Goal: Task Accomplishment & Management: Manage account settings

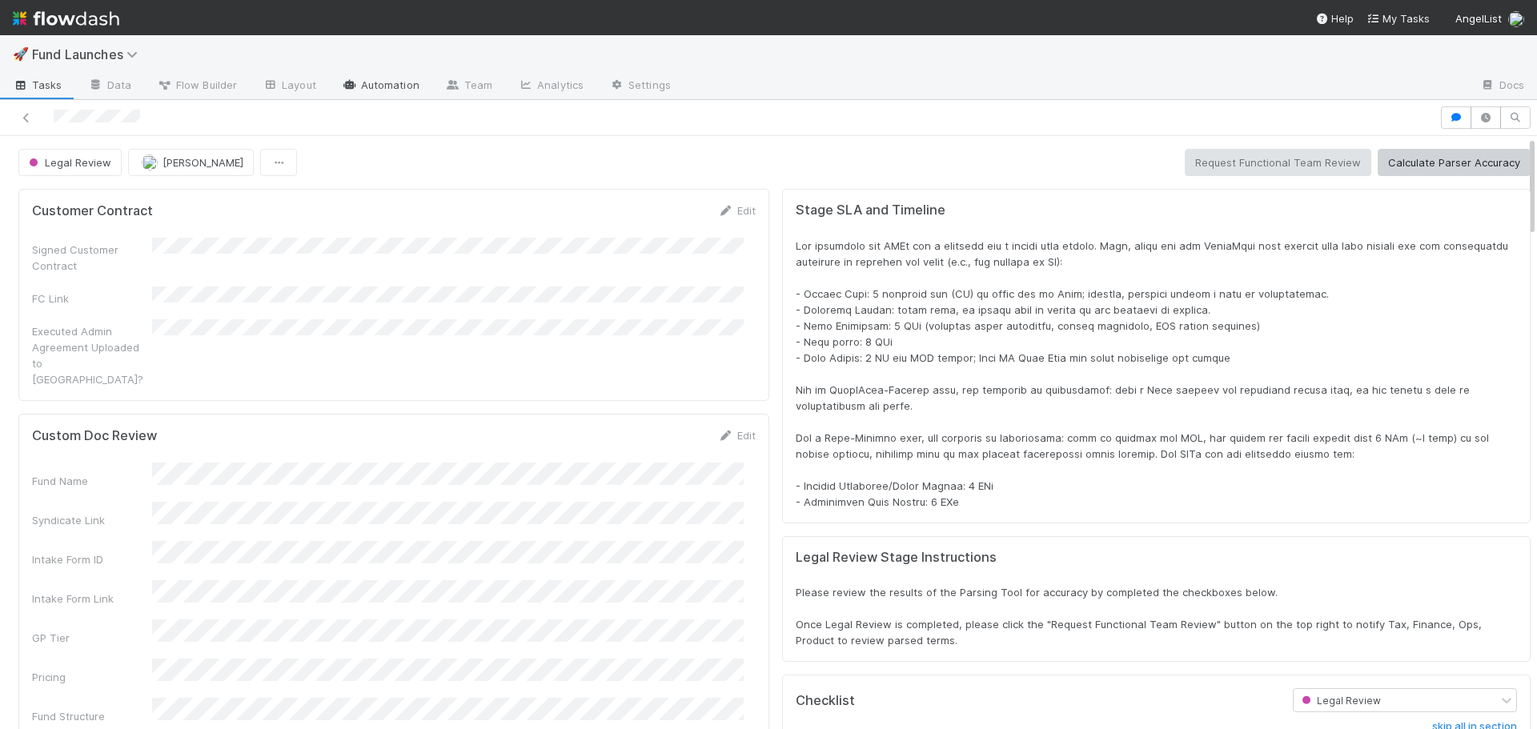
click at [358, 83] on link "Automation" at bounding box center [380, 87] width 103 height 26
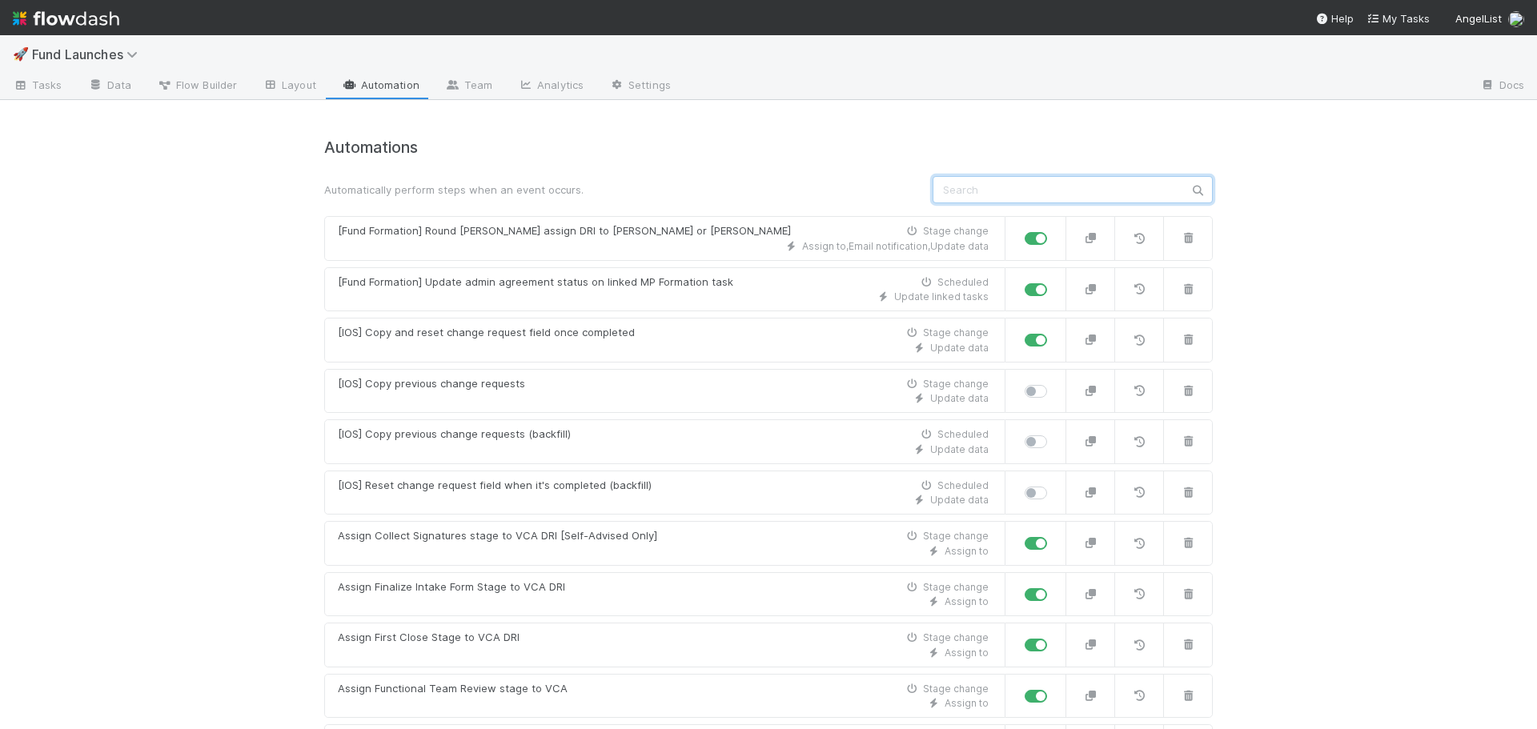
click at [954, 199] on input "text" at bounding box center [1073, 189] width 280 height 27
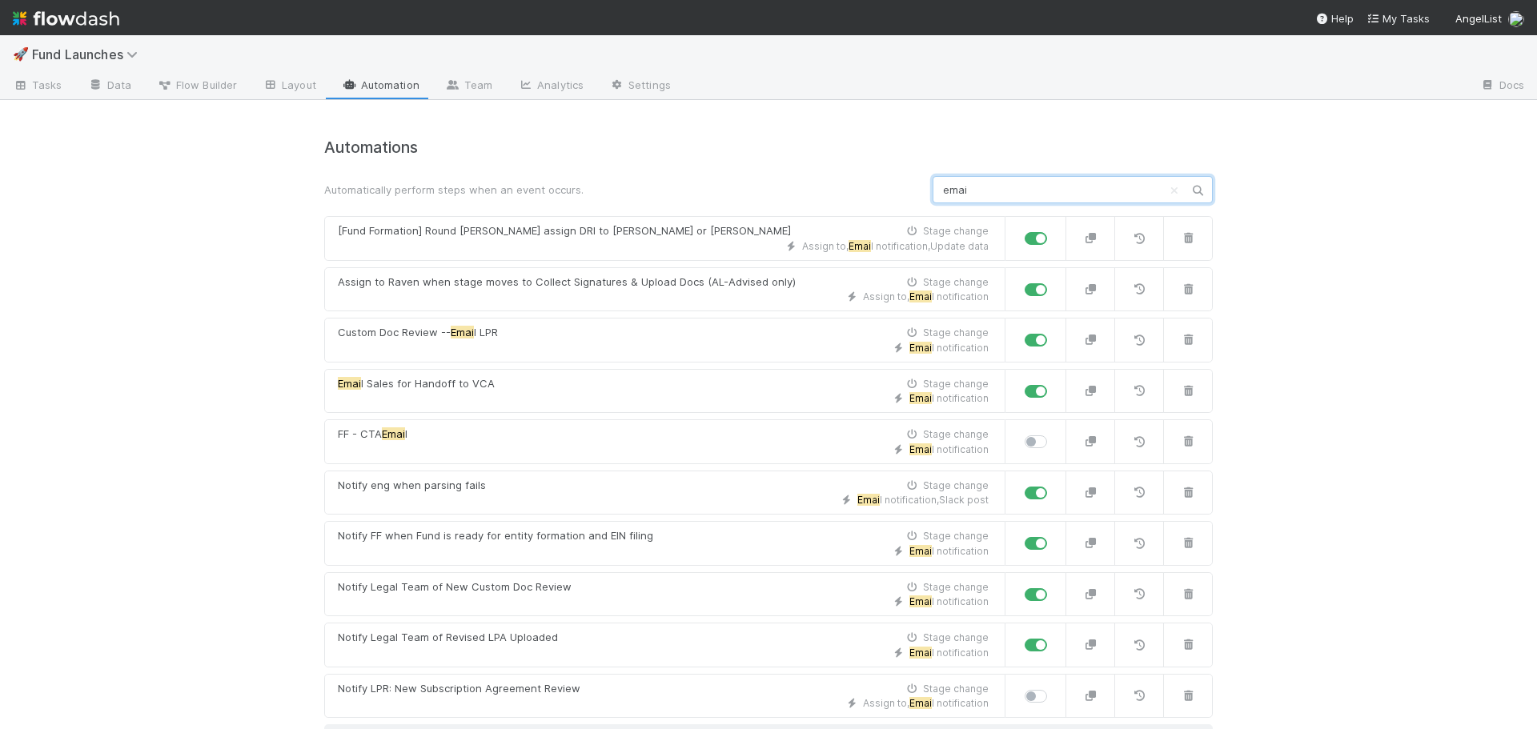
scroll to position [26, 0]
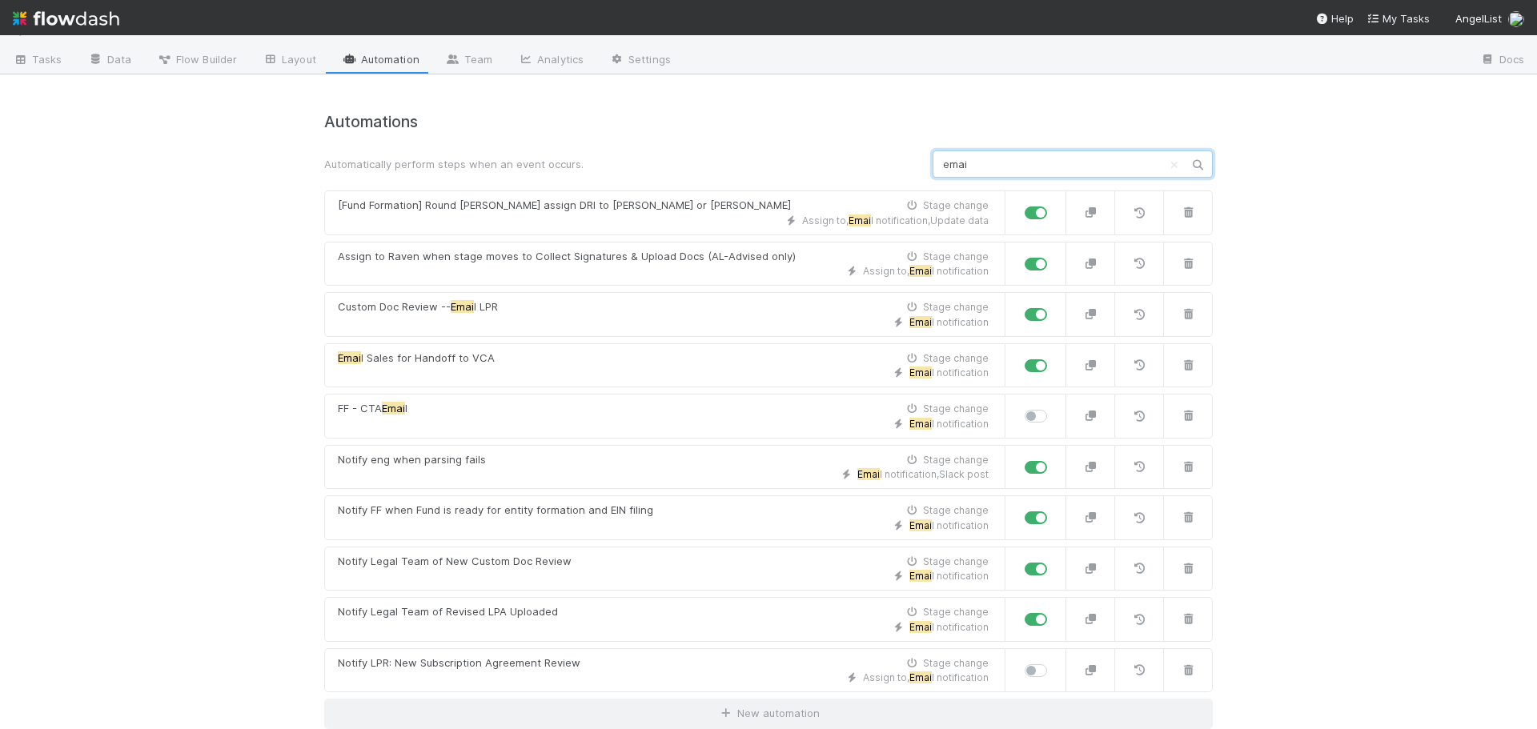
type input "emai"
click at [620, 56] on link "Settings" at bounding box center [640, 61] width 87 height 26
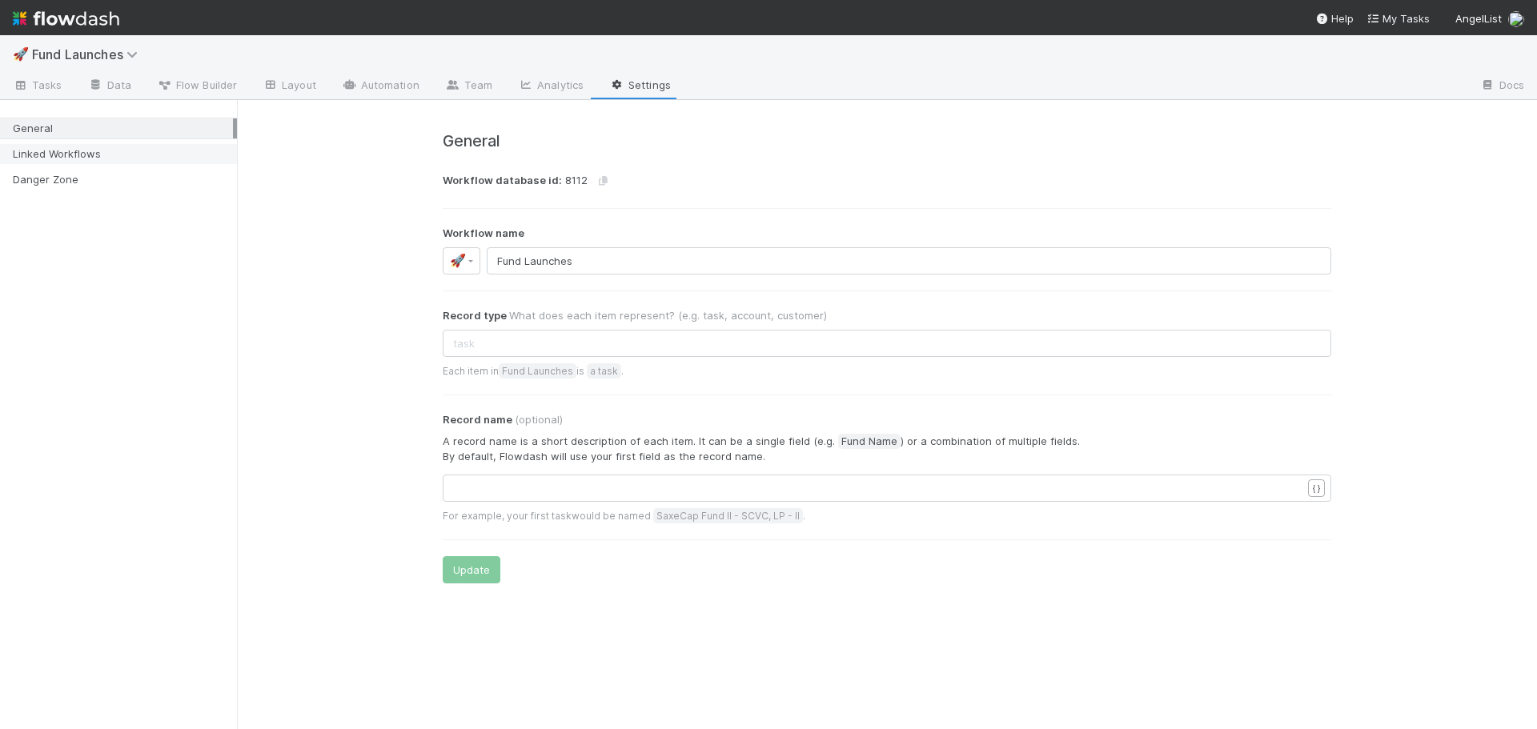
click at [111, 149] on div "Linked Workflows" at bounding box center [123, 154] width 220 height 20
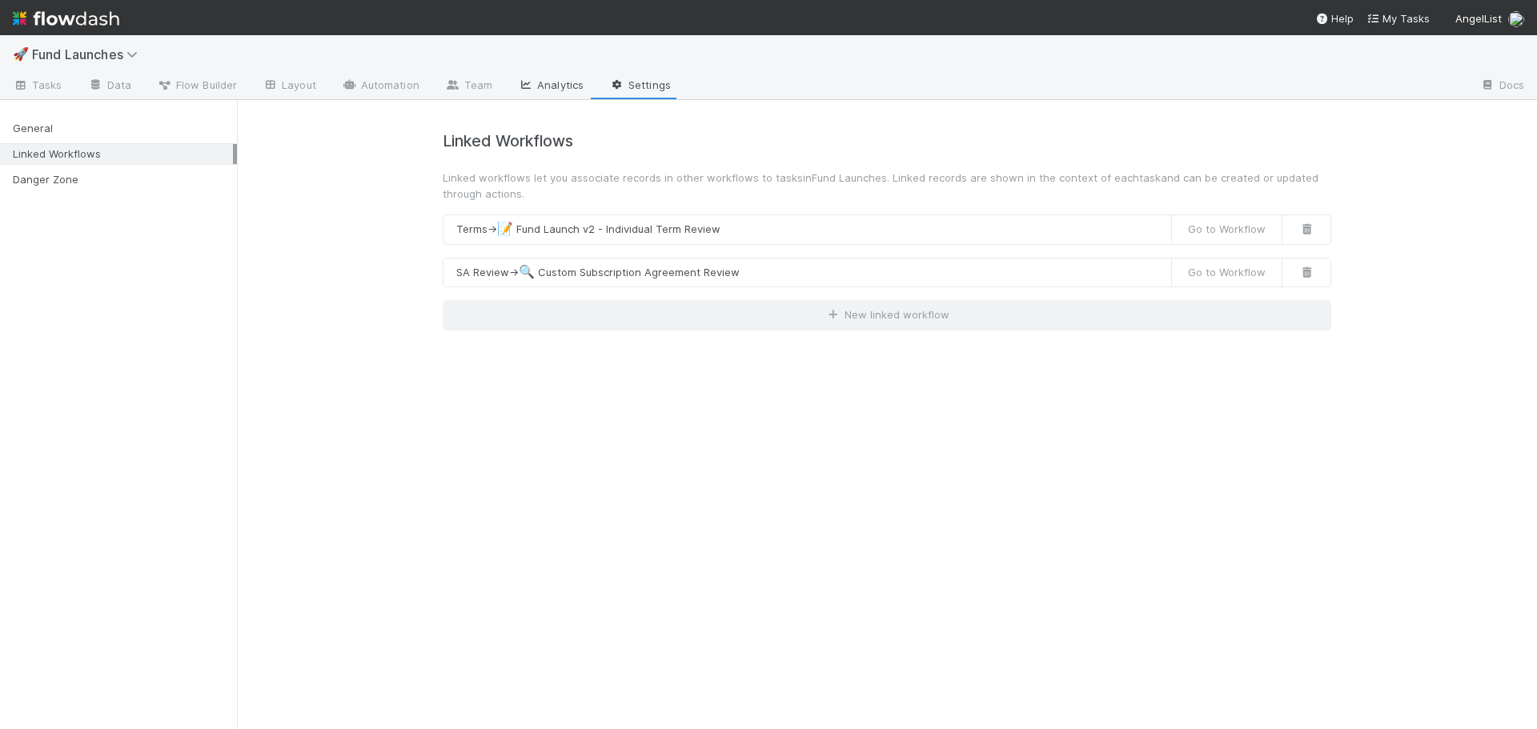
click at [532, 86] on link "Analytics" at bounding box center [550, 87] width 91 height 26
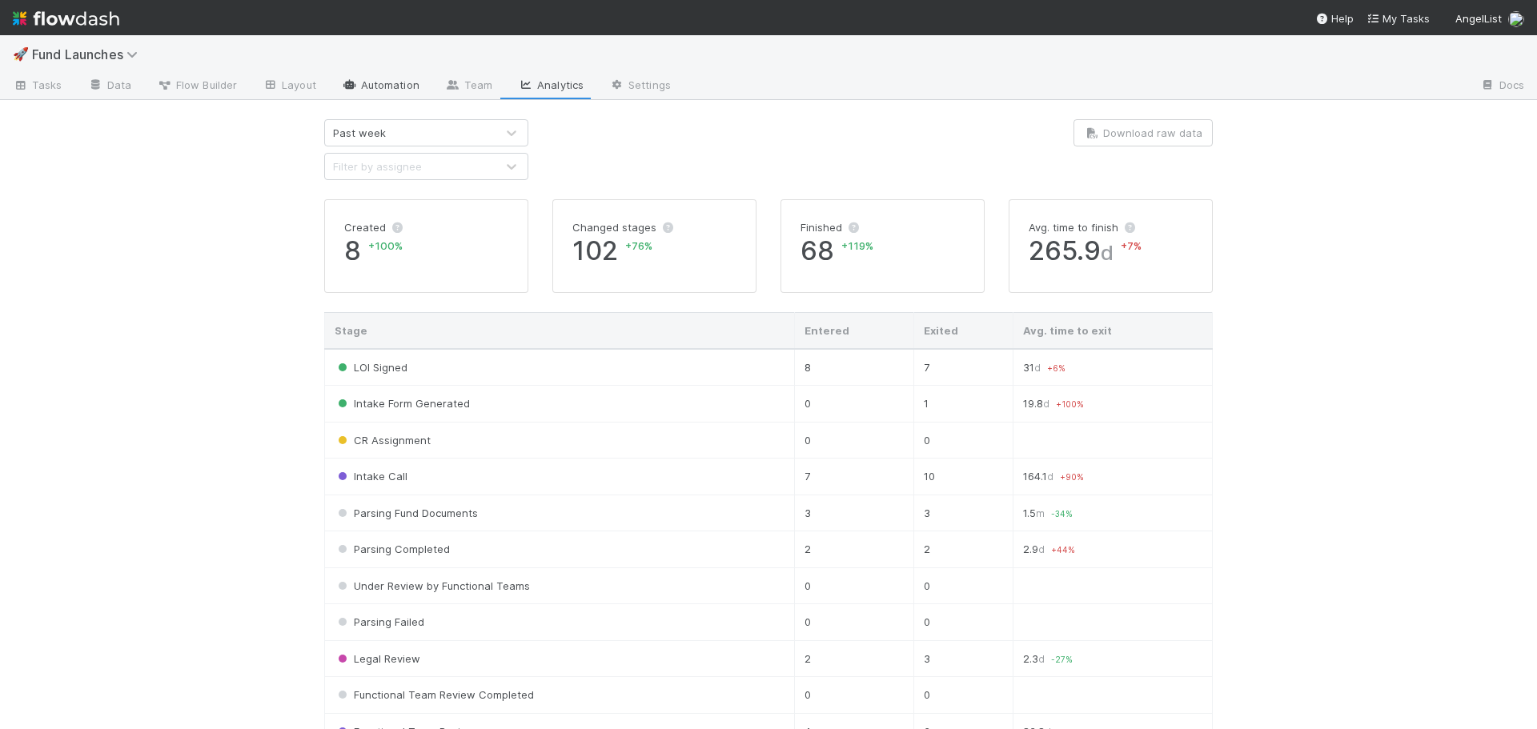
click at [344, 87] on icon at bounding box center [350, 85] width 16 height 10
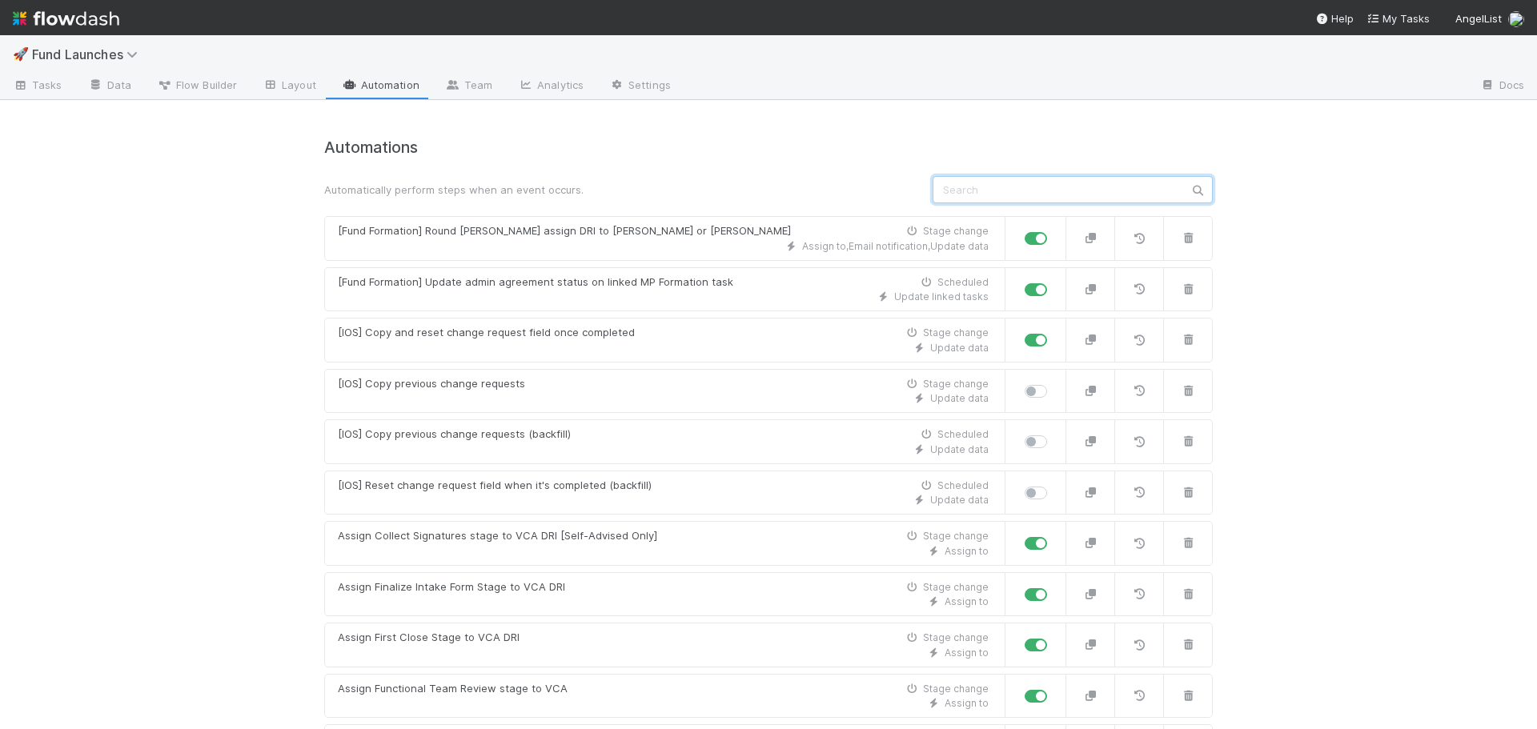
click at [1073, 194] on input "text" at bounding box center [1073, 189] width 280 height 27
type input "t"
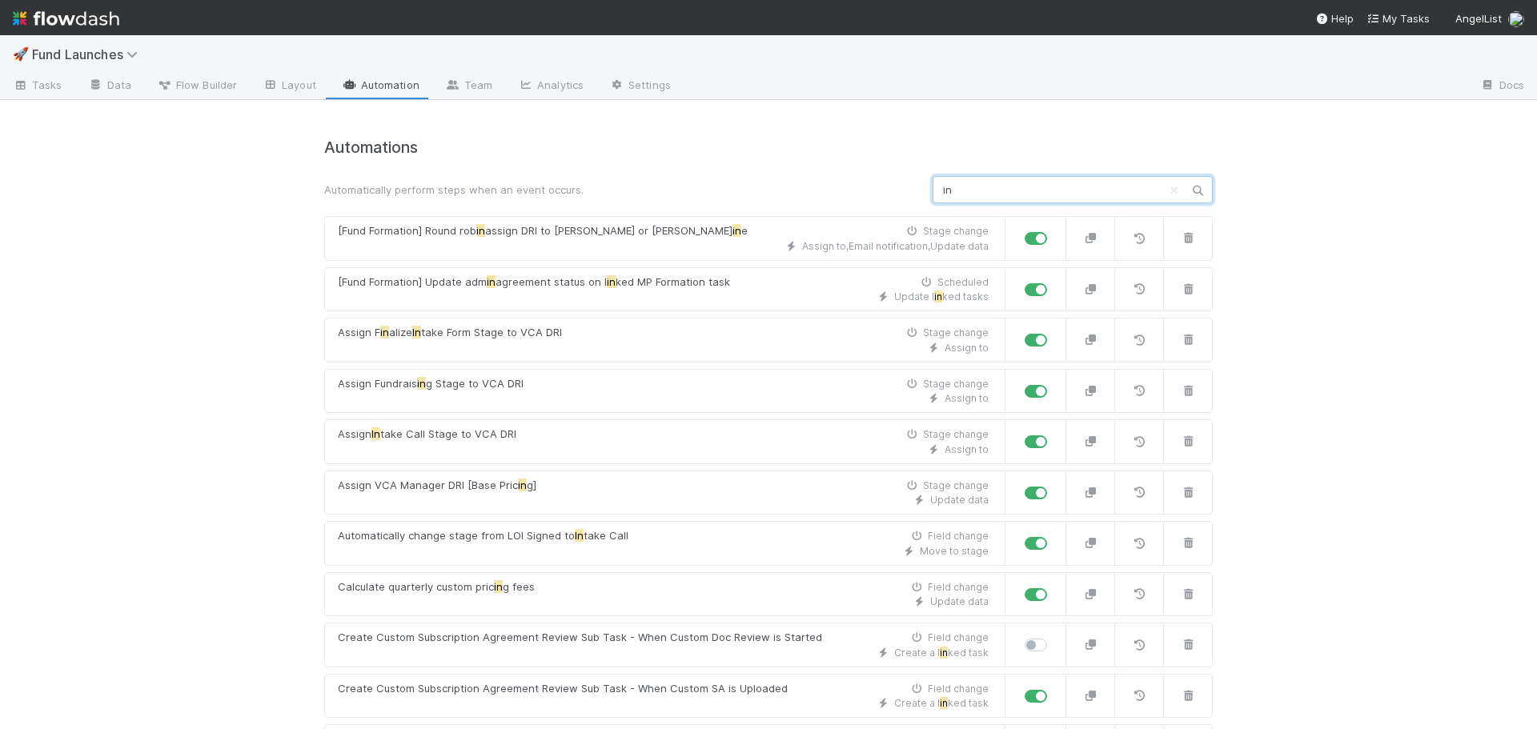
type input "i"
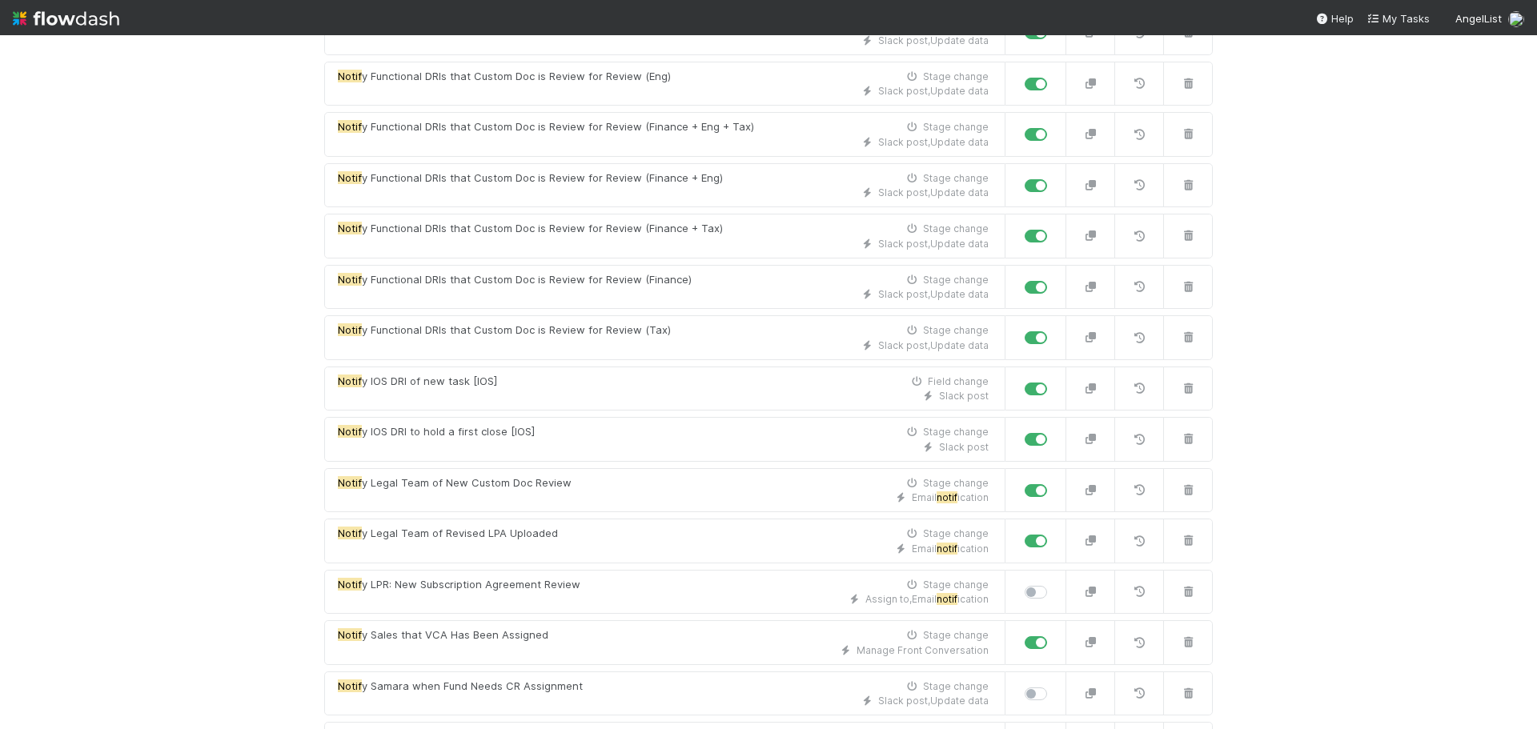
scroll to position [641, 0]
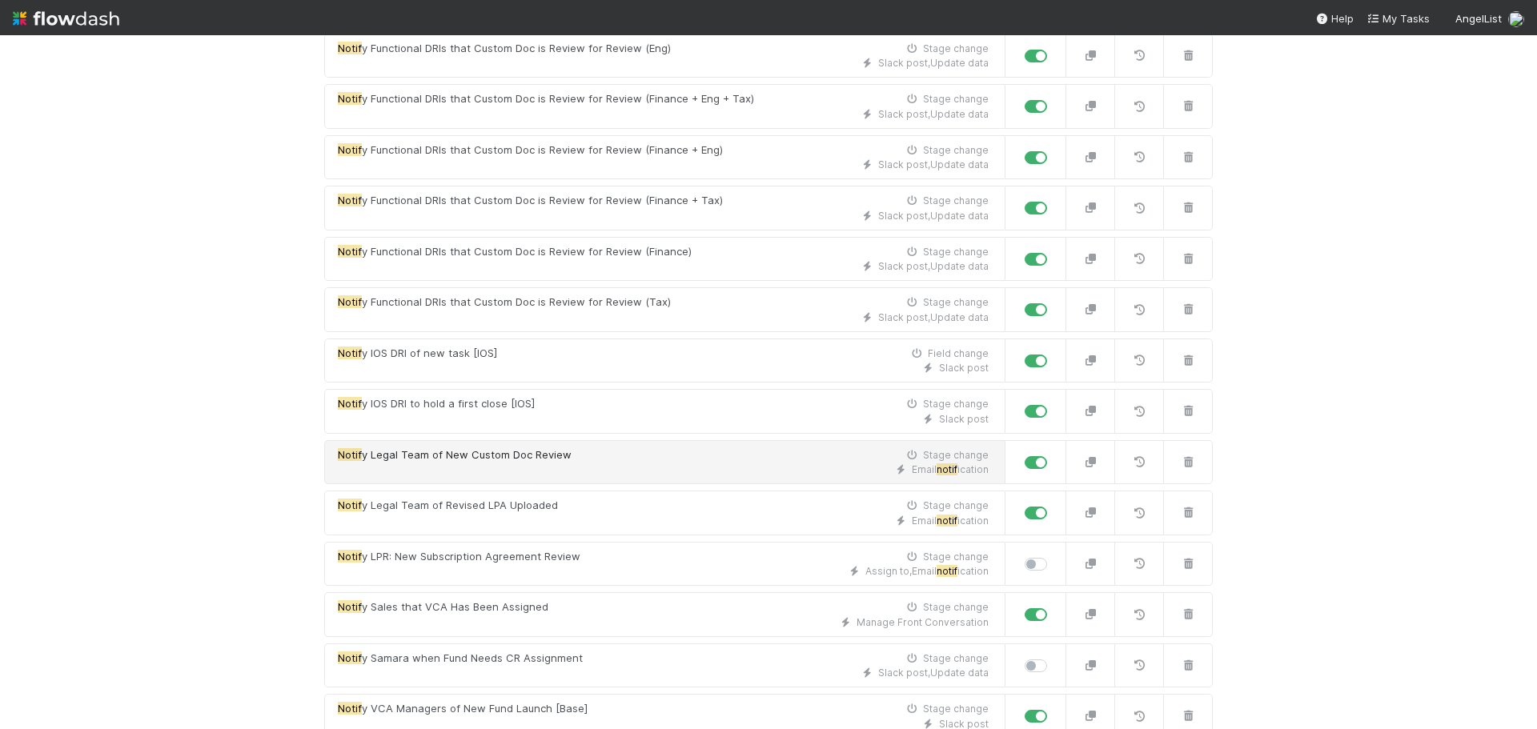
type input "notif"
click at [652, 456] on div "Notif y Legal Team of New Custom Doc Review Stage change" at bounding box center [663, 456] width 651 height 16
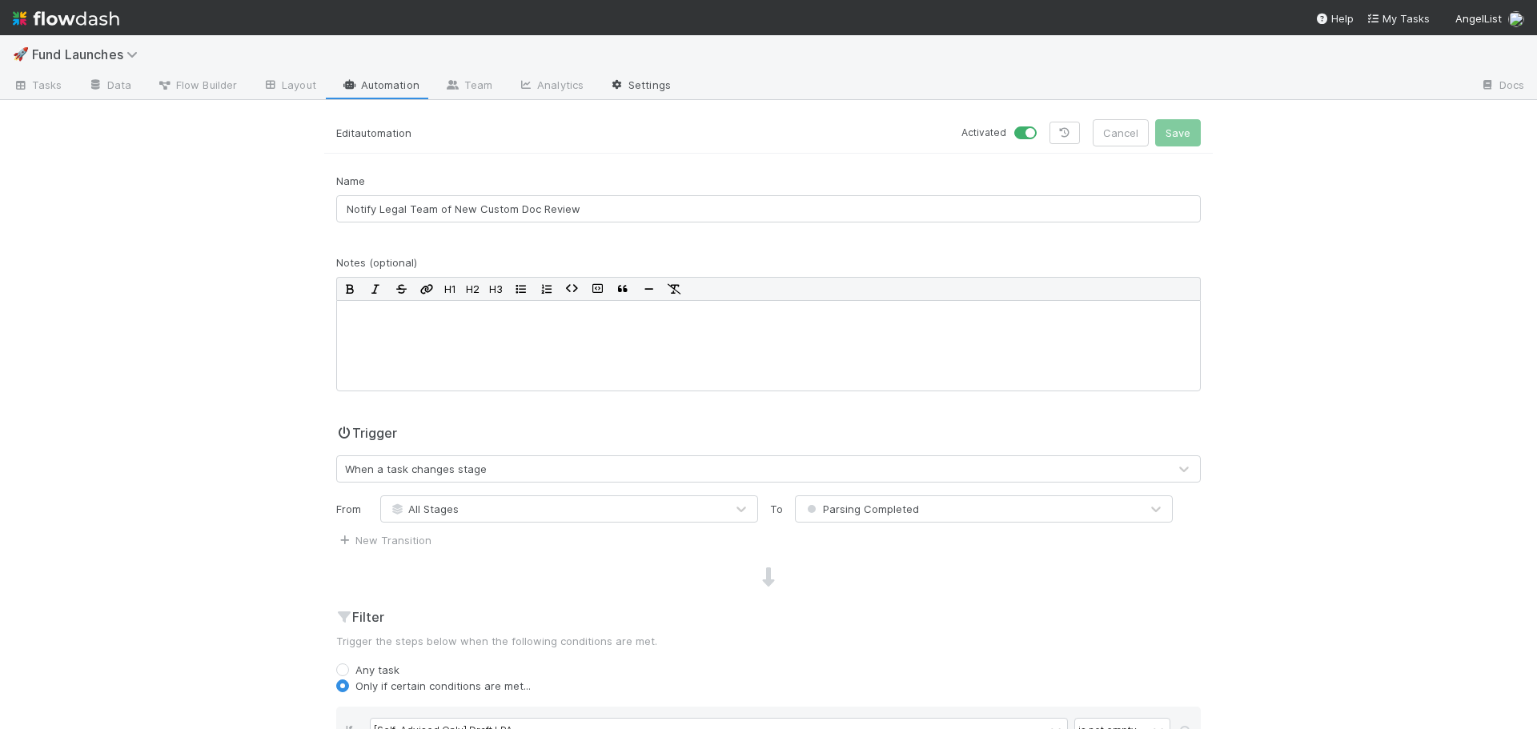
click at [632, 86] on link "Settings" at bounding box center [640, 87] width 87 height 26
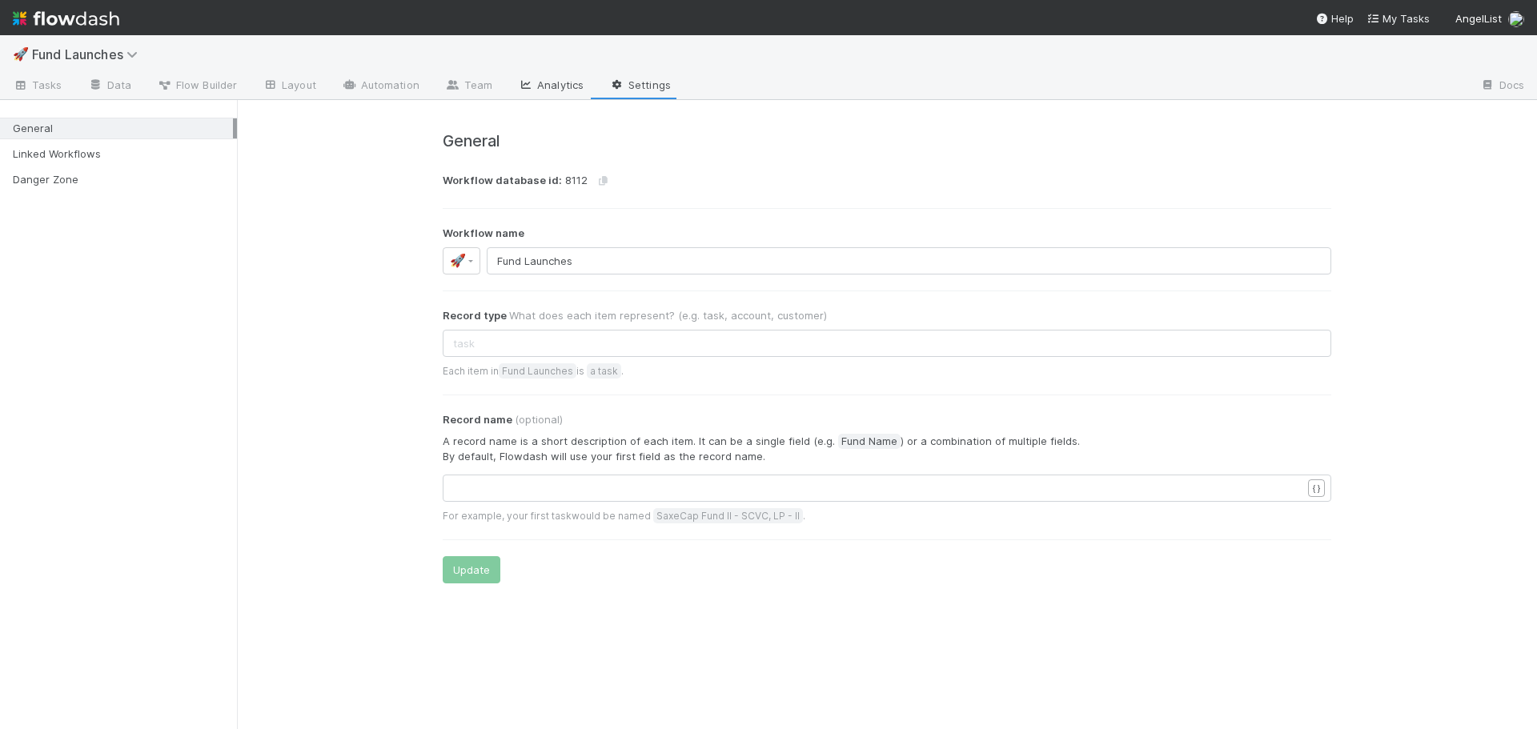
click at [534, 85] on link "Analytics" at bounding box center [550, 87] width 91 height 26
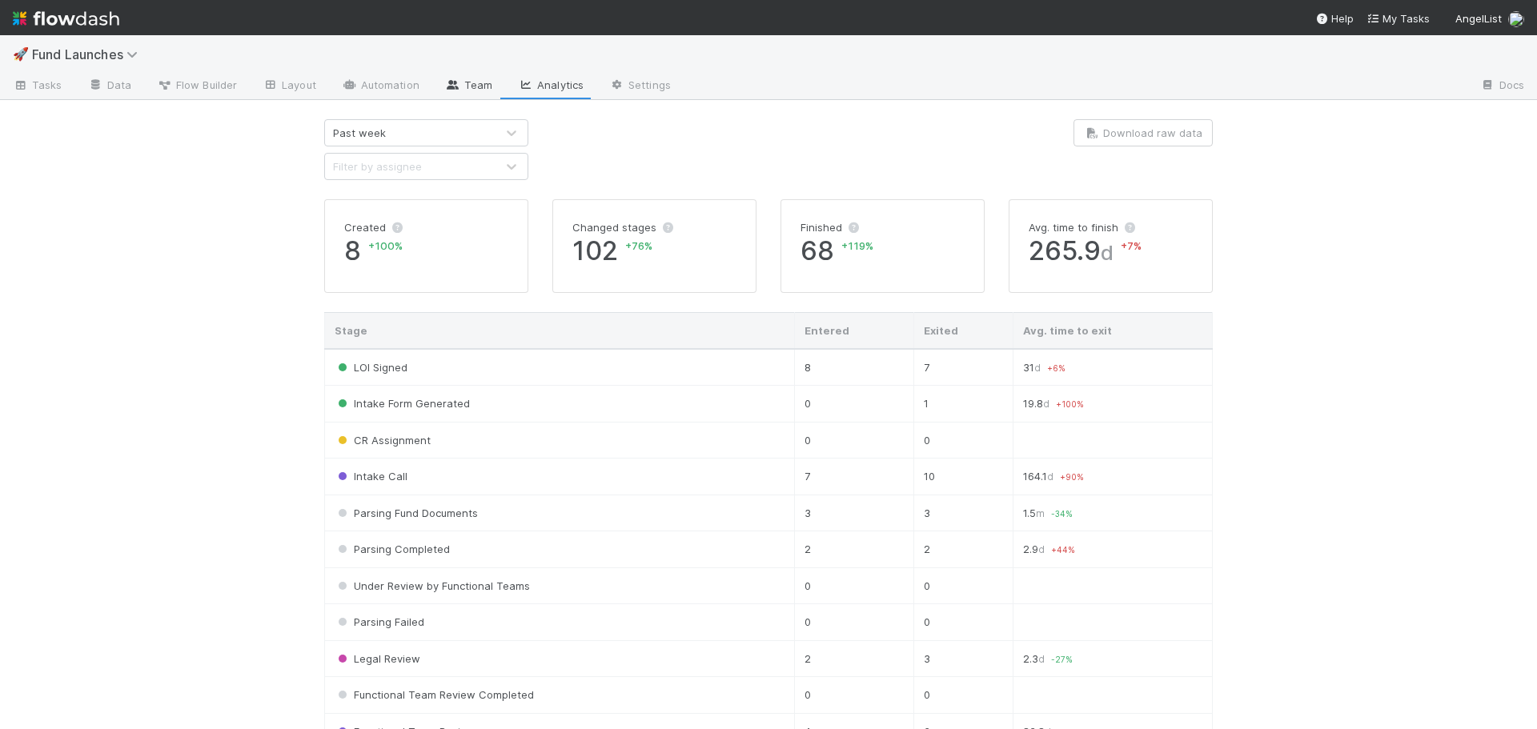
click at [460, 85] on link "Team" at bounding box center [468, 87] width 73 height 26
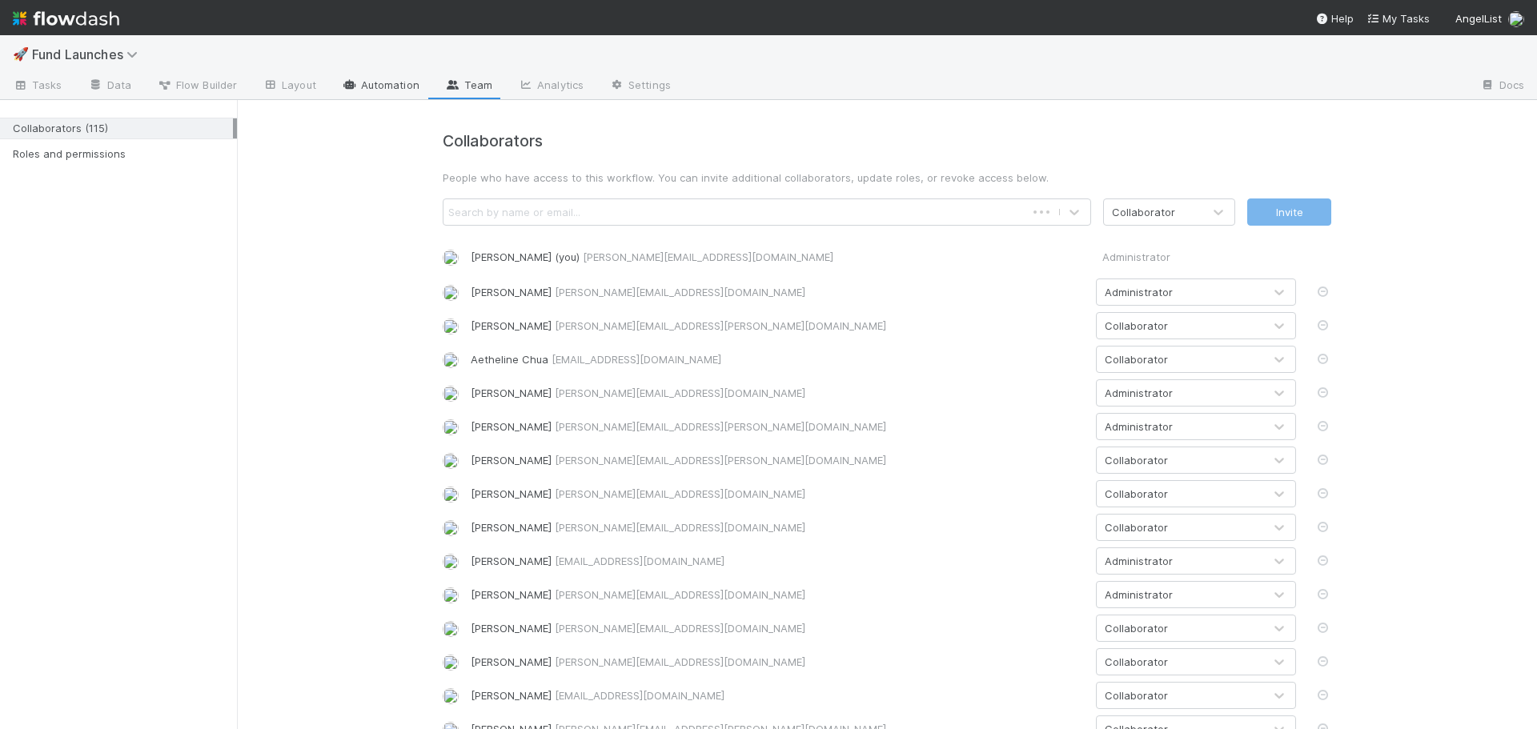
click at [383, 79] on link "Automation" at bounding box center [380, 87] width 103 height 26
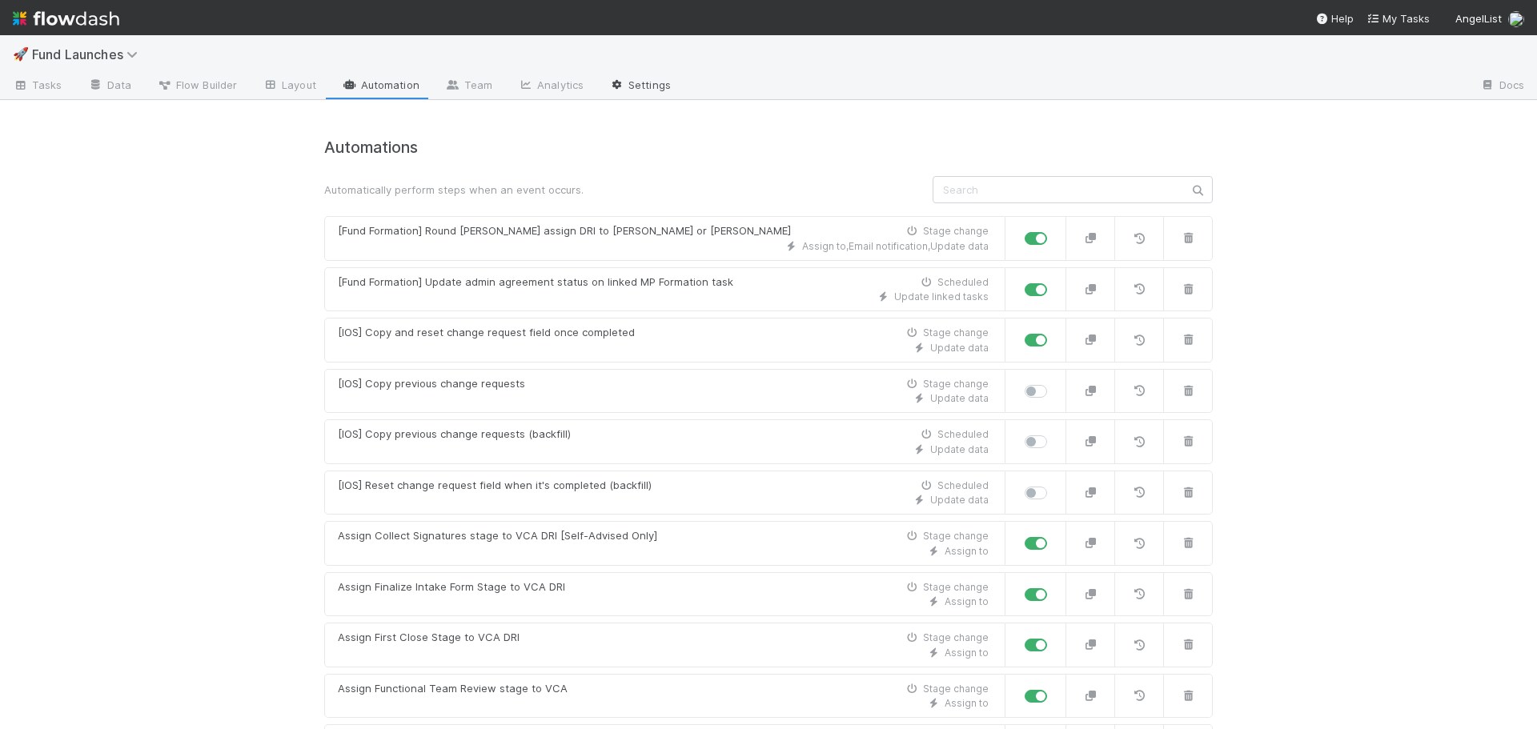
click at [649, 81] on link "Settings" at bounding box center [640, 87] width 87 height 26
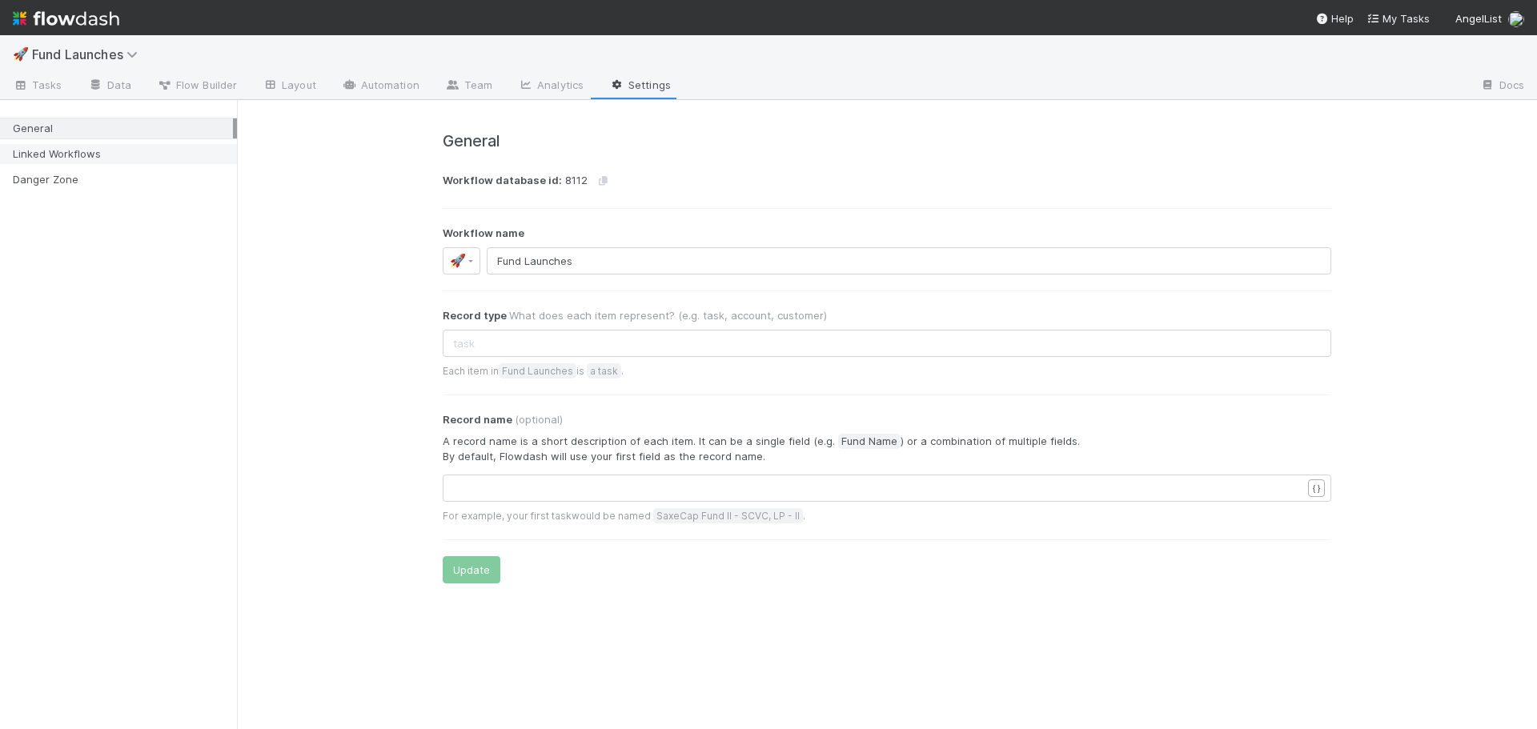
click at [102, 154] on div "Linked Workflows" at bounding box center [123, 154] width 220 height 20
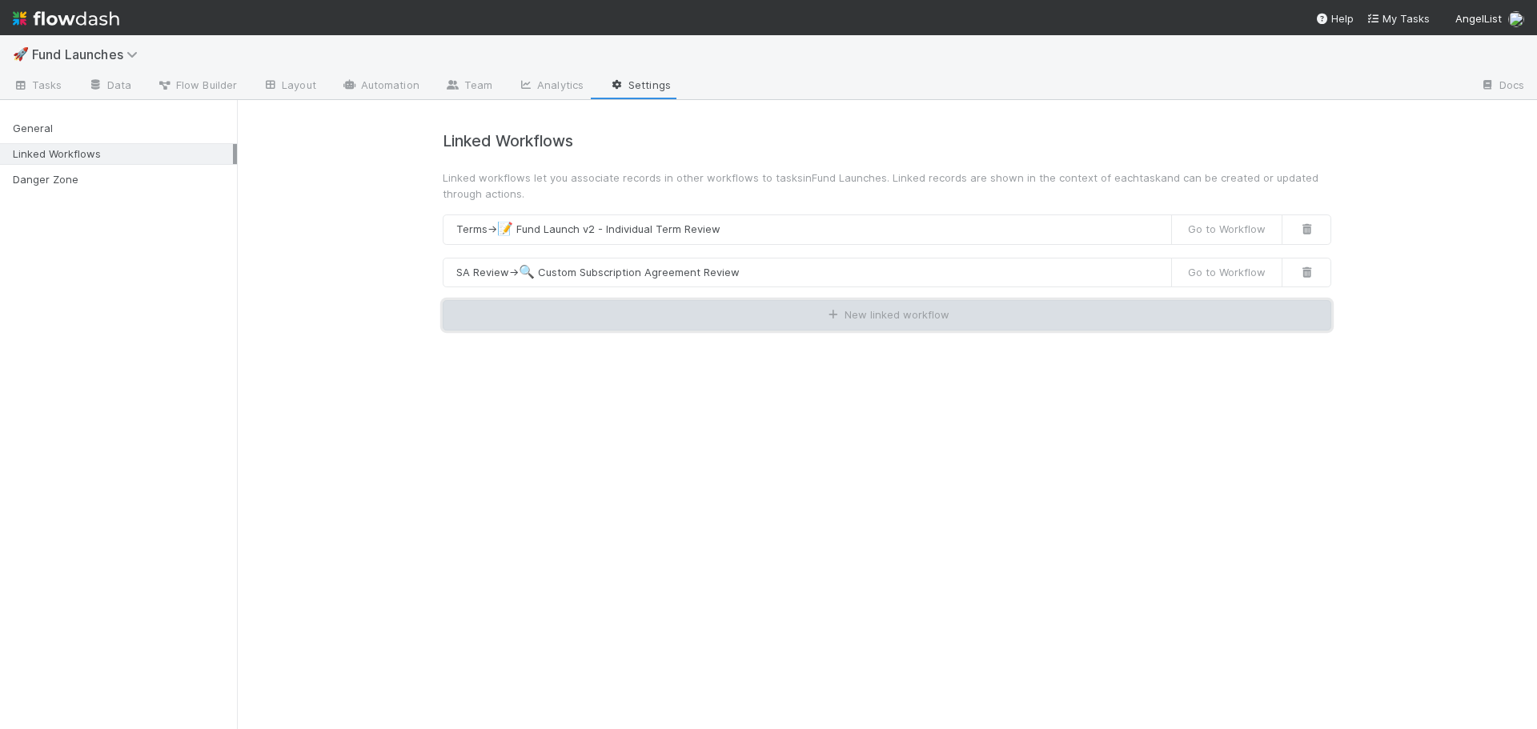
click at [562, 309] on button "New linked workflow" at bounding box center [887, 315] width 889 height 30
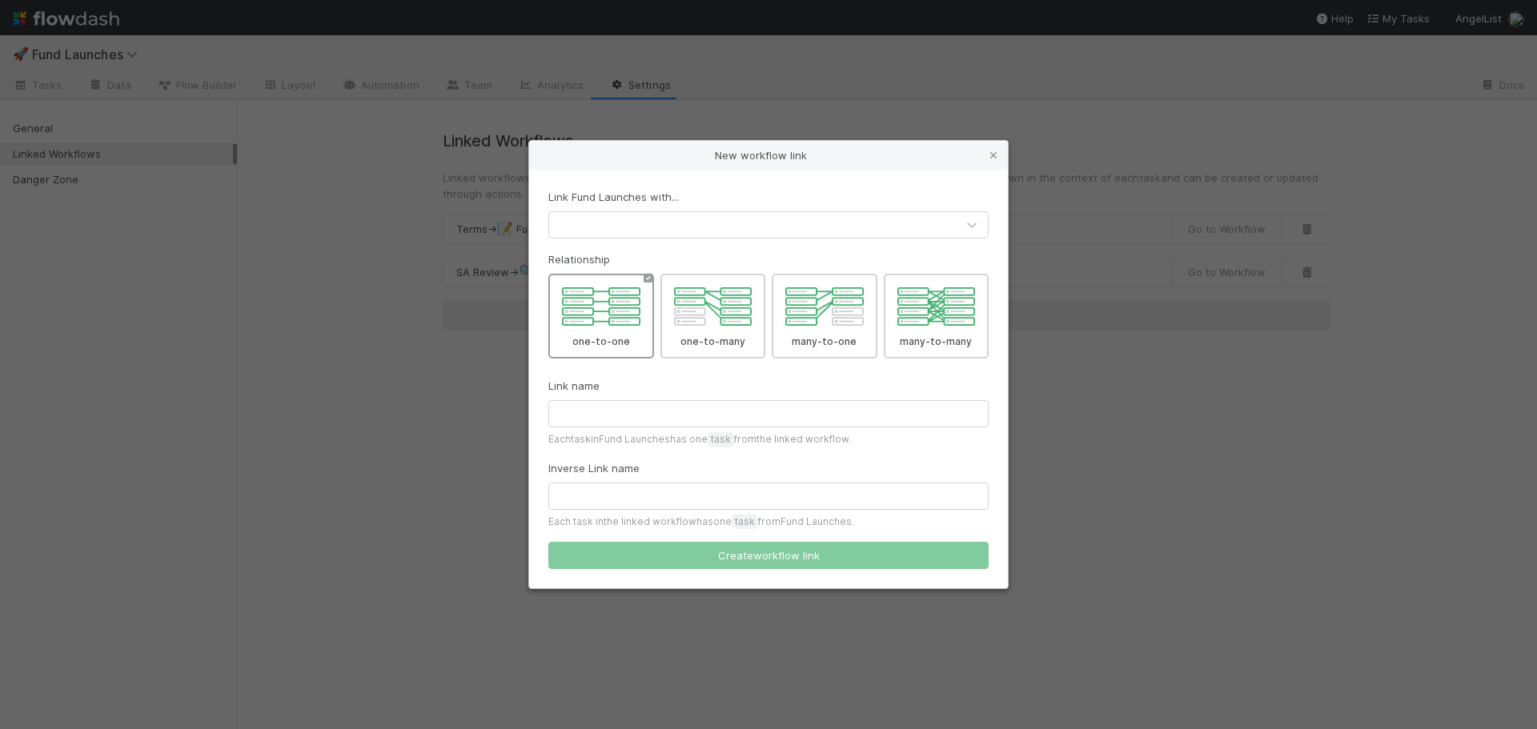
click at [664, 221] on div at bounding box center [752, 225] width 407 height 26
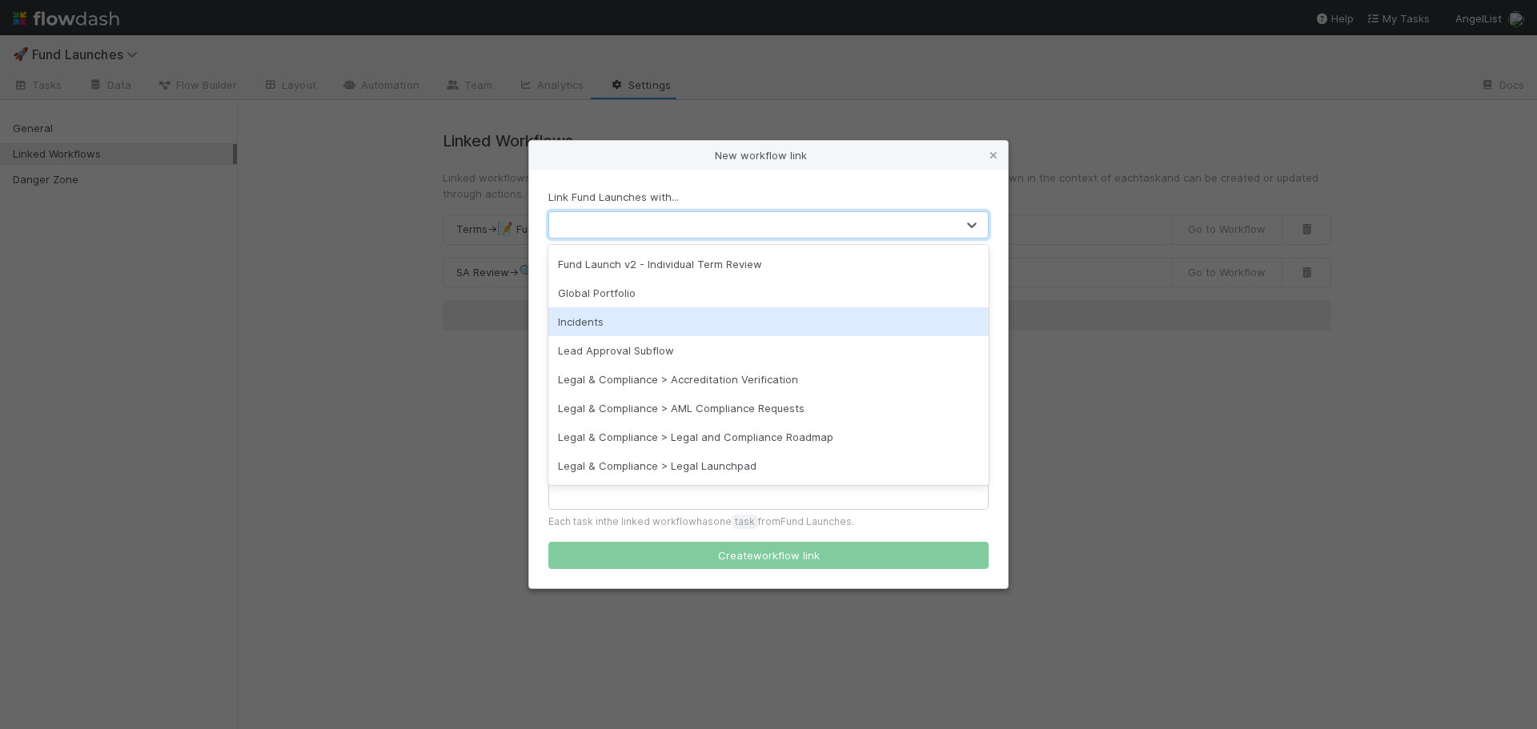
scroll to position [801, 0]
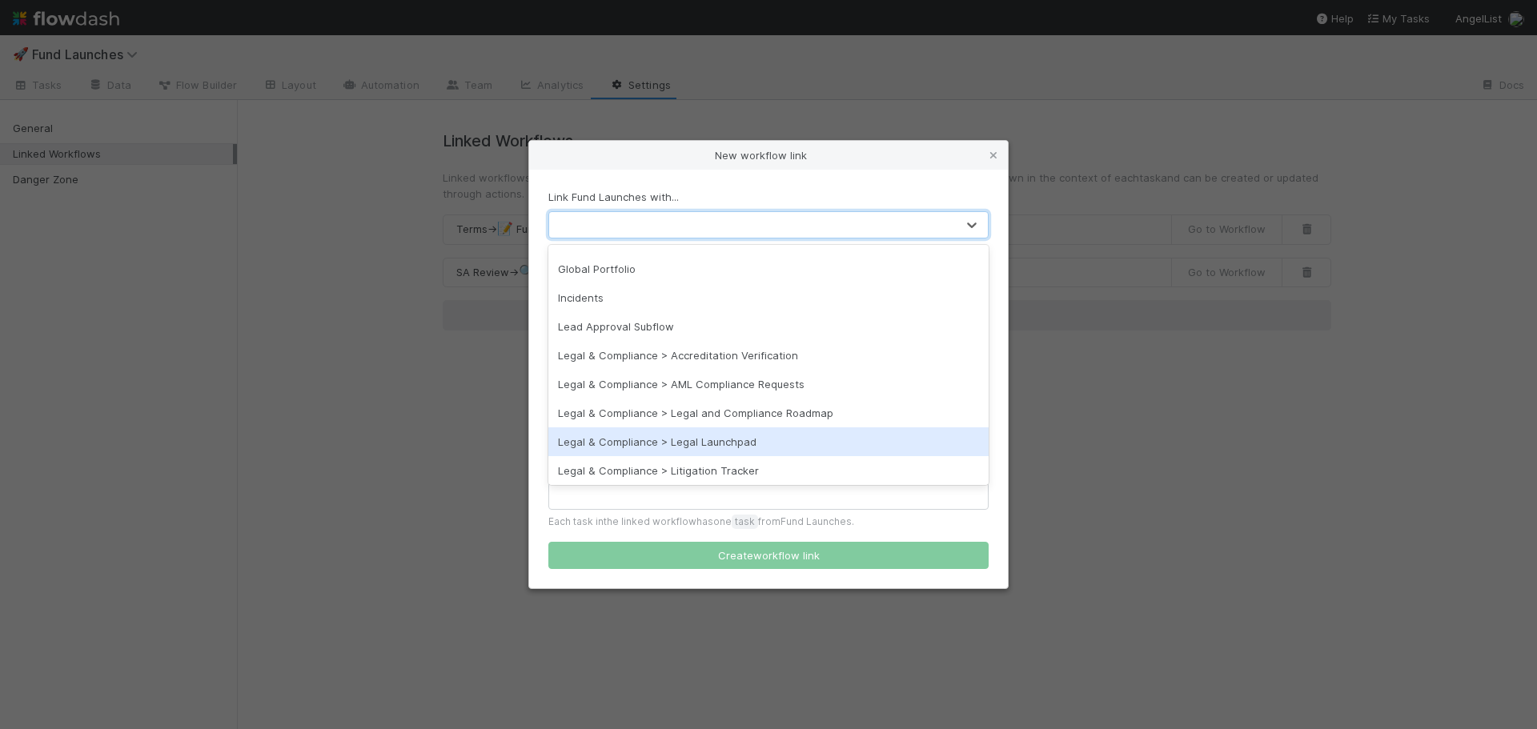
click at [762, 433] on div "Legal & Compliance > Legal Launchpad" at bounding box center [769, 442] width 440 height 29
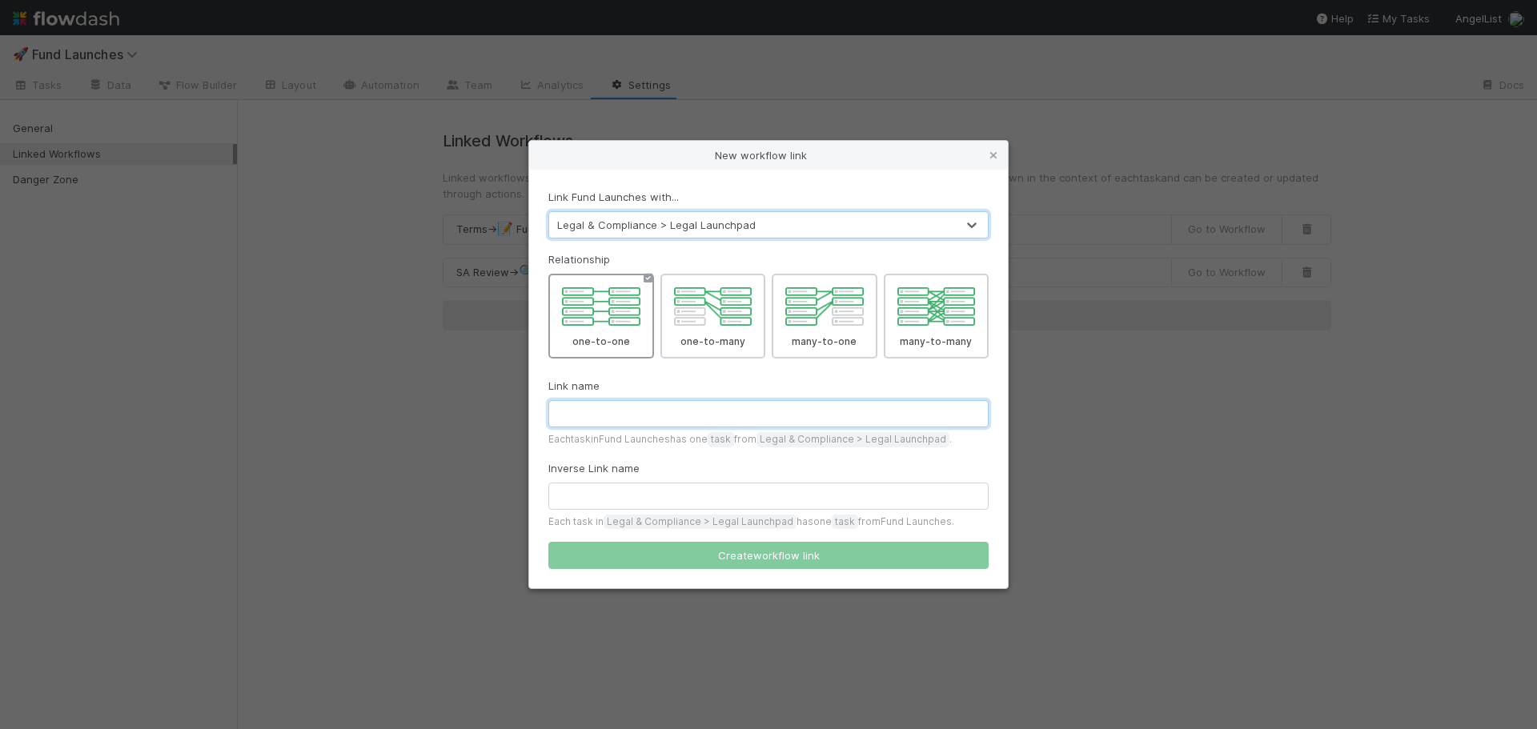
click at [633, 412] on input "text" at bounding box center [769, 413] width 440 height 27
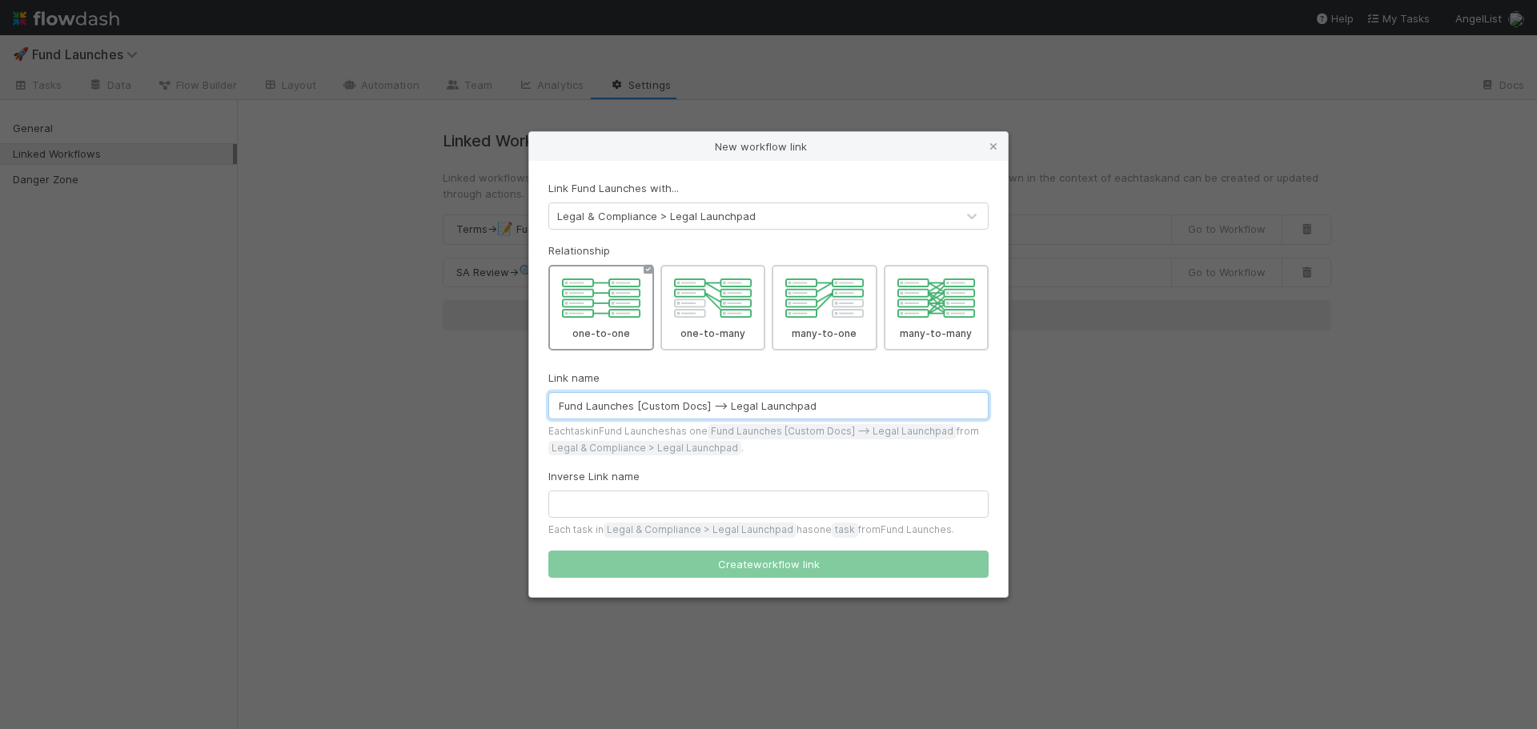
drag, startPoint x: 834, startPoint y: 407, endPoint x: 501, endPoint y: 407, distance: 332.3
click at [501, 407] on div "New workflow link Link Fund Launches with... Legal & Compliance > Legal Launchp…" at bounding box center [768, 364] width 1537 height 729
type input "Fund Launches [Custom Docs] --> Legal Launchpad"
click at [740, 420] on div "Link name Fund Launches [Custom Docs] --> Legal Launchpad Each task in Fund Lau…" at bounding box center [769, 413] width 440 height 86
drag, startPoint x: 717, startPoint y: 406, endPoint x: 886, endPoint y: 411, distance: 169.8
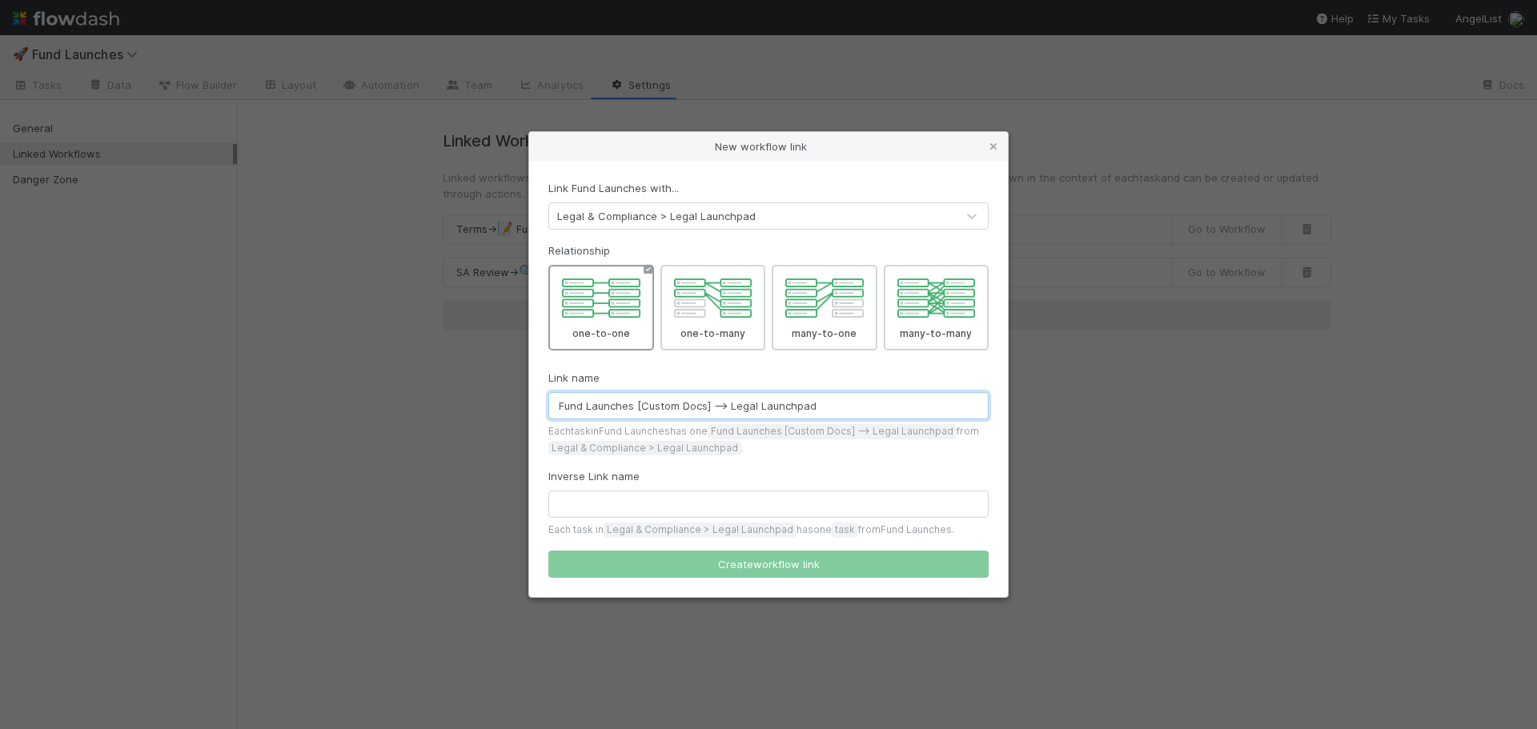
click at [886, 411] on input "Fund Launches [Custom Docs] --> Legal Launchpad" at bounding box center [769, 405] width 440 height 27
click at [604, 496] on input "text" at bounding box center [769, 504] width 440 height 27
paste input "--> Legal Launchpad"
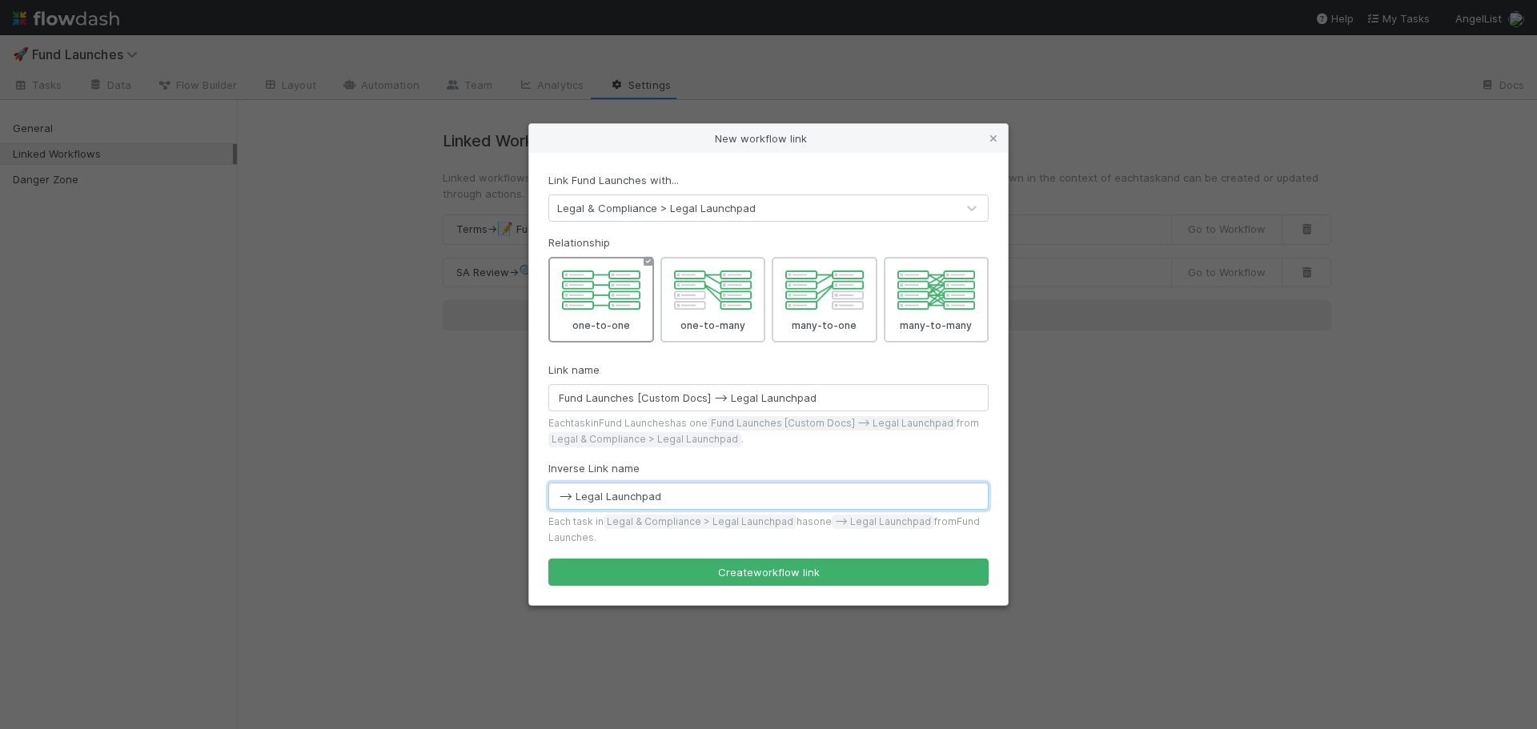
click at [577, 498] on input "--> Legal Launchpad" at bounding box center [769, 496] width 440 height 27
click at [680, 495] on input "Legal Launchpad" at bounding box center [769, 496] width 440 height 27
drag, startPoint x: 559, startPoint y: 396, endPoint x: 707, endPoint y: 396, distance: 148.1
click at [707, 396] on input "Fund Launches [Custom Docs] --> Legal Launchpad" at bounding box center [769, 397] width 440 height 27
click at [707, 399] on input "Fund Launches [Custom Docs] --> Legal Launchpad" at bounding box center [769, 397] width 440 height 27
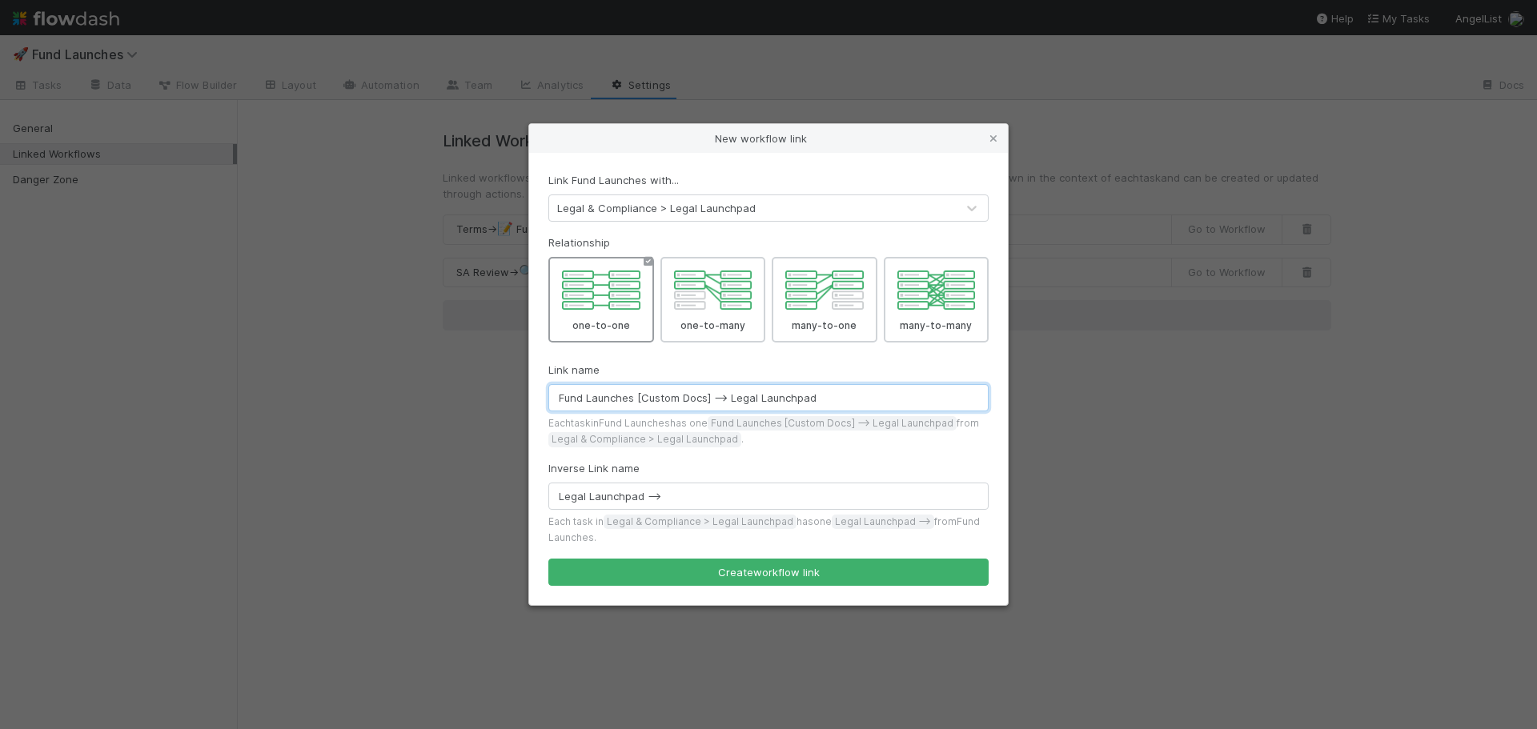
drag, startPoint x: 557, startPoint y: 401, endPoint x: 709, endPoint y: 400, distance: 152.9
click at [709, 400] on input "Fund Launches [Custom Docs] --> Legal Launchpad" at bounding box center [769, 397] width 440 height 27
click at [695, 498] on input "Legal Launchpad -->" at bounding box center [769, 496] width 440 height 27
paste input "Fund Launches [Custom Docs]"
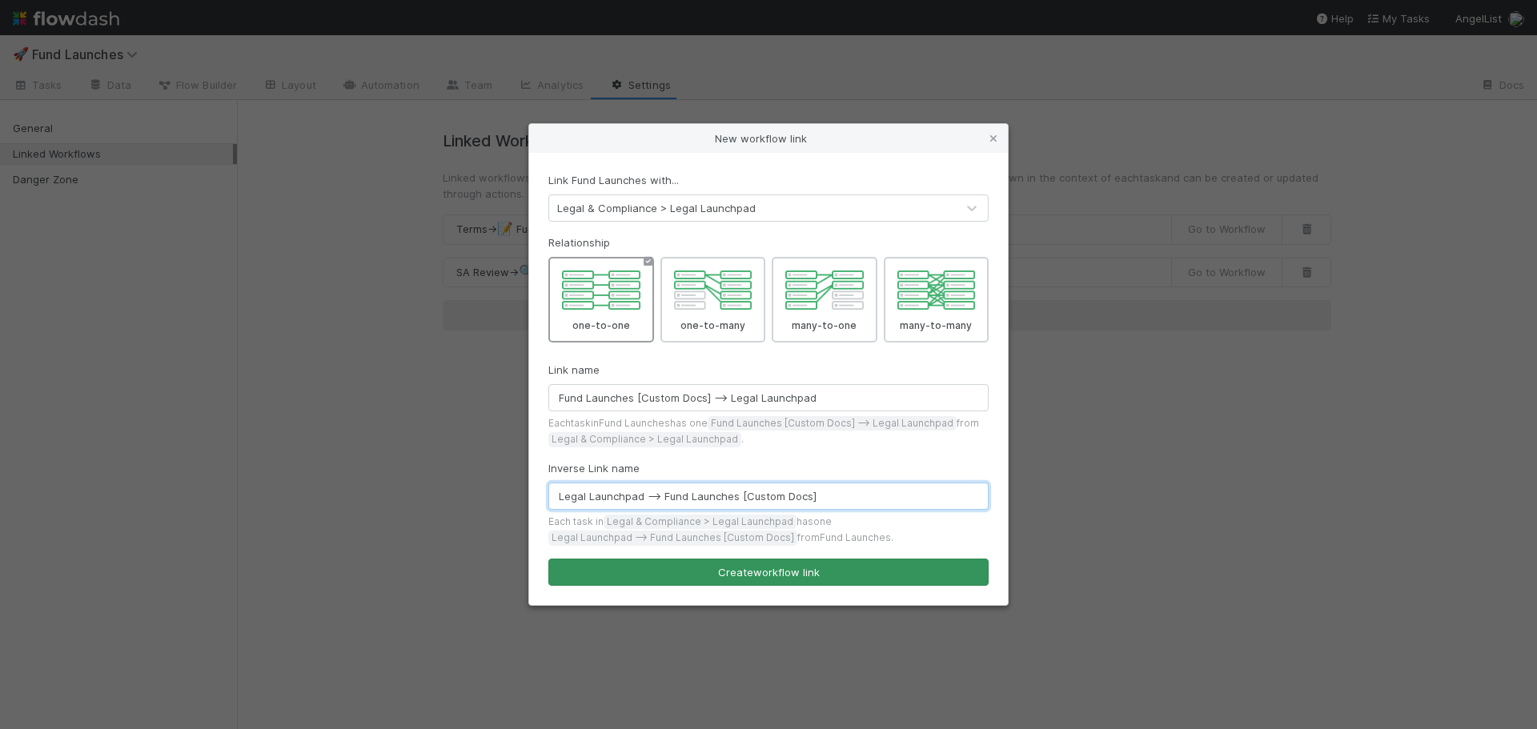
type input "Legal Launchpad --> Fund Launches [Custom Docs]"
click at [766, 574] on button "Create workflow link" at bounding box center [769, 572] width 440 height 27
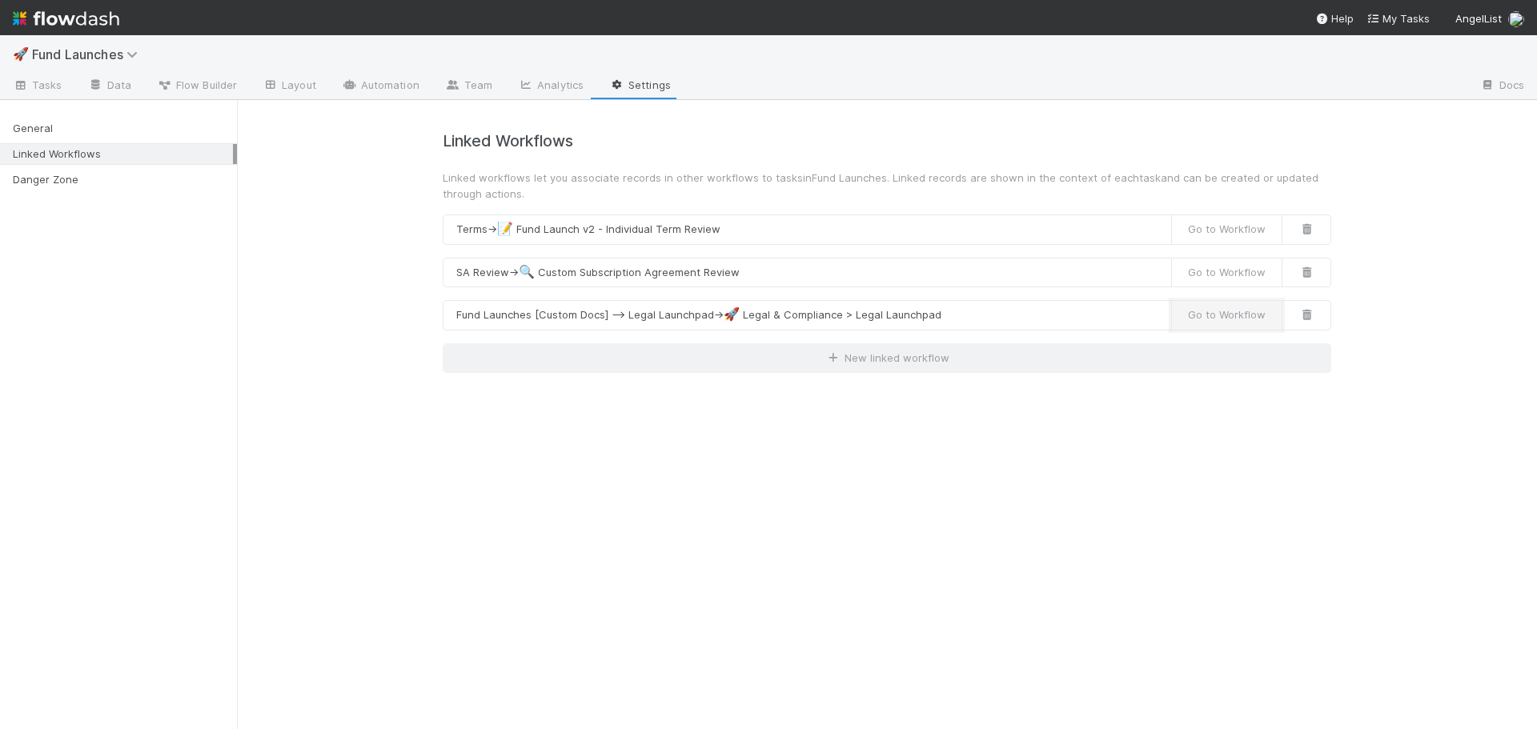
click at [1216, 315] on button "Go to Workflow" at bounding box center [1226, 315] width 111 height 30
click at [1047, 319] on button "Fund Launches [Custom Docs] --> Legal Launchpad → 🚀 Legal & Compliance > Legal …" at bounding box center [807, 315] width 729 height 30
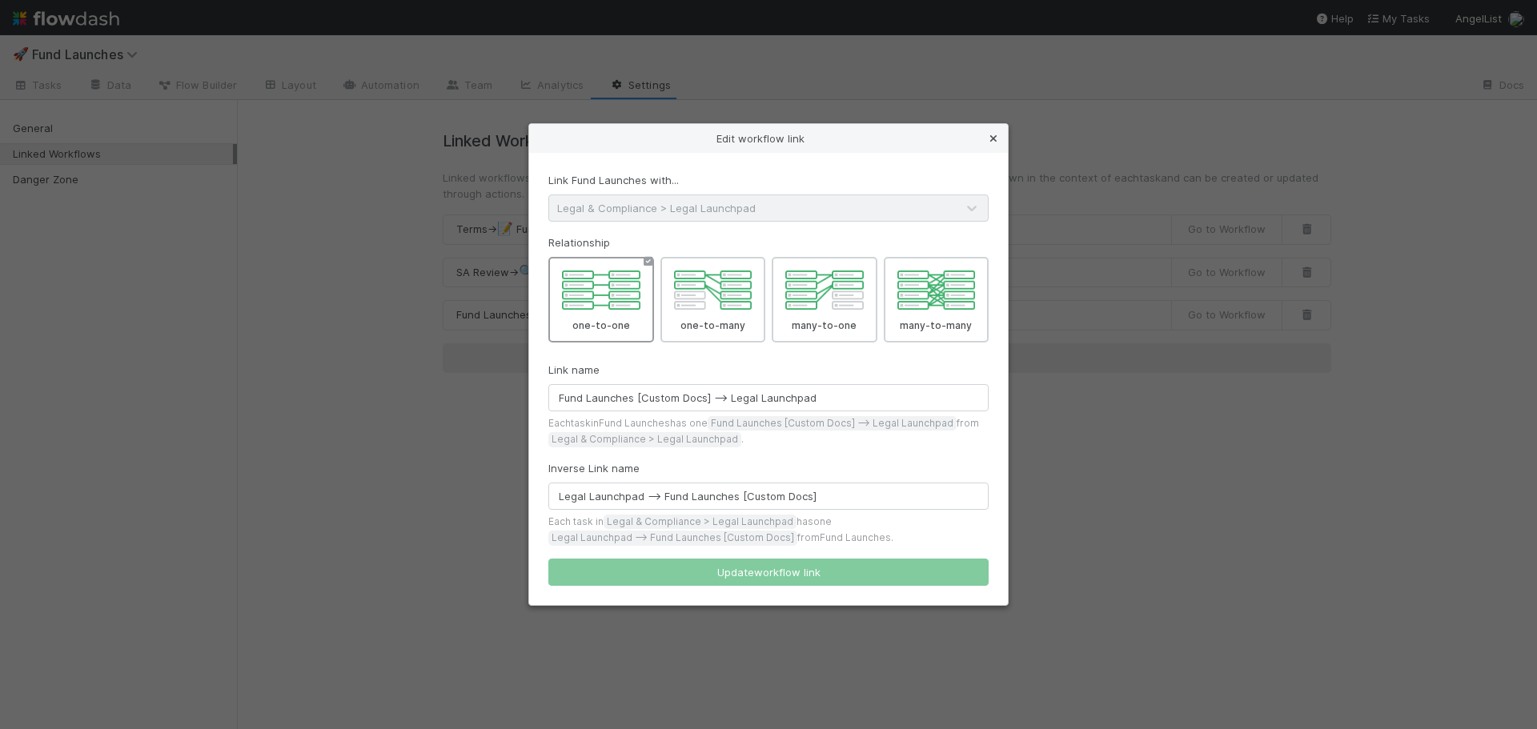
click at [999, 139] on icon at bounding box center [994, 139] width 16 height 10
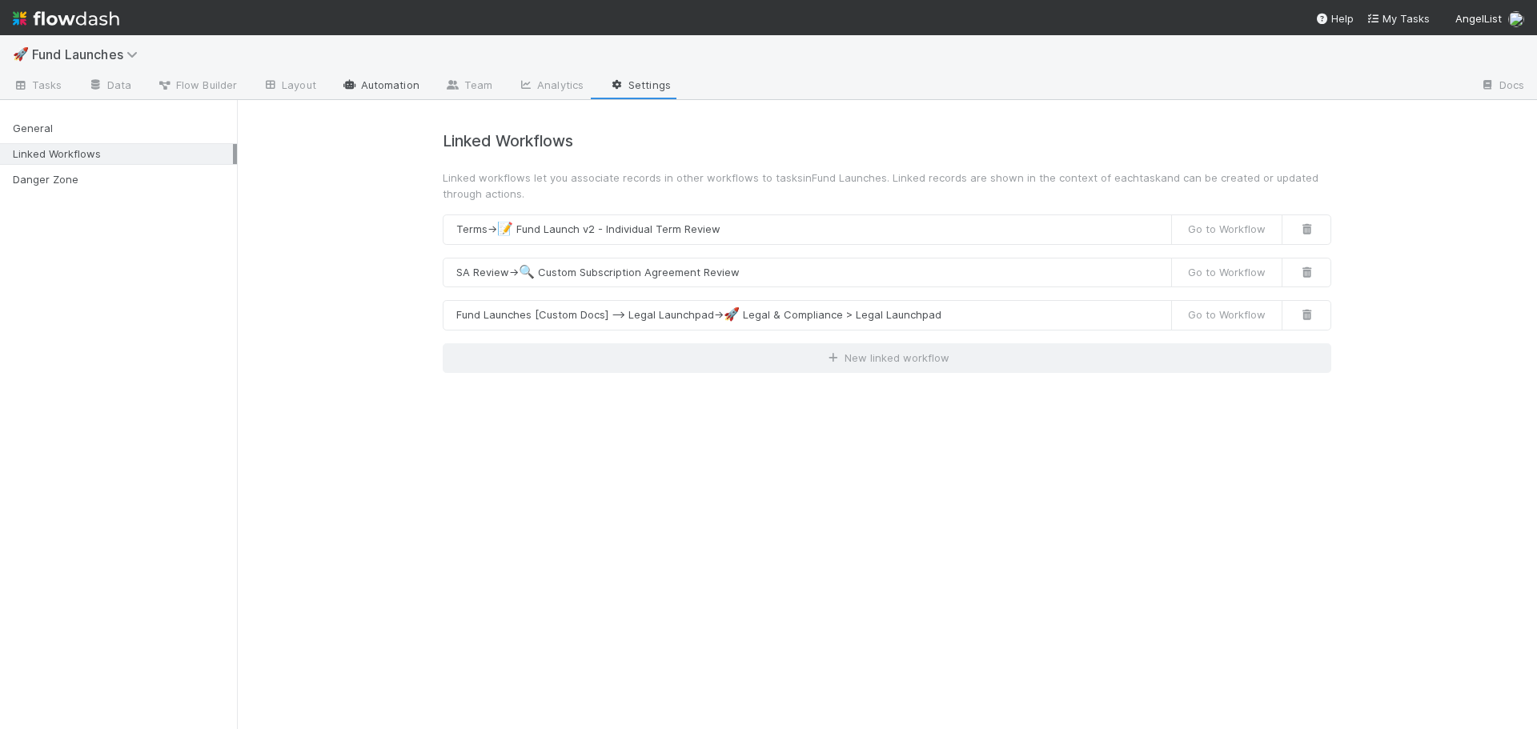
click at [403, 86] on link "Automation" at bounding box center [380, 87] width 103 height 26
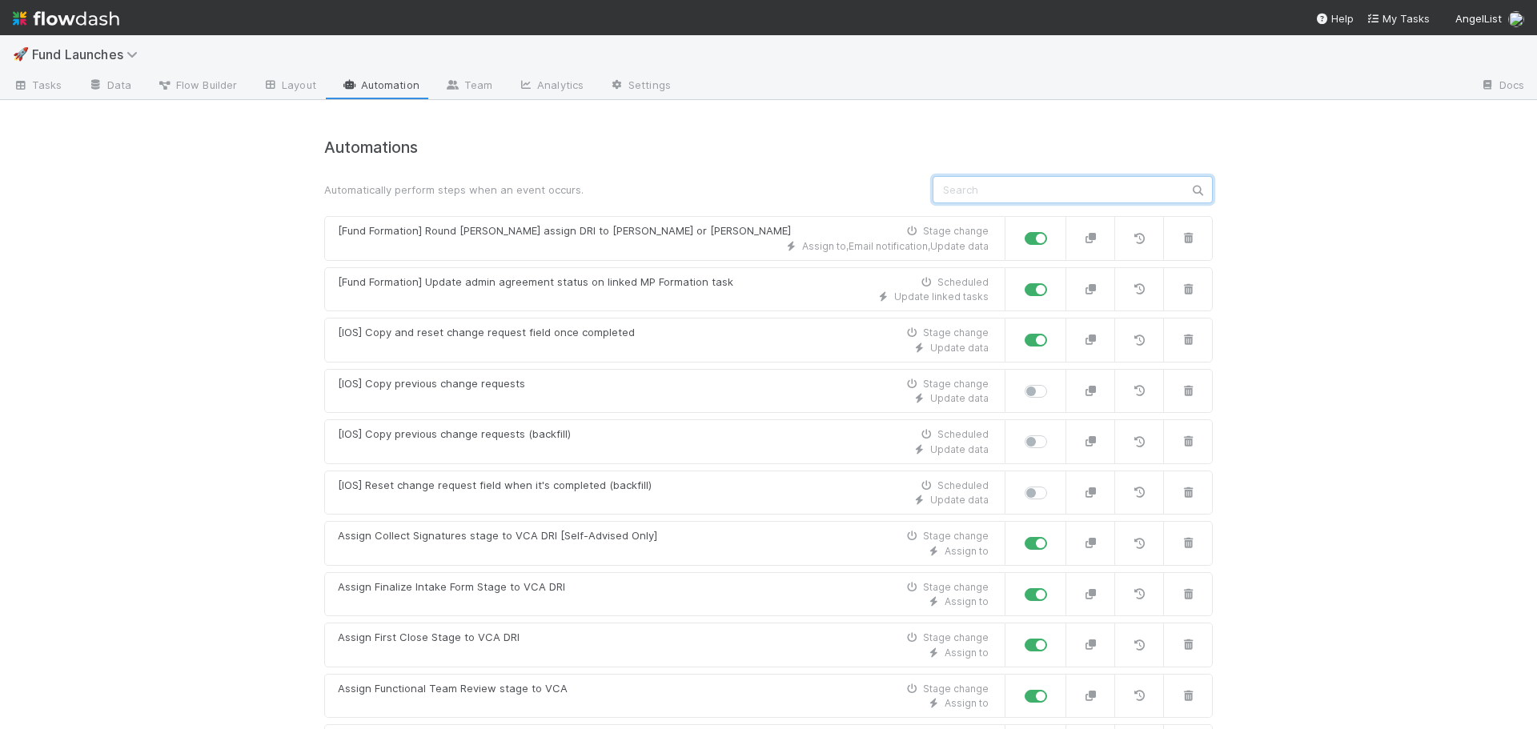
click at [1027, 177] on input "text" at bounding box center [1073, 189] width 280 height 27
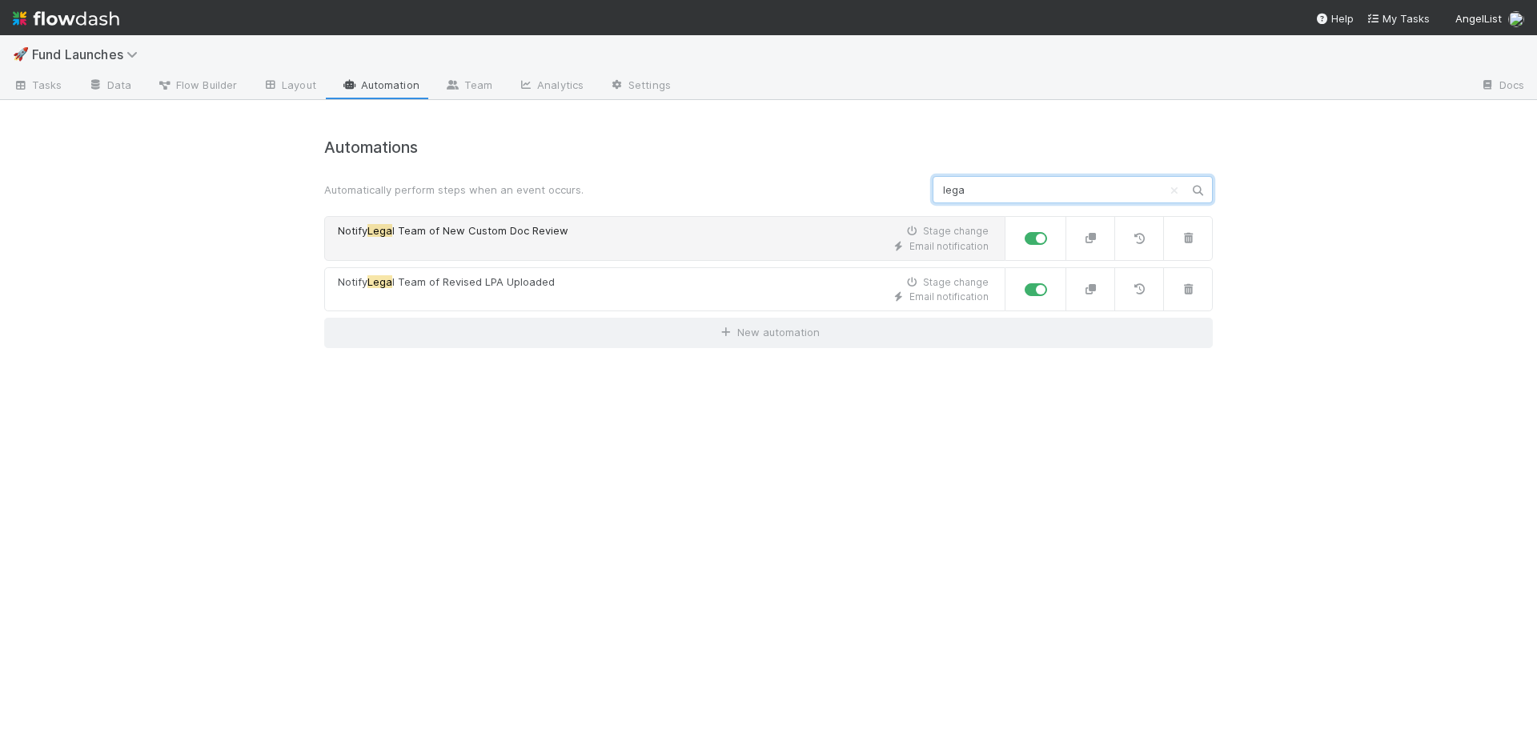
type input "lega"
click at [603, 231] on div "Notify Lega l Team of New Custom Doc Review Stage change" at bounding box center [663, 231] width 651 height 16
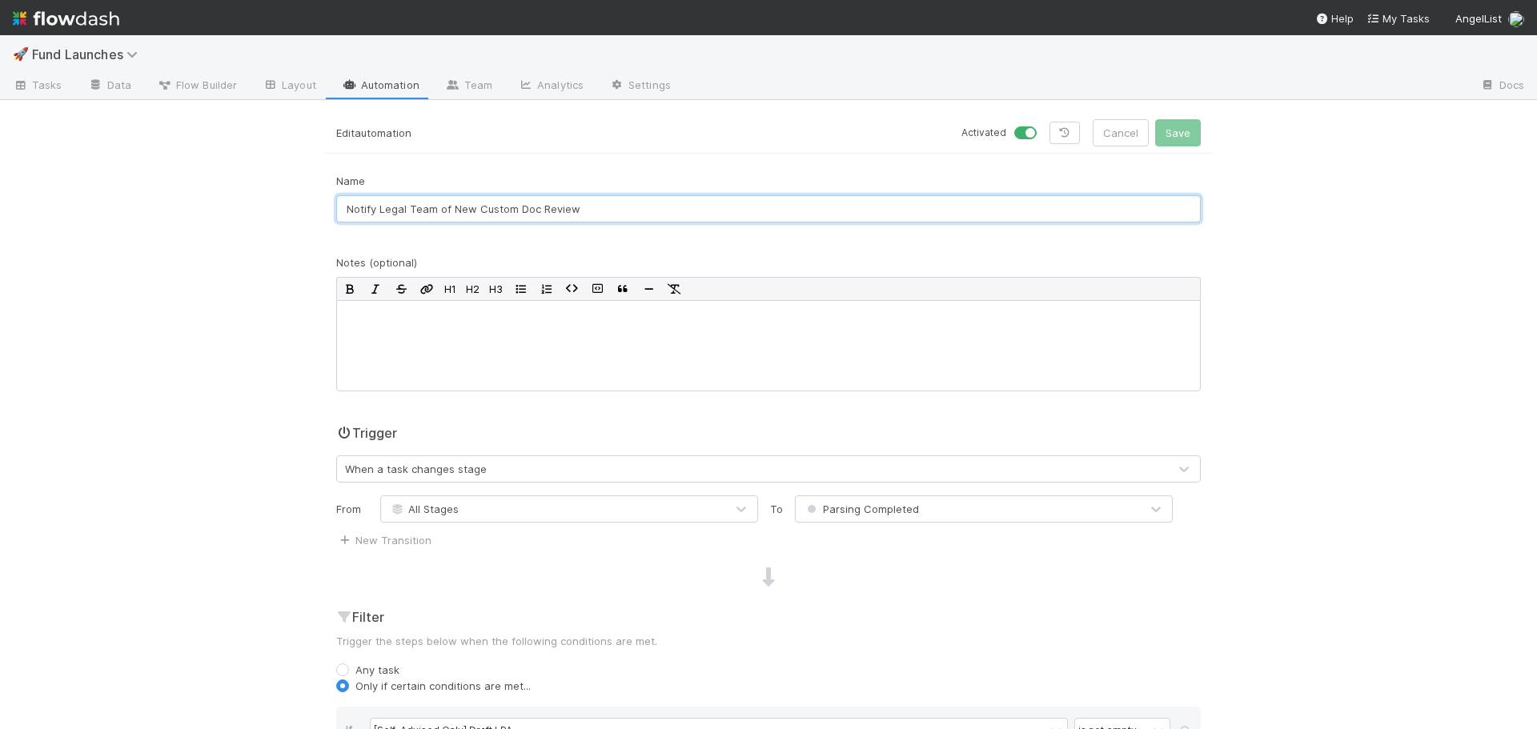
click at [370, 209] on input "Notify Legal Team of New Custom Doc Review" at bounding box center [768, 208] width 865 height 27
click at [428, 210] on input "Notify Legal Team of New Custom Doc Review" at bounding box center [768, 208] width 865 height 27
drag, startPoint x: 581, startPoint y: 210, endPoint x: 686, endPoint y: 211, distance: 104.9
click at [686, 211] on input "Notify Legal Team + Create LLP ticket of New Custom Doc Review" at bounding box center [768, 208] width 865 height 27
click at [336, 210] on input "Notify Legal Team + Create LLP ticket of New" at bounding box center [768, 208] width 865 height 27
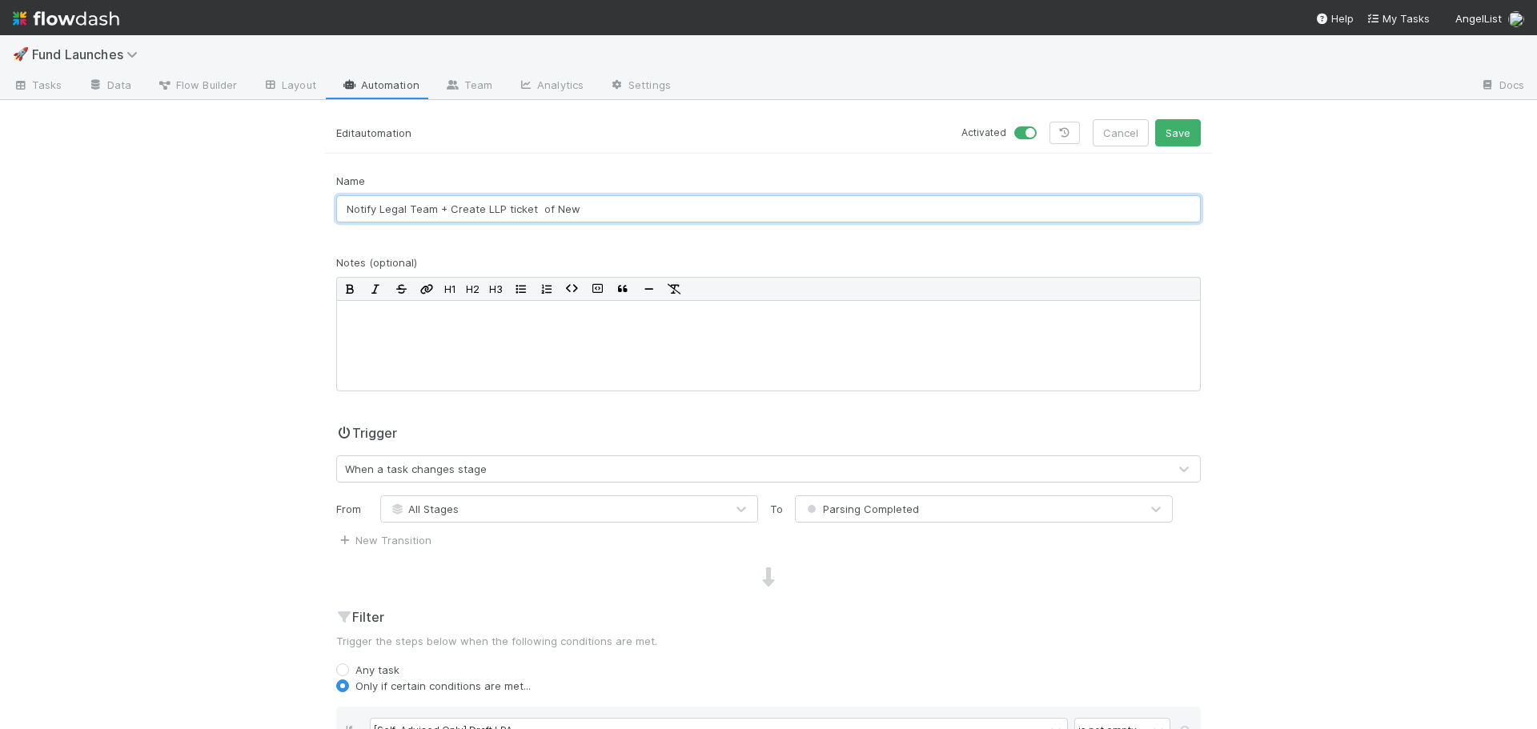
paste input "Custom Doc Review"
drag, startPoint x: 553, startPoint y: 211, endPoint x: 452, endPoint y: 211, distance: 100.9
click at [452, 211] on input "Custom Doc Review - Notify Legal Team + Create LLP ticket of New" at bounding box center [768, 208] width 865 height 27
click at [536, 211] on input "Custom Doc Review - Create LLP ticket of New" at bounding box center [768, 208] width 865 height 27
drag, startPoint x: 685, startPoint y: 211, endPoint x: 608, endPoint y: 214, distance: 77.7
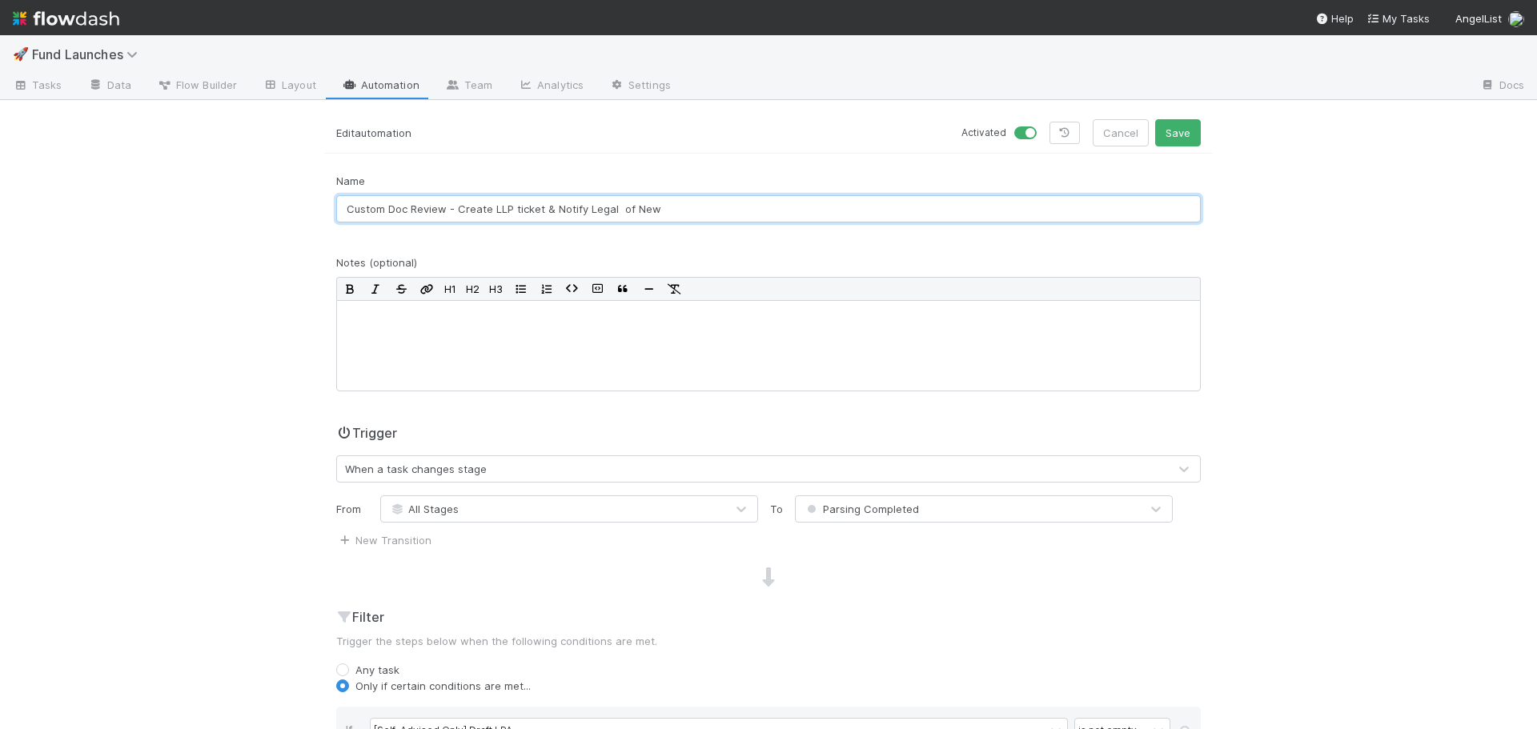
click at [608, 214] on input "Custom Doc Review - Create LLP ticket & Notify Legal of New" at bounding box center [768, 208] width 865 height 27
type input "Custom Doc Review - Create LLP ticket & Notify Legal"
click at [601, 243] on div "Name Custom Doc Review - Create LLP ticket & Notify Legal Notes (optional) H1 H…" at bounding box center [768, 560] width 889 height 775
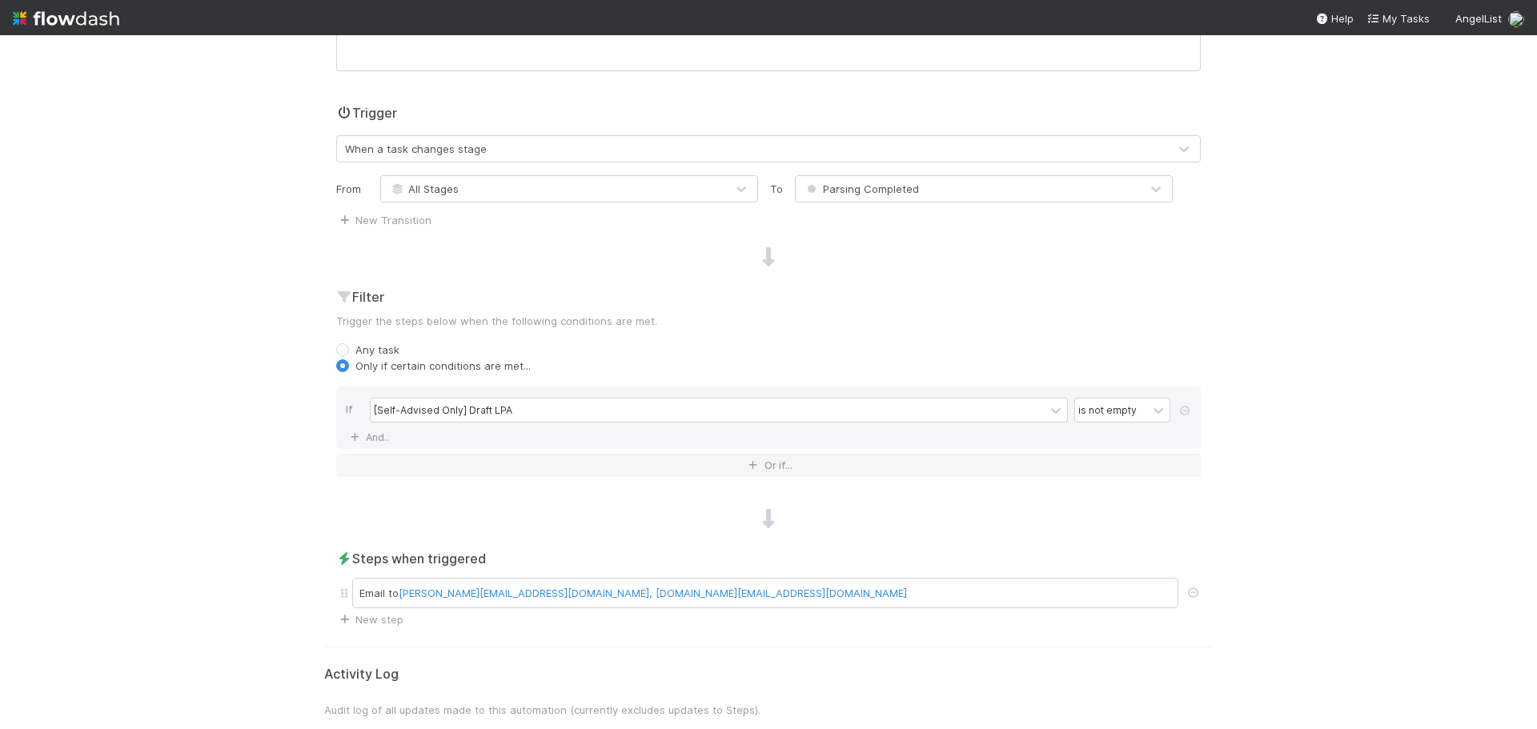
scroll to position [400, 0]
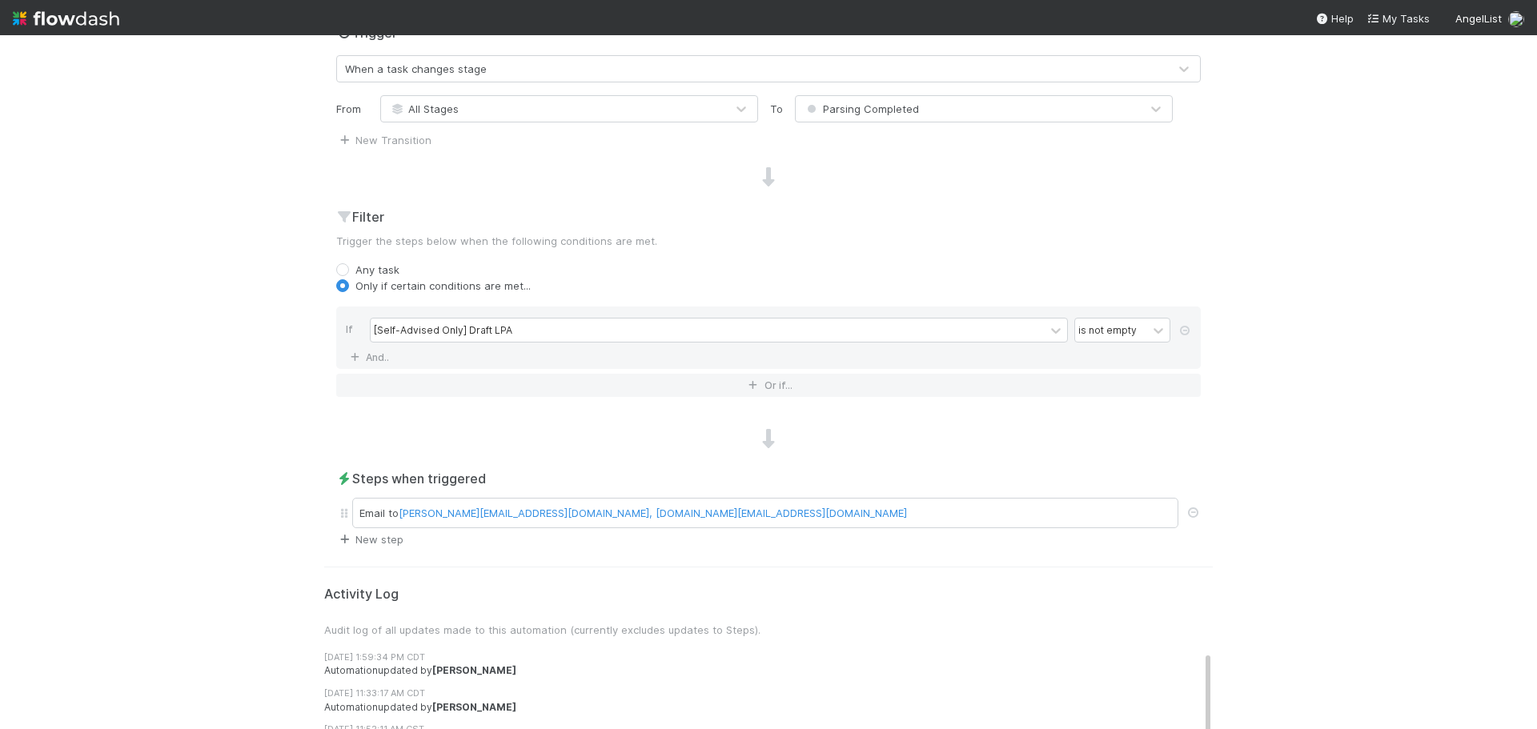
click at [368, 541] on link "New step" at bounding box center [369, 539] width 67 height 13
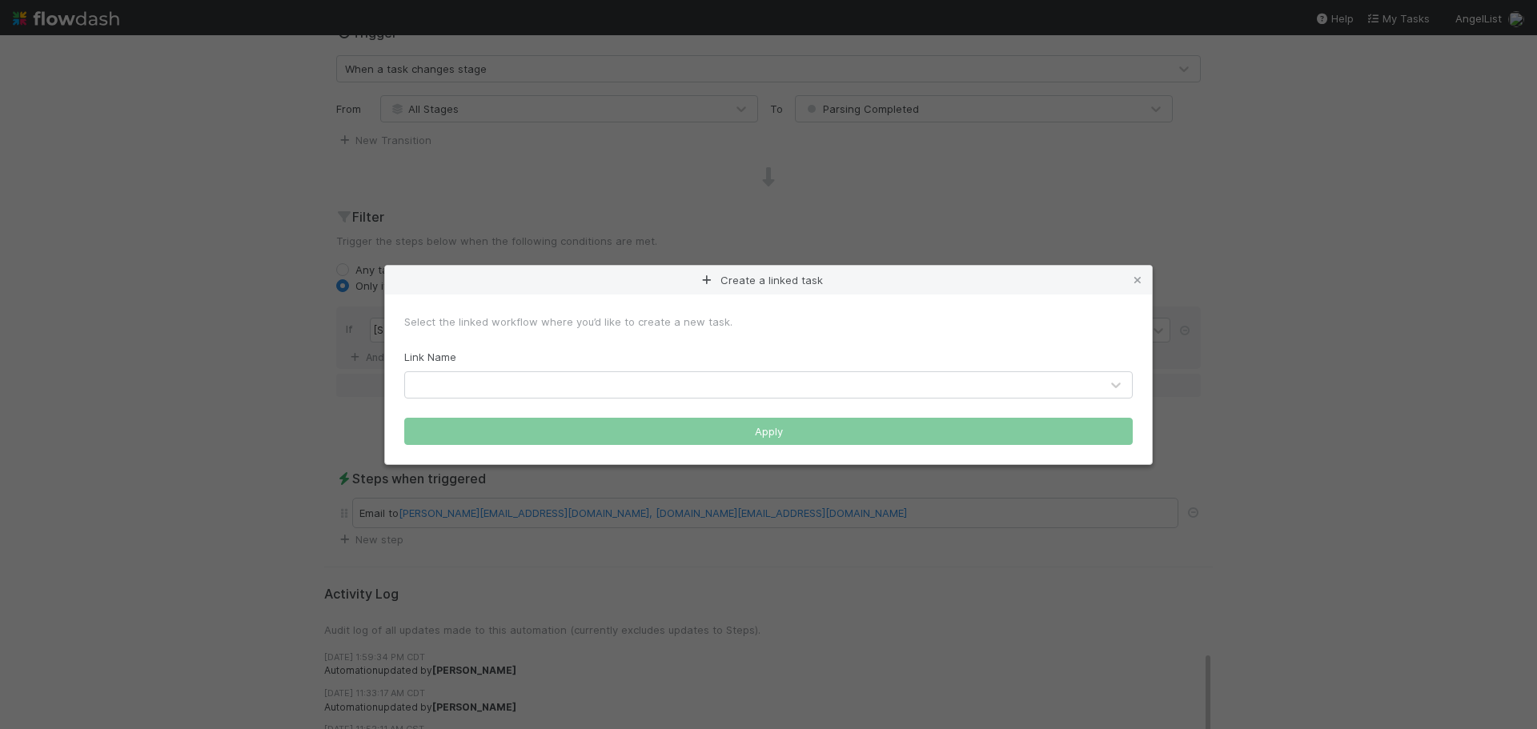
click at [470, 383] on div at bounding box center [752, 385] width 695 height 26
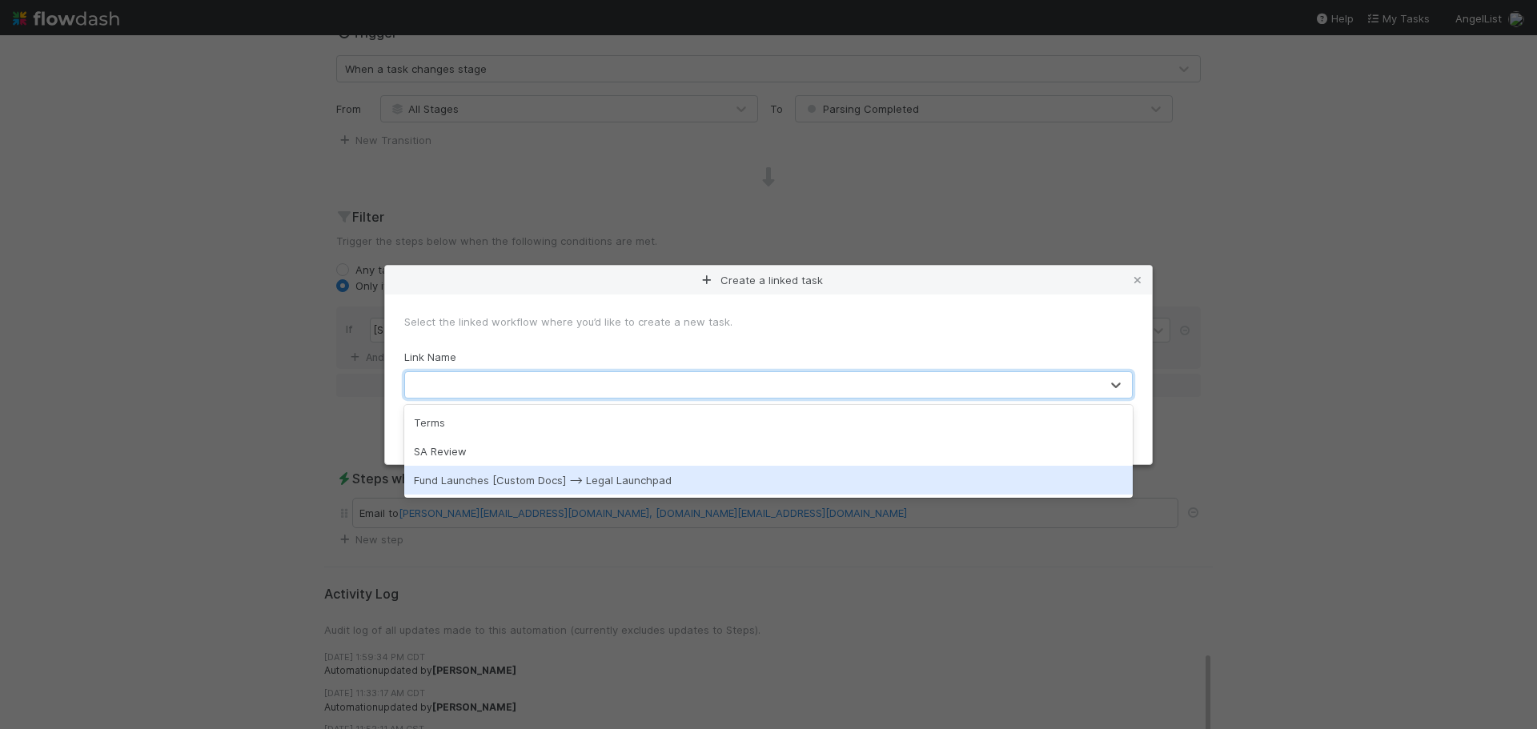
click at [541, 475] on div "Fund Launches [Custom Docs] --> Legal Launchpad" at bounding box center [768, 480] width 729 height 29
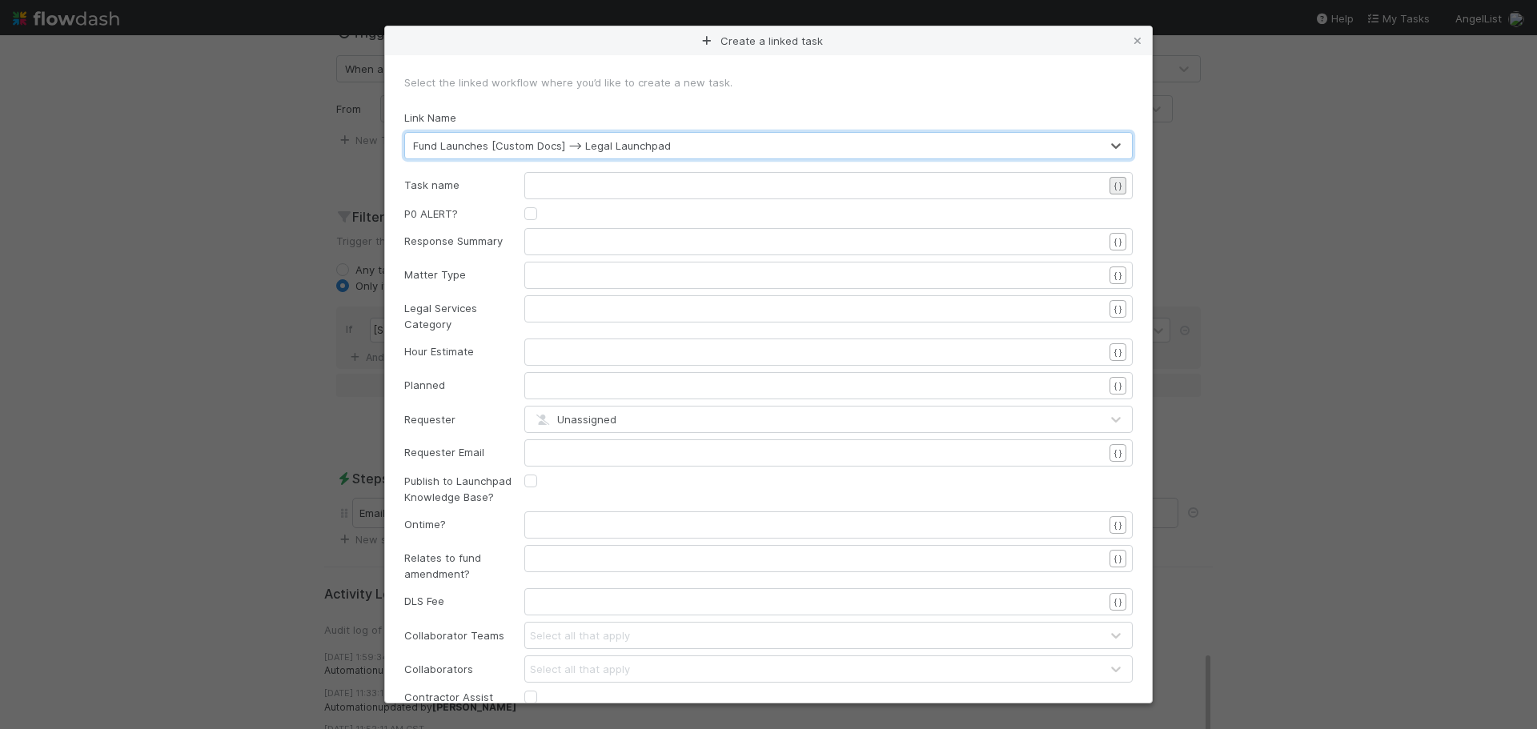
click at [1108, 729] on div "Create a linked task Select the linked workflow where you’d like to create a ne…" at bounding box center [768, 729] width 1537 height 0
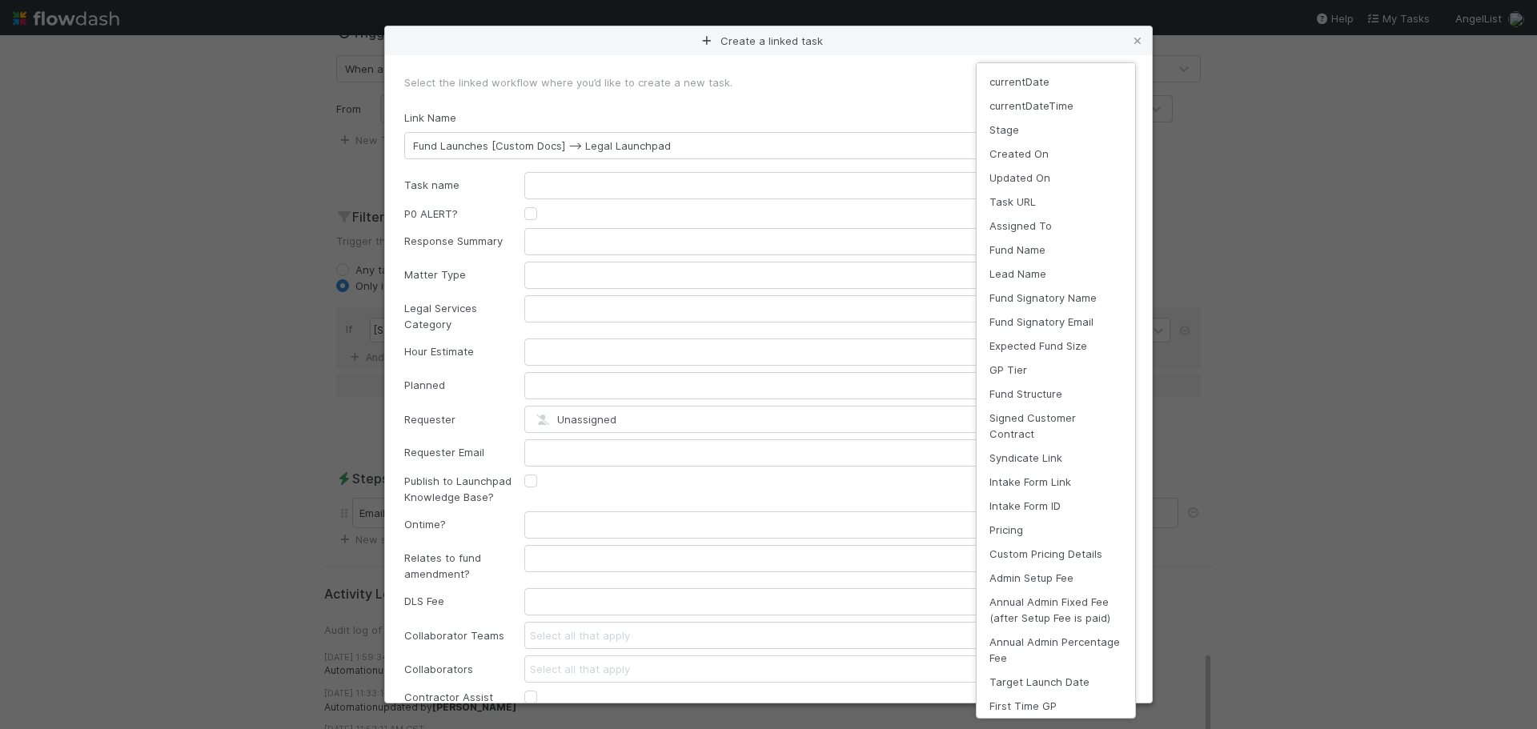
click at [1134, 37] on div "currentDate currentDateTime Stage Created On Updated On Task URL Assigned To Fu…" at bounding box center [768, 364] width 1537 height 729
click at [1136, 45] on div "currentDate currentDateTime Stage Created On Updated On Task URL Assigned To Fu…" at bounding box center [768, 364] width 1537 height 729
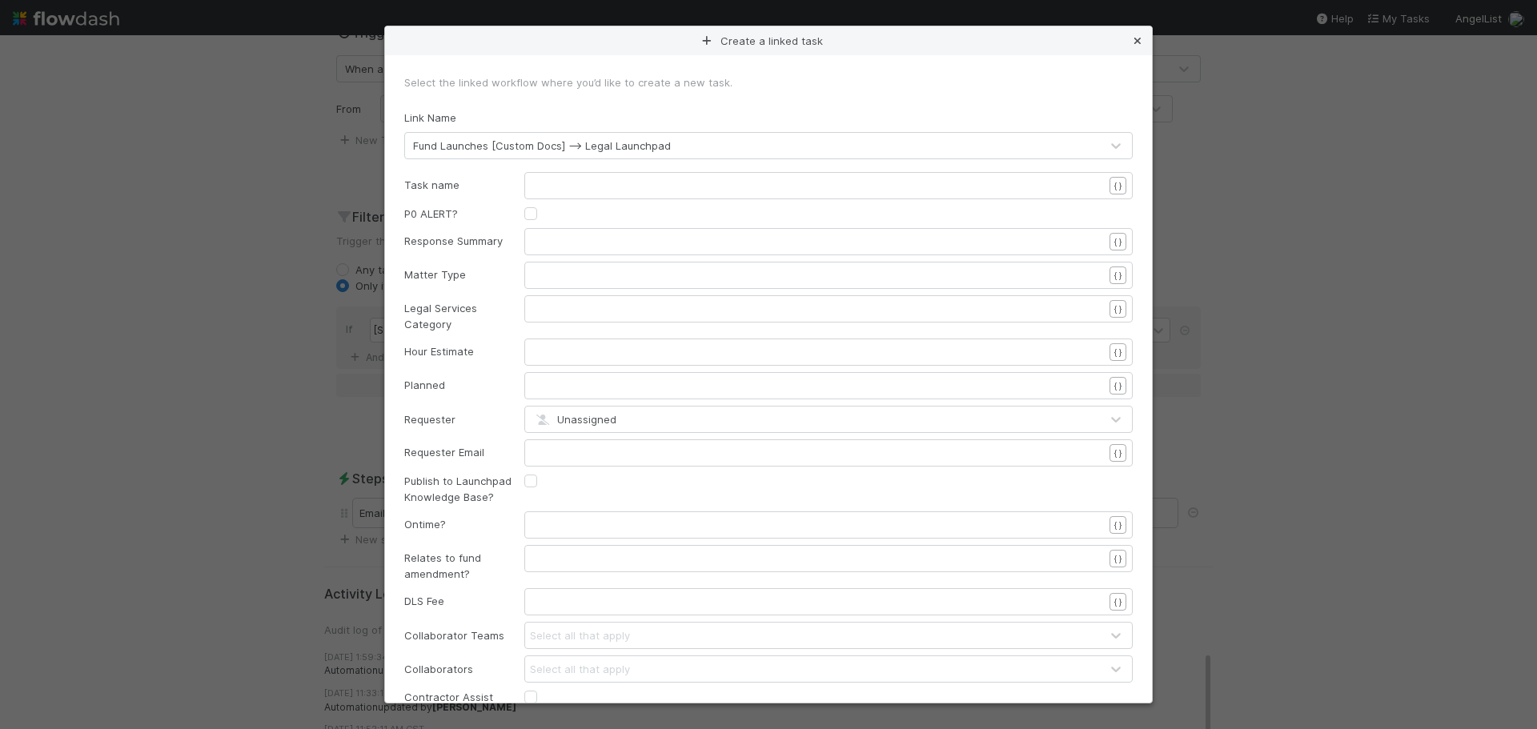
click at [1140, 43] on icon at bounding box center [1138, 41] width 16 height 10
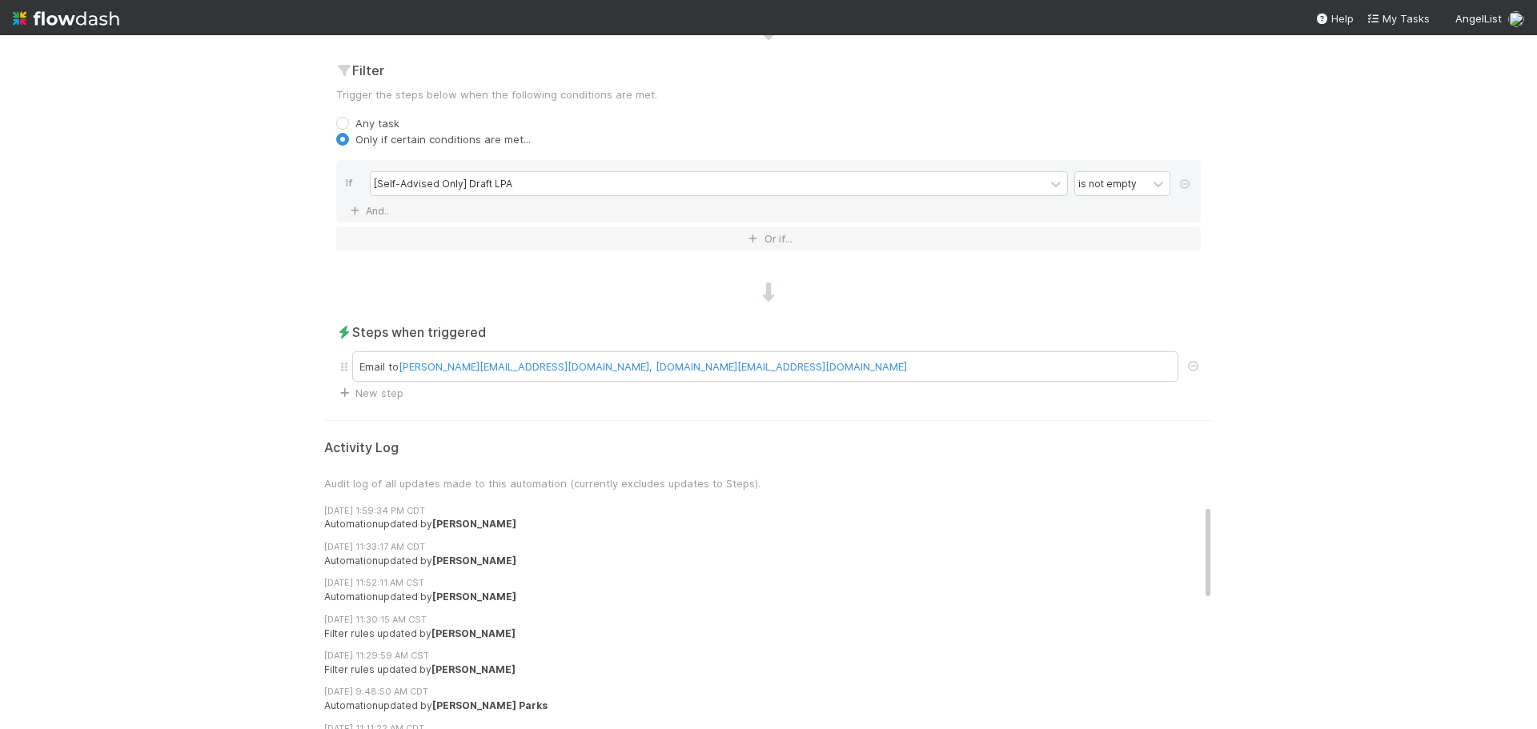
scroll to position [561, 0]
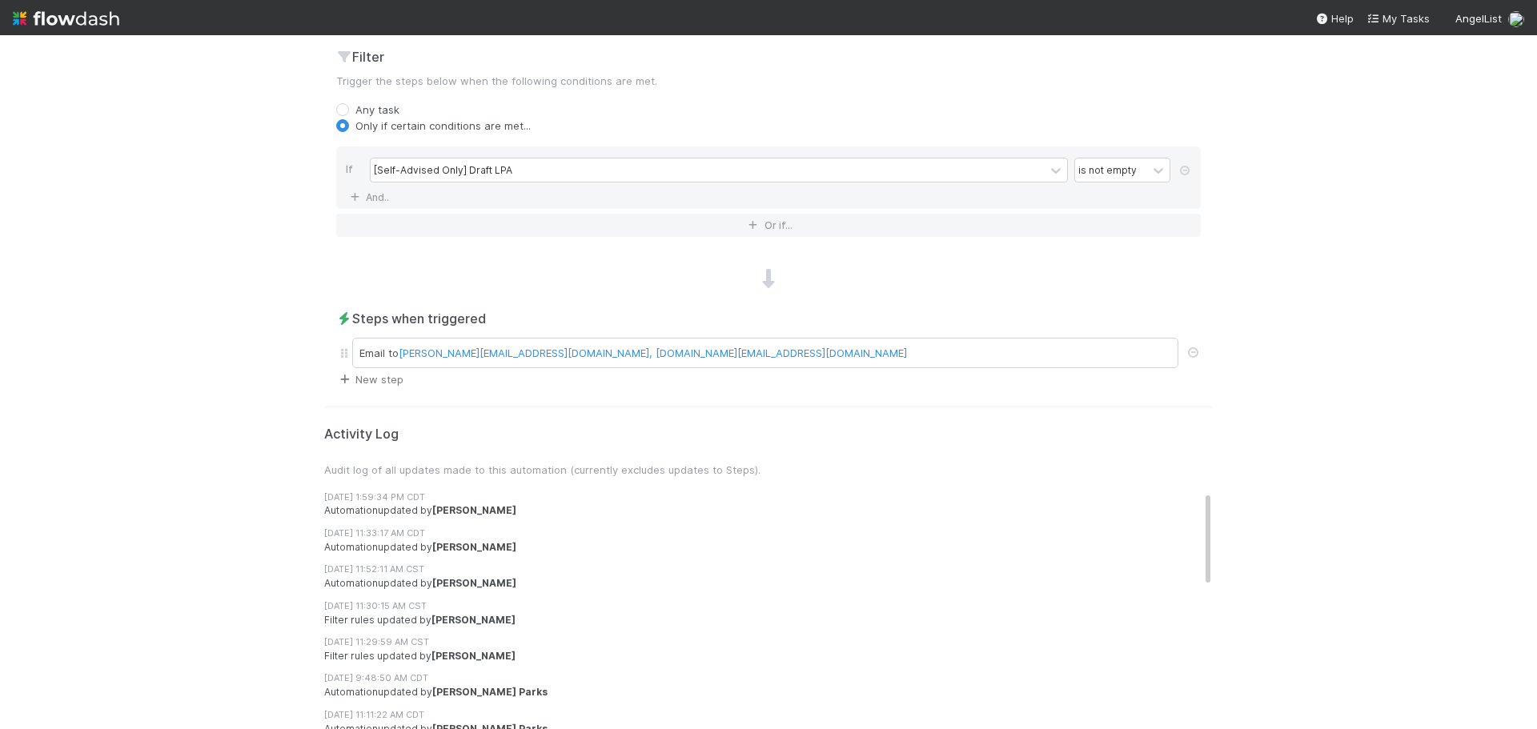
click at [382, 382] on link "New step" at bounding box center [369, 379] width 67 height 13
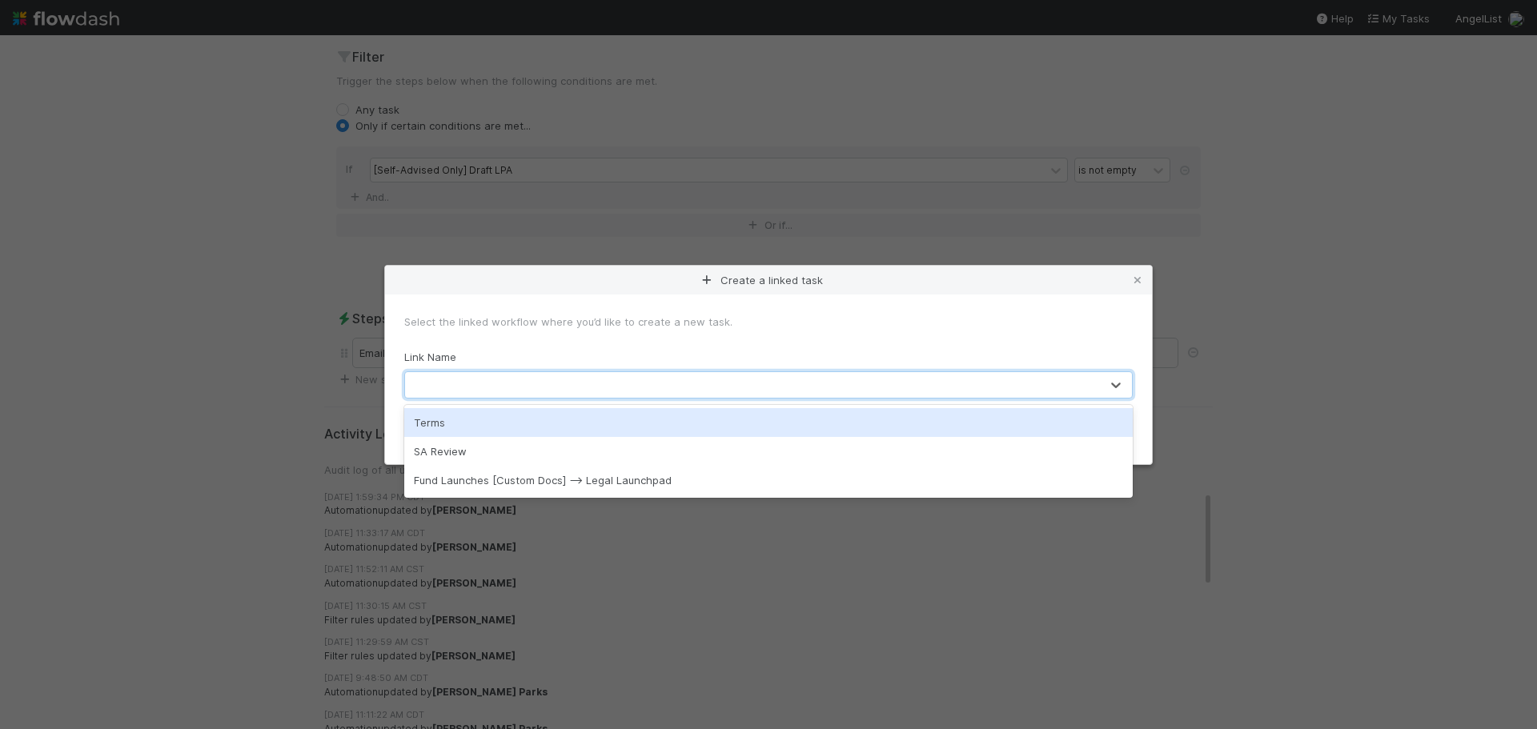
click at [631, 382] on div at bounding box center [752, 385] width 695 height 26
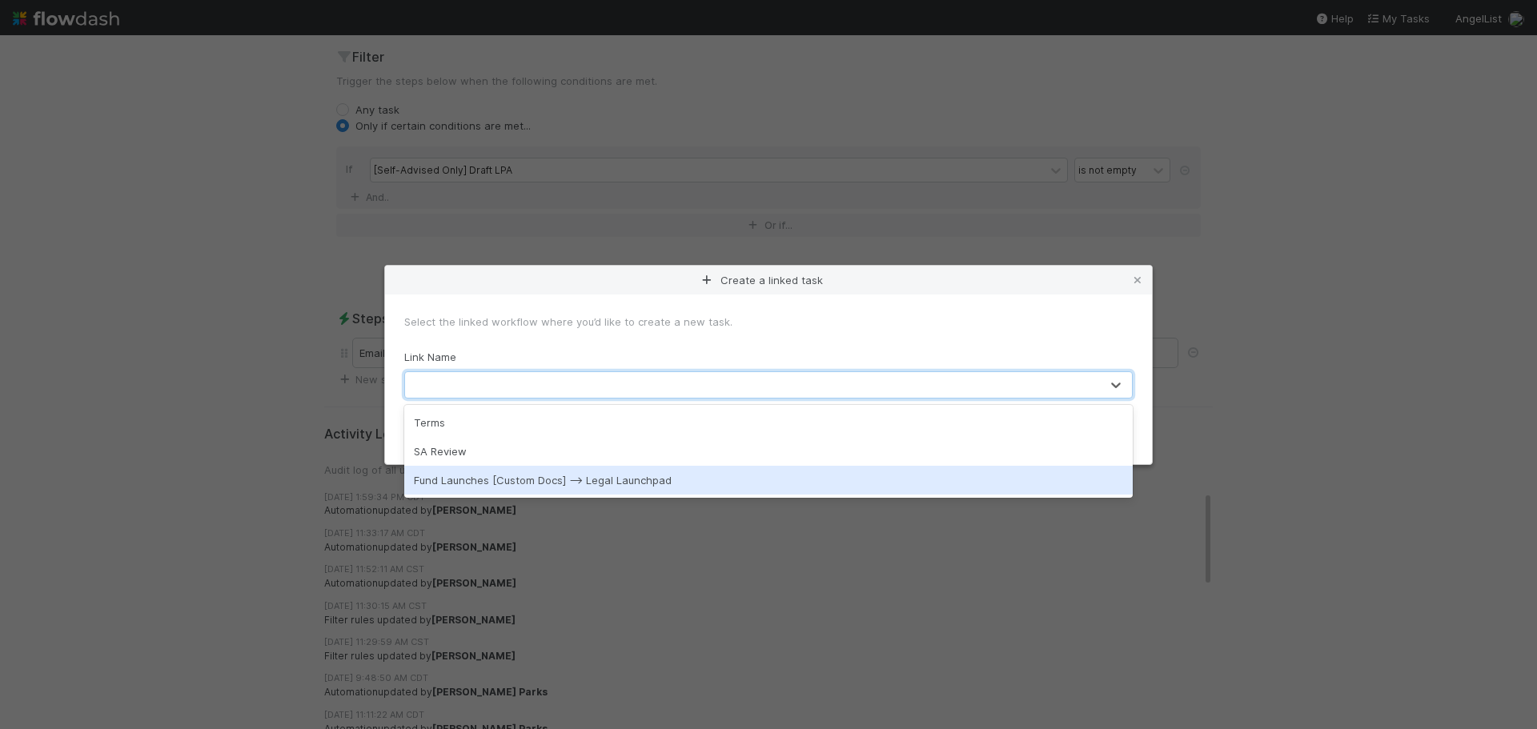
click at [589, 479] on div "Fund Launches [Custom Docs] --> Legal Launchpad" at bounding box center [768, 480] width 729 height 29
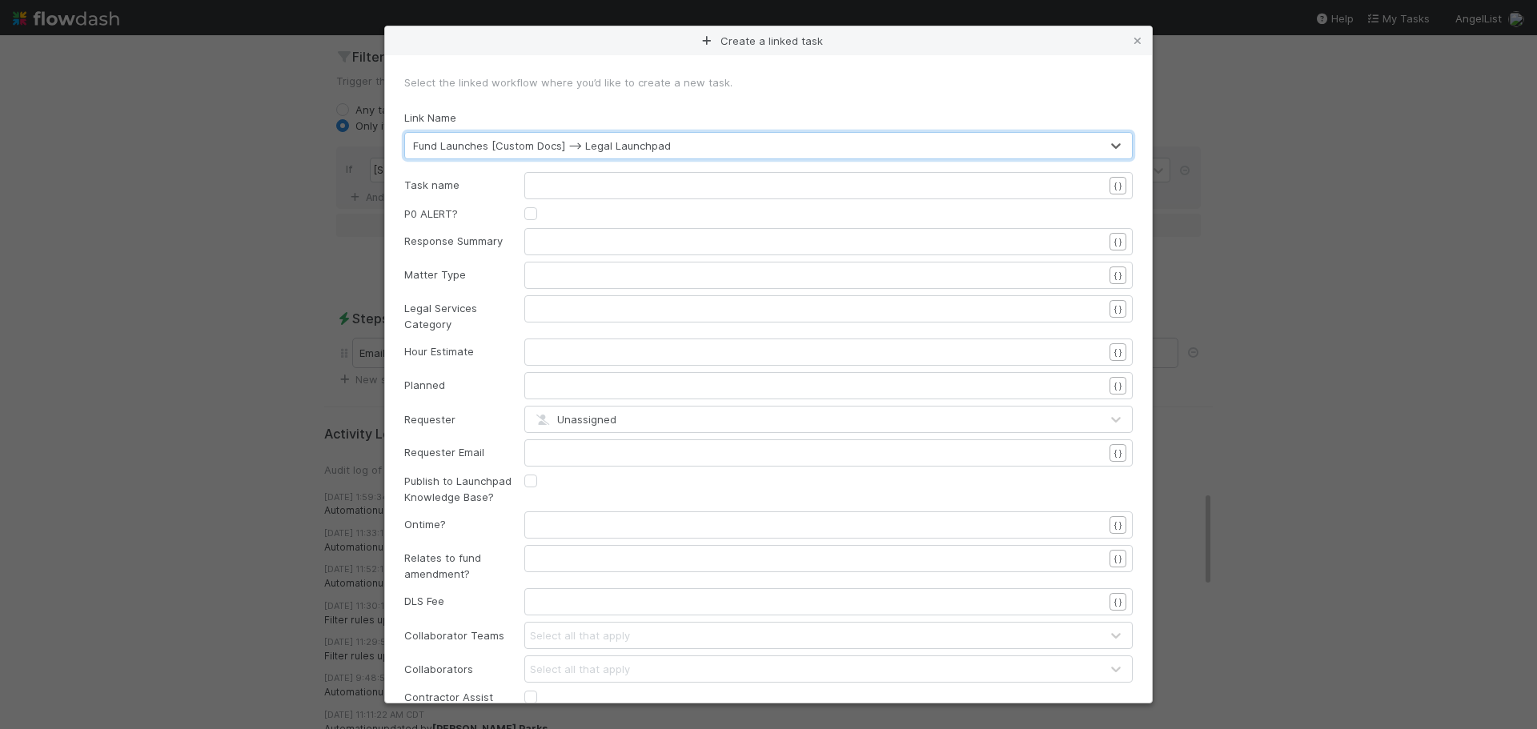
click at [574, 183] on pre "​" at bounding box center [825, 186] width 581 height 16
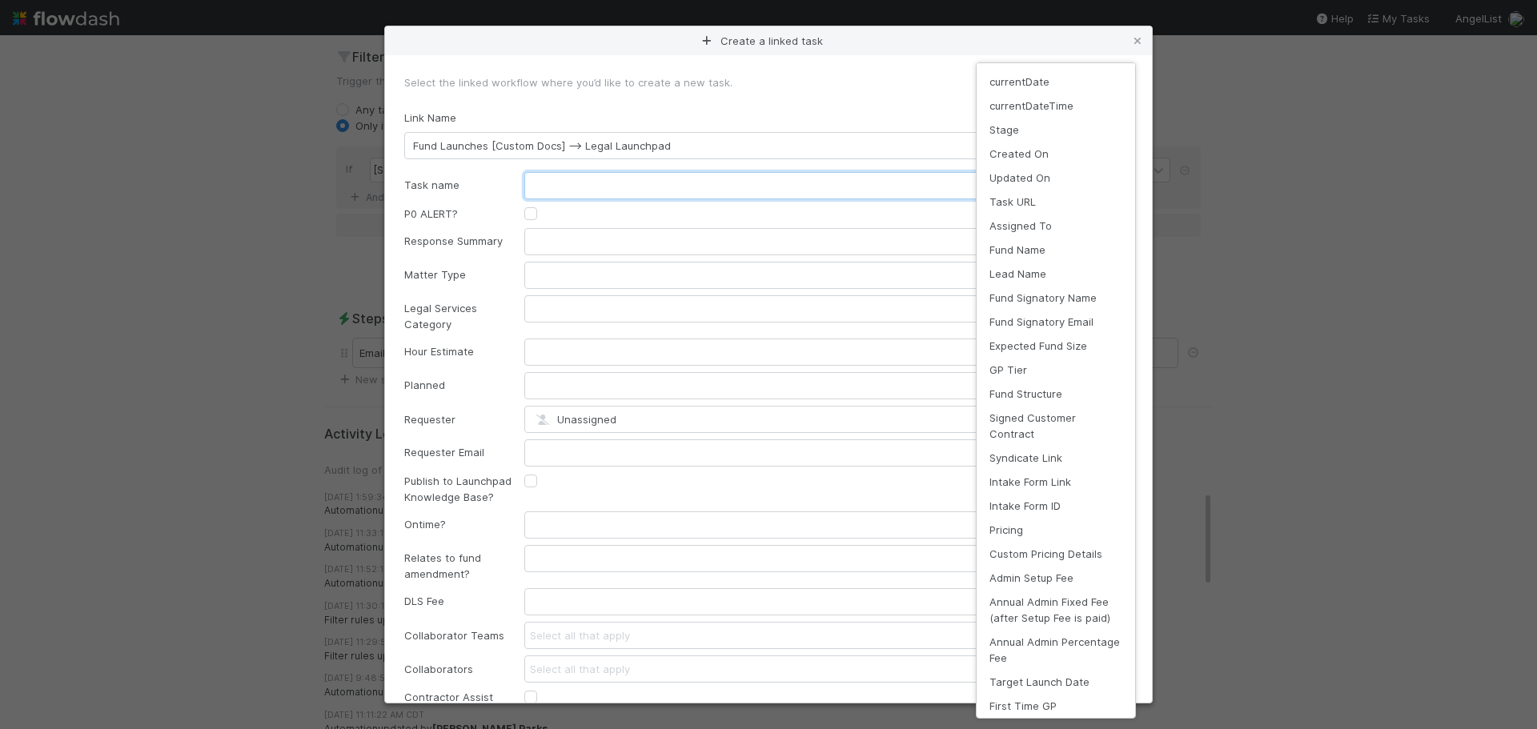
click at [1111, 729] on div "Create a linked task Select the linked workflow where you’d like to create a ne…" at bounding box center [768, 729] width 1537 height 0
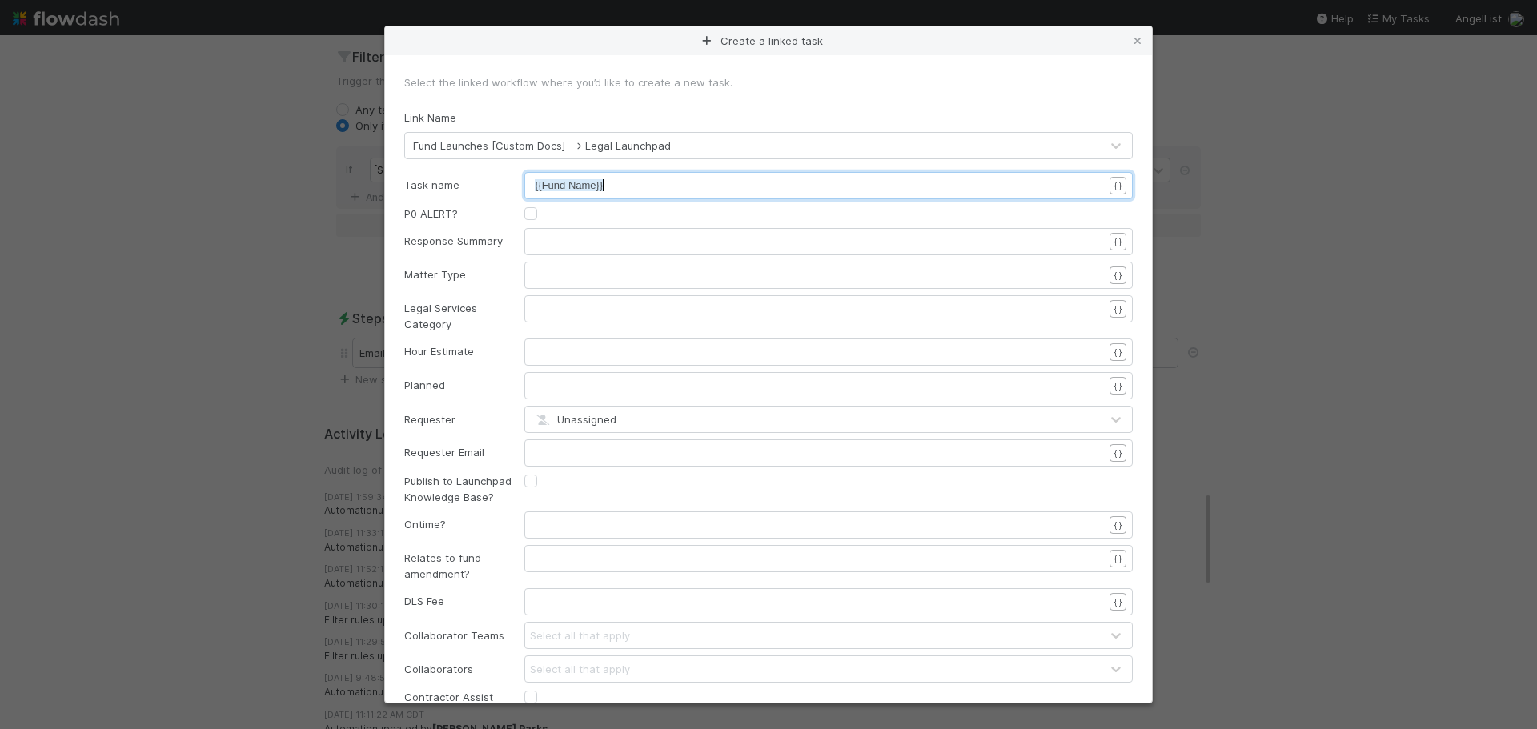
click at [530, 187] on div "xxxxxxxxxx {{Fund Name}}" at bounding box center [828, 185] width 609 height 27
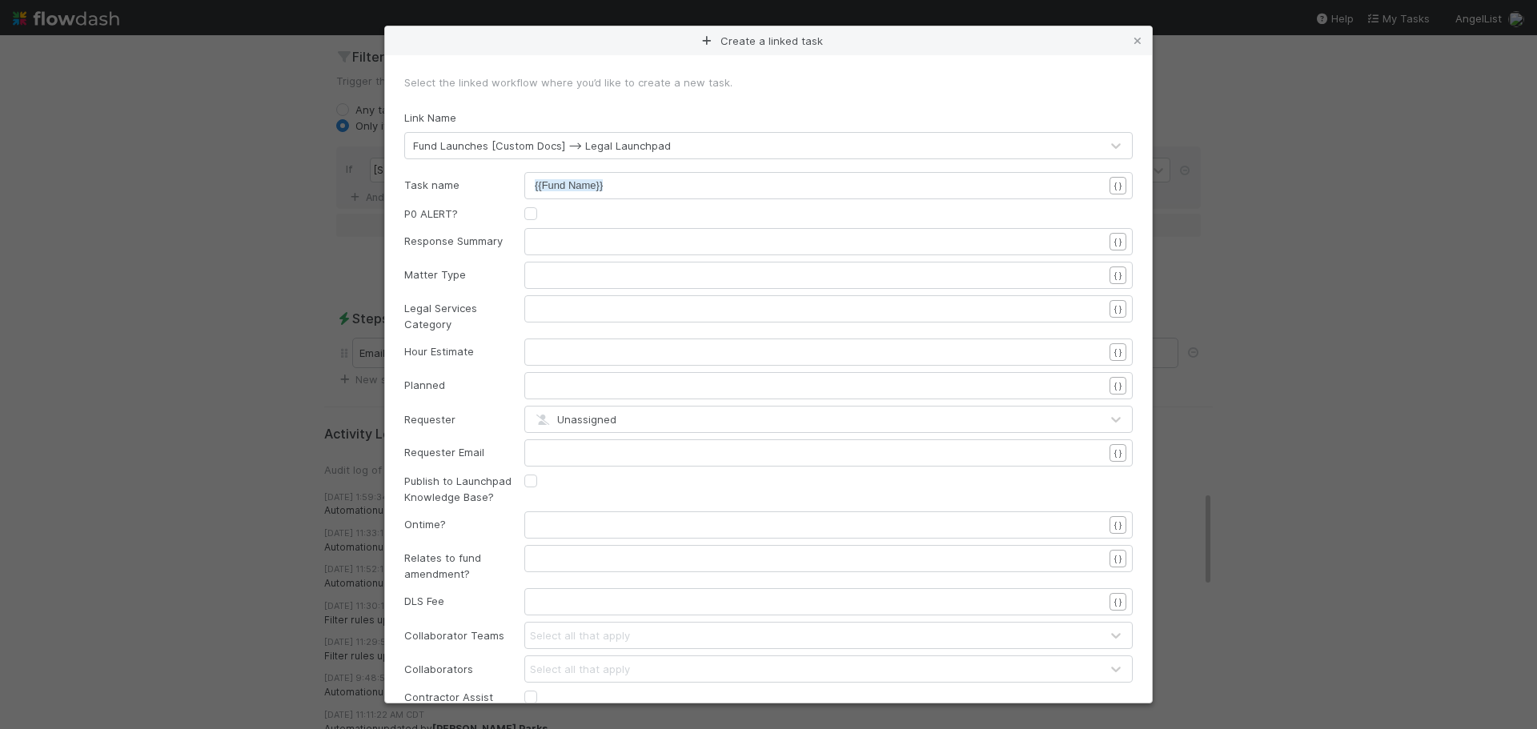
click at [536, 185] on span "{{Fund Name}}" at bounding box center [569, 185] width 68 height 12
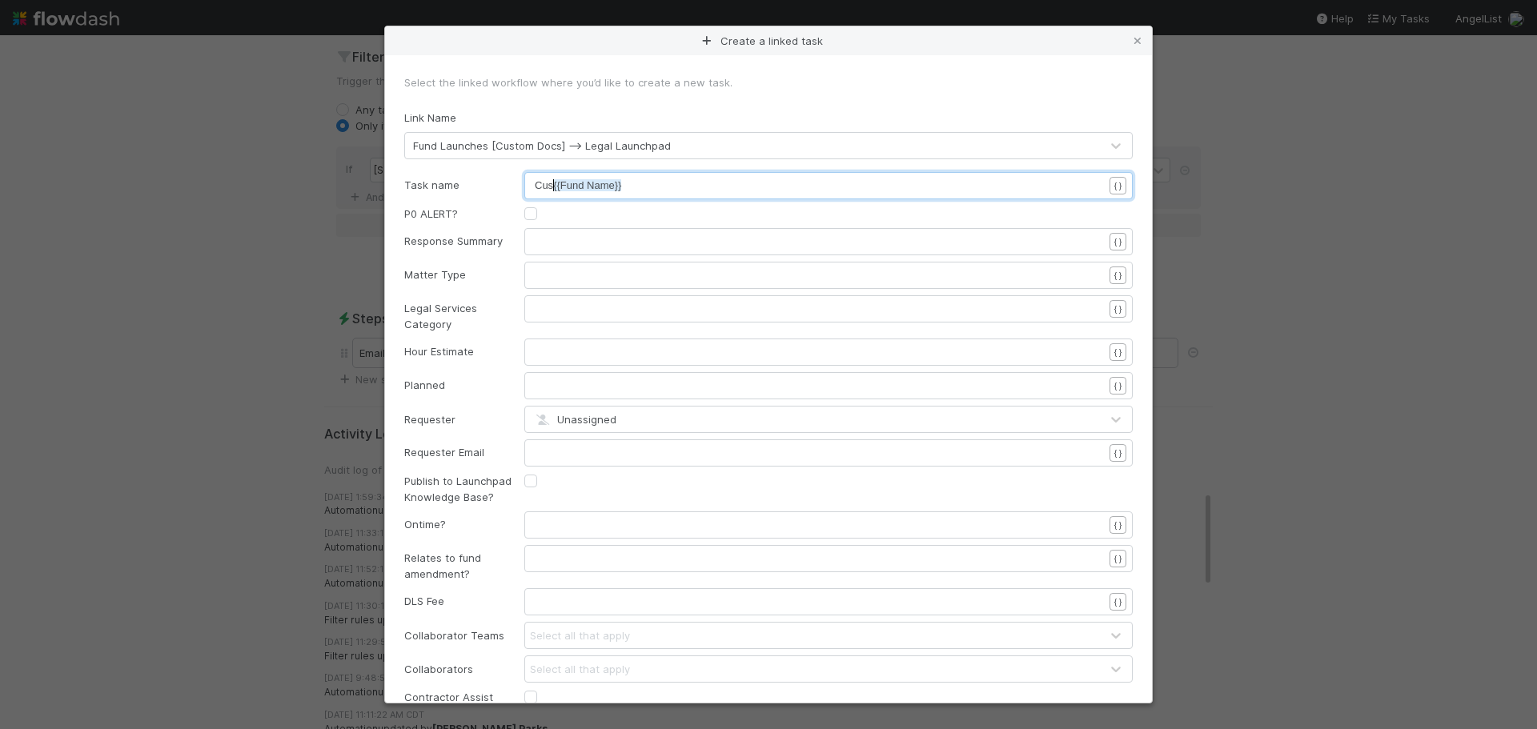
scroll to position [5, 18]
type textarea "Custom Doc Revierw"
type textarea "iew -"
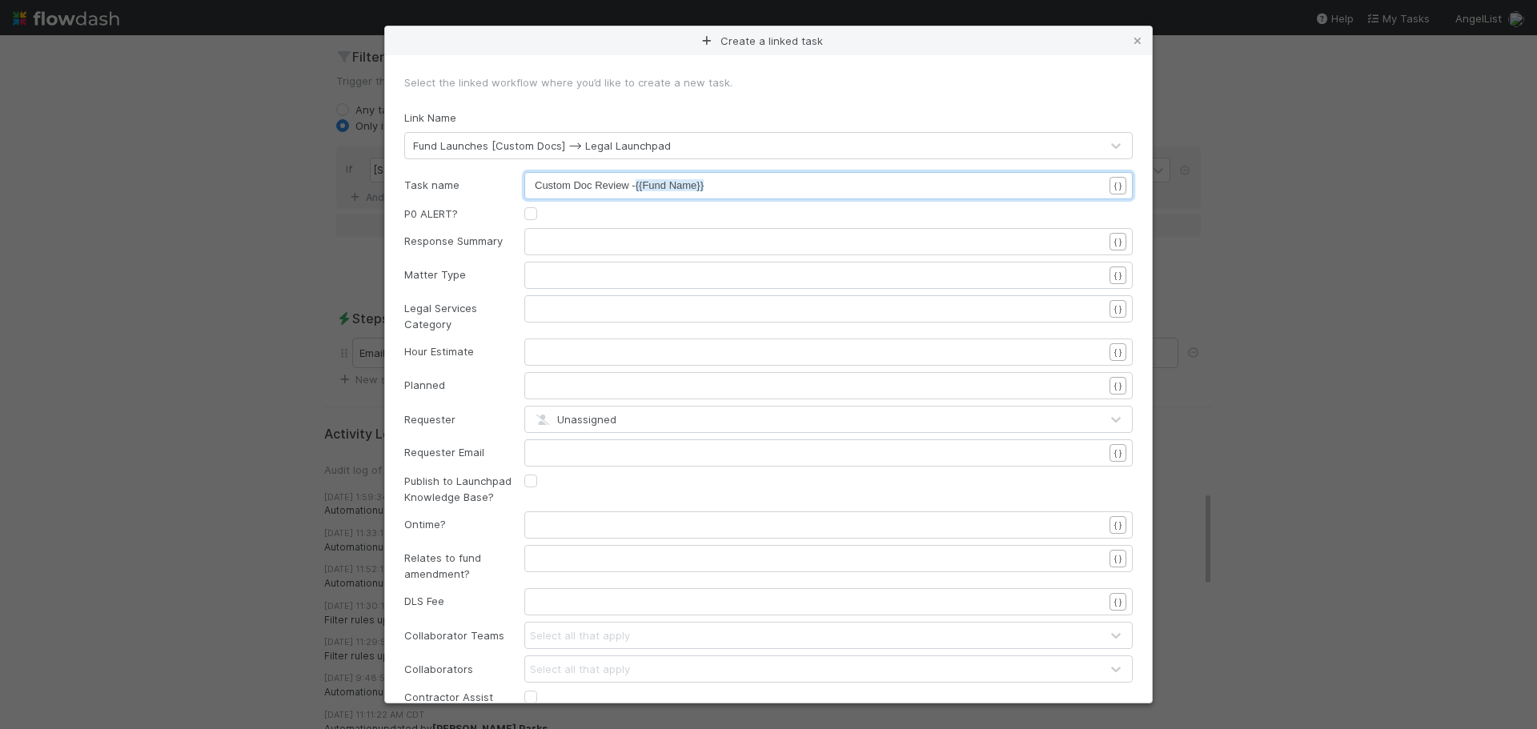
click at [573, 274] on pre "​" at bounding box center [825, 275] width 581 height 16
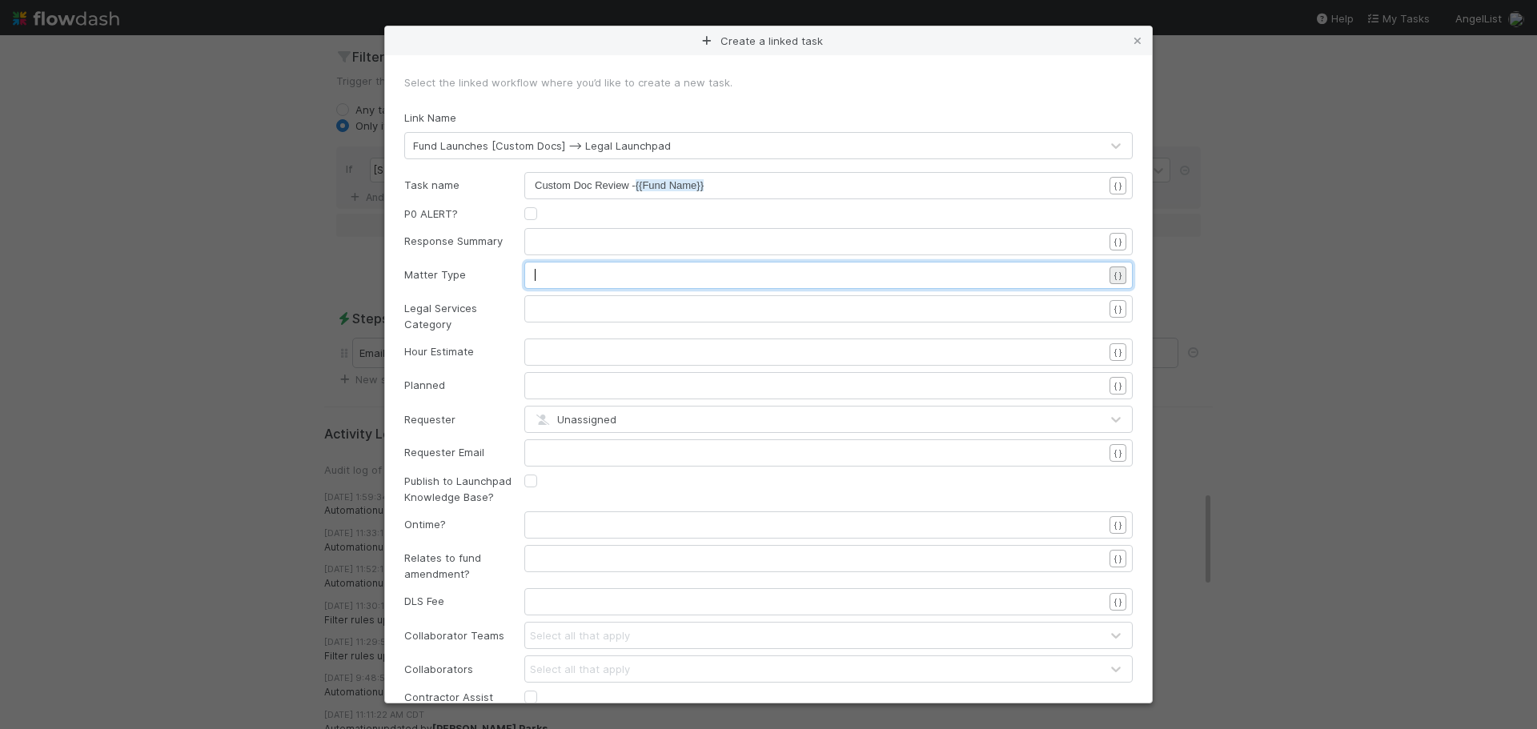
click at [1104, 729] on div "Create a linked task Select the linked workflow where you’d like to create a ne…" at bounding box center [768, 729] width 1537 height 0
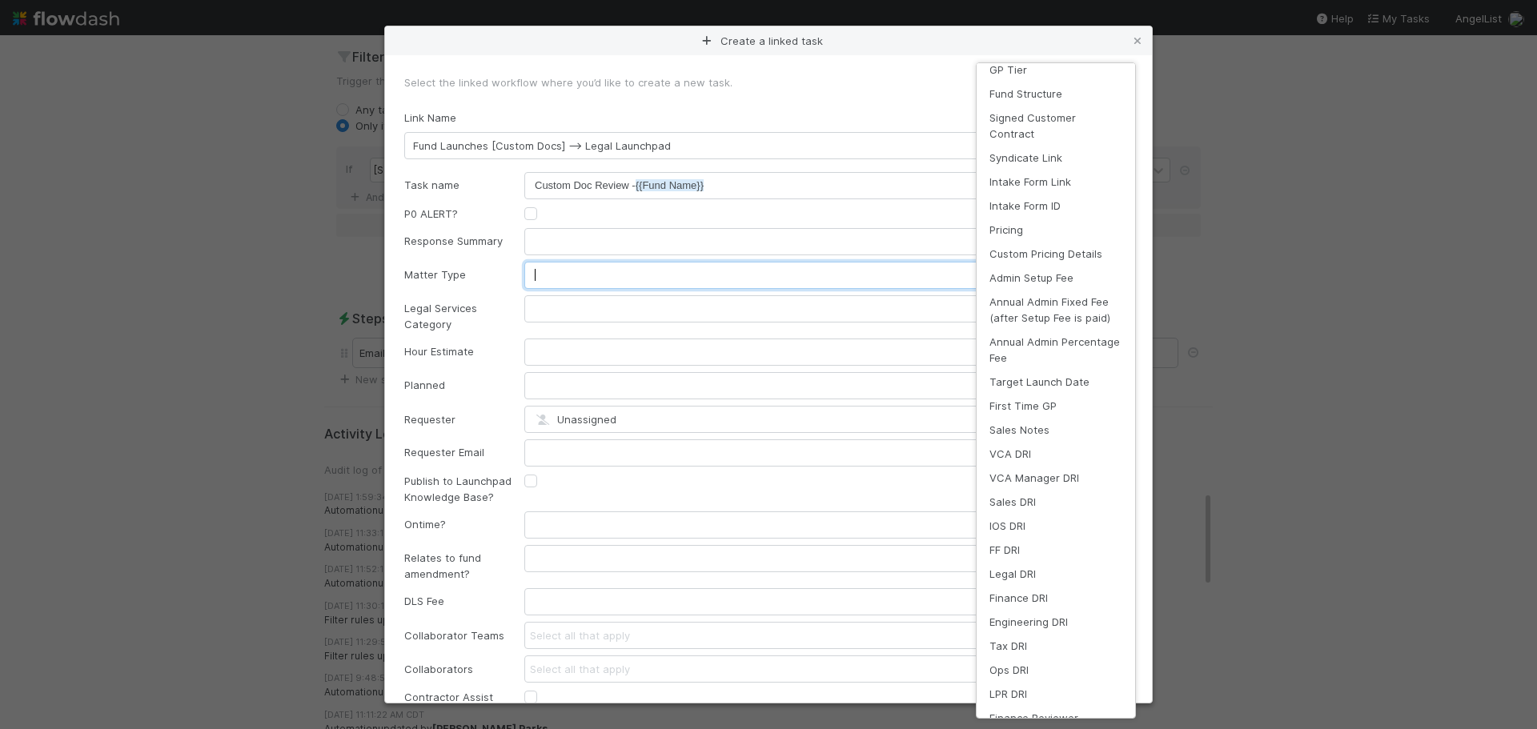
scroll to position [0, 0]
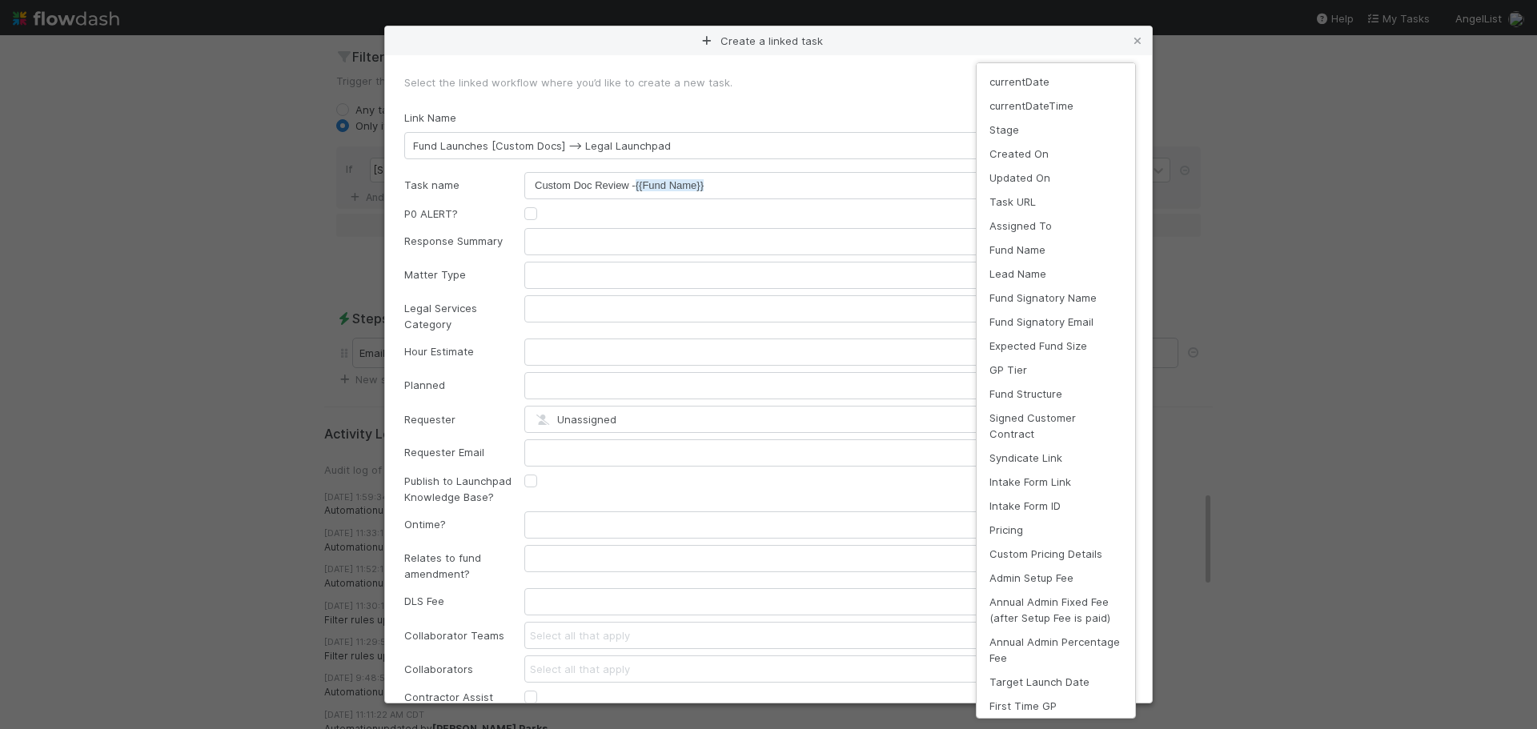
click at [480, 298] on div "currentDate currentDateTime Stage Created On Updated On Task URL Assigned To Fu…" at bounding box center [768, 364] width 1537 height 729
click at [571, 302] on div "currentDate currentDateTime Stage Created On Updated On Task URL Assigned To Fu…" at bounding box center [768, 364] width 1537 height 729
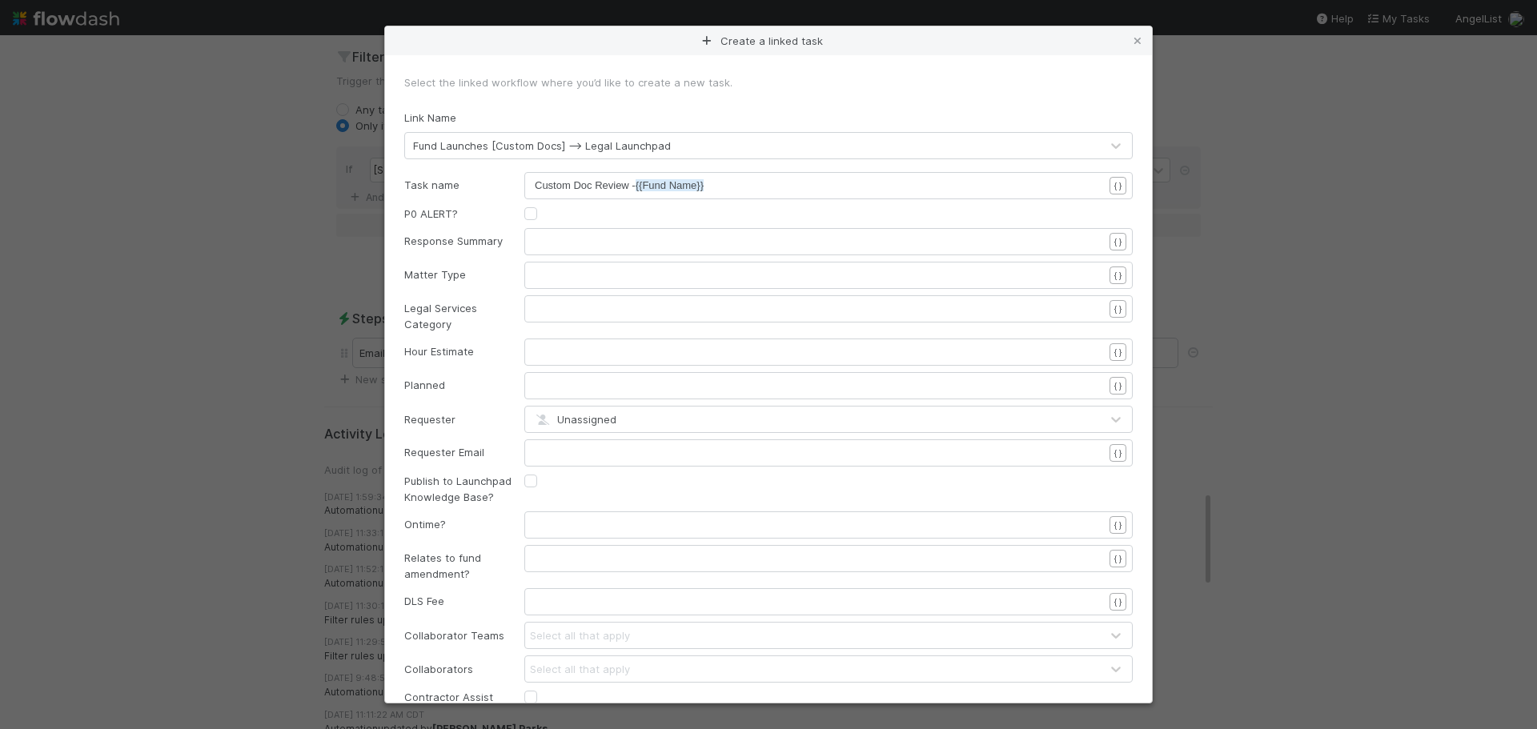
scroll to position [5, 0]
click at [664, 314] on pre "​" at bounding box center [825, 309] width 581 height 16
click at [1107, 729] on div "Create a linked task Select the linked workflow where you’d like to create a ne…" at bounding box center [768, 729] width 1537 height 0
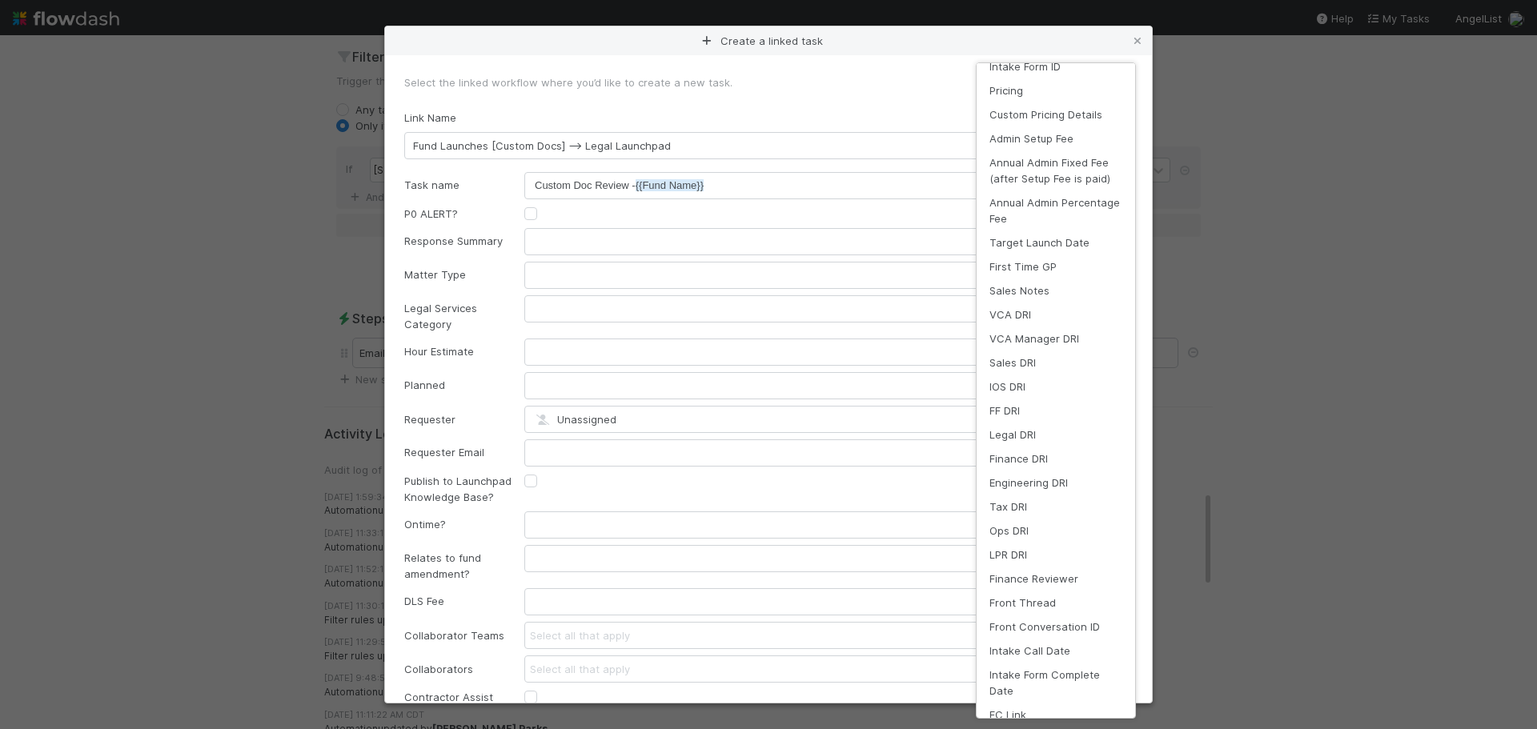
scroll to position [0, 0]
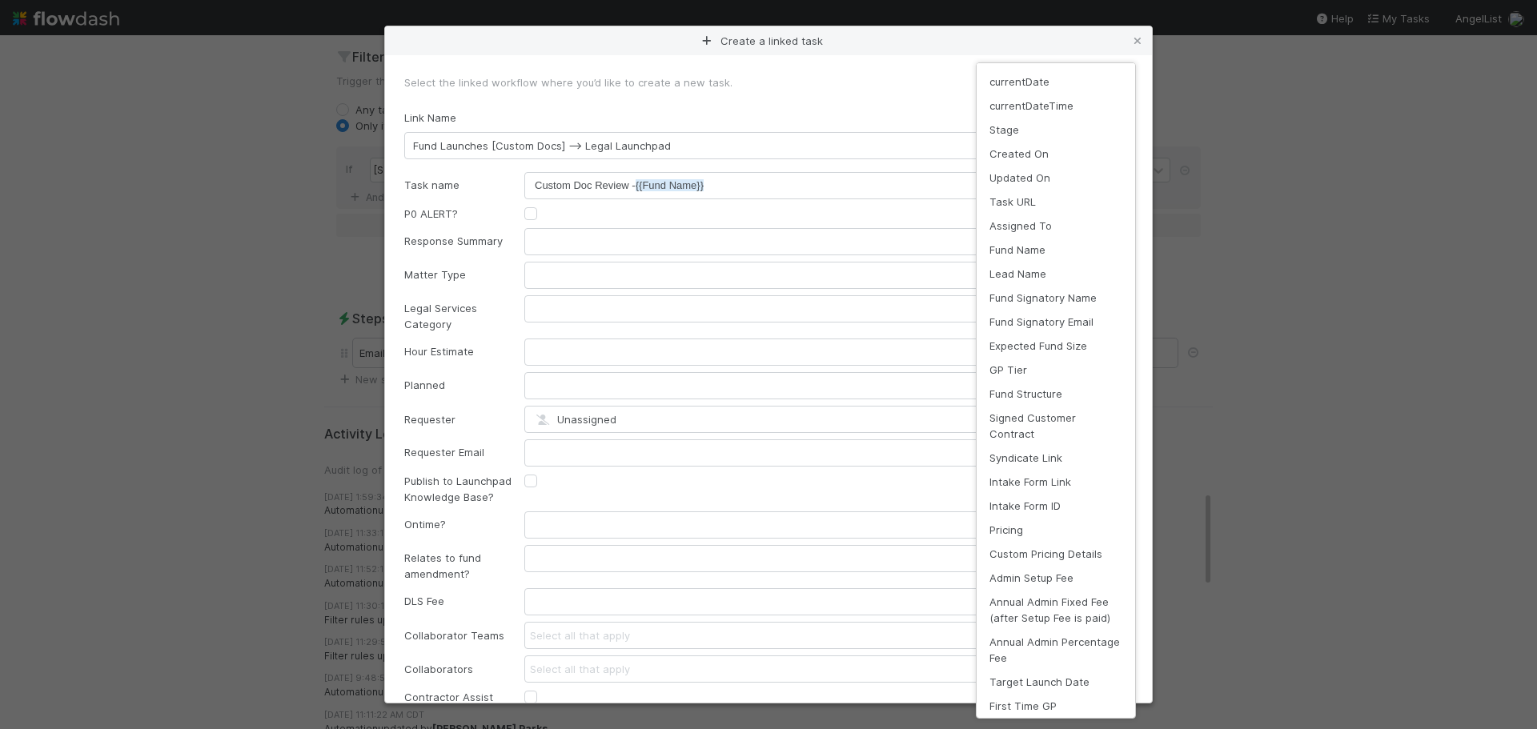
click at [509, 237] on div "currentDate currentDateTime Stage Created On Updated On Task URL Assigned To Fu…" at bounding box center [768, 364] width 1537 height 729
click at [1128, 52] on div "currentDate currentDateTime Stage Created On Updated On Task URL Assigned To Fu…" at bounding box center [768, 364] width 1537 height 729
click at [1108, 729] on div "Create a linked task Select the linked workflow where you’d like to create a ne…" at bounding box center [768, 729] width 1537 height 0
click at [899, 304] on div "currentDate currentDateTime Stage Created On Updated On Task URL Assigned To Fu…" at bounding box center [768, 364] width 1537 height 729
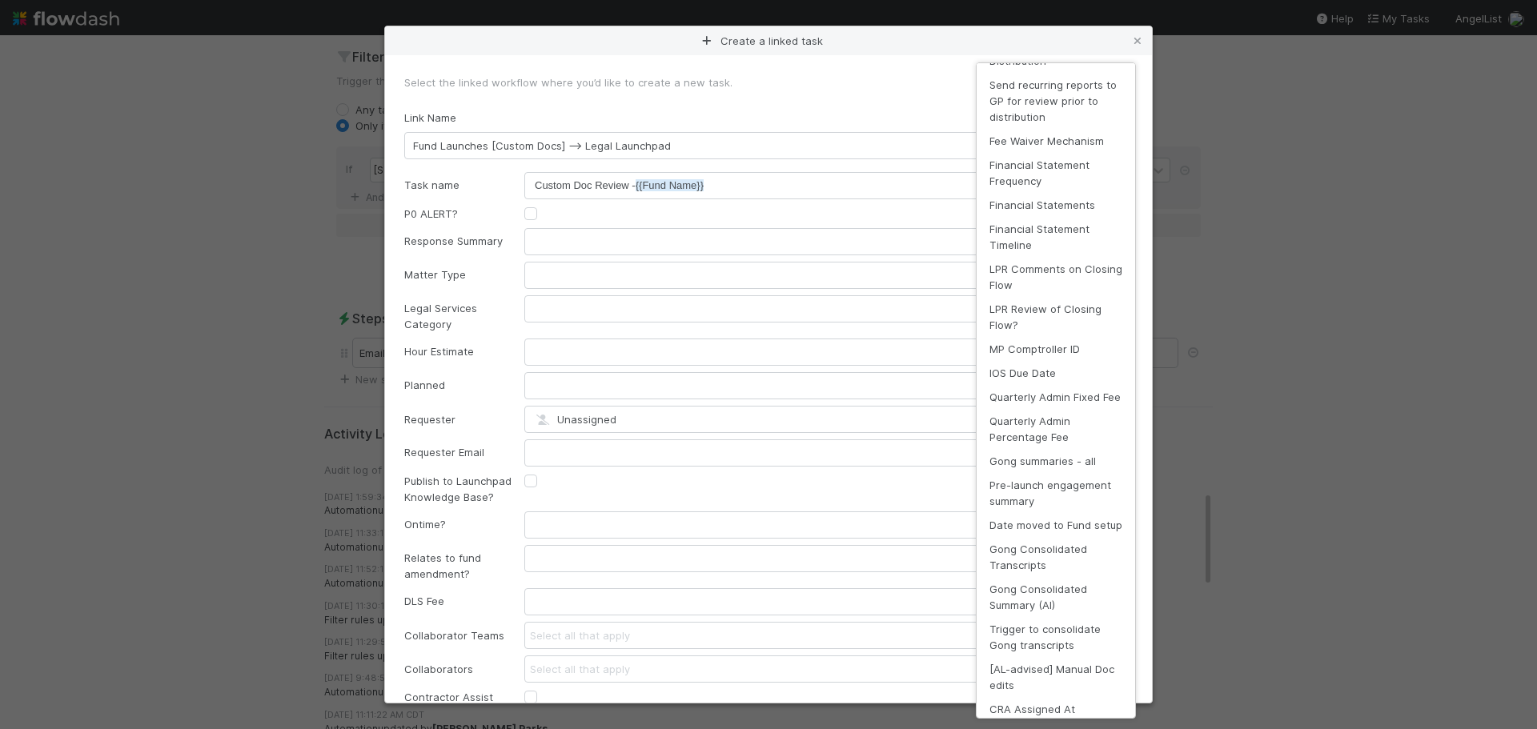
scroll to position [4555, 0]
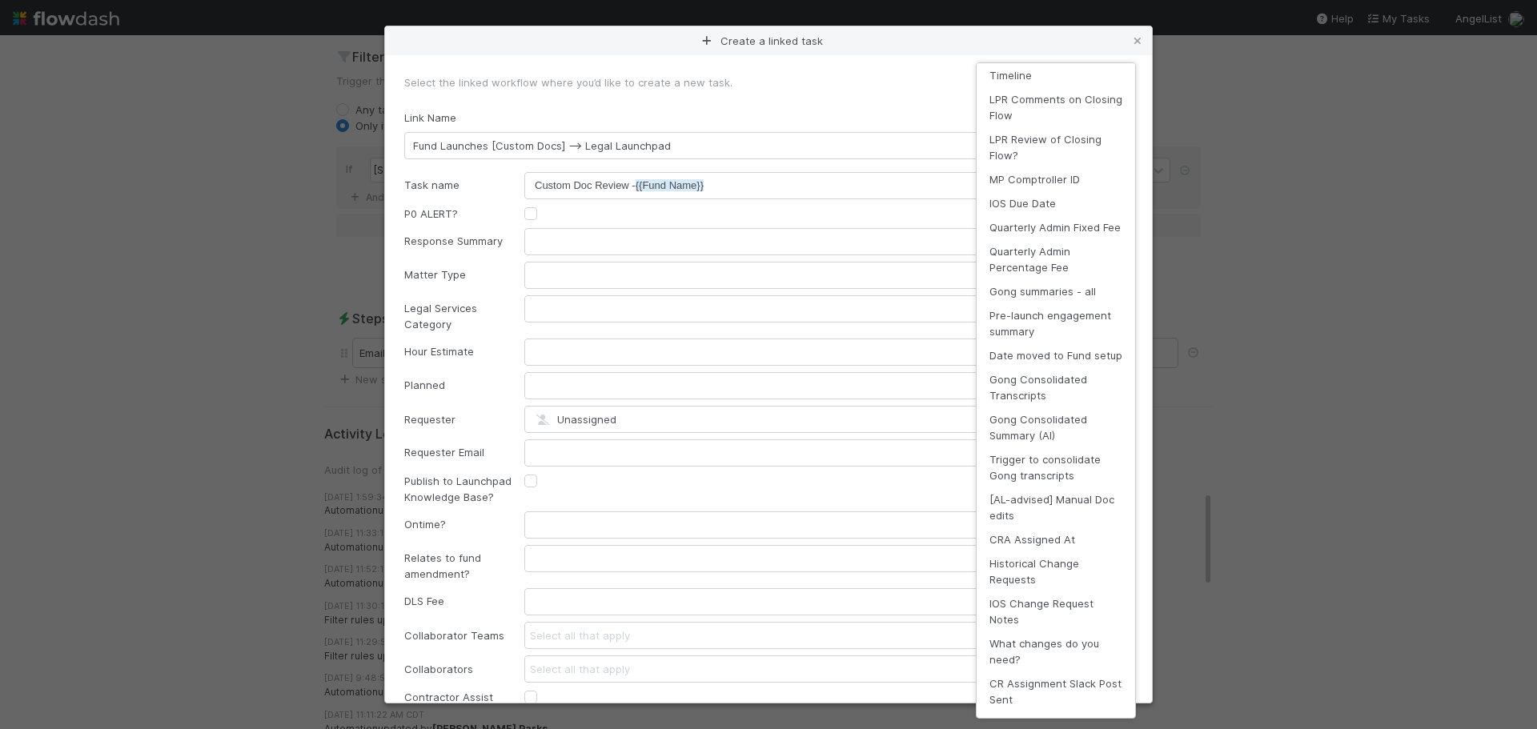
click at [448, 278] on div "currentDate currentDateTime Stage Created On Updated On Task URL Assigned To Fu…" at bounding box center [768, 364] width 1537 height 729
click at [472, 273] on div "currentDate currentDateTime Stage Created On Updated On Task URL Assigned To Fu…" at bounding box center [768, 364] width 1537 height 729
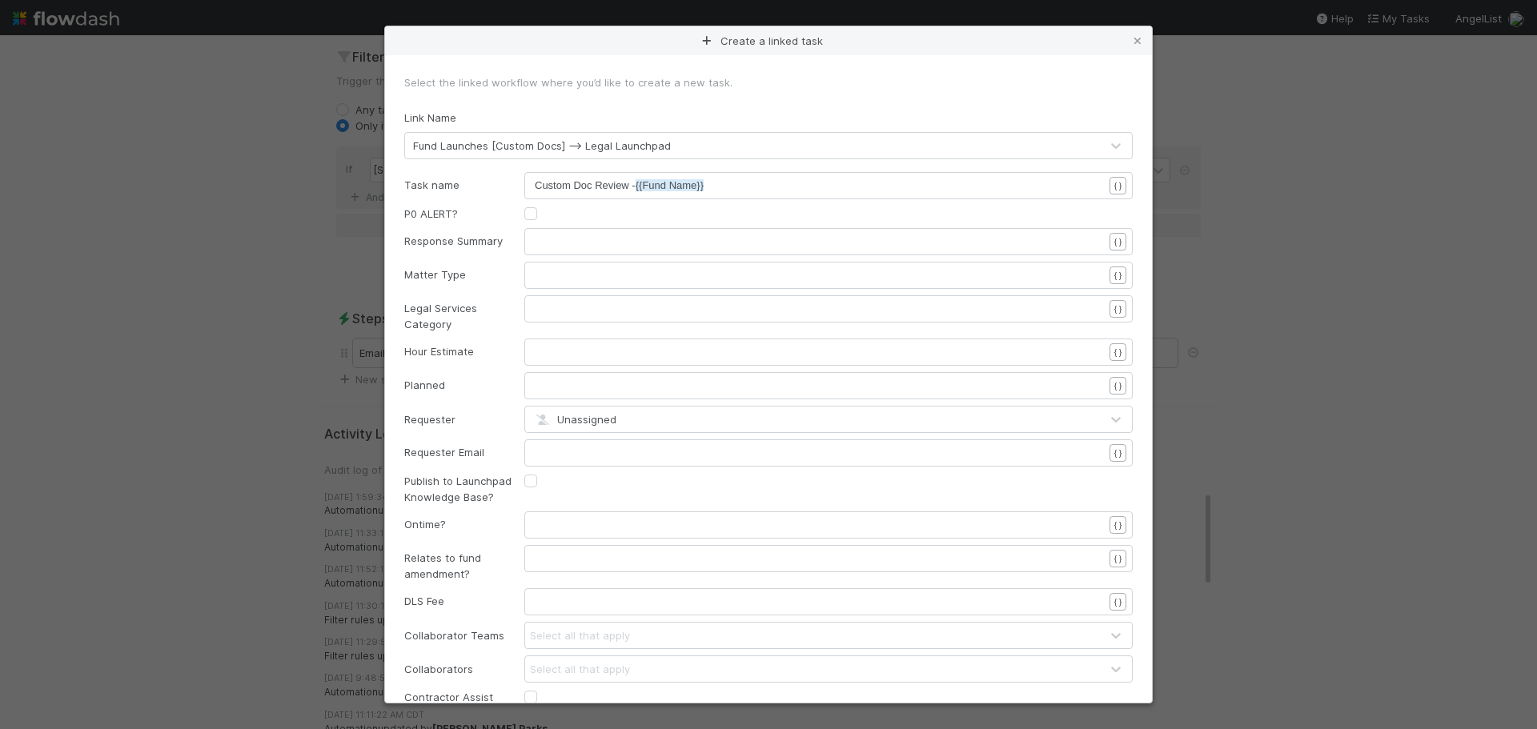
click at [713, 420] on div "Unassigned" at bounding box center [812, 420] width 575 height 26
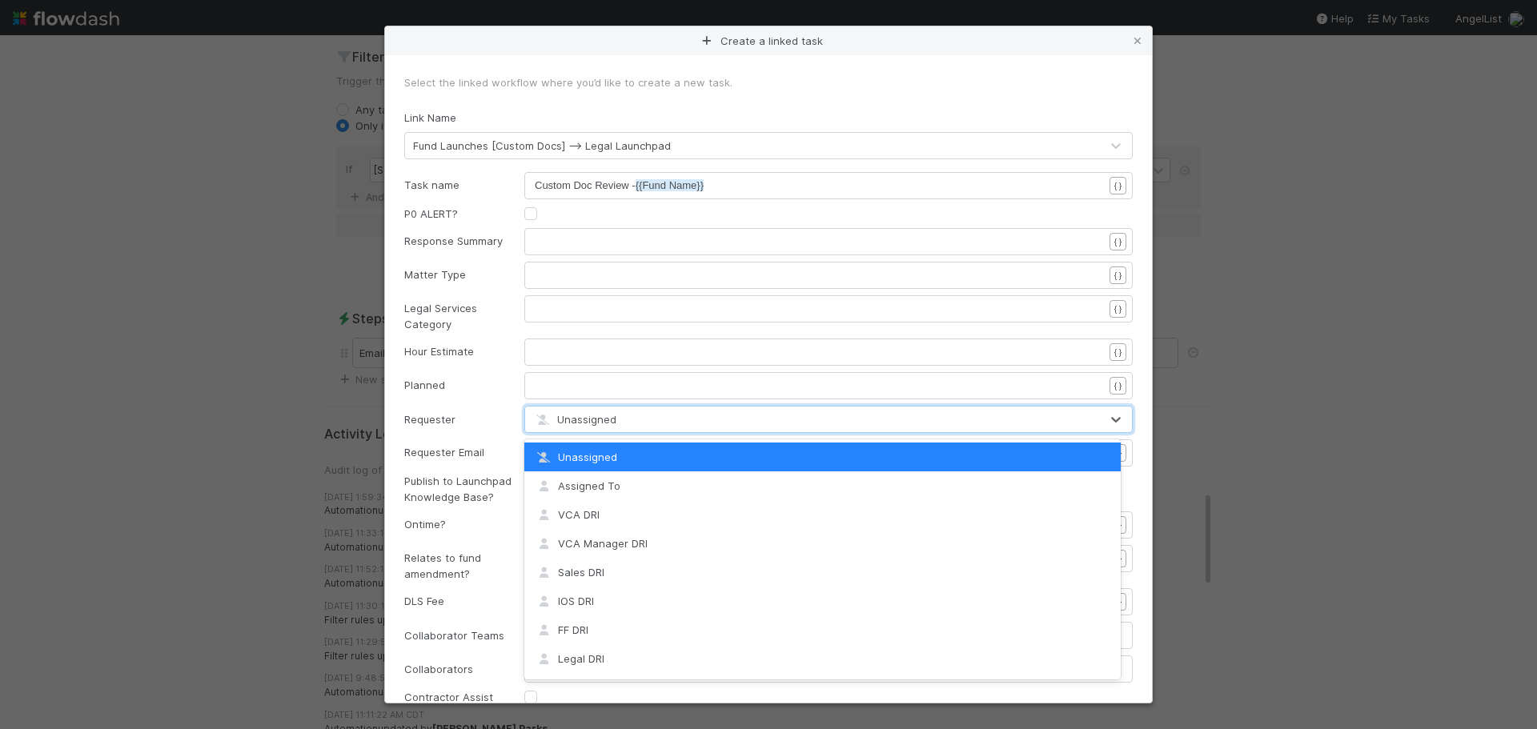
scroll to position [80, 0]
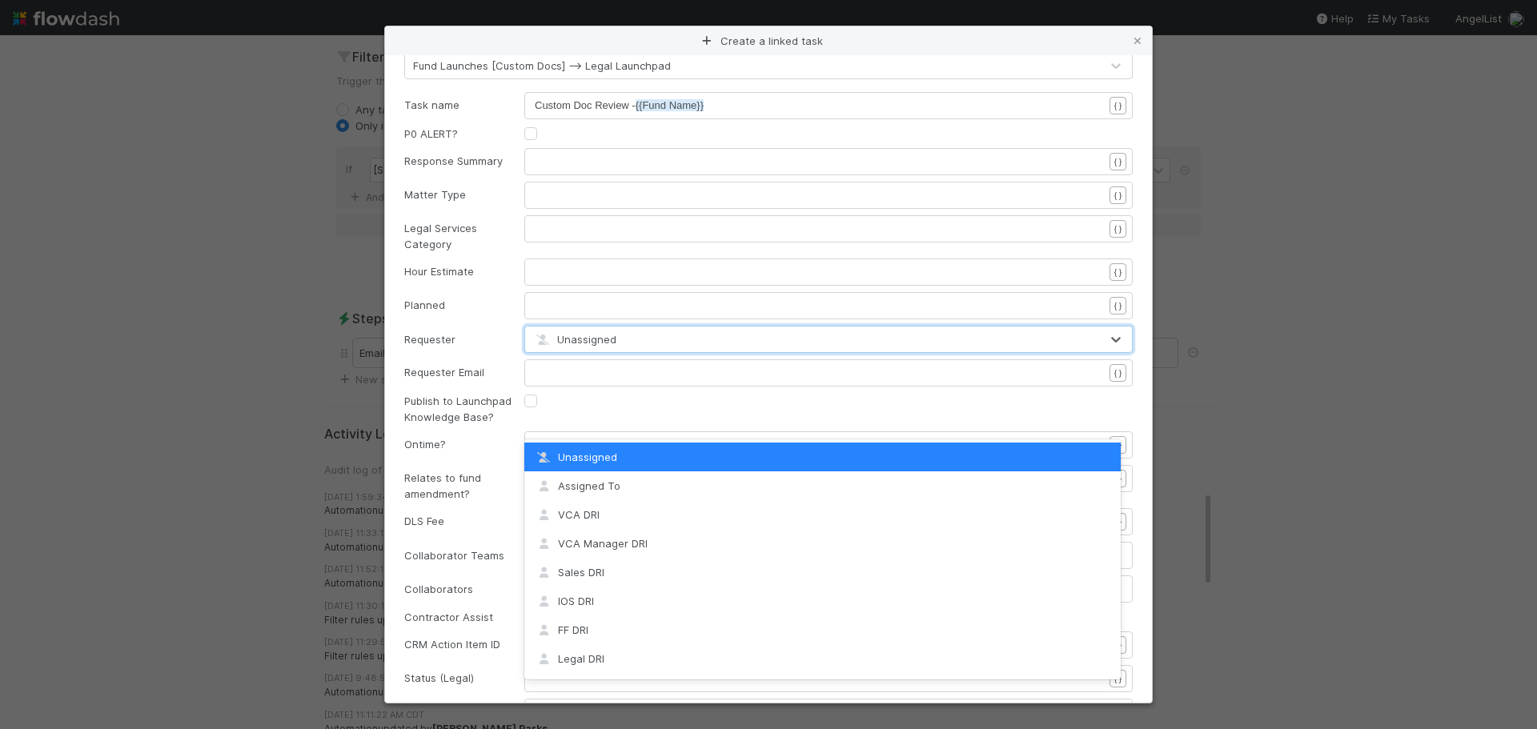
click at [492, 382] on div "Requester Email ​ { }" at bounding box center [768, 373] width 753 height 27
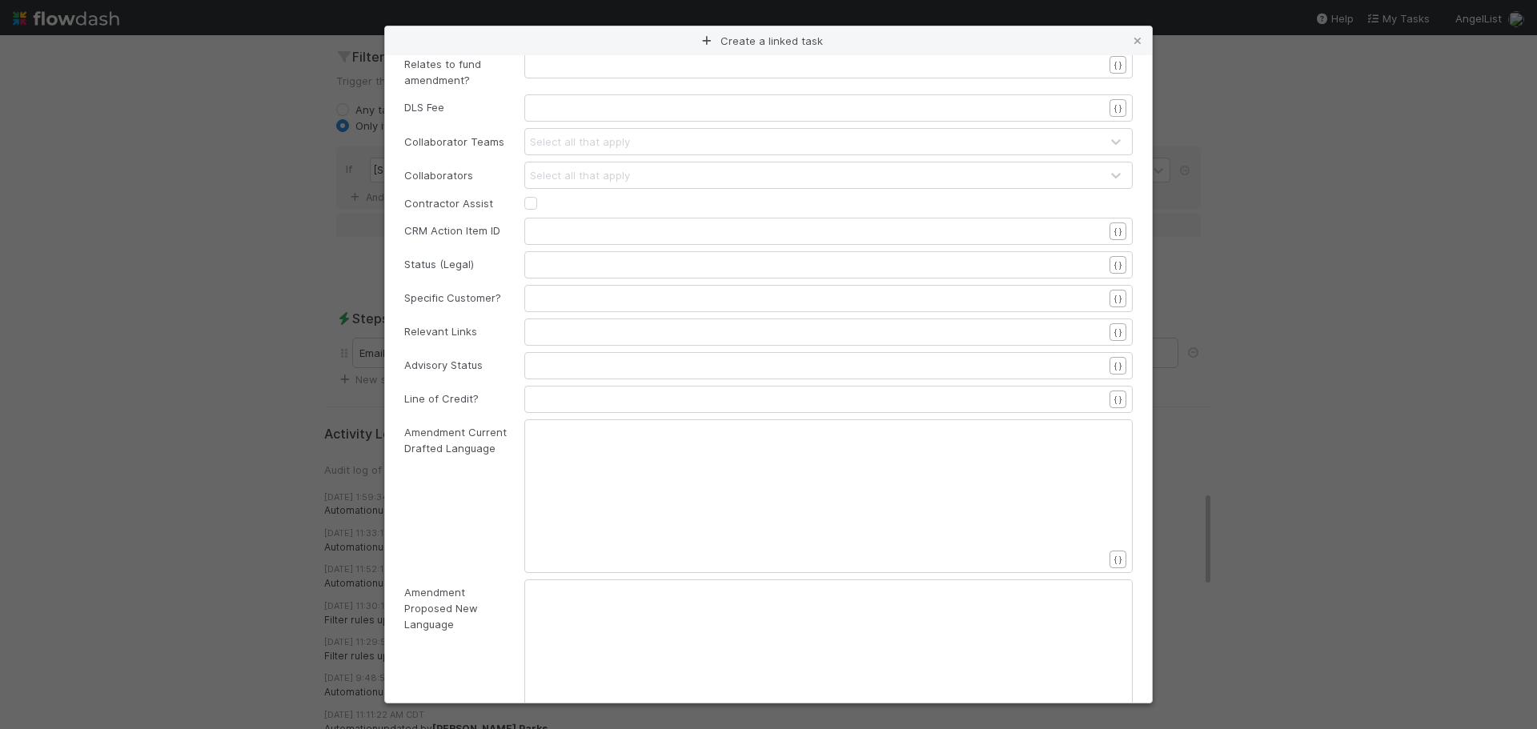
scroll to position [486, 0]
click at [1141, 41] on icon at bounding box center [1138, 41] width 16 height 10
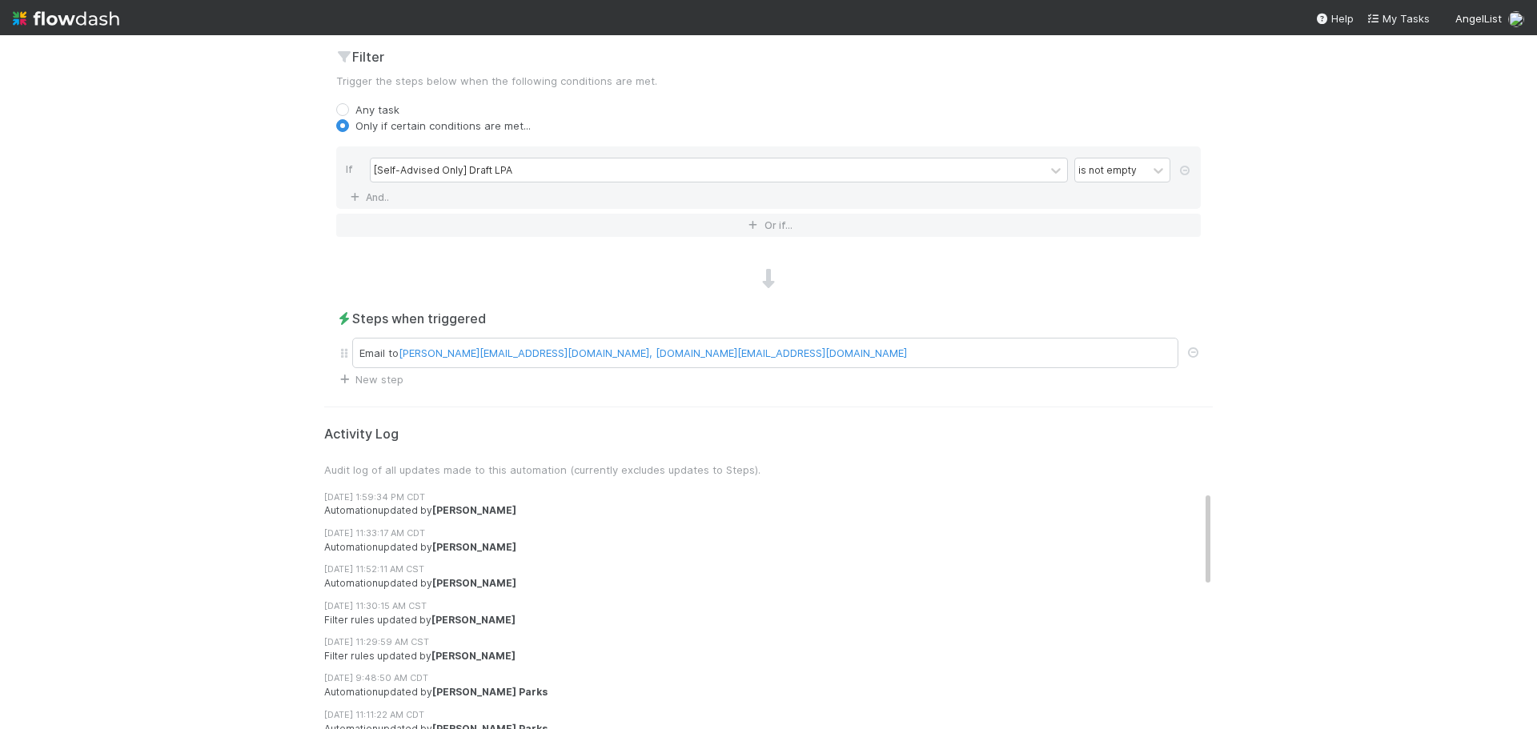
click at [1327, 166] on div "🚀 Fund Launches Tasks Data Flow Builder Layout Automation Team Analytics Settin…" at bounding box center [768, 382] width 1537 height 694
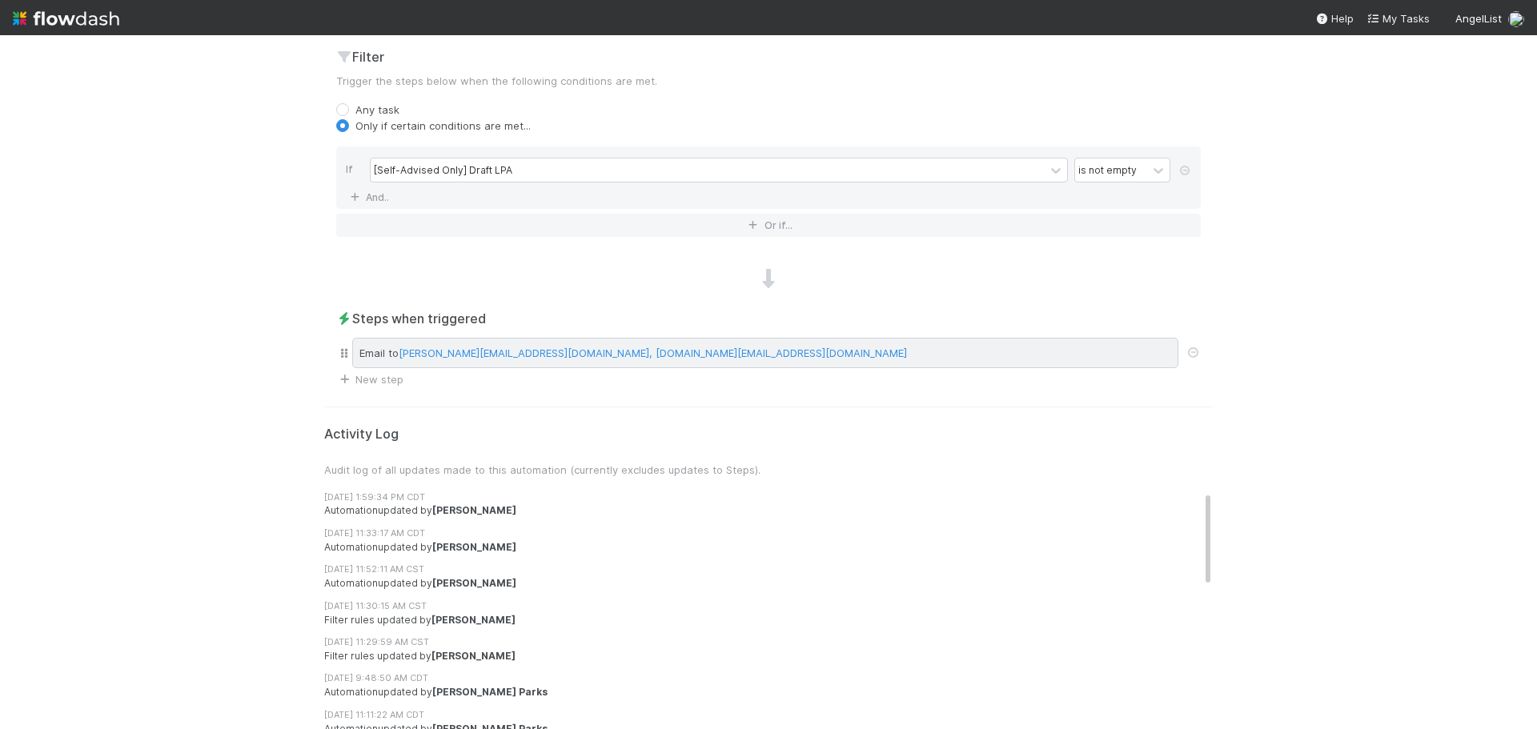
click at [733, 355] on div "Email to emmett@angellist.com, scarlett.grabowska@angellist.com" at bounding box center [765, 353] width 826 height 30
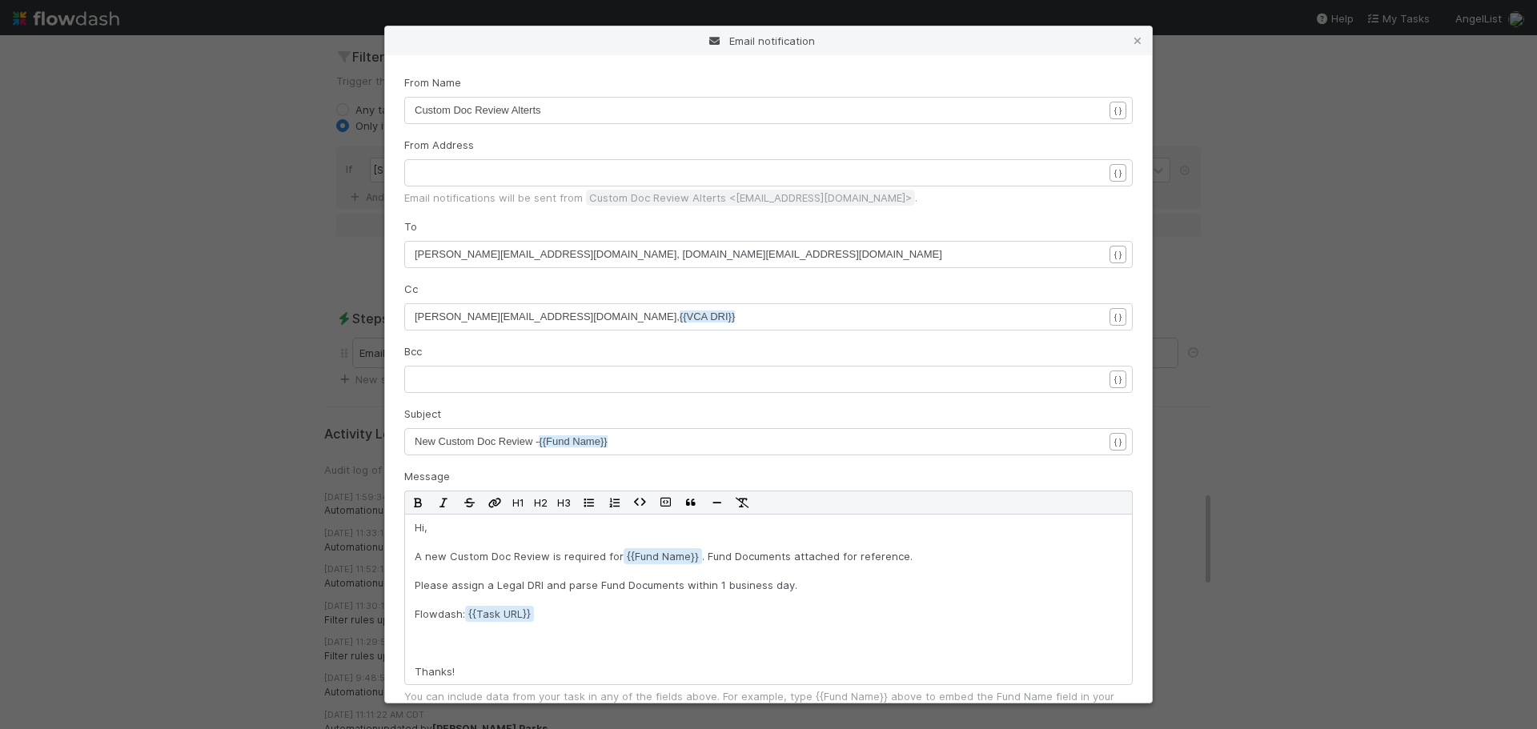
click at [713, 255] on pre "emmett@angellist.com, scarlett.grabowska@angellist.com" at bounding box center [765, 255] width 701 height 16
type textarea ","
click at [721, 255] on pre "emmett@angellist.com, scarlett.grabowska@angellist.com," at bounding box center [765, 255] width 701 height 16
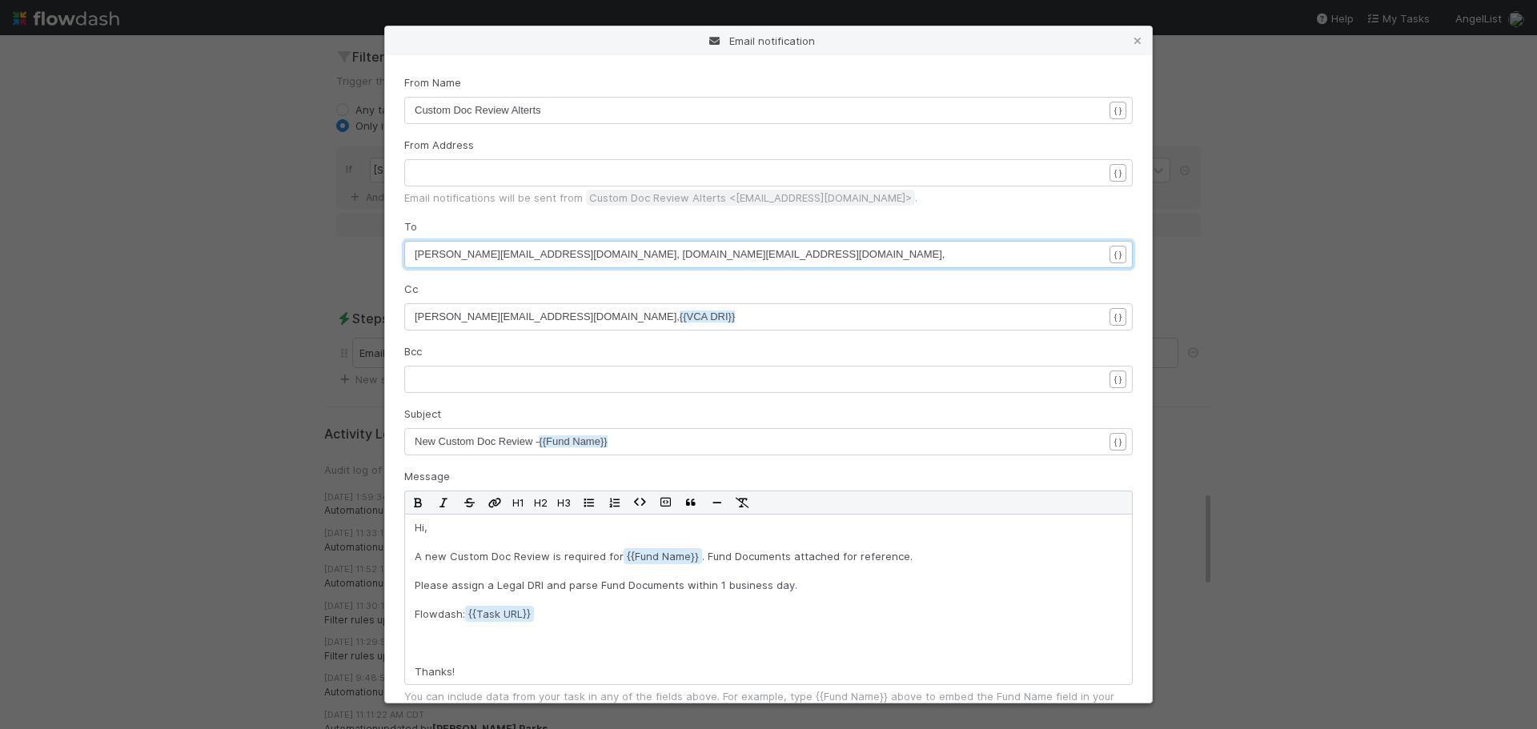
paste textarea
click at [689, 255] on span "emmett@angellist.com, scarlett.grabowska@angellist.com, robin.sosnow@angellist.…" at bounding box center [897, 254] width 964 height 12
click at [847, 255] on pre "emmett@angellist.com, scarlett.grabowska@angellist.com, robin.sosnow@angellist.…" at bounding box center [765, 255] width 701 height 16
type textarea ","
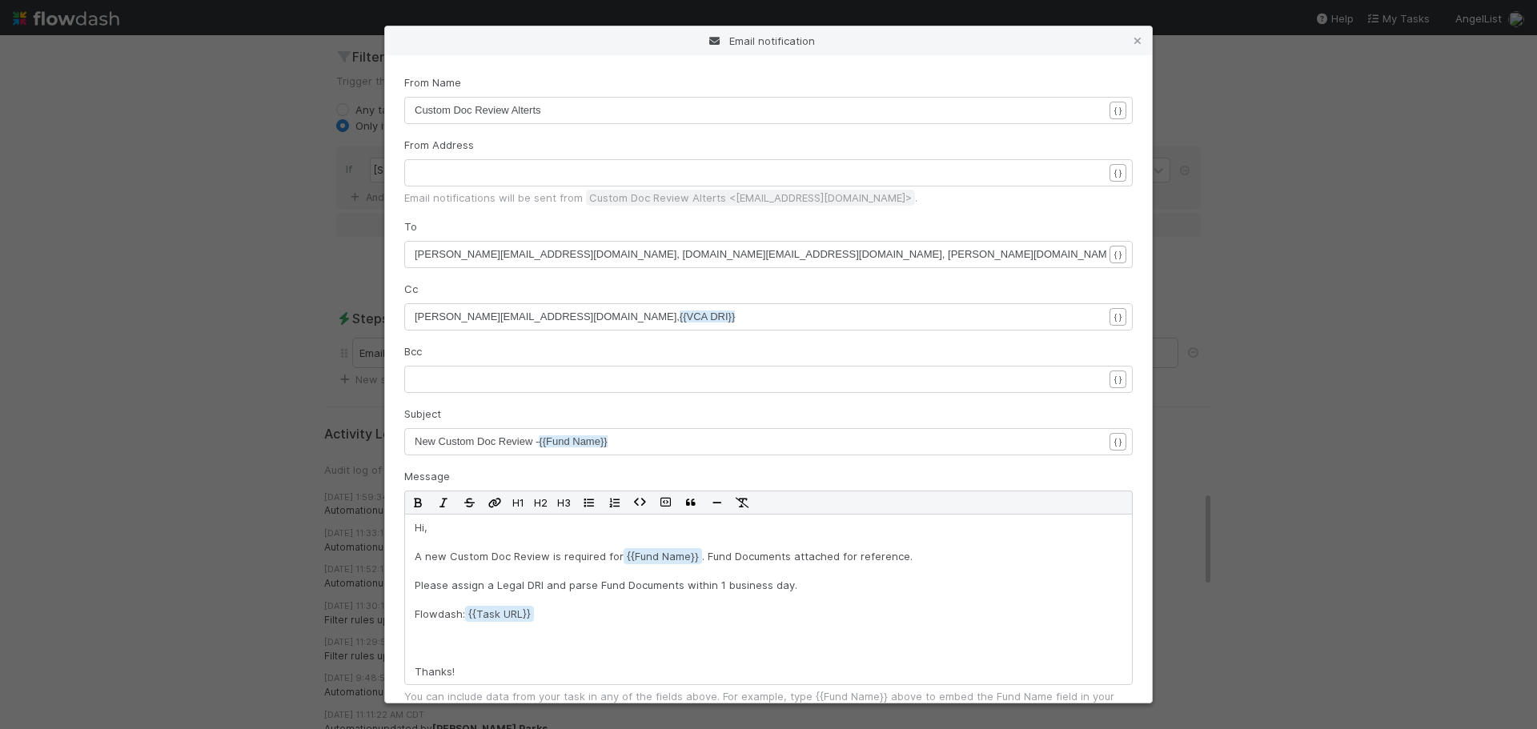
click at [879, 249] on pre "emmett@angellist.com, scarlett.grabowska@angellist.com, robin.sosnow@angellist.…" at bounding box center [765, 255] width 701 height 16
paste textarea
click at [829, 257] on span "emmett@angellist.com, scarlett.grabowska@angellist.com, robin.sosnow@angellist.…" at bounding box center [1030, 254] width 1230 height 12
click at [931, 254] on pre "emmett@angellist.com, scarlett.grabowska@angellist.com, robin.sosnow@angellist.…" at bounding box center [765, 255] width 701 height 16
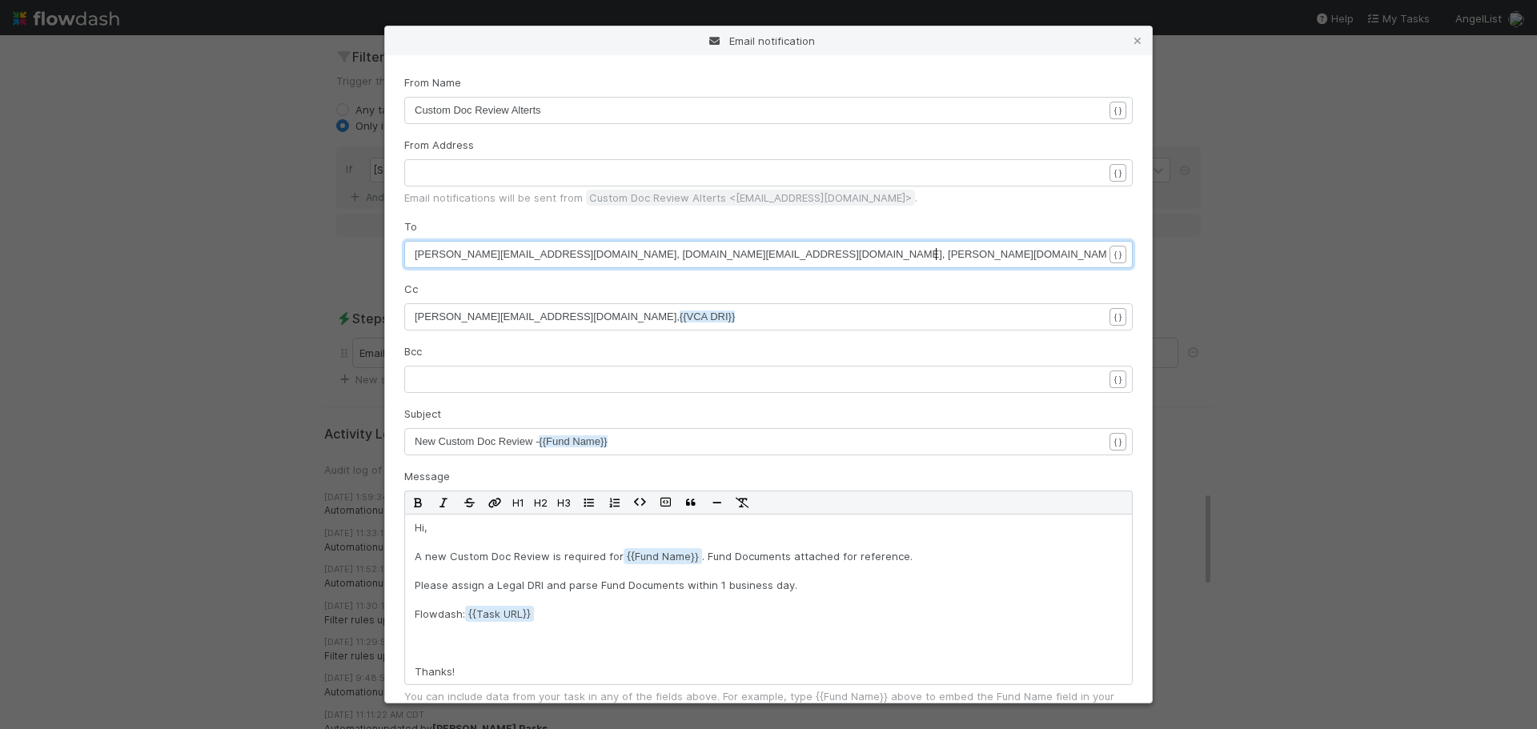
scroll to position [5, 6]
type textarea ","
click at [954, 255] on pre "emmett@angellist.com, scarlett.grabowska@angellist.com, robin.sosnow@angellist.…" at bounding box center [765, 255] width 701 height 16
click at [964, 249] on pre "emmett@angellist.com, scarlett.grabowska@angellist.com, robin.sosnow@angellist.…" at bounding box center [765, 255] width 701 height 16
paste textarea
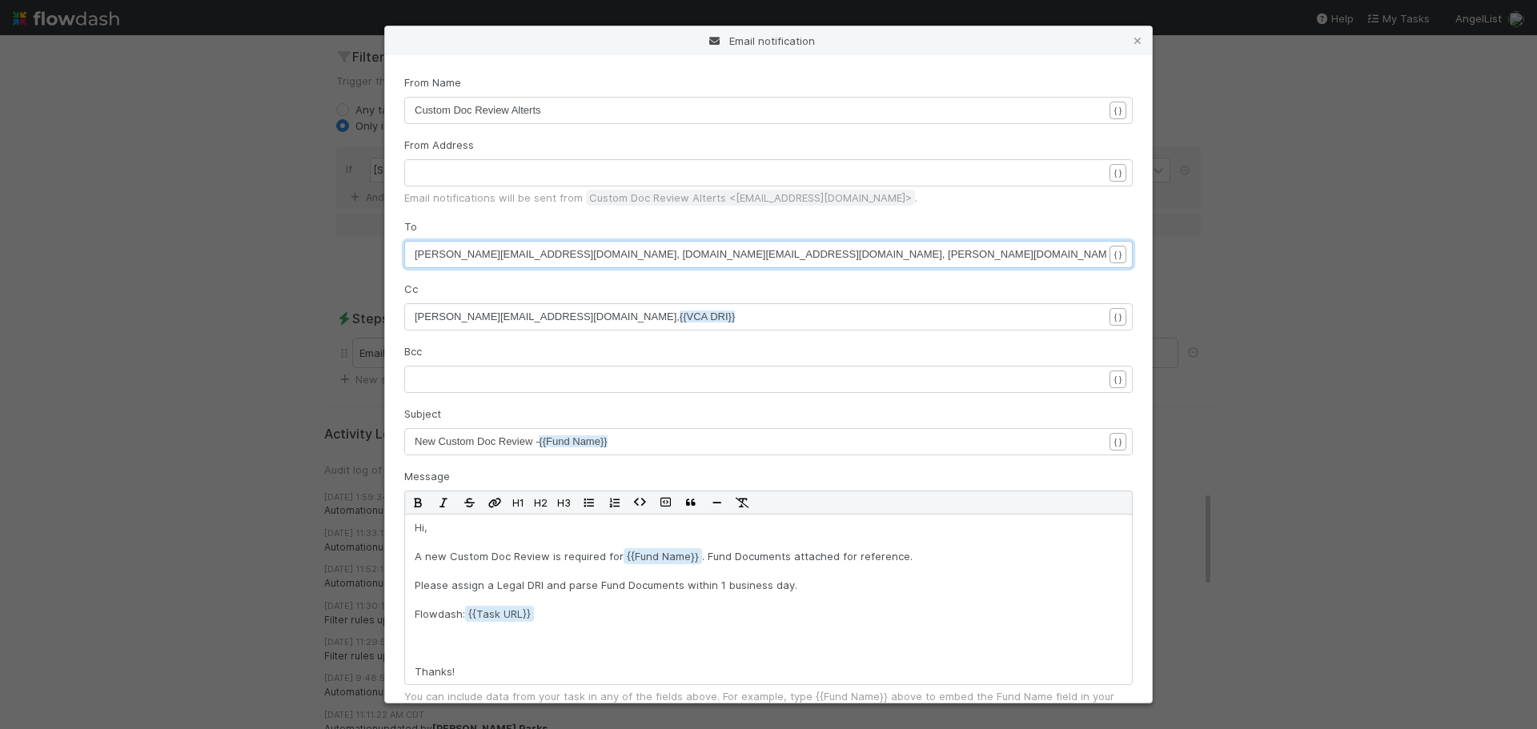
click at [935, 255] on span "emmett@angellist.com, scarlett.grabowska@angellist.com, robin.sosnow@angellist.…" at bounding box center [1248, 254] width 1666 height 12
drag, startPoint x: 691, startPoint y: 253, endPoint x: 1039, endPoint y: 249, distance: 348.3
click at [889, 284] on div "Cc xxxxxxxxxx cooper@angellist.com, {{VCA DRI}} { }" at bounding box center [768, 306] width 729 height 50
type textarea "robin.sosnow@angellist.com, hye.jin@angellist.com, jason.siev@angellist.com"
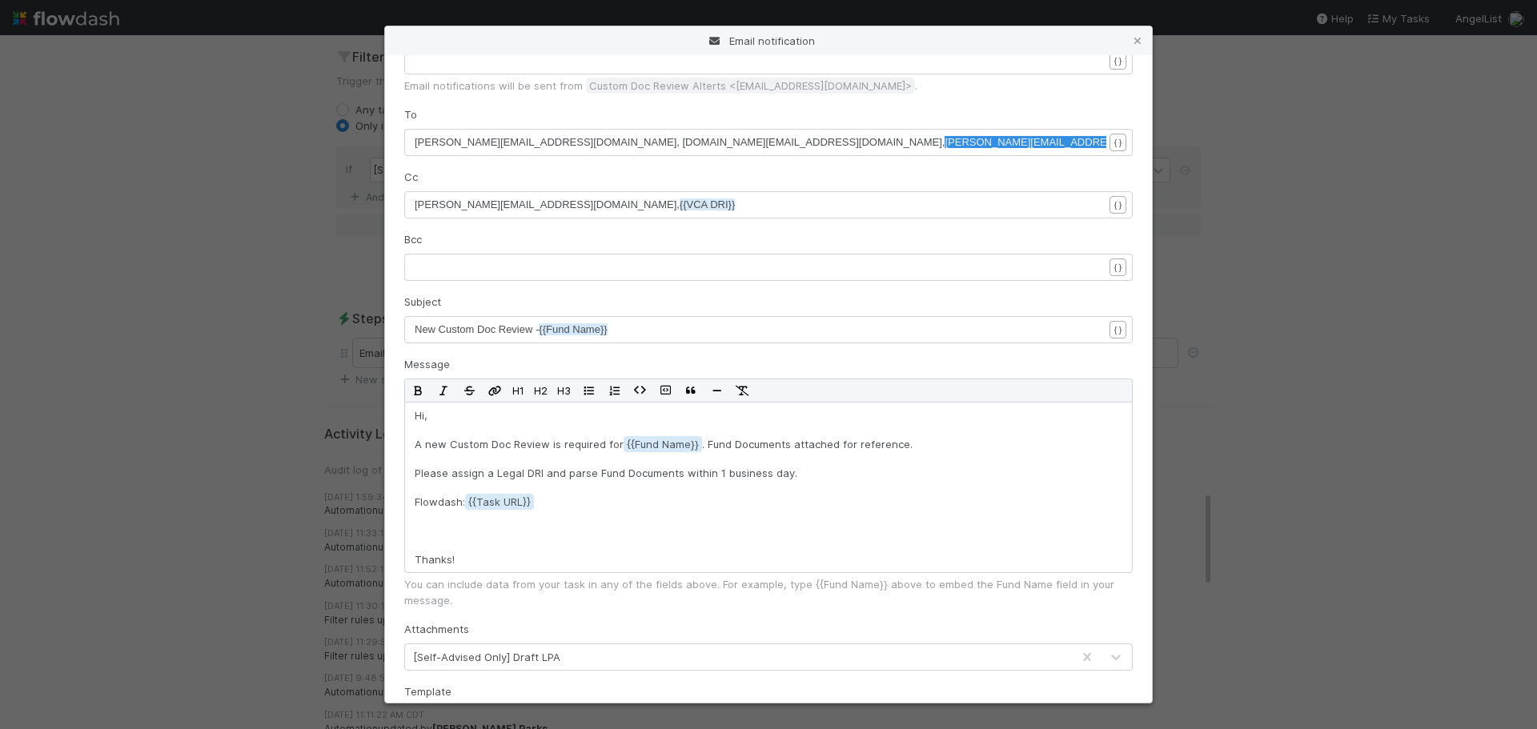
scroll to position [208, 0]
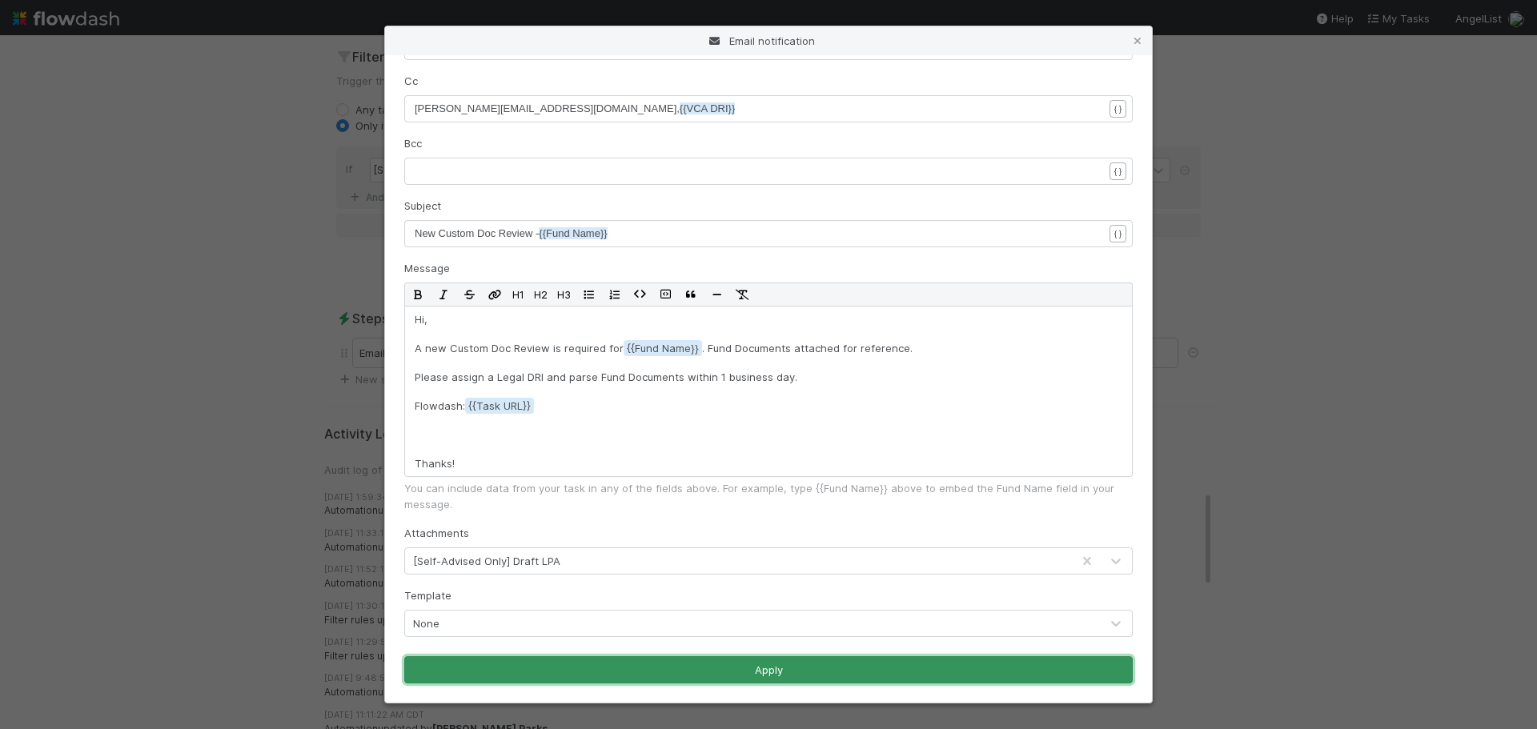
click at [787, 673] on button "Apply" at bounding box center [768, 670] width 729 height 27
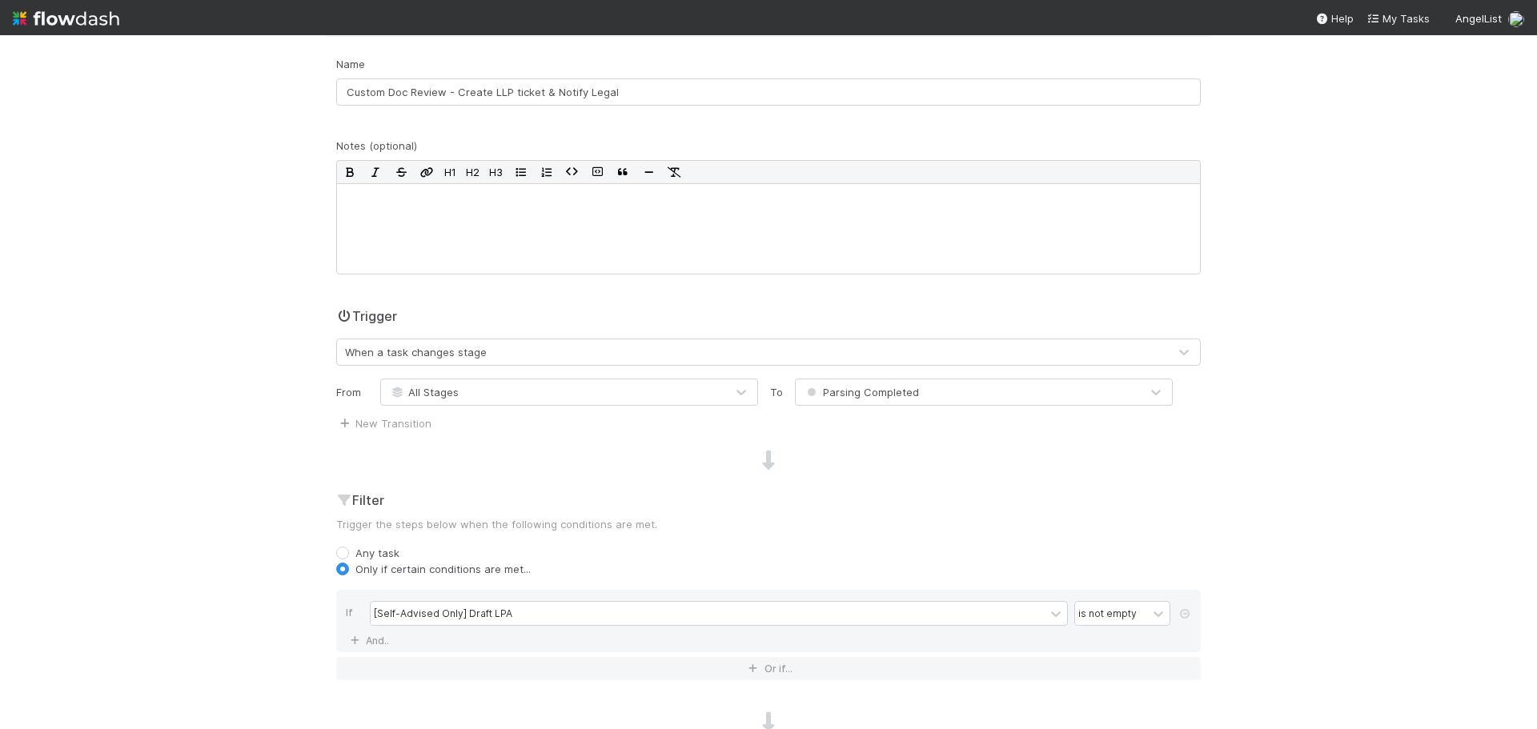
scroll to position [0, 0]
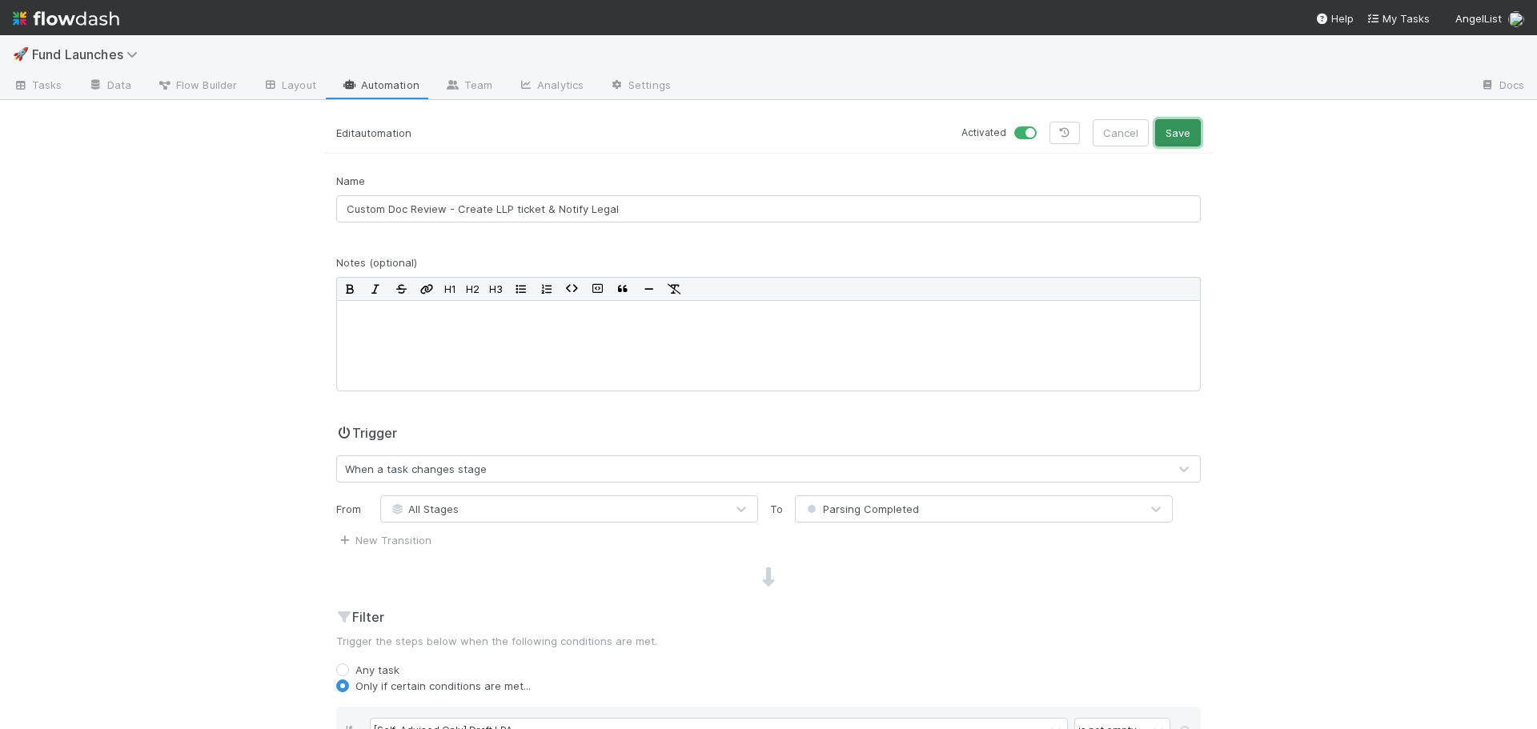
click at [1174, 132] on button "Save" at bounding box center [1178, 132] width 46 height 27
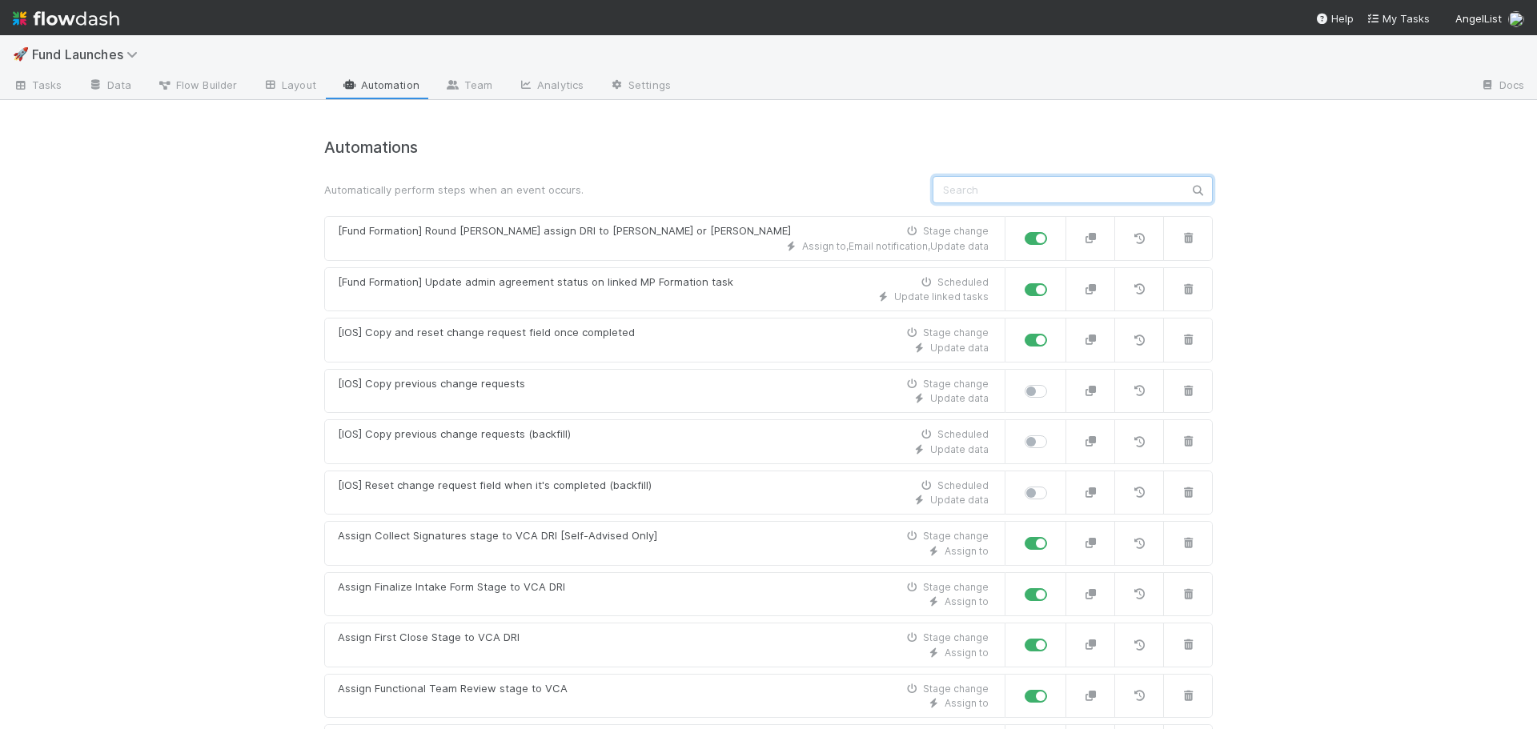
click at [1020, 182] on input "text" at bounding box center [1073, 189] width 280 height 27
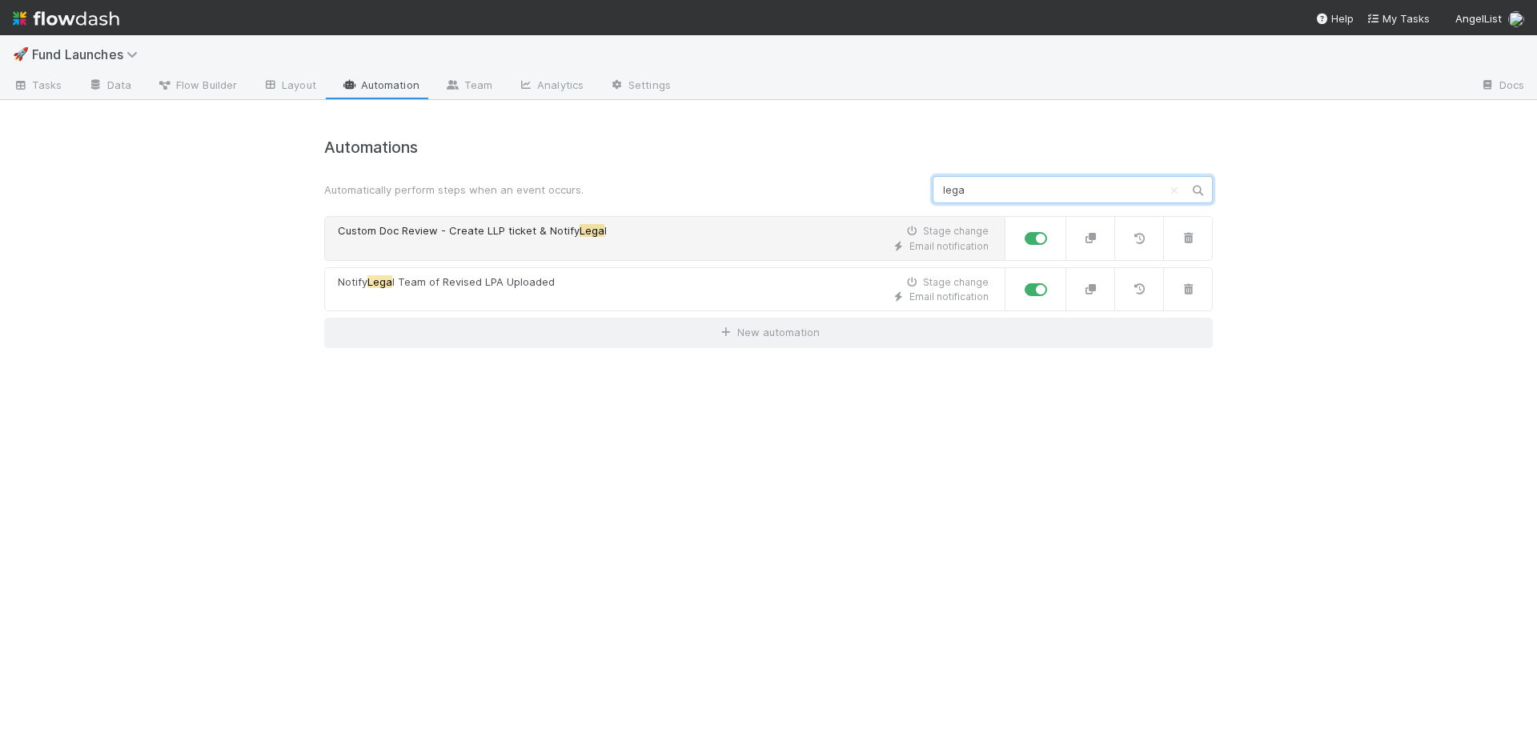
type input "lega"
click at [595, 241] on div "Email notification" at bounding box center [663, 246] width 651 height 14
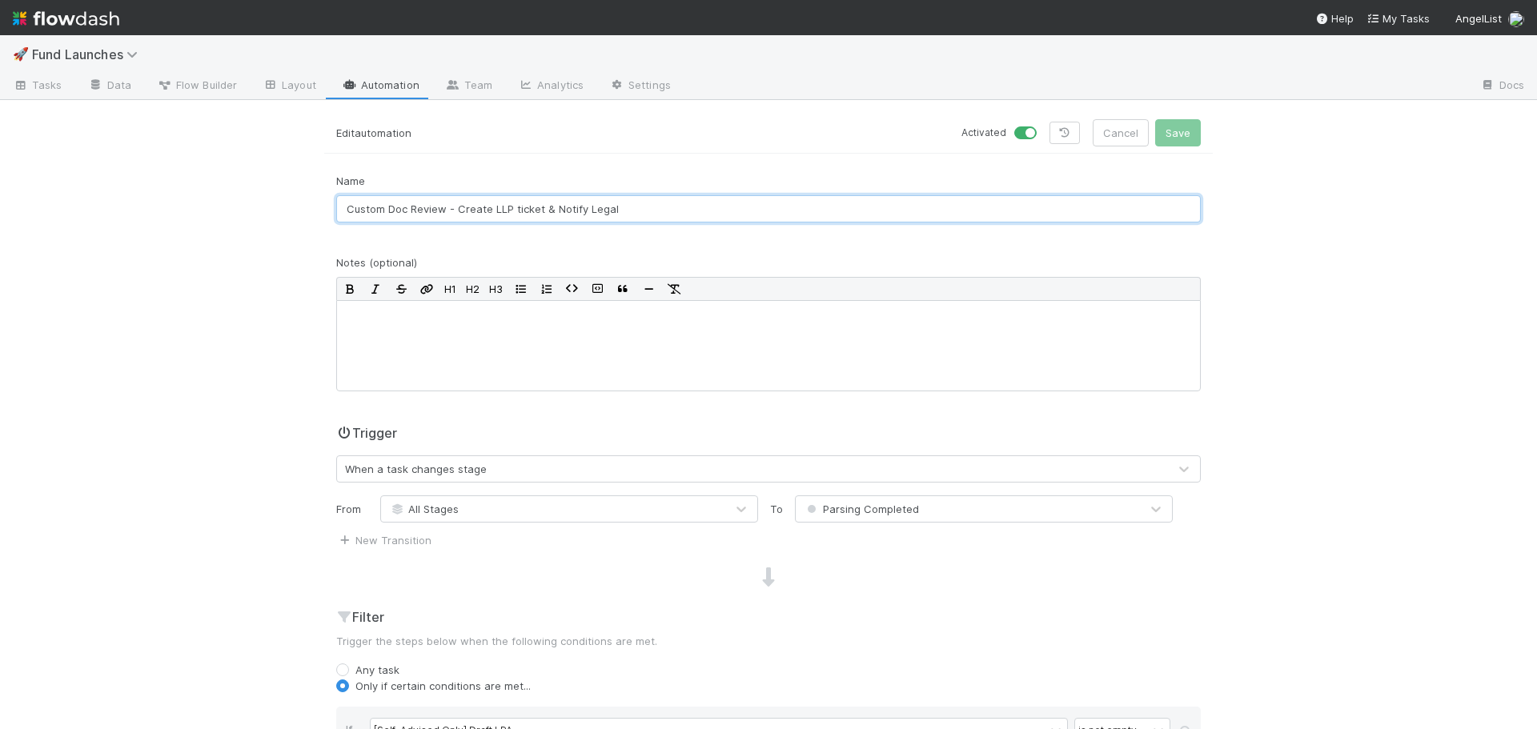
drag, startPoint x: 547, startPoint y: 211, endPoint x: 451, endPoint y: 209, distance: 96.1
click at [451, 209] on input "Custom Doc Review - Create LLP ticket & Notify Legal" at bounding box center [768, 208] width 865 height 27
type input "Custom Doc Review - Notify Legal"
click at [1195, 139] on button "Save" at bounding box center [1178, 132] width 46 height 27
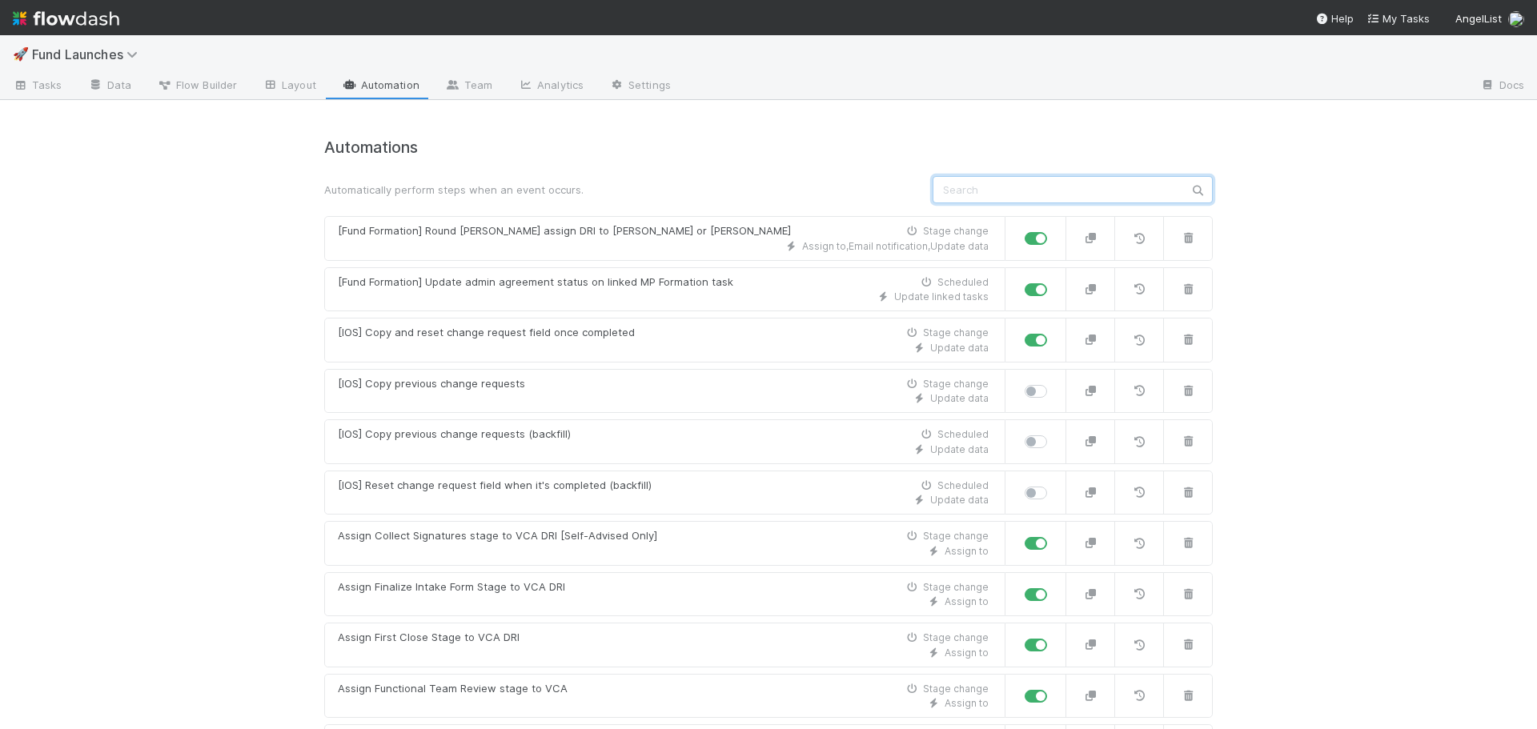
click at [975, 196] on input "text" at bounding box center [1073, 189] width 280 height 27
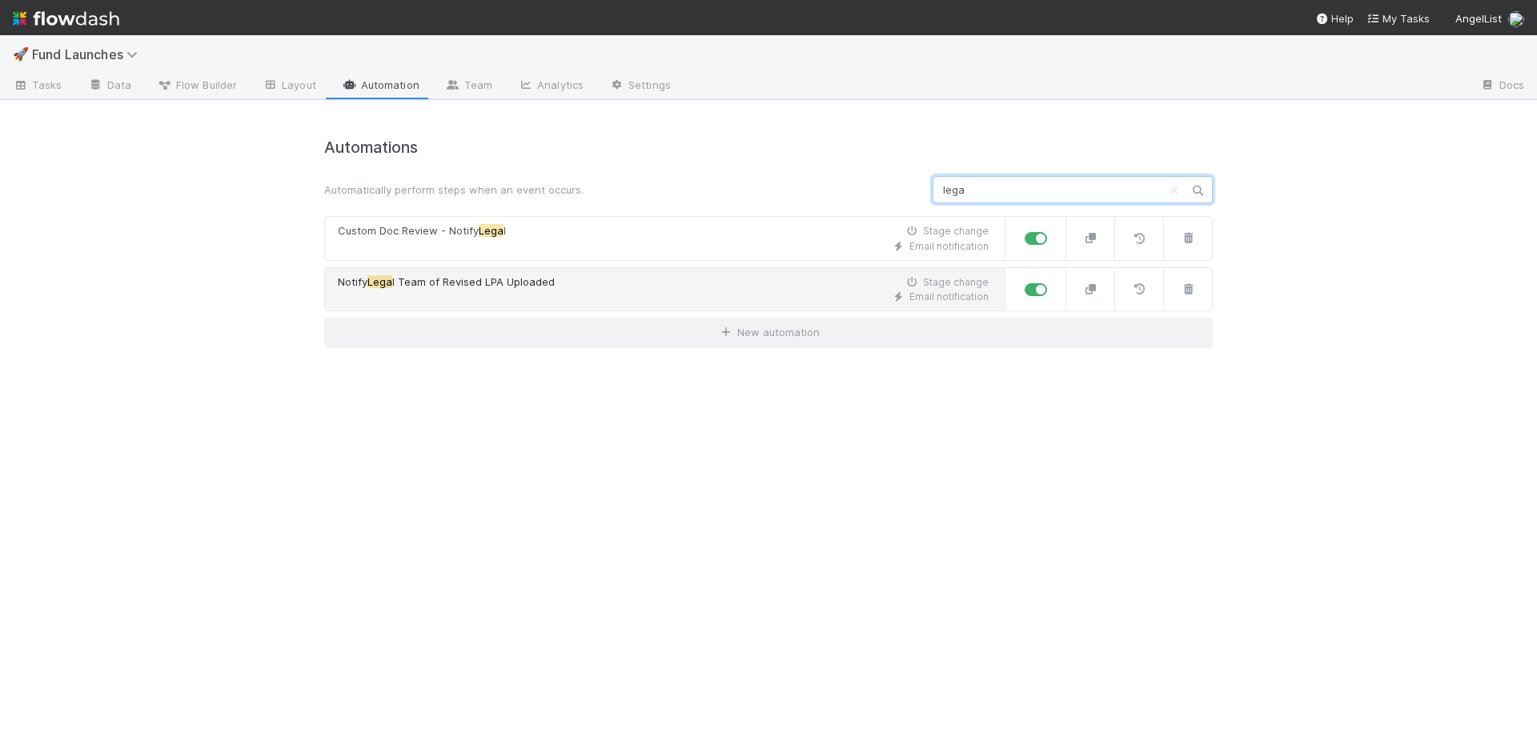
type input "lega"
click at [632, 290] on div "Email notification" at bounding box center [663, 297] width 651 height 14
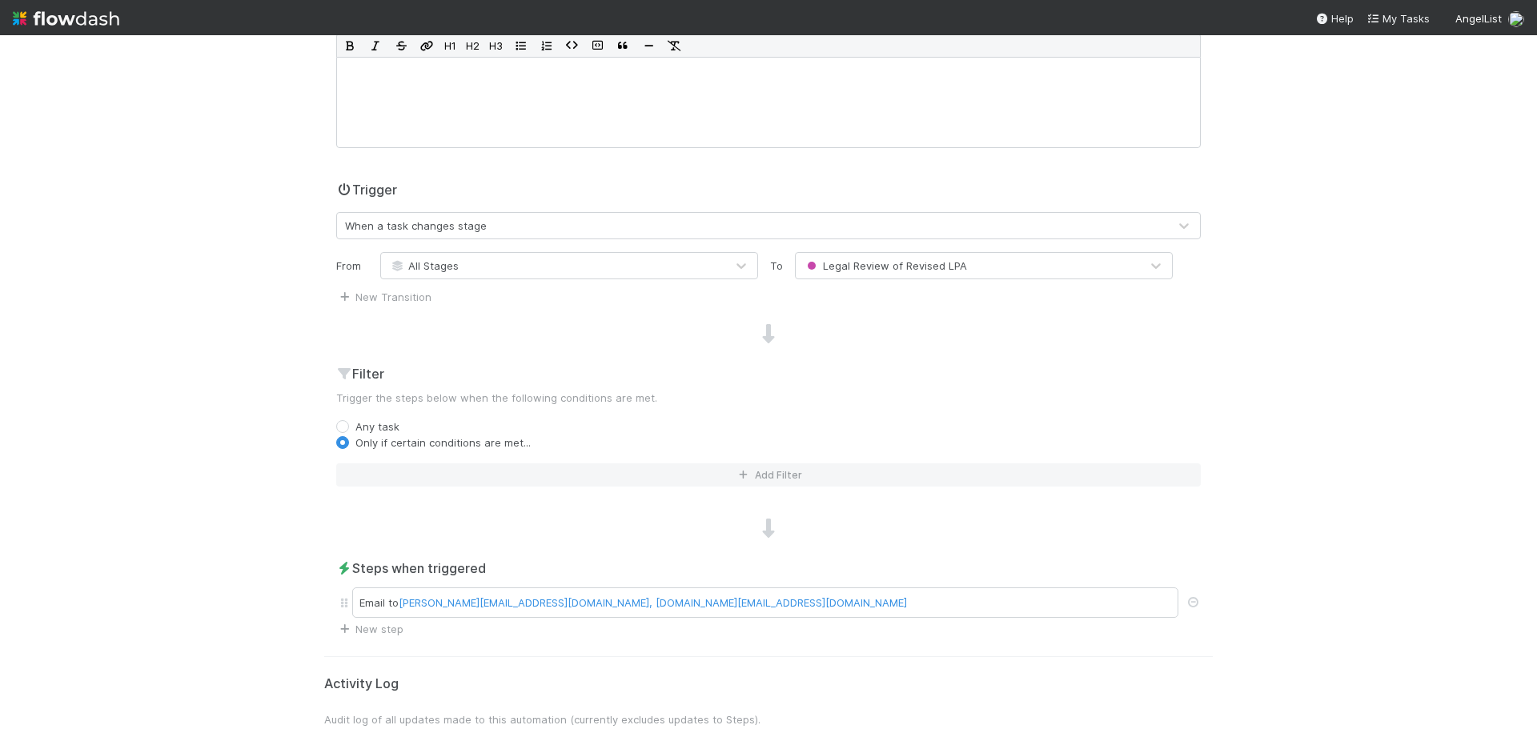
scroll to position [320, 0]
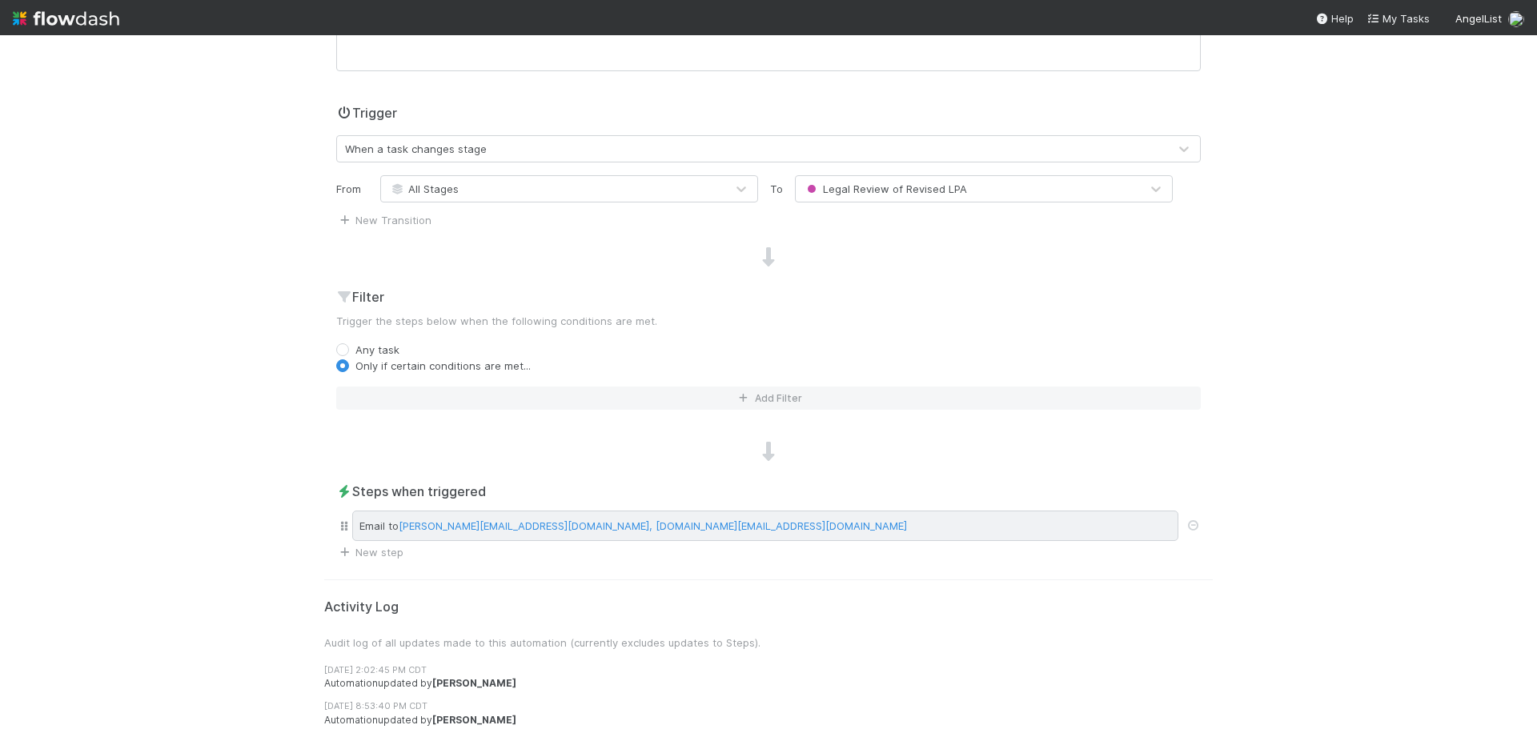
click at [729, 526] on div "Email to emmett@angellist.com, scarlett.grabowska@angellist.com" at bounding box center [765, 526] width 826 height 30
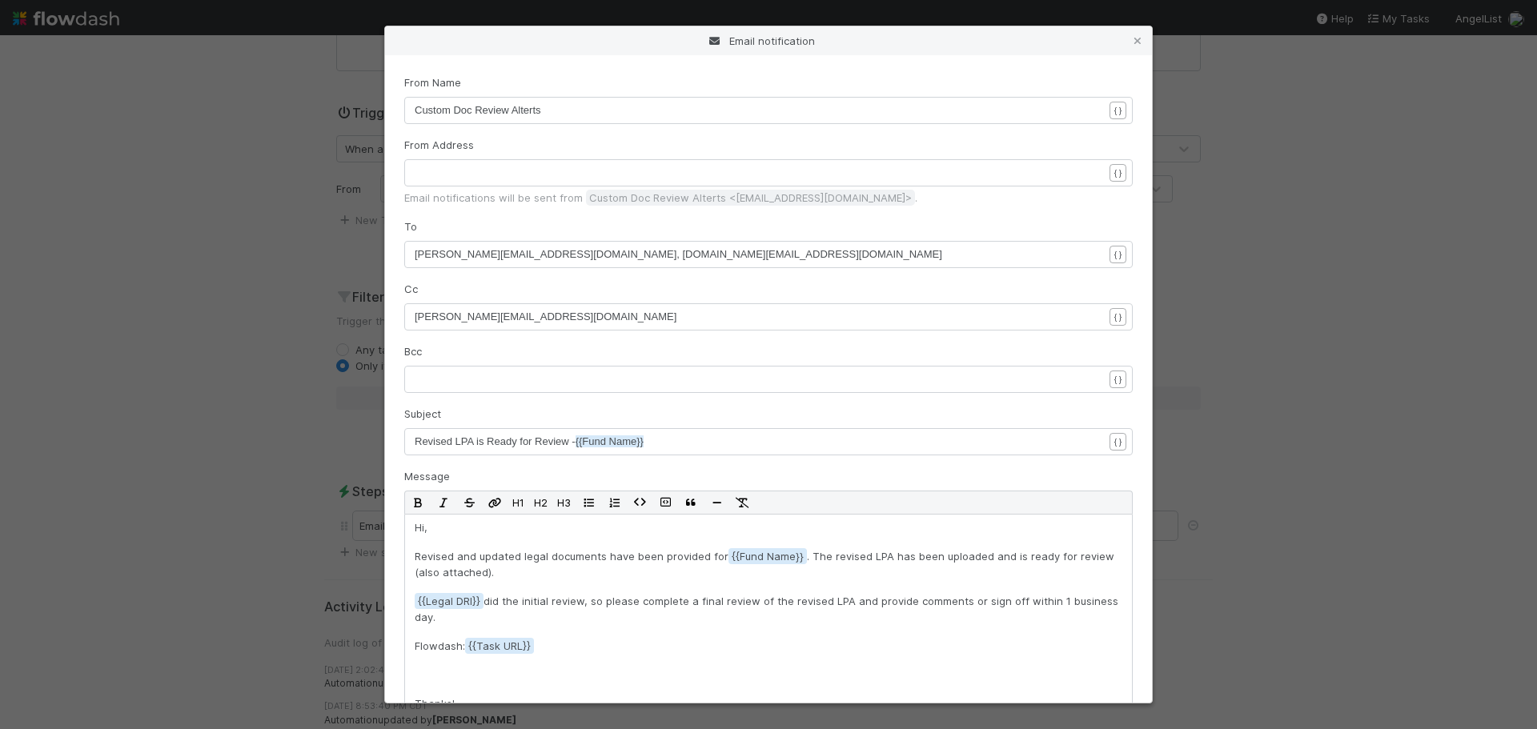
click at [717, 259] on pre "emmett@angellist.com, scarlett.grabowska@angellist.com" at bounding box center [765, 255] width 701 height 16
type textarea ","
paste textarea
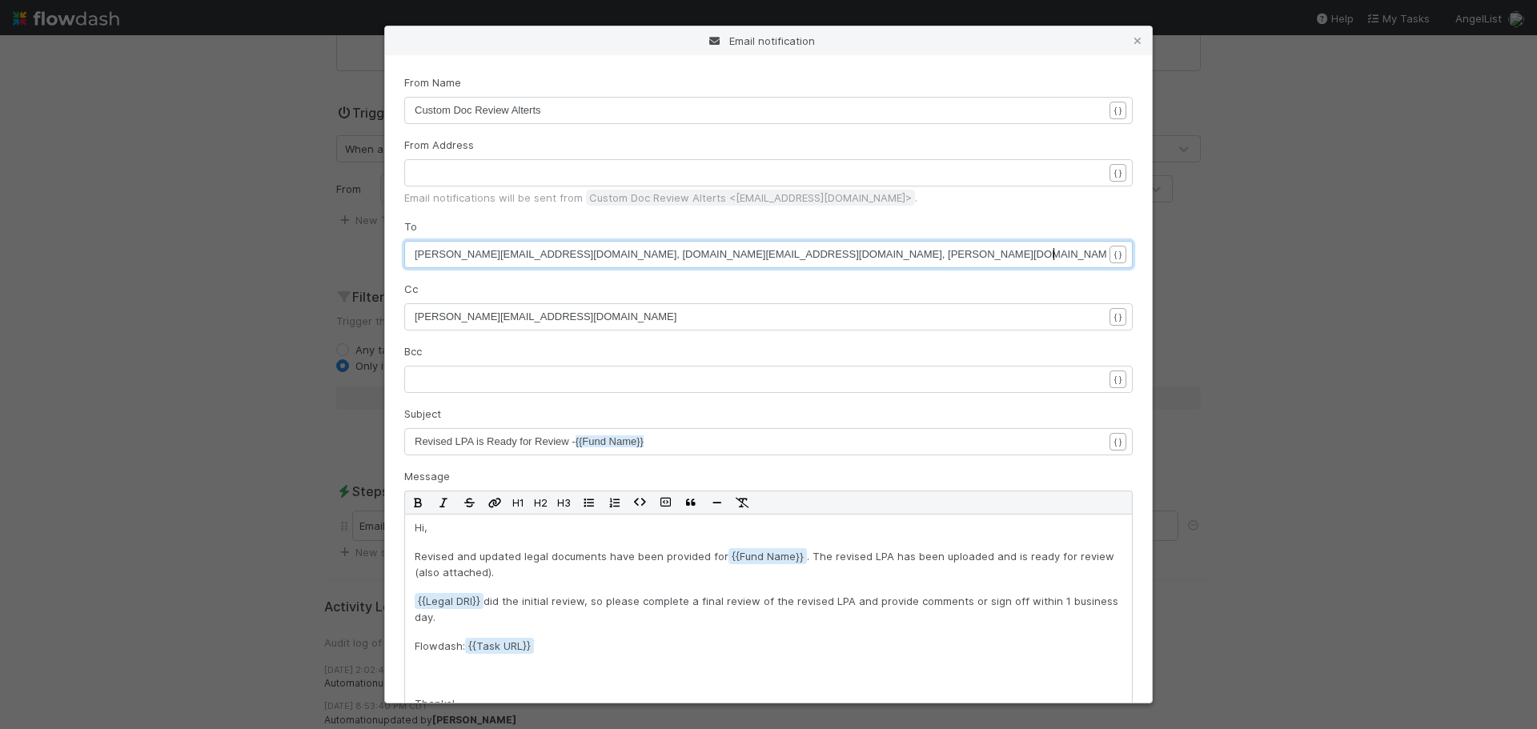
click at [692, 250] on span "emmett@angellist.com, scarlett.grabowska@angellist.com, robin.sosnow@angellist.…" at bounding box center [1248, 254] width 1666 height 12
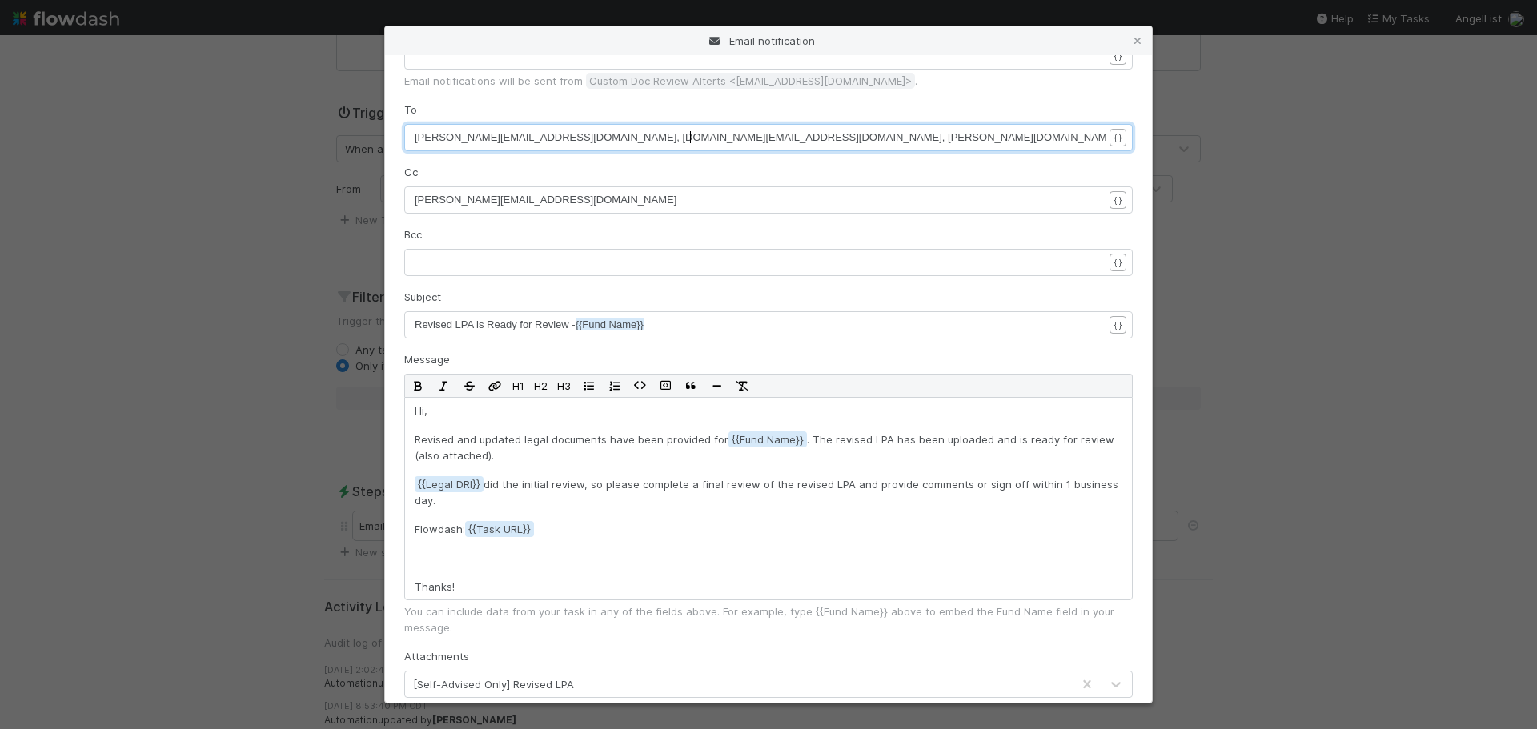
scroll to position [240, 0]
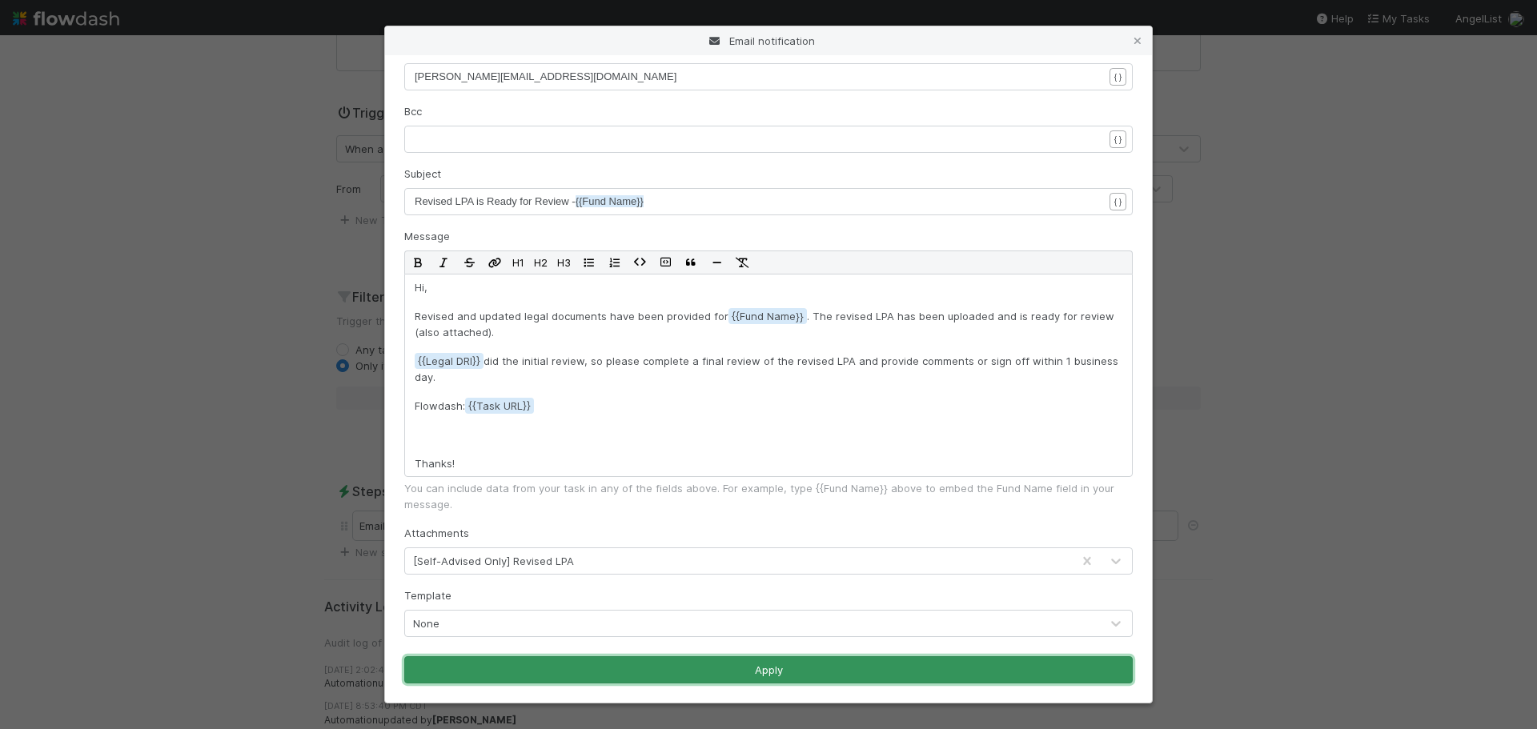
click at [734, 671] on button "Apply" at bounding box center [768, 670] width 729 height 27
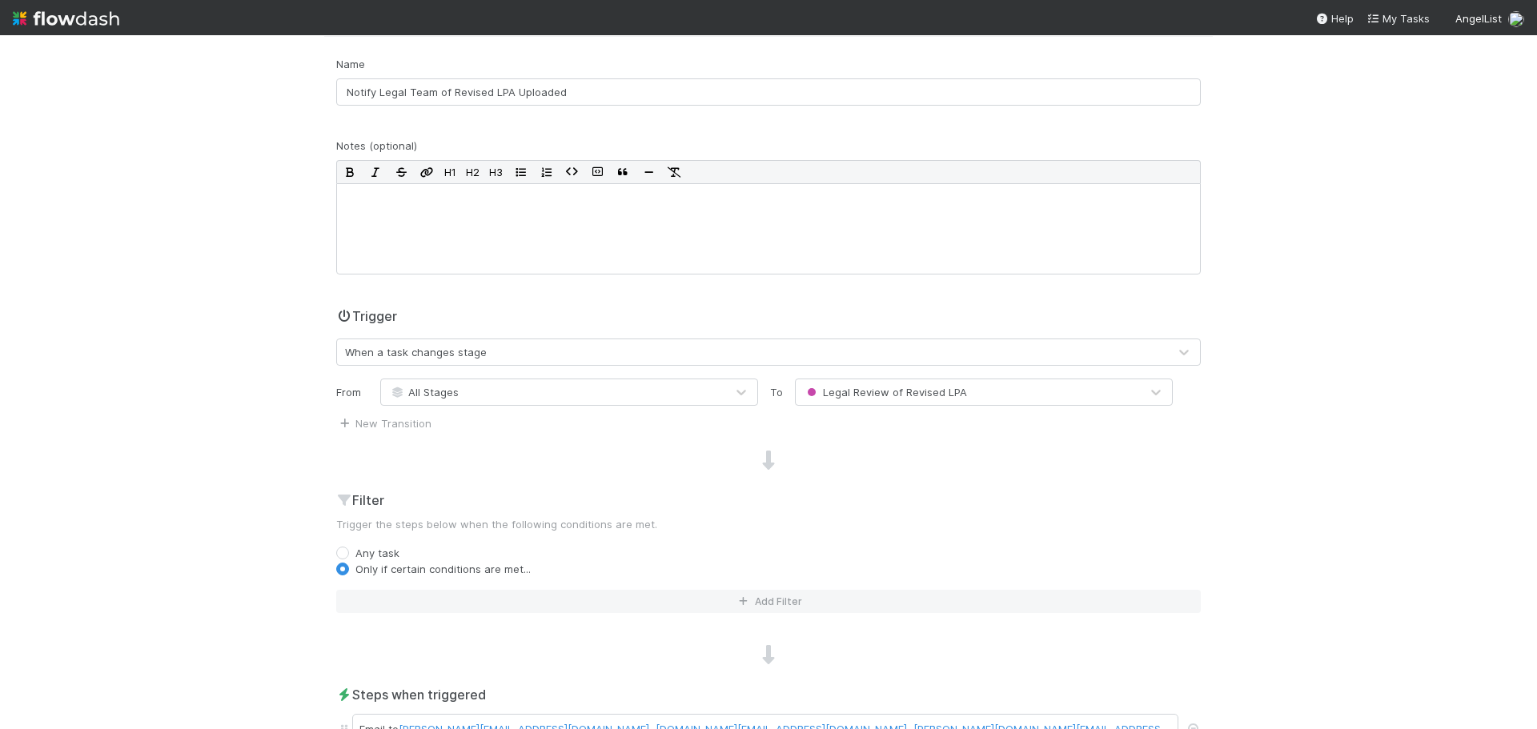
scroll to position [0, 0]
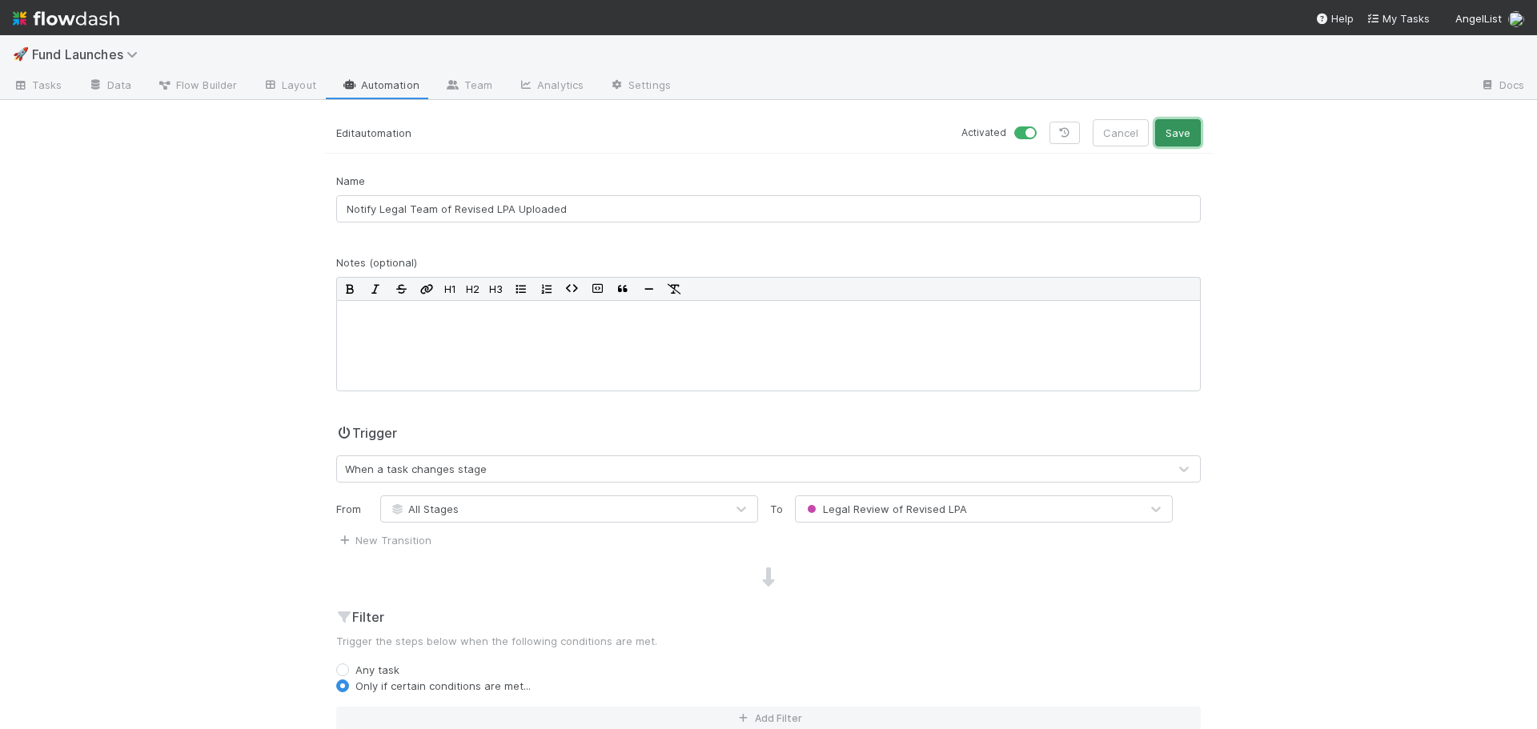
click at [1167, 132] on button "Save" at bounding box center [1178, 132] width 46 height 27
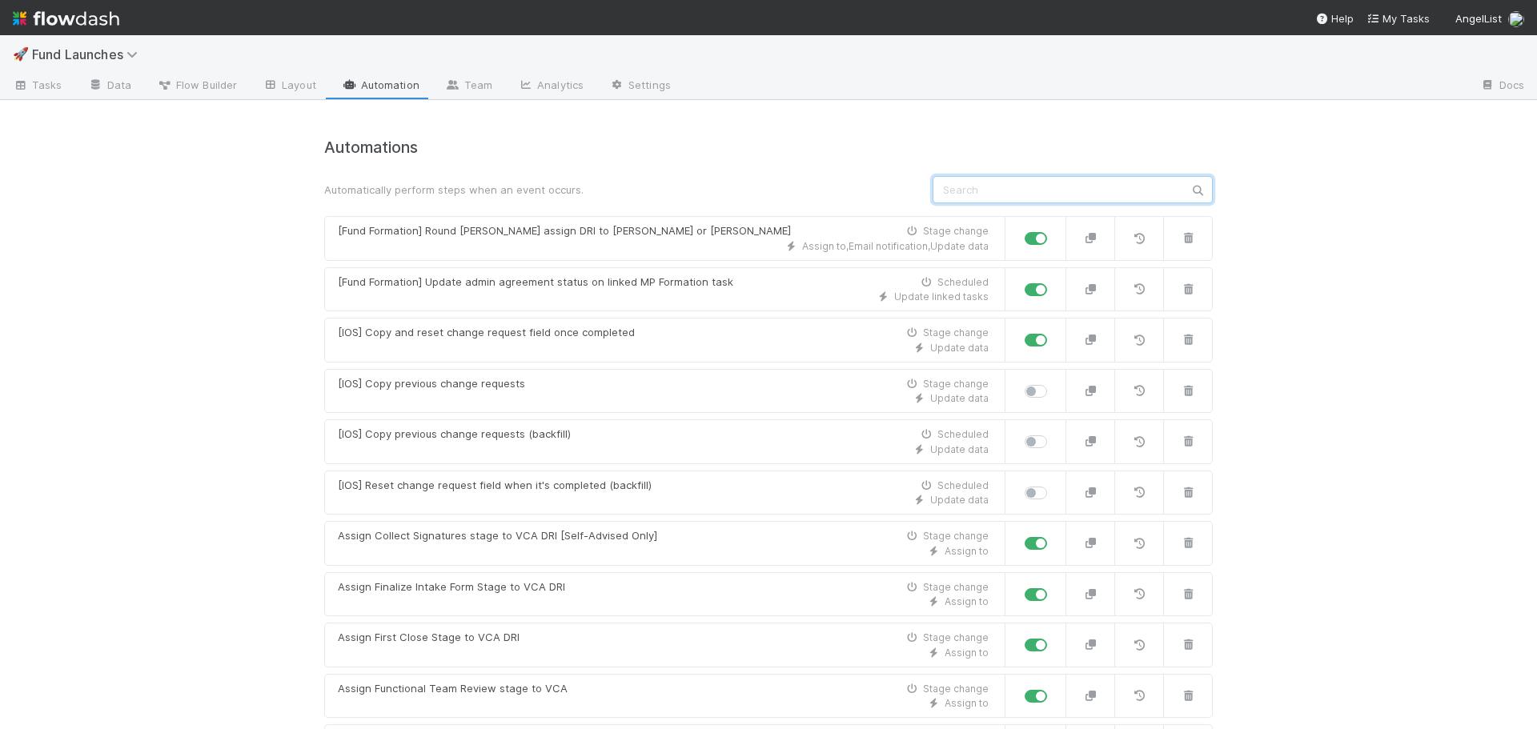
click at [983, 187] on input "text" at bounding box center [1073, 189] width 280 height 27
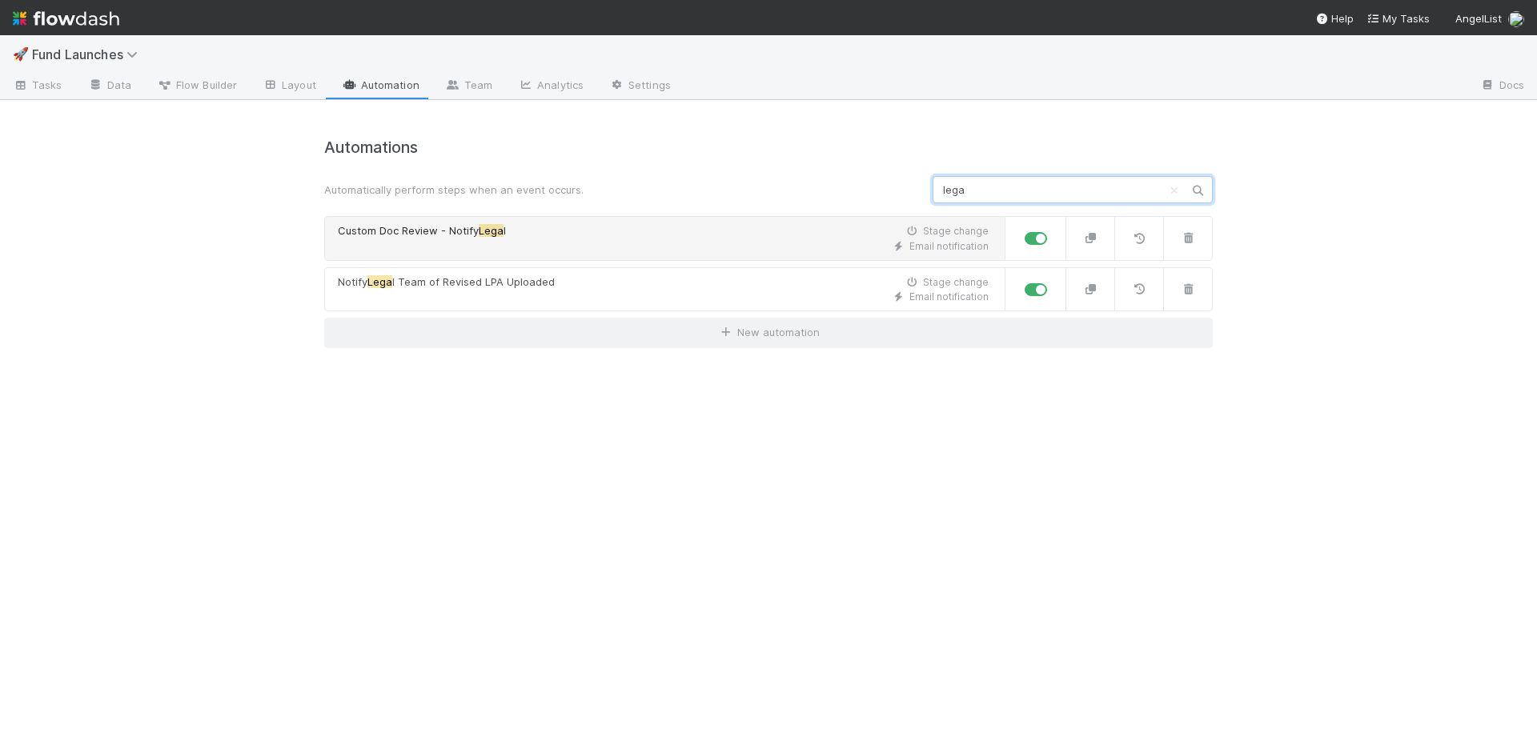
type input "lega"
click at [771, 226] on div "Custom Doc Review - Notify Lega l Stage change" at bounding box center [663, 231] width 651 height 16
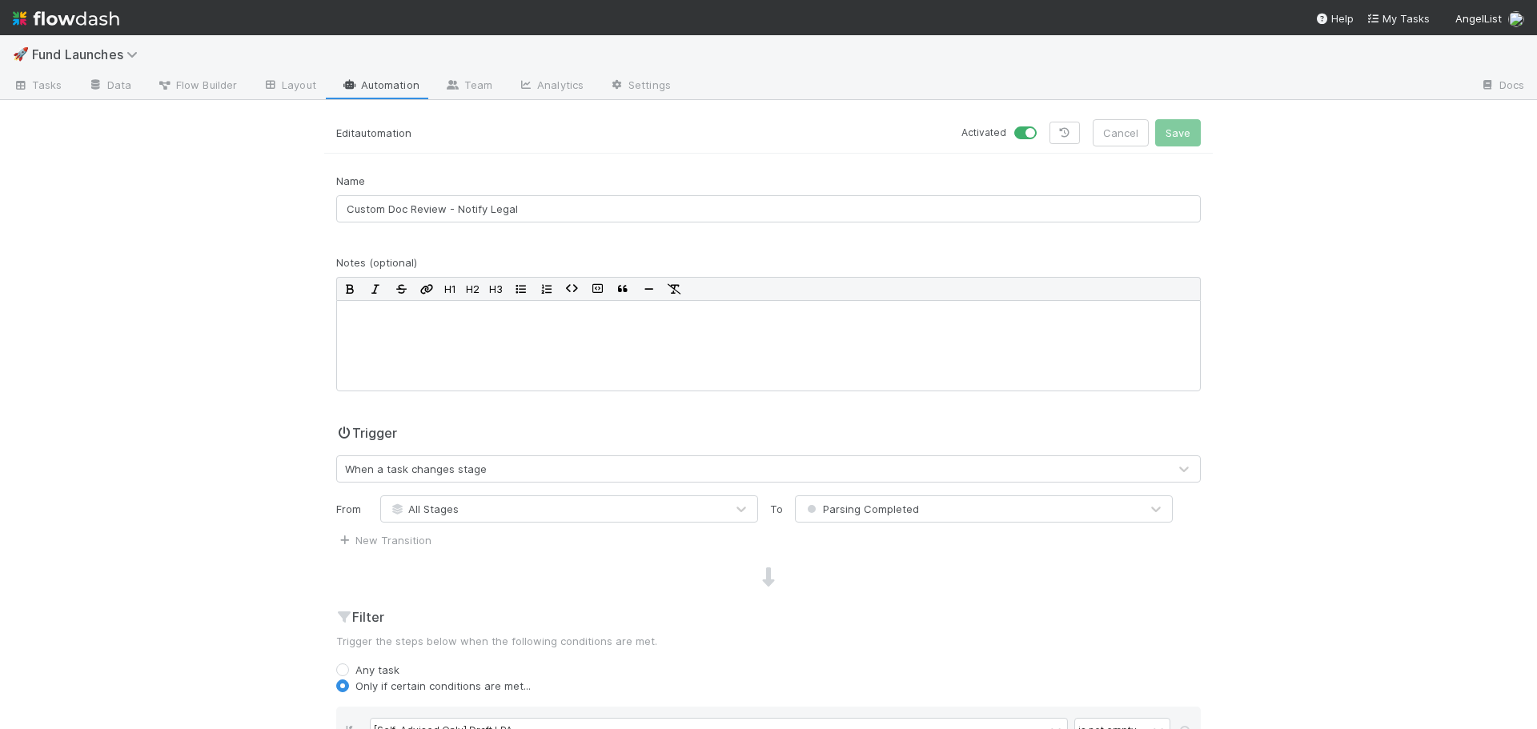
click at [1421, 234] on div "🚀 Fund Launches Tasks Data Flow Builder Layout Automation Team Analytics Settin…" at bounding box center [768, 382] width 1537 height 694
click at [1352, 271] on div "🚀 Fund Launches Tasks Data Flow Builder Layout Automation Team Analytics Settin…" at bounding box center [768, 382] width 1537 height 694
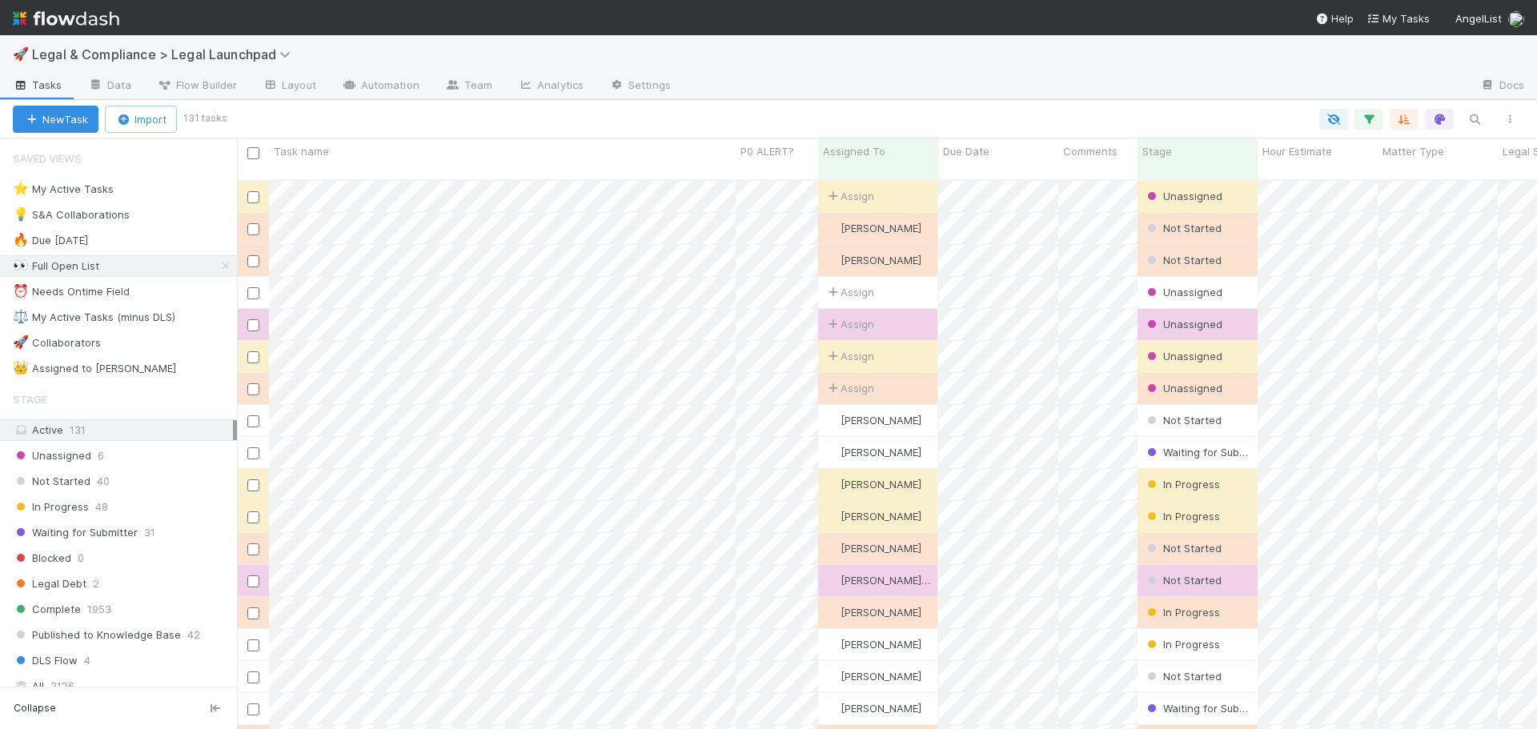
scroll to position [551, 1288]
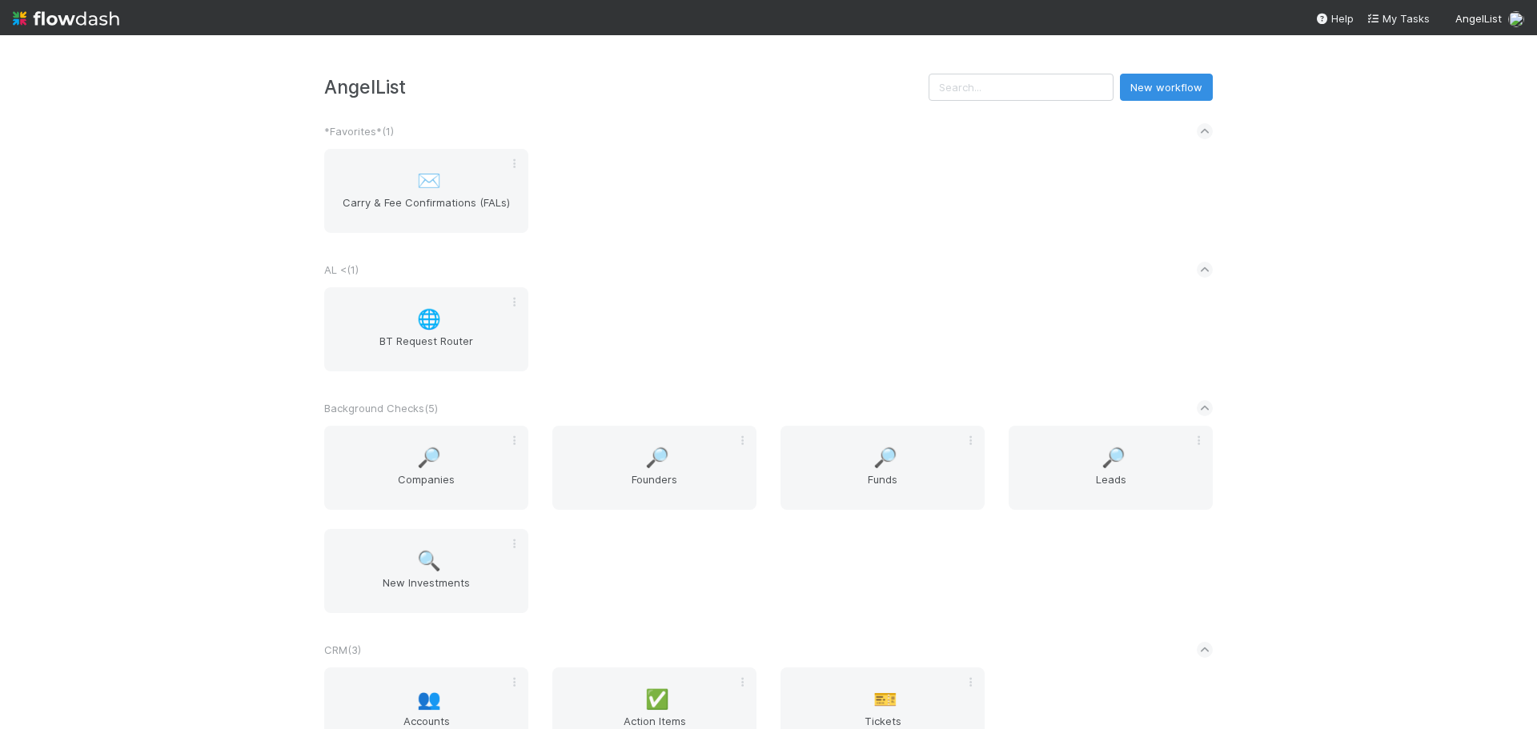
click at [82, 18] on img at bounding box center [66, 18] width 106 height 27
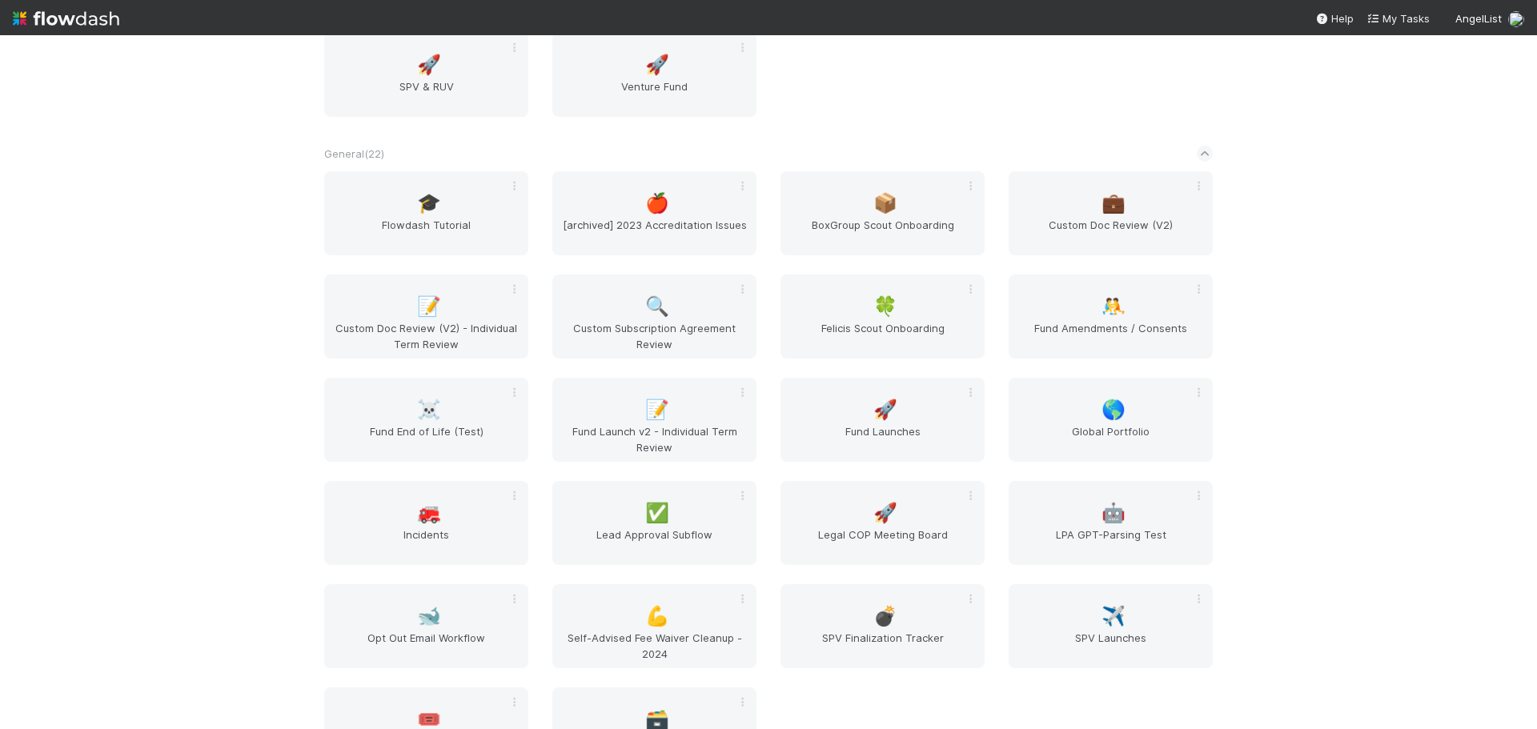
scroll to position [1201, 0]
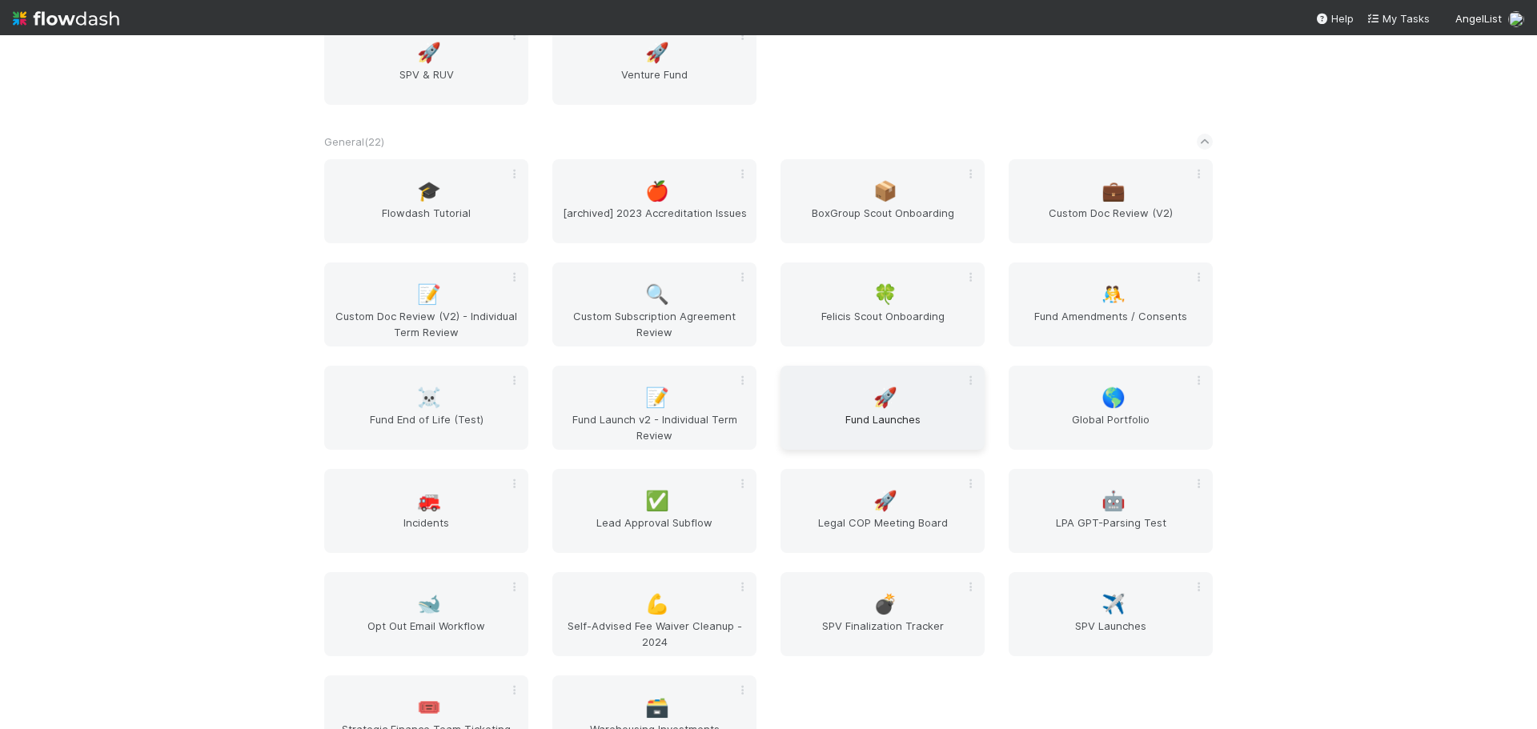
click at [842, 401] on div "🚀 Fund Launches" at bounding box center [883, 408] width 204 height 84
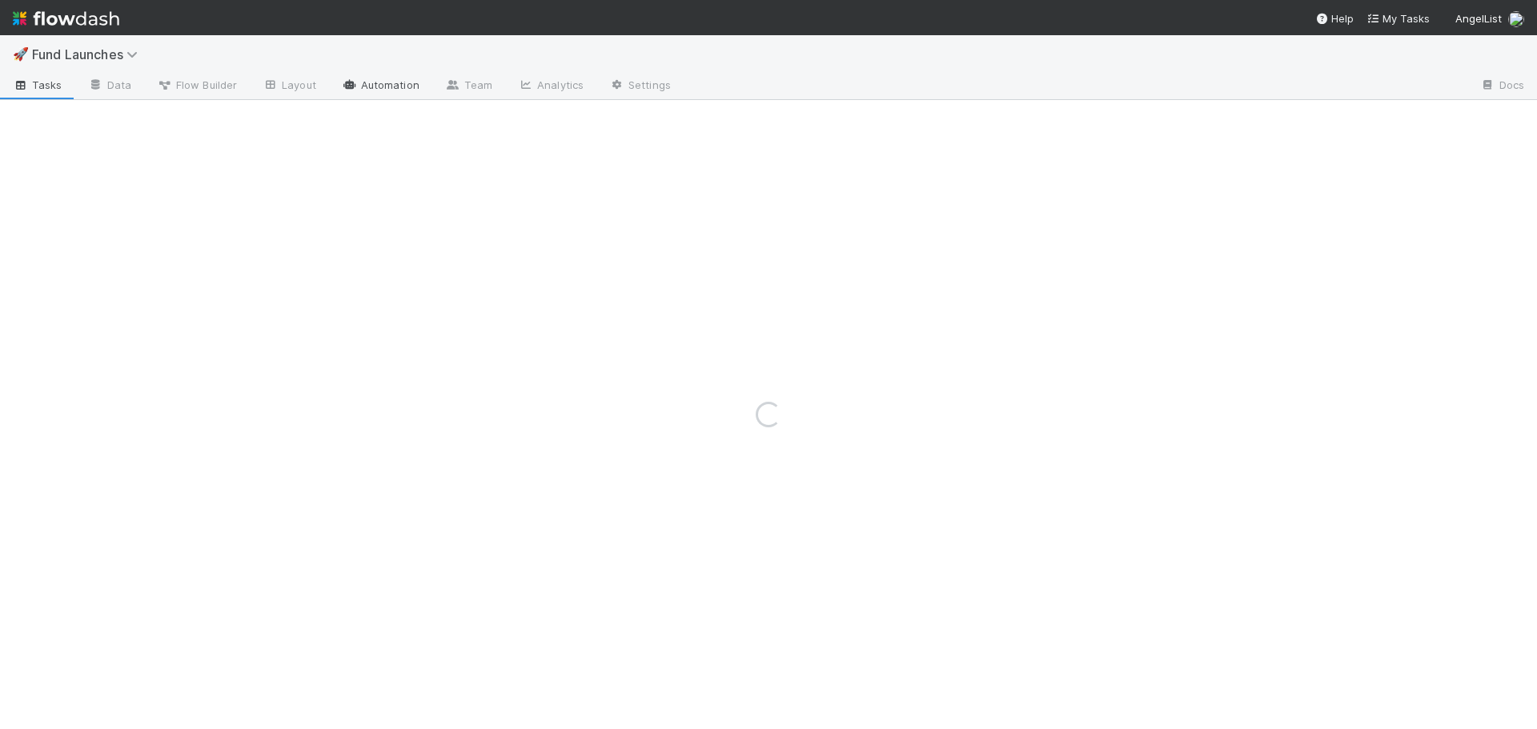
click at [387, 82] on link "Automation" at bounding box center [380, 87] width 103 height 26
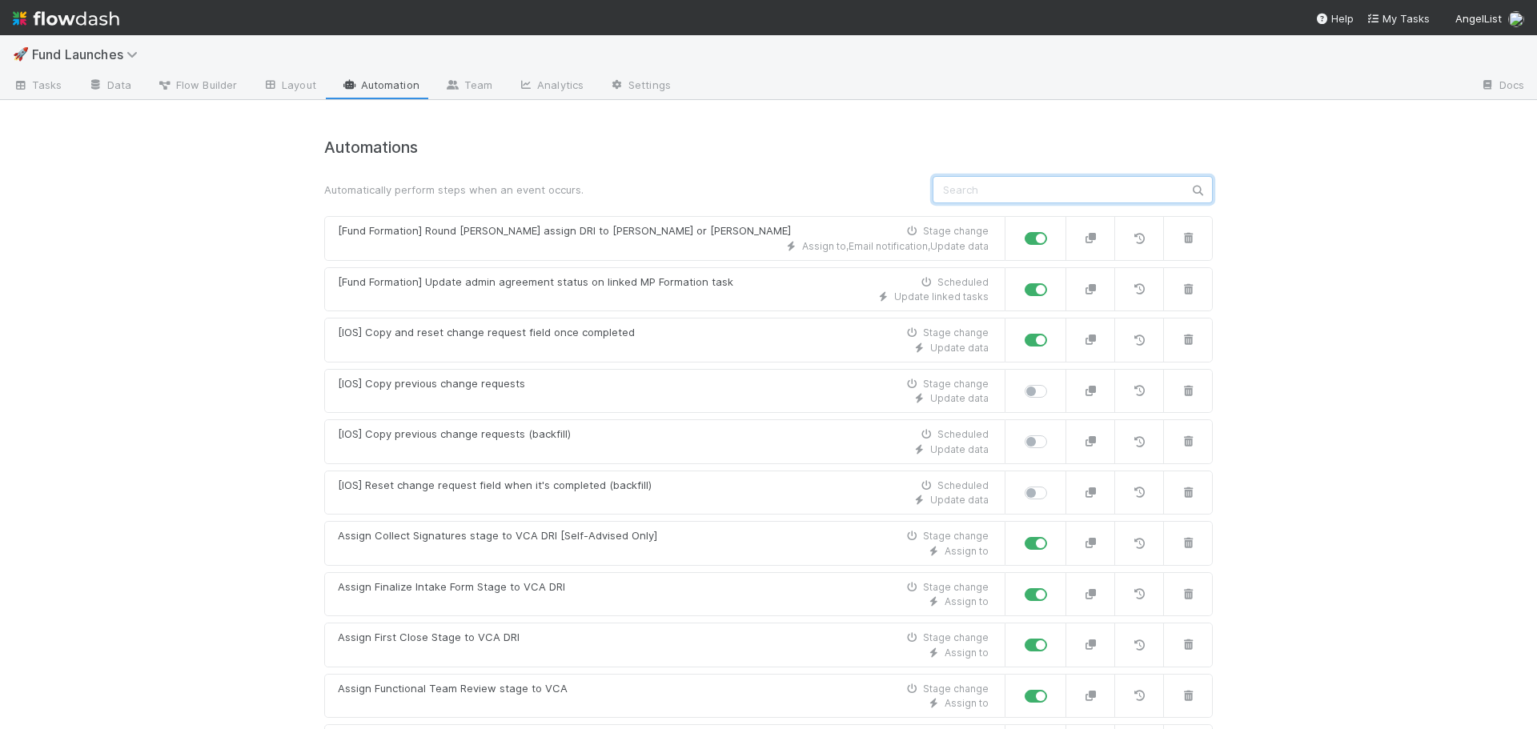
click at [1111, 191] on input "text" at bounding box center [1073, 189] width 280 height 27
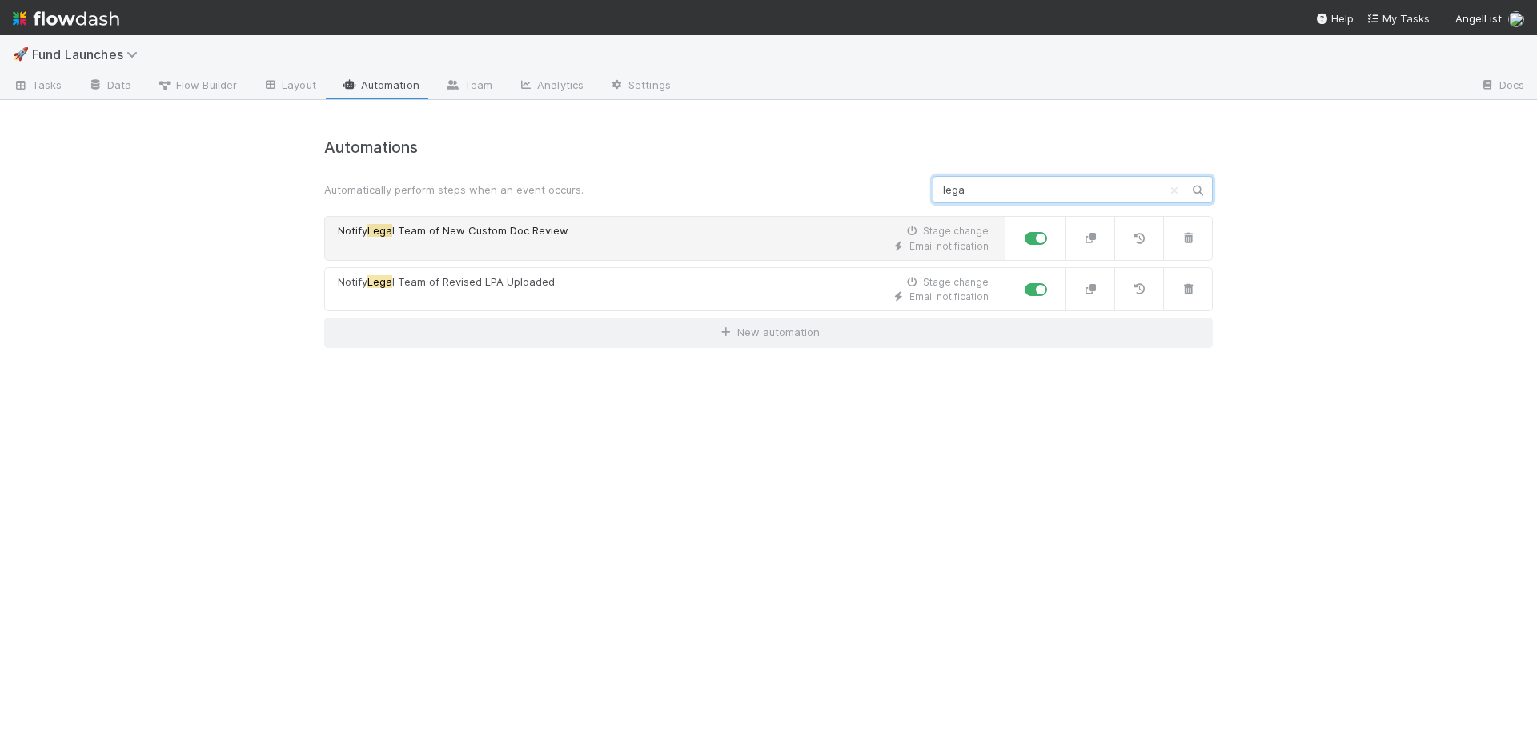
type input "lega"
click at [654, 242] on div "Email notification" at bounding box center [663, 246] width 651 height 14
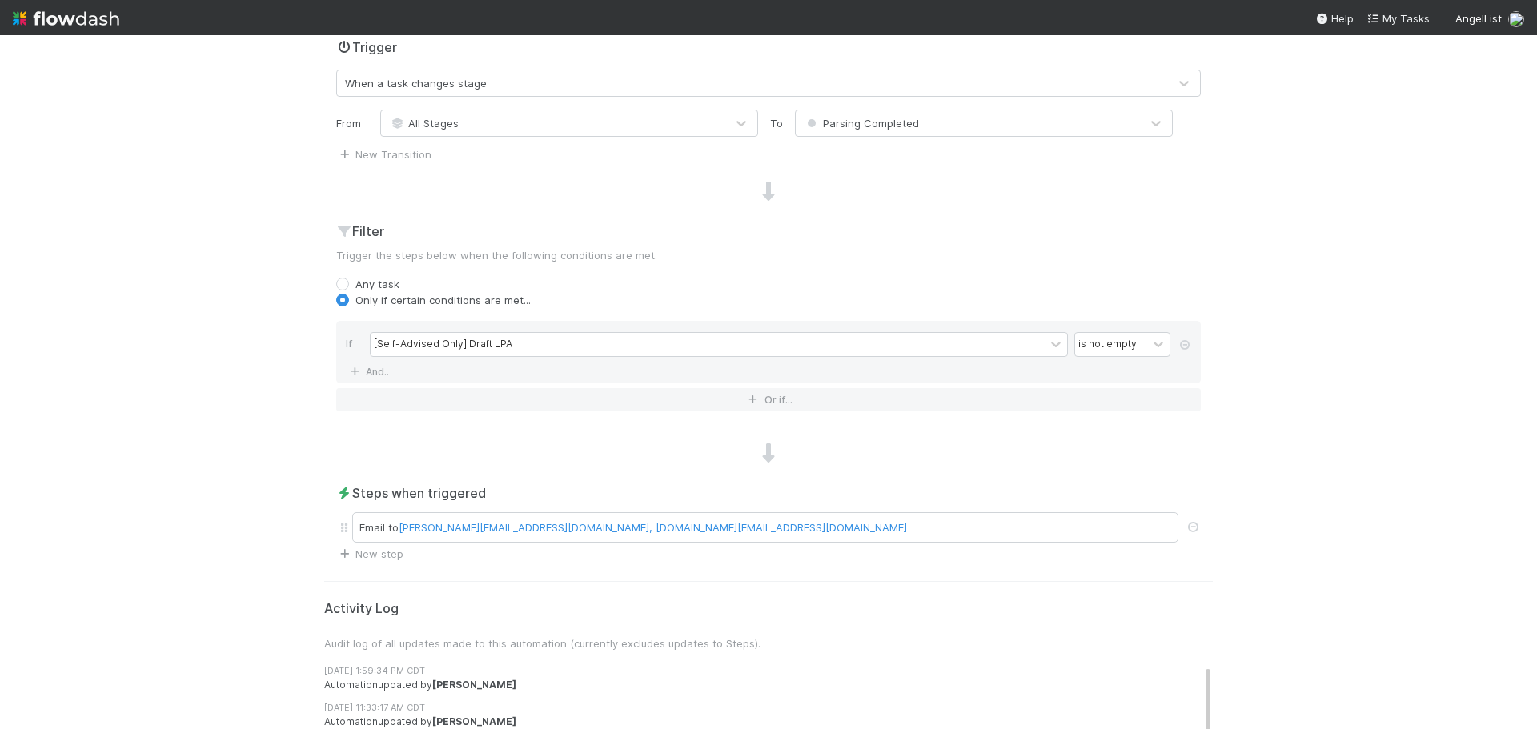
scroll to position [400, 0]
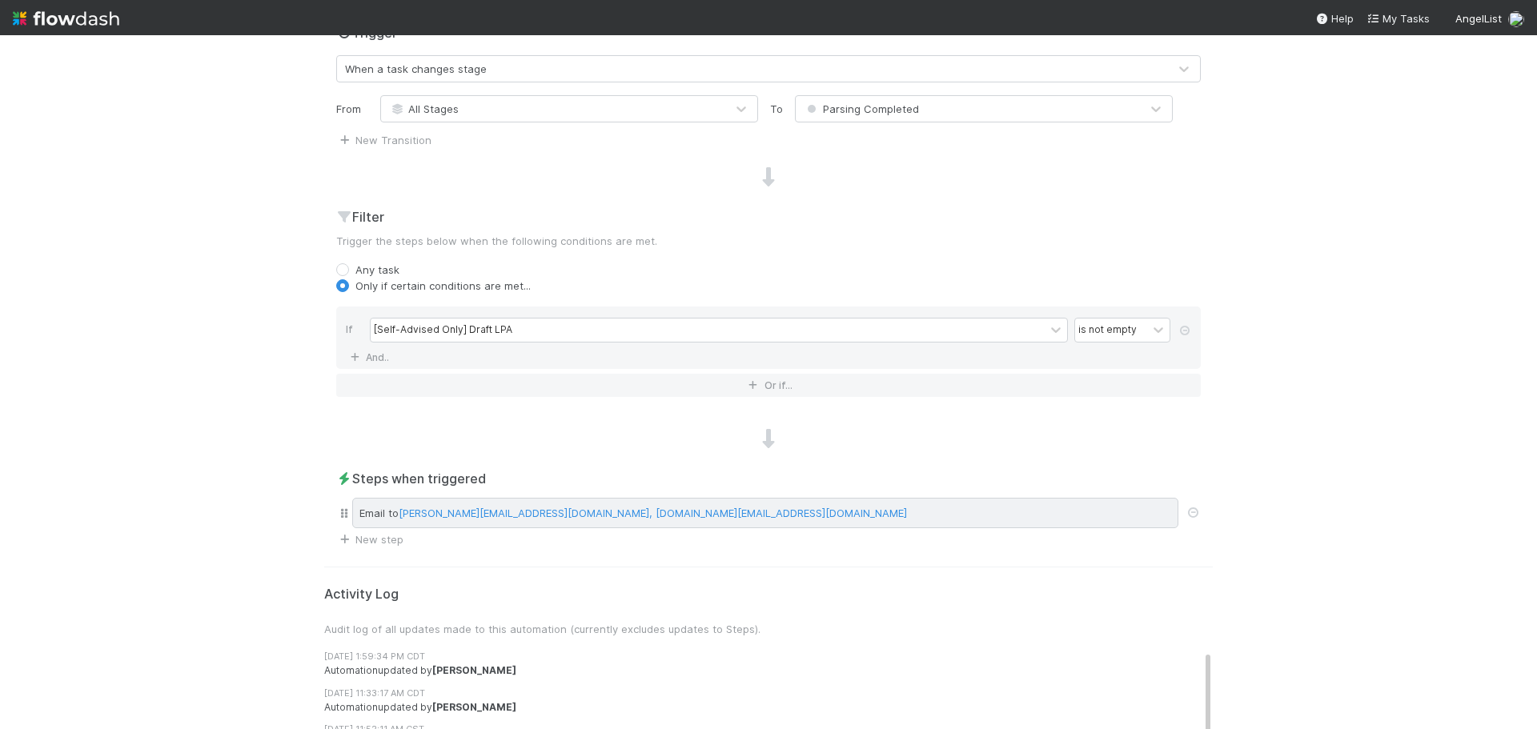
click at [1001, 511] on div "Email to emmett@angellist.com, scarlett.grabowska@angellist.com" at bounding box center [765, 513] width 826 height 30
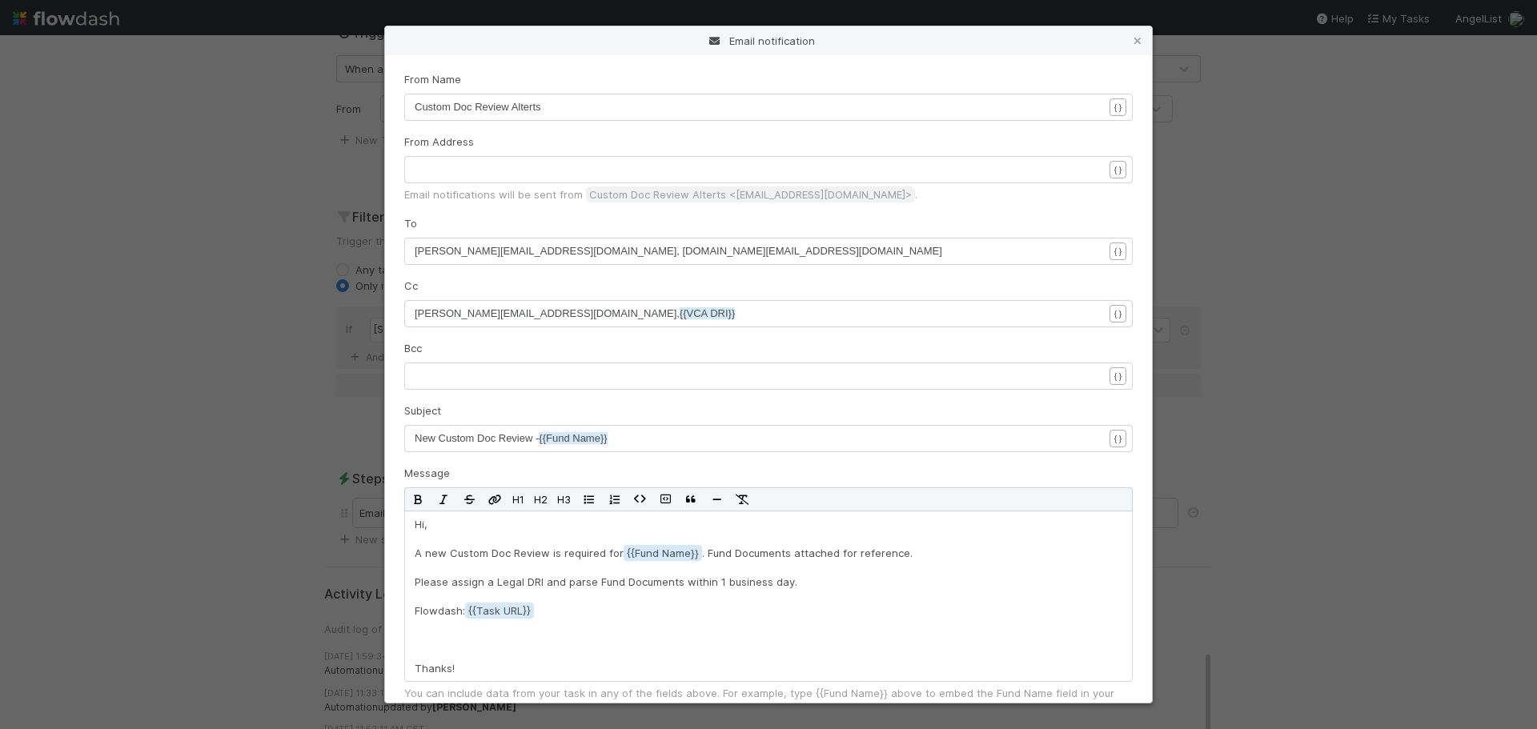
scroll to position [0, 0]
click at [1296, 305] on div "Email notification From Name xxxxxxxxxx Custom Doc Review Alterts { } From Addr…" at bounding box center [768, 364] width 1537 height 729
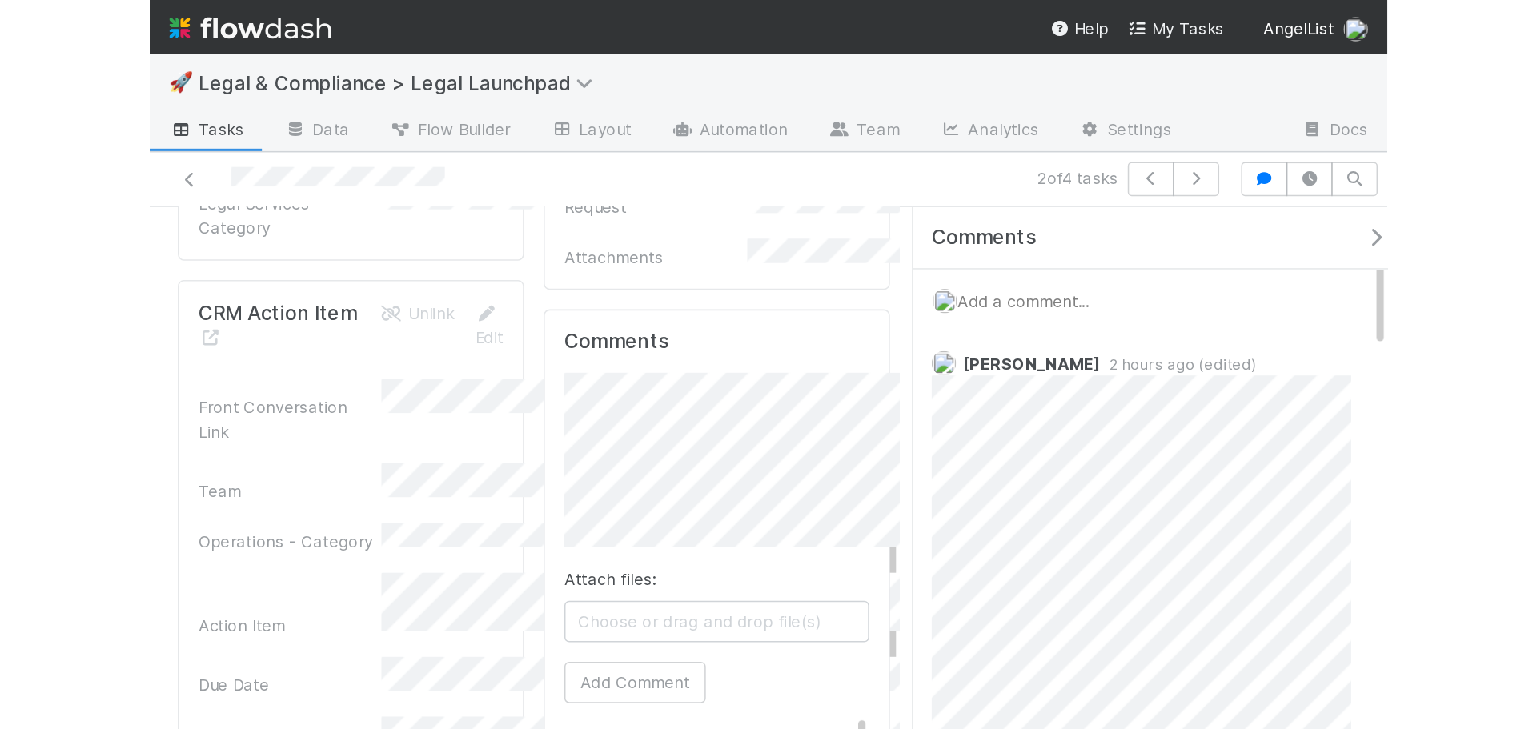
scroll to position [480, 0]
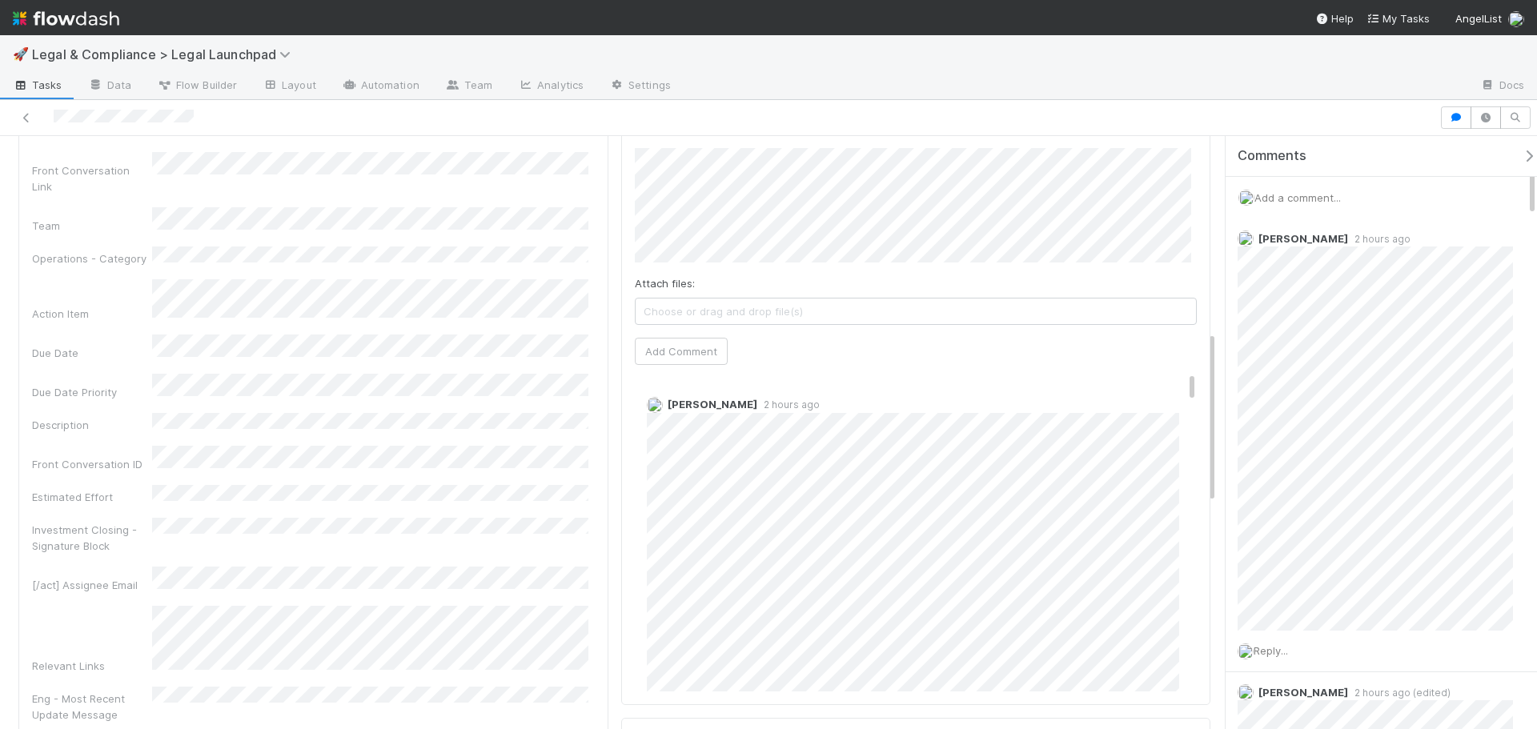
scroll to position [160, 0]
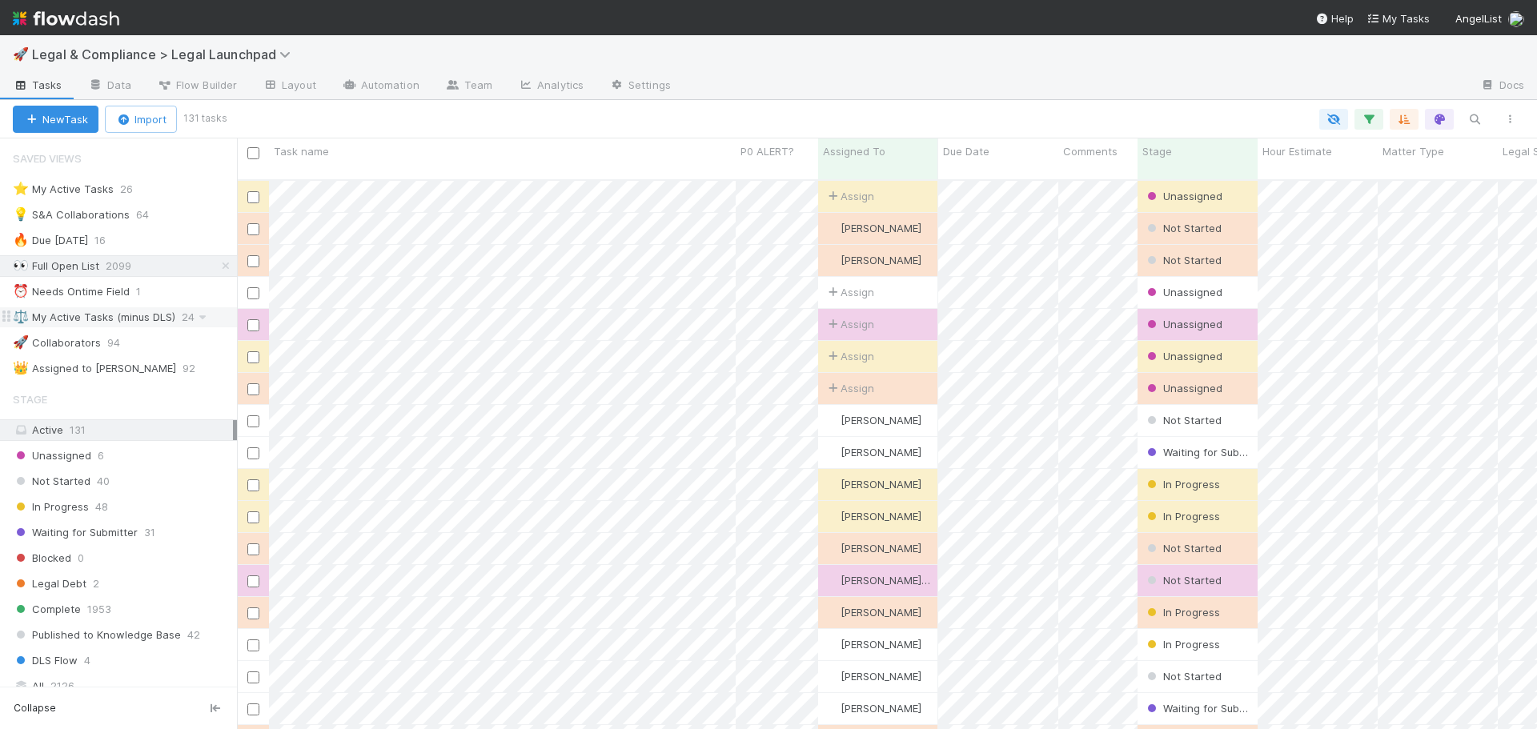
scroll to position [551, 1288]
click at [129, 316] on div "⚖️ My Active Tasks (minus DLS)" at bounding box center [94, 317] width 163 height 20
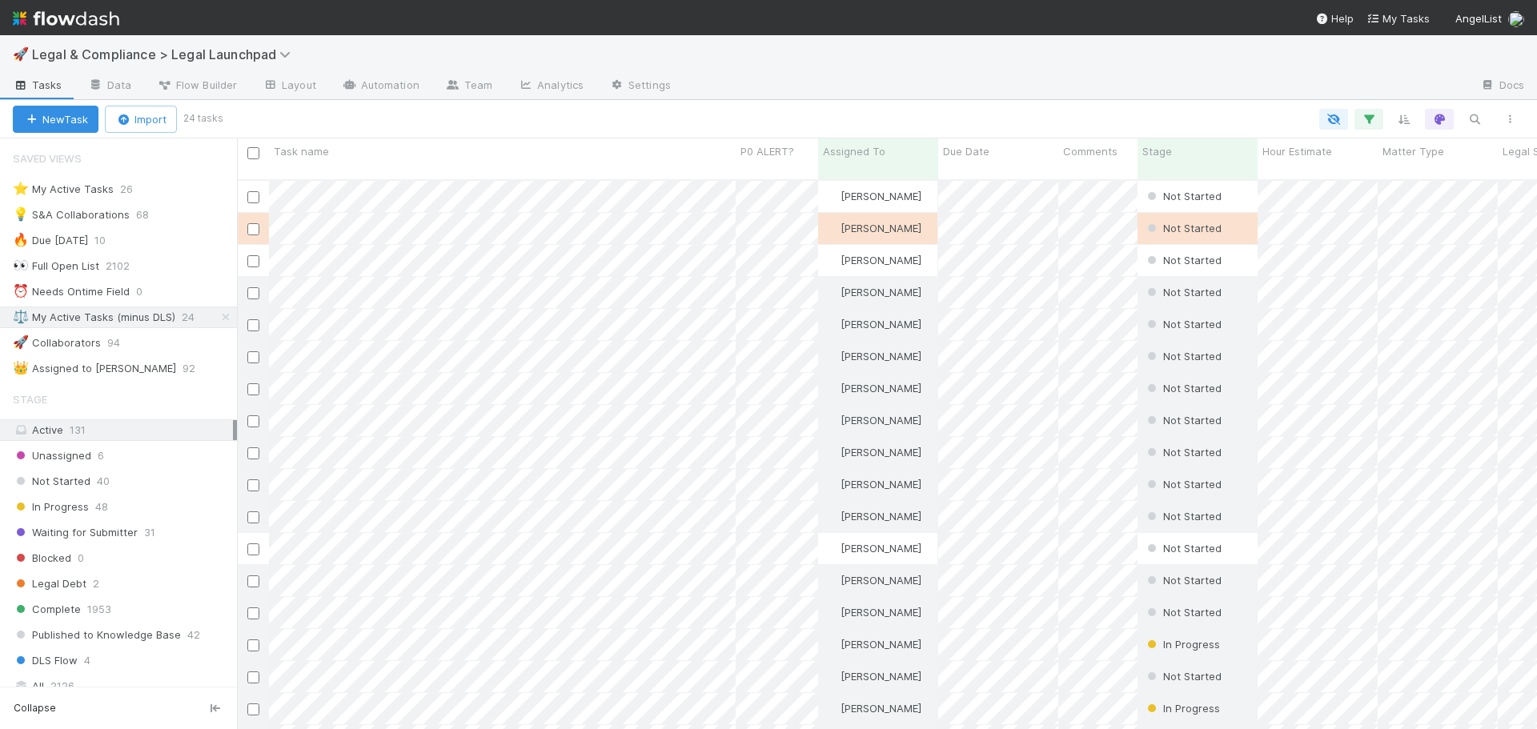
scroll to position [551, 1288]
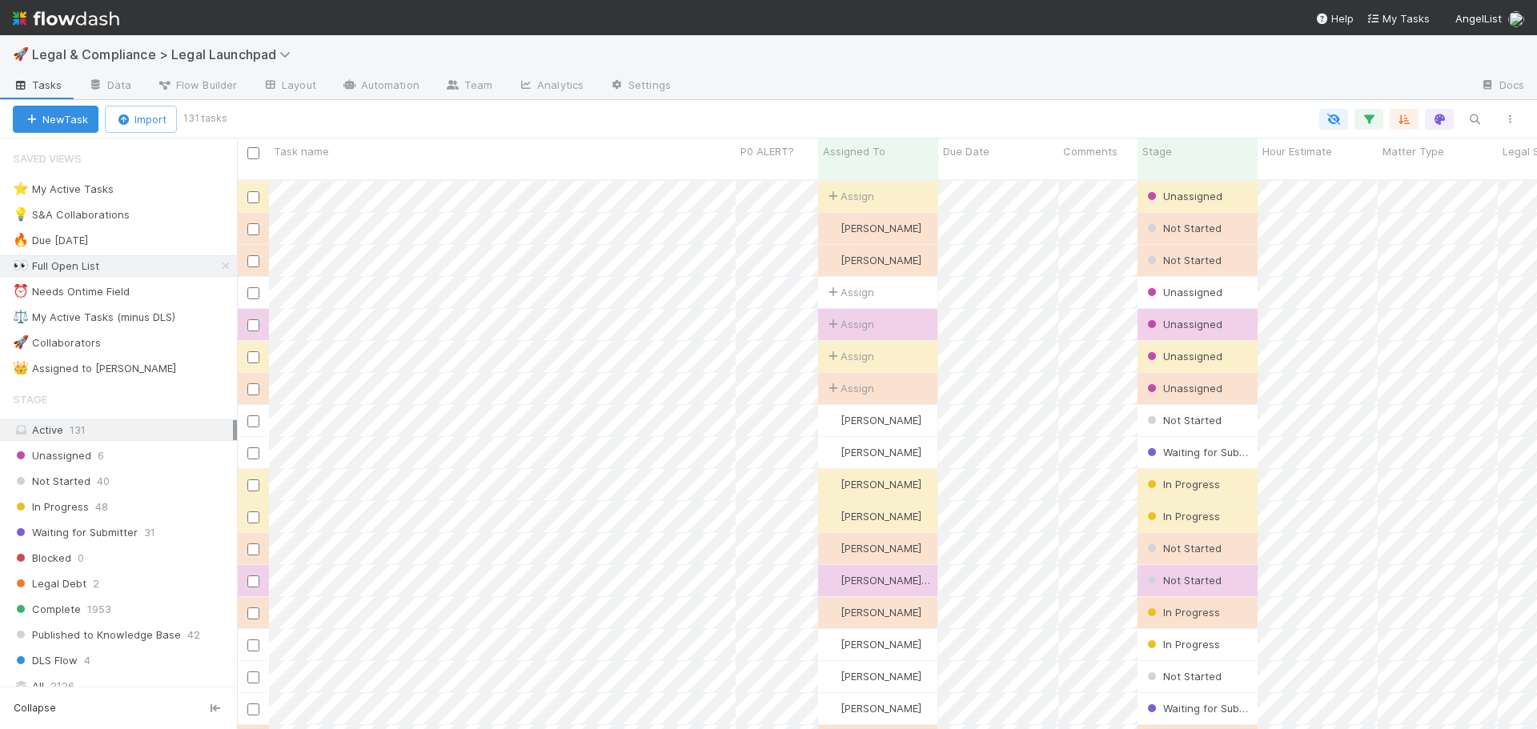
scroll to position [551, 1288]
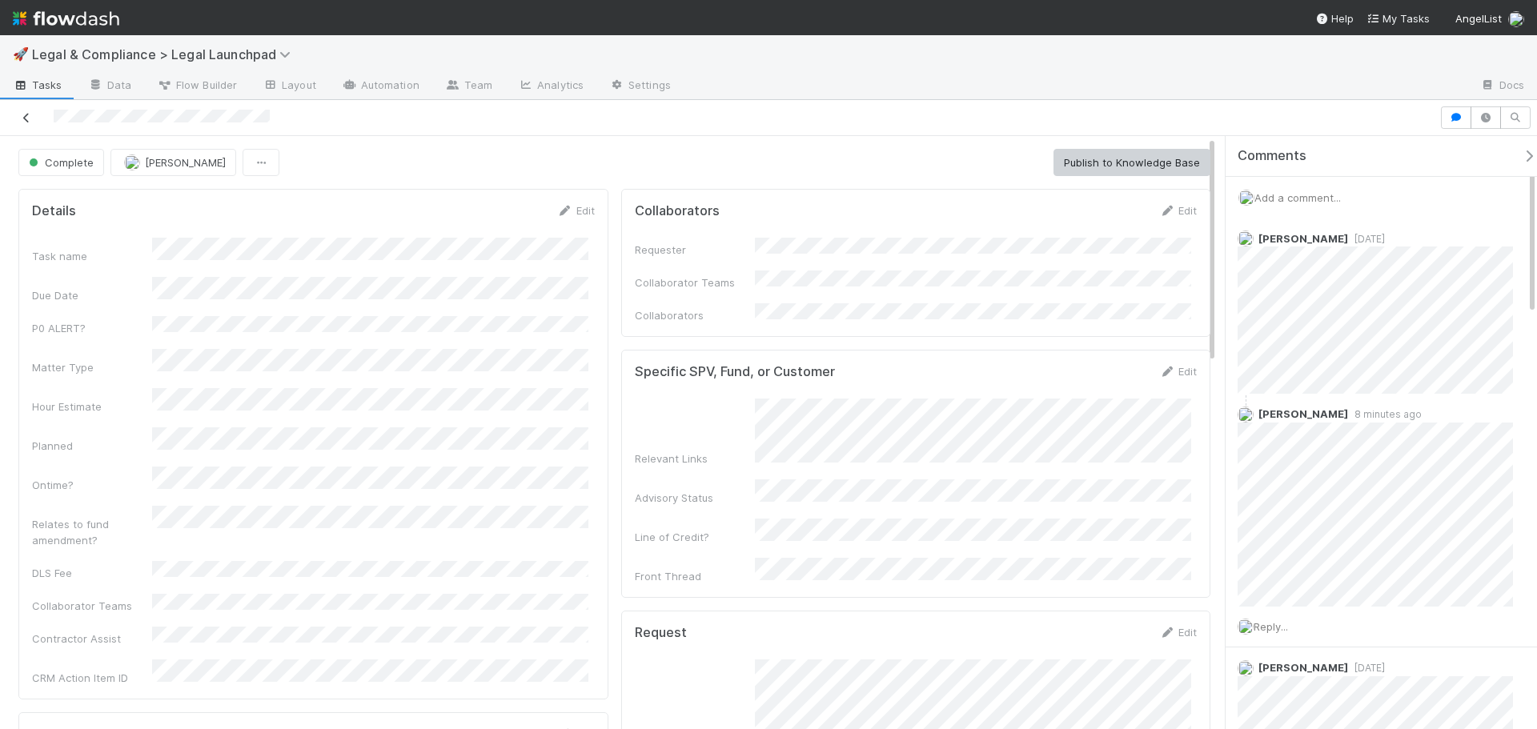
click at [25, 115] on icon at bounding box center [26, 118] width 16 height 10
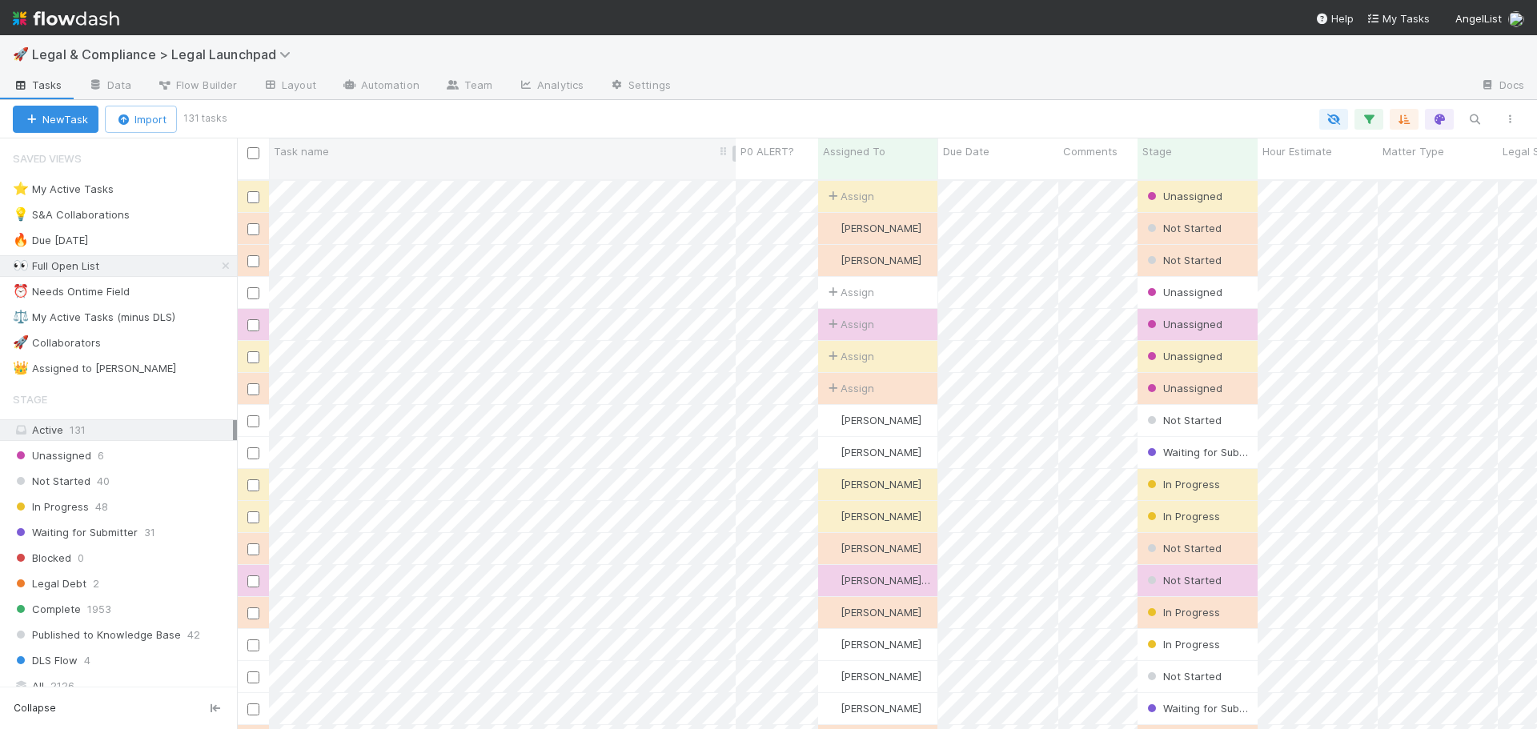
scroll to position [551, 1288]
click at [154, 321] on div "⚖️ My Active Tasks (minus DLS)" at bounding box center [94, 317] width 163 height 20
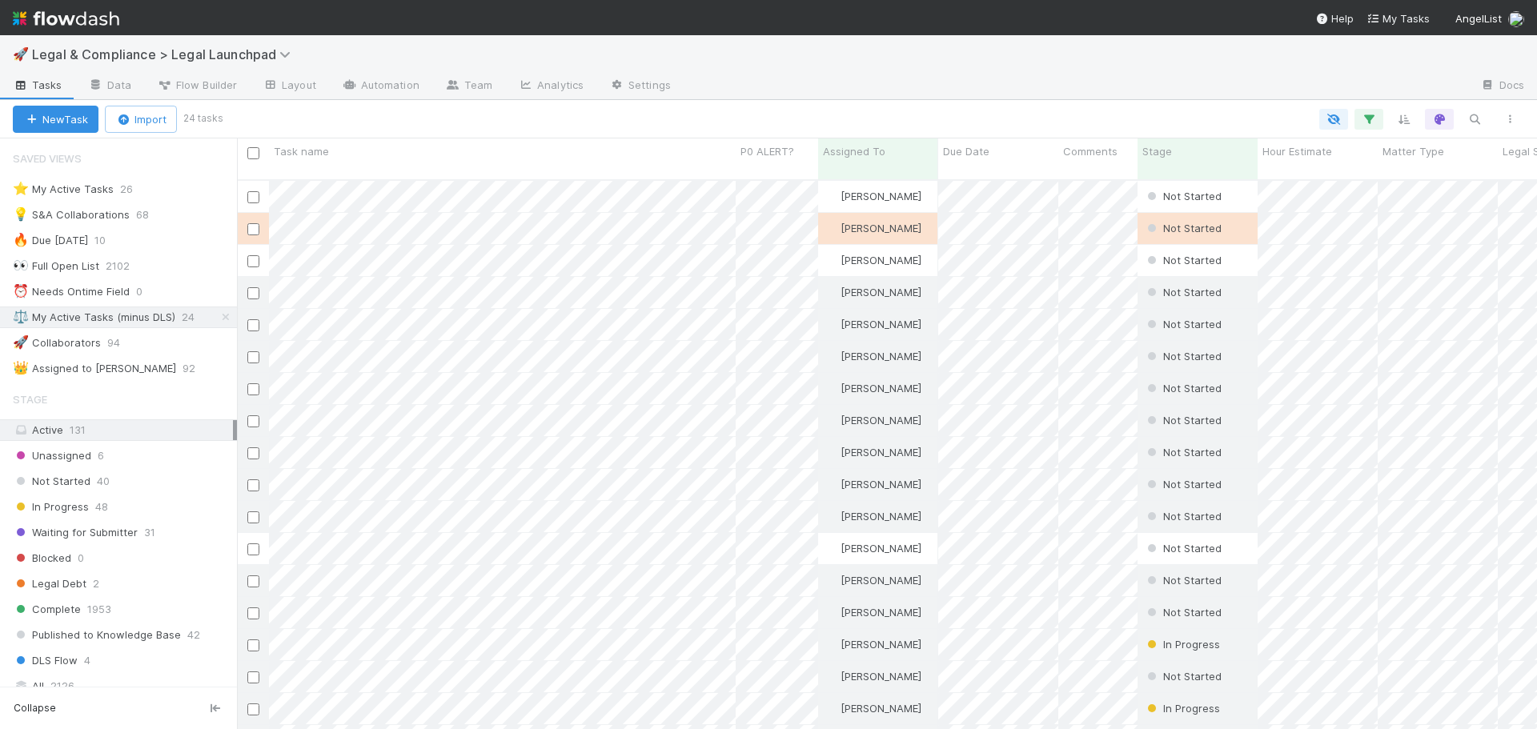
scroll to position [551, 1288]
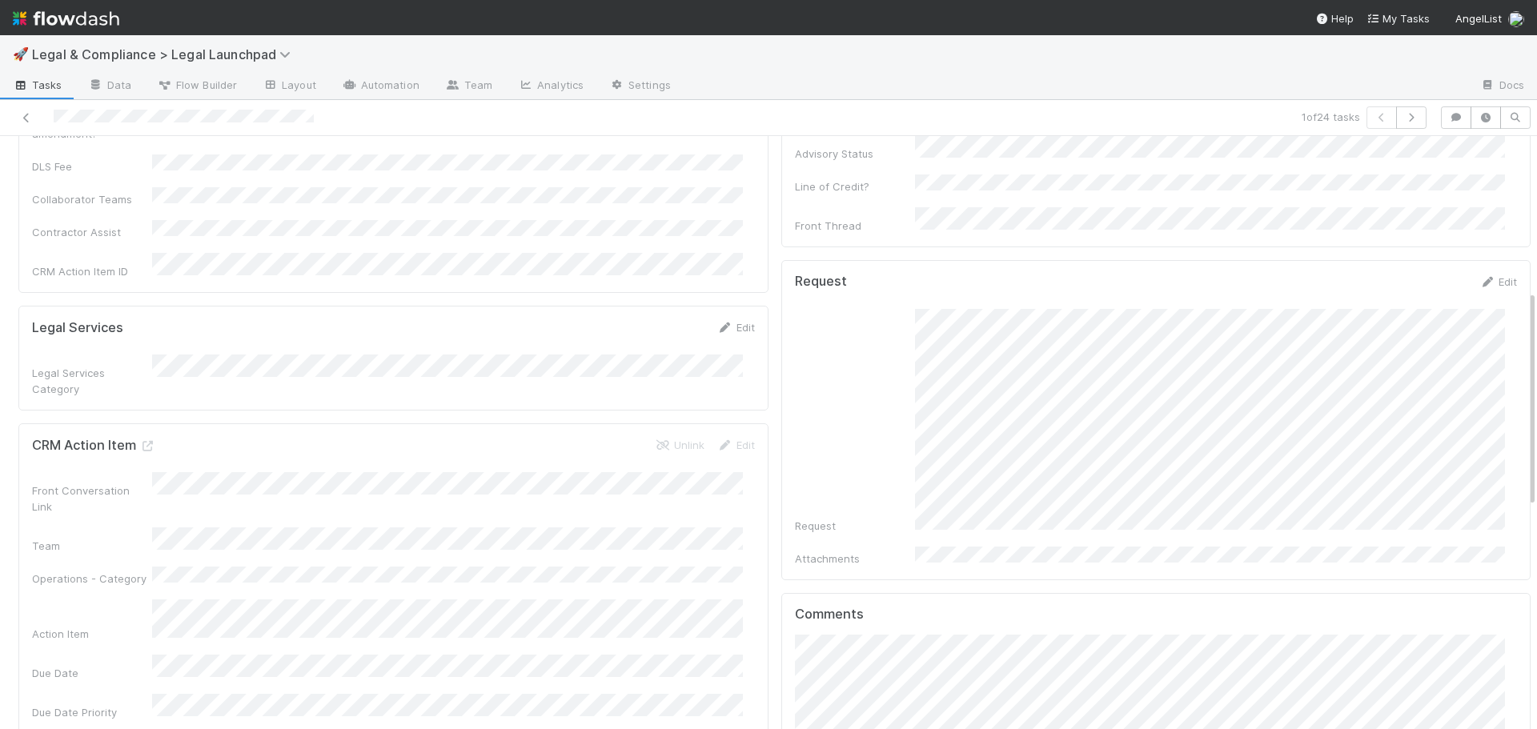
scroll to position [561, 0]
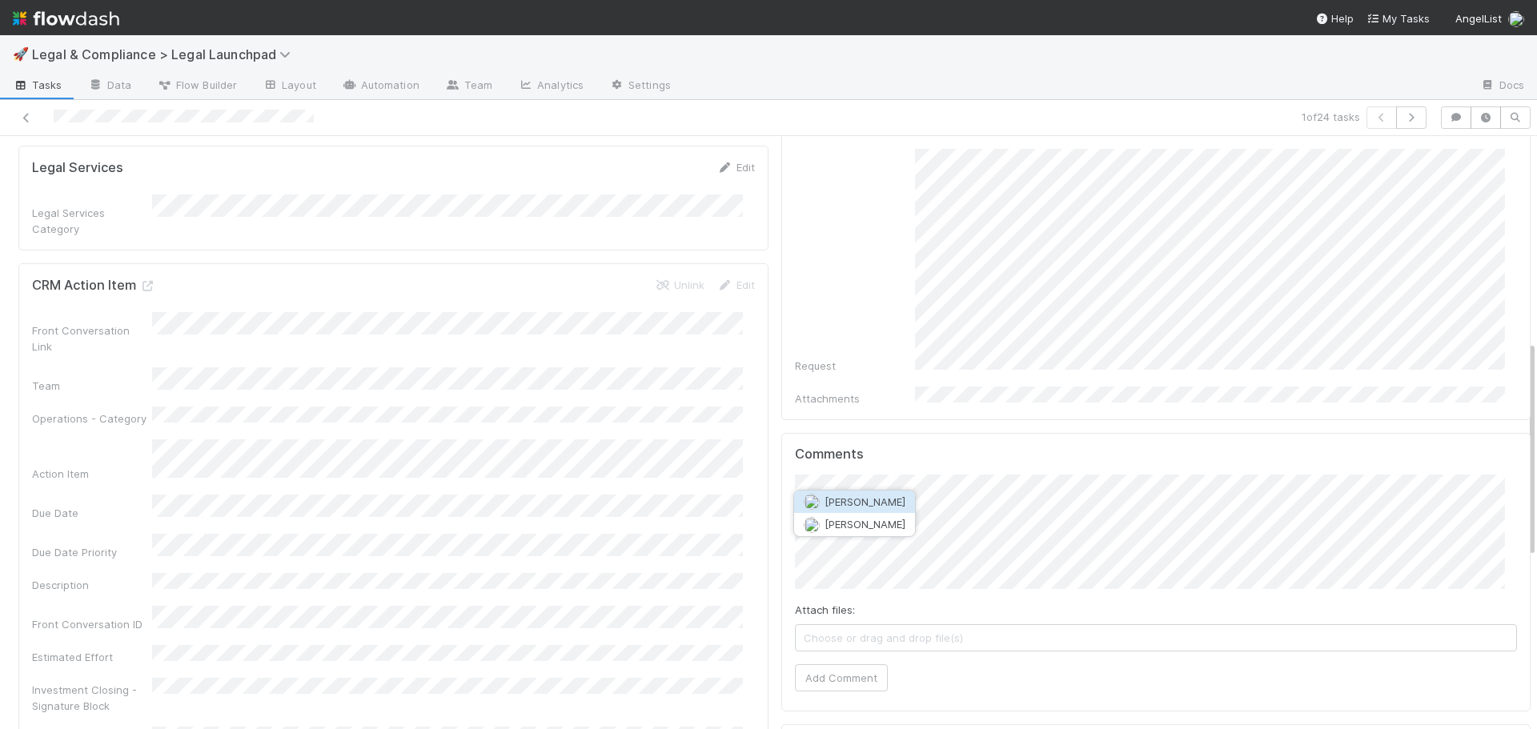
click at [879, 500] on span "Ethan Braren" at bounding box center [865, 502] width 81 height 13
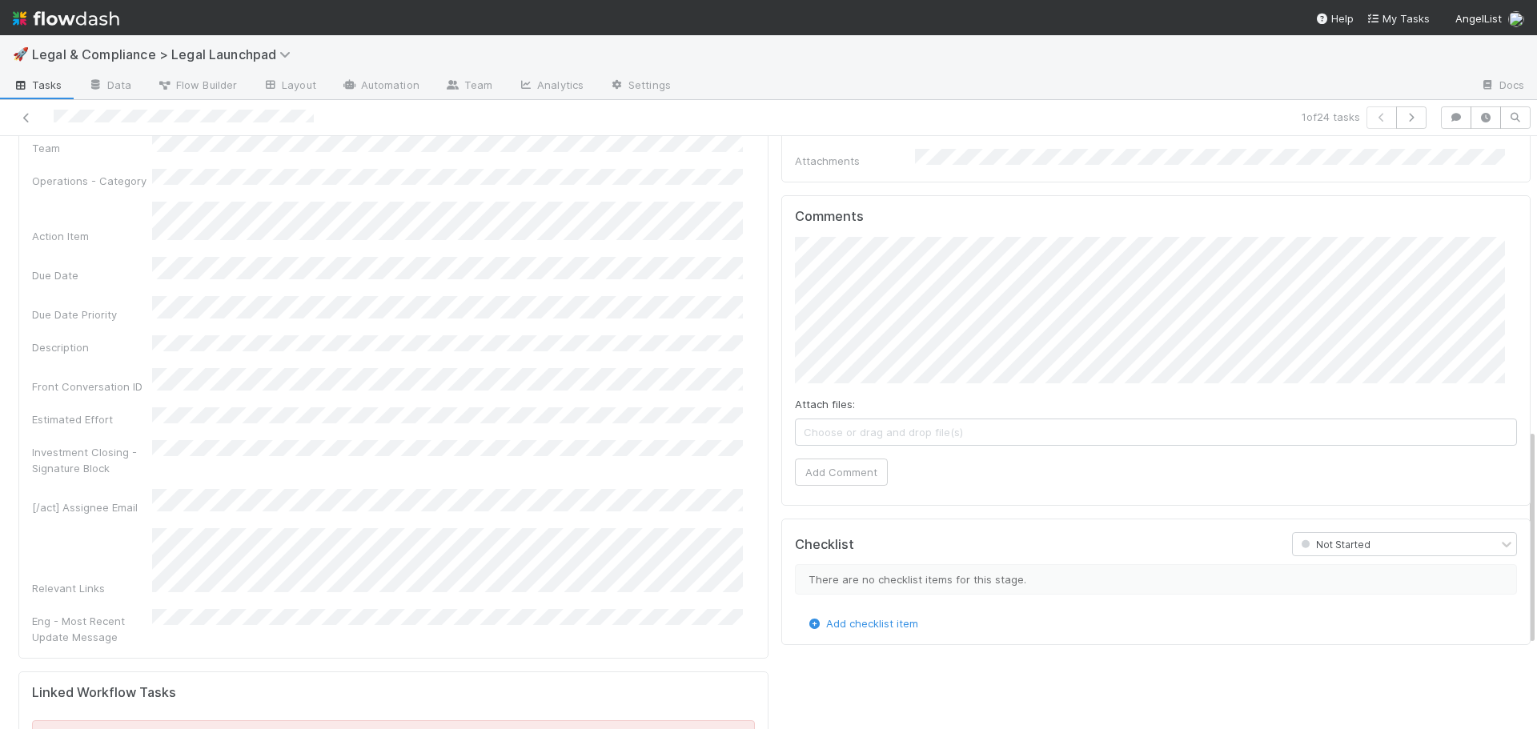
scroll to position [801, 0]
click at [834, 456] on button "Add Comment" at bounding box center [841, 469] width 93 height 27
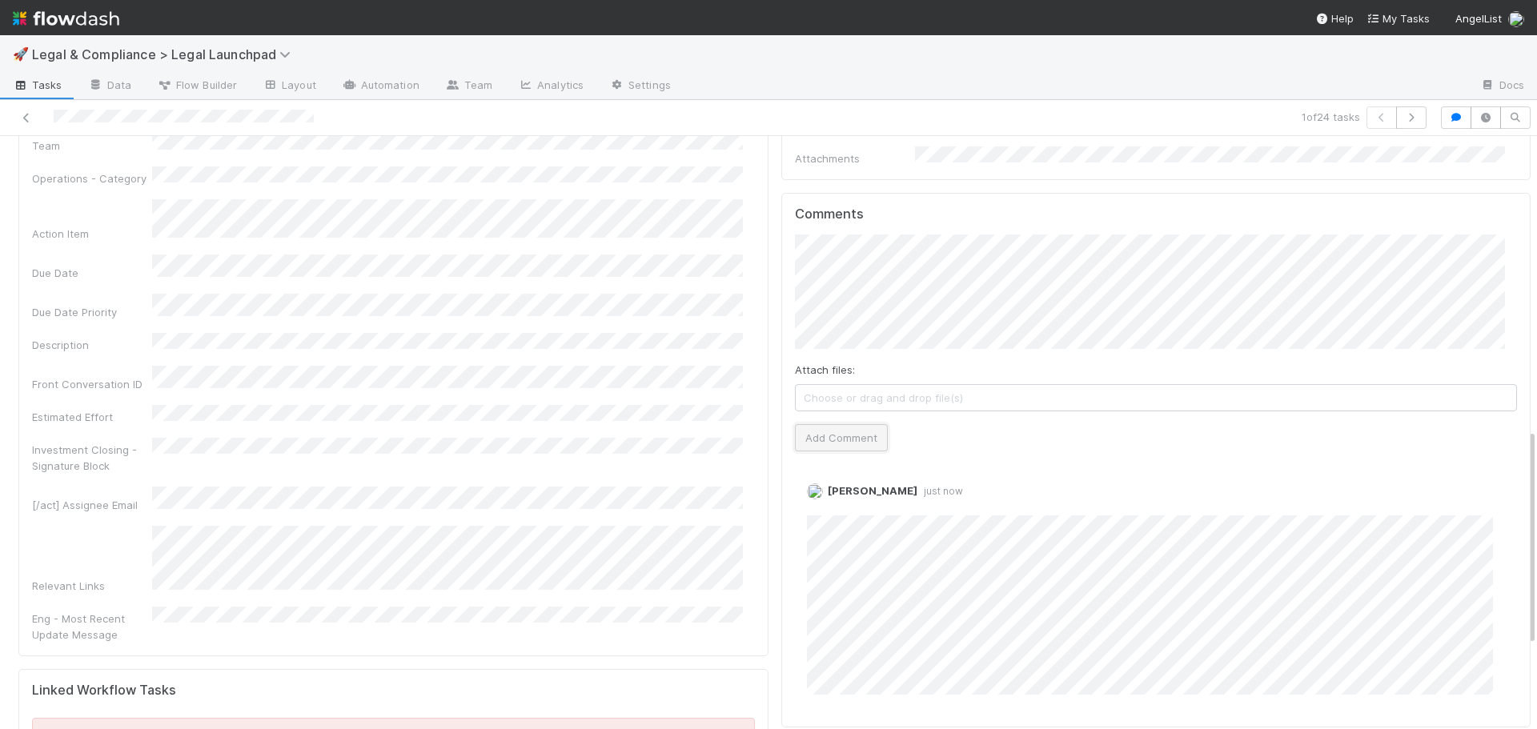
click at [849, 424] on button "Add Comment" at bounding box center [841, 437] width 93 height 27
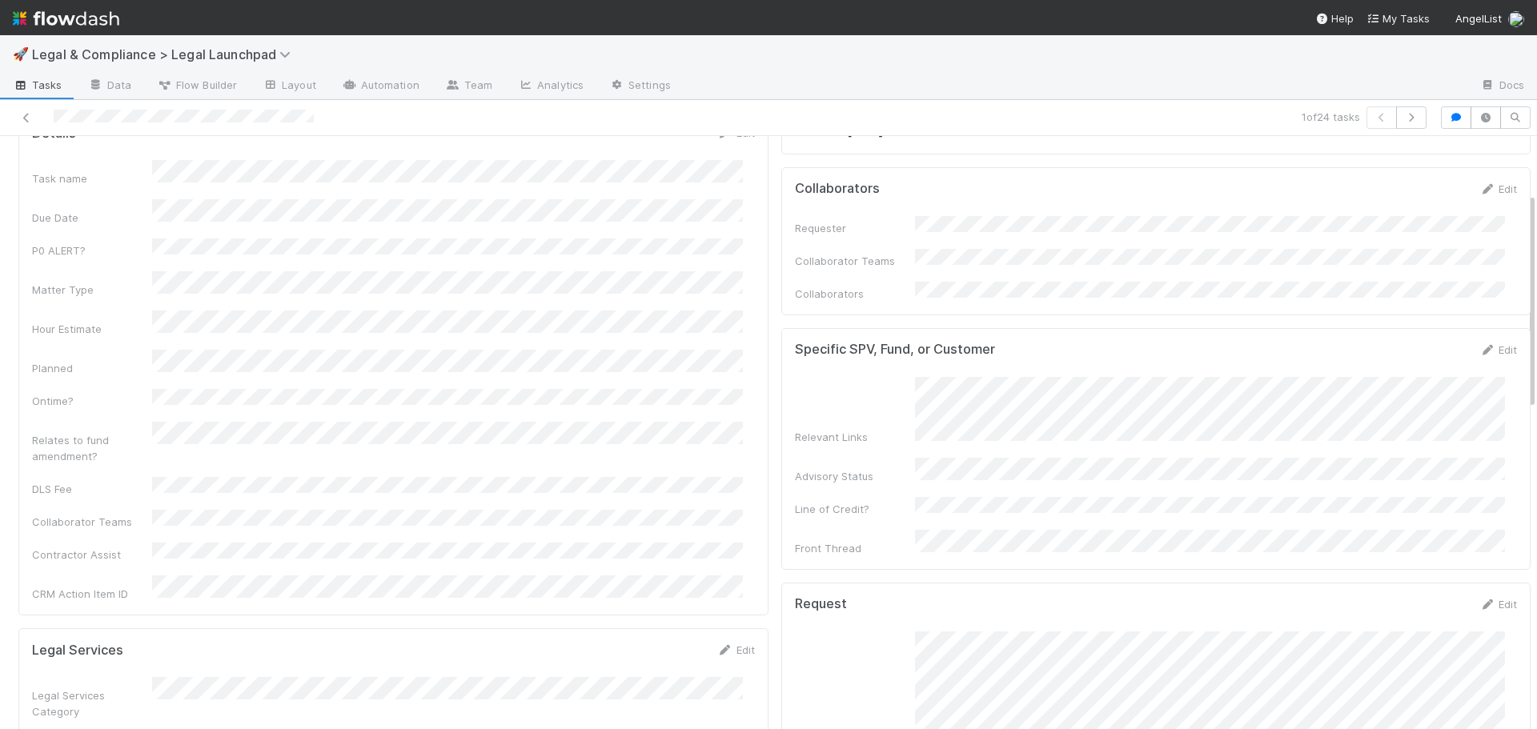
scroll to position [0, 0]
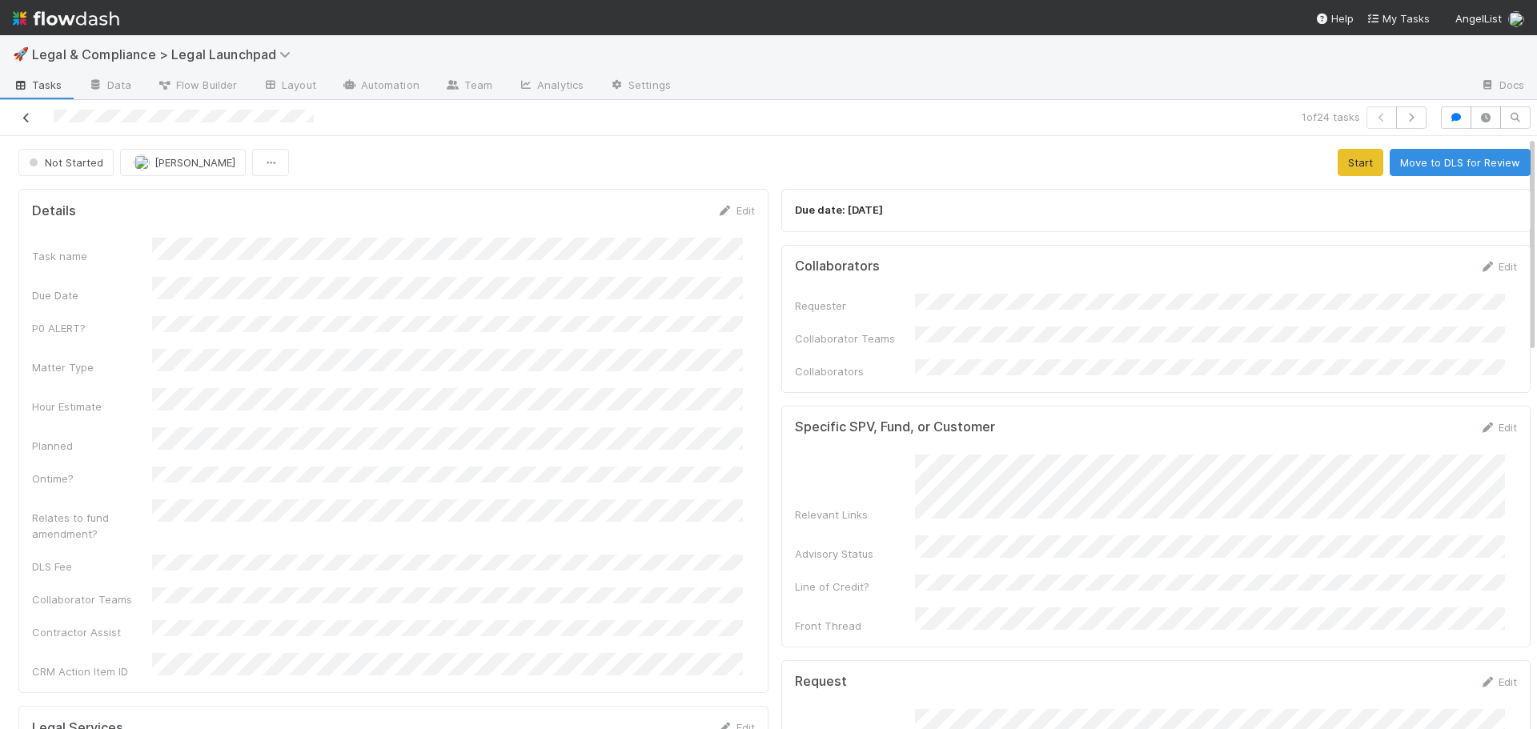
click at [26, 120] on icon at bounding box center [26, 118] width 16 height 10
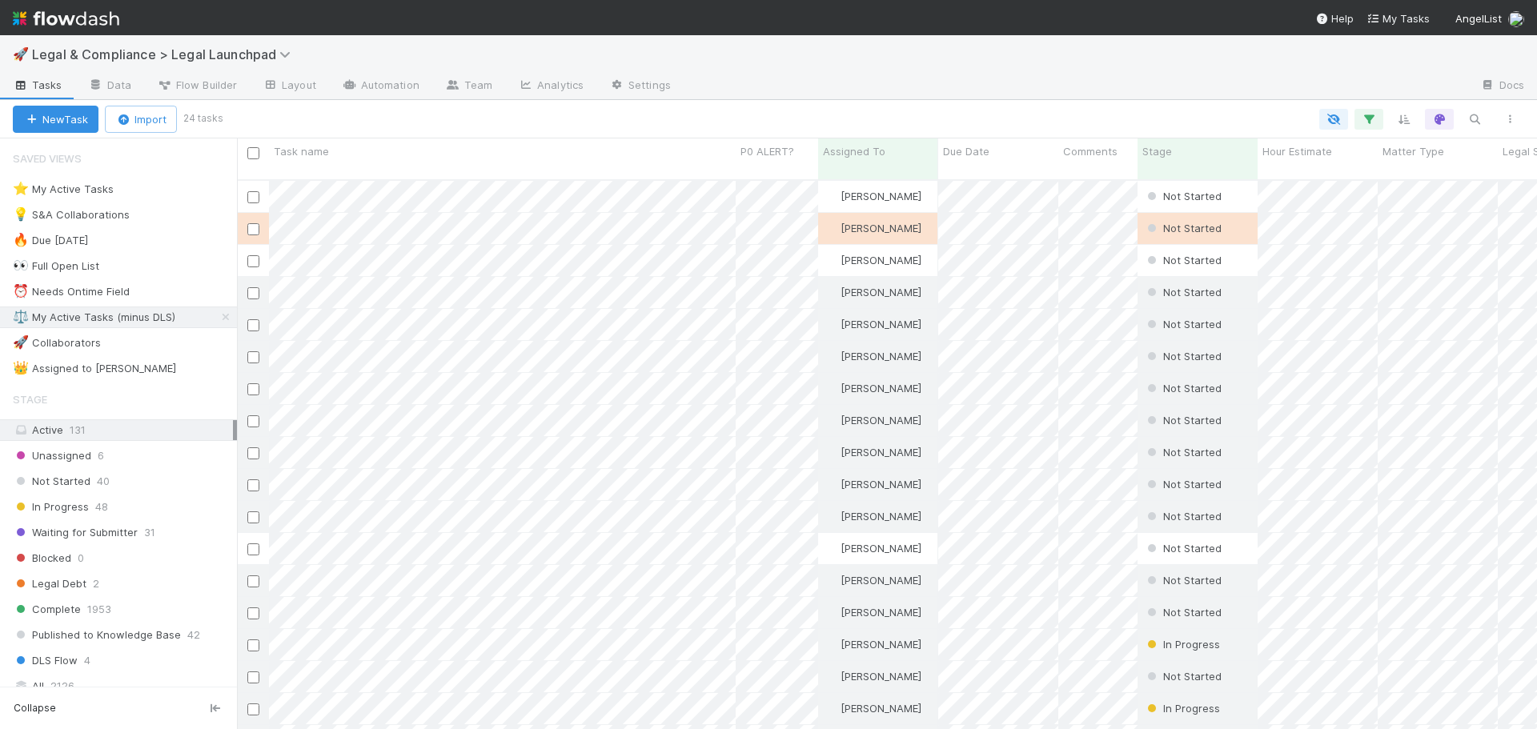
scroll to position [551, 1288]
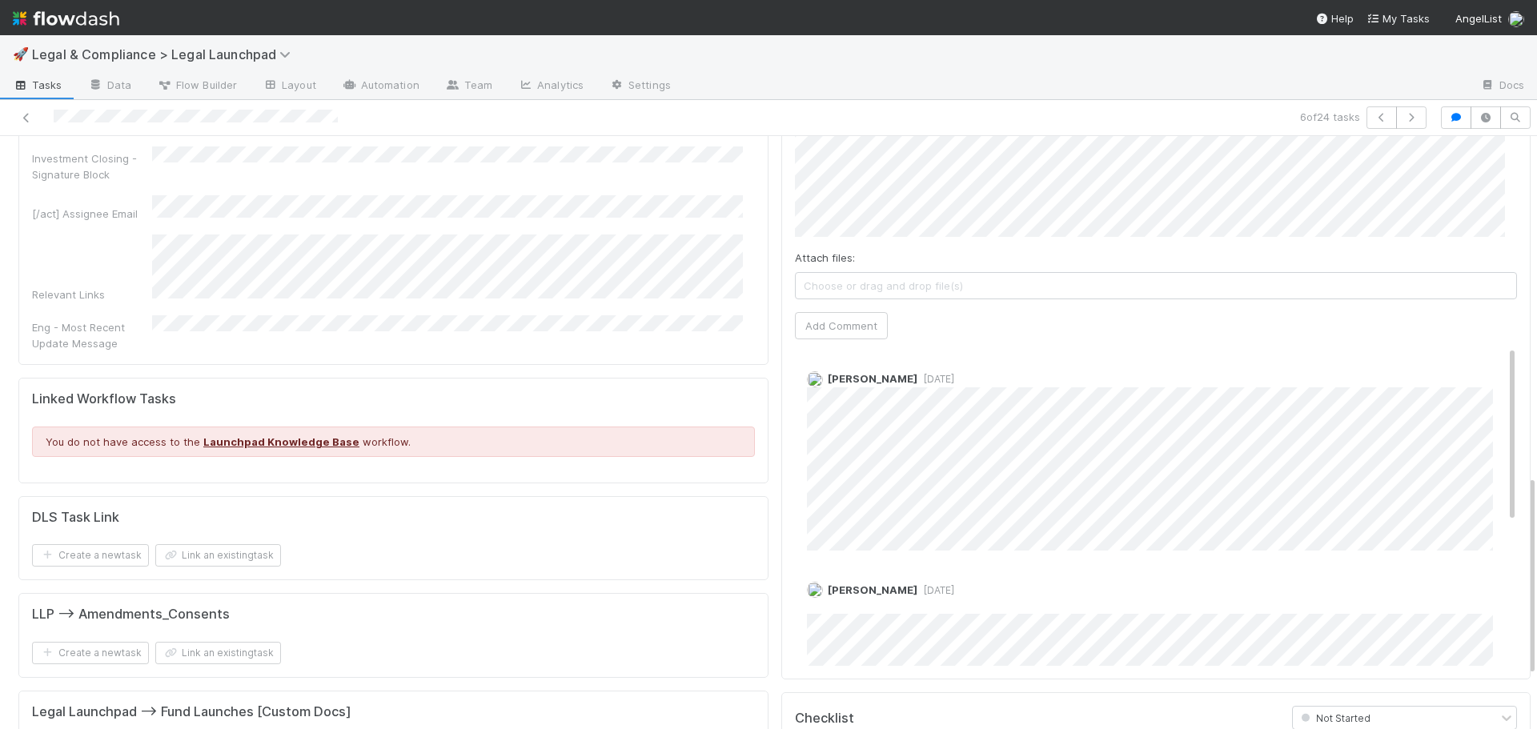
scroll to position [995, 0]
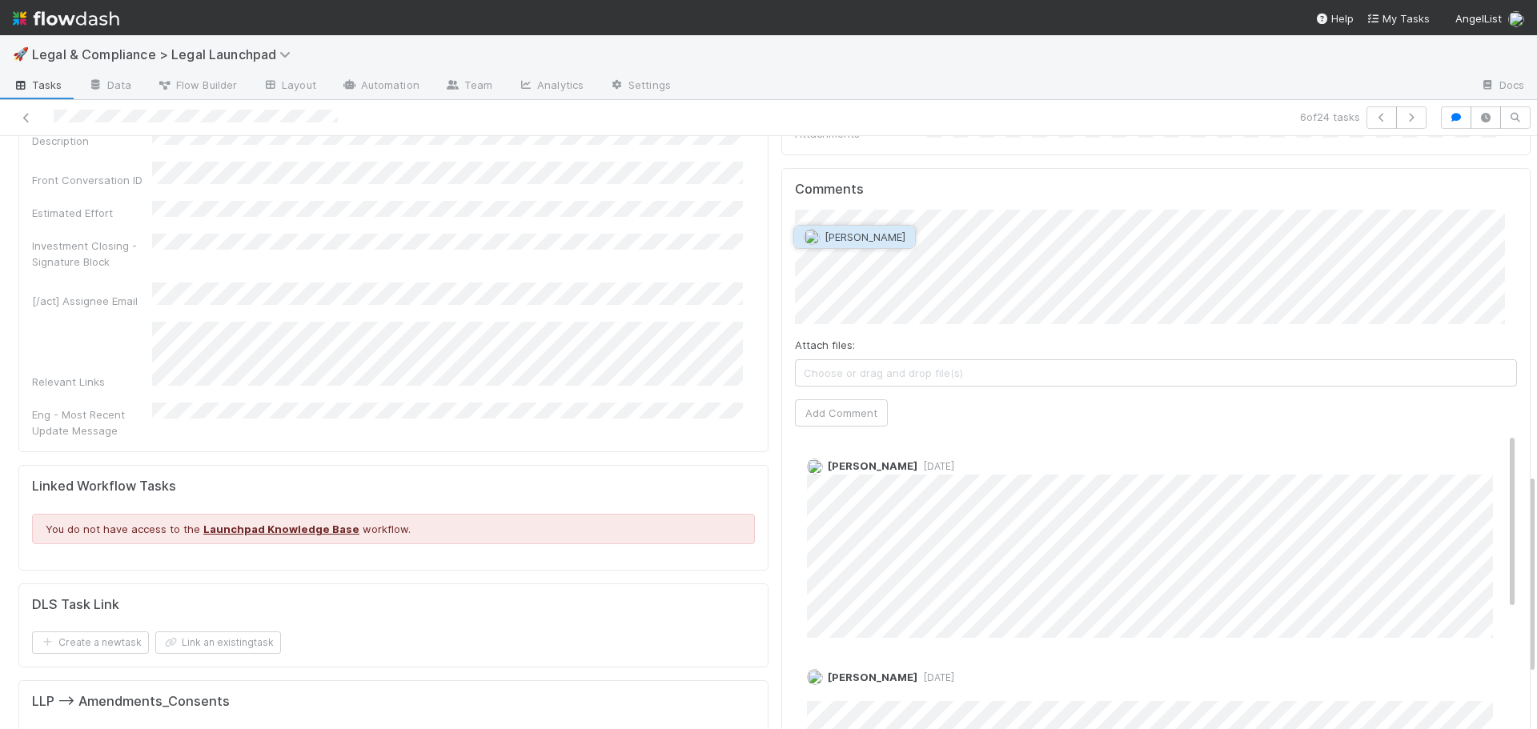
click at [838, 241] on span "Archit Dhar" at bounding box center [865, 237] width 81 height 13
click at [834, 400] on button "Add Comment" at bounding box center [841, 413] width 93 height 27
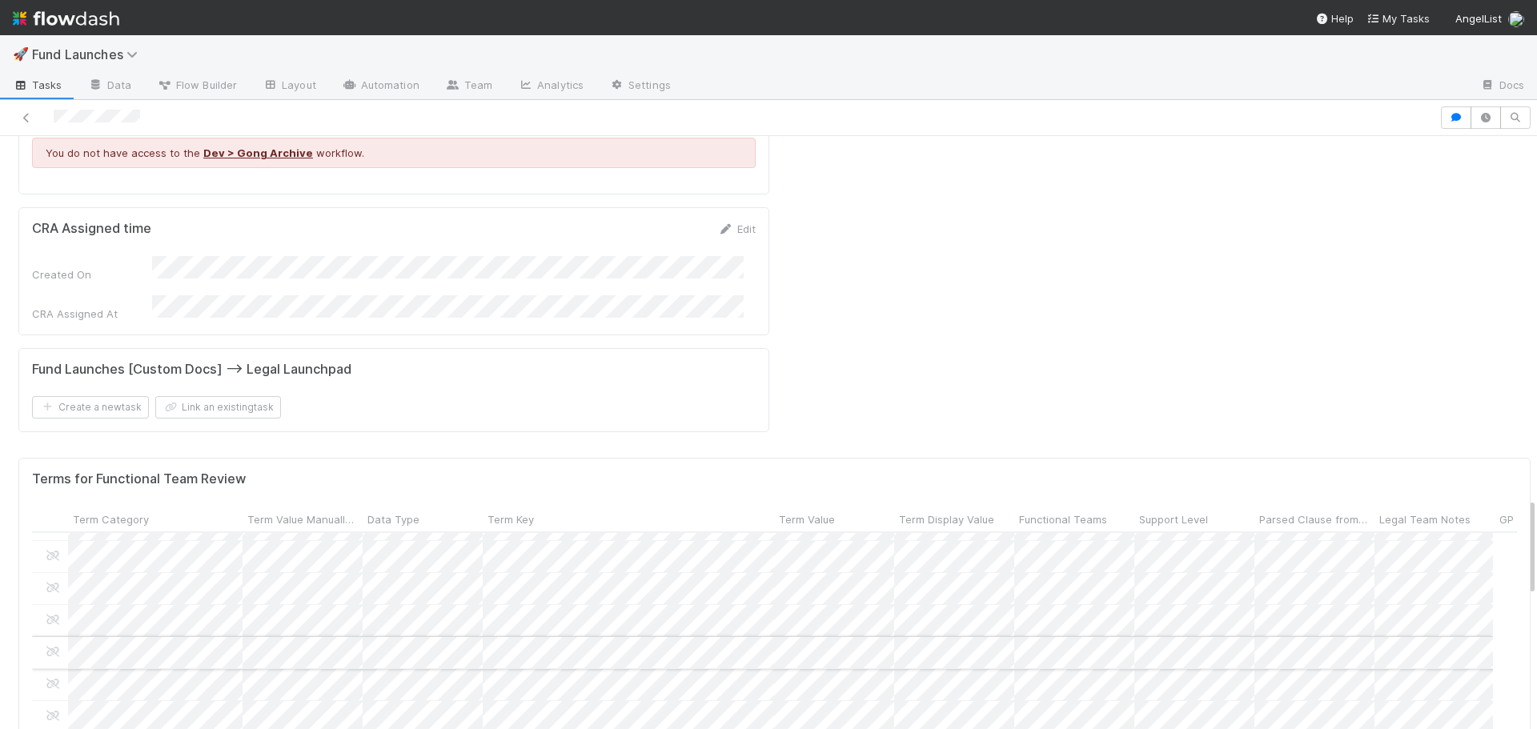
scroll to position [80, 0]
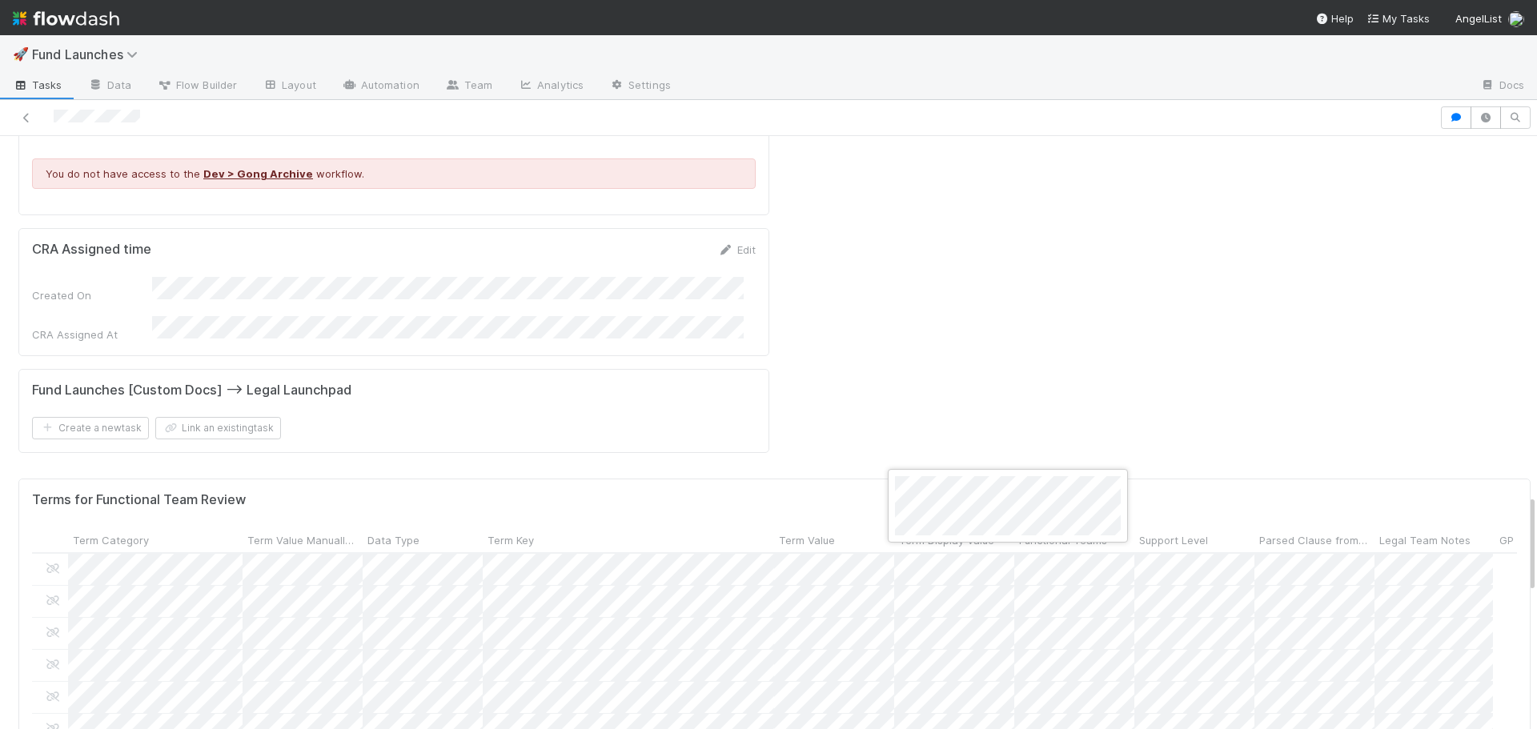
click at [918, 285] on div at bounding box center [768, 364] width 1537 height 729
click at [918, 492] on div "Terms for Functional Team Review" at bounding box center [774, 500] width 1485 height 16
click at [909, 492] on div "Terms for Functional Team Review" at bounding box center [774, 500] width 1485 height 16
click at [692, 492] on form "Terms for Functional Team Review Term Category Term Value Manually Reviewed Dat…" at bounding box center [774, 703] width 1485 height 423
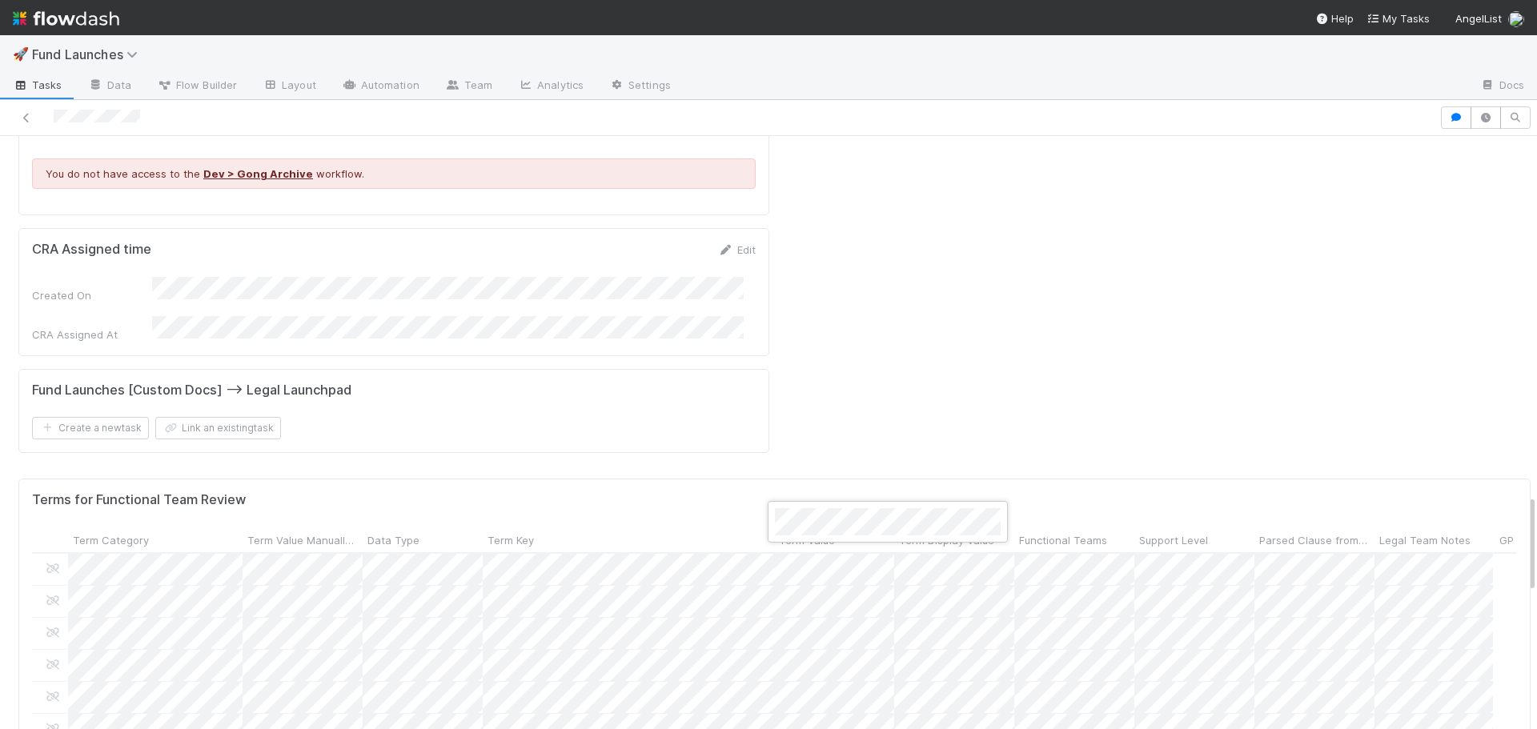
click at [729, 527] on div at bounding box center [768, 364] width 1537 height 729
click at [711, 569] on div at bounding box center [768, 364] width 1537 height 729
click at [924, 291] on div at bounding box center [768, 364] width 1537 height 729
click at [914, 492] on div "Terms for Functional Team Review" at bounding box center [774, 500] width 1485 height 16
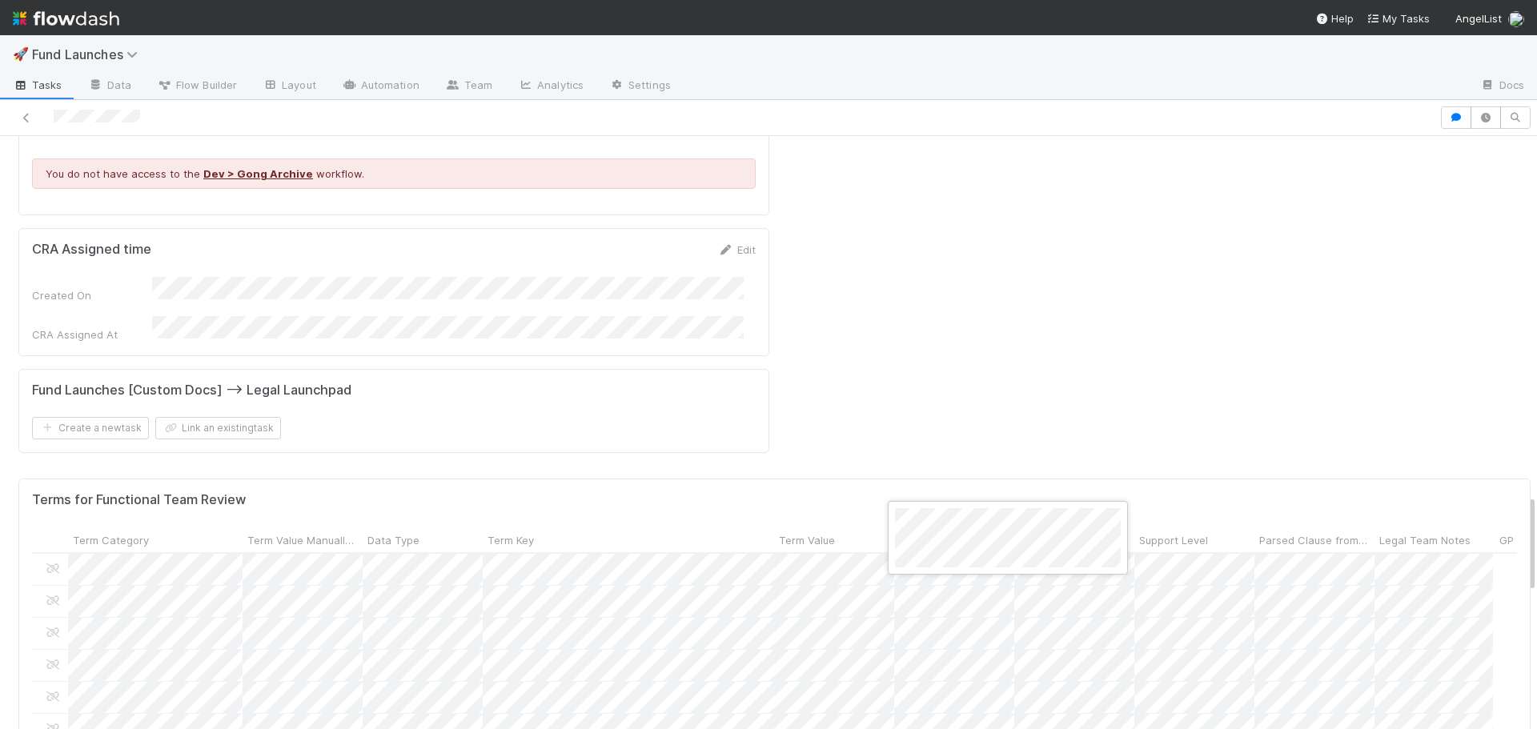
click at [1051, 721] on div at bounding box center [768, 364] width 1537 height 729
click at [1051, 713] on div "Terms for Functional Team Review Term Category Term Value Manually Reviewed Dat…" at bounding box center [774, 704] width 1513 height 450
click at [1059, 713] on div at bounding box center [768, 364] width 1537 height 729
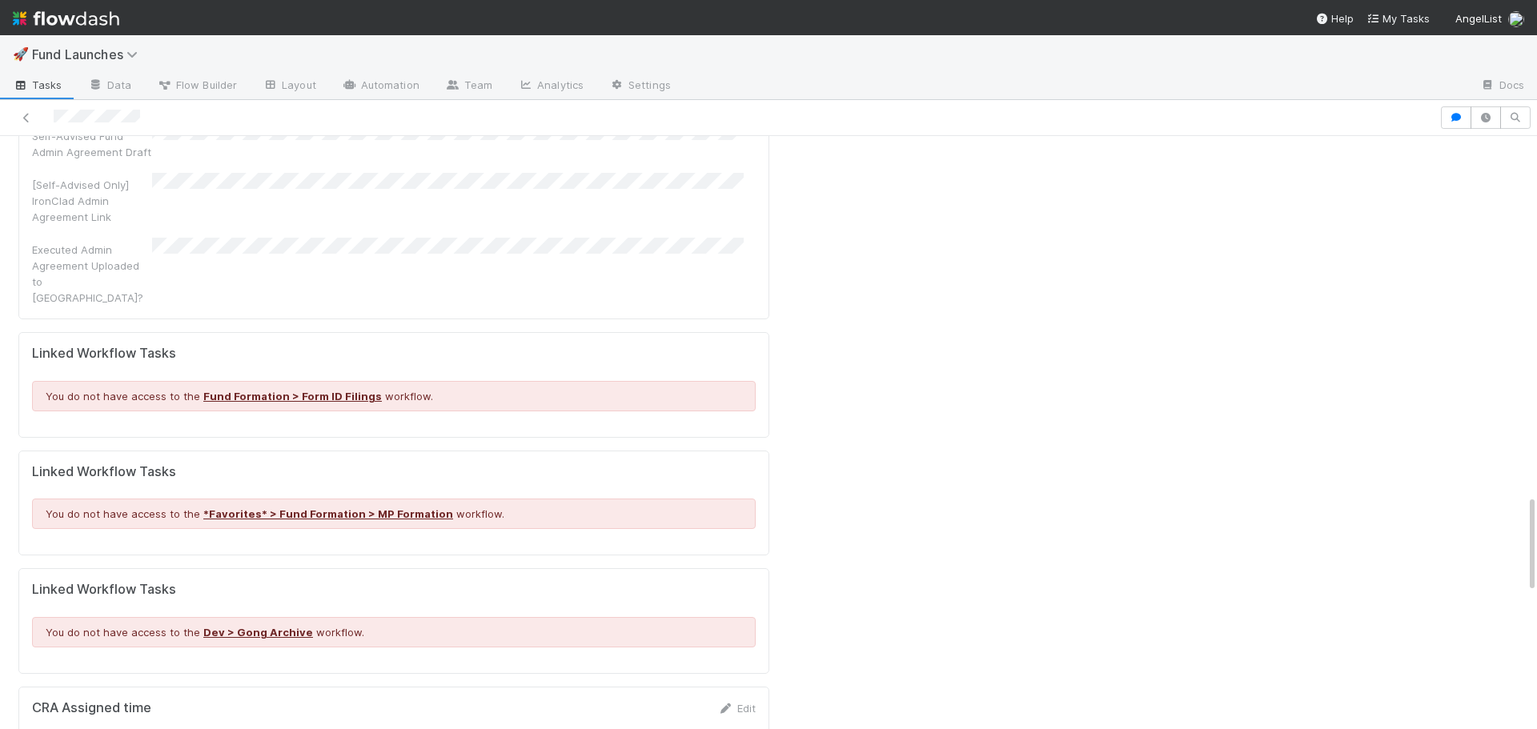
scroll to position [2162, 0]
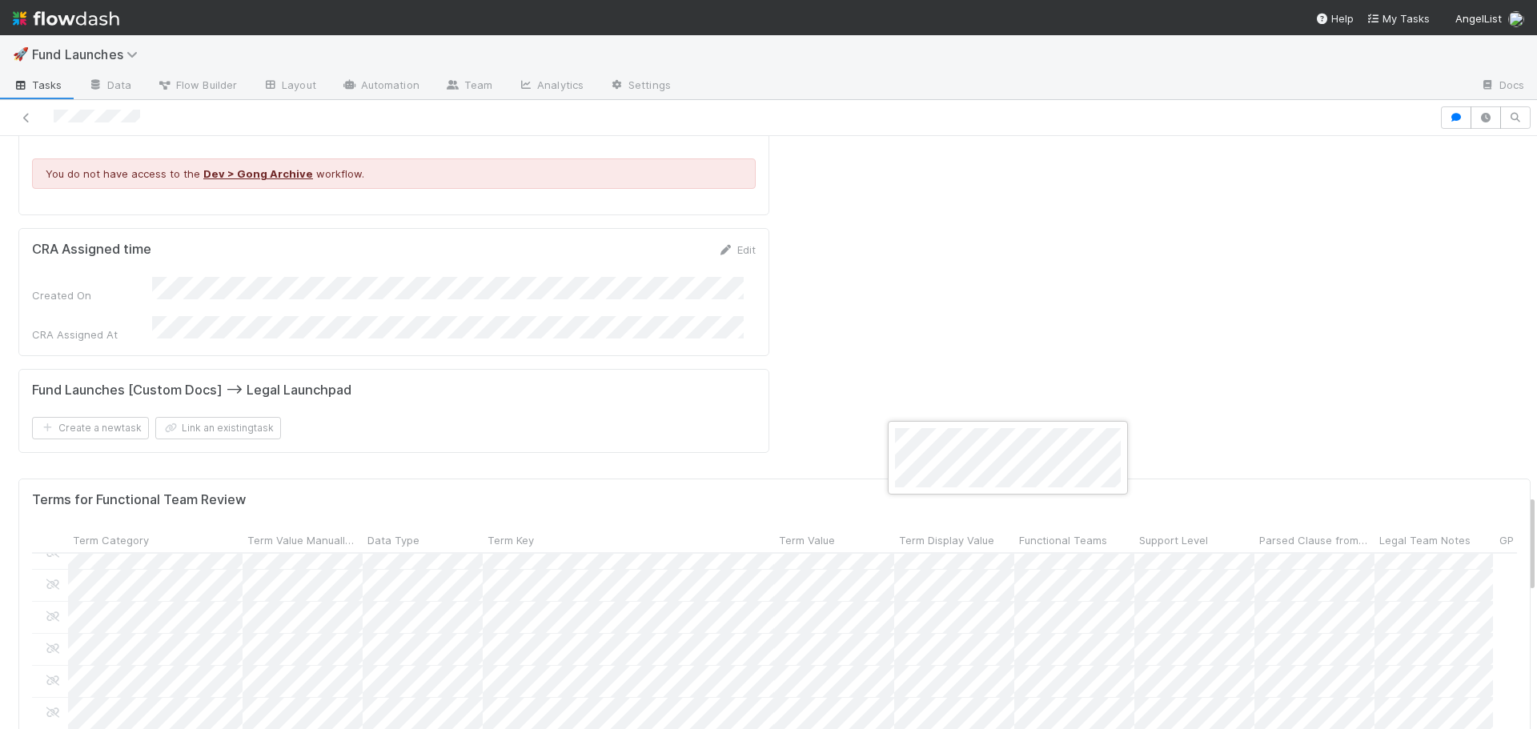
click at [987, 295] on div at bounding box center [768, 364] width 1537 height 729
click at [938, 287] on div at bounding box center [768, 364] width 1537 height 729
click at [938, 479] on div "Terms for Functional Team Review Term Category Term Value Manually Reviewed Dat…" at bounding box center [774, 704] width 1513 height 450
click at [806, 479] on div "Terms for Functional Team Review Term Category Term Value Manually Reviewed Dat…" at bounding box center [774, 704] width 1513 height 450
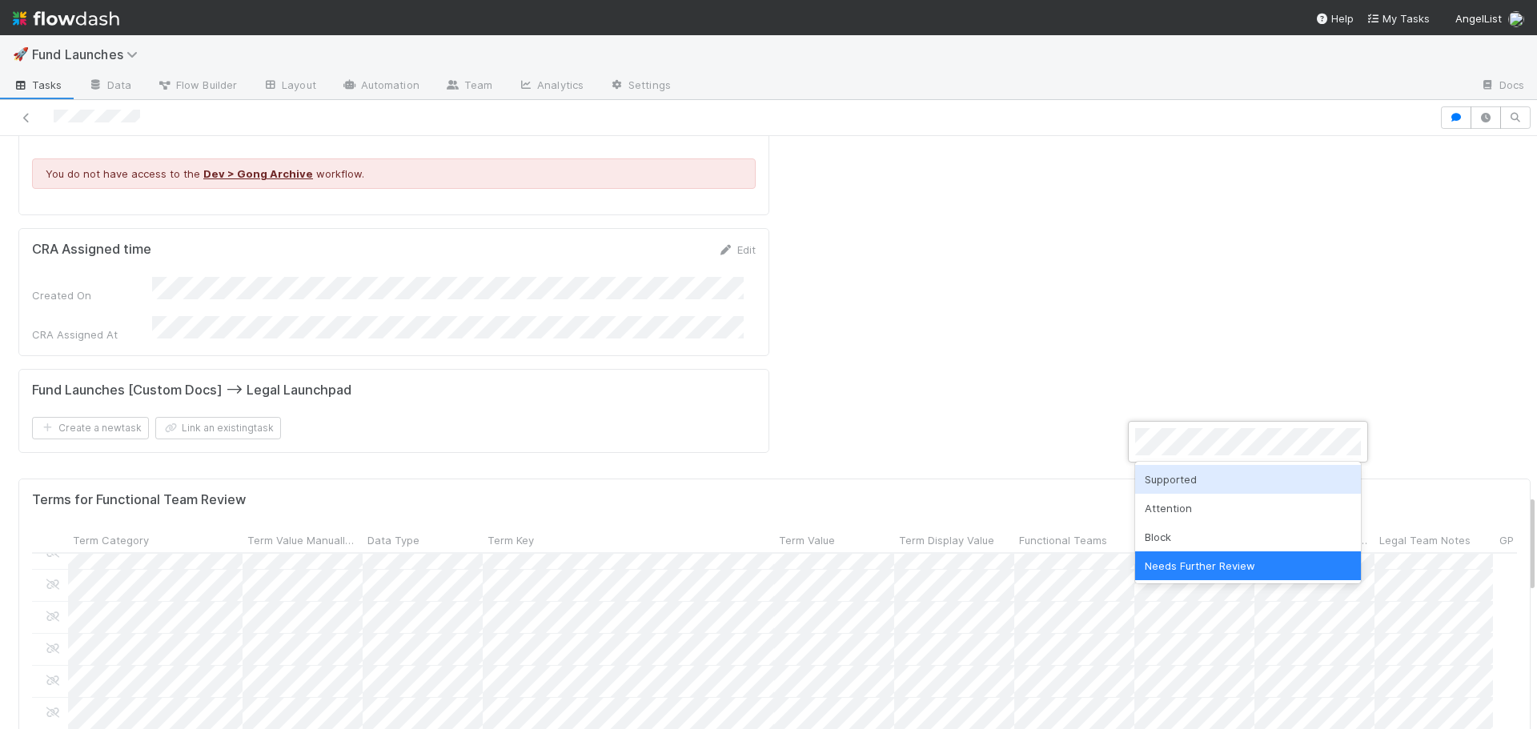
click at [1181, 476] on div "Supported" at bounding box center [1248, 479] width 226 height 29
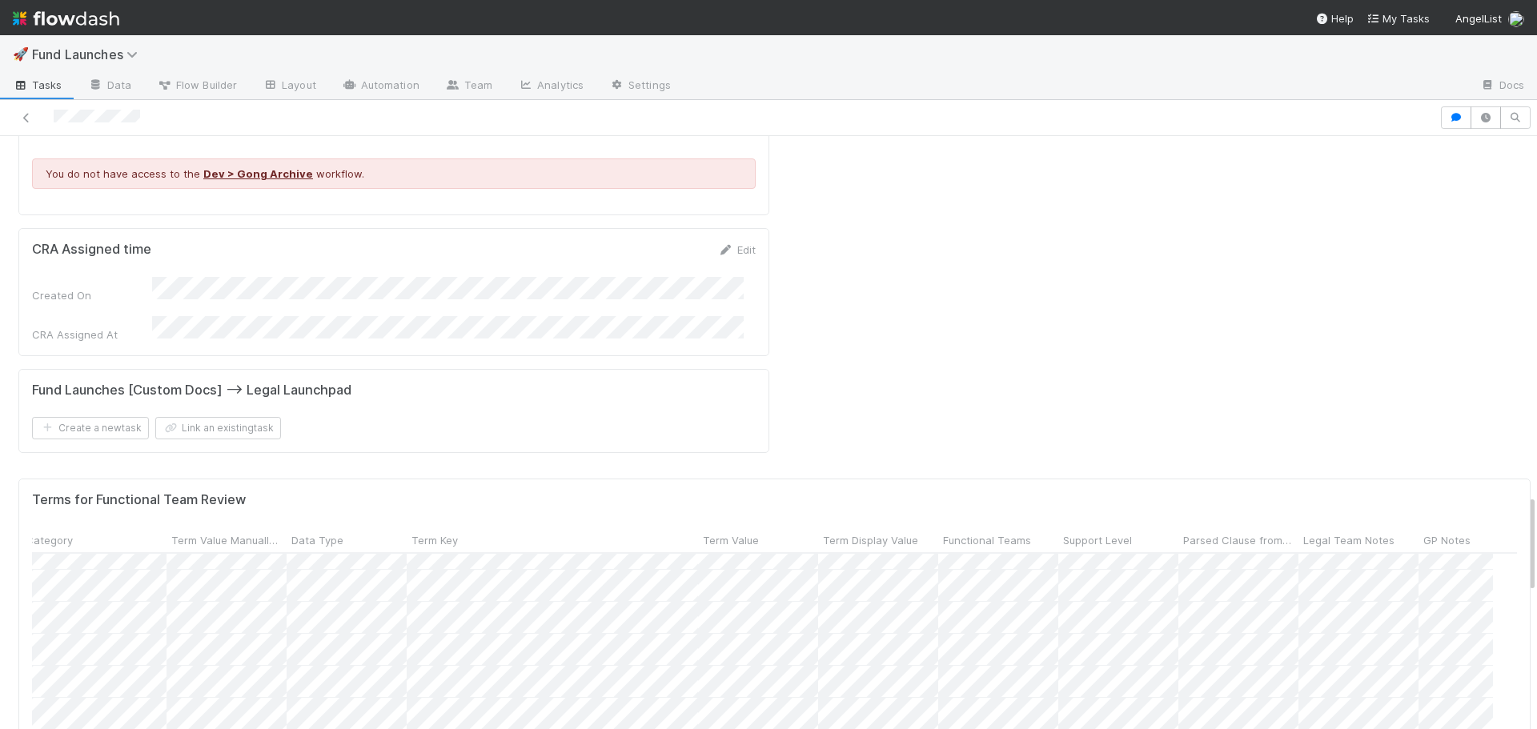
scroll to position [240, 0]
click at [1092, 700] on div at bounding box center [768, 364] width 1537 height 729
click at [1064, 701] on div at bounding box center [768, 364] width 1537 height 729
click at [1055, 700] on div at bounding box center [768, 364] width 1537 height 729
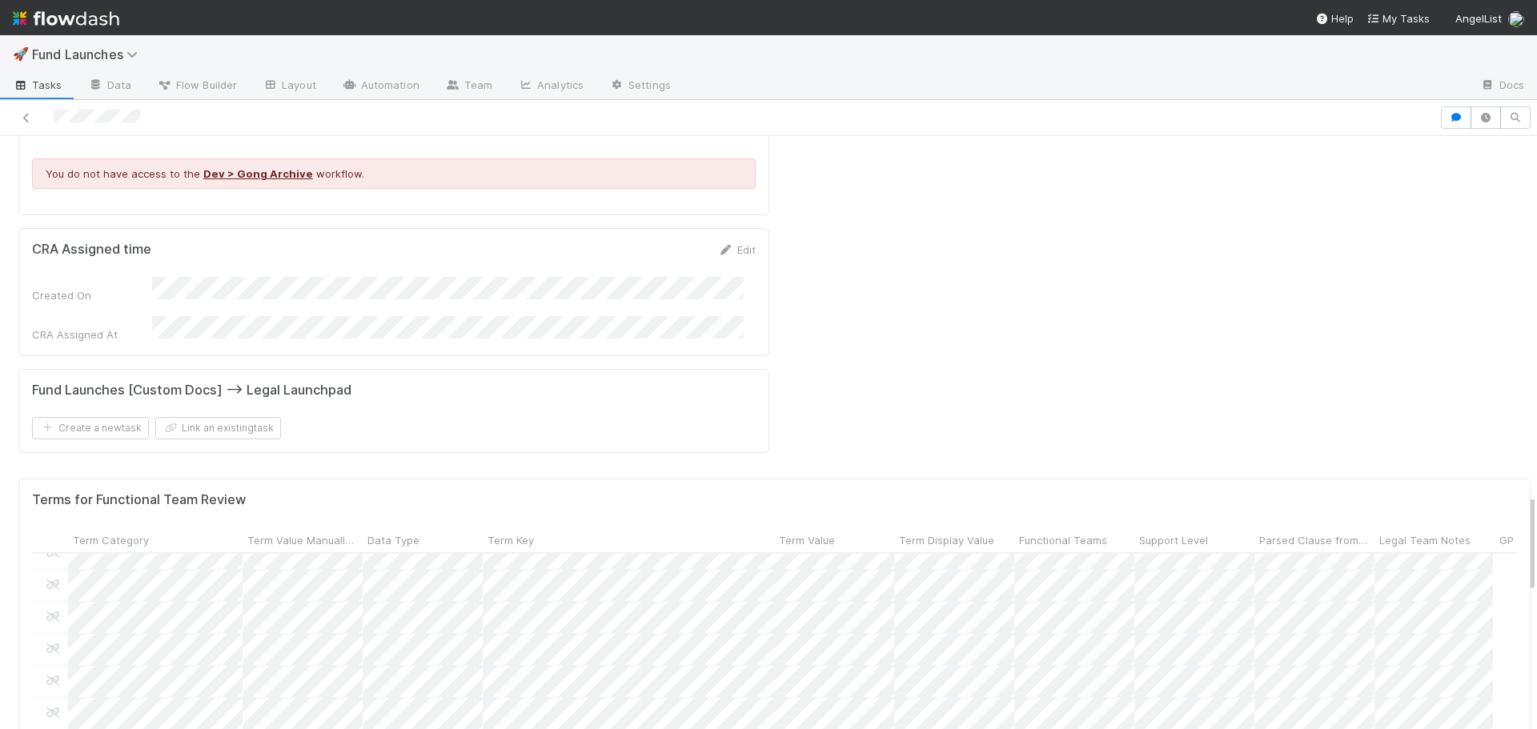
click at [782, 477] on div at bounding box center [768, 364] width 1537 height 729
click at [1035, 720] on div at bounding box center [768, 364] width 1537 height 729
click at [1032, 718] on div "Terms for Functional Team Review Term Category Term Value Manually Reviewed Dat…" at bounding box center [774, 704] width 1513 height 450
click at [1038, 713] on div "Terms for Functional Team Review Term Category Term Value Manually Reviewed Dat…" at bounding box center [774, 704] width 1513 height 450
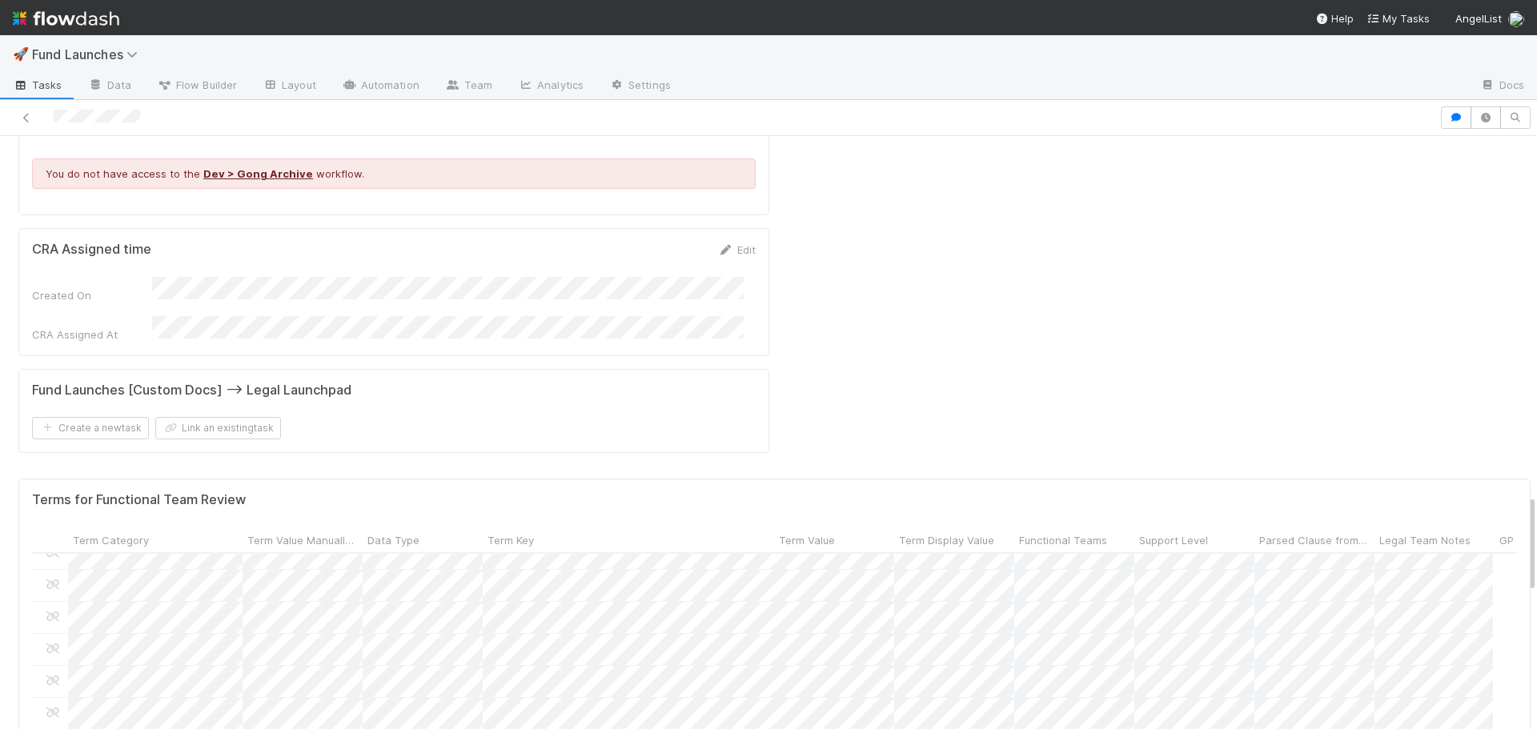
click at [1070, 713] on div at bounding box center [768, 364] width 1537 height 729
click at [1070, 713] on div "Terms for Functional Team Review Term Category Term Value Manually Reviewed Dat…" at bounding box center [774, 704] width 1513 height 450
click at [1065, 711] on div "Terms for Functional Team Review Term Category Term Value Manually Reviewed Dat…" at bounding box center [774, 704] width 1513 height 450
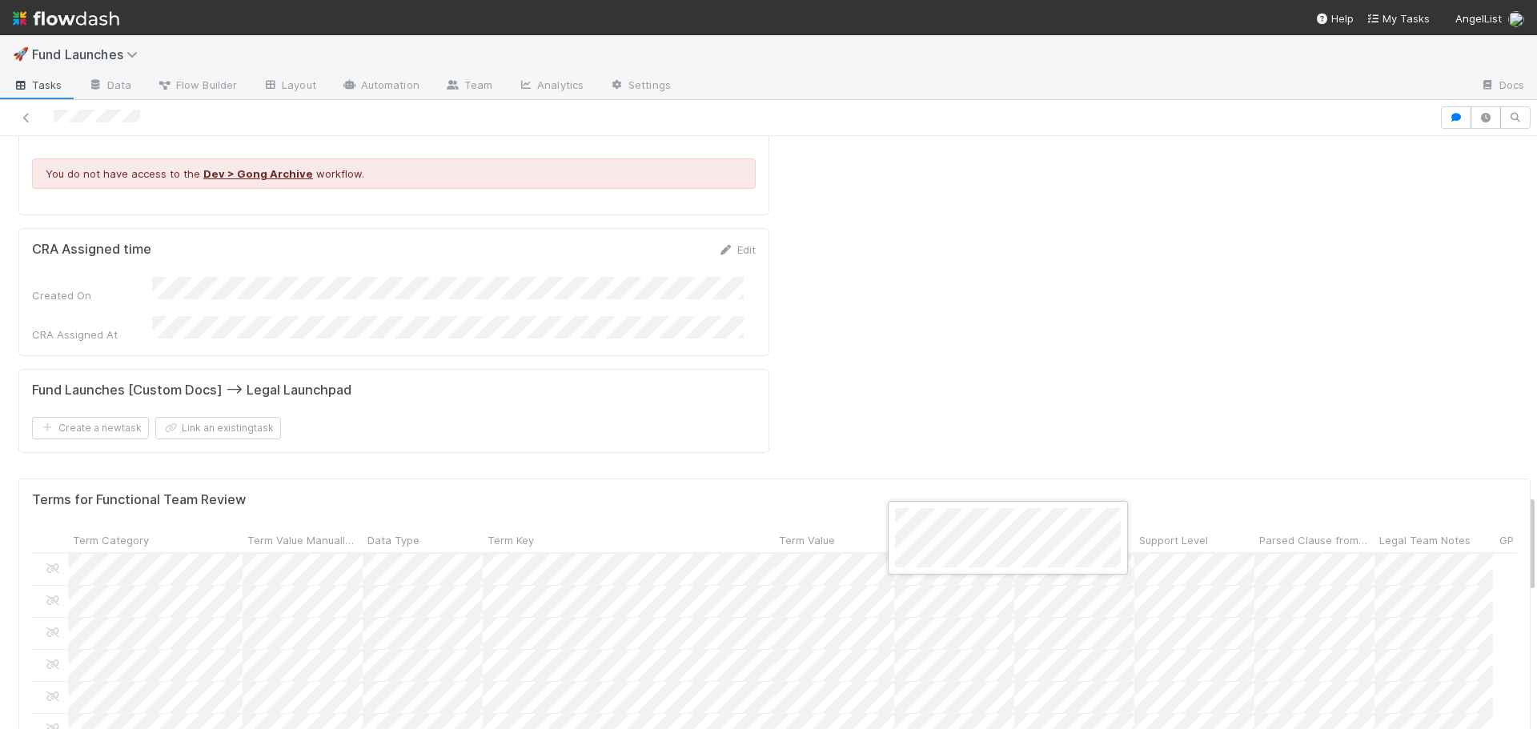
click at [1056, 714] on div at bounding box center [768, 364] width 1537 height 729
click at [1055, 714] on div "Terms for Functional Team Review Term Category Term Value Manually Reviewed Dat…" at bounding box center [774, 704] width 1513 height 450
click at [967, 708] on div at bounding box center [768, 364] width 1537 height 729
click at [973, 705] on div at bounding box center [768, 364] width 1537 height 729
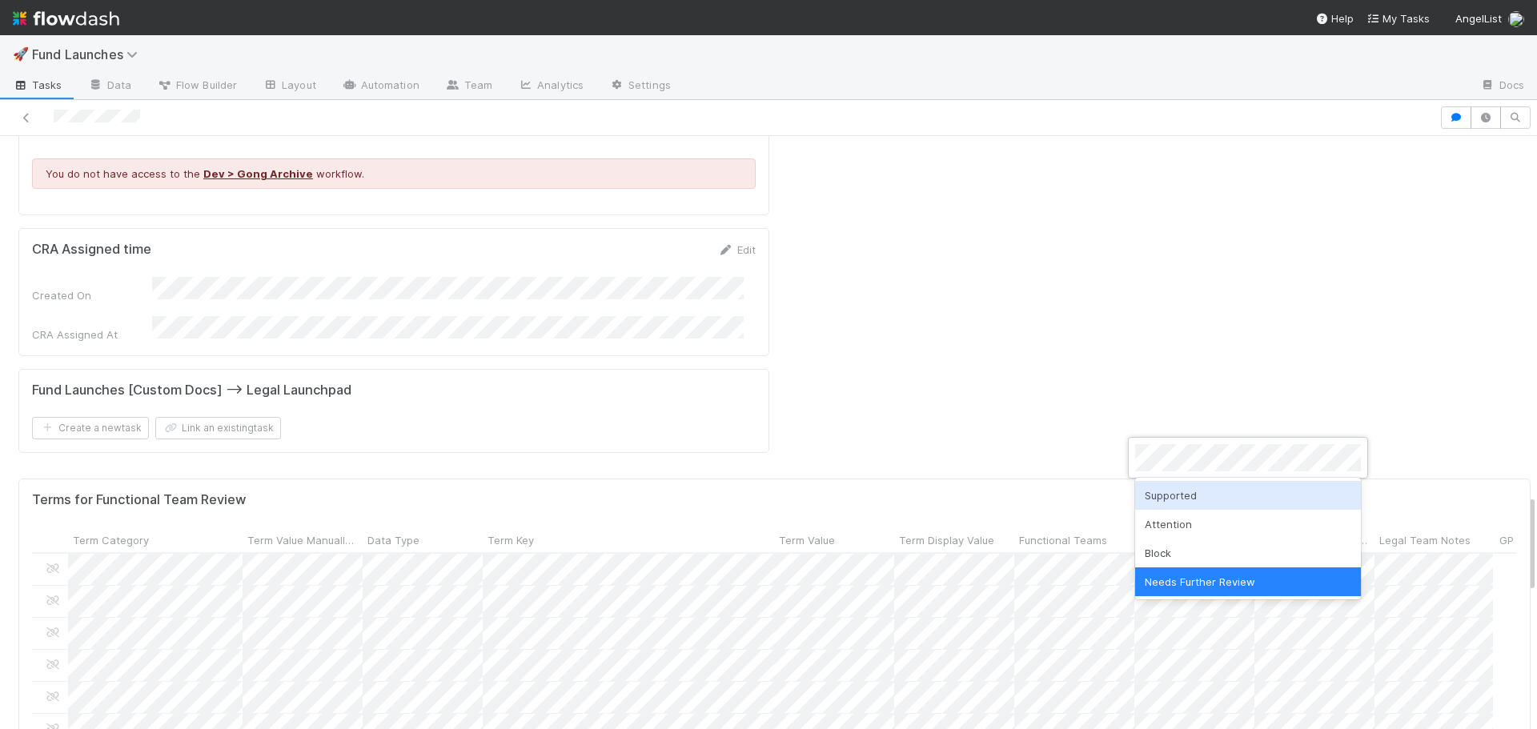
click at [1194, 496] on div "Supported" at bounding box center [1248, 495] width 226 height 29
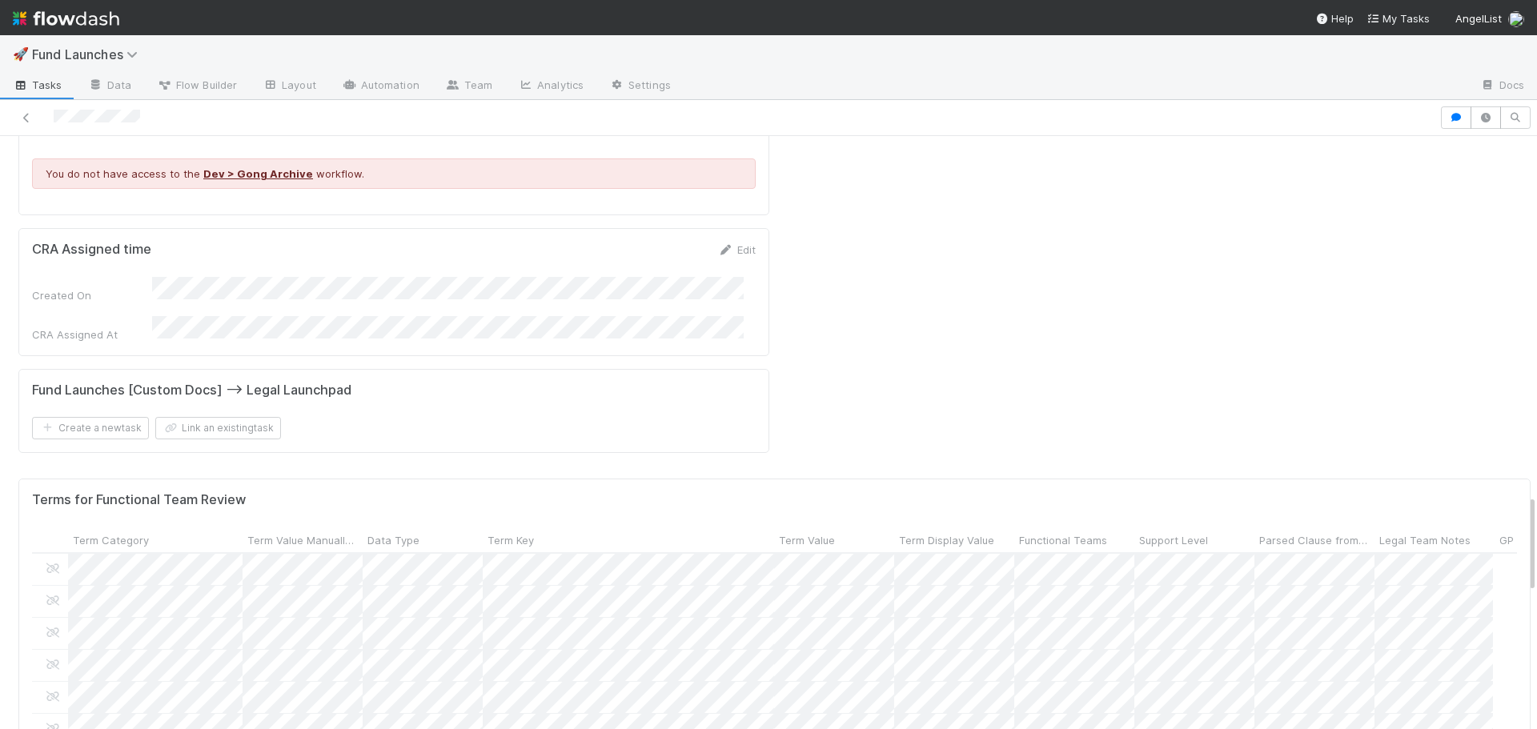
click at [1079, 721] on div "Terms for Functional Team Review Term Category Term Value Manually Reviewed Dat…" at bounding box center [774, 704] width 1513 height 450
click at [1051, 702] on div at bounding box center [768, 364] width 1537 height 729
click at [1086, 717] on div at bounding box center [768, 364] width 1537 height 729
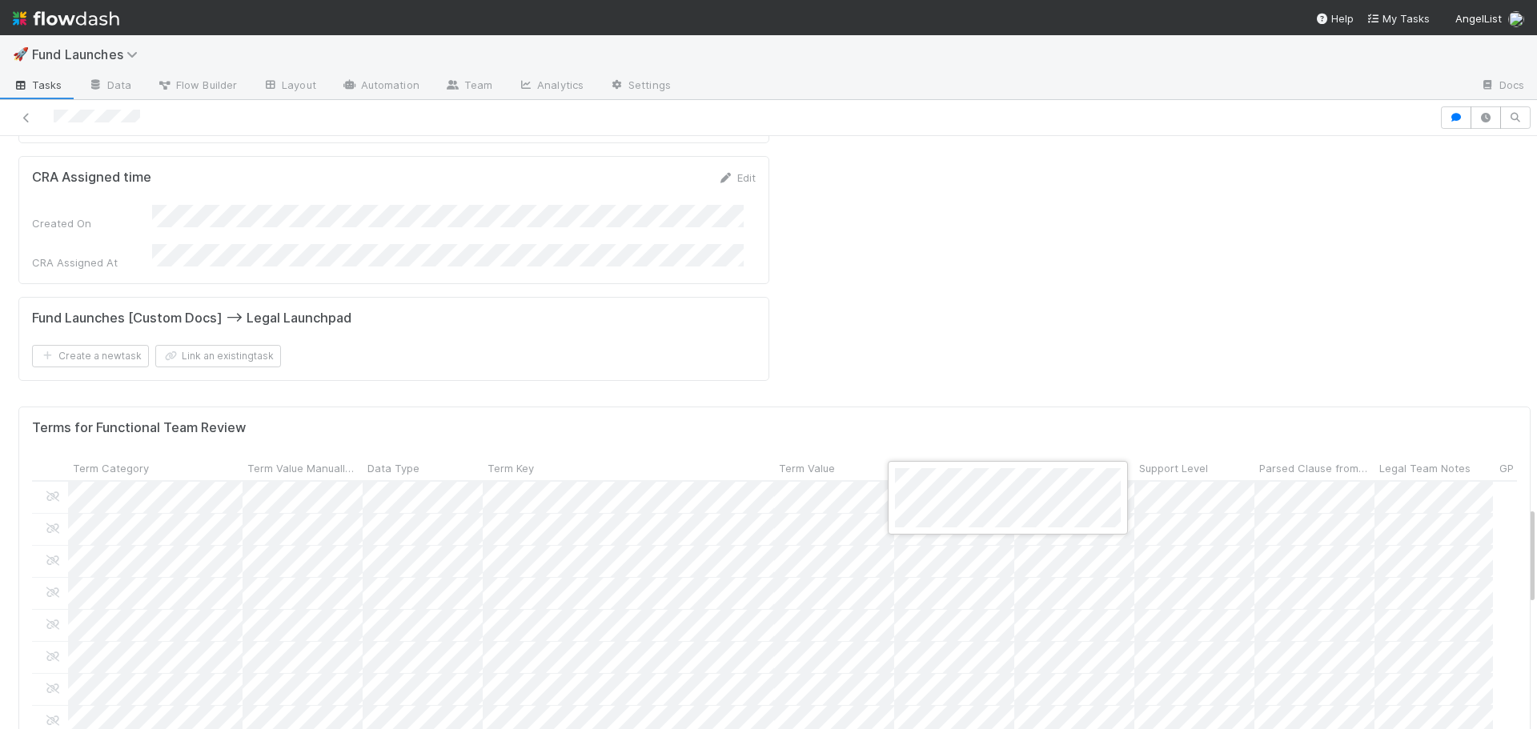
click at [1035, 653] on div at bounding box center [768, 364] width 1537 height 729
click at [1025, 647] on div "Terms for Functional Team Review Term Category Term Value Manually Reviewed Dat…" at bounding box center [774, 632] width 1513 height 450
drag, startPoint x: 1019, startPoint y: 639, endPoint x: 1011, endPoint y: 634, distance: 10.0
click at [1019, 639] on div "Terms for Functional Team Review Term Category Term Value Manually Reviewed Dat…" at bounding box center [774, 632] width 1513 height 450
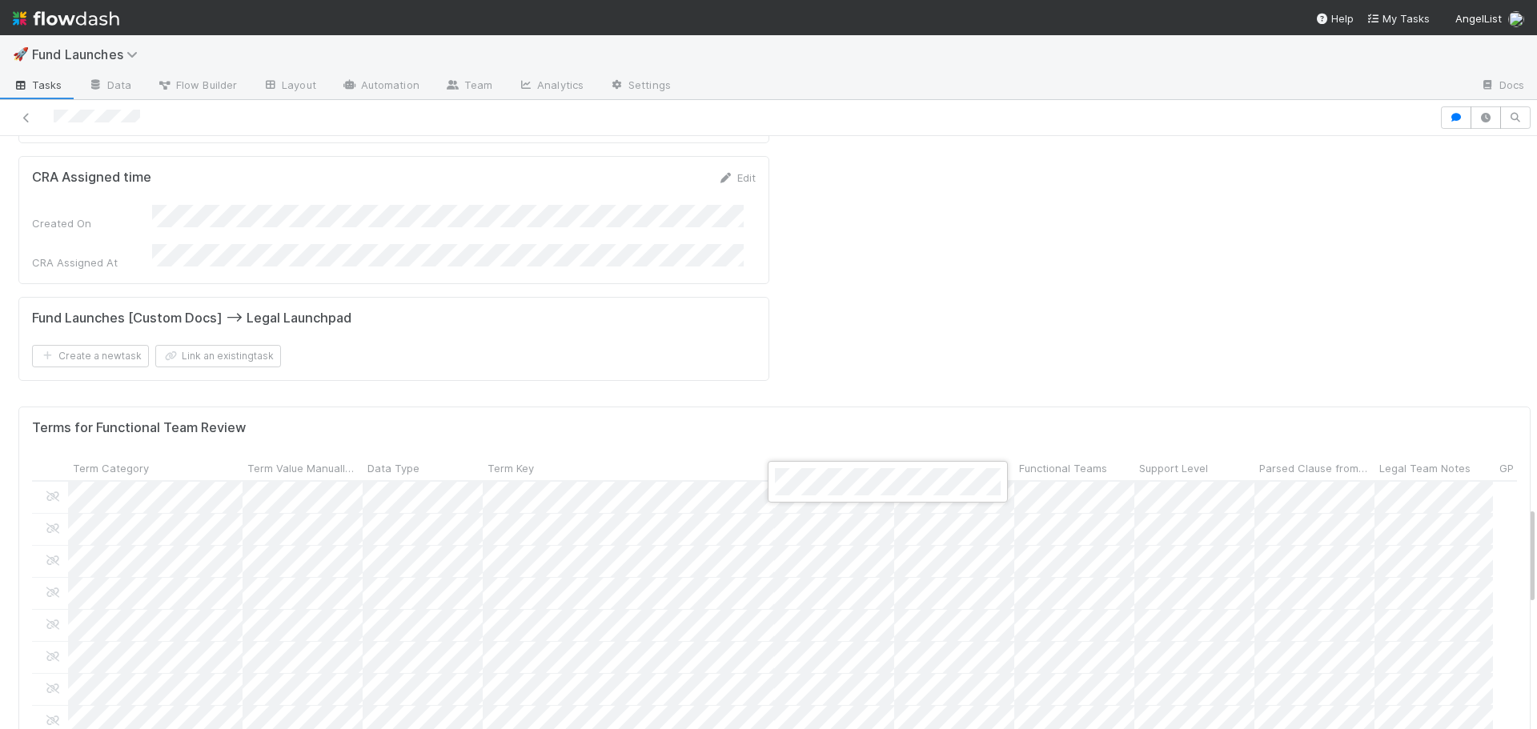
click at [1023, 681] on div at bounding box center [768, 364] width 1537 height 729
click at [1094, 653] on div at bounding box center [768, 364] width 1537 height 729
click at [1099, 661] on div at bounding box center [768, 364] width 1537 height 729
click at [1126, 668] on div at bounding box center [768, 364] width 1537 height 729
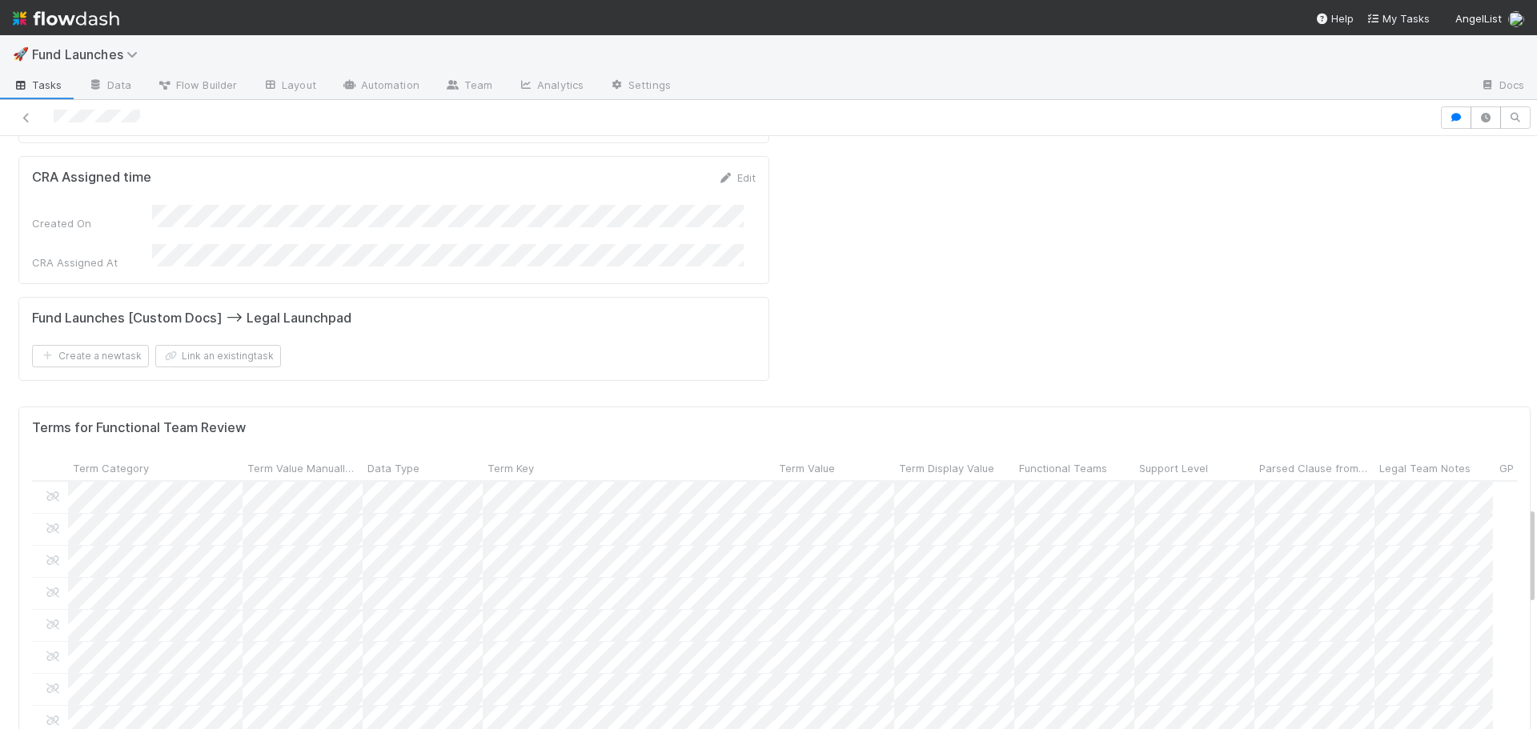
click at [1022, 631] on div at bounding box center [768, 364] width 1537 height 729
click at [1106, 631] on div at bounding box center [768, 364] width 1537 height 729
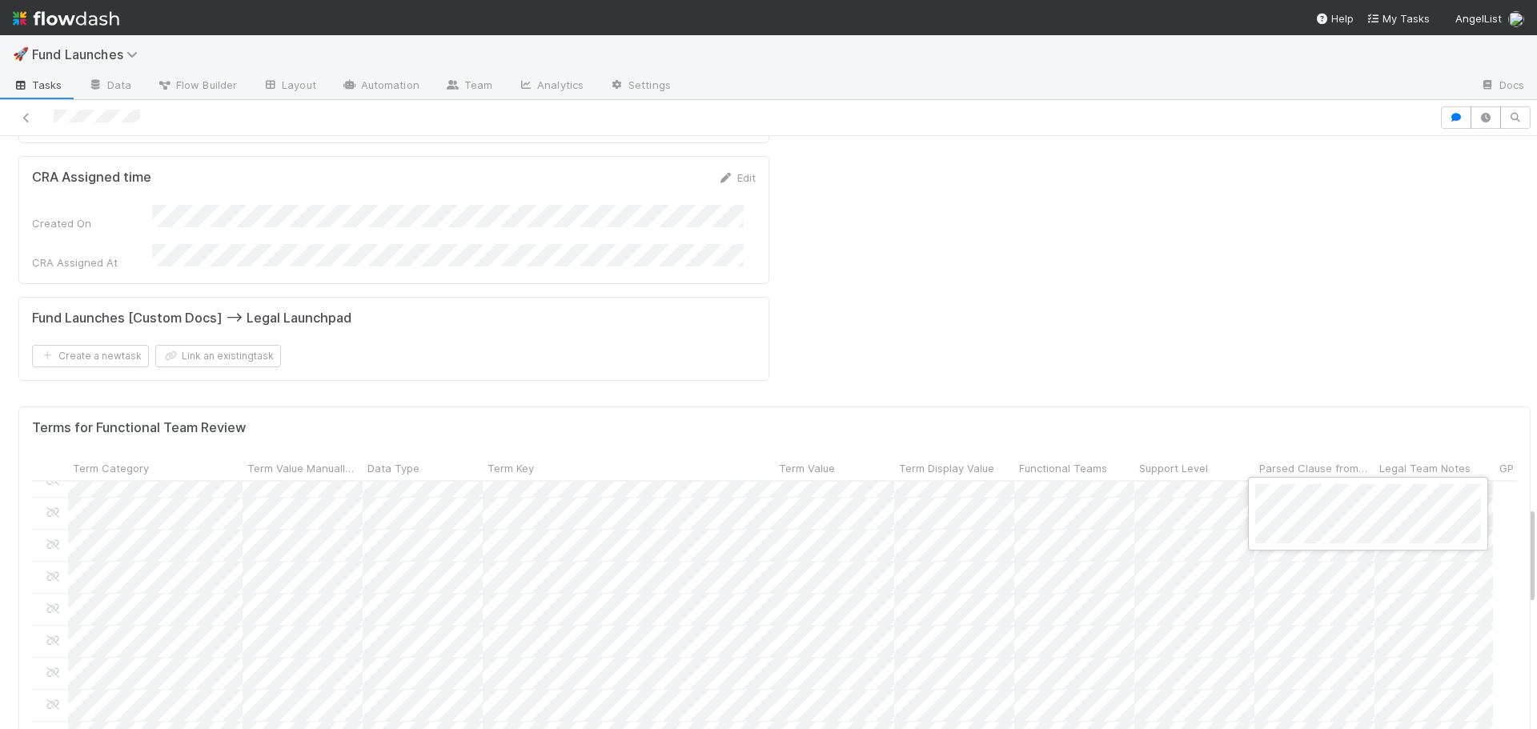
click at [1076, 633] on div at bounding box center [768, 364] width 1537 height 729
click at [948, 494] on div at bounding box center [768, 364] width 1537 height 729
click at [1035, 626] on div at bounding box center [768, 364] width 1537 height 729
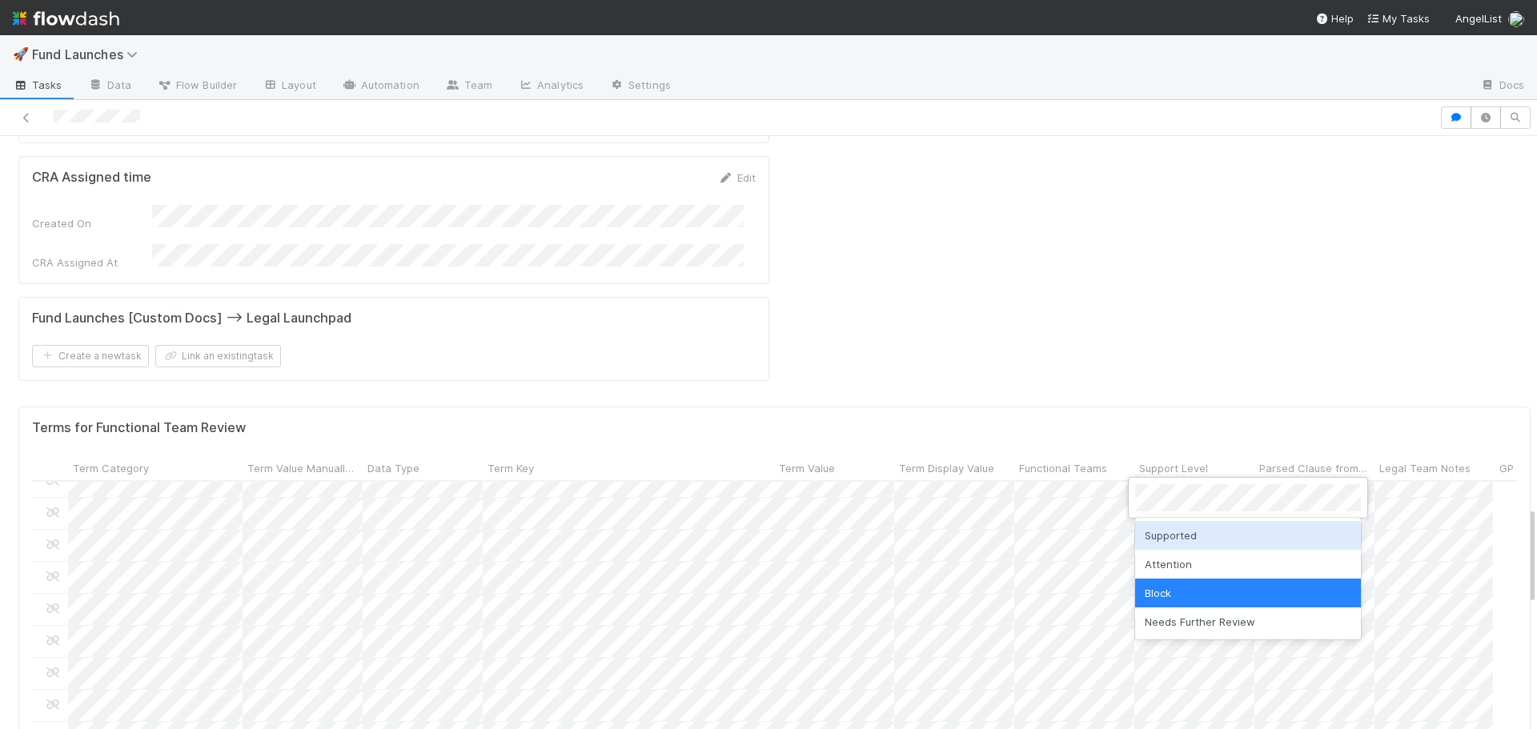
click at [1184, 530] on div "Supported" at bounding box center [1248, 535] width 226 height 29
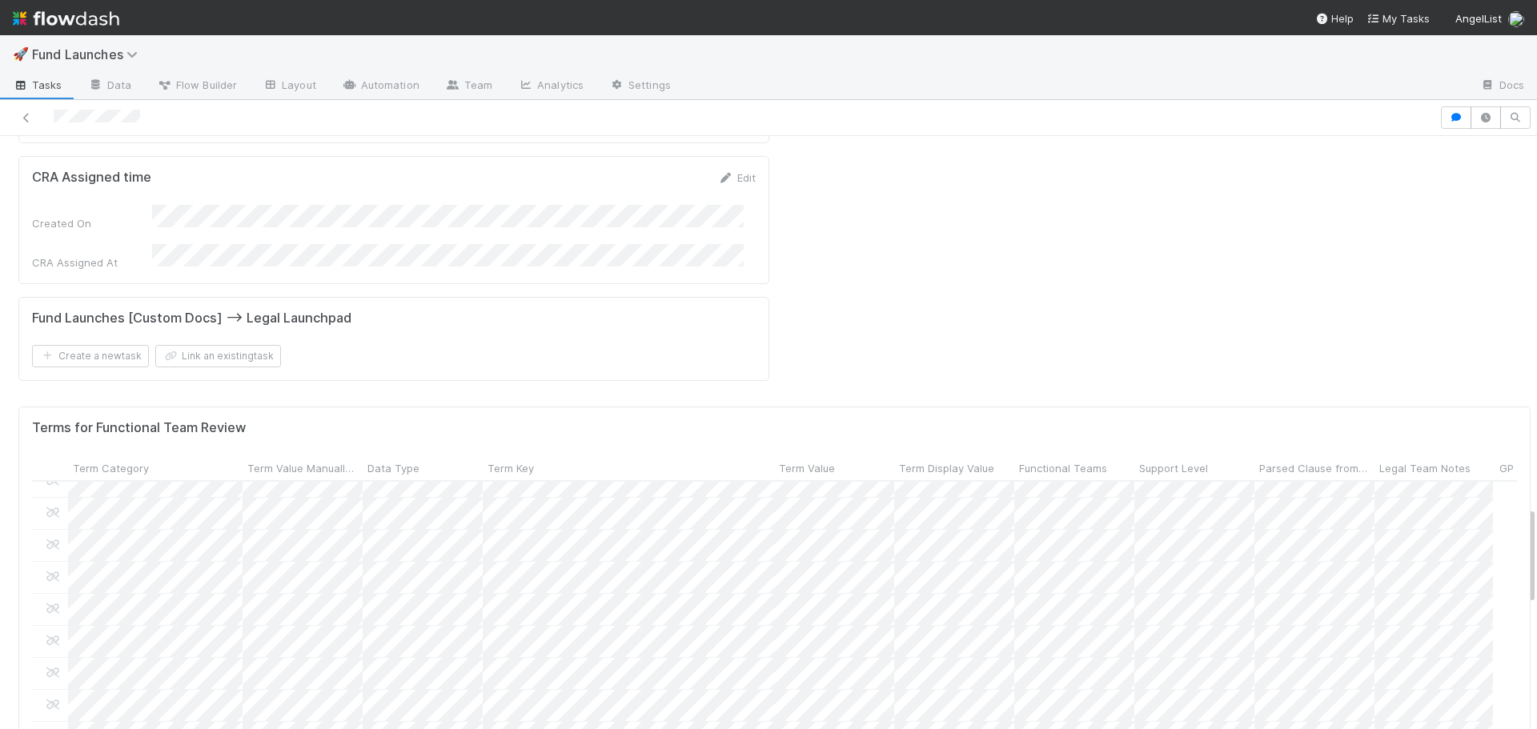
click at [1099, 646] on div "Terms for Functional Team Review Term Category Term Value Manually Reviewed Dat…" at bounding box center [774, 632] width 1513 height 450
click at [1079, 625] on div at bounding box center [768, 364] width 1537 height 729
click at [1073, 642] on div at bounding box center [768, 364] width 1537 height 729
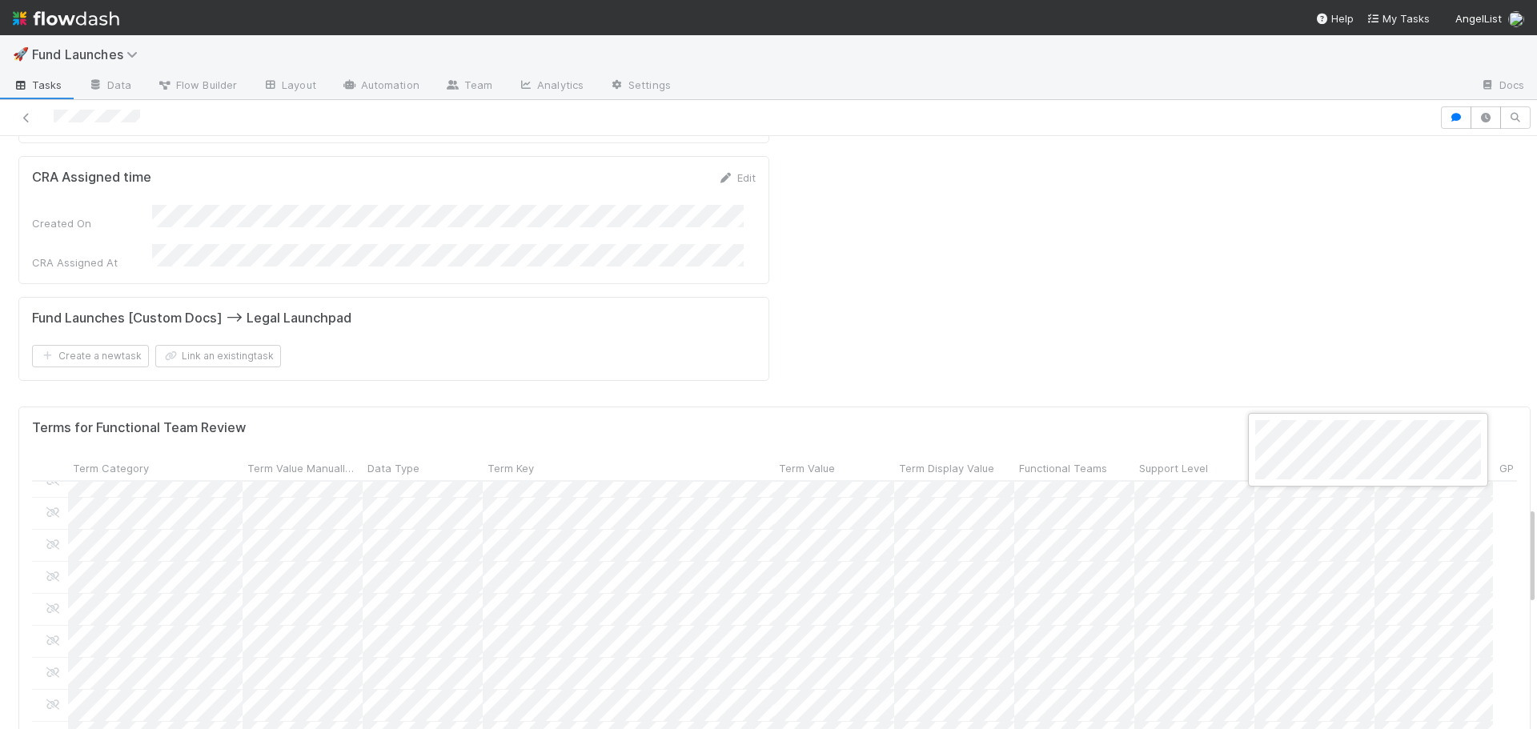
click at [1169, 633] on div at bounding box center [768, 364] width 1537 height 729
click at [1122, 692] on div at bounding box center [768, 364] width 1537 height 729
click at [786, 465] on div at bounding box center [768, 364] width 1537 height 729
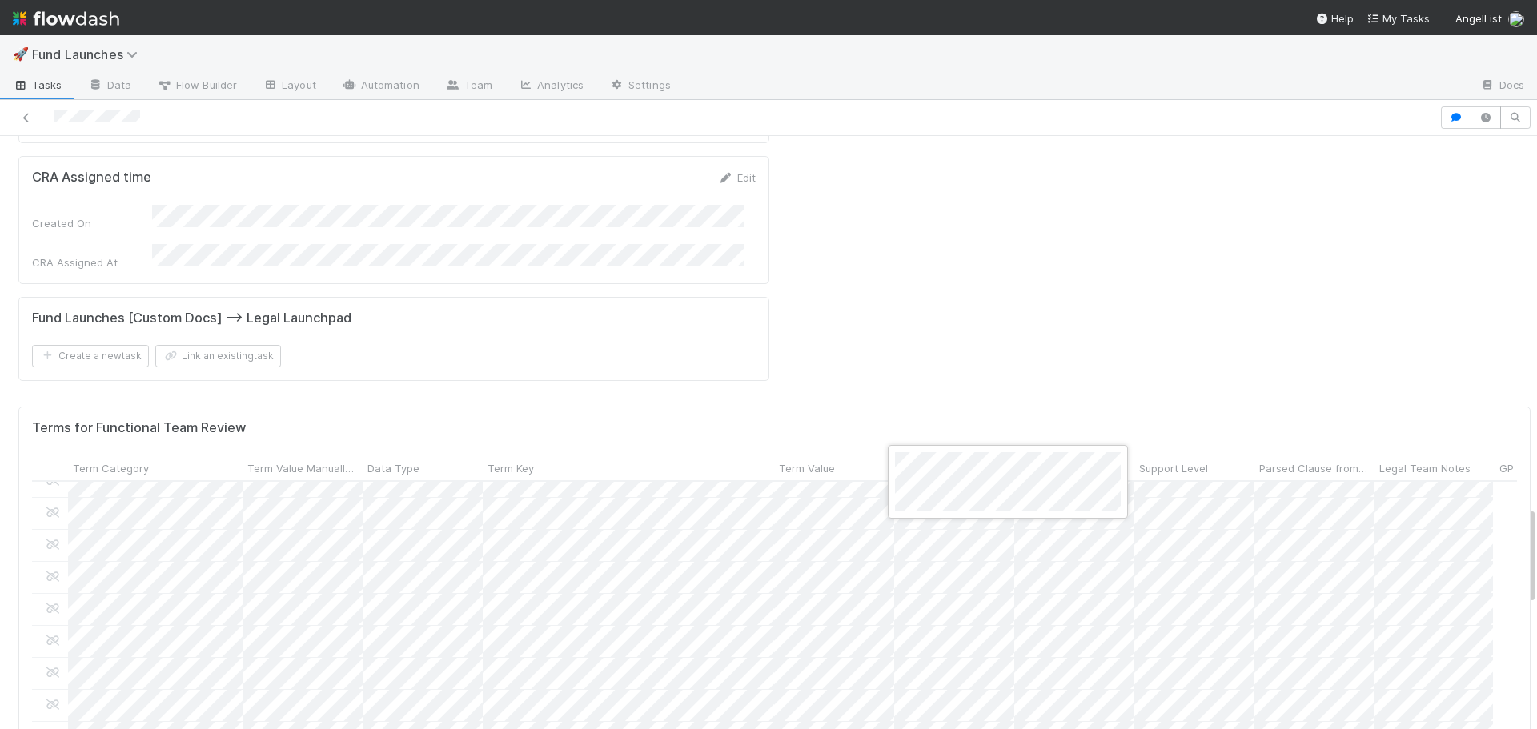
click at [1095, 643] on div at bounding box center [768, 364] width 1537 height 729
click at [1097, 643] on div "Terms for Functional Team Review Term Category Term Value Manually Reviewed Dat…" at bounding box center [774, 632] width 1513 height 450
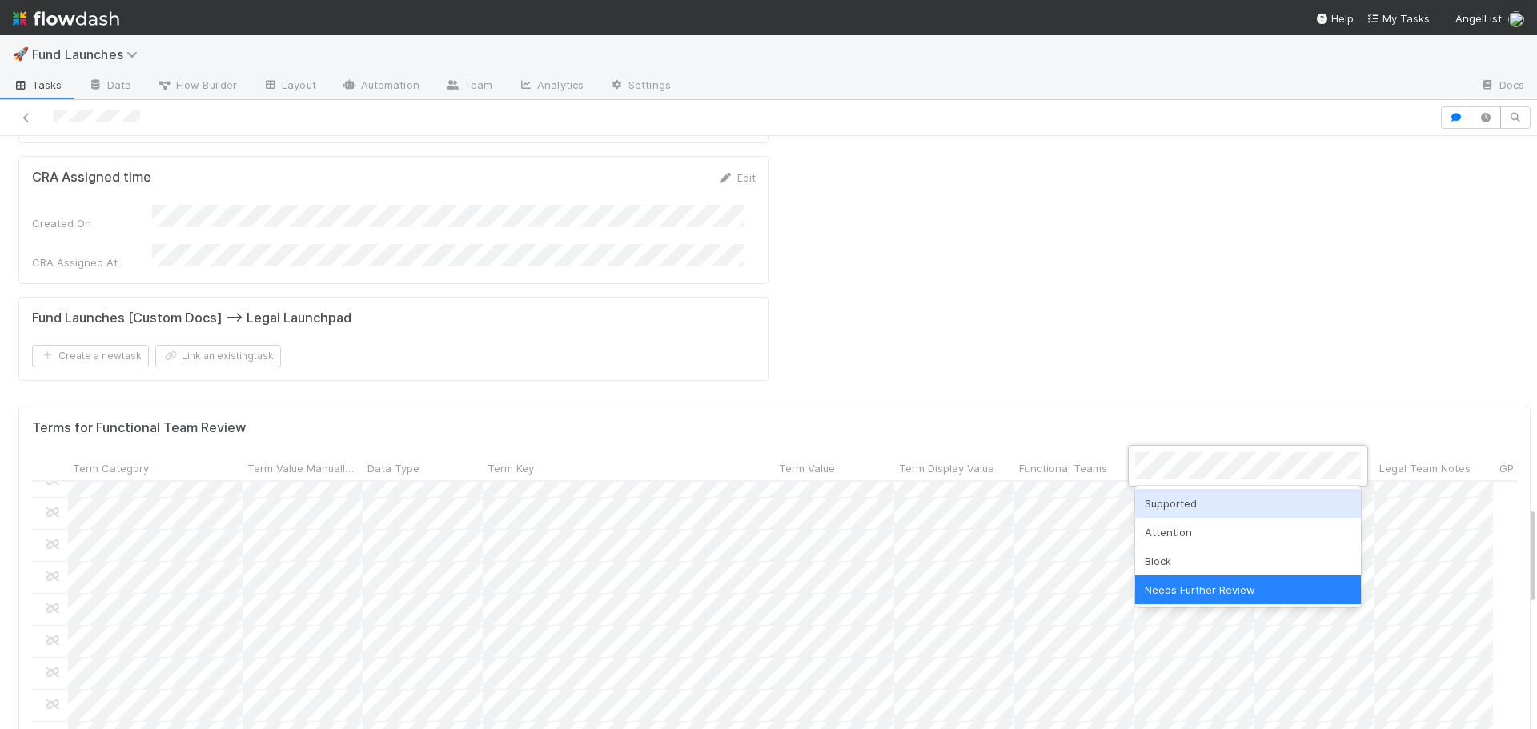
click at [1201, 500] on div "Supported" at bounding box center [1248, 503] width 226 height 29
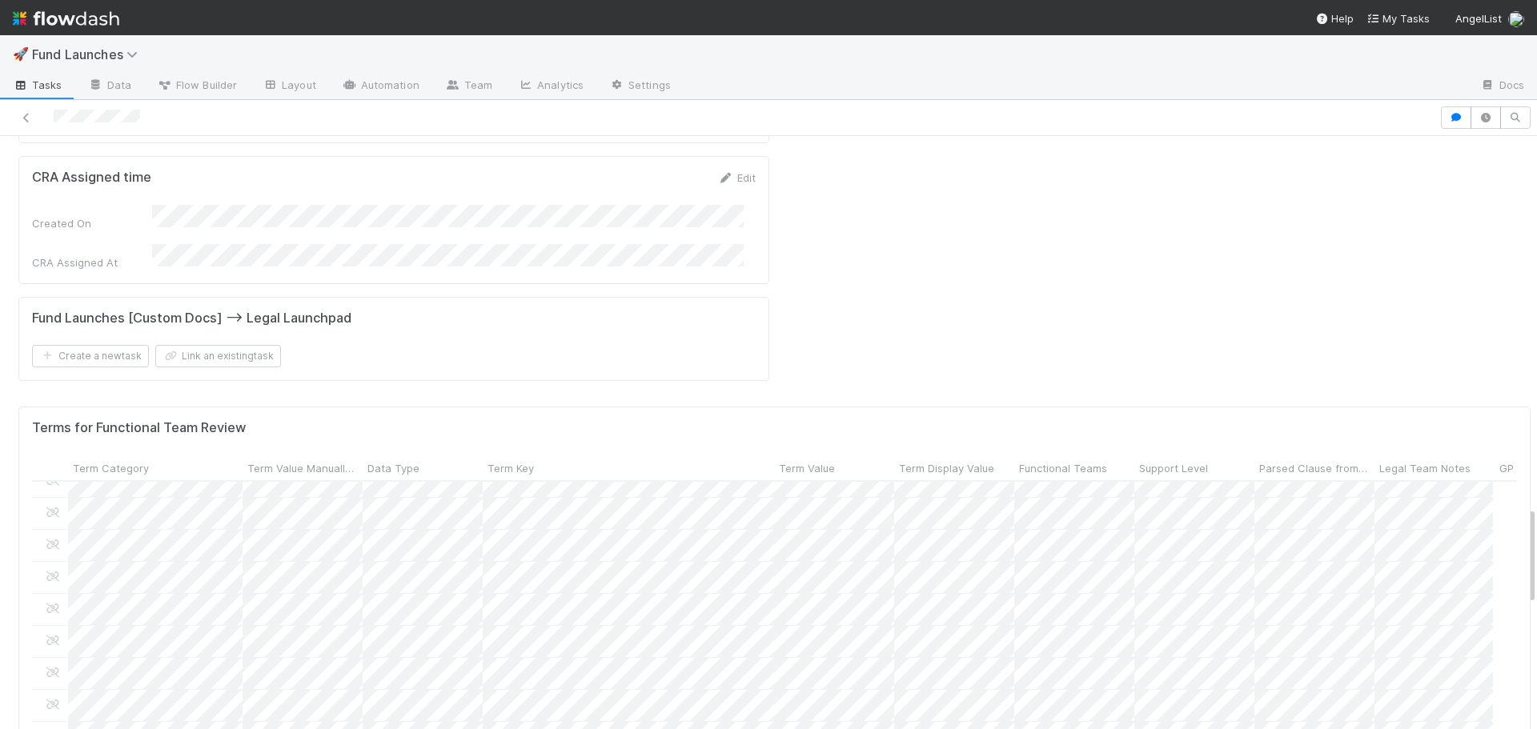
click at [1139, 641] on div "Terms for Functional Team Review Term Category Term Value Manually Reviewed Dat…" at bounding box center [774, 632] width 1513 height 450
click at [1053, 629] on div at bounding box center [768, 364] width 1537 height 729
click at [1059, 624] on div at bounding box center [768, 364] width 1537 height 729
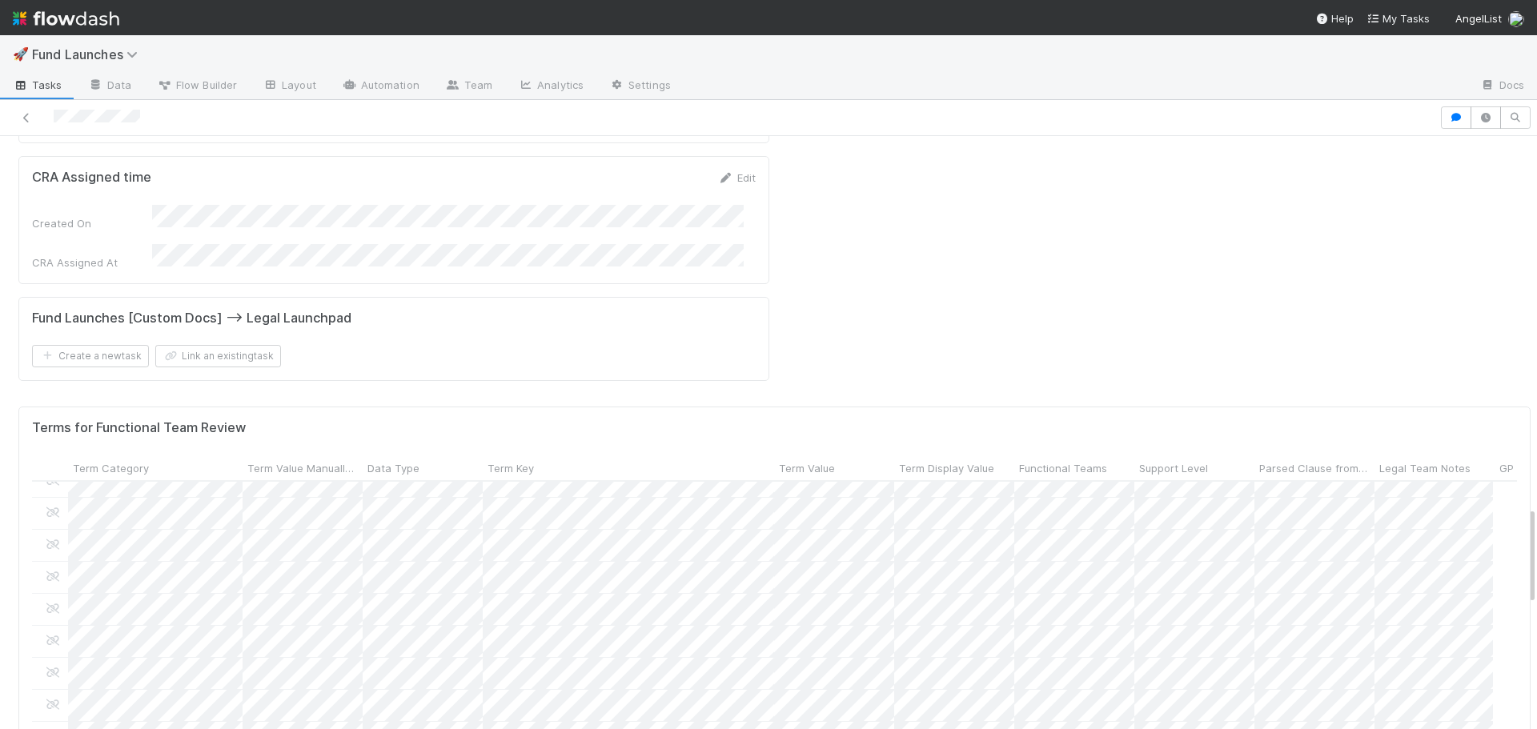
click at [1011, 622] on div at bounding box center [768, 364] width 1537 height 729
click at [1041, 589] on div at bounding box center [768, 364] width 1537 height 729
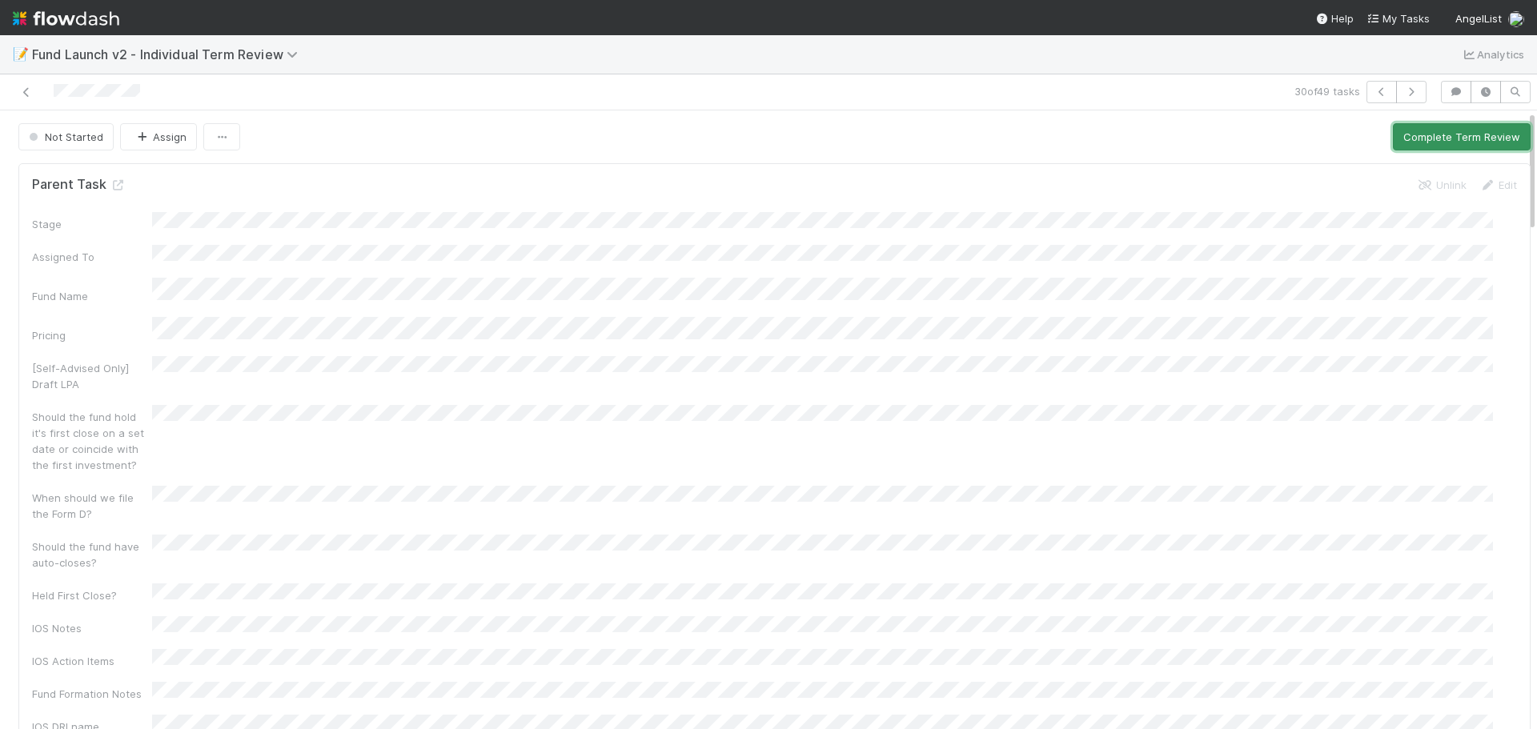
click at [1409, 143] on button "Complete Term Review" at bounding box center [1462, 136] width 138 height 27
click at [118, 186] on icon at bounding box center [118, 185] width 16 height 10
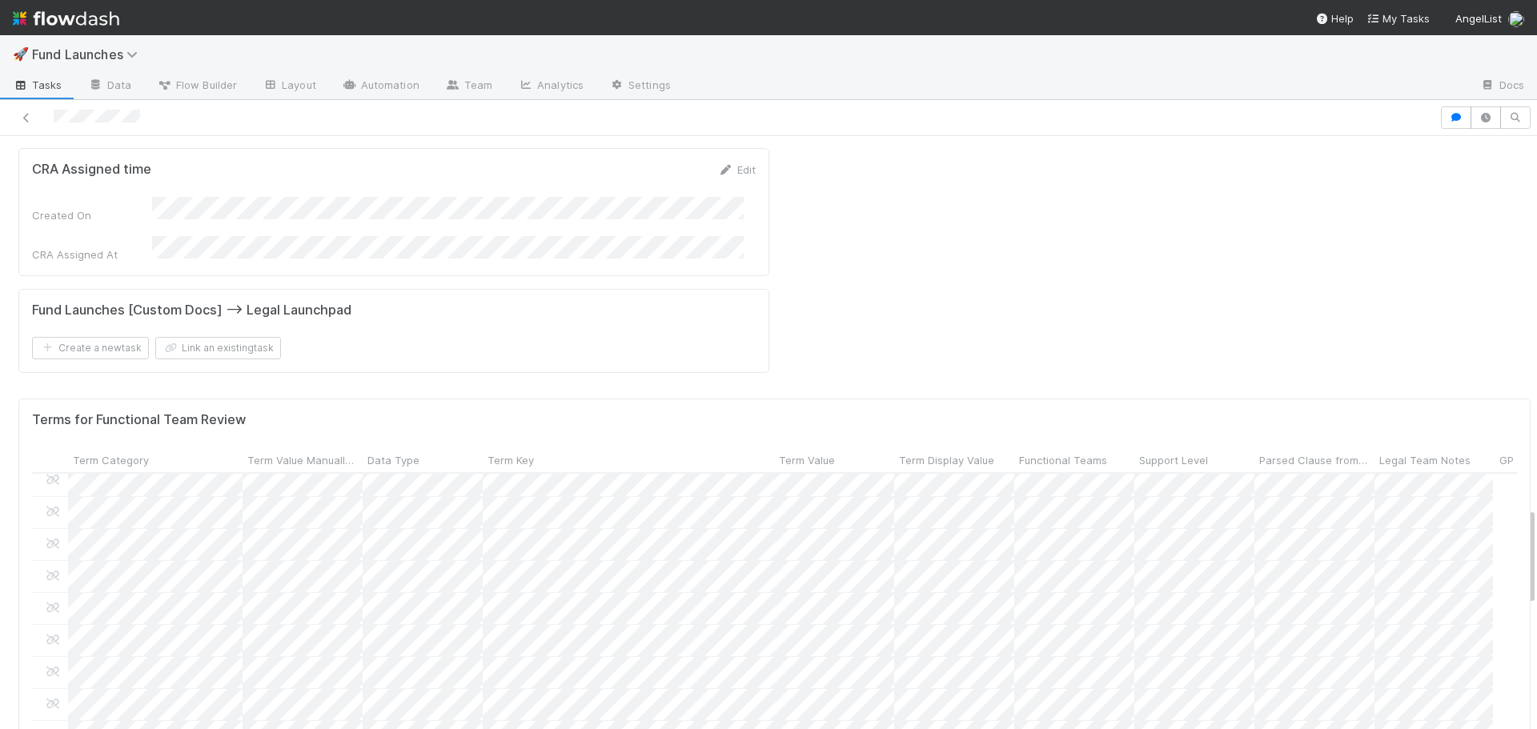
scroll to position [881, 0]
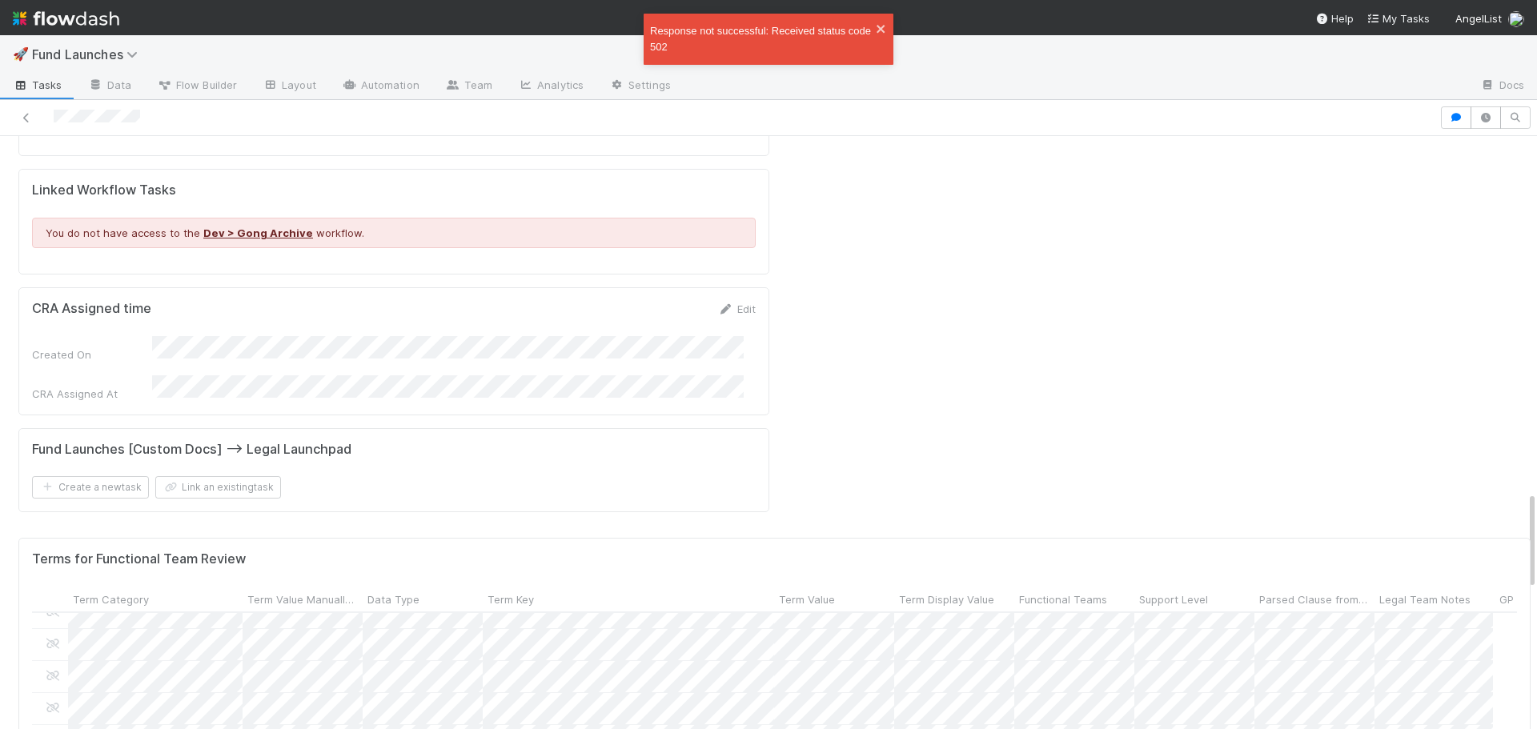
scroll to position [2082, 0]
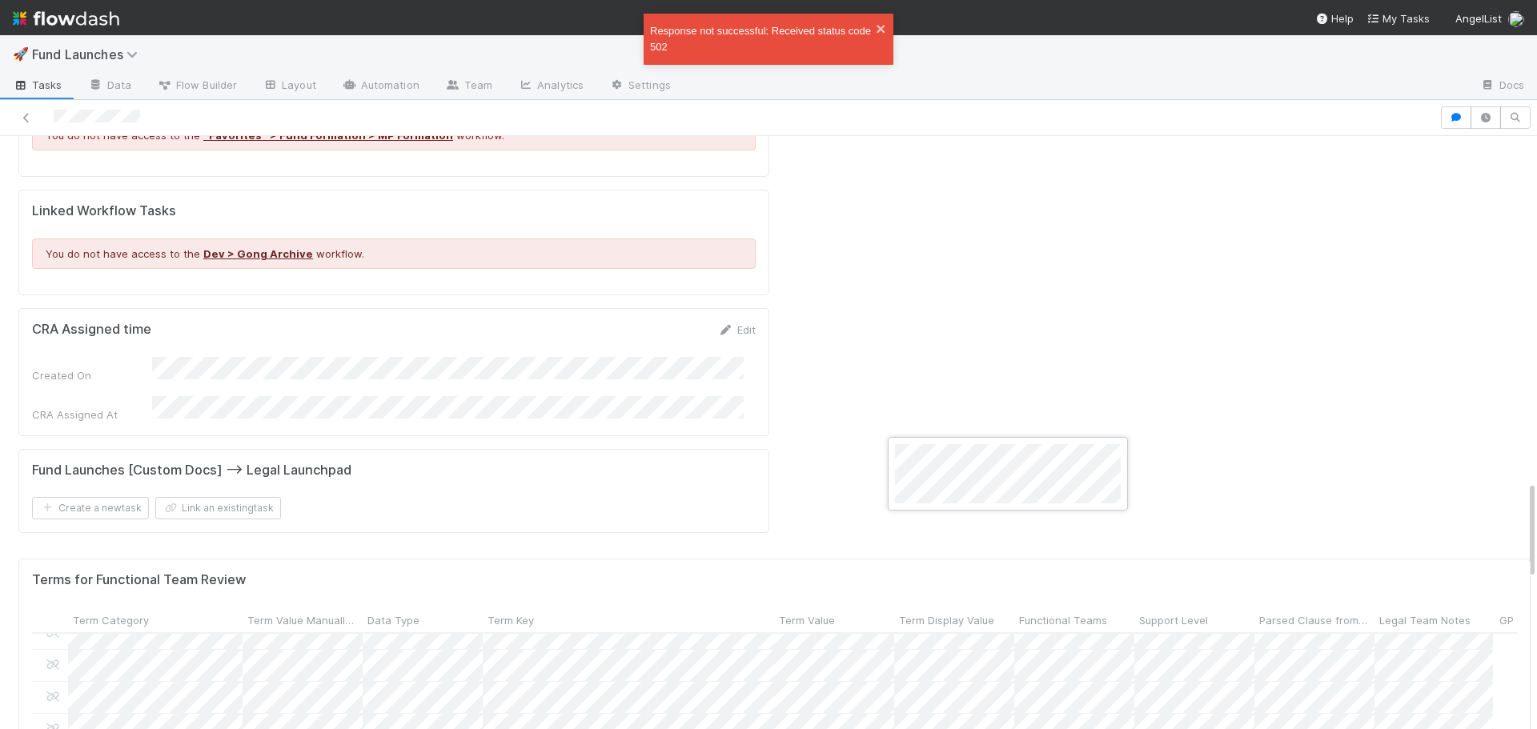
click at [1015, 383] on div at bounding box center [768, 364] width 1537 height 729
click at [1015, 573] on div "Terms for Functional Team Review" at bounding box center [774, 581] width 1485 height 16
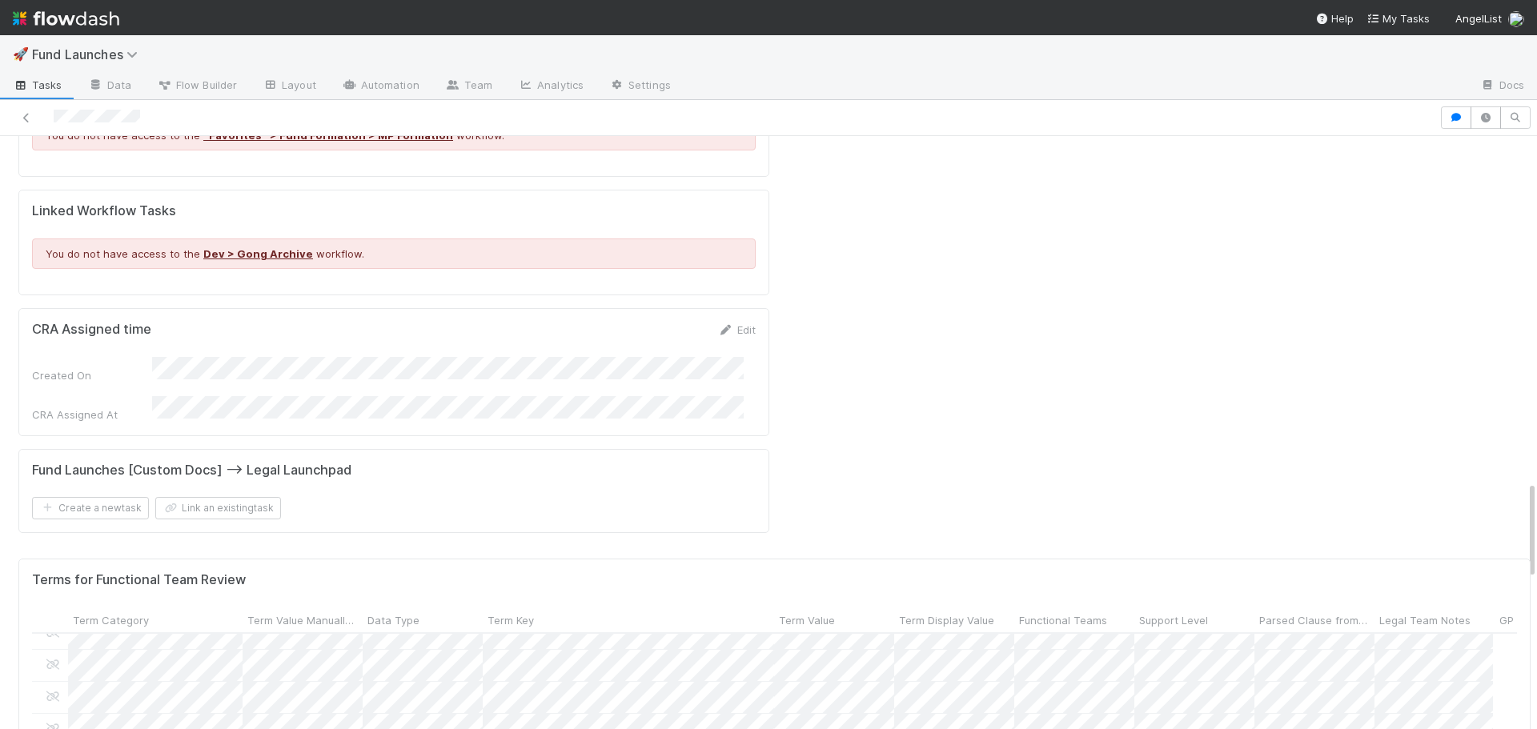
click at [953, 573] on div "Terms for Functional Team Review" at bounding box center [774, 581] width 1485 height 16
click at [946, 556] on div at bounding box center [768, 364] width 1537 height 729
click at [941, 557] on div at bounding box center [768, 364] width 1537 height 729
click at [790, 557] on div at bounding box center [768, 364] width 1537 height 729
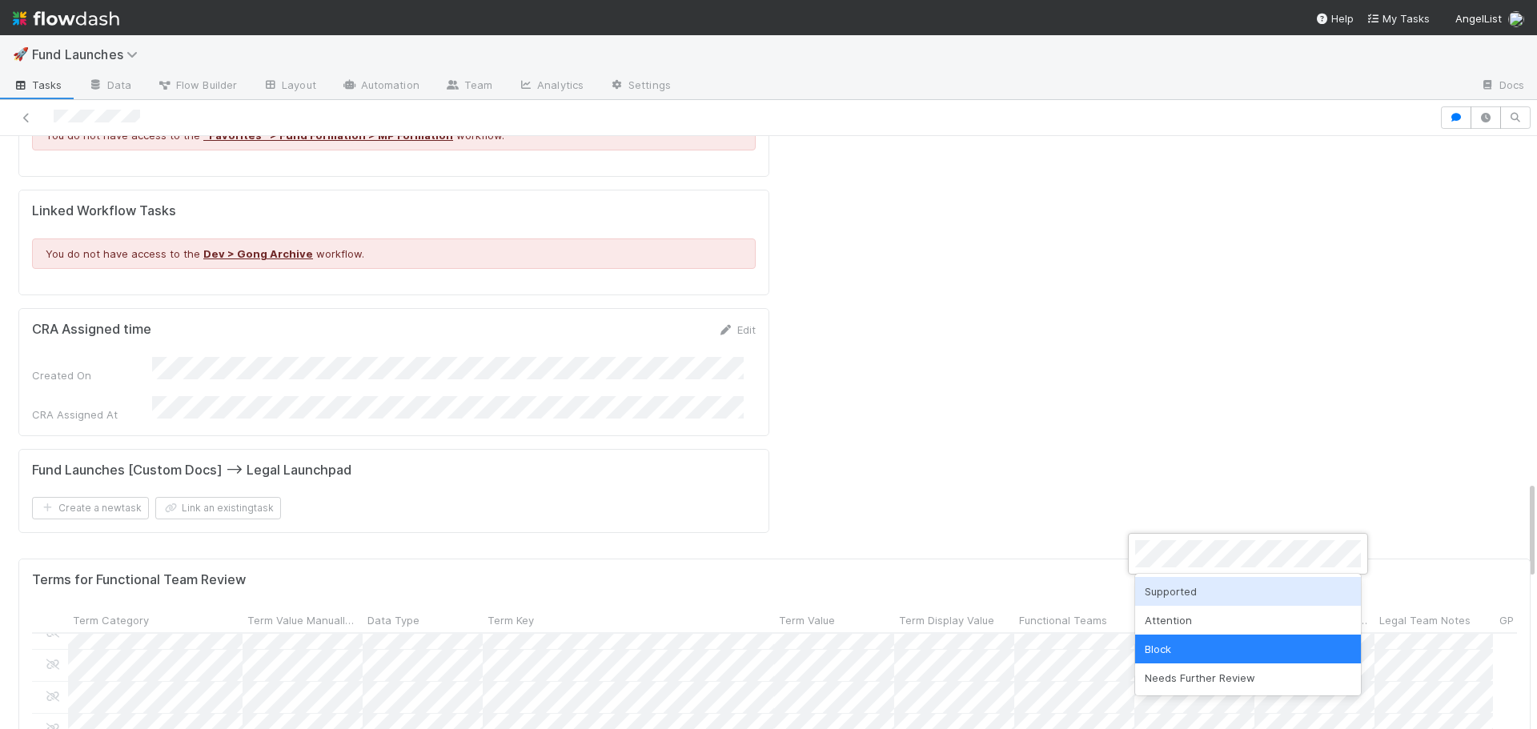
click at [1199, 589] on div "Supported" at bounding box center [1248, 591] width 226 height 29
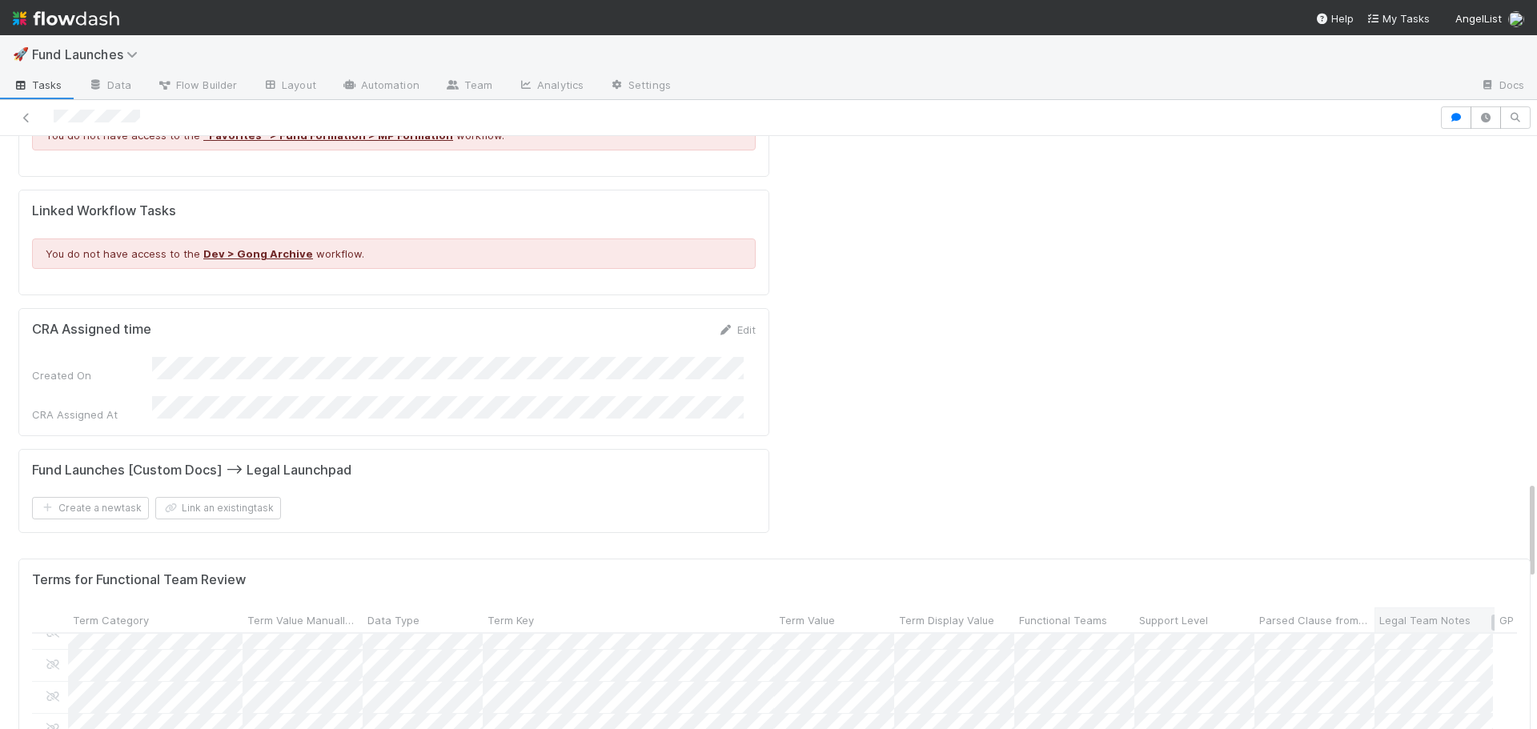
scroll to position [961, 0]
click at [940, 541] on div at bounding box center [768, 364] width 1537 height 729
click at [794, 487] on div at bounding box center [768, 364] width 1537 height 729
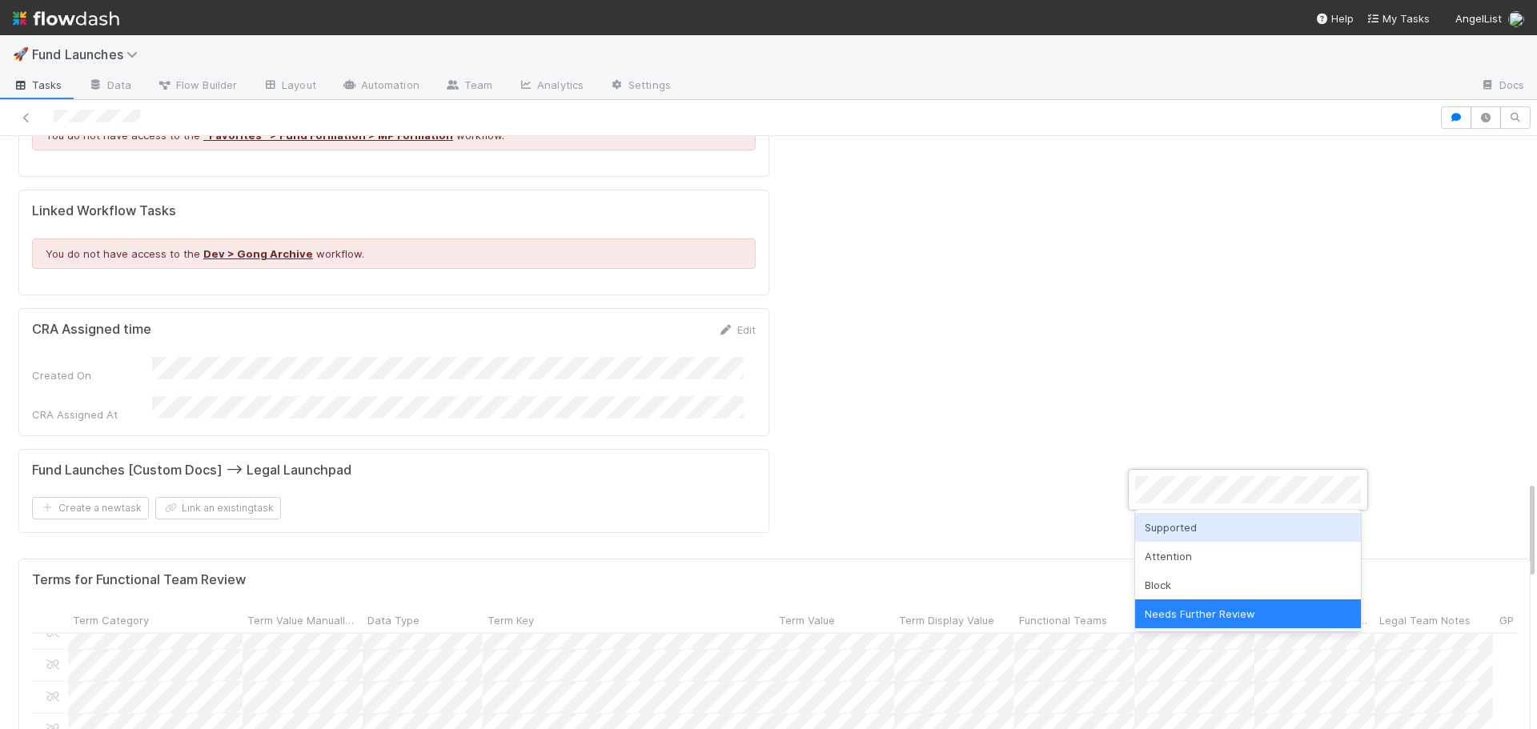
click at [1188, 527] on div "Supported" at bounding box center [1248, 527] width 226 height 29
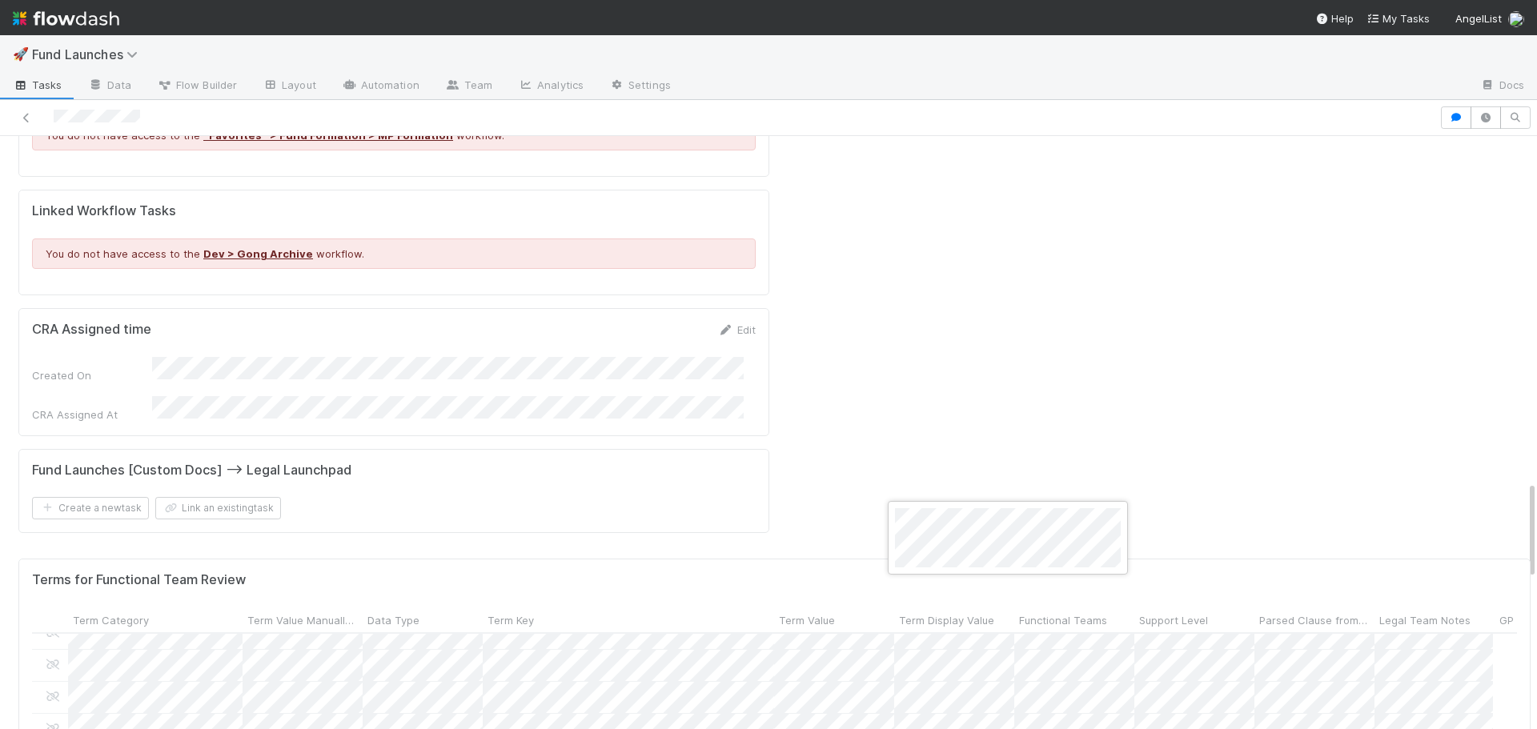
click at [693, 522] on div at bounding box center [768, 364] width 1537 height 729
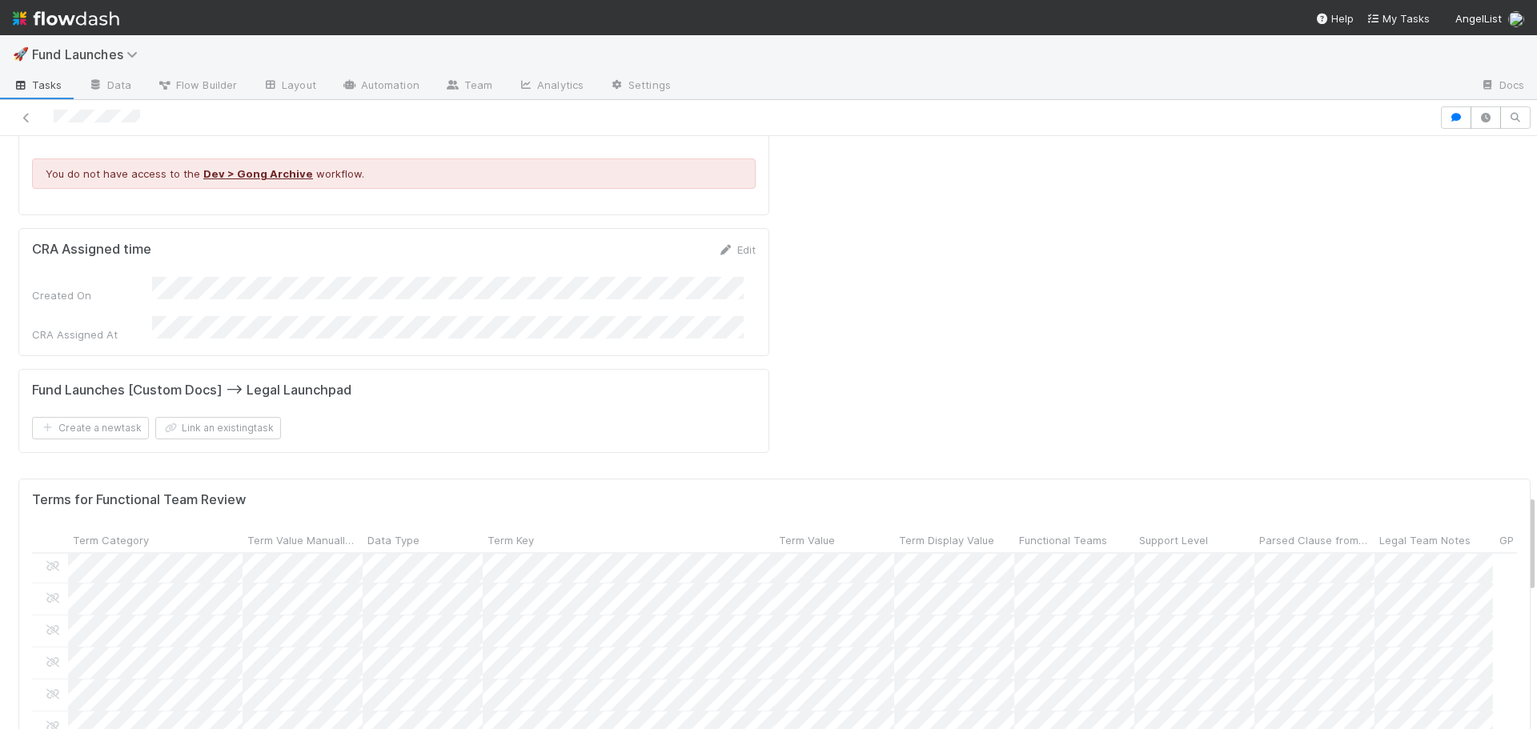
scroll to position [1096, 0]
click at [1139, 270] on div at bounding box center [768, 364] width 1537 height 729
click at [1059, 707] on div at bounding box center [768, 364] width 1537 height 729
click at [658, 463] on div at bounding box center [768, 364] width 1537 height 729
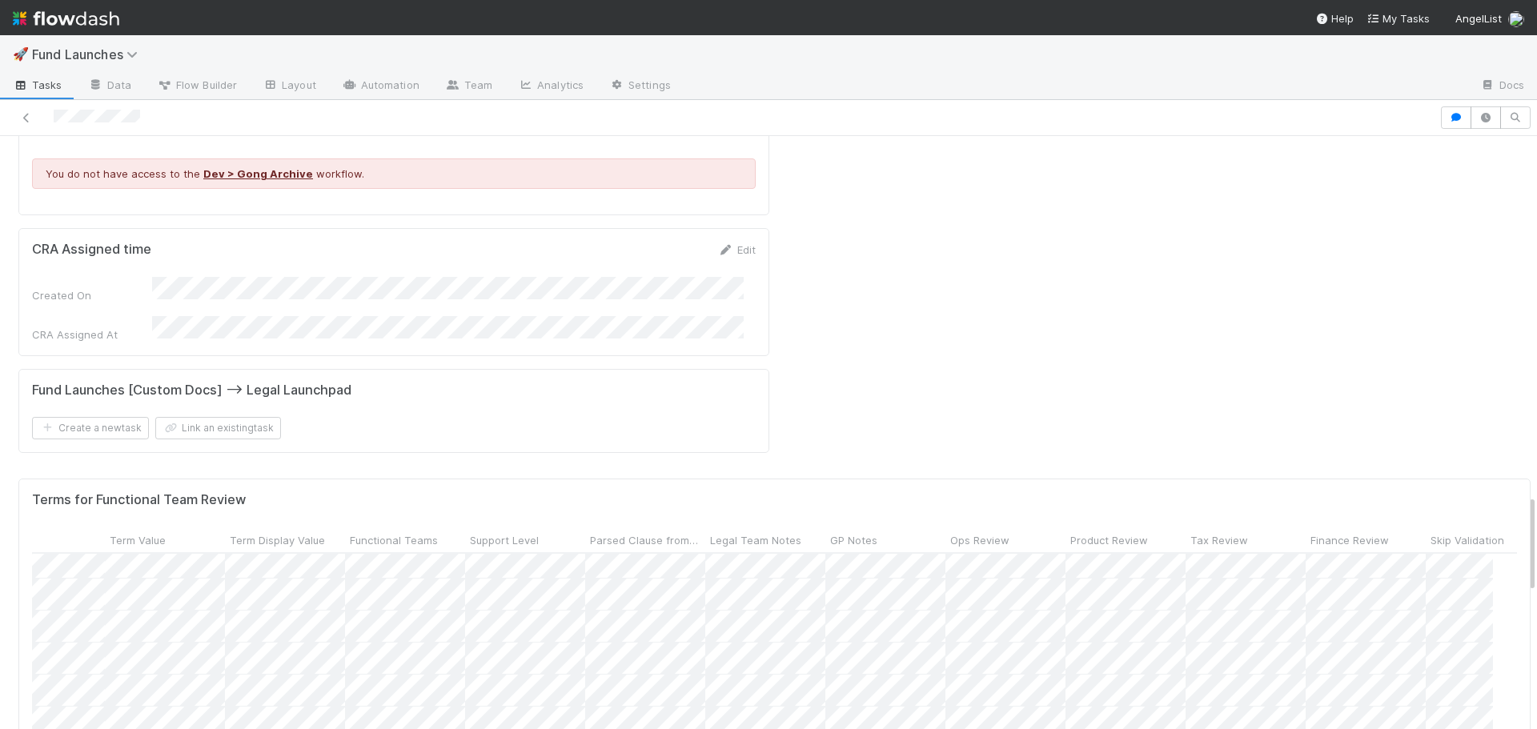
scroll to position [0, 672]
click at [1228, 710] on div at bounding box center [768, 364] width 1537 height 729
click at [1187, 704] on div at bounding box center [768, 364] width 1537 height 729
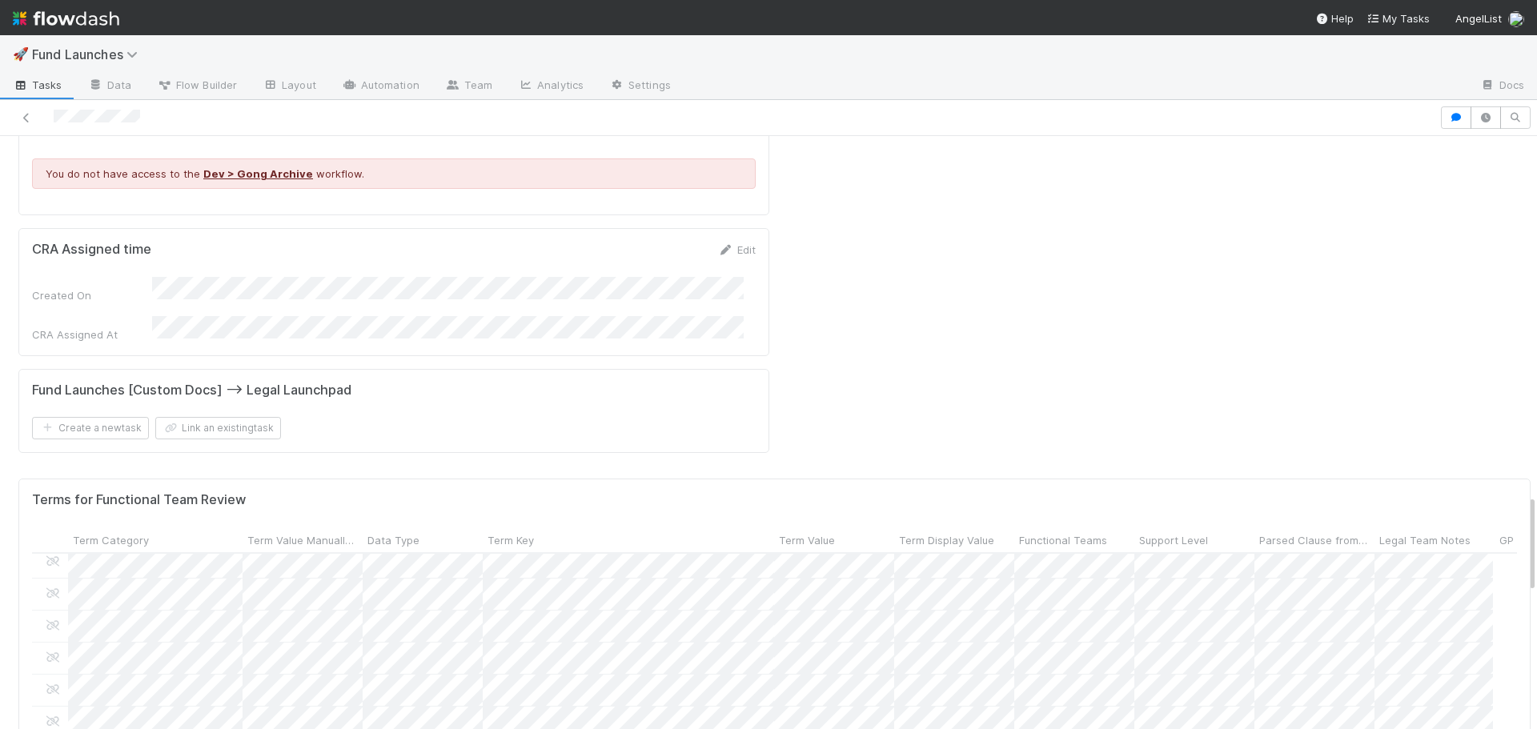
scroll to position [1176, 0]
drag, startPoint x: 1373, startPoint y: 336, endPoint x: 1429, endPoint y: 331, distance: 55.5
click at [1428, 535] on div at bounding box center [1426, 543] width 3 height 16
click at [1103, 708] on div at bounding box center [768, 364] width 1537 height 729
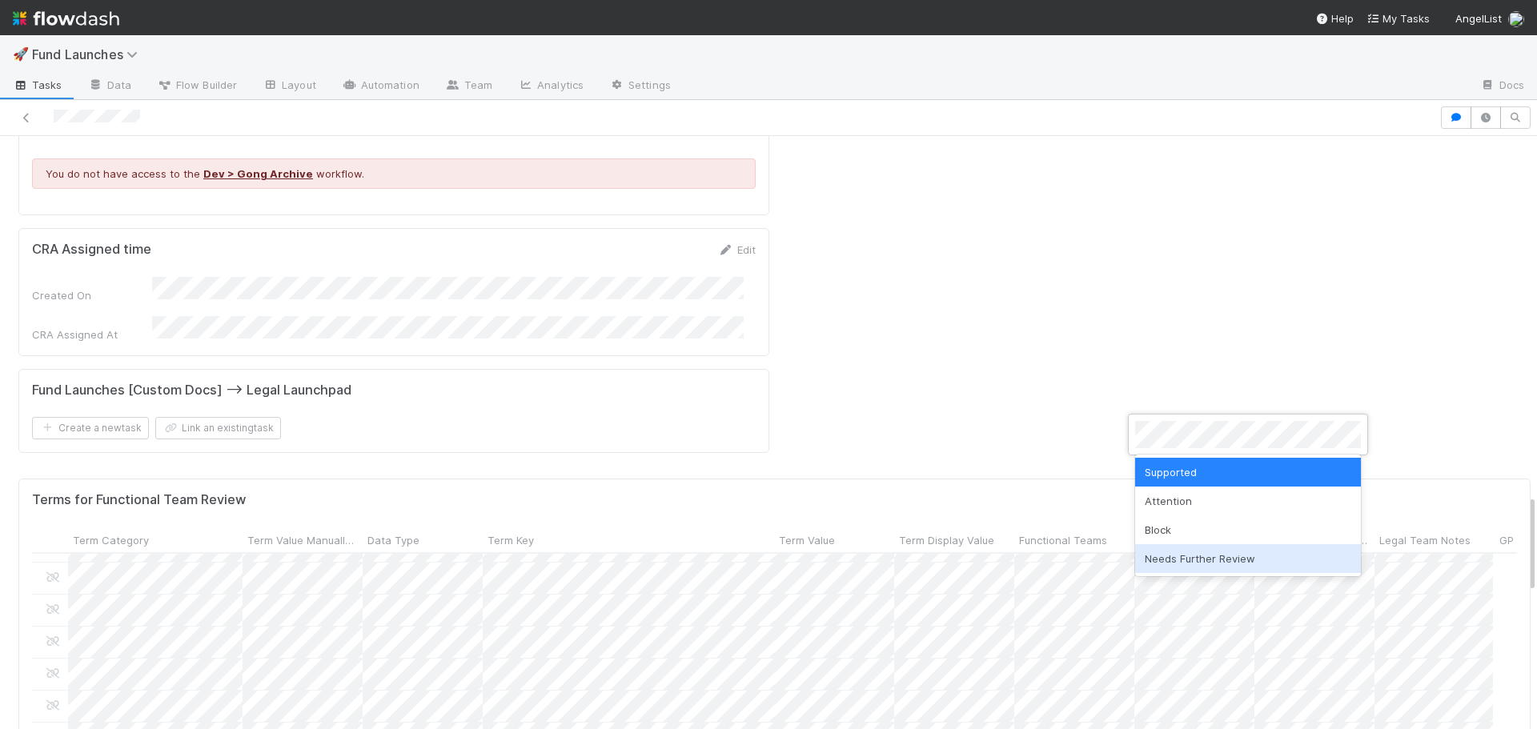
click at [1211, 557] on div "Needs Further Review" at bounding box center [1248, 559] width 226 height 29
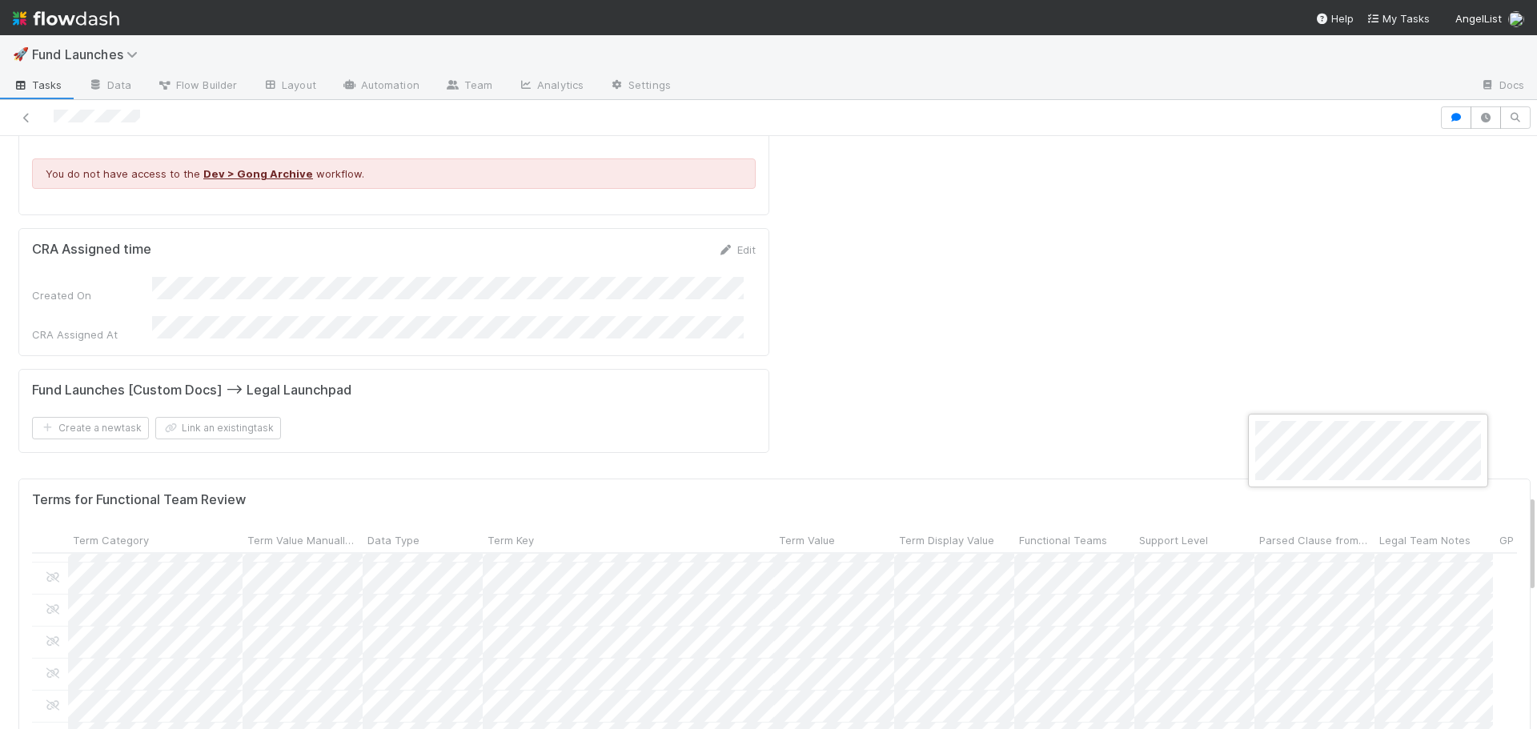
click at [1153, 718] on div at bounding box center [768, 364] width 1537 height 729
click at [1180, 461] on div at bounding box center [768, 364] width 1537 height 729
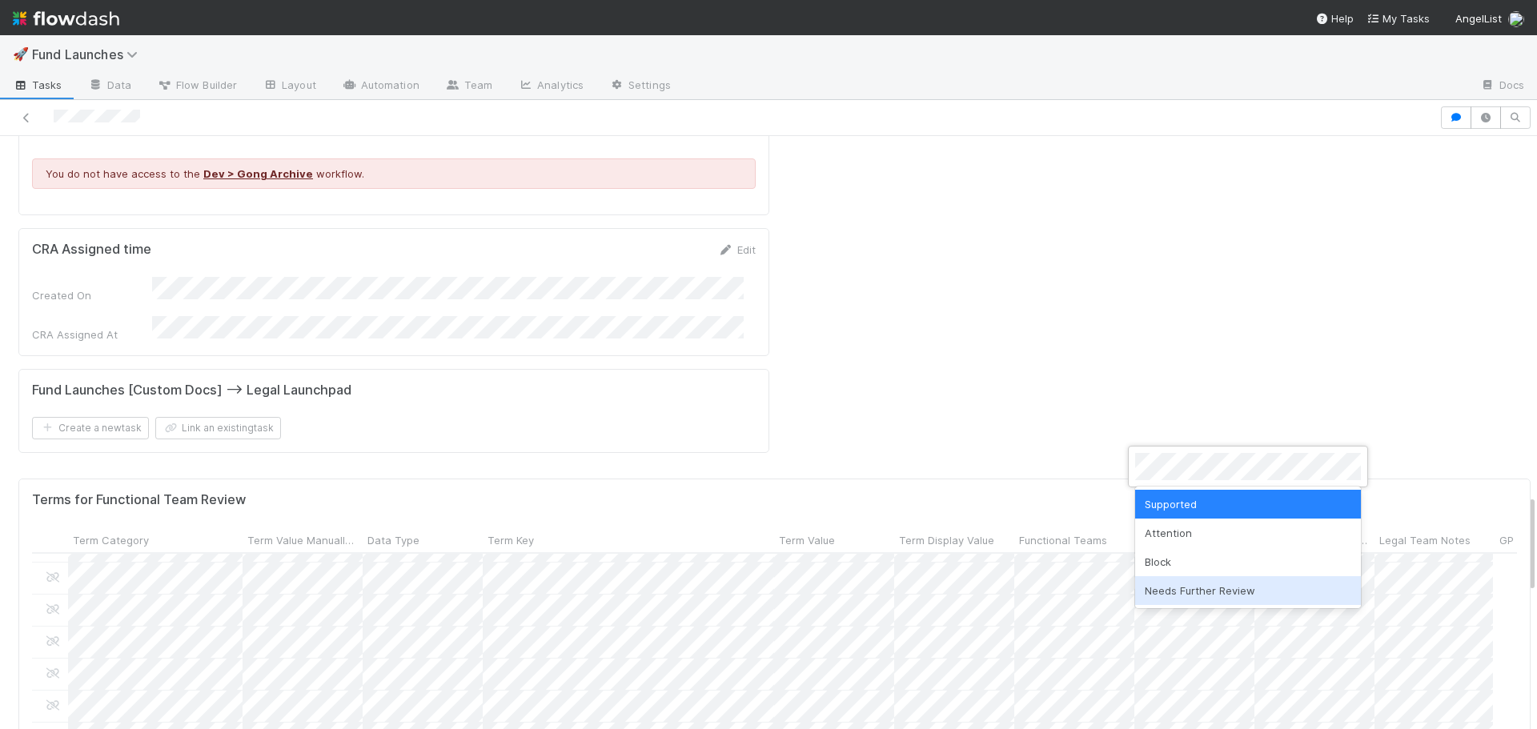
click at [1212, 585] on div "Needs Further Review" at bounding box center [1248, 591] width 226 height 29
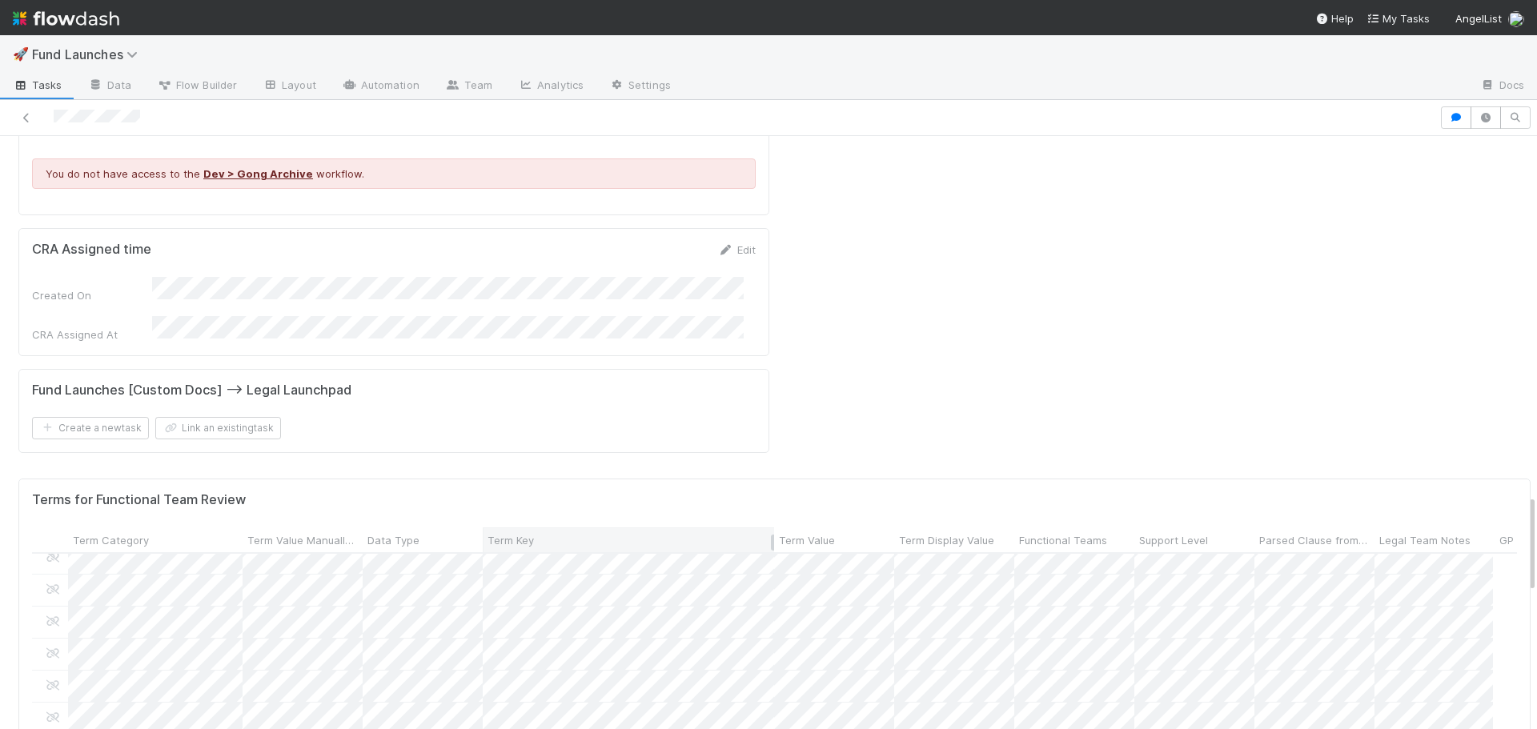
scroll to position [1256, 0]
click at [1055, 705] on div at bounding box center [768, 364] width 1537 height 729
click at [699, 487] on div at bounding box center [768, 364] width 1537 height 729
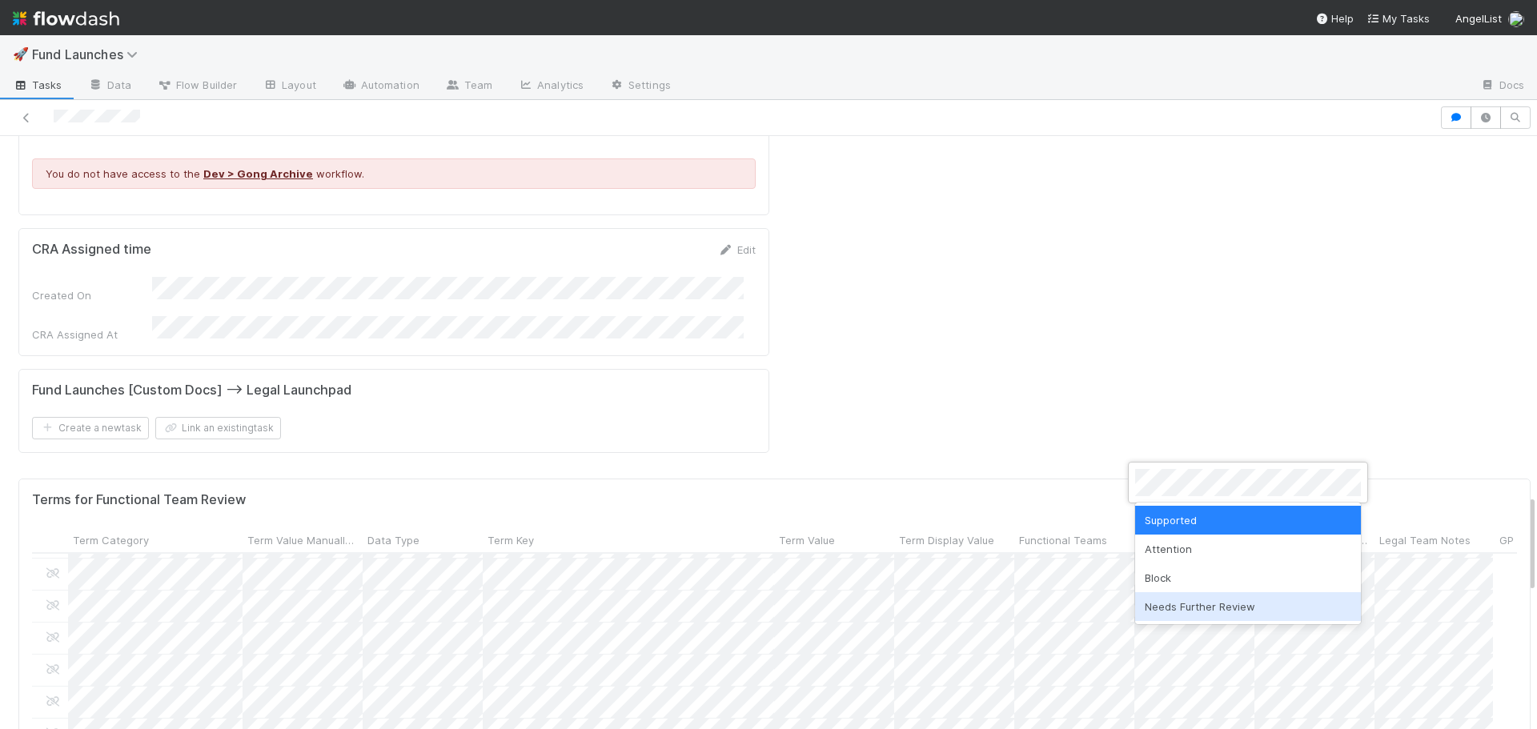
click at [1218, 612] on div "Needs Further Review" at bounding box center [1248, 607] width 226 height 29
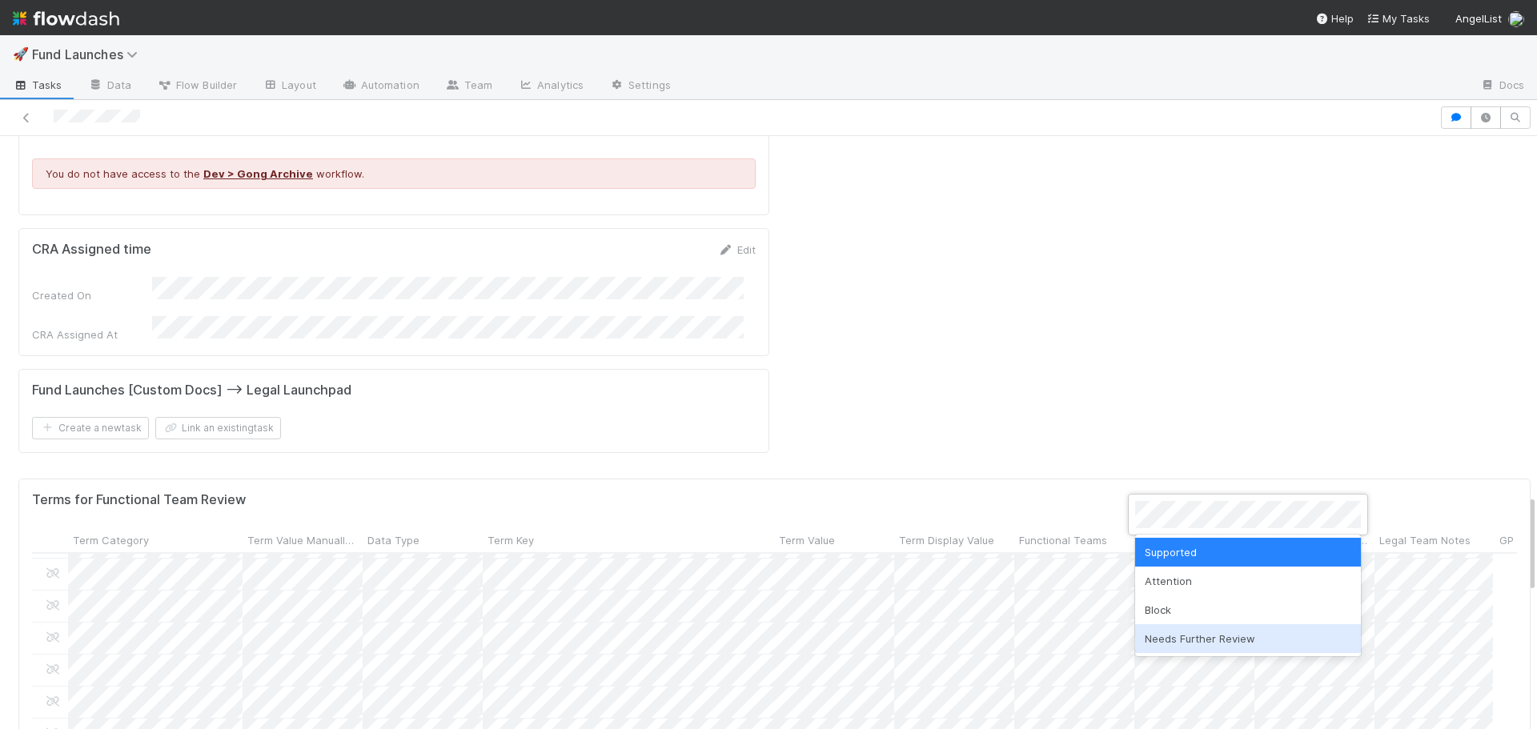
click at [1225, 634] on div "Needs Further Review" at bounding box center [1248, 639] width 226 height 29
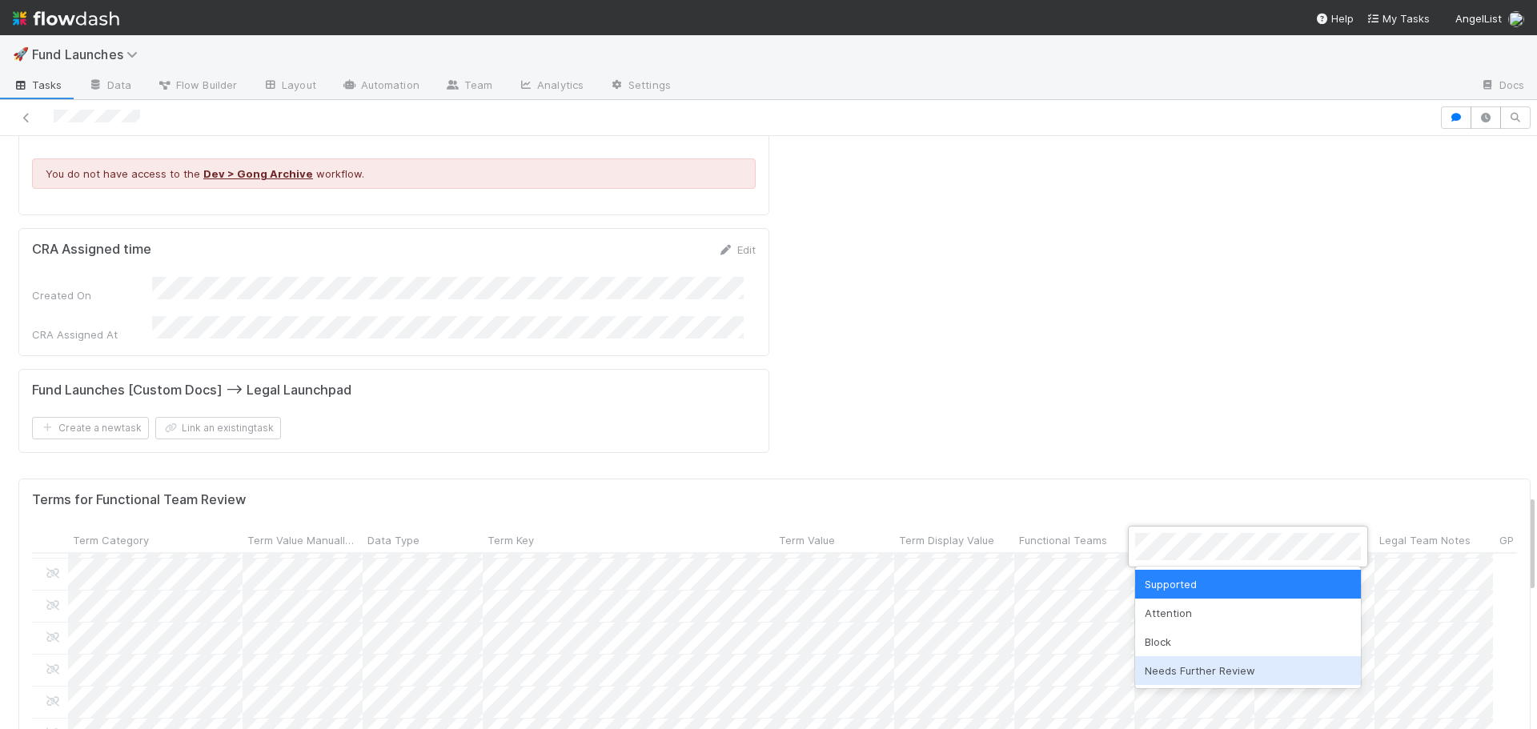
click at [1194, 675] on div "Needs Further Review" at bounding box center [1248, 671] width 226 height 29
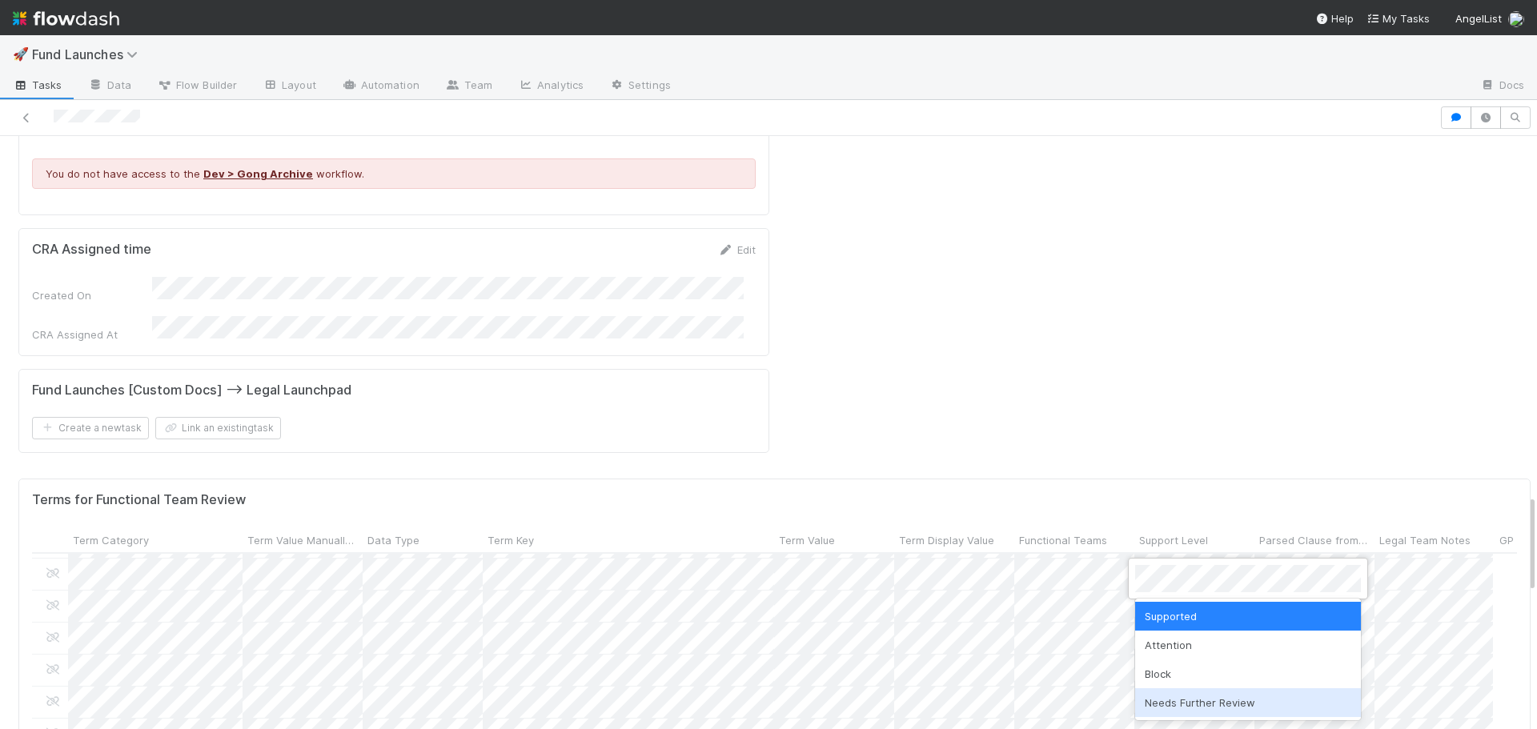
click at [1204, 705] on div "Needs Further Review" at bounding box center [1248, 703] width 226 height 29
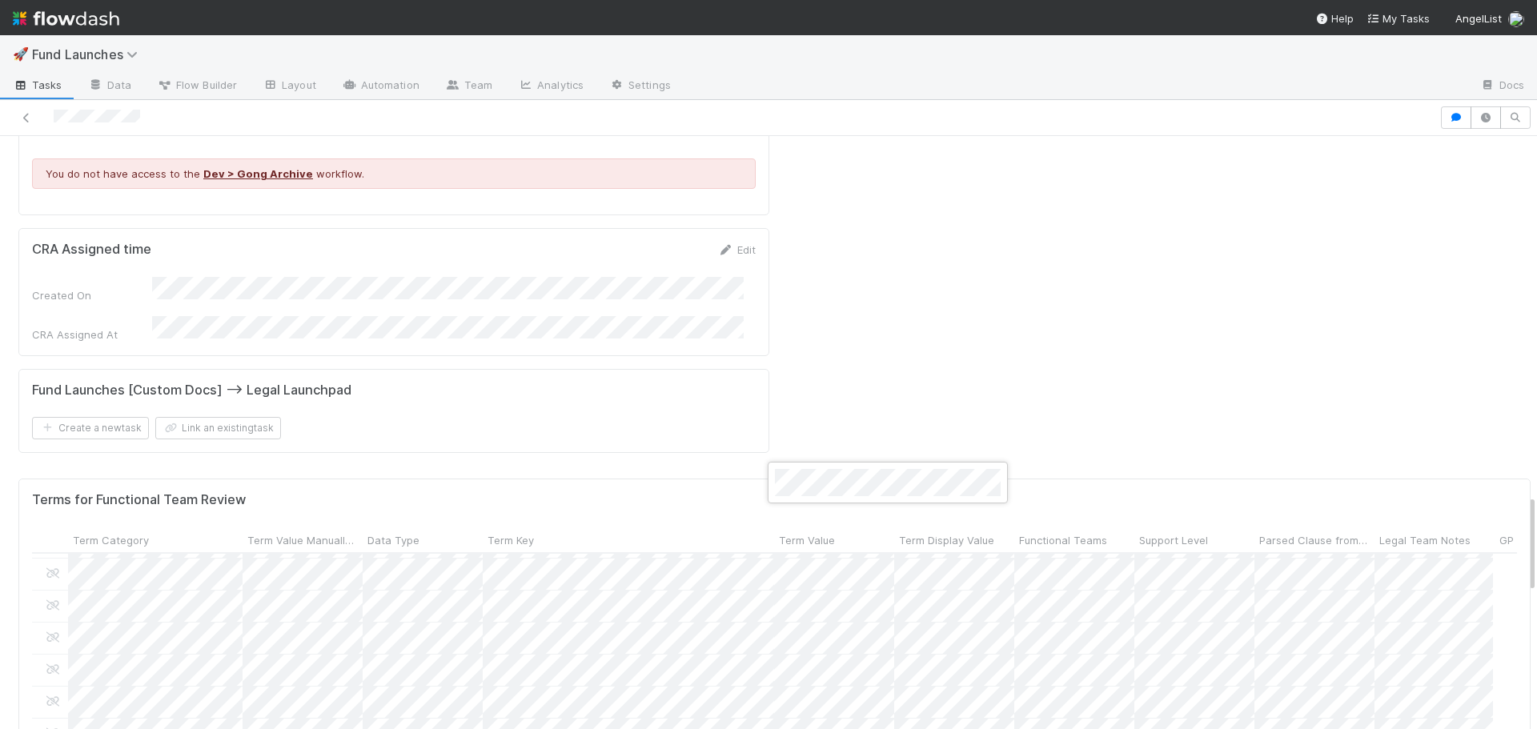
click at [1292, 483] on div at bounding box center [768, 364] width 1537 height 729
click at [629, 484] on div at bounding box center [768, 364] width 1537 height 729
click at [1210, 719] on div at bounding box center [768, 364] width 1537 height 729
click at [1198, 719] on div at bounding box center [768, 364] width 1537 height 729
click at [1190, 717] on div "Terms for Functional Team Review Term Category Term Value Manually Reviewed Dat…" at bounding box center [774, 704] width 1513 height 450
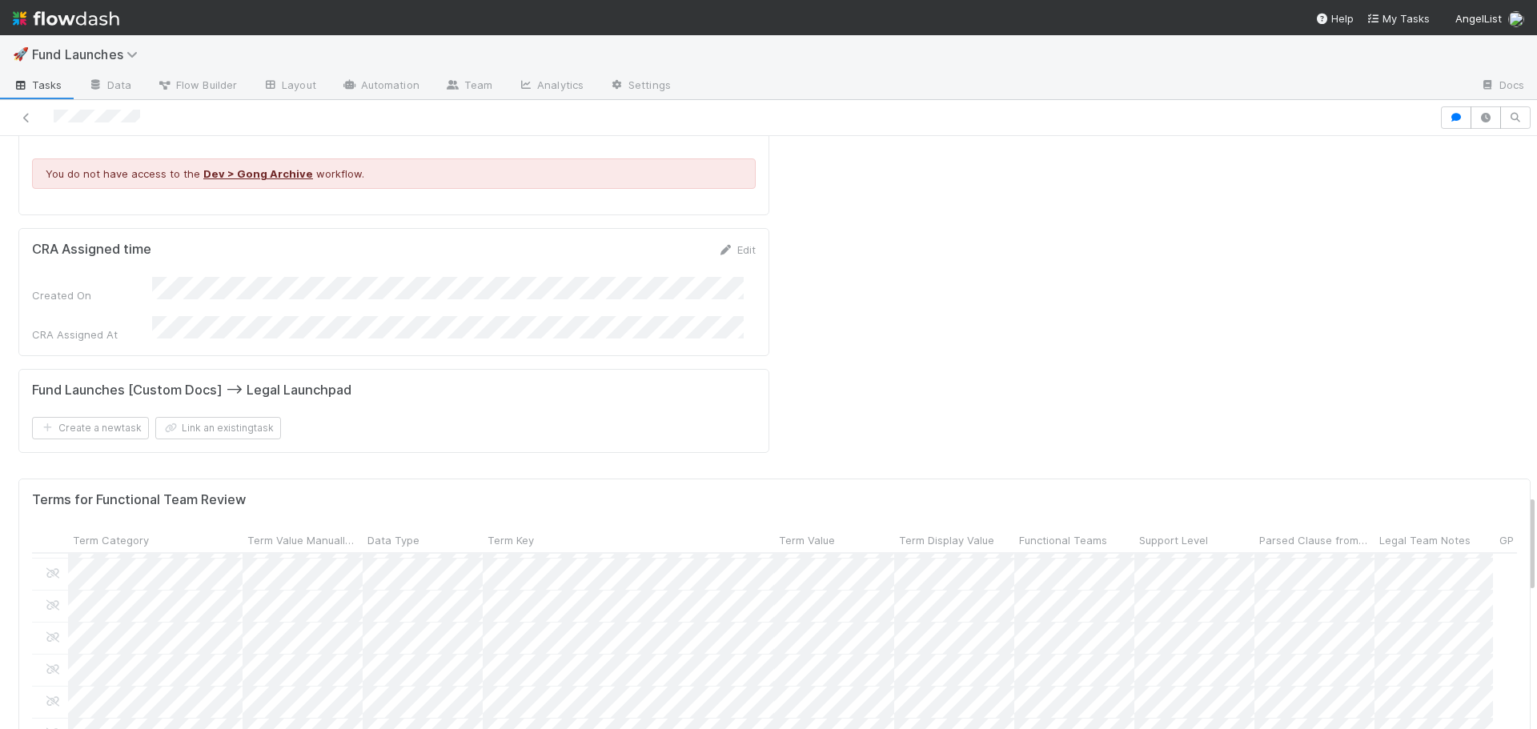
click at [1107, 696] on div at bounding box center [768, 364] width 1537 height 729
click at [629, 578] on div at bounding box center [768, 364] width 1537 height 729
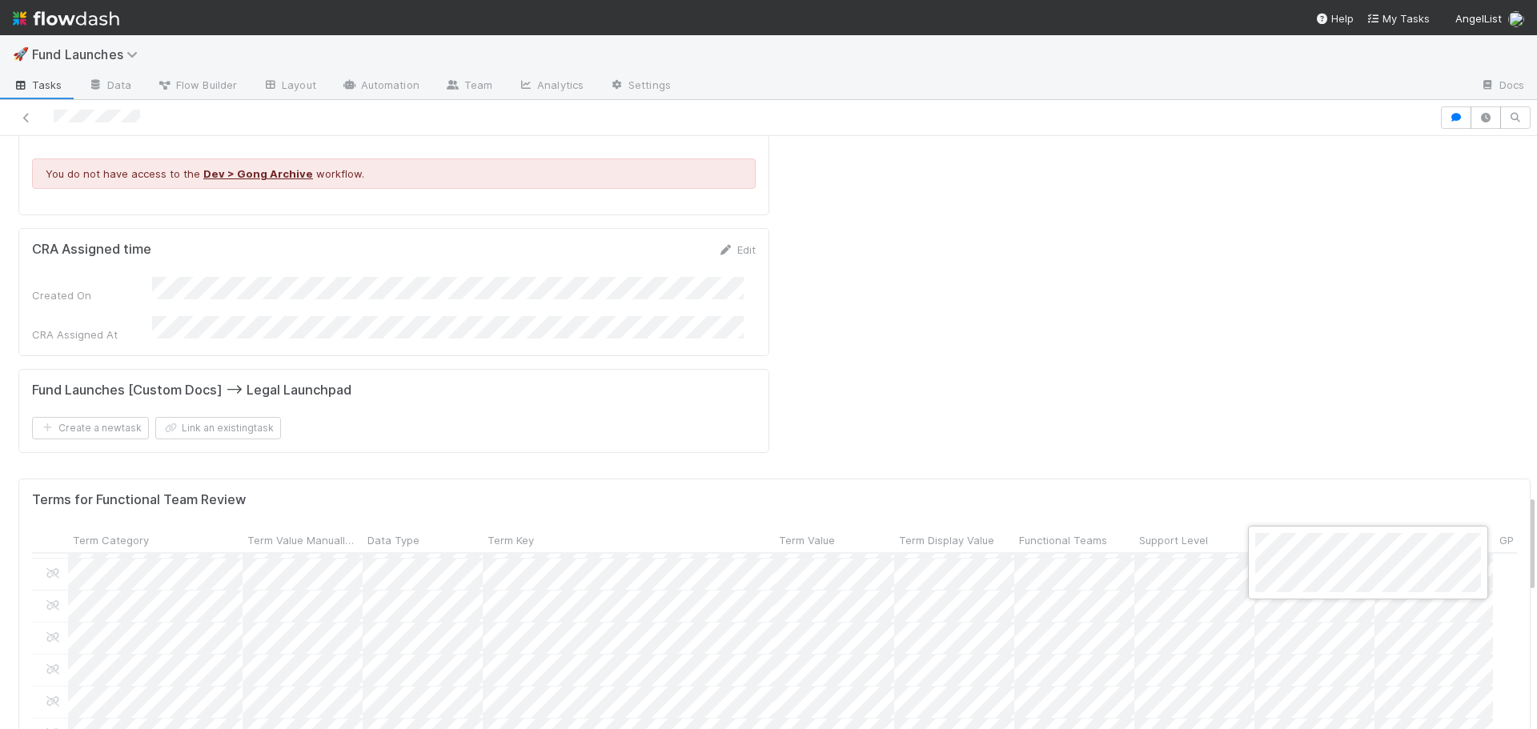
click at [1191, 703] on div at bounding box center [768, 364] width 1537 height 729
click at [1165, 702] on div at bounding box center [768, 364] width 1537 height 729
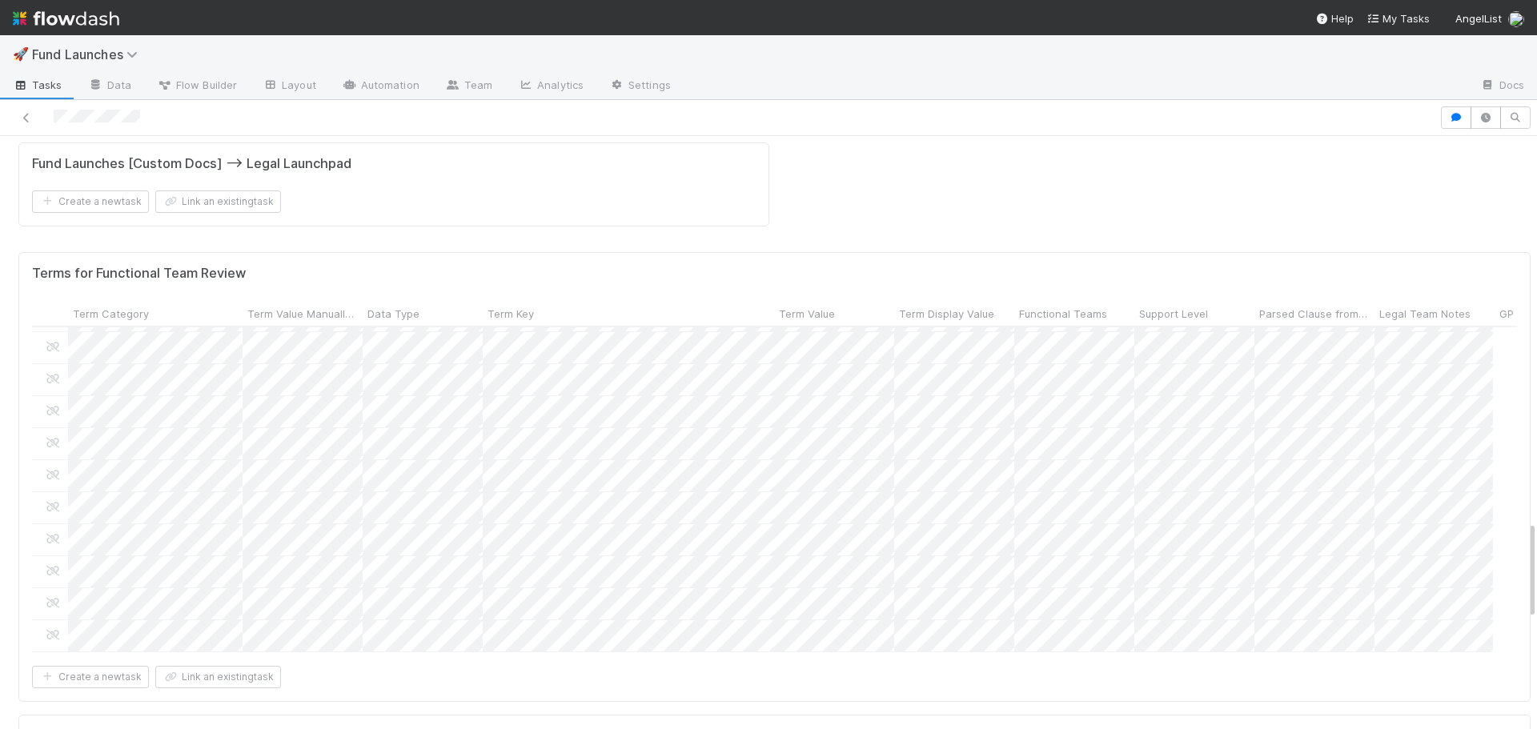
scroll to position [2402, 0]
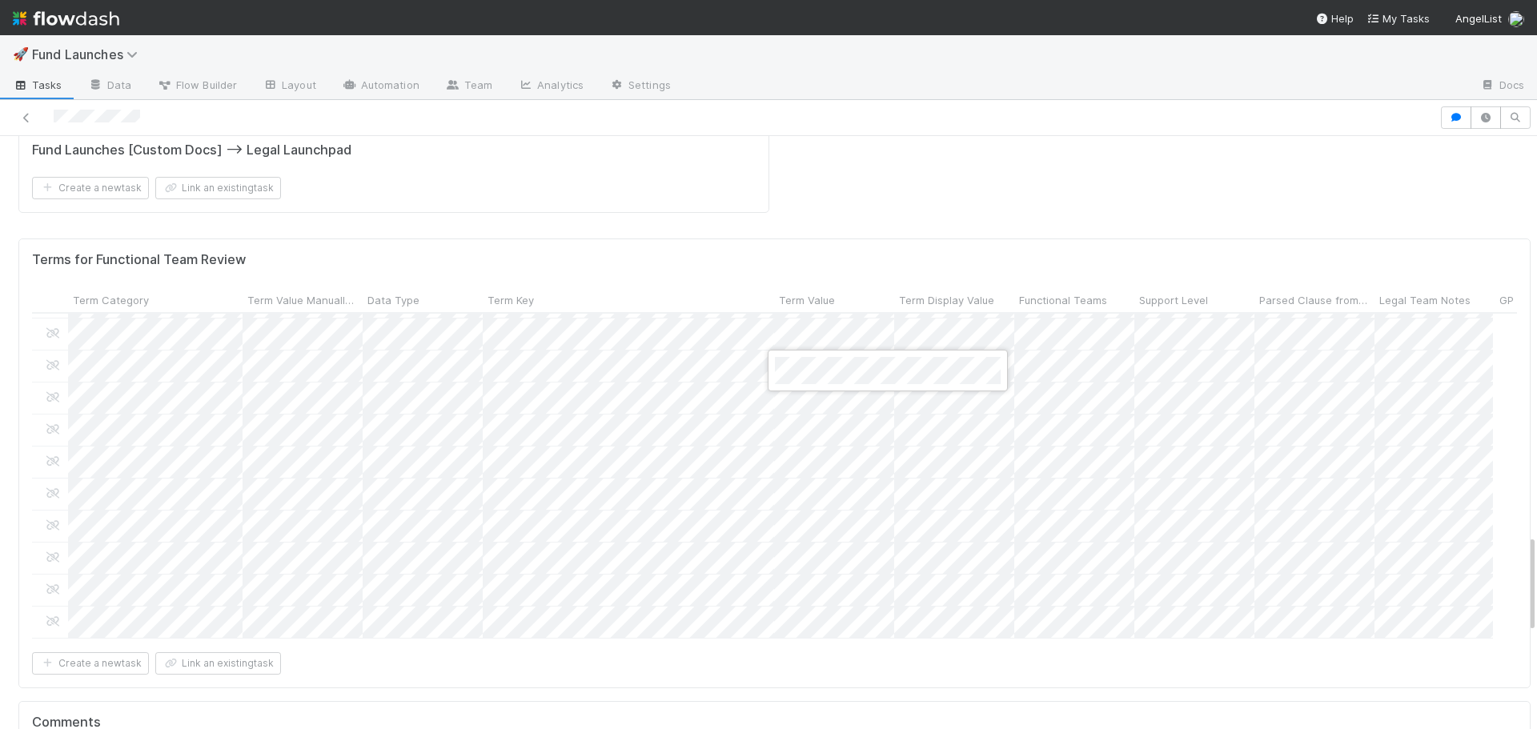
click at [910, 508] on div at bounding box center [768, 364] width 1537 height 729
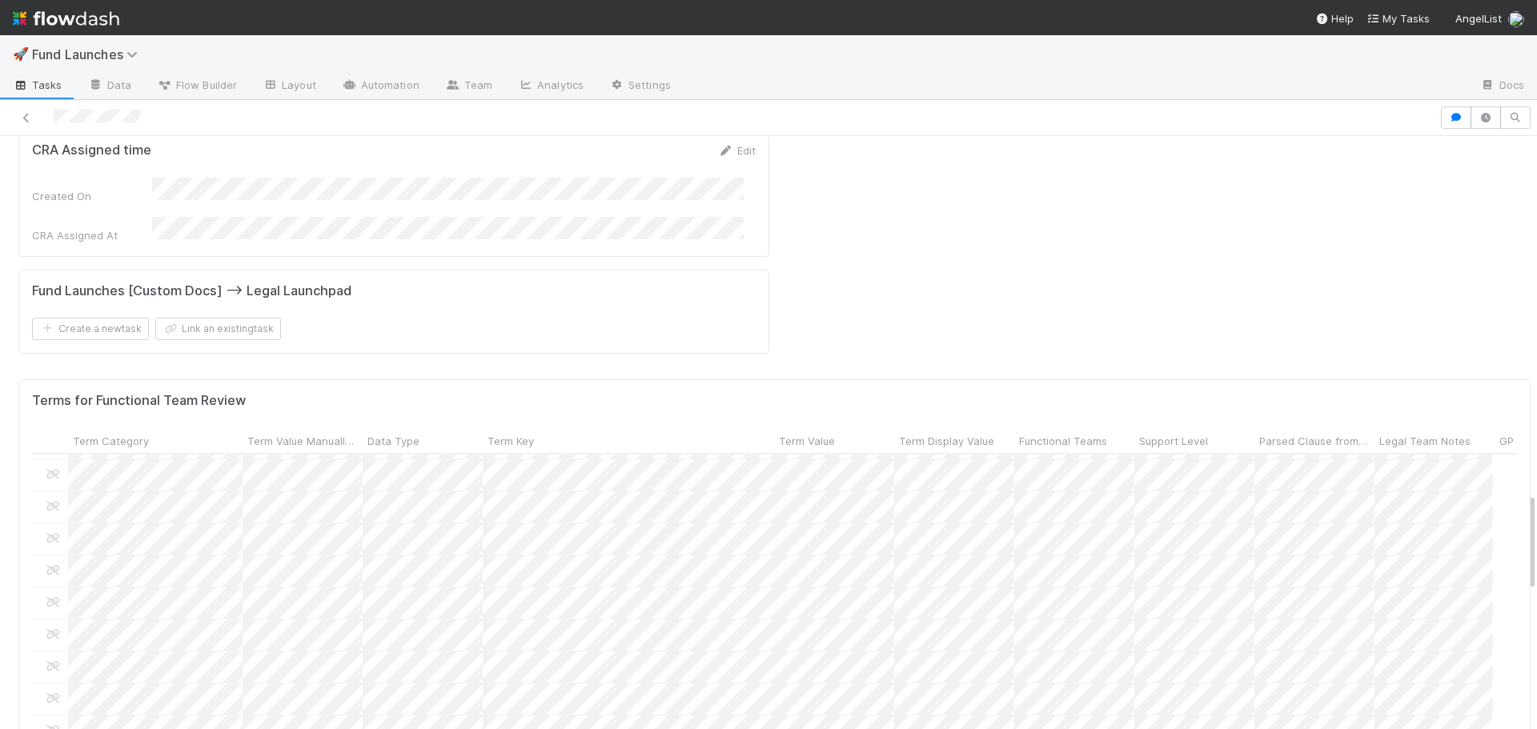
scroll to position [2263, 0]
drag, startPoint x: 754, startPoint y: 575, endPoint x: 925, endPoint y: 574, distance: 171.4
click at [925, 574] on form "Terms for Functional Team Review Term Category Term Value Manually Reviewed Dat…" at bounding box center [774, 603] width 1485 height 423
click at [909, 585] on form "Terms for Functional Team Review Term Category Term Value Manually Reviewed Dat…" at bounding box center [774, 603] width 1485 height 423
click at [1206, 432] on span "Support Level" at bounding box center [1173, 440] width 69 height 16
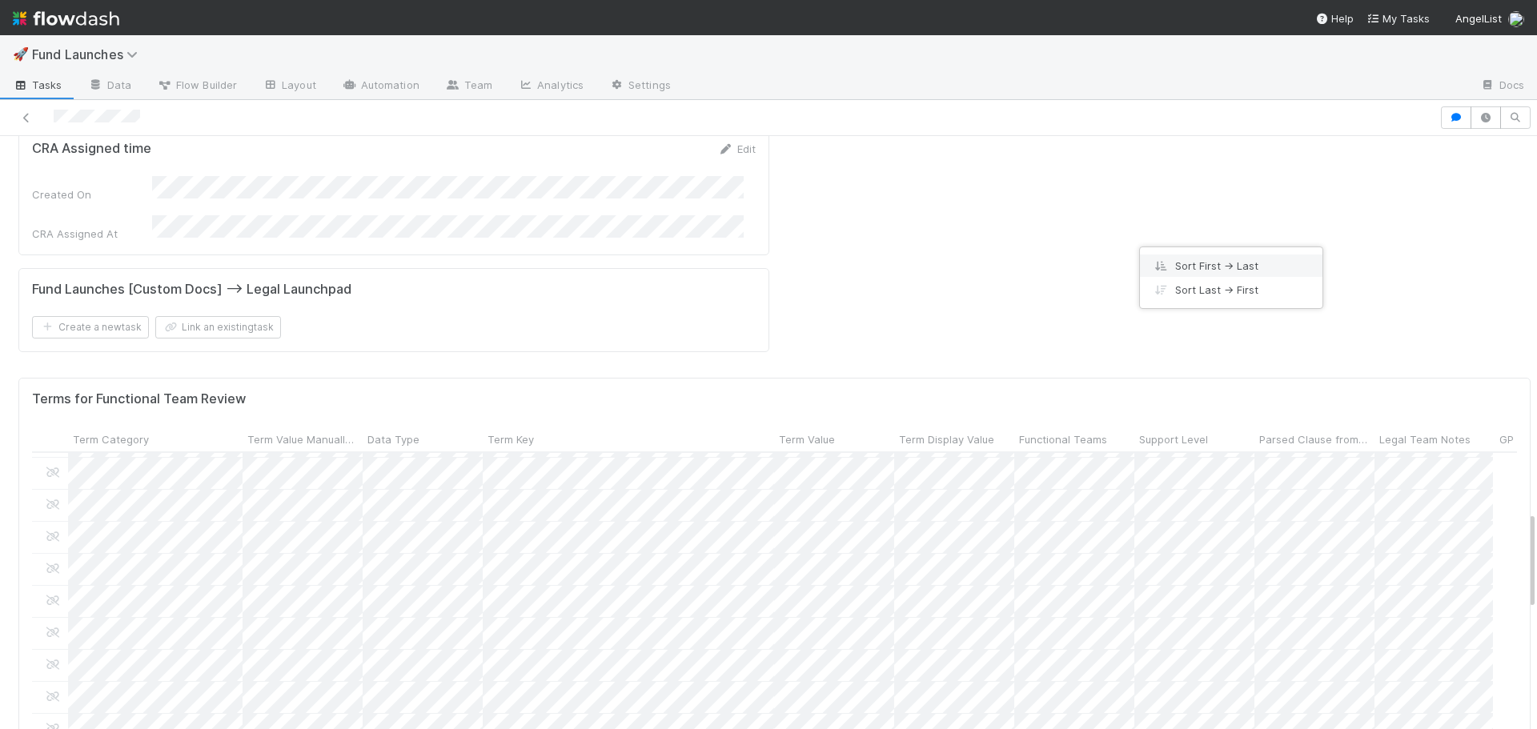
click at [1201, 262] on div "Sort First → Last" at bounding box center [1231, 266] width 183 height 24
click at [835, 392] on div "Terms for Functional Team Review" at bounding box center [774, 400] width 1485 height 16
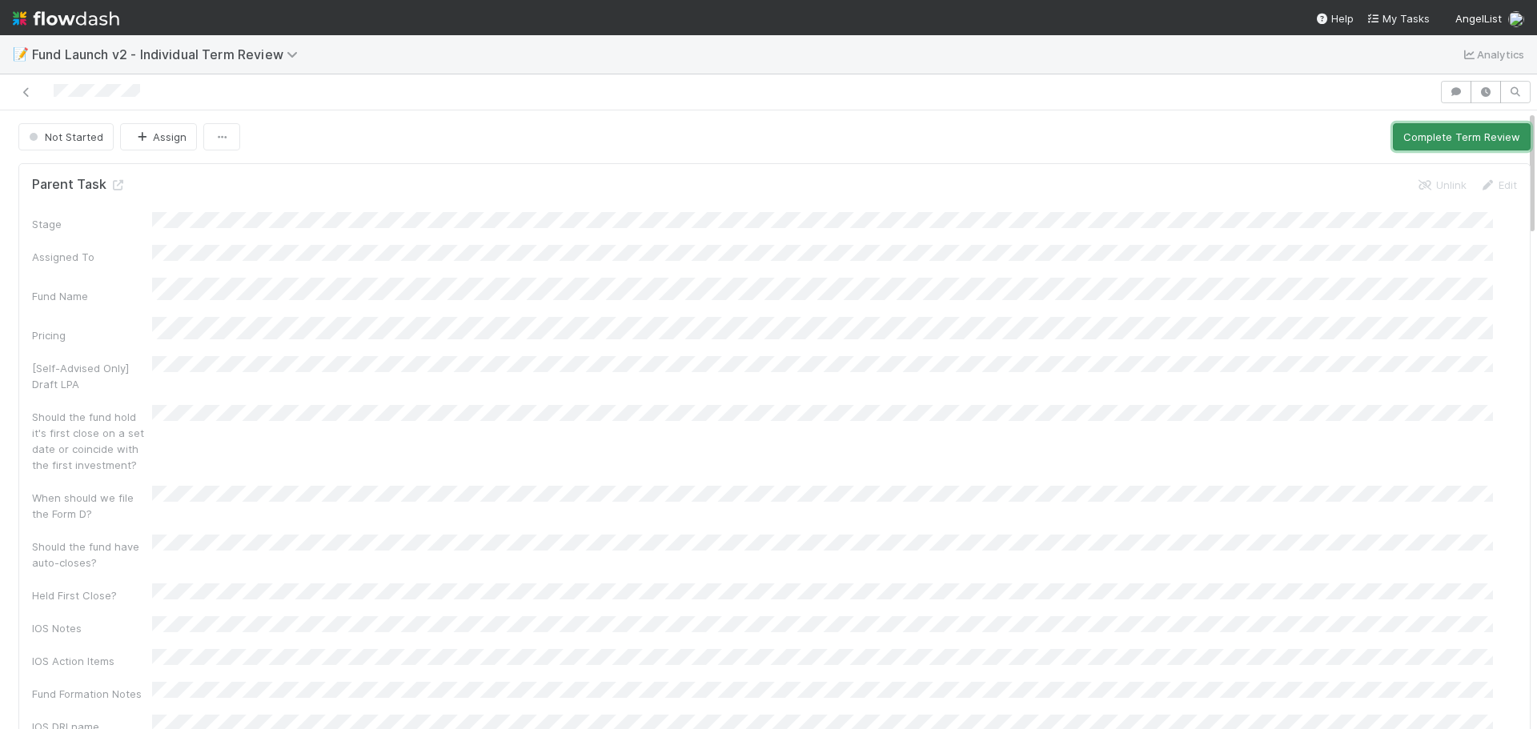
click at [1438, 135] on button "Complete Term Review" at bounding box center [1462, 136] width 138 height 27
click at [1433, 134] on button "Complete Term Review" at bounding box center [1462, 136] width 138 height 27
click at [1417, 134] on button "Complete Term Review" at bounding box center [1462, 136] width 138 height 27
click at [1393, 130] on button "Complete Term Review" at bounding box center [1462, 136] width 138 height 27
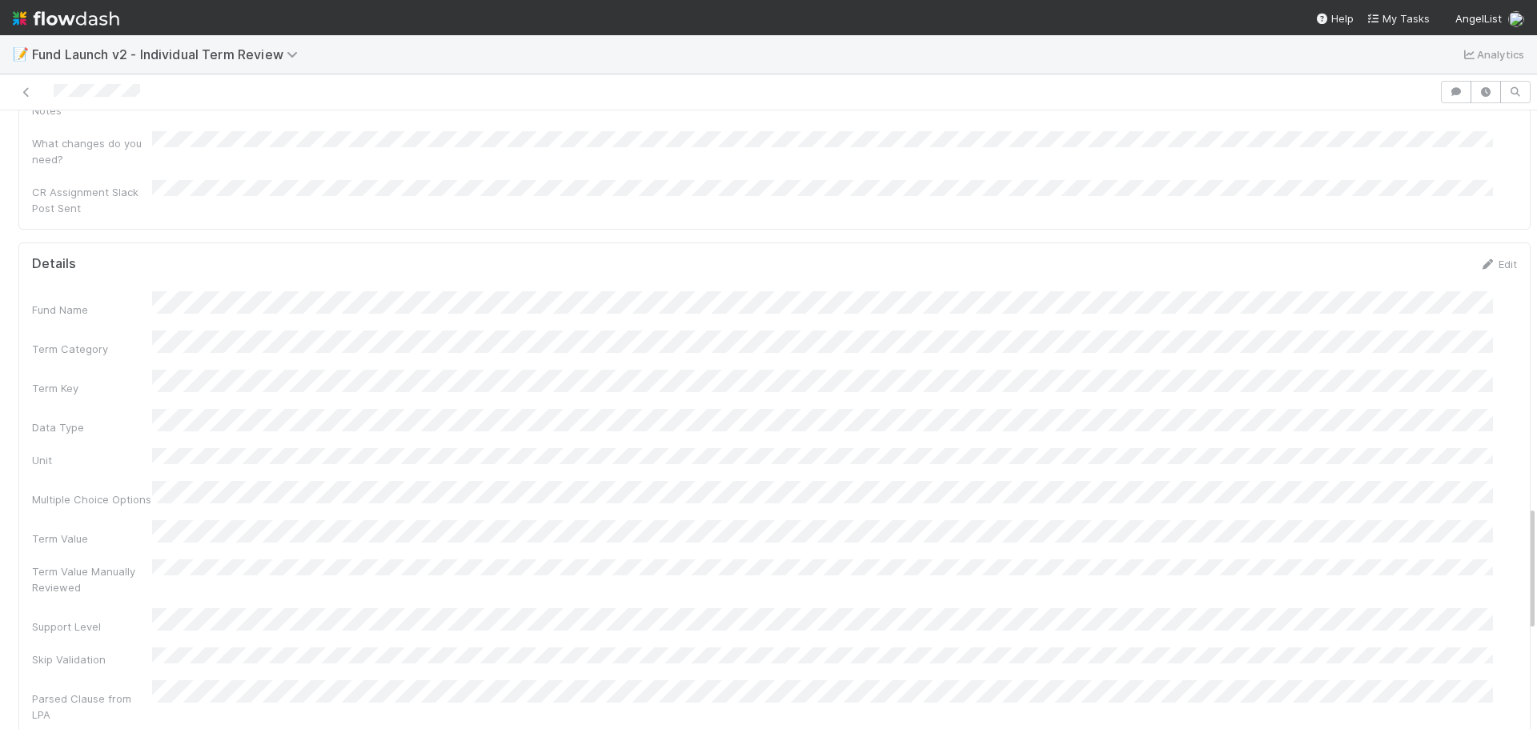
scroll to position [1940, 0]
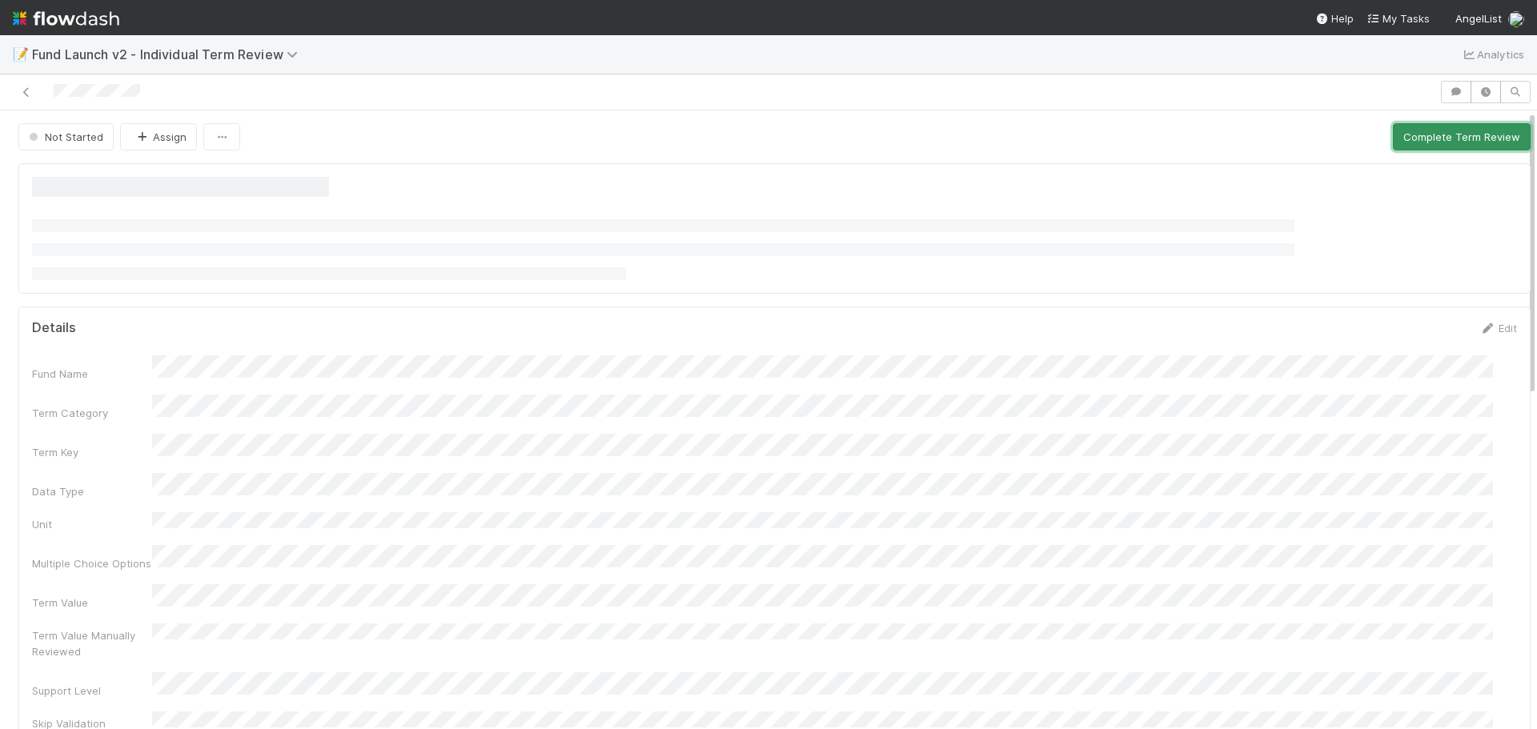
click at [1393, 143] on button "Complete Term Review" at bounding box center [1462, 136] width 138 height 27
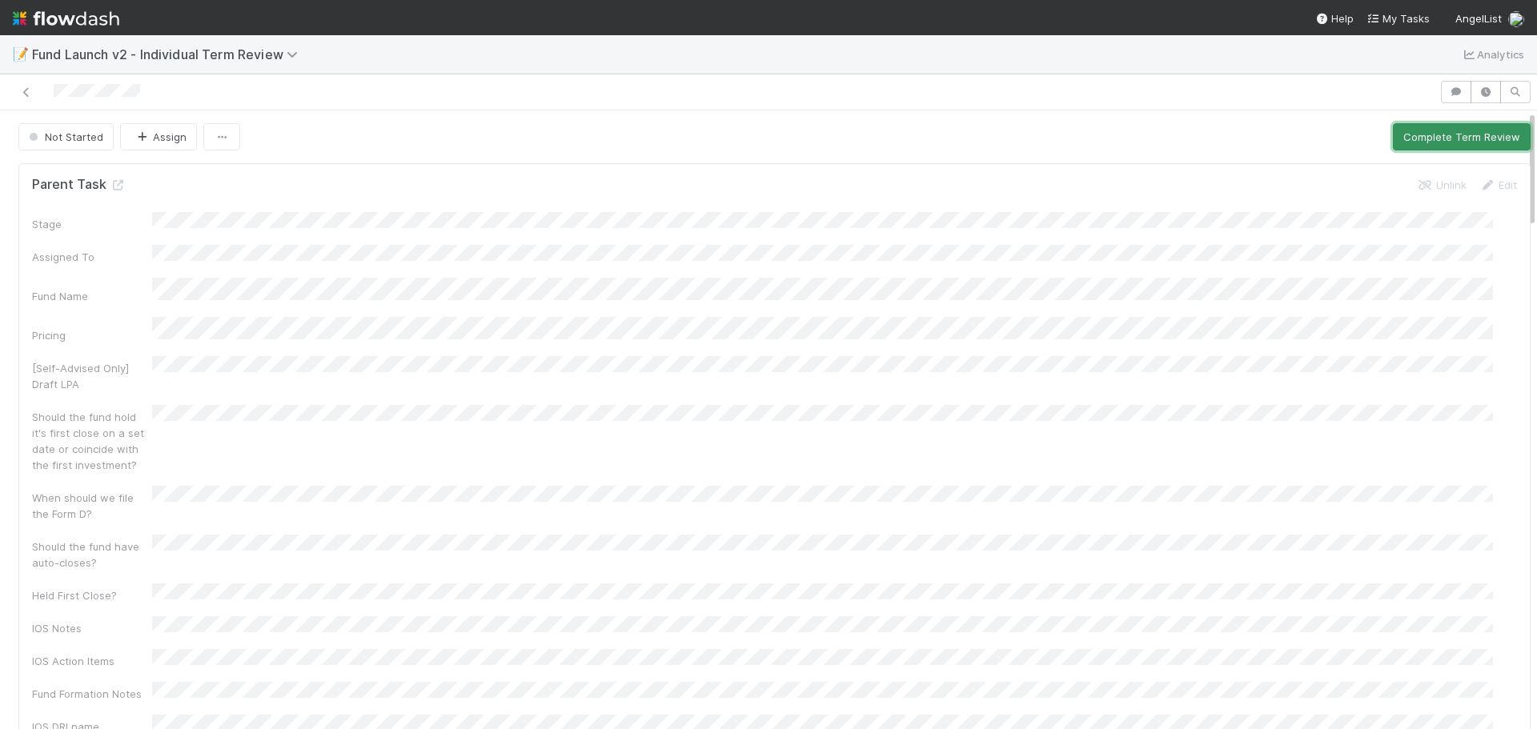
click at [1409, 143] on button "Complete Term Review" at bounding box center [1462, 136] width 138 height 27
click at [1432, 139] on button "Complete Term Review" at bounding box center [1462, 136] width 138 height 27
click at [1409, 130] on button "Complete Term Review" at bounding box center [1462, 136] width 138 height 27
click at [1421, 140] on button "Complete Term Review" at bounding box center [1462, 136] width 138 height 27
click at [1401, 133] on button "Complete Term Review" at bounding box center [1462, 136] width 138 height 27
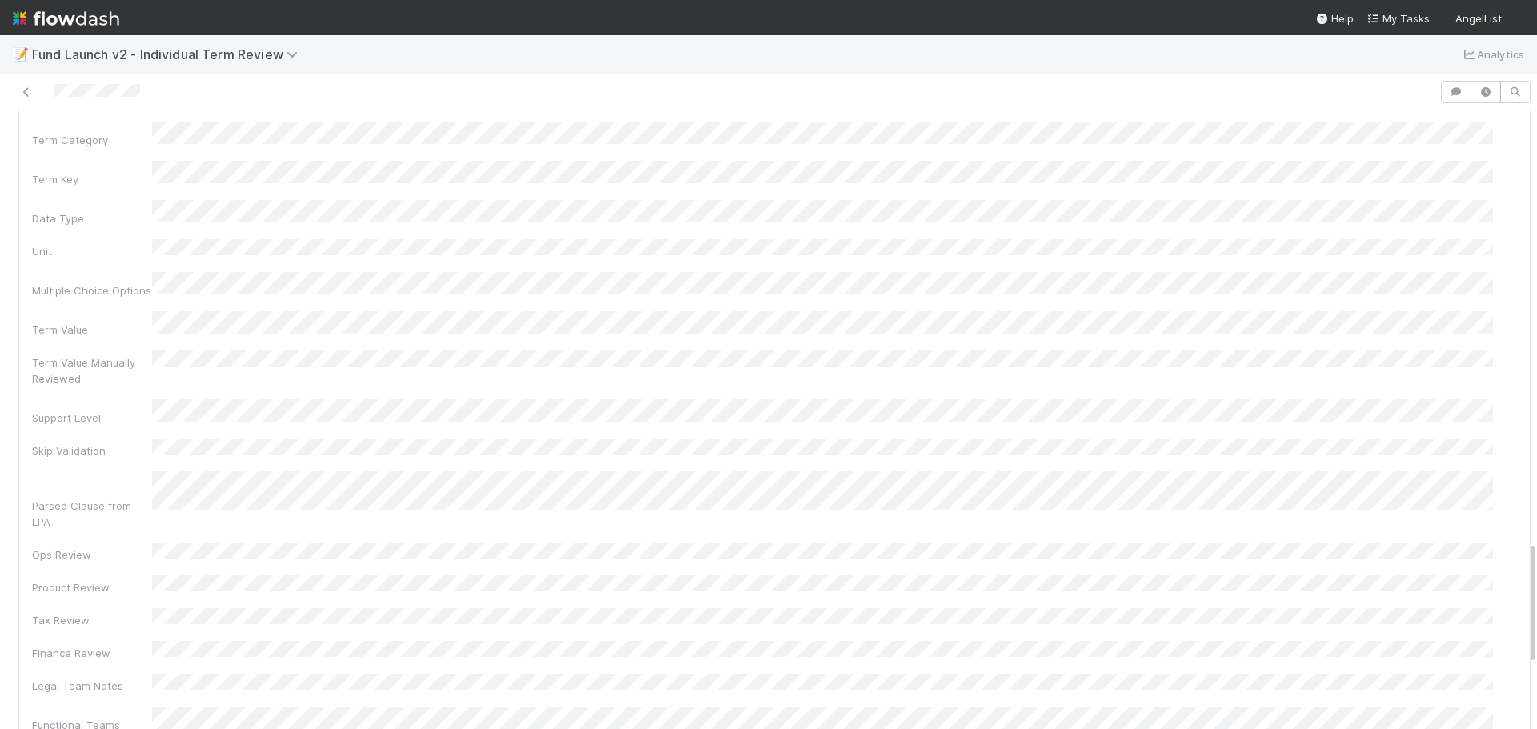
scroll to position [2203, 0]
click at [150, 701] on div "Legal Team Notes" at bounding box center [774, 732] width 1485 height 63
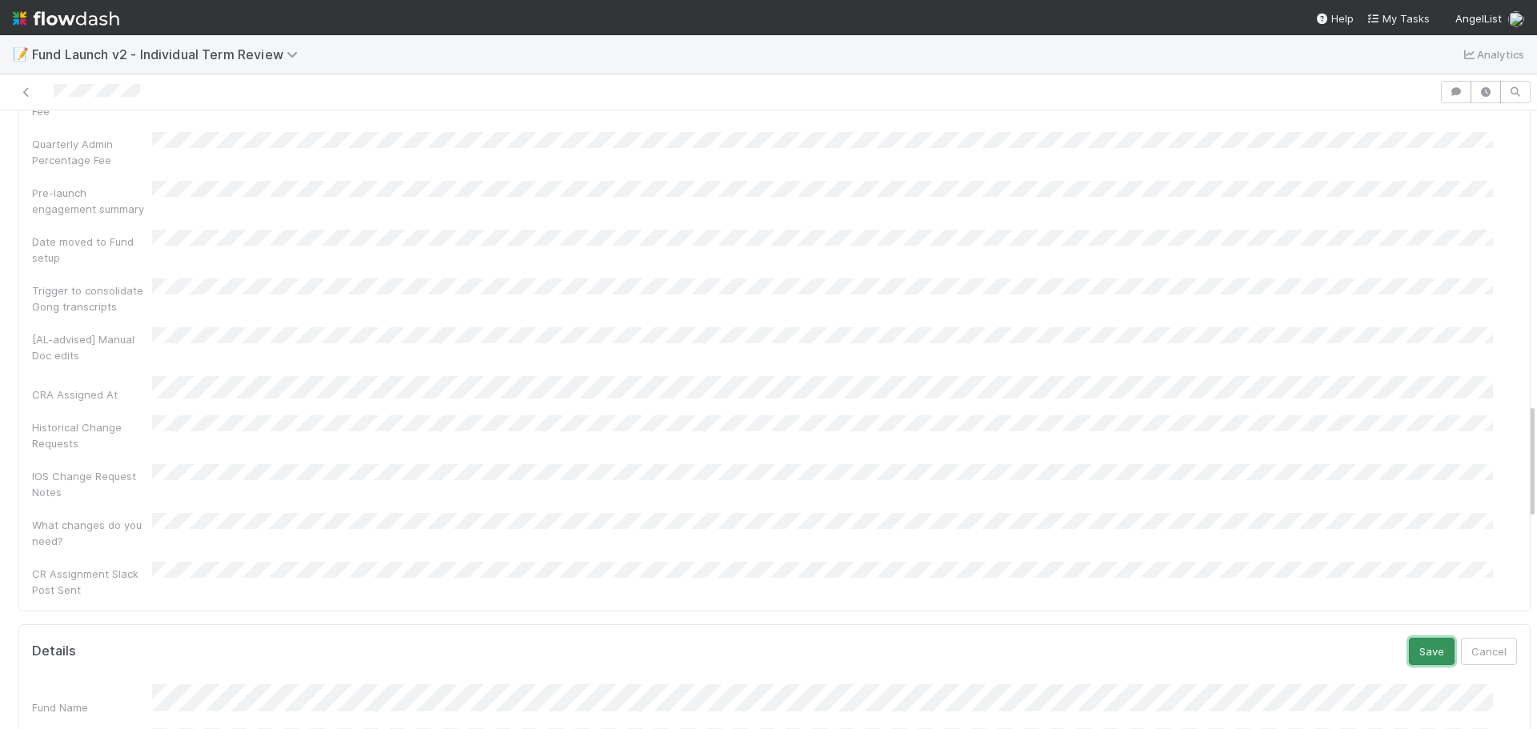
click at [1409, 638] on button "Save" at bounding box center [1432, 651] width 46 height 27
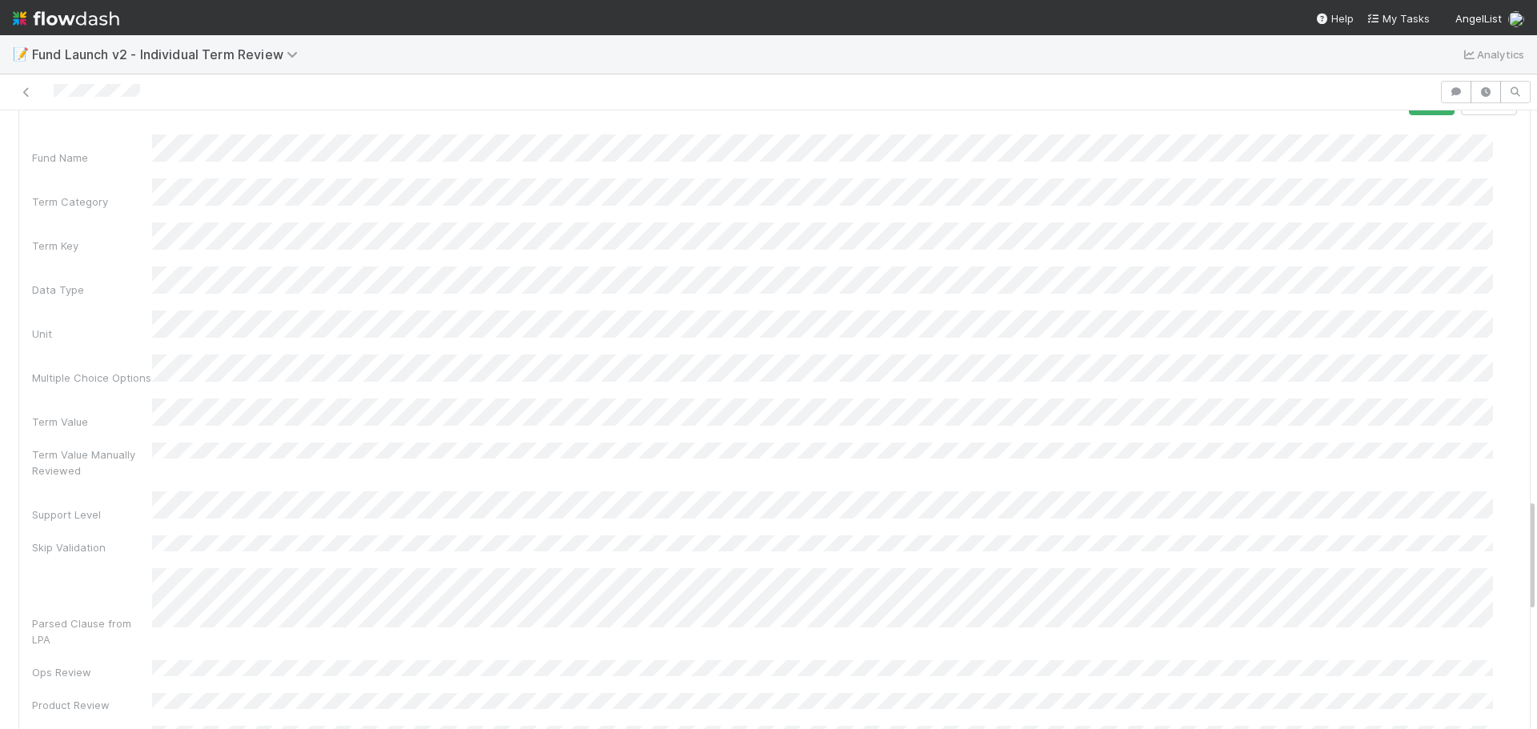
scroll to position [1792, 0]
click at [1418, 408] on button "Save" at bounding box center [1432, 421] width 46 height 27
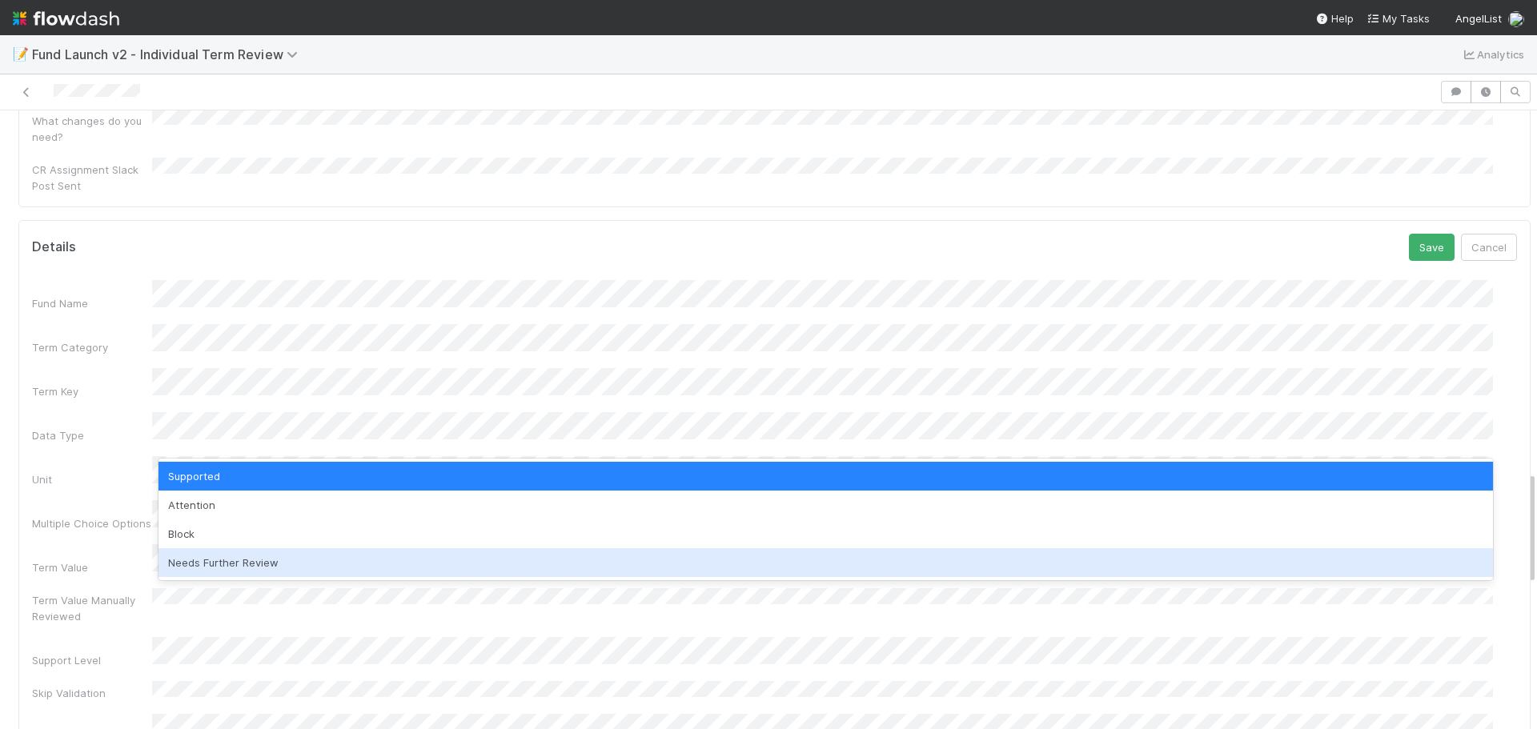
click at [251, 566] on div "Needs Further Review" at bounding box center [826, 563] width 1335 height 29
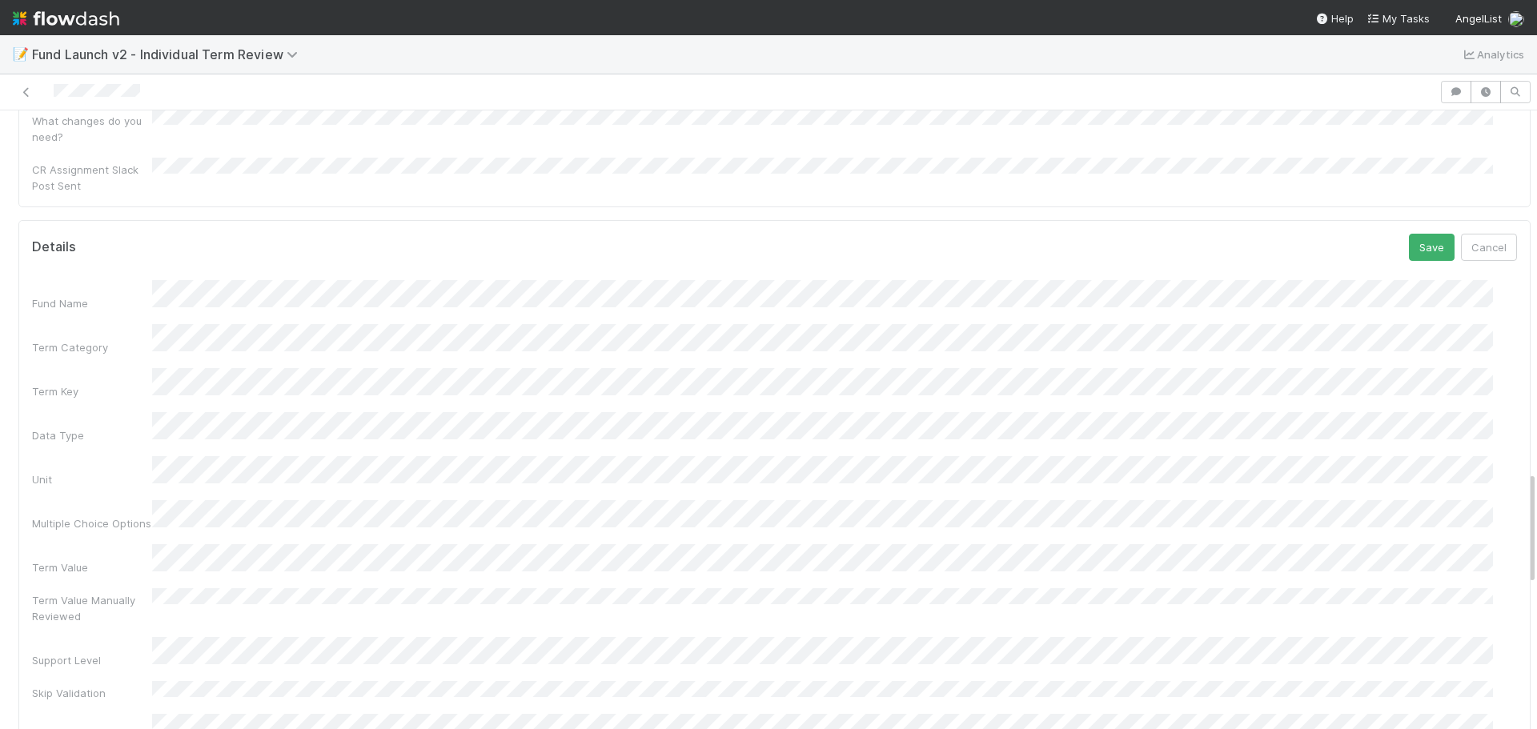
click at [299, 589] on div "Term Value Manually Reviewed" at bounding box center [774, 607] width 1485 height 36
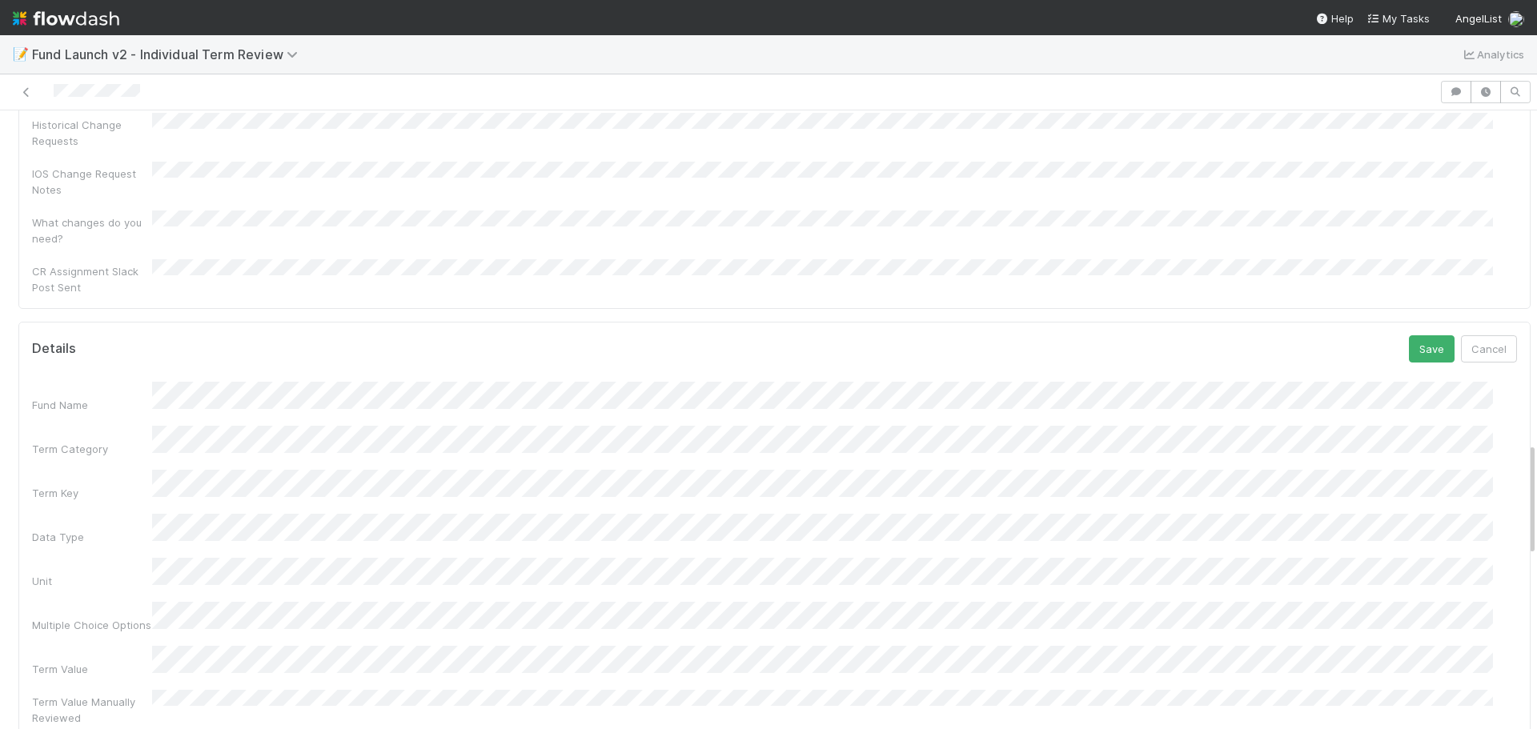
scroll to position [1806, 0]
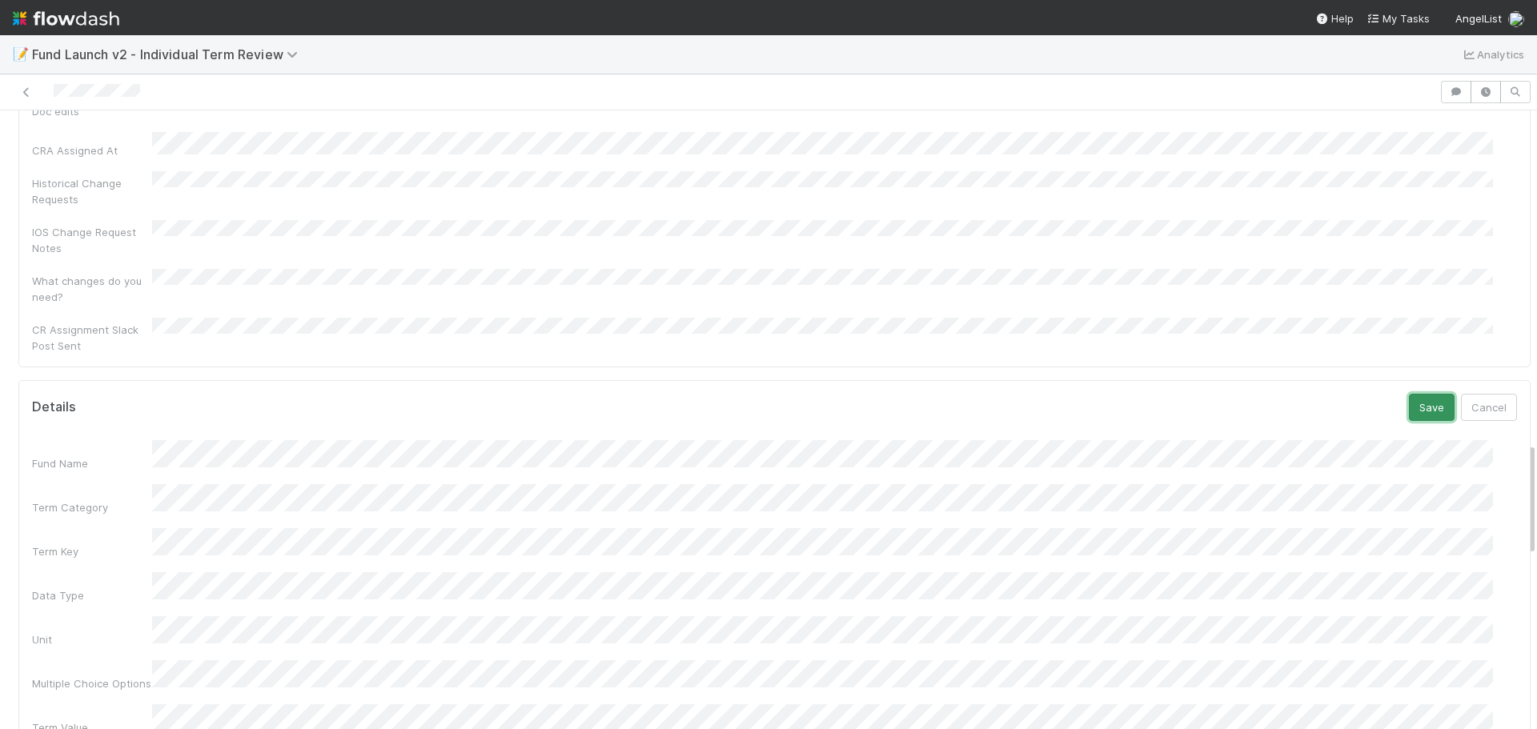
click at [1411, 394] on button "Save" at bounding box center [1432, 407] width 46 height 27
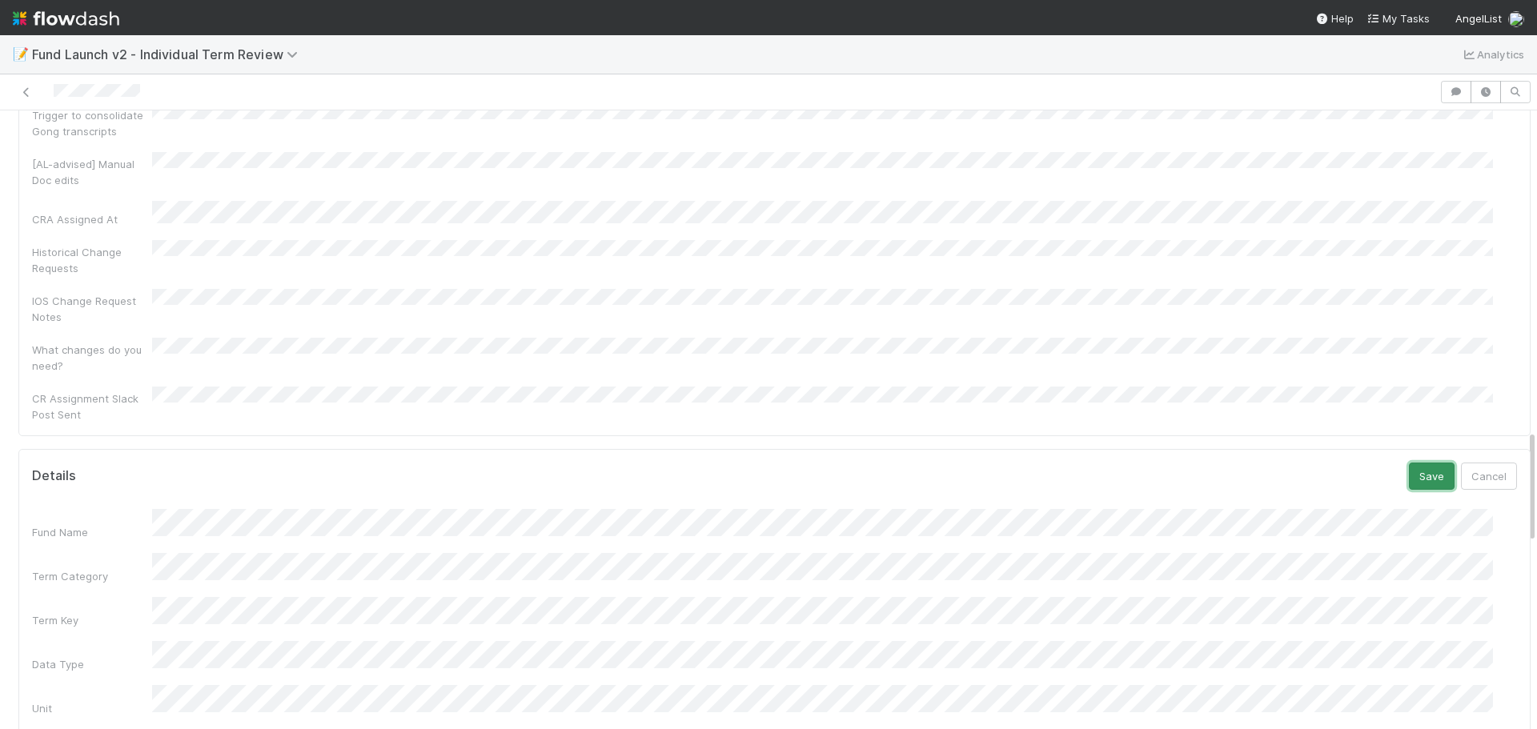
click at [1409, 463] on button "Save" at bounding box center [1432, 476] width 46 height 27
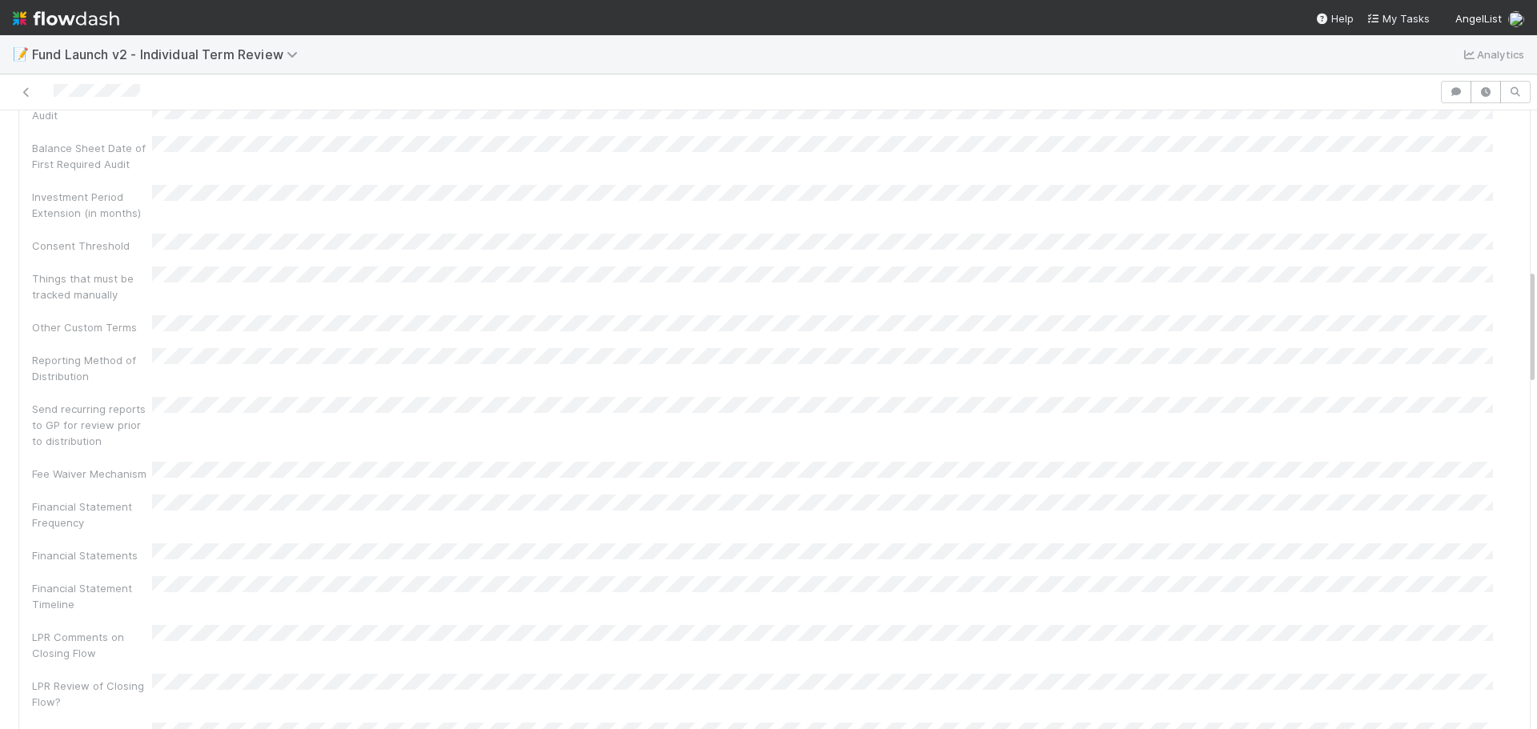
scroll to position [0, 0]
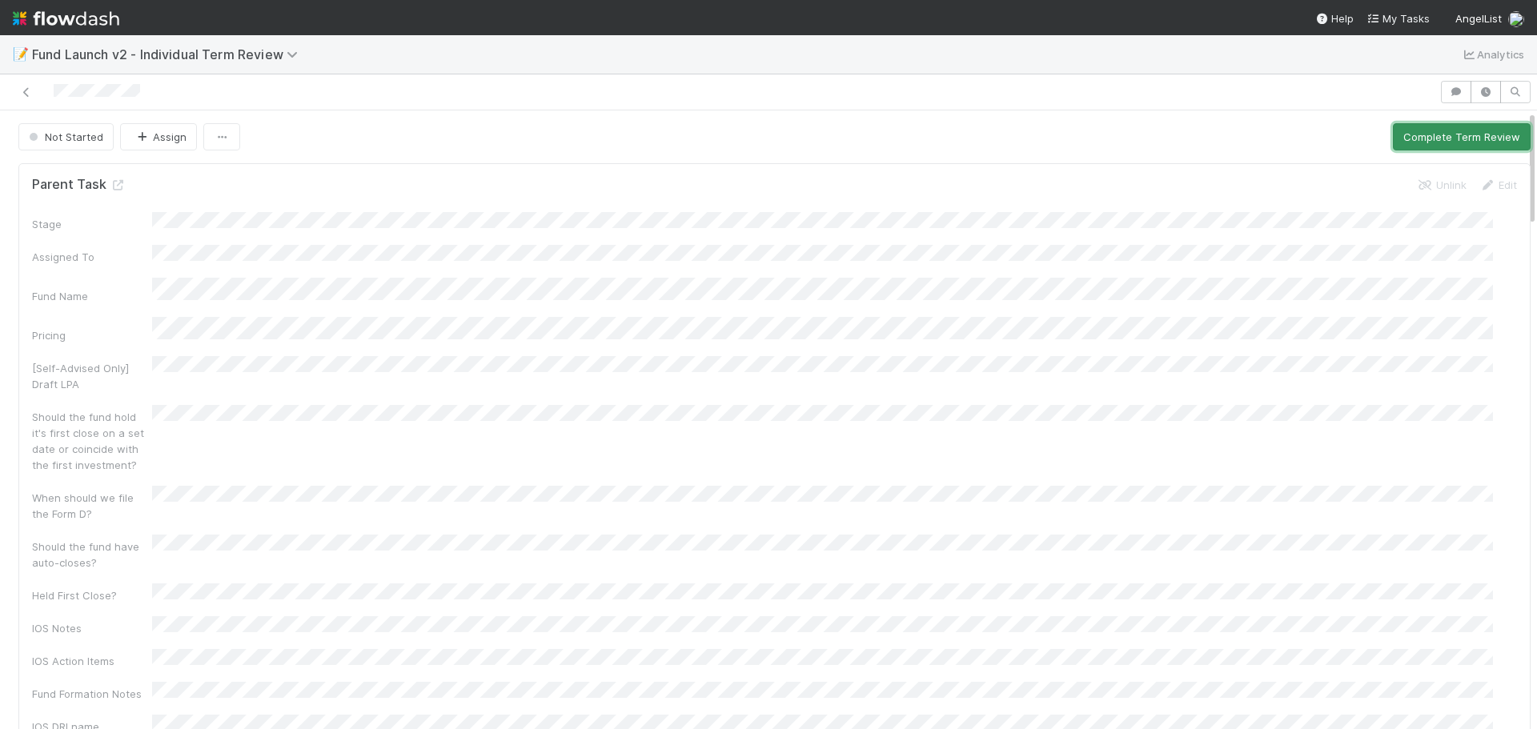
click at [1461, 128] on button "Complete Term Review" at bounding box center [1462, 136] width 138 height 27
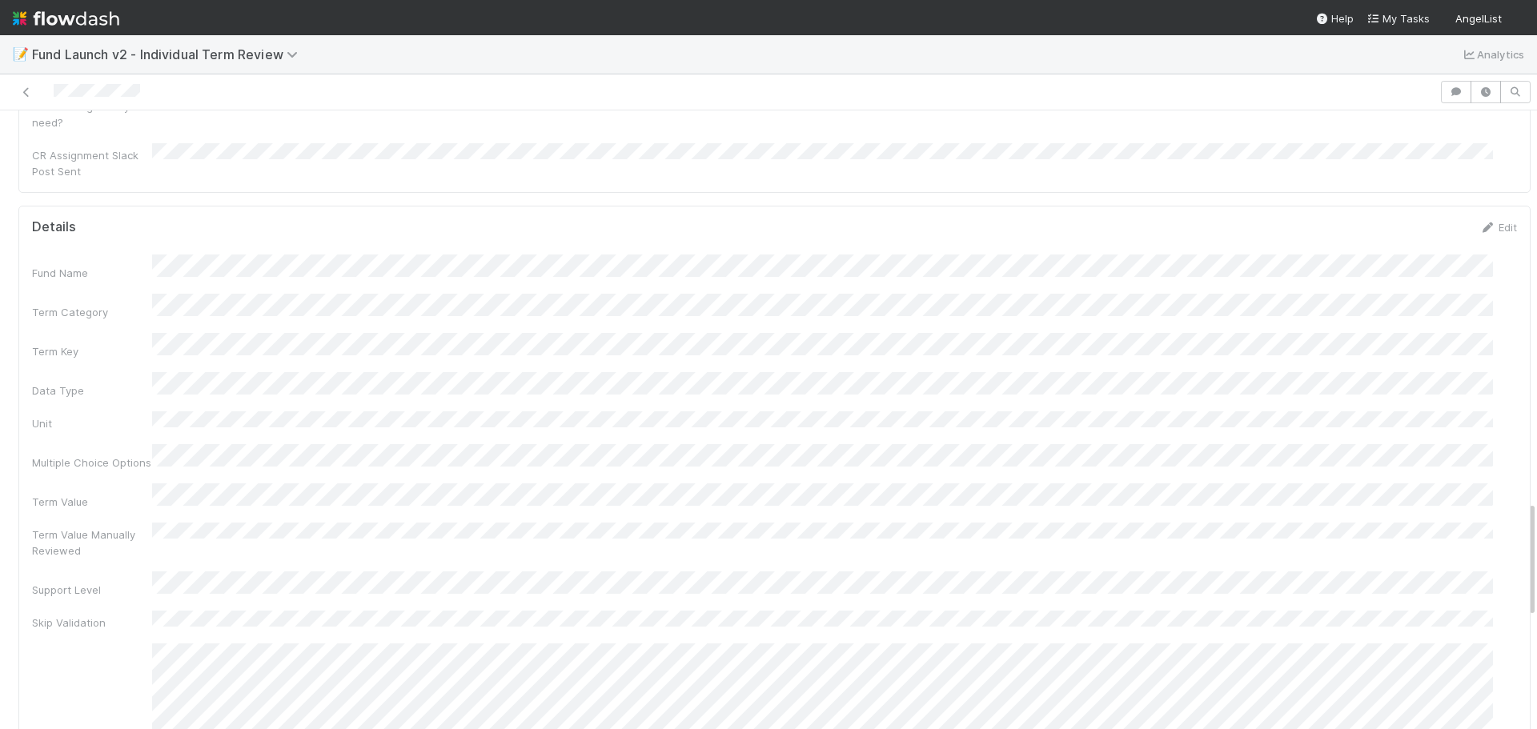
scroll to position [1762, 0]
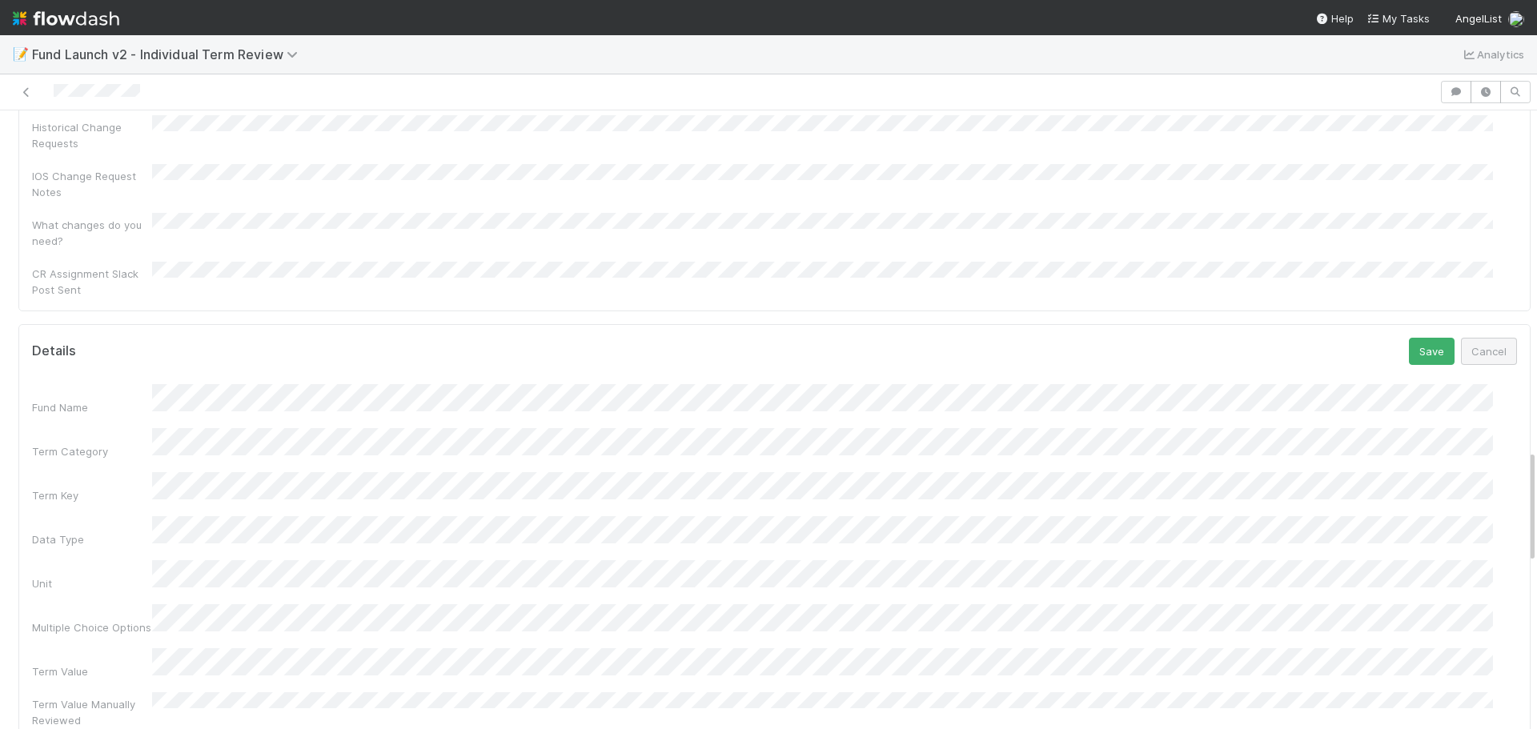
scroll to position [1847, 0]
click at [1409, 353] on button "Save" at bounding box center [1432, 366] width 46 height 27
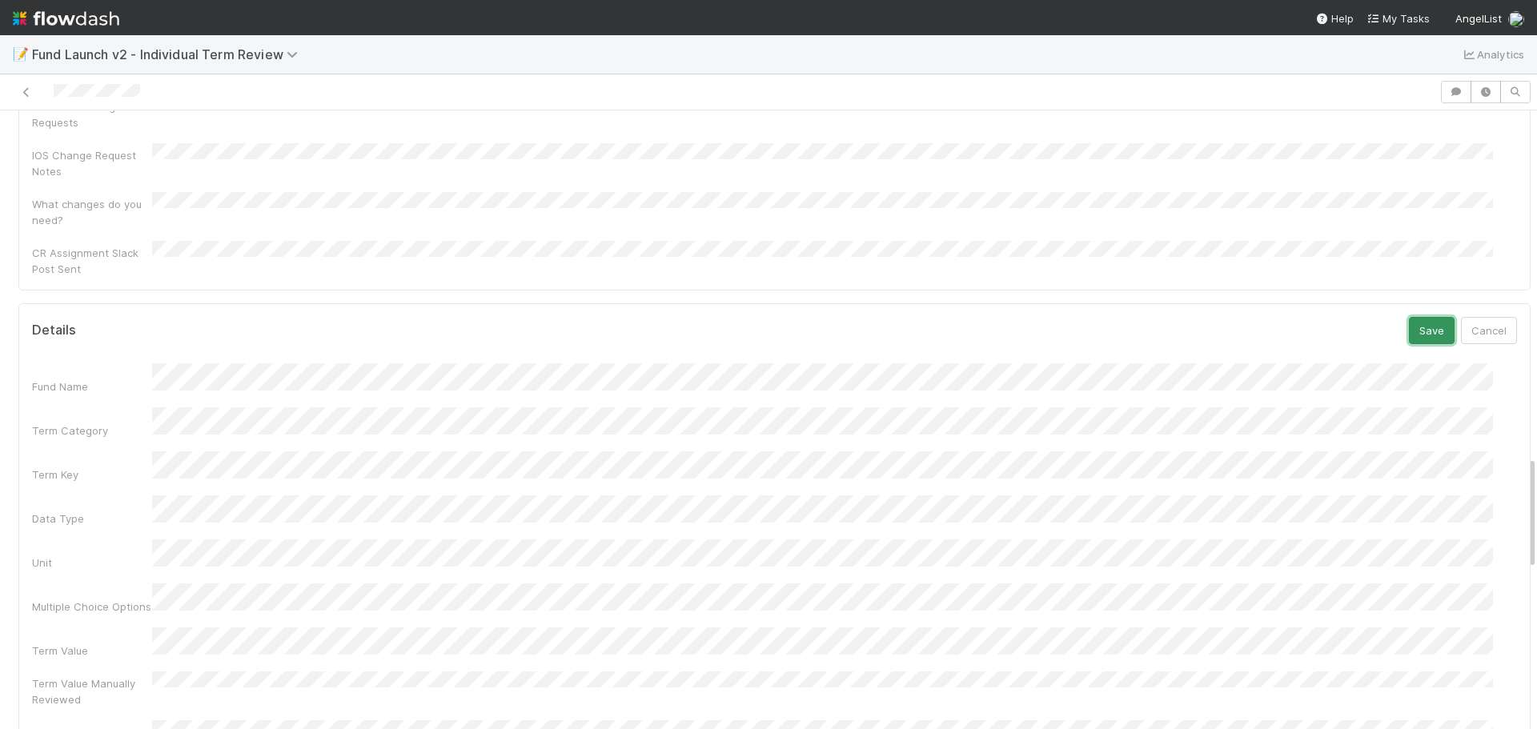
click at [1409, 317] on button "Save" at bounding box center [1432, 330] width 46 height 27
click at [1411, 372] on button "Save" at bounding box center [1432, 385] width 46 height 27
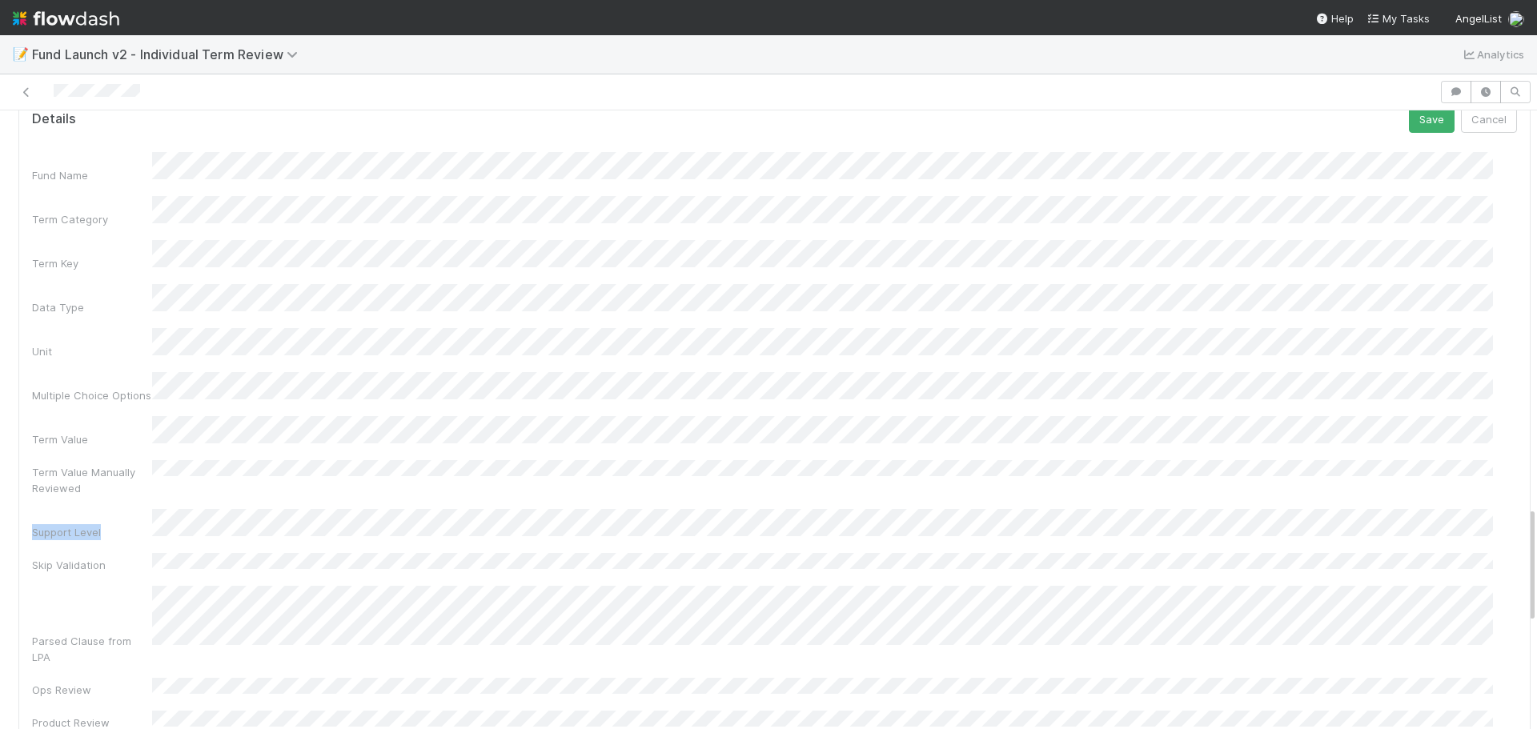
click at [183, 460] on div "Term Value Manually Reviewed" at bounding box center [774, 478] width 1485 height 36
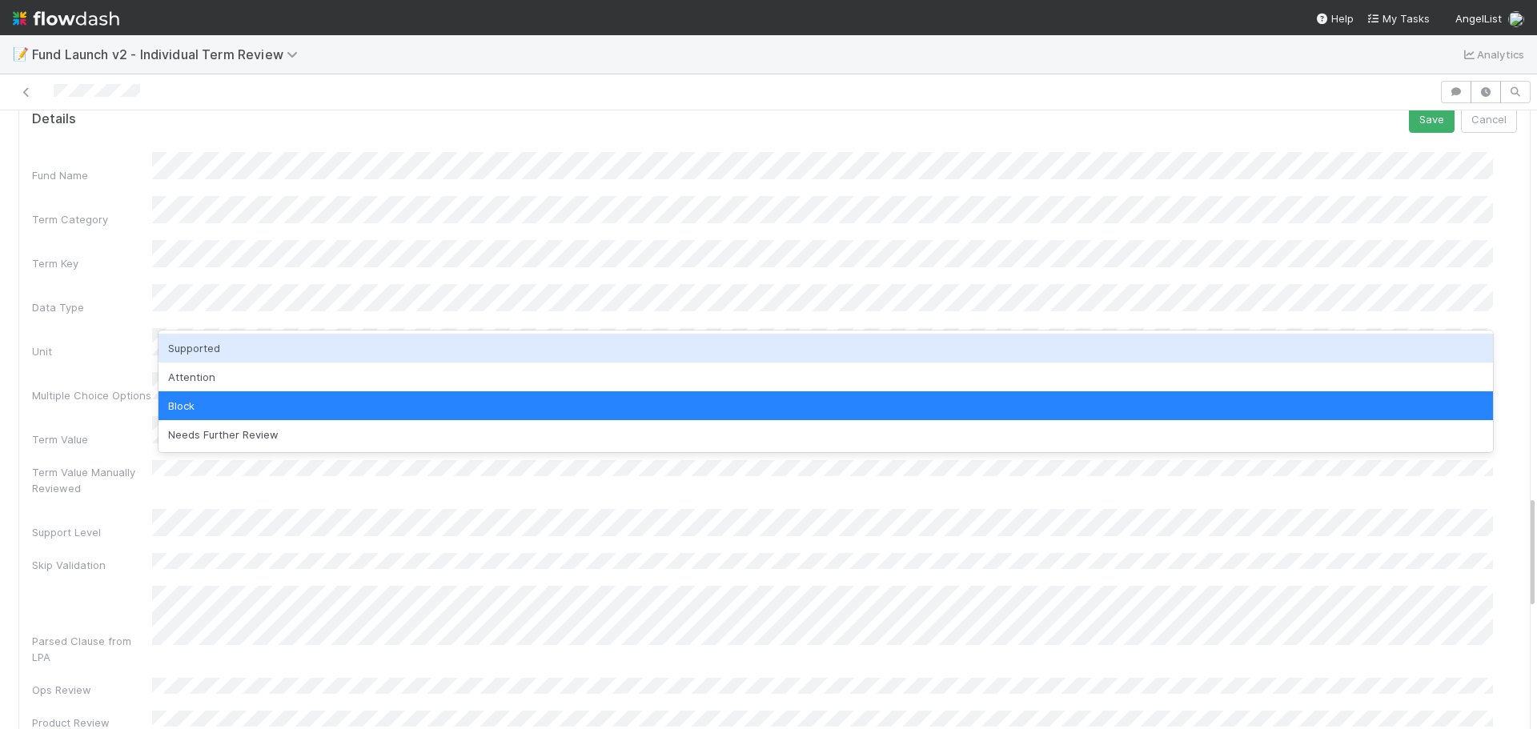
click at [243, 344] on div "Supported" at bounding box center [826, 348] width 1335 height 29
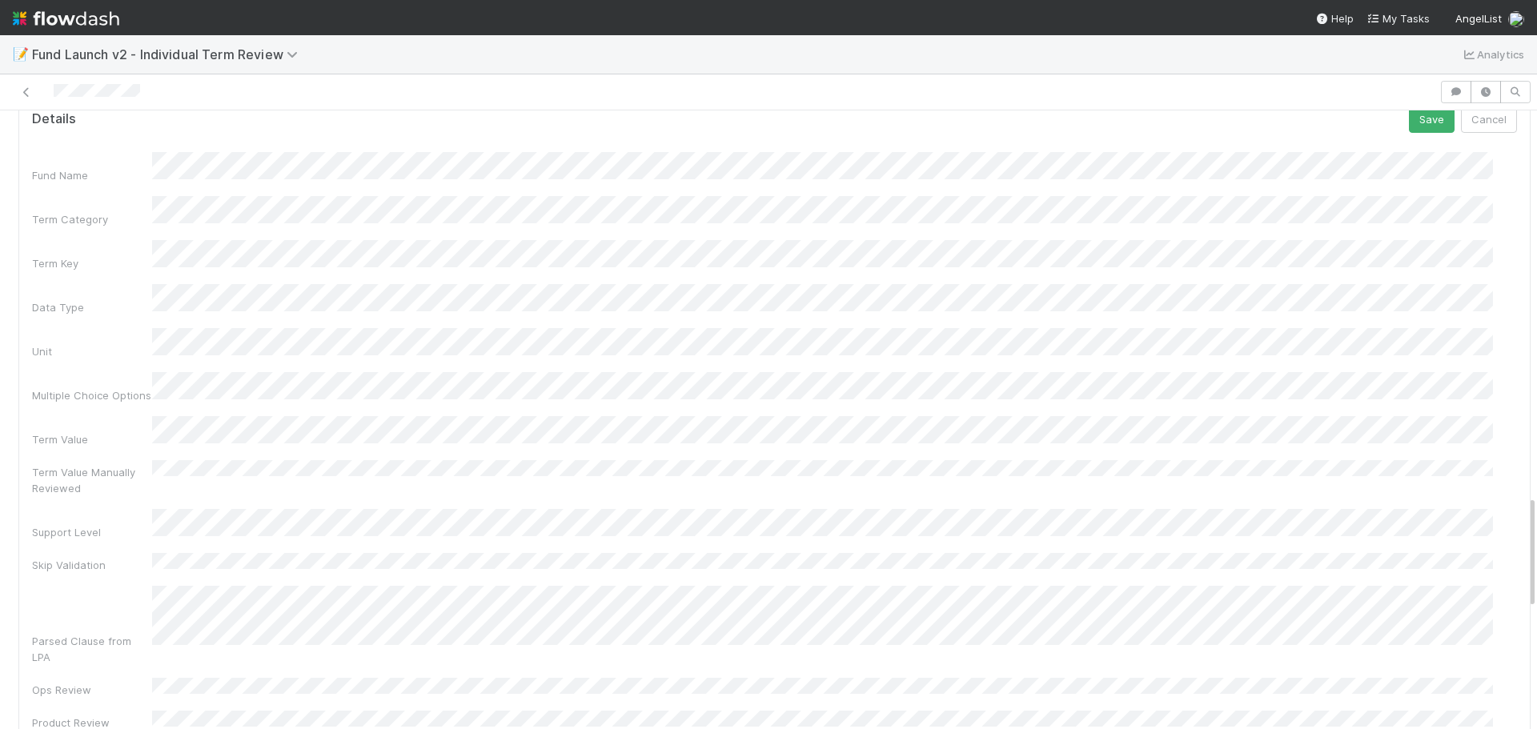
click at [120, 509] on div "Support Level" at bounding box center [774, 524] width 1485 height 31
click at [1420, 346] on button "Save" at bounding box center [1432, 359] width 46 height 27
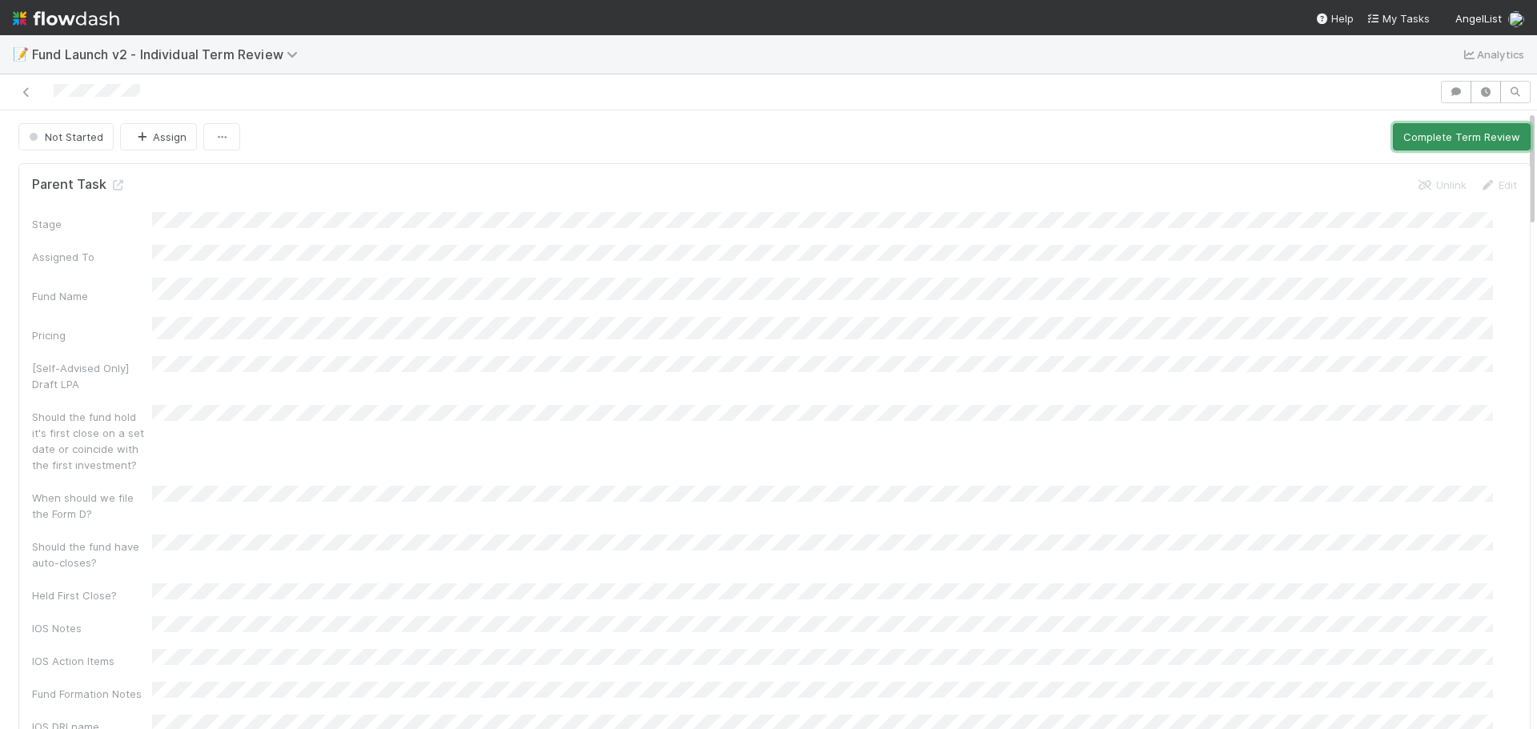
click at [1393, 136] on button "Complete Term Review" at bounding box center [1462, 136] width 138 height 27
click at [1393, 147] on button "Complete Term Review" at bounding box center [1462, 136] width 138 height 27
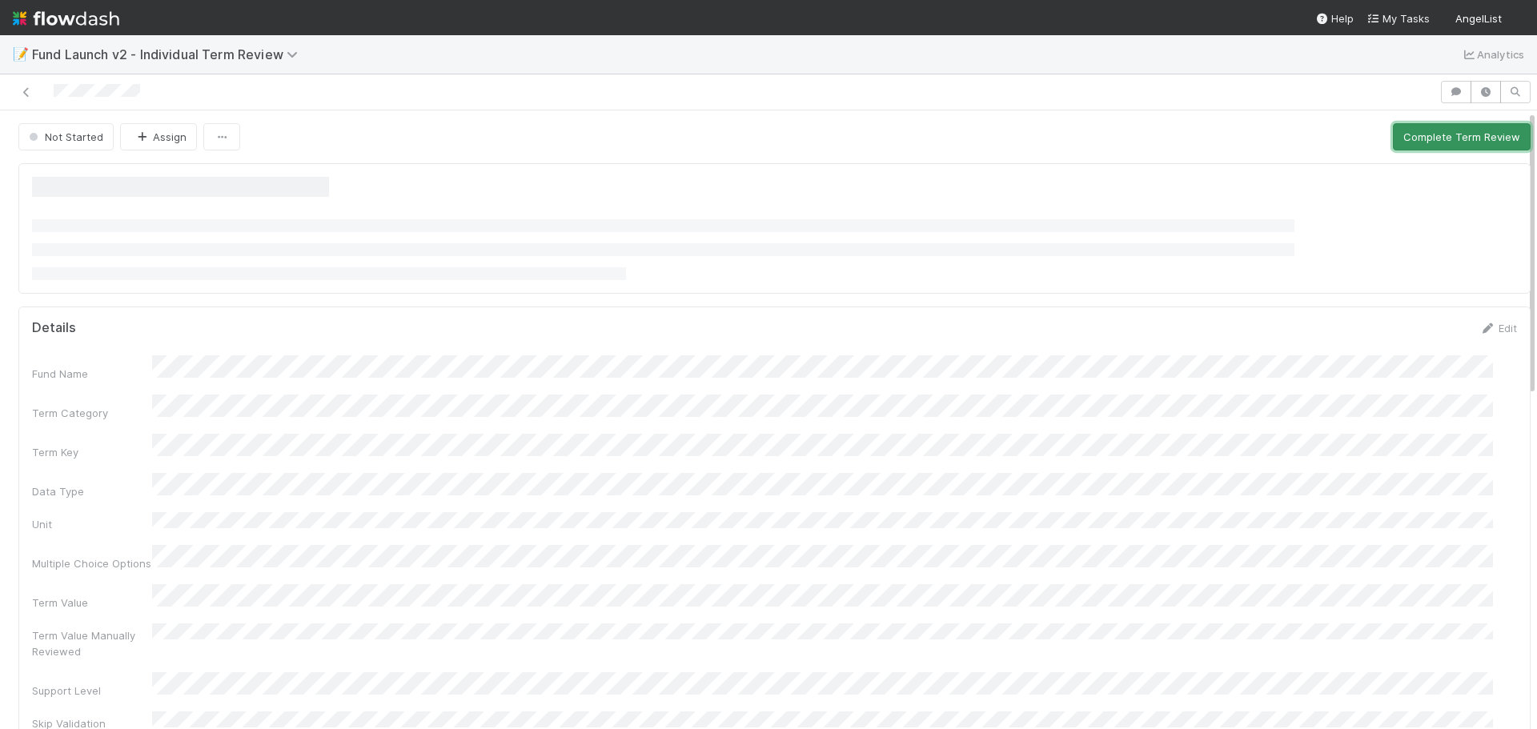
click at [1393, 130] on button "Complete Term Review" at bounding box center [1462, 136] width 138 height 27
click at [1396, 137] on button "Complete Term Review" at bounding box center [1462, 136] width 138 height 27
click at [1393, 140] on button "Complete Term Review" at bounding box center [1462, 136] width 138 height 27
click at [1430, 143] on button "Complete Term Review" at bounding box center [1462, 136] width 138 height 27
click at [1399, 146] on button "Complete Term Review" at bounding box center [1462, 136] width 138 height 27
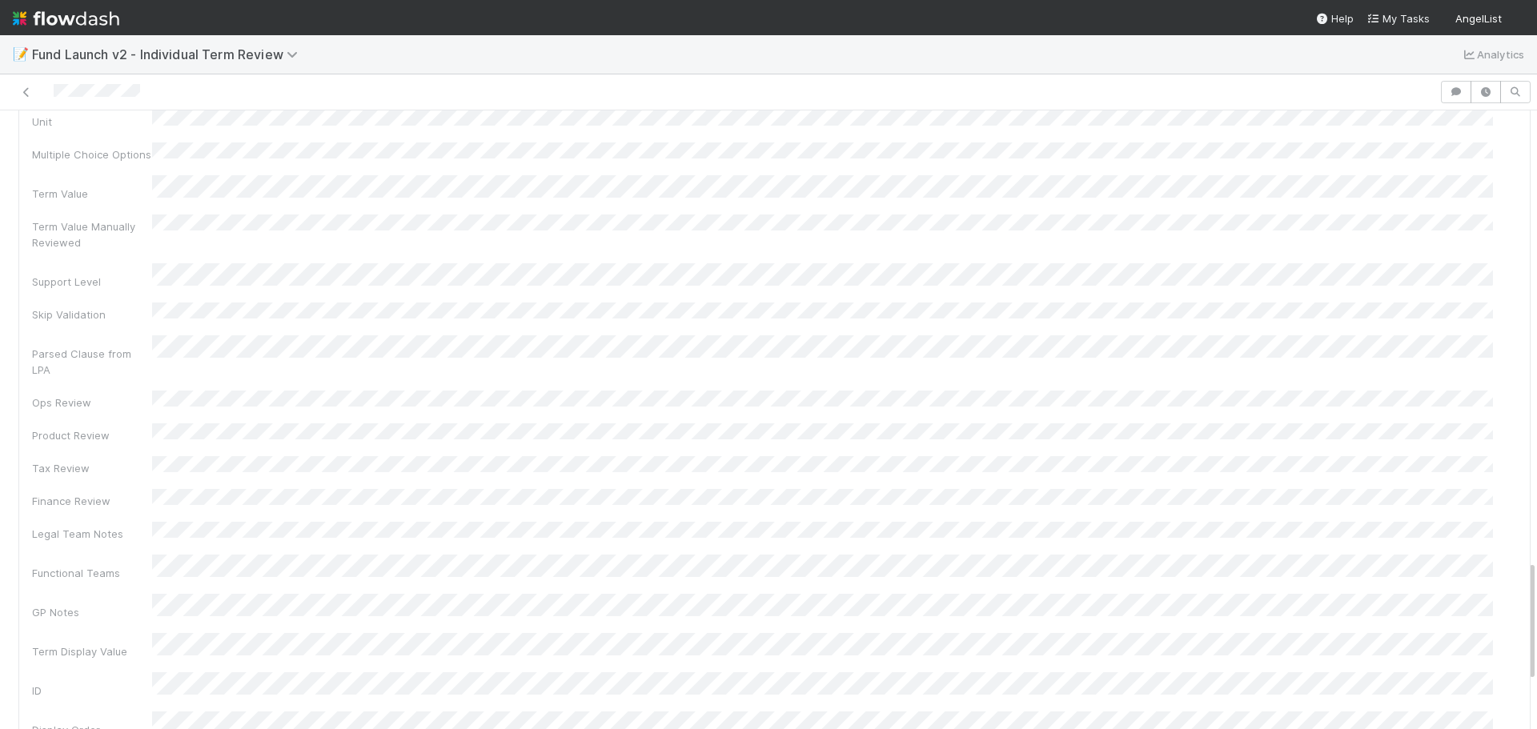
scroll to position [2345, 0]
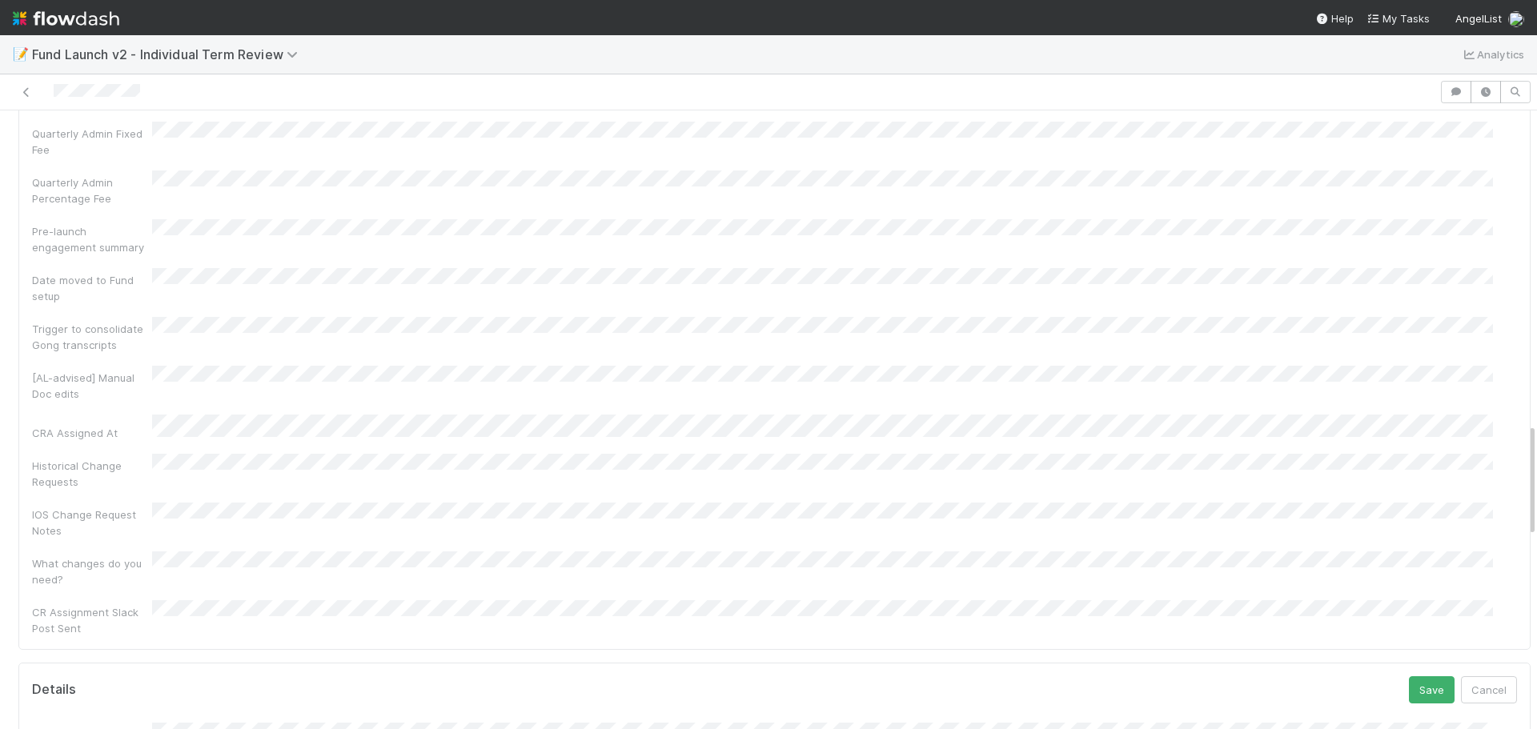
scroll to position [1705, 0]
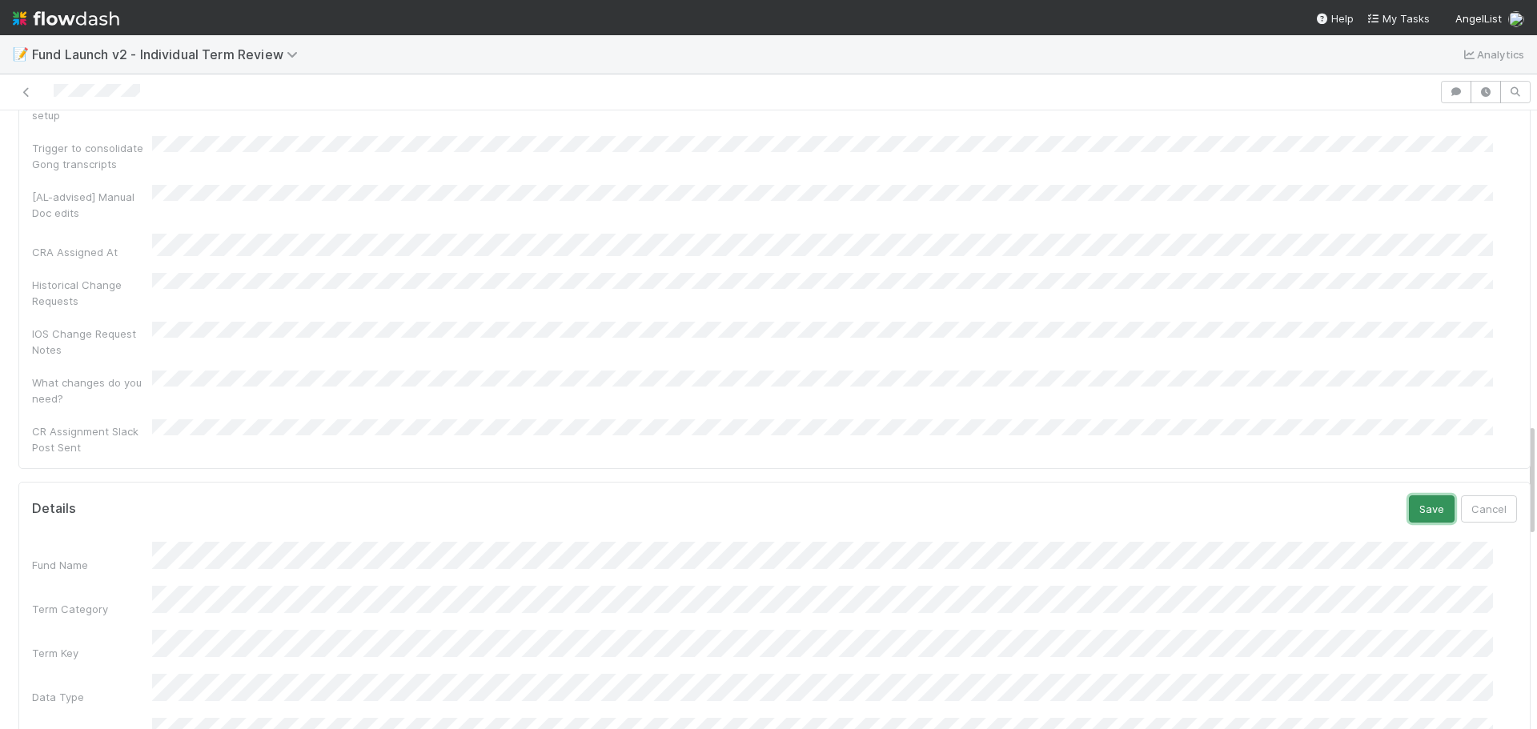
click at [1409, 496] on button "Save" at bounding box center [1432, 509] width 46 height 27
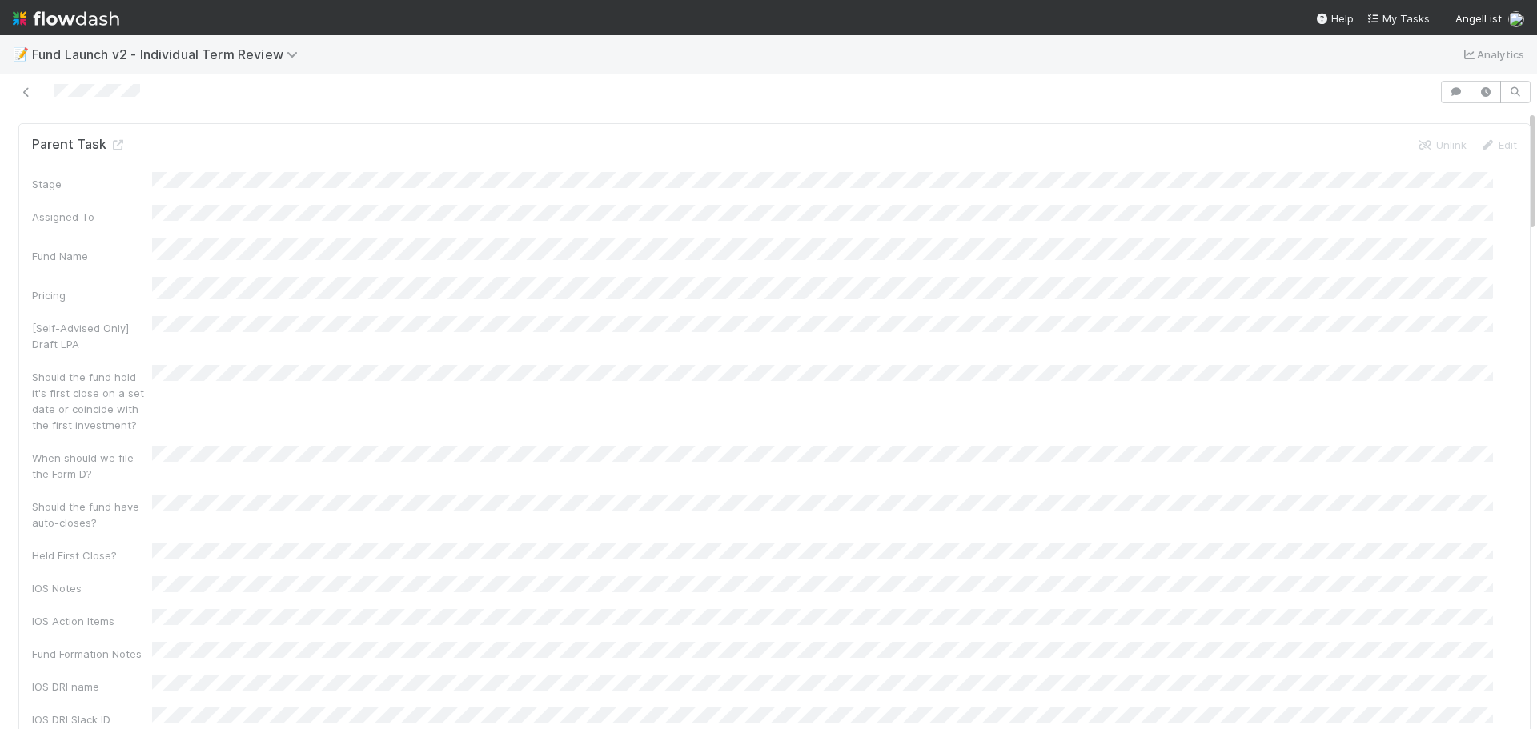
scroll to position [0, 0]
click at [1451, 129] on button "Complete Term Review" at bounding box center [1462, 136] width 138 height 27
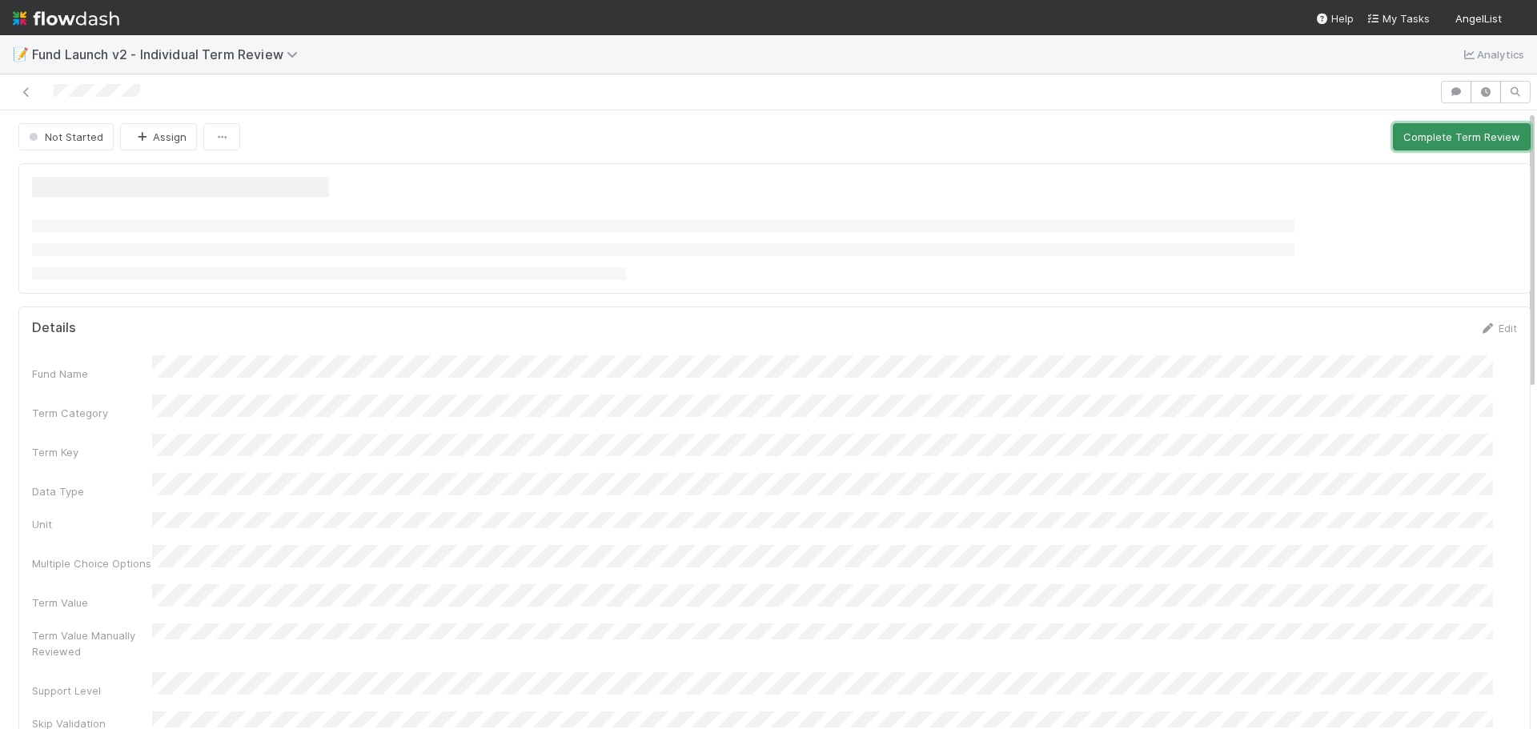
click at [1400, 135] on button "Complete Term Review" at bounding box center [1462, 136] width 138 height 27
click at [1405, 132] on button "Complete Term Review" at bounding box center [1462, 136] width 138 height 27
click at [1393, 133] on button "Complete Term Review" at bounding box center [1462, 136] width 138 height 27
click at [1406, 138] on button "Complete Term Review" at bounding box center [1462, 136] width 138 height 27
click at [1445, 131] on button "Complete Term Review" at bounding box center [1462, 136] width 138 height 27
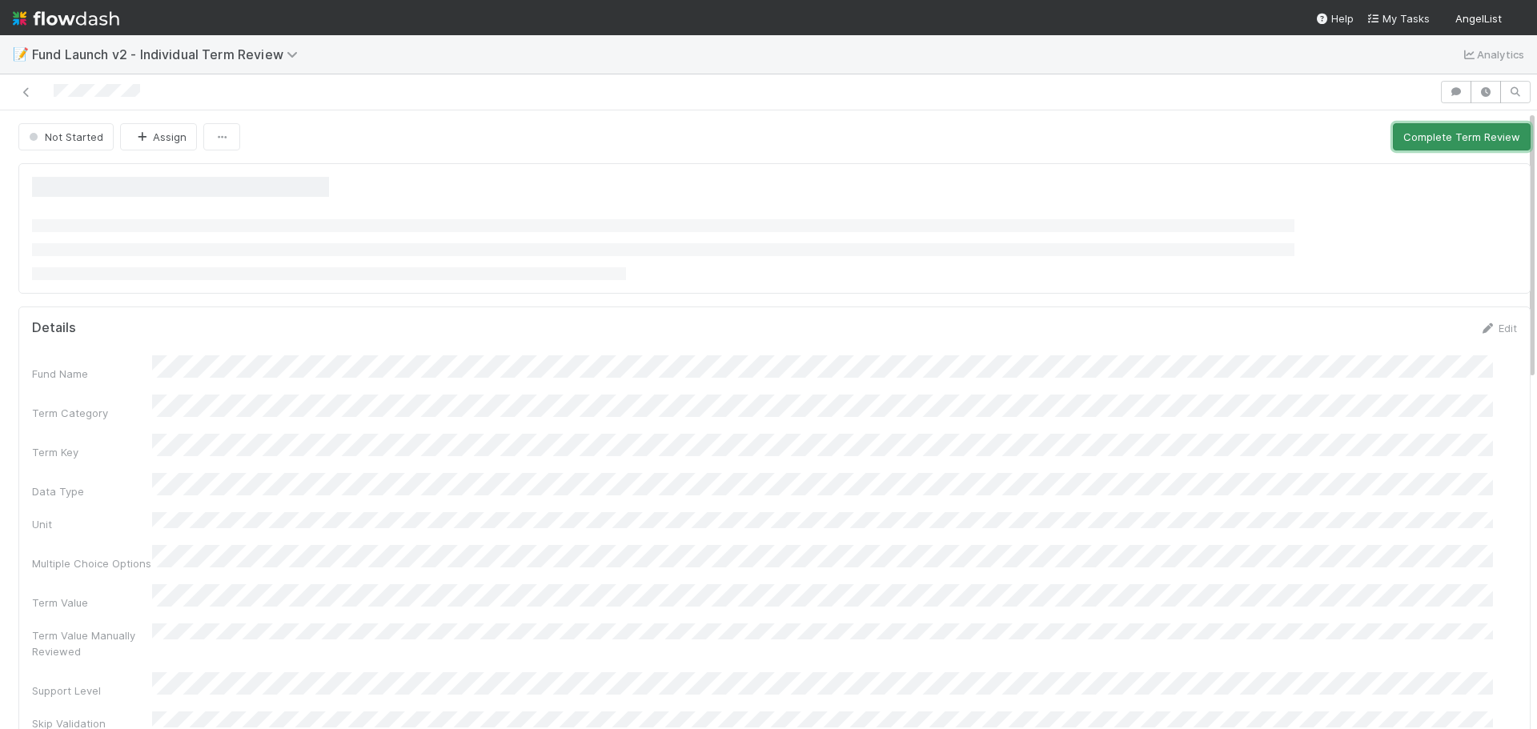
click at [1417, 134] on button "Complete Term Review" at bounding box center [1462, 136] width 138 height 27
click at [1396, 136] on button "Complete Term Review" at bounding box center [1462, 136] width 138 height 27
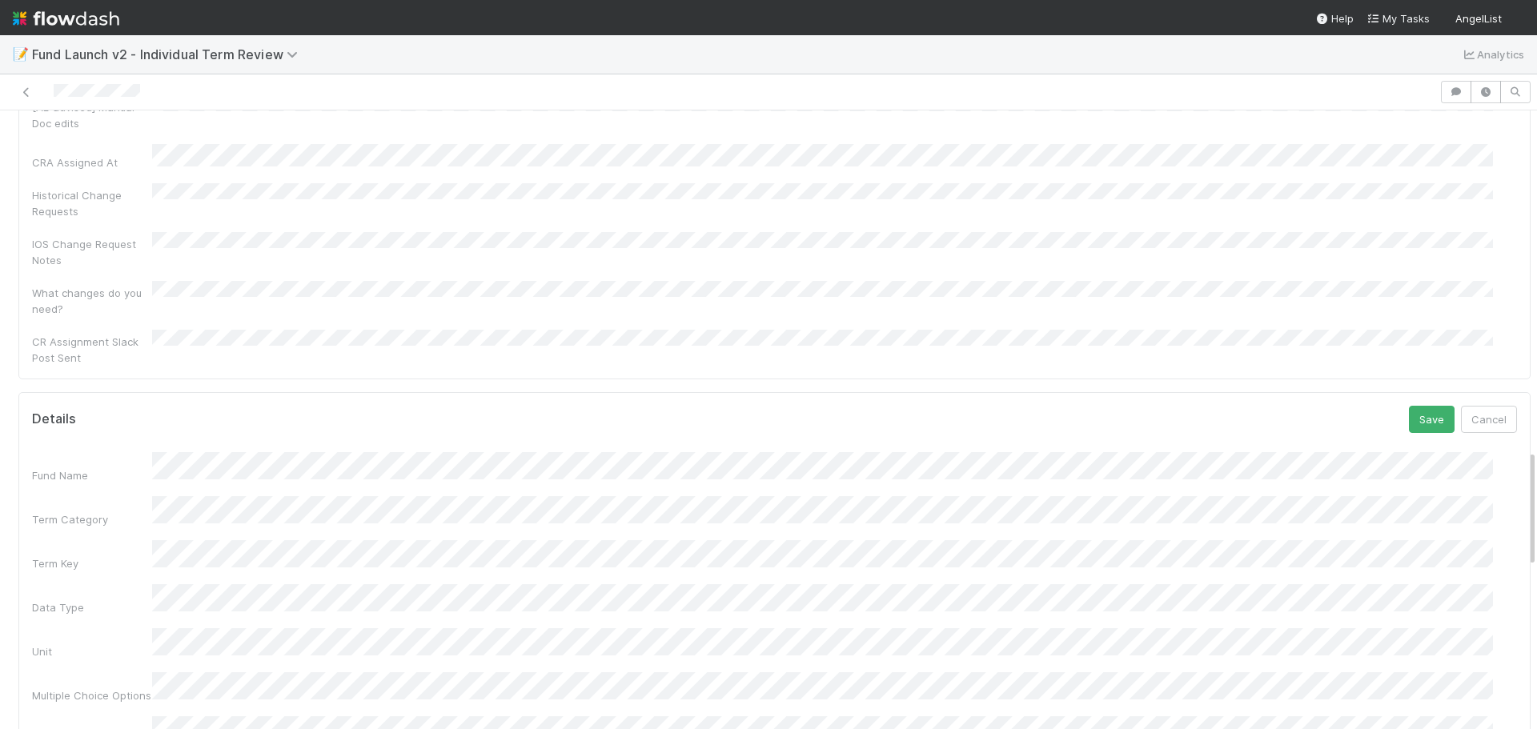
scroll to position [1792, 0]
click at [1409, 408] on button "Save" at bounding box center [1432, 421] width 46 height 27
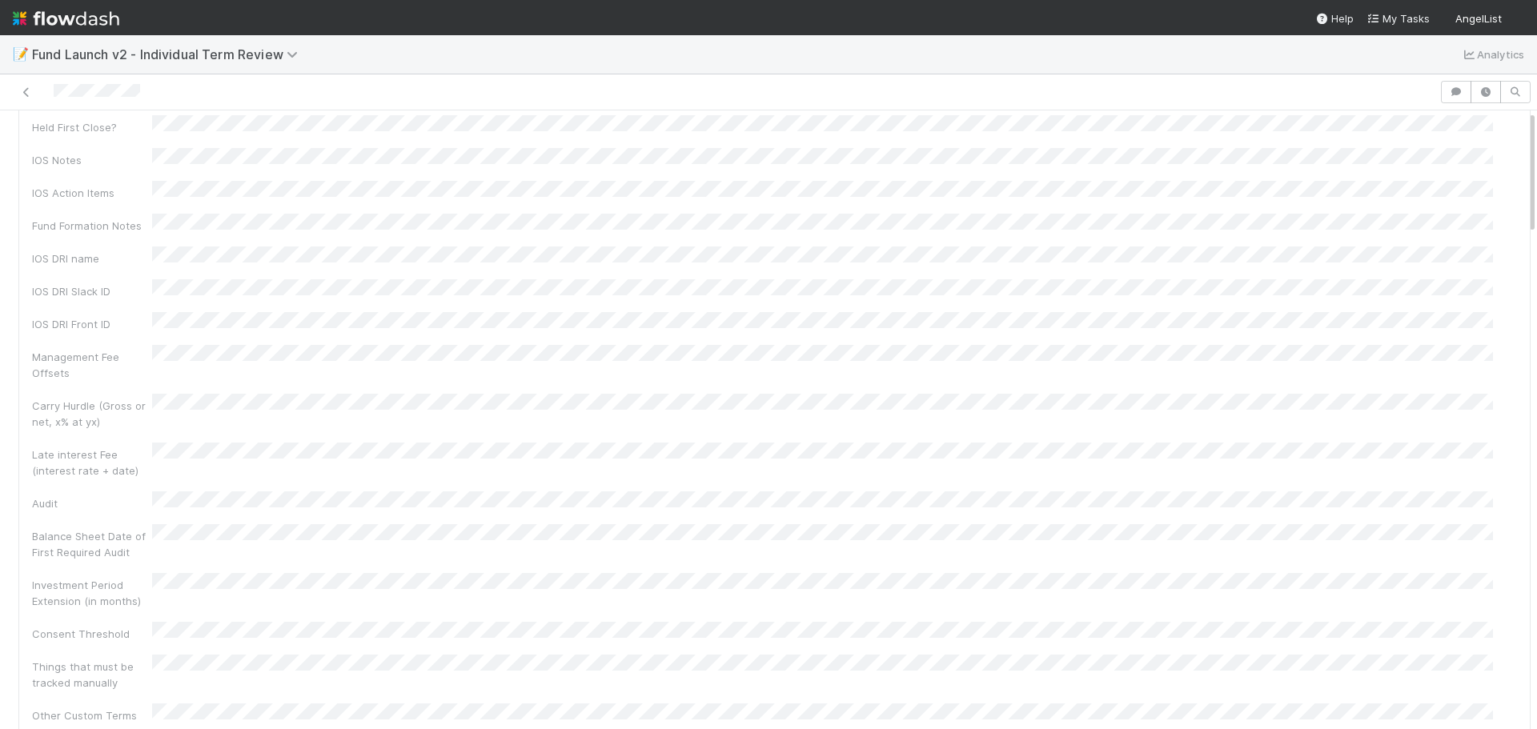
scroll to position [0, 0]
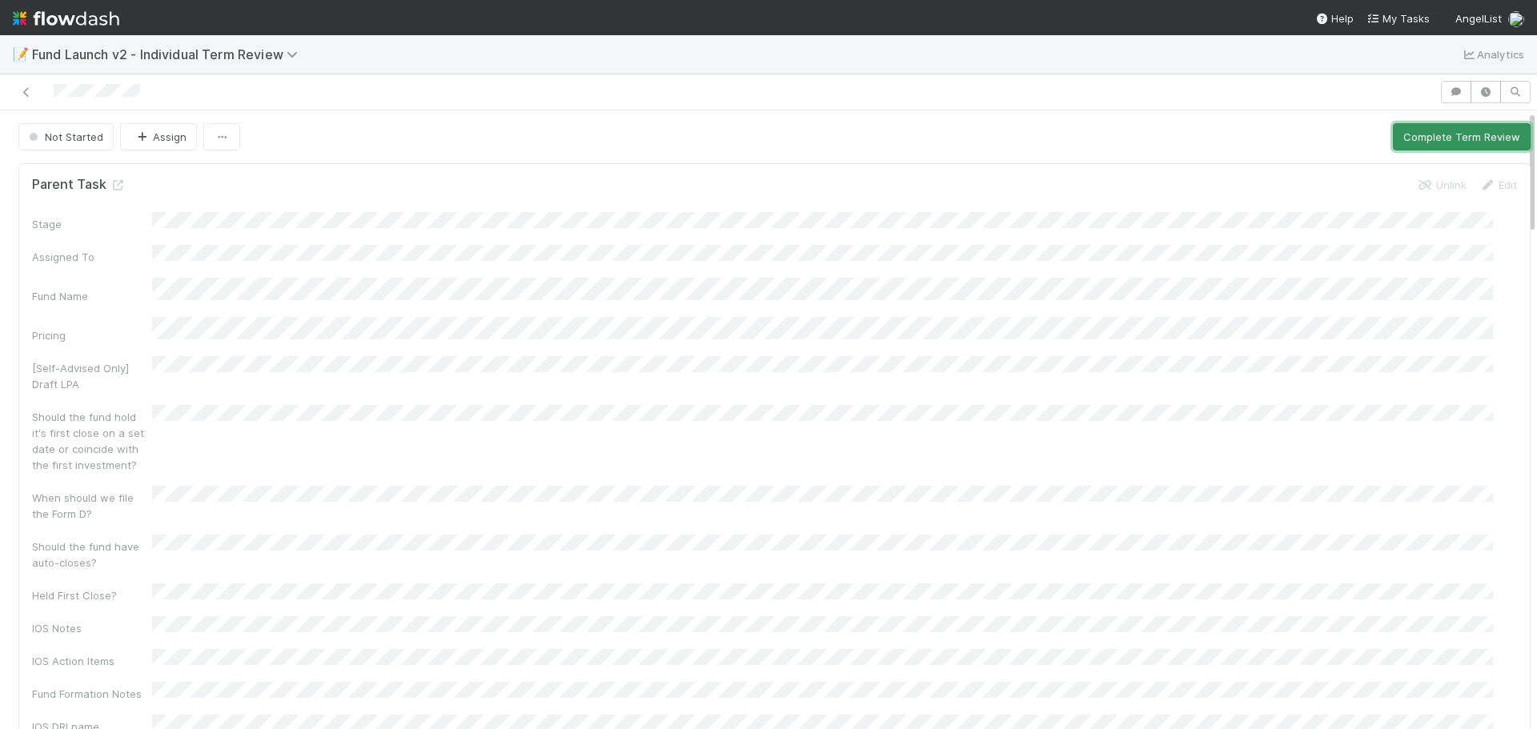
click at [1433, 142] on button "Complete Term Review" at bounding box center [1462, 136] width 138 height 27
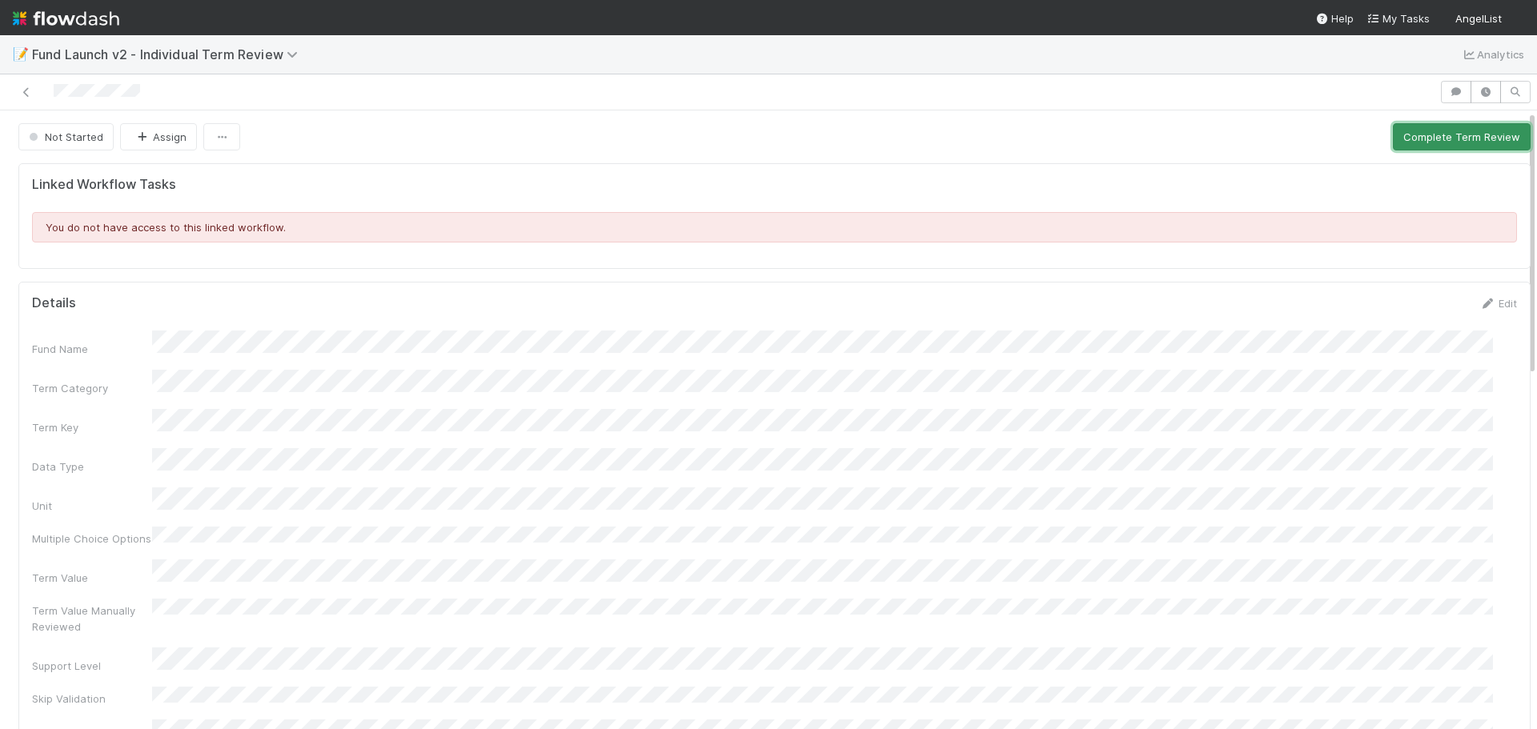
click at [1393, 134] on button "Complete Term Review" at bounding box center [1462, 136] width 138 height 27
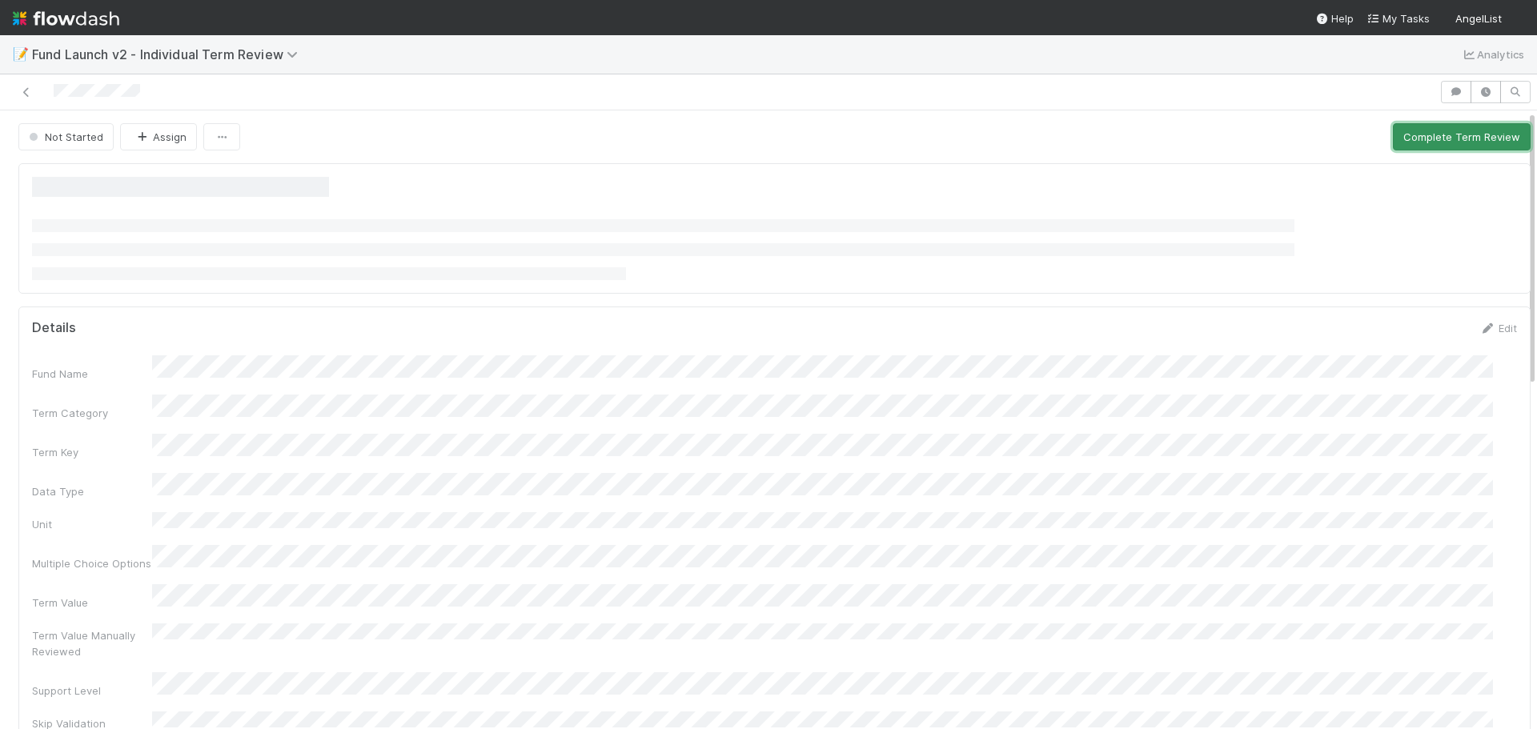
click at [1442, 139] on button "Complete Term Review" at bounding box center [1462, 136] width 138 height 27
click at [1393, 140] on button "Complete Term Review" at bounding box center [1462, 136] width 138 height 27
drag, startPoint x: 1383, startPoint y: 135, endPoint x: 1103, endPoint y: 98, distance: 281.9
click at [1393, 135] on button "Complete Term Review" at bounding box center [1462, 136] width 138 height 27
click at [1393, 132] on button "Complete Term Review" at bounding box center [1462, 136] width 138 height 27
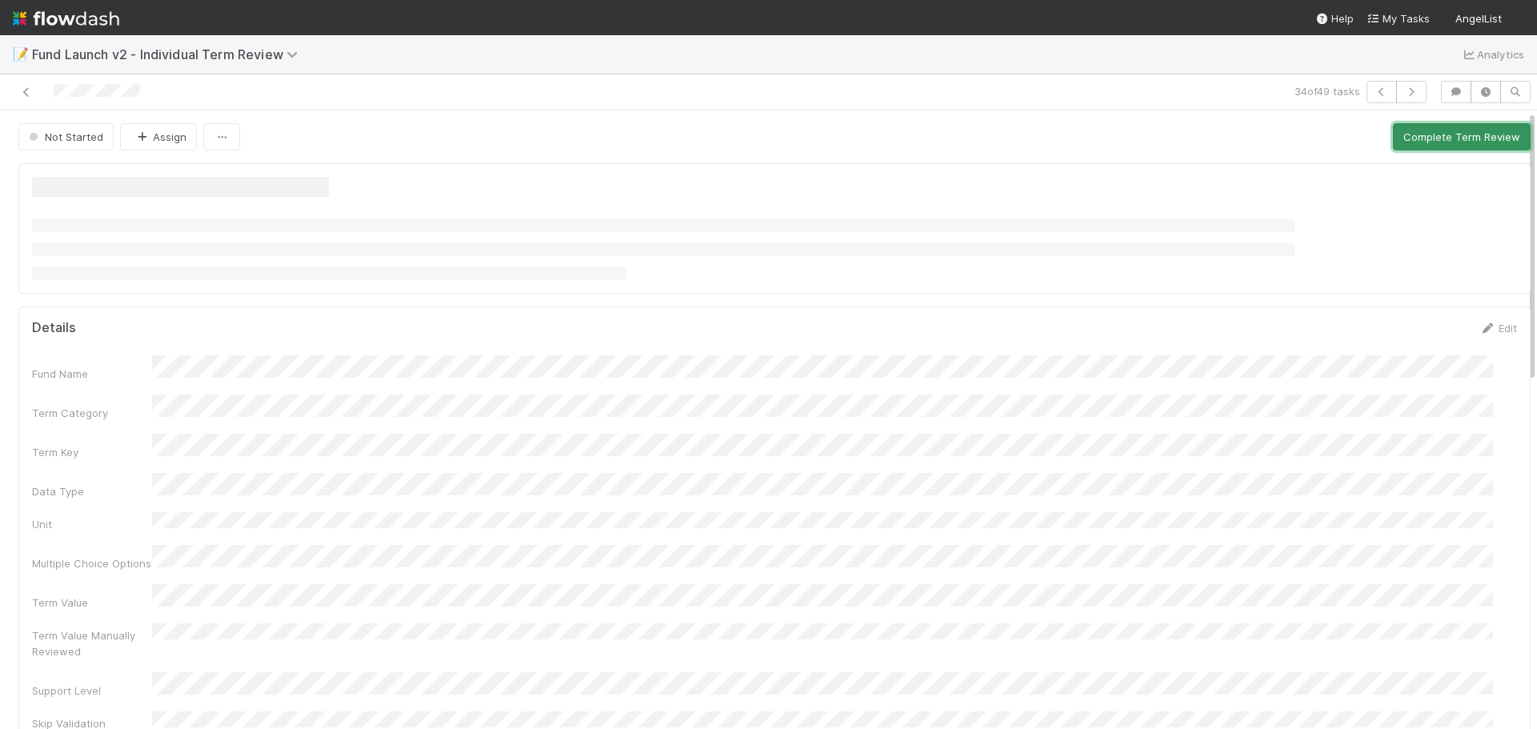
click at [1398, 141] on button "Complete Term Review" at bounding box center [1462, 136] width 138 height 27
drag, startPoint x: 1402, startPoint y: 139, endPoint x: 1394, endPoint y: 136, distance: 8.6
click at [1403, 139] on button "Complete Term Review" at bounding box center [1462, 136] width 138 height 27
click at [1425, 135] on button "Complete Term Review" at bounding box center [1462, 136] width 138 height 27
click at [1415, 136] on button "Complete Term Review" at bounding box center [1462, 136] width 138 height 27
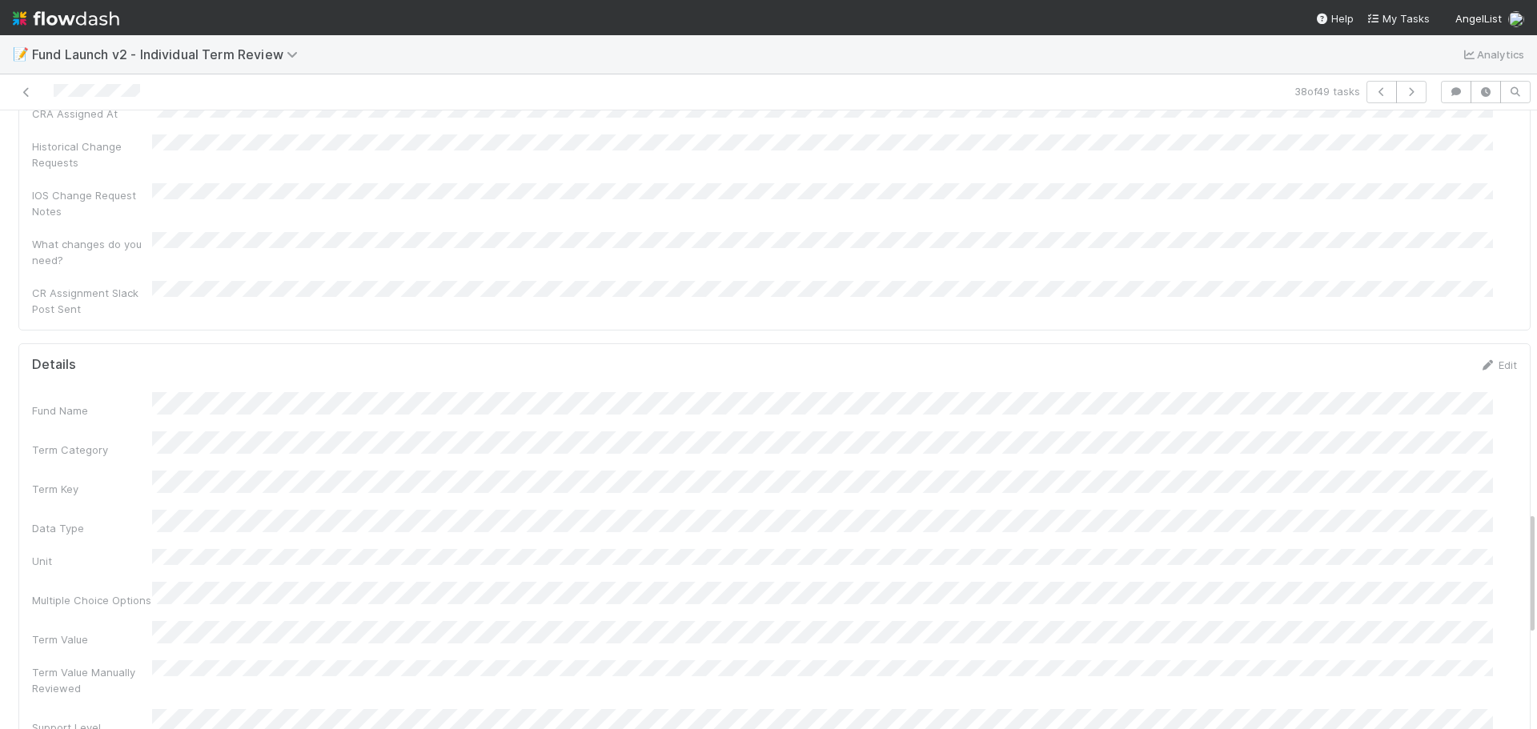
scroll to position [2002, 0]
click at [290, 283] on div "Fund Name Term Category Term Key Data Type Unit Multiple Choice Options Term Va…" at bounding box center [774, 690] width 1485 height 912
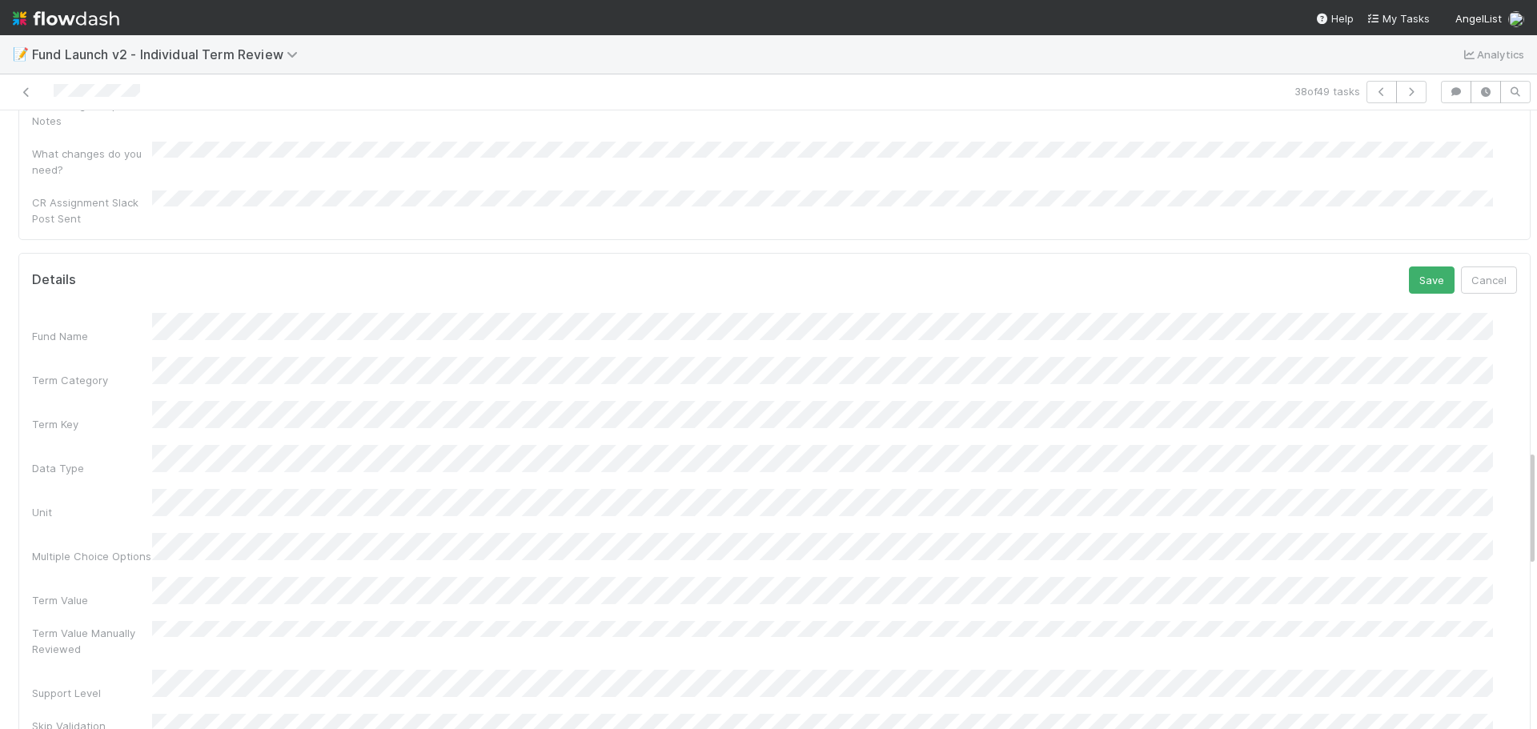
scroll to position [1778, 0]
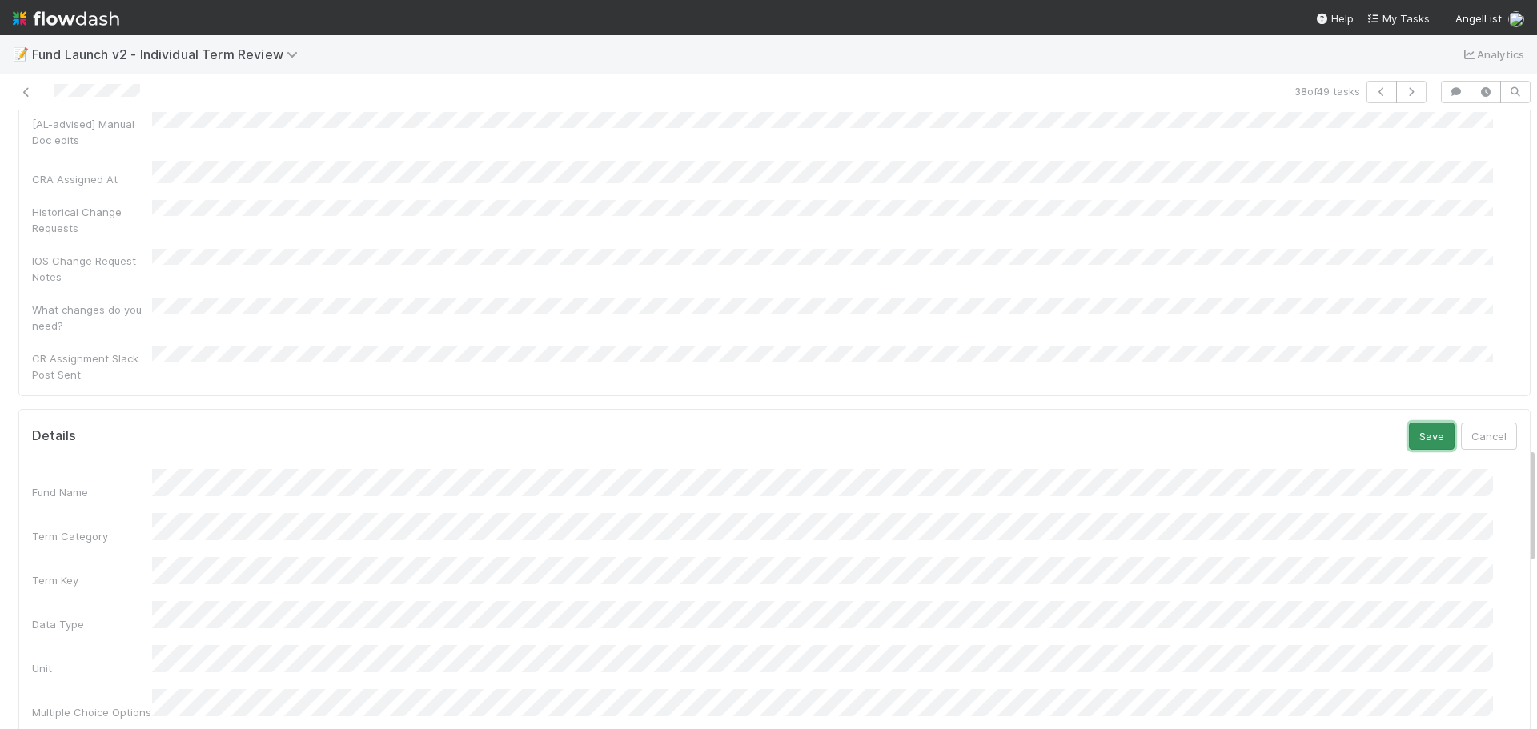
click at [1409, 423] on button "Save" at bounding box center [1432, 436] width 46 height 27
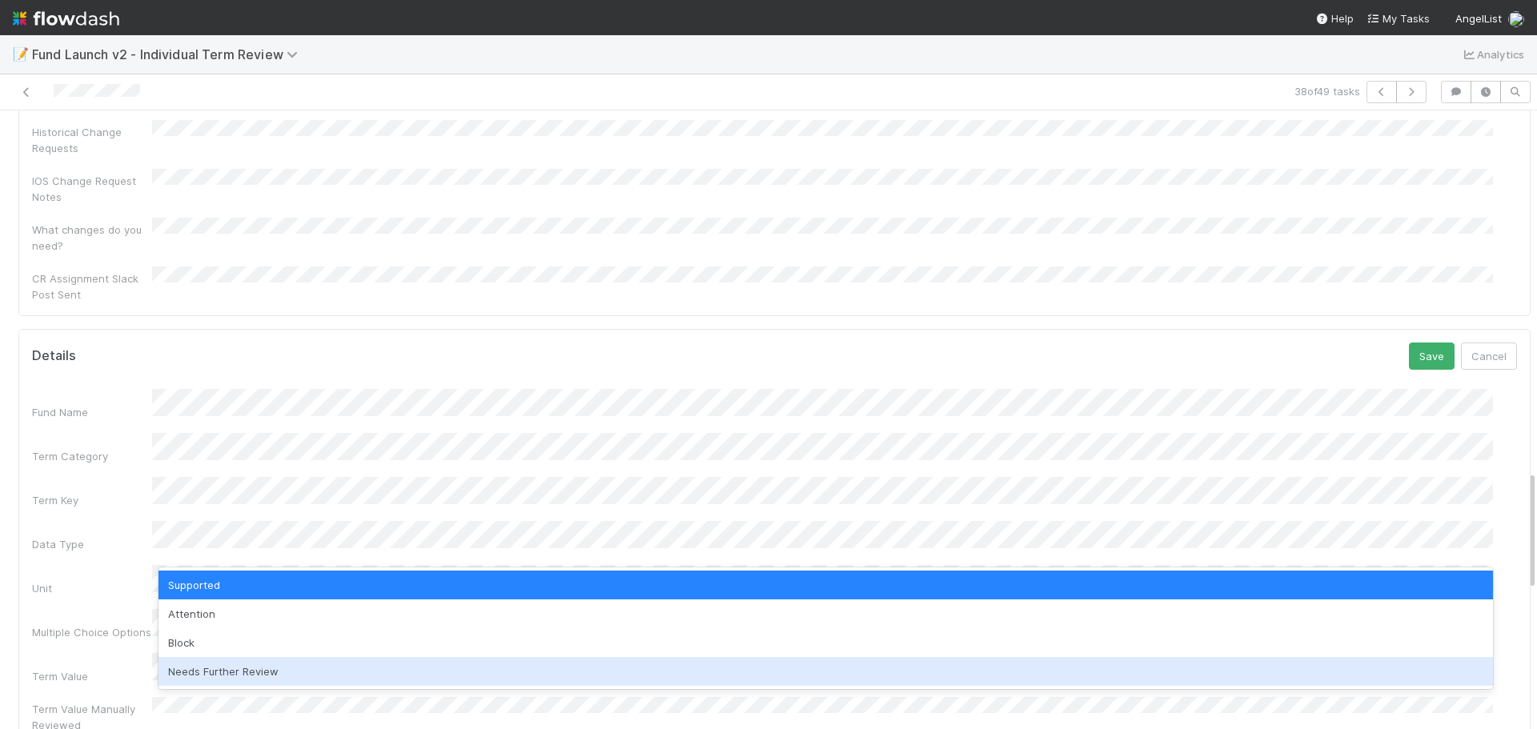
click at [247, 664] on div "Needs Further Review" at bounding box center [826, 671] width 1335 height 29
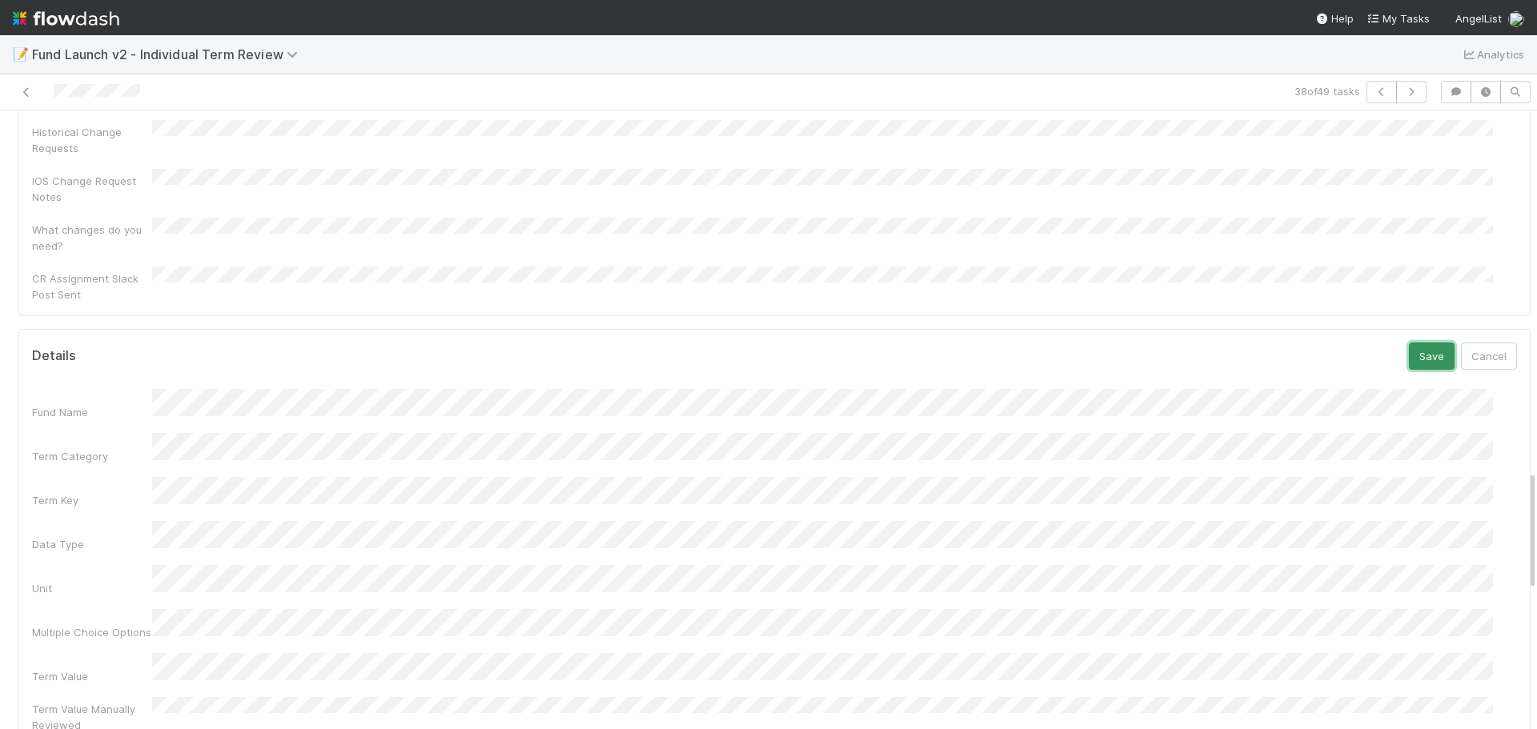
click at [1416, 343] on button "Save" at bounding box center [1432, 356] width 46 height 27
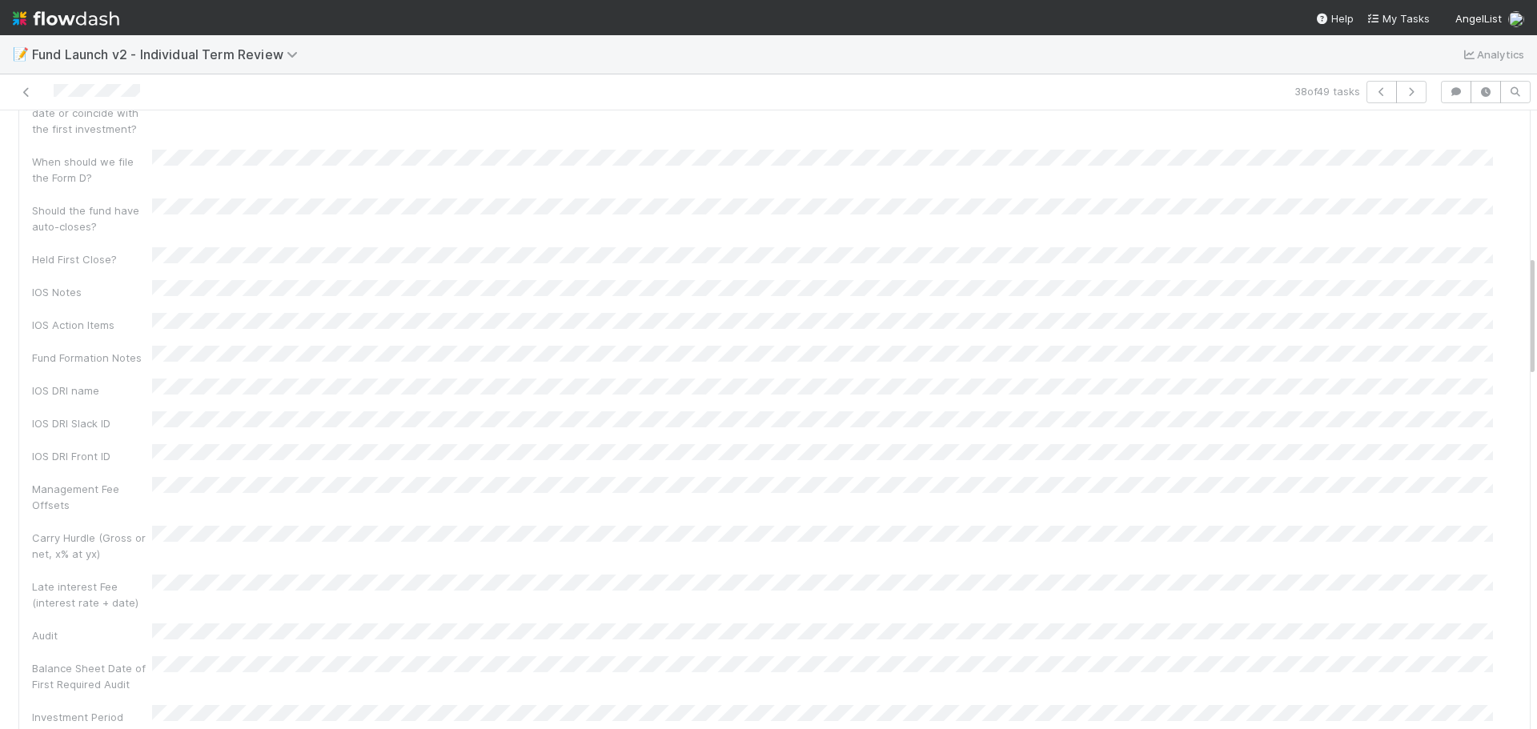
scroll to position [0, 0]
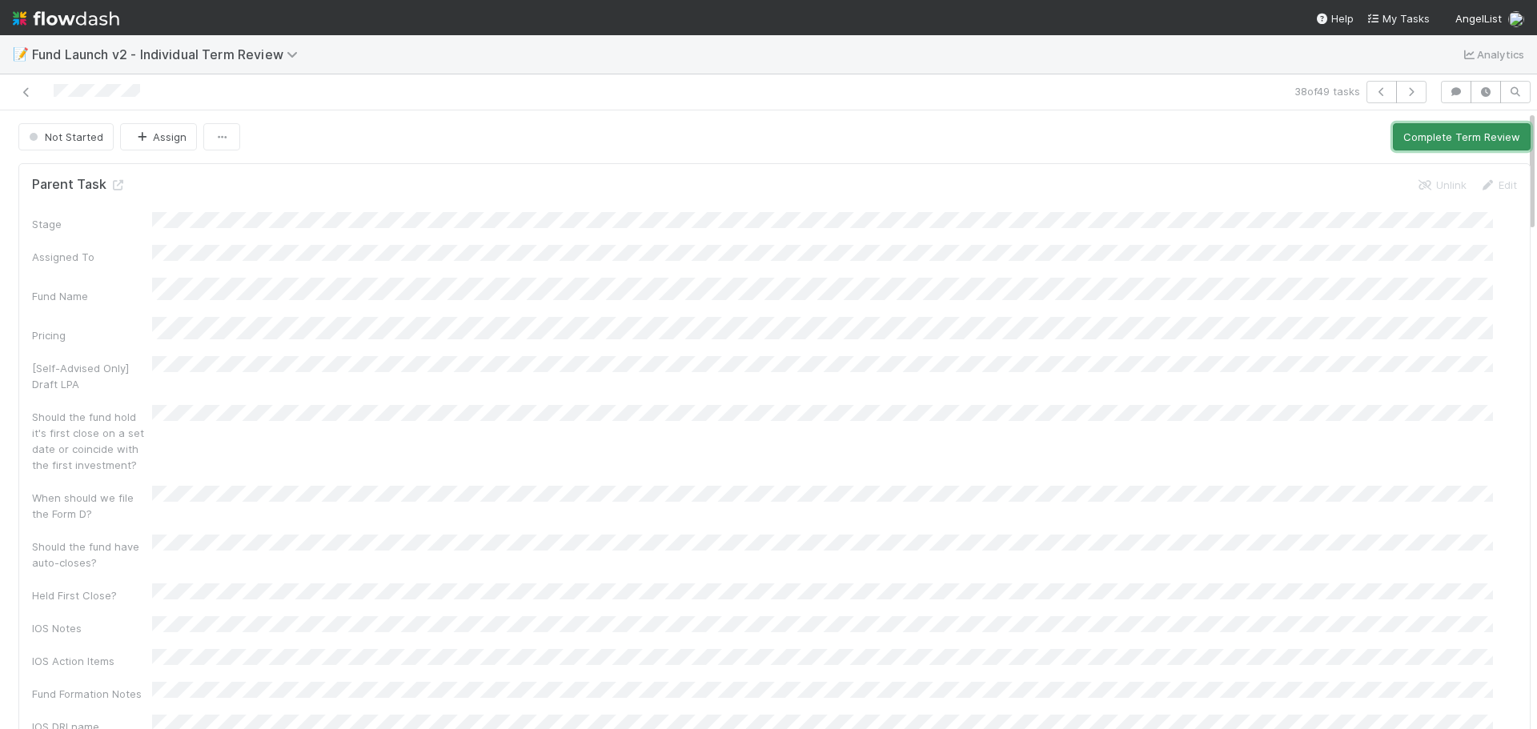
click at [1417, 139] on button "Complete Term Review" at bounding box center [1462, 136] width 138 height 27
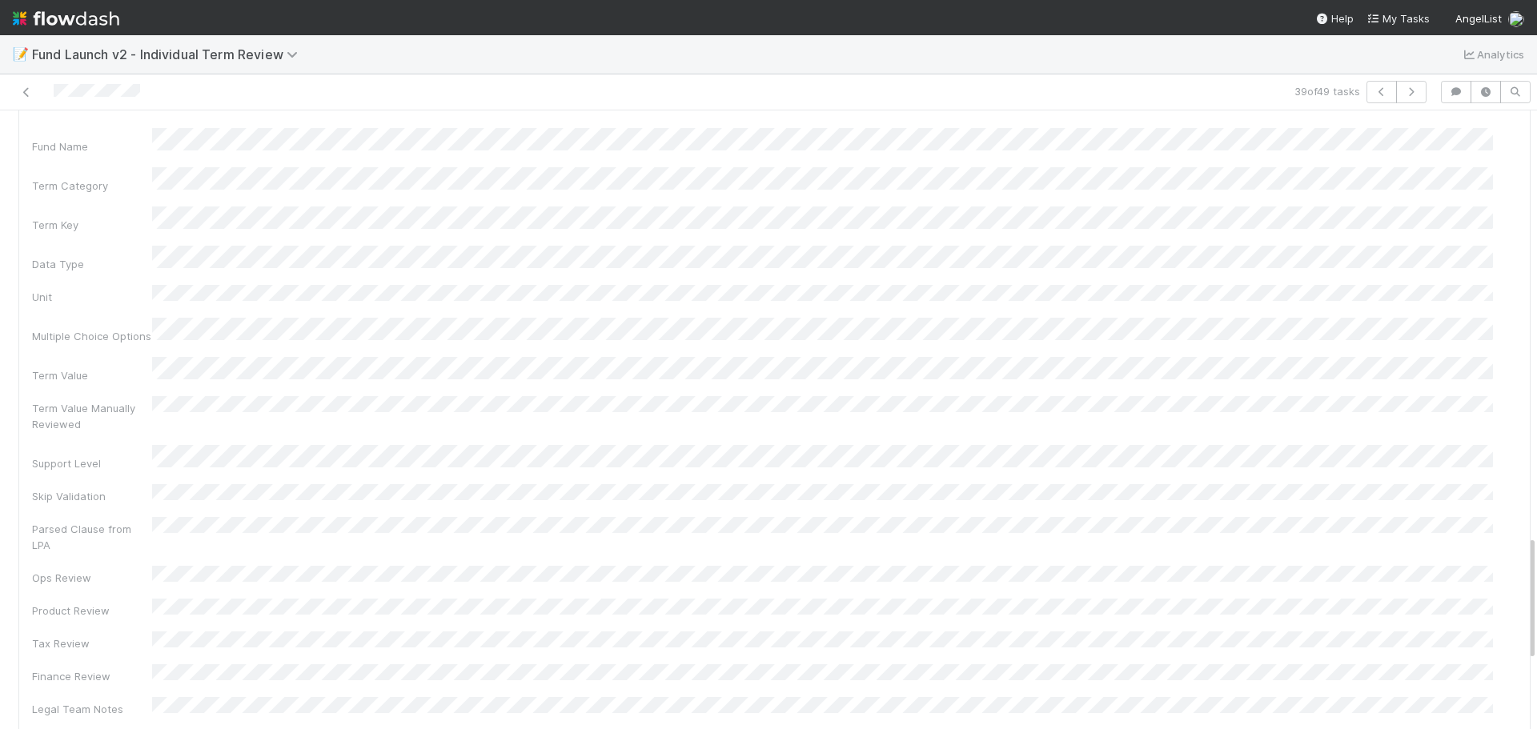
scroll to position [2082, 0]
click at [153, 543] on div "Parsed Clause from LPA" at bounding box center [774, 561] width 1485 height 36
click at [201, 339] on div "Fund Name Term Category Term Key Data Type Unit Multiple Choice Options Term Va…" at bounding box center [774, 583] width 1485 height 858
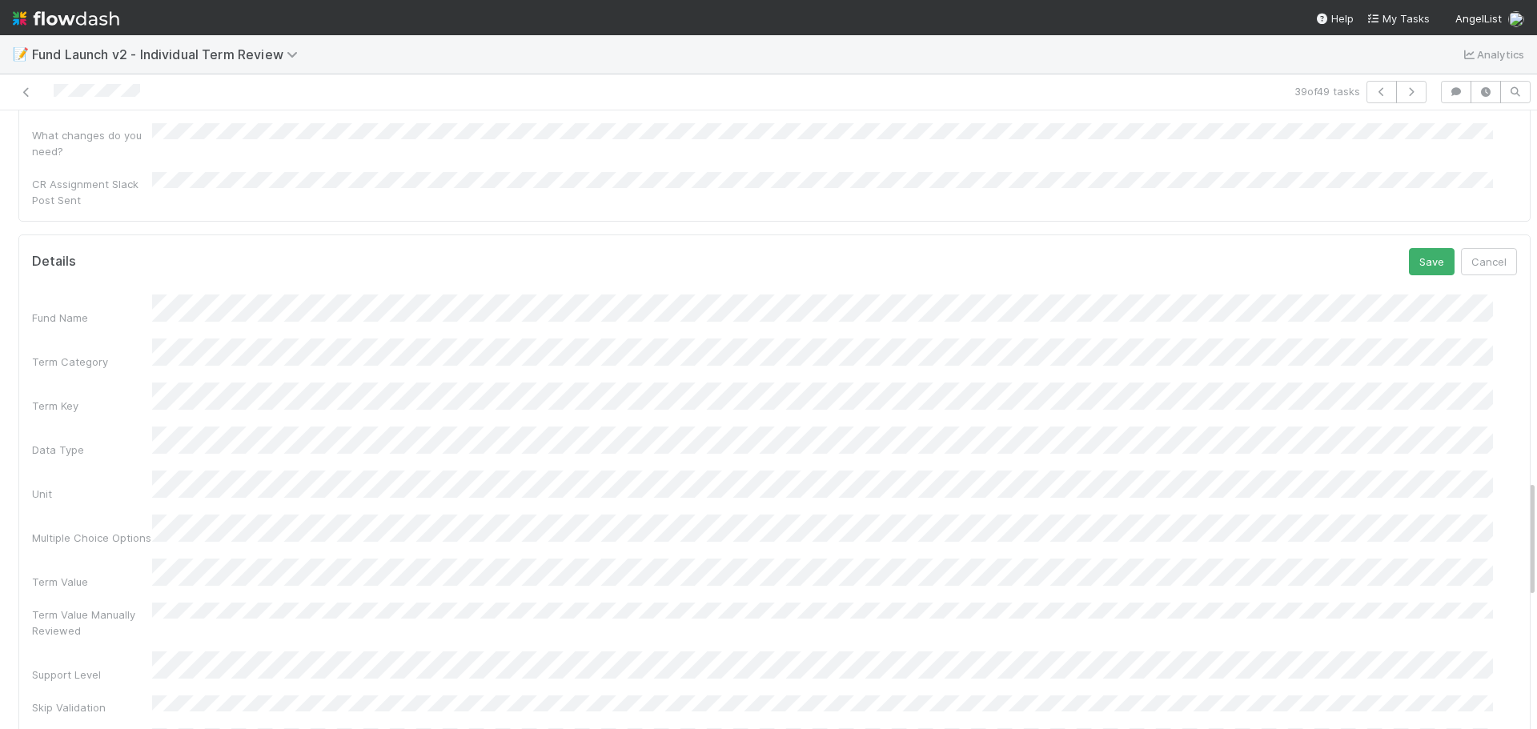
scroll to position [1792, 0]
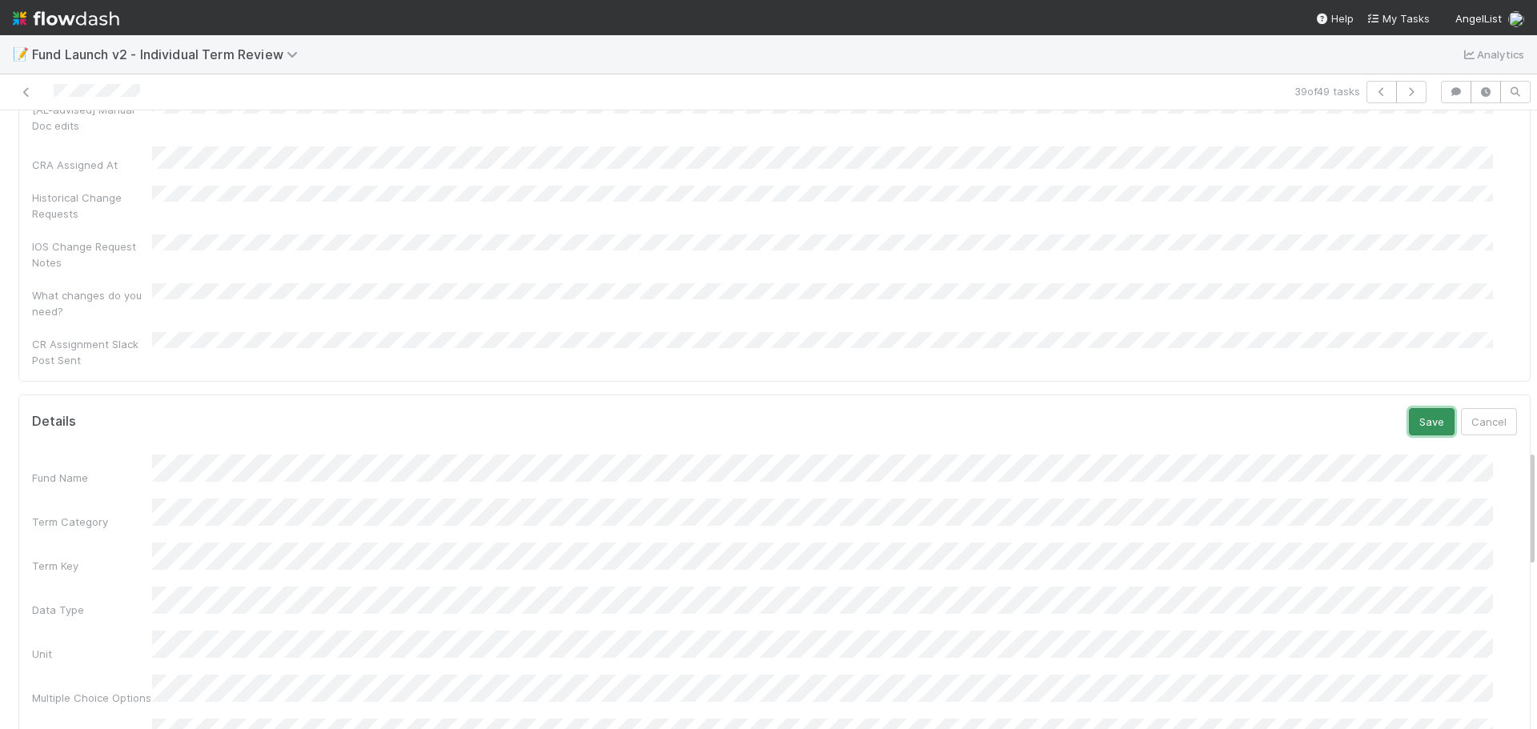
click at [1409, 408] on button "Save" at bounding box center [1432, 421] width 46 height 27
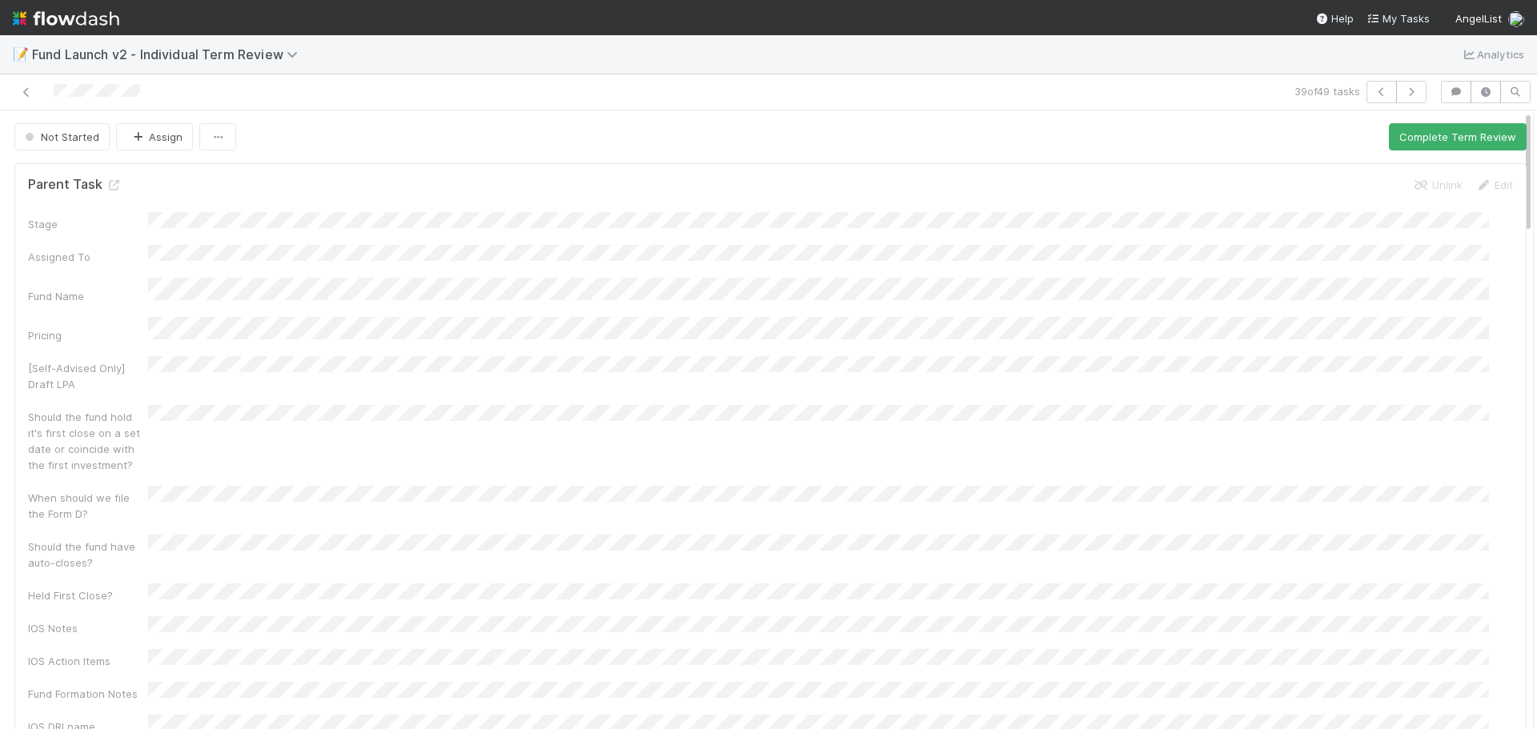
scroll to position [0, 5]
drag, startPoint x: 1393, startPoint y: 134, endPoint x: 1344, endPoint y: 135, distance: 48.9
click at [1393, 133] on button "Complete Term Review" at bounding box center [1457, 136] width 138 height 27
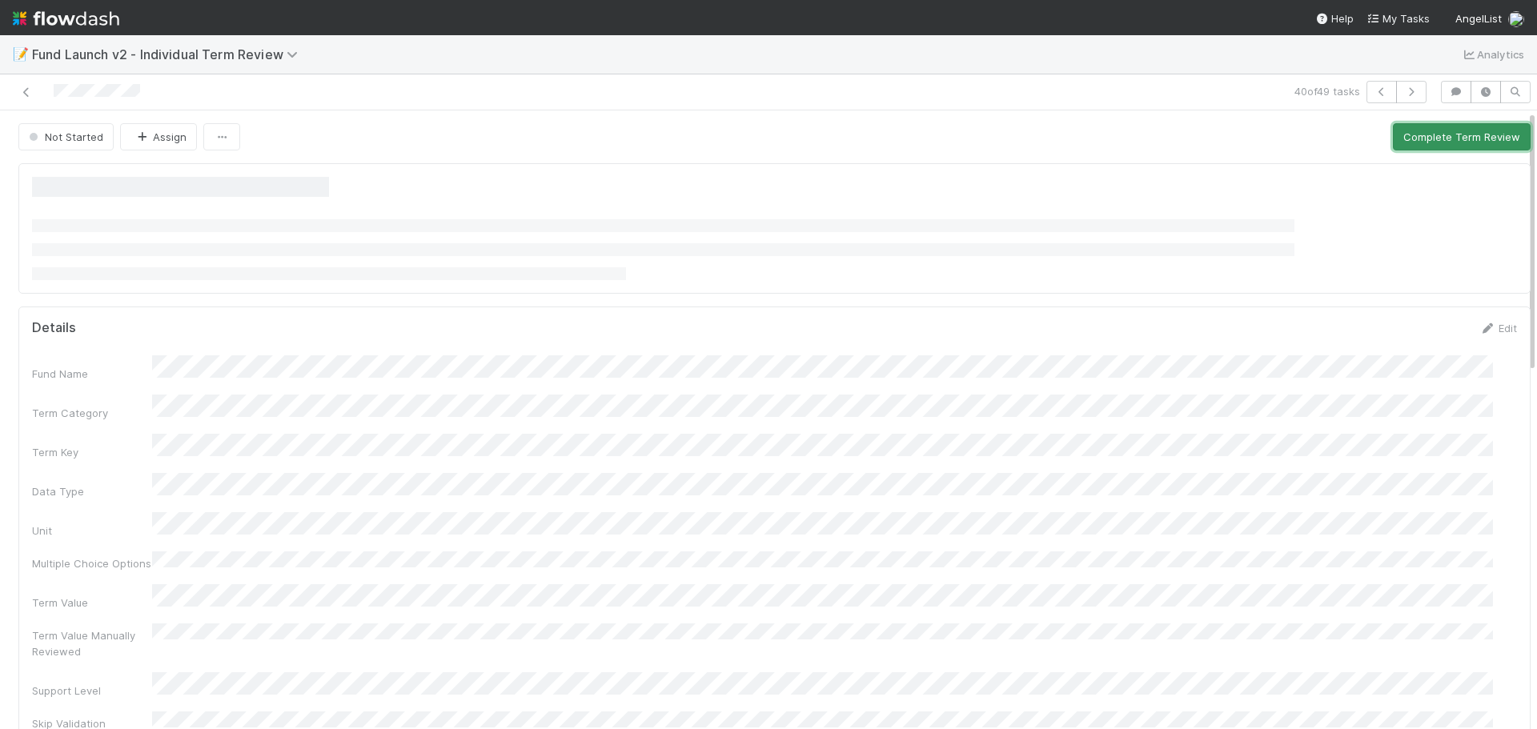
click at [1411, 130] on button "Complete Term Review" at bounding box center [1462, 136] width 138 height 27
click at [1393, 133] on button "Complete Term Review" at bounding box center [1462, 136] width 138 height 27
click at [1393, 136] on button "Complete Term Review" at bounding box center [1462, 136] width 138 height 27
click at [1393, 143] on button "Complete Term Review" at bounding box center [1462, 136] width 138 height 27
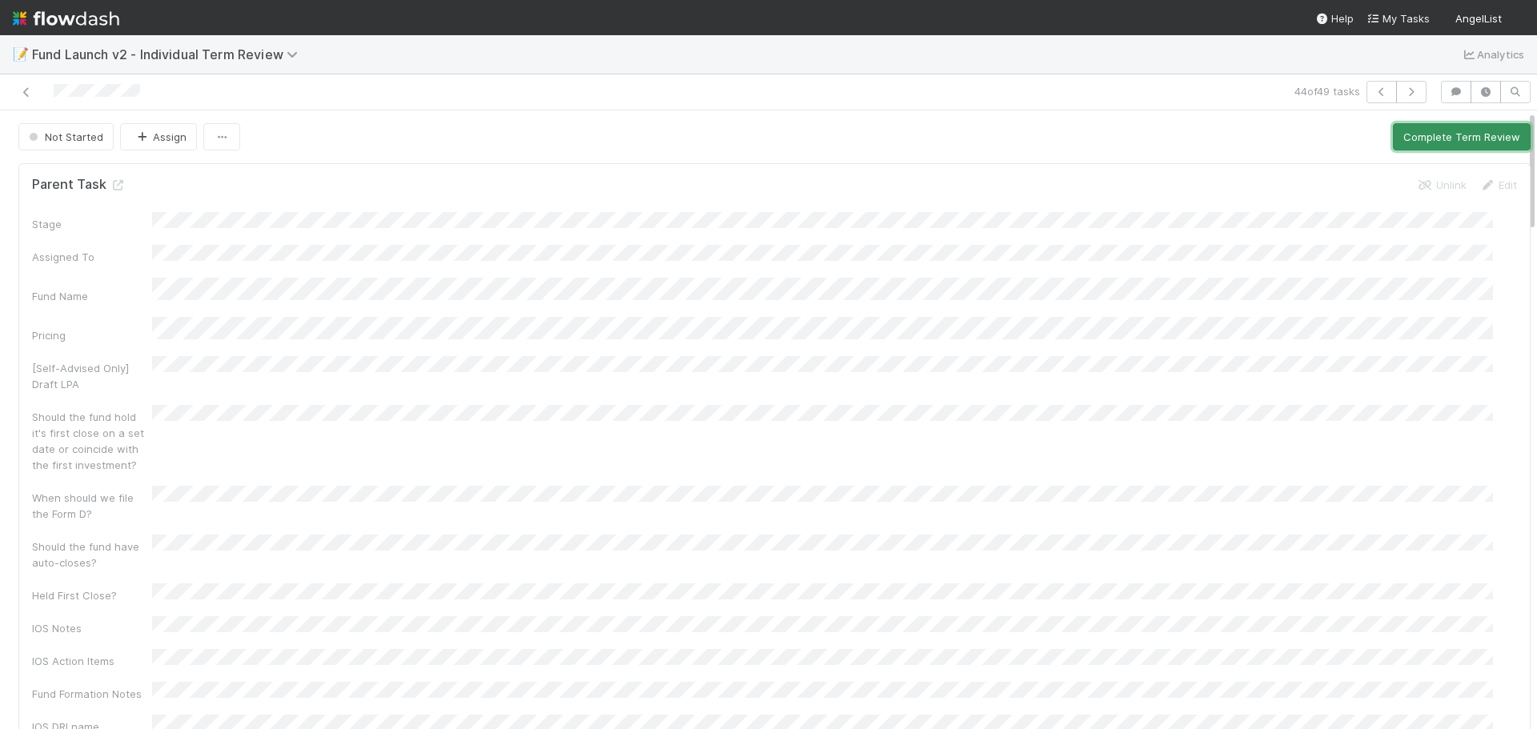
click at [1438, 141] on button "Complete Term Review" at bounding box center [1462, 136] width 138 height 27
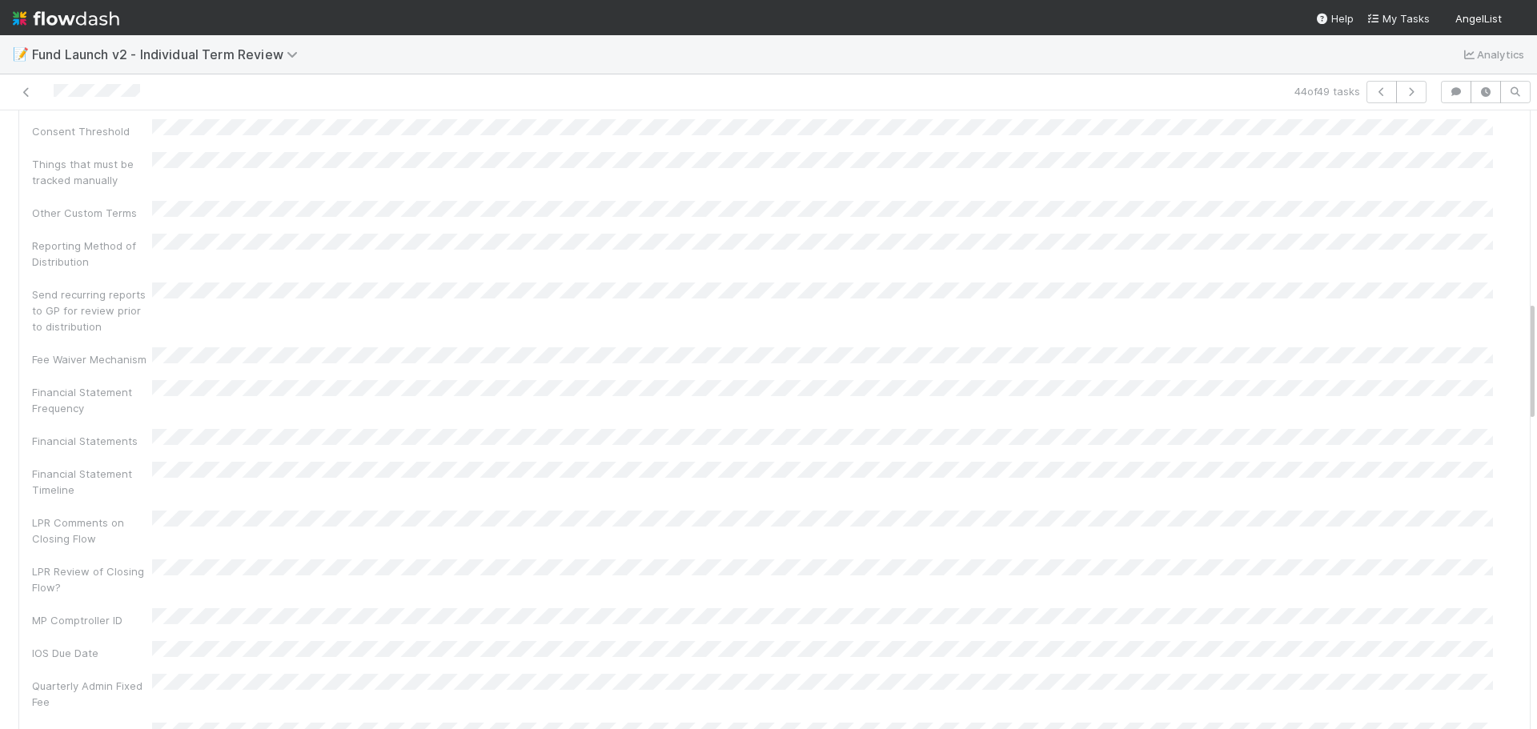
scroll to position [721, 0]
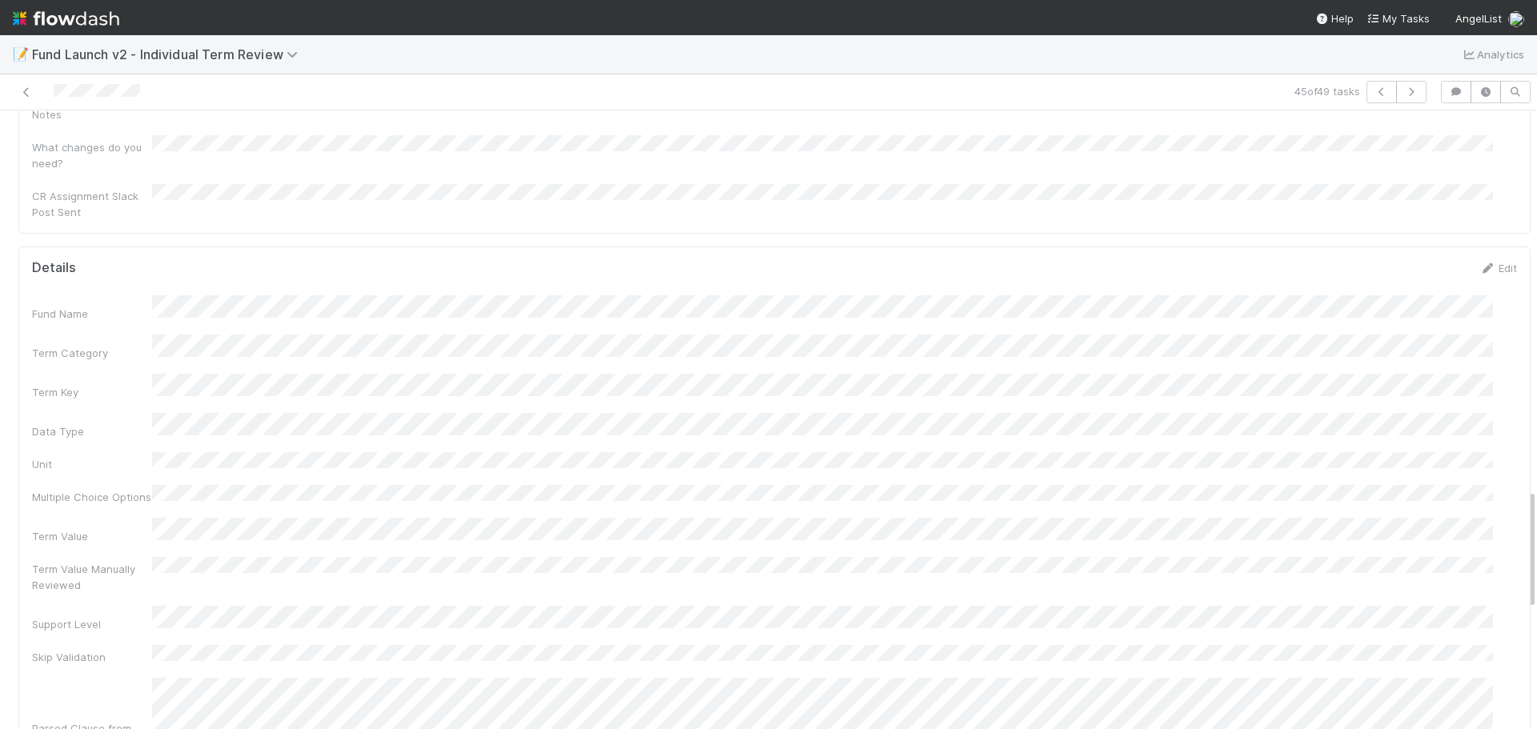
scroll to position [1951, 0]
click at [103, 560] on div "Term Value" at bounding box center [774, 575] width 1485 height 31
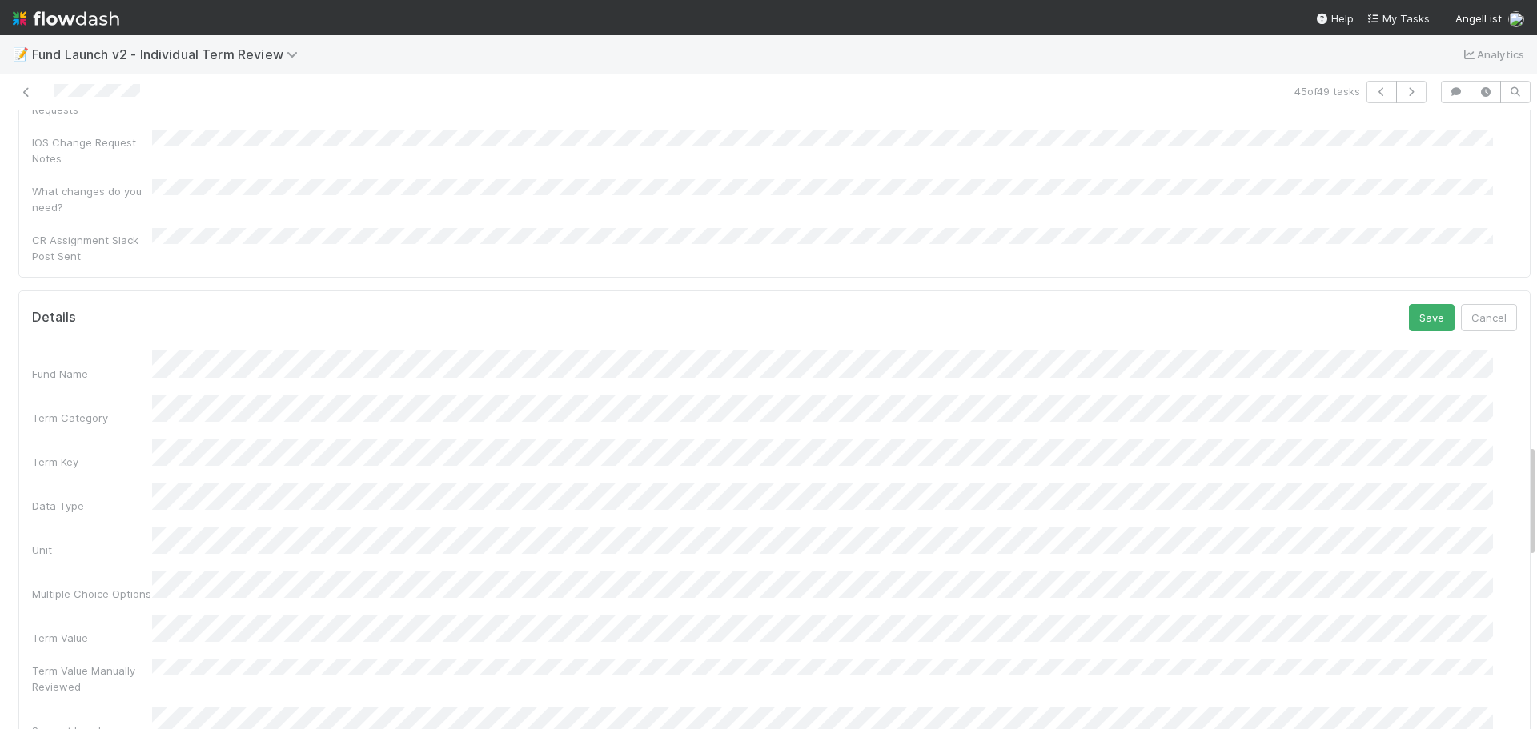
scroll to position [1791, 0]
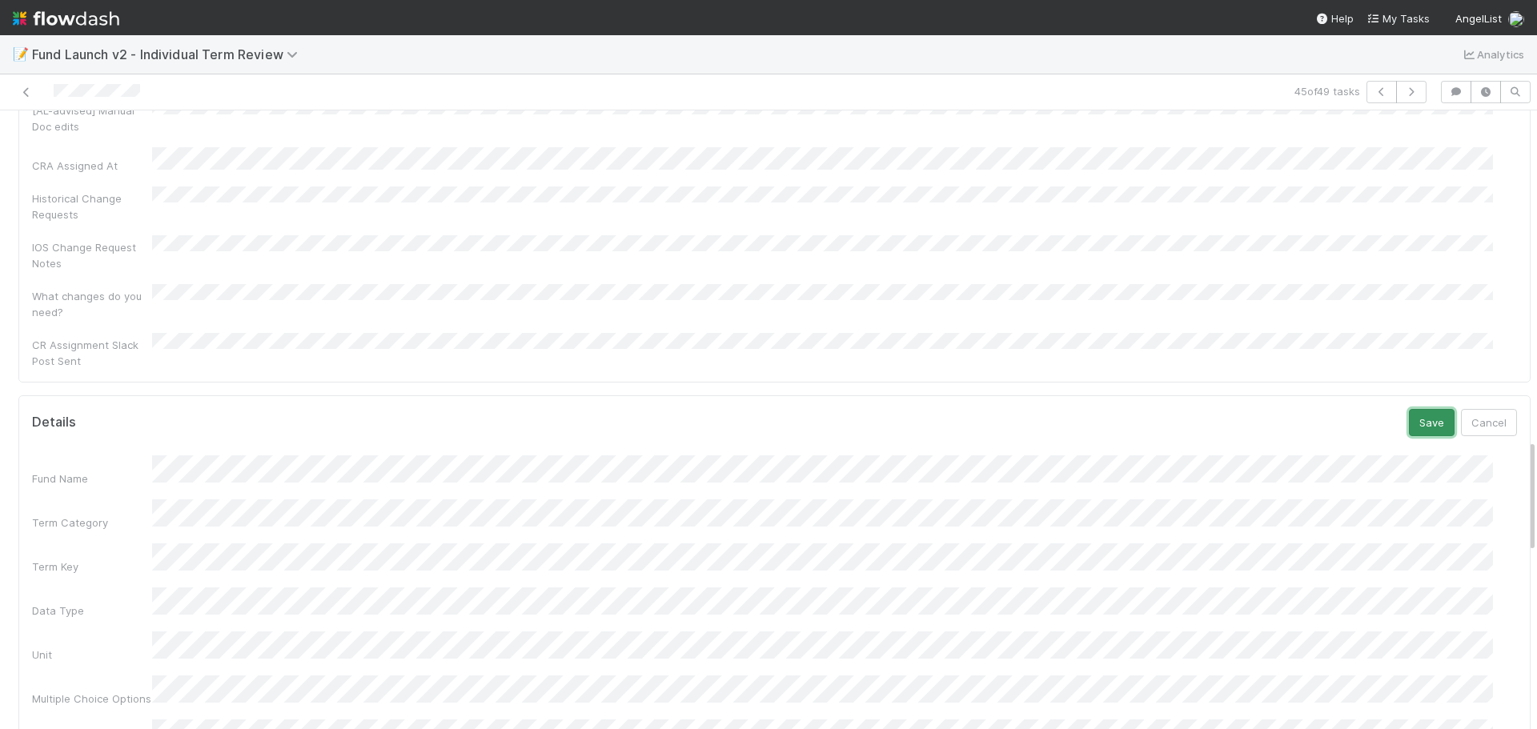
click at [1409, 409] on button "Save" at bounding box center [1432, 422] width 46 height 27
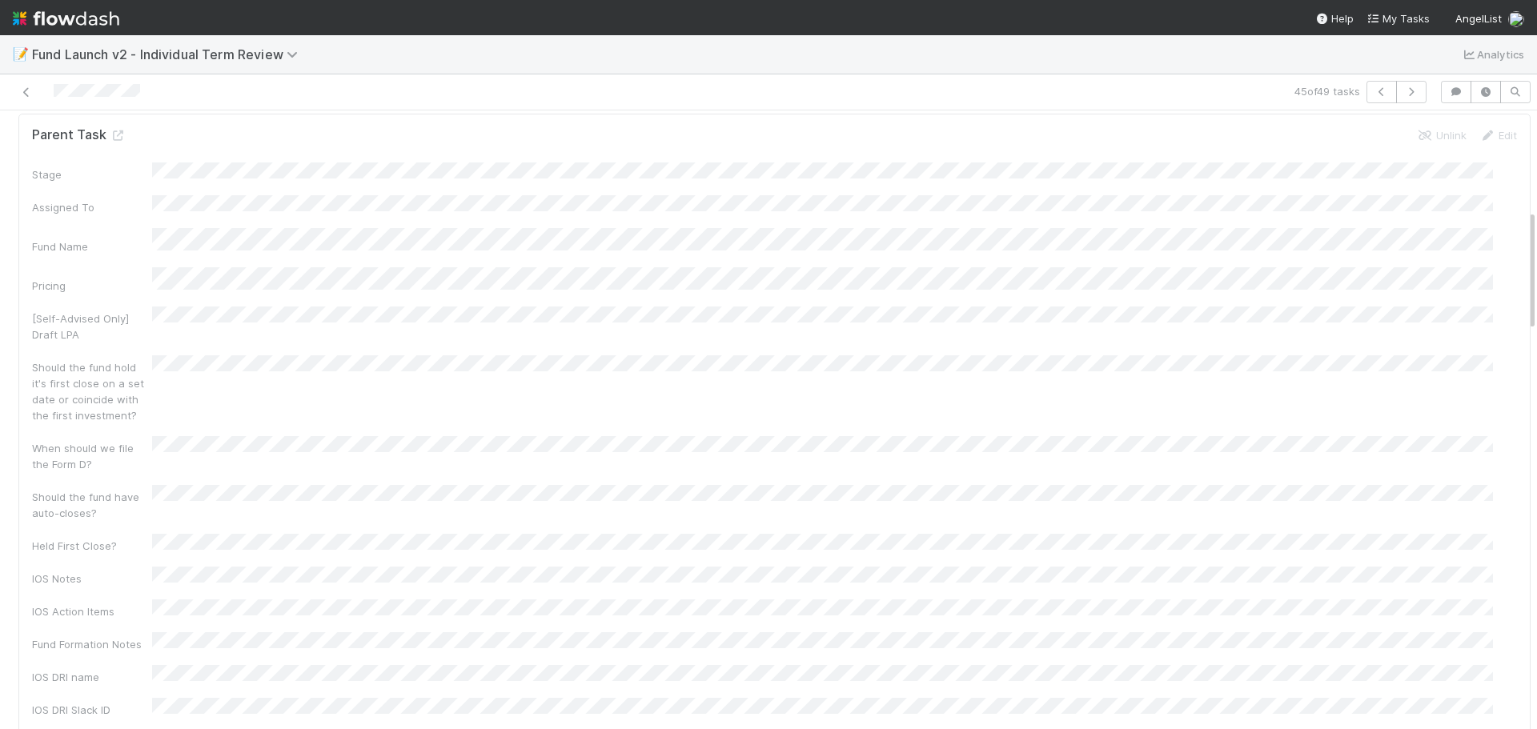
scroll to position [0, 0]
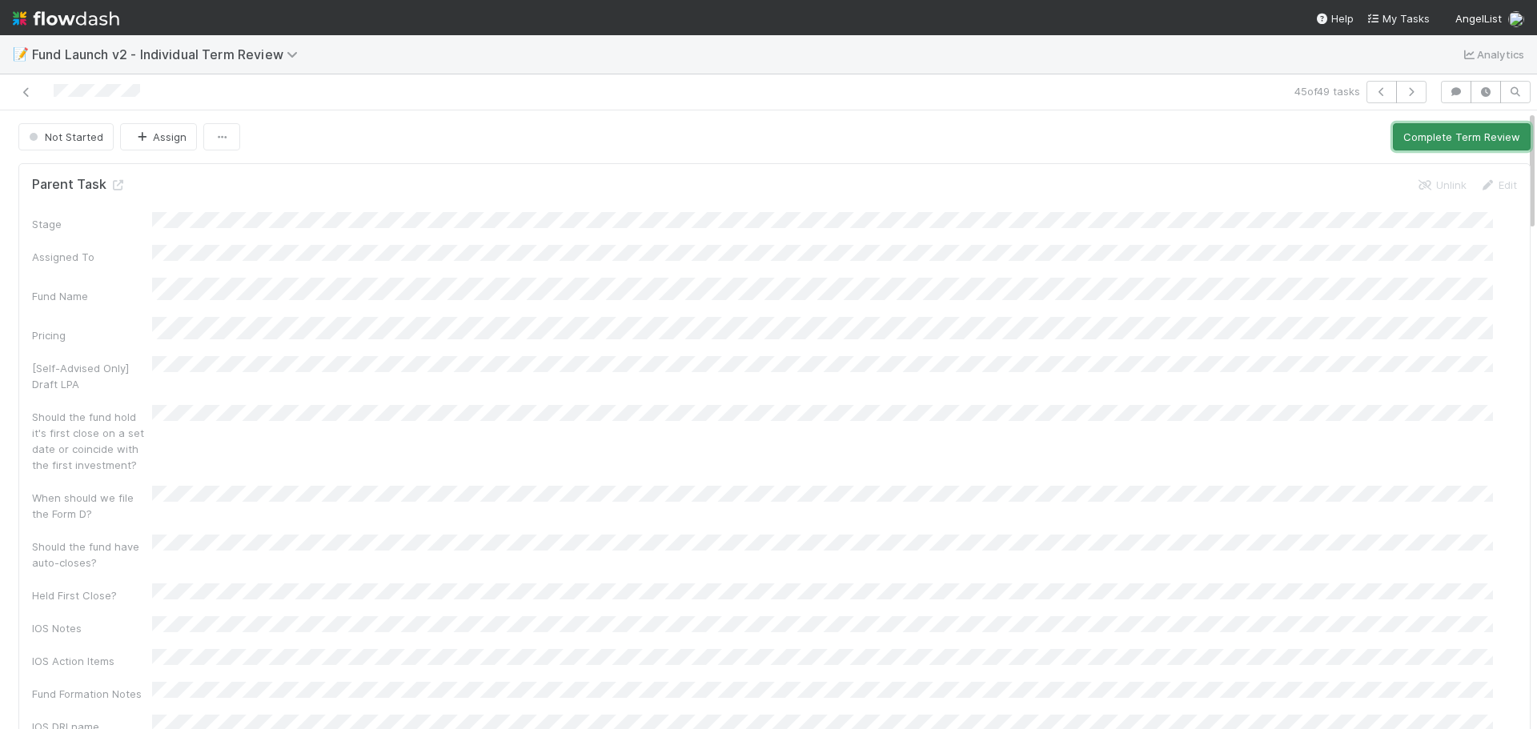
click at [1421, 141] on button "Complete Term Review" at bounding box center [1462, 136] width 138 height 27
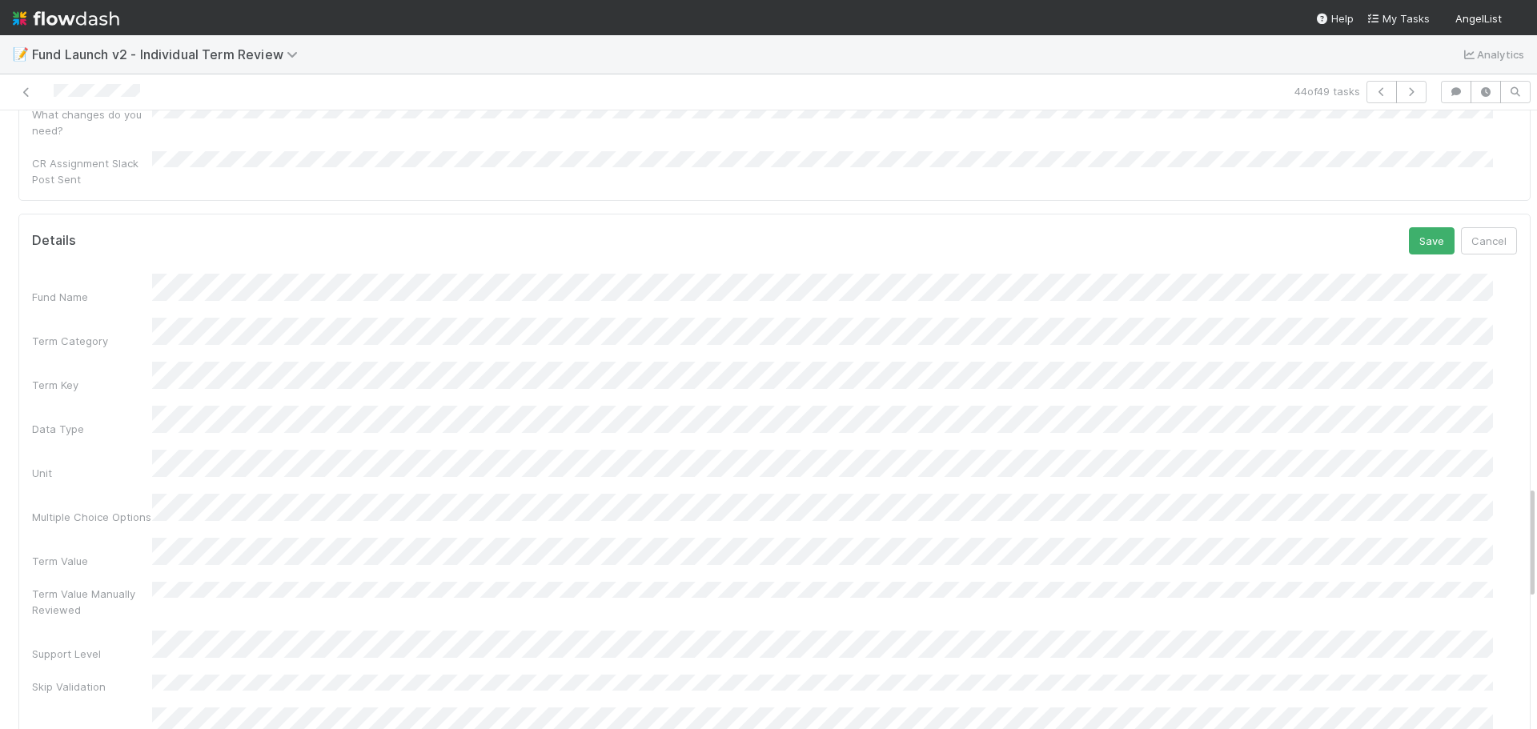
scroll to position [1884, 0]
click at [1409, 316] on button "Save" at bounding box center [1432, 329] width 46 height 27
click at [134, 449] on div "Parsed Clause from LPA" at bounding box center [774, 488] width 1485 height 79
click at [905, 191] on div "Fund Name Term Category Term Key Data Type Unit Multiple Choice Options Term Va…" at bounding box center [774, 554] width 1485 height 1079
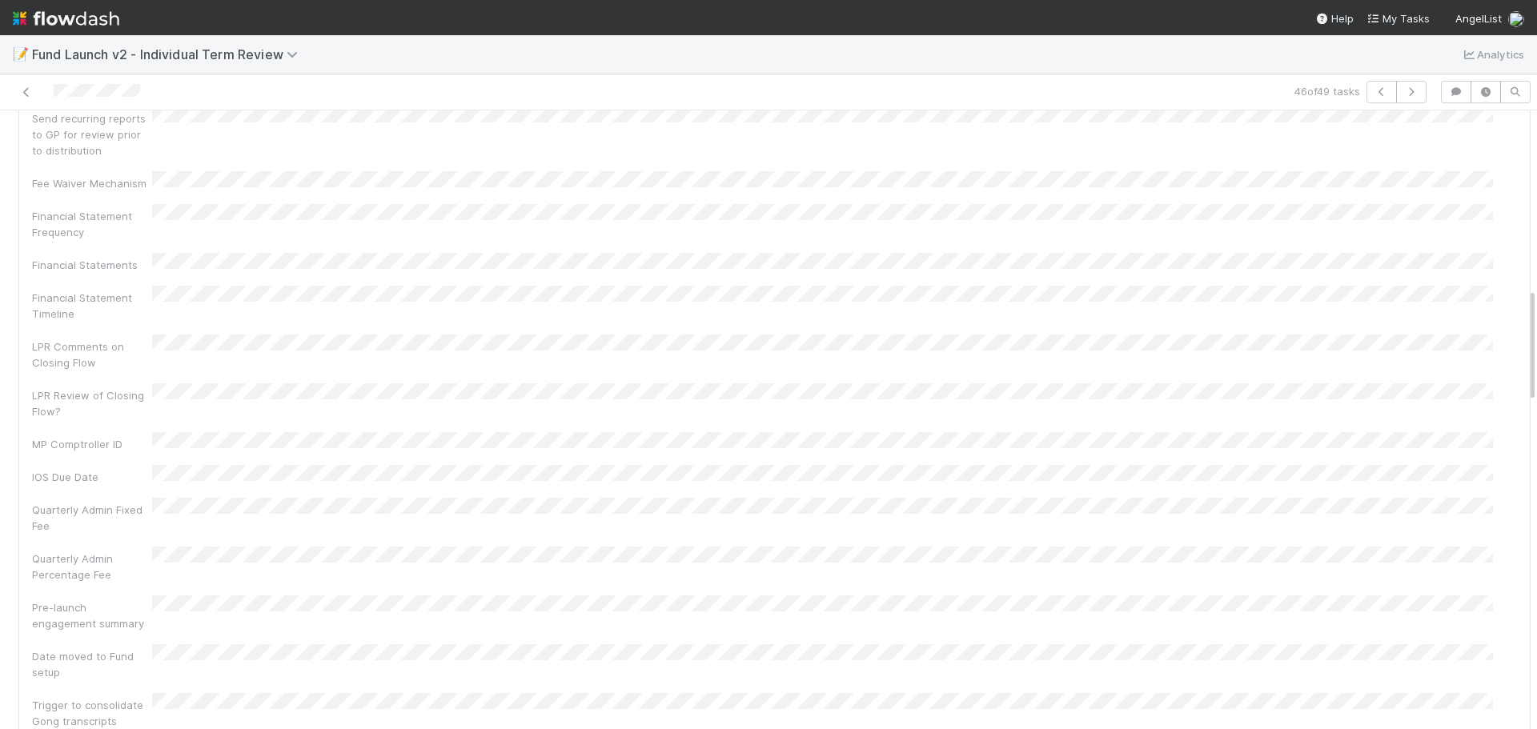
scroll to position [1511, 0]
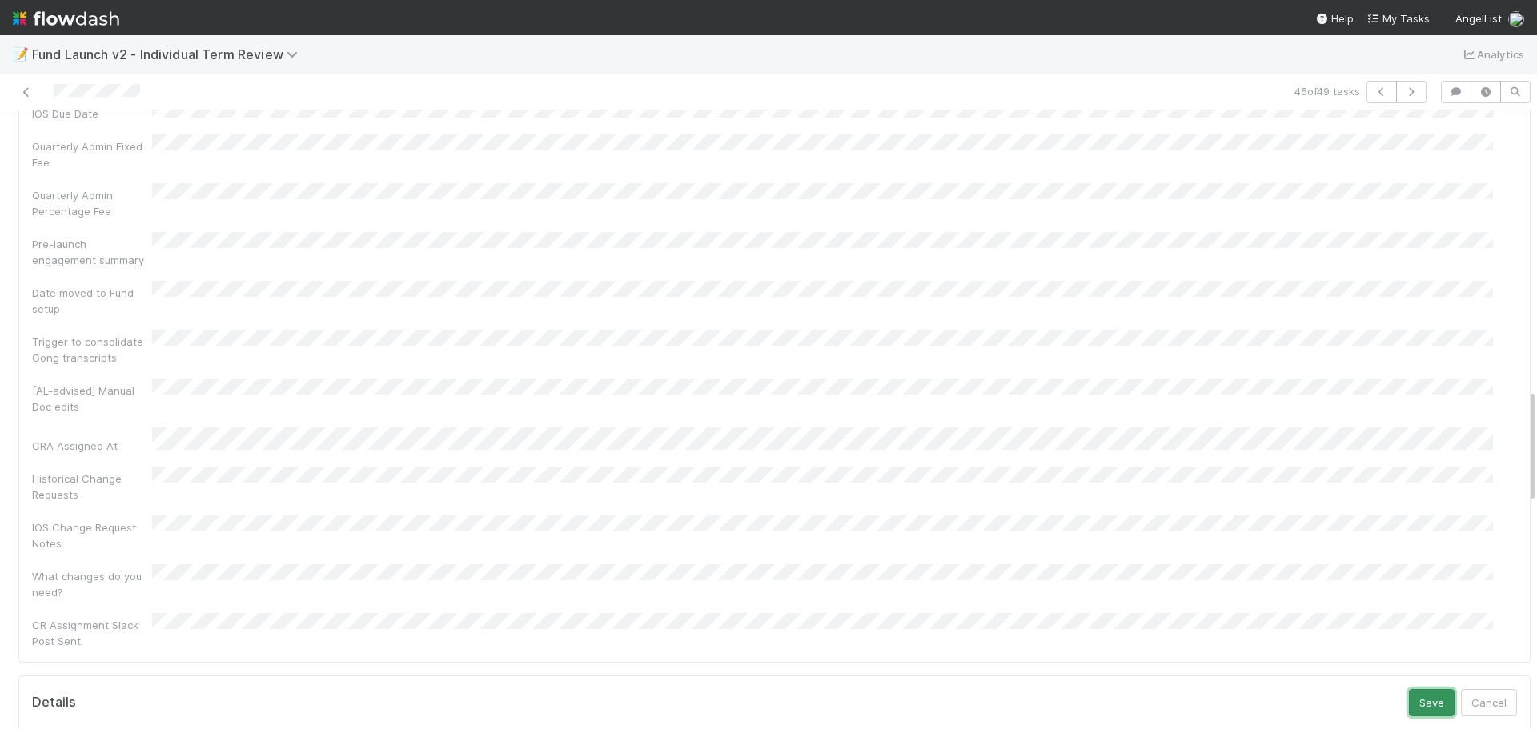
click at [1412, 689] on button "Save" at bounding box center [1432, 702] width 46 height 27
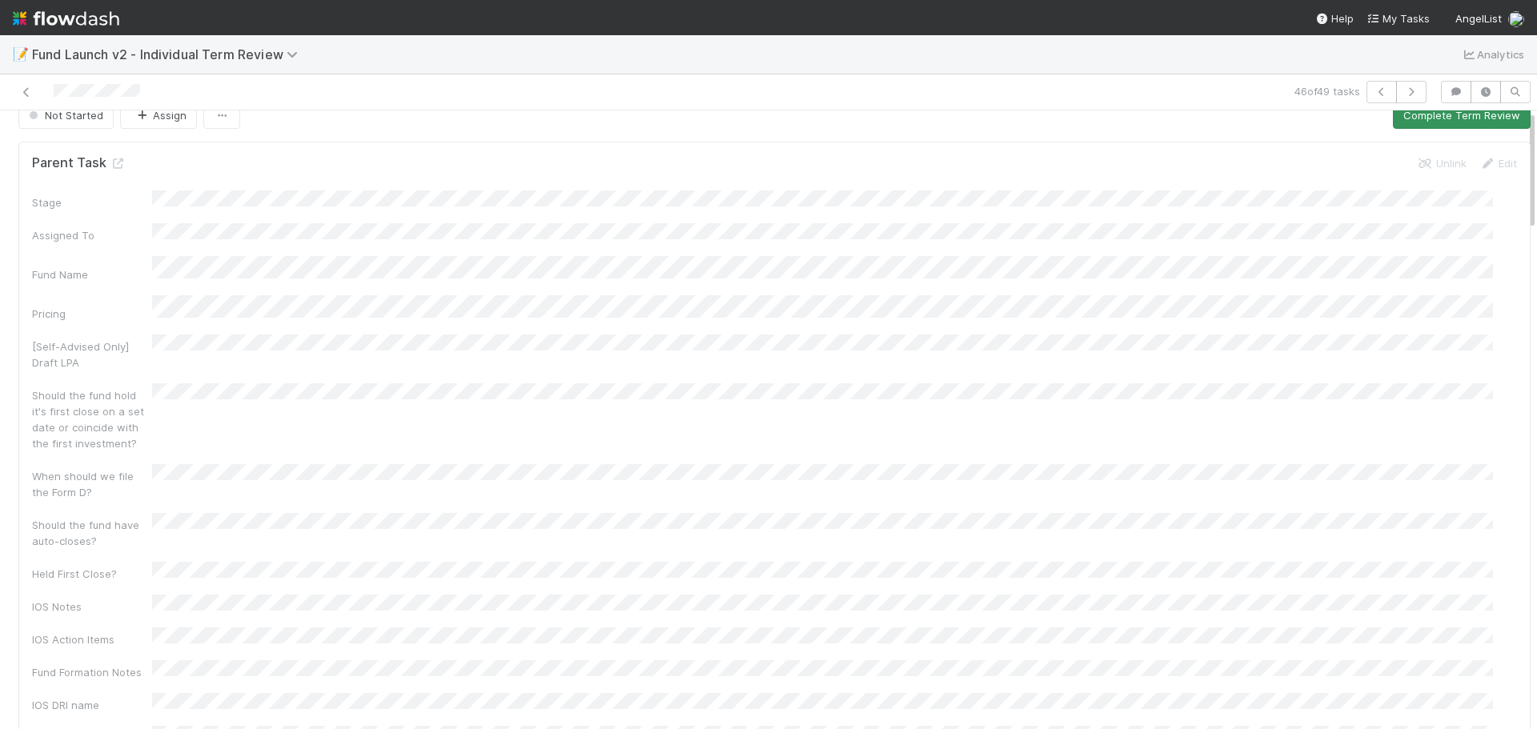
scroll to position [0, 0]
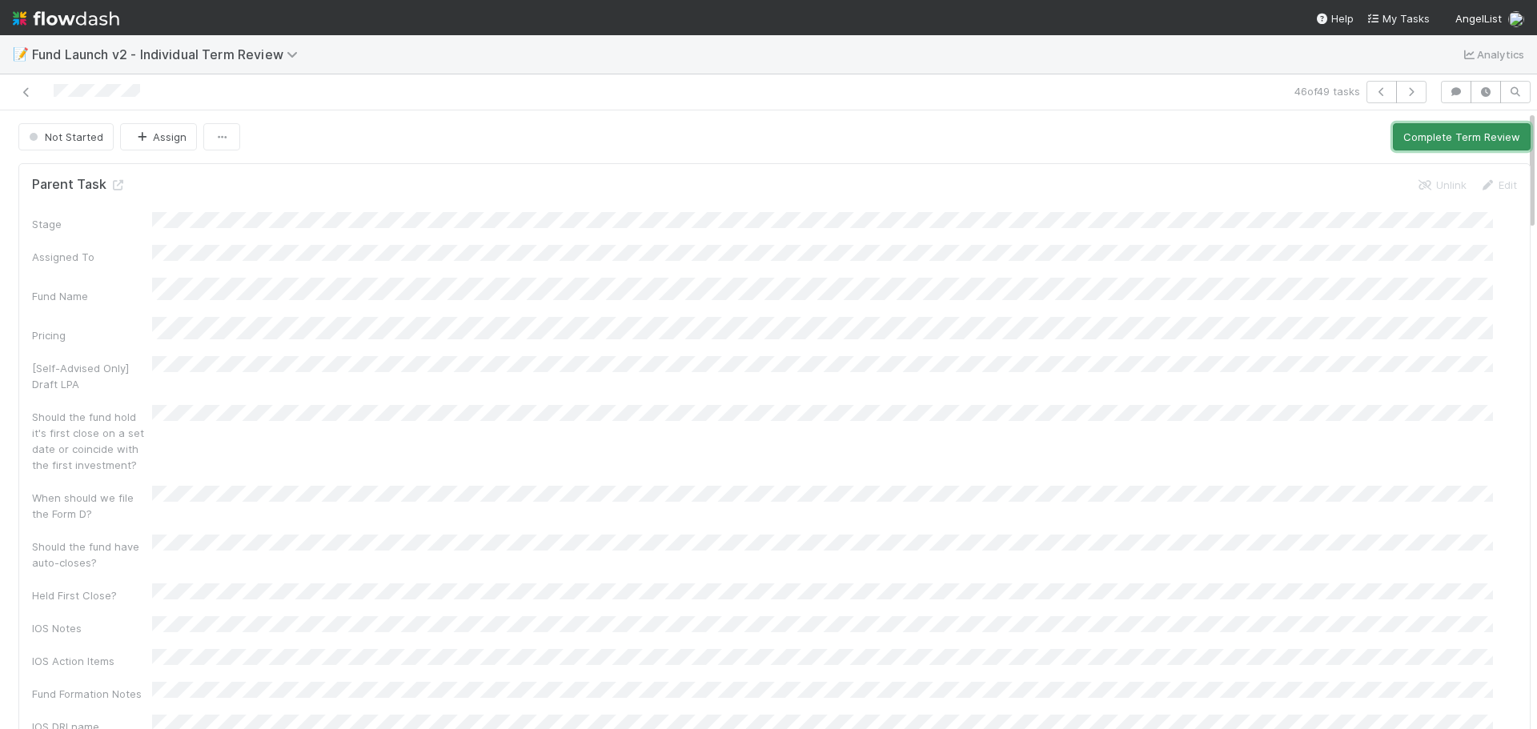
click at [1409, 142] on button "Complete Term Review" at bounding box center [1462, 136] width 138 height 27
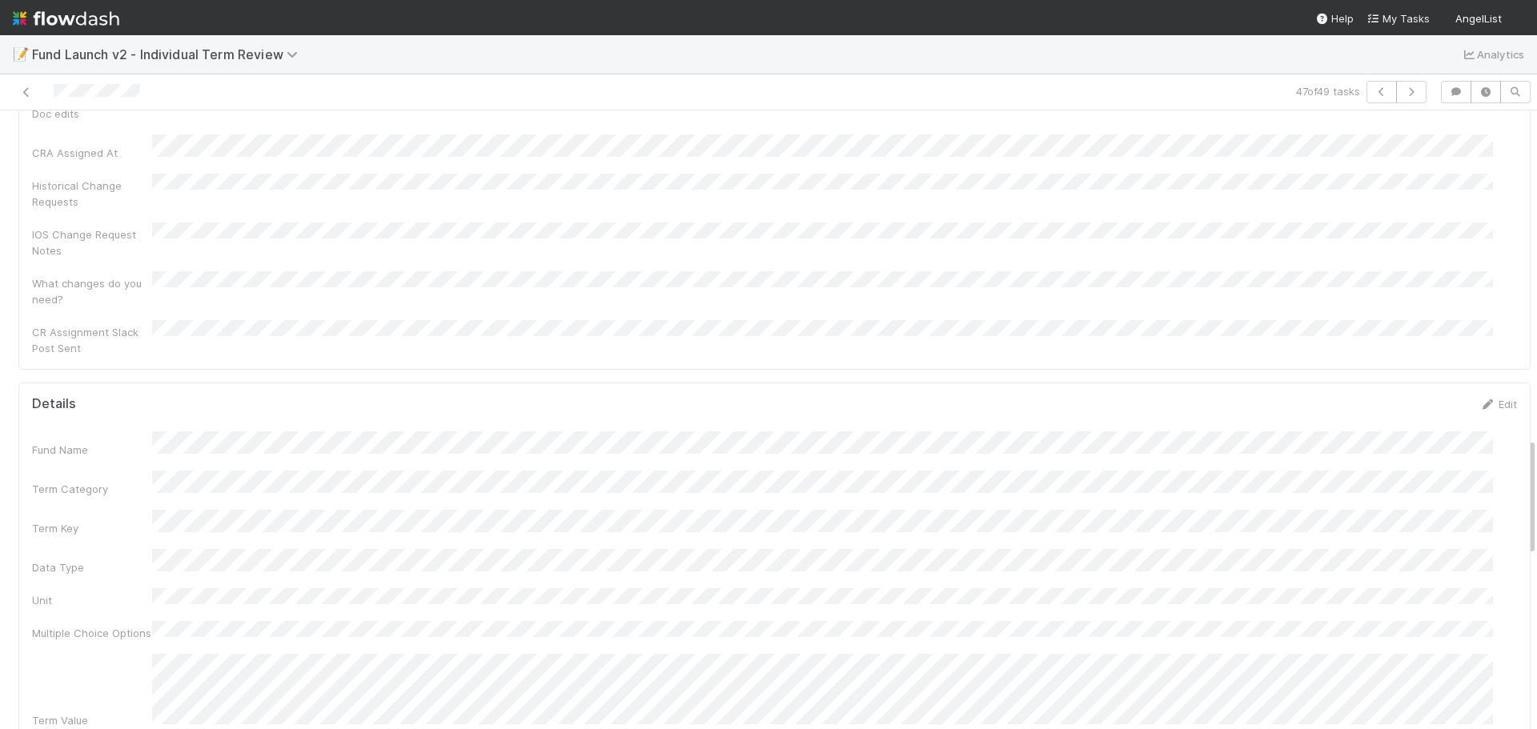
scroll to position [1842, 0]
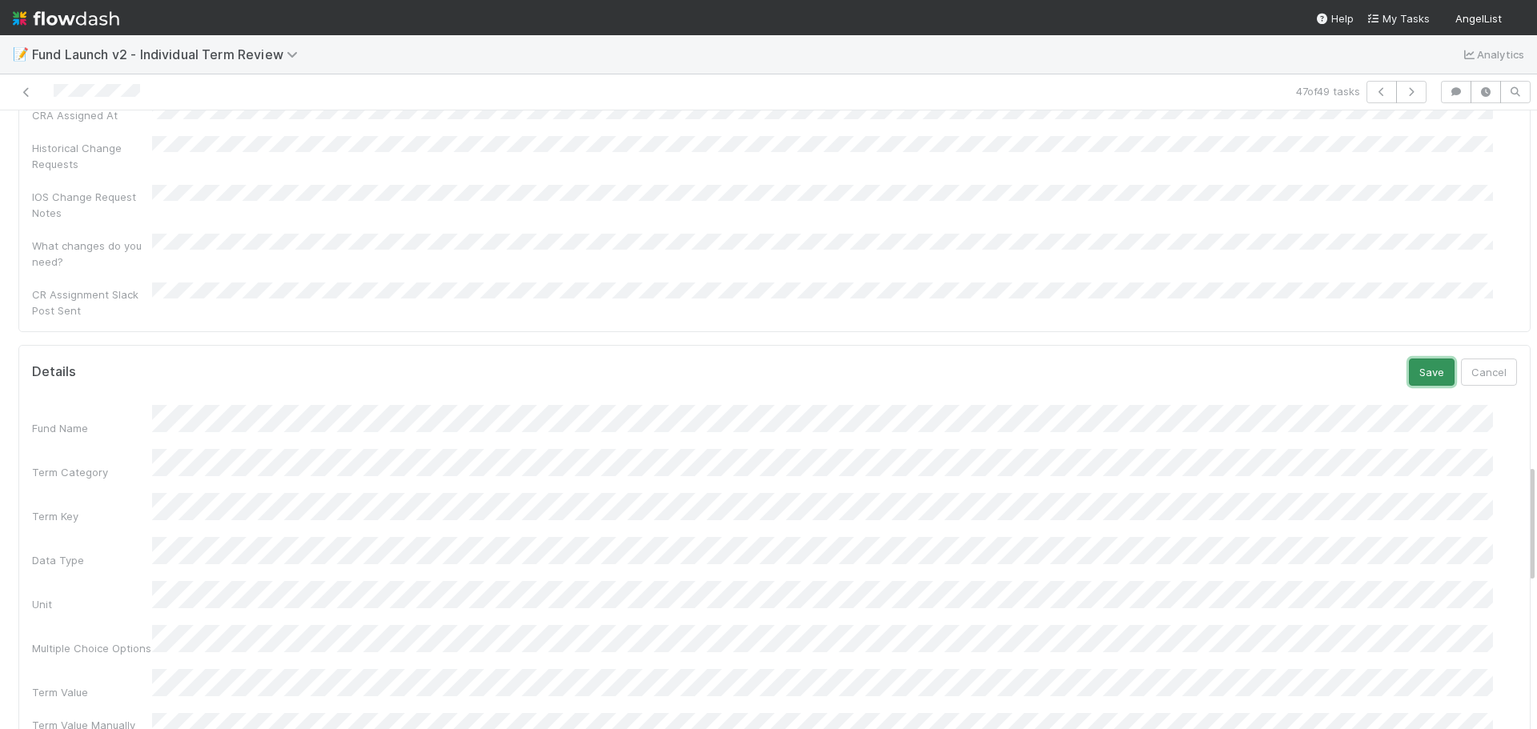
click at [1412, 359] on button "Save" at bounding box center [1432, 372] width 46 height 27
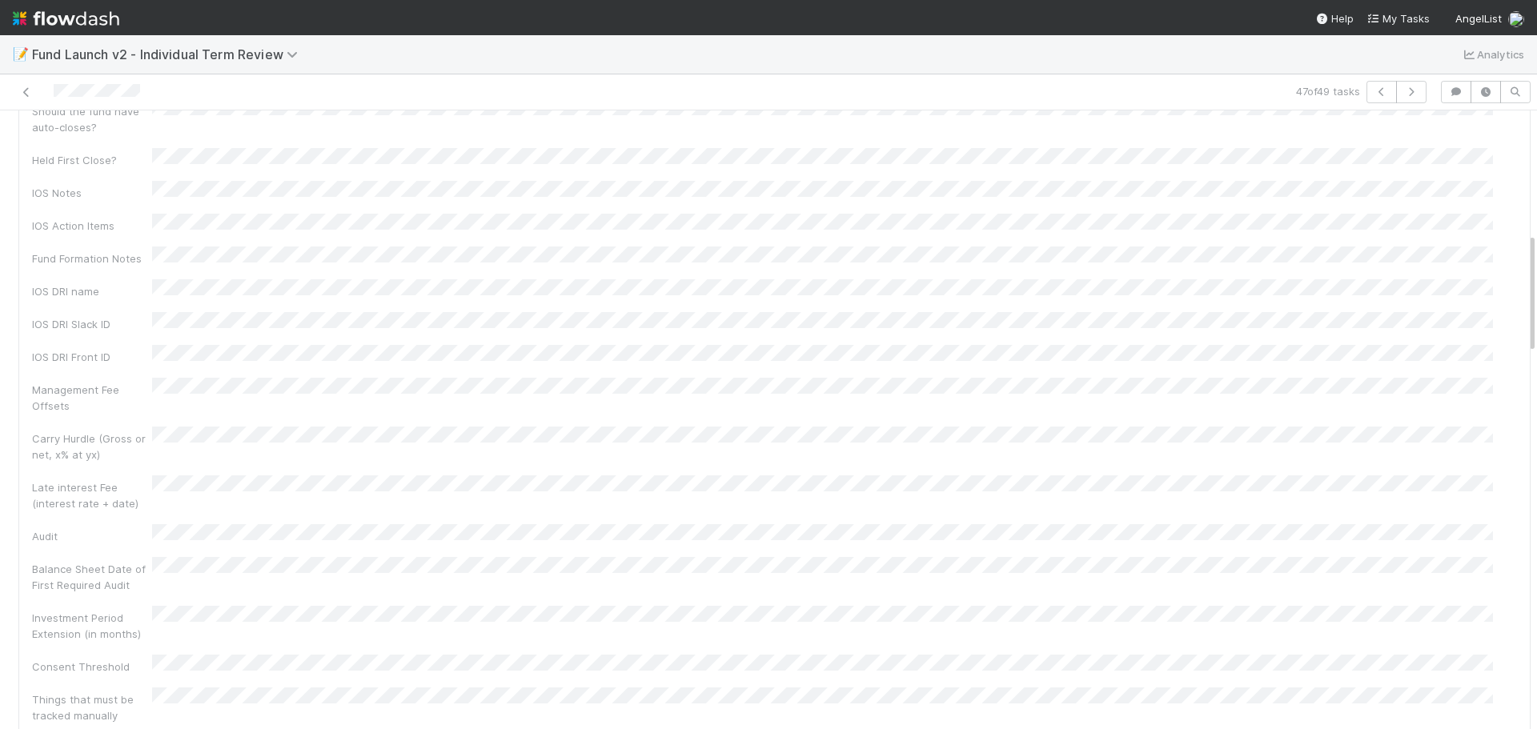
scroll to position [0, 0]
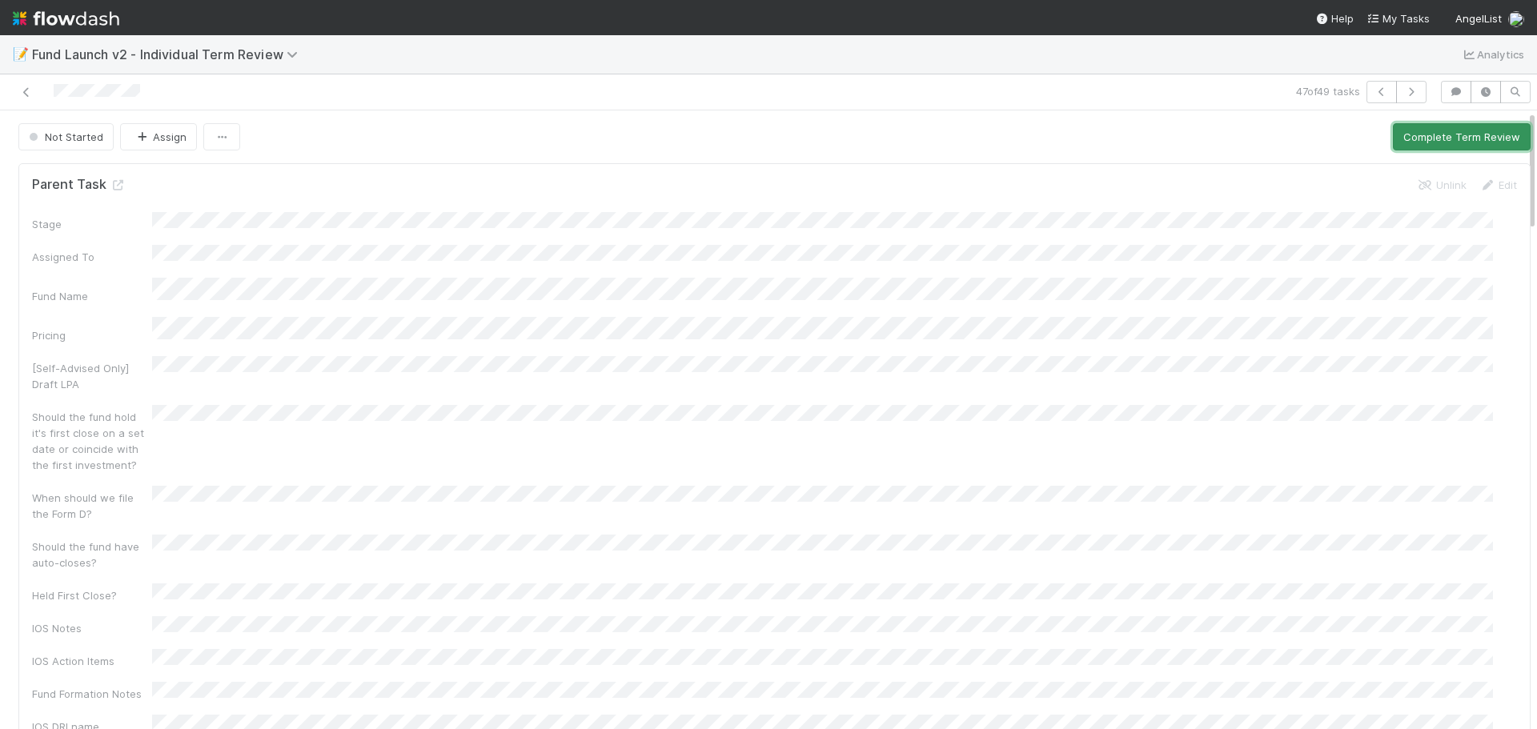
click at [1446, 140] on button "Complete Term Review" at bounding box center [1462, 136] width 138 height 27
click at [1415, 135] on button "Complete Term Review" at bounding box center [1462, 136] width 138 height 27
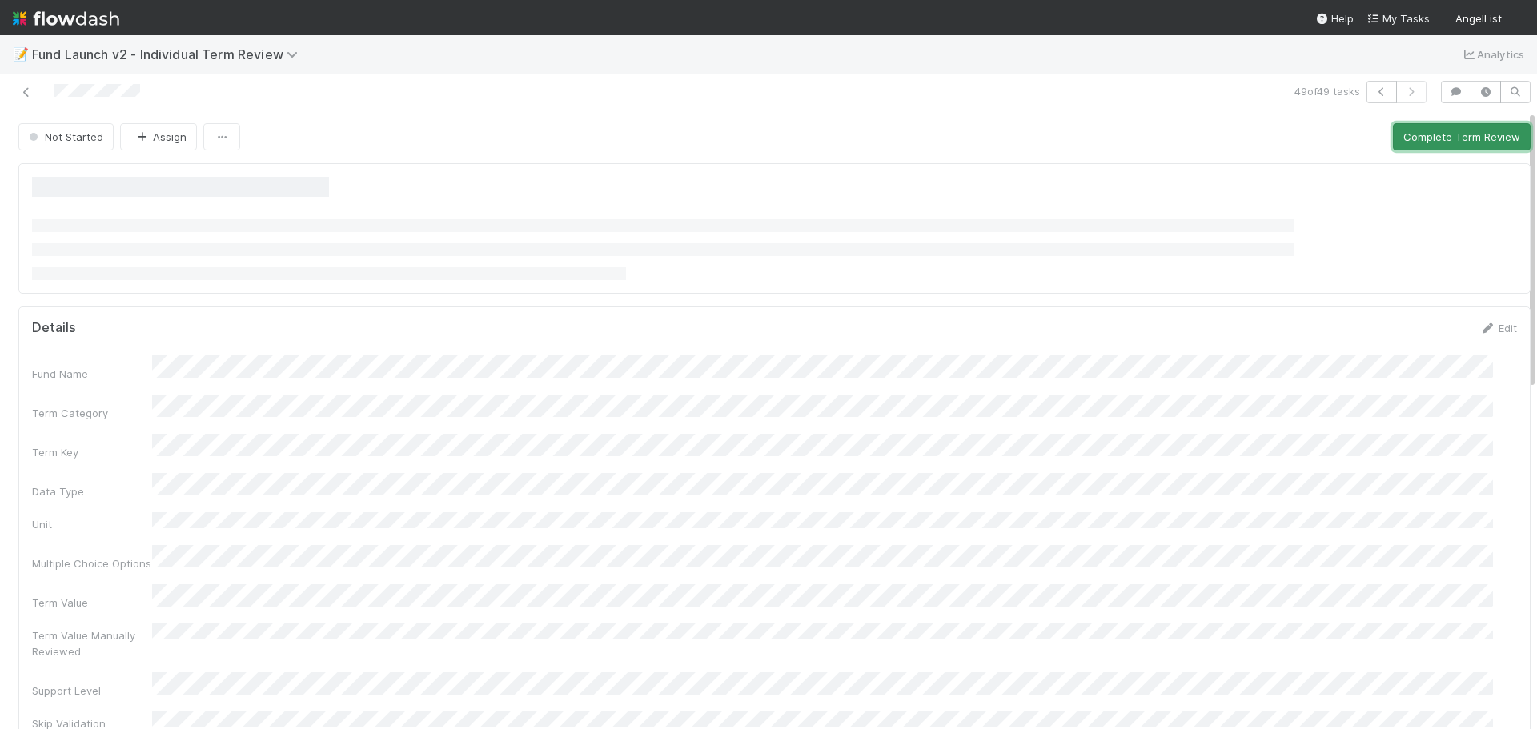
click at [1393, 128] on button "Complete Term Review" at bounding box center [1462, 136] width 138 height 27
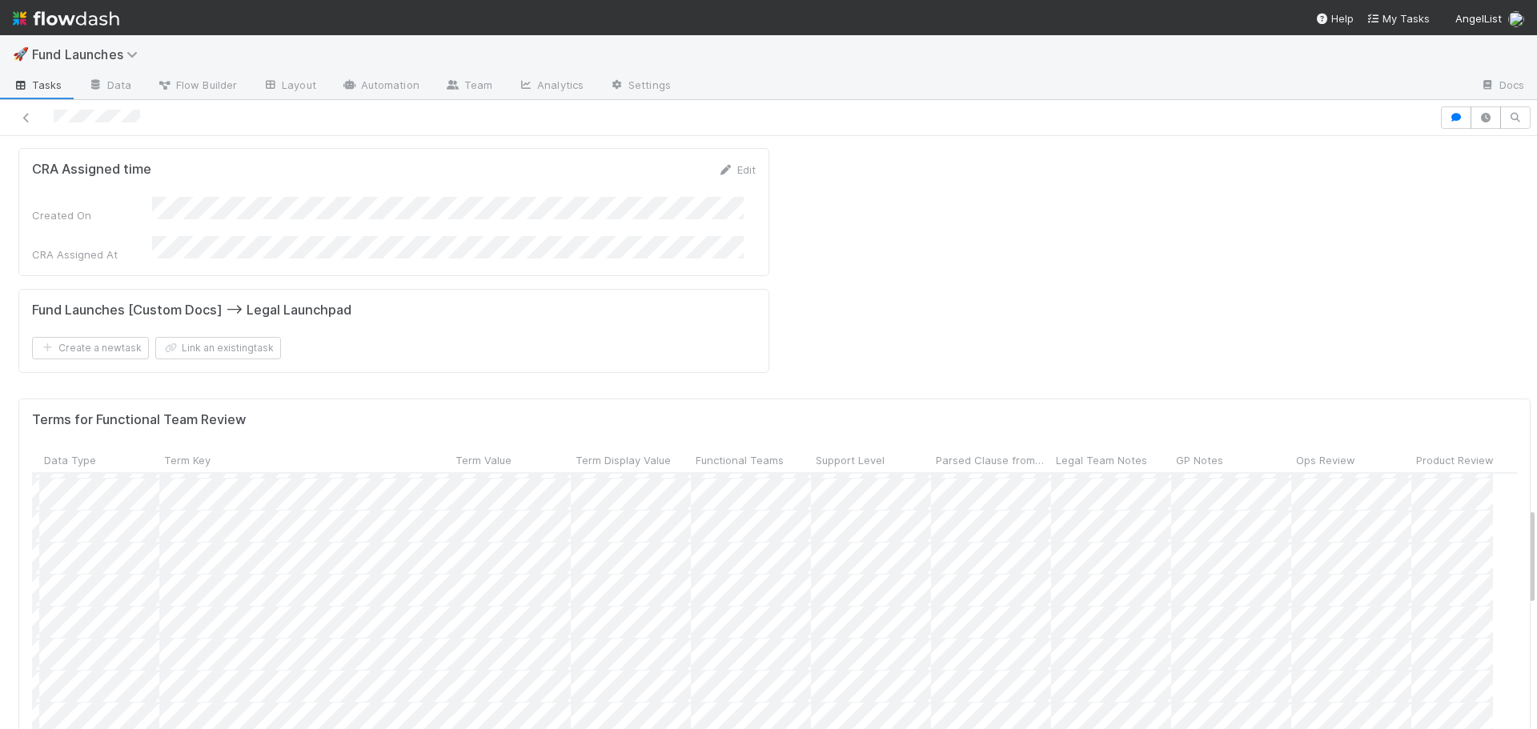
scroll to position [1256, 326]
click at [846, 452] on span "Support Level" at bounding box center [848, 460] width 69 height 16
click at [885, 282] on div "Sort First → Last" at bounding box center [905, 287] width 183 height 24
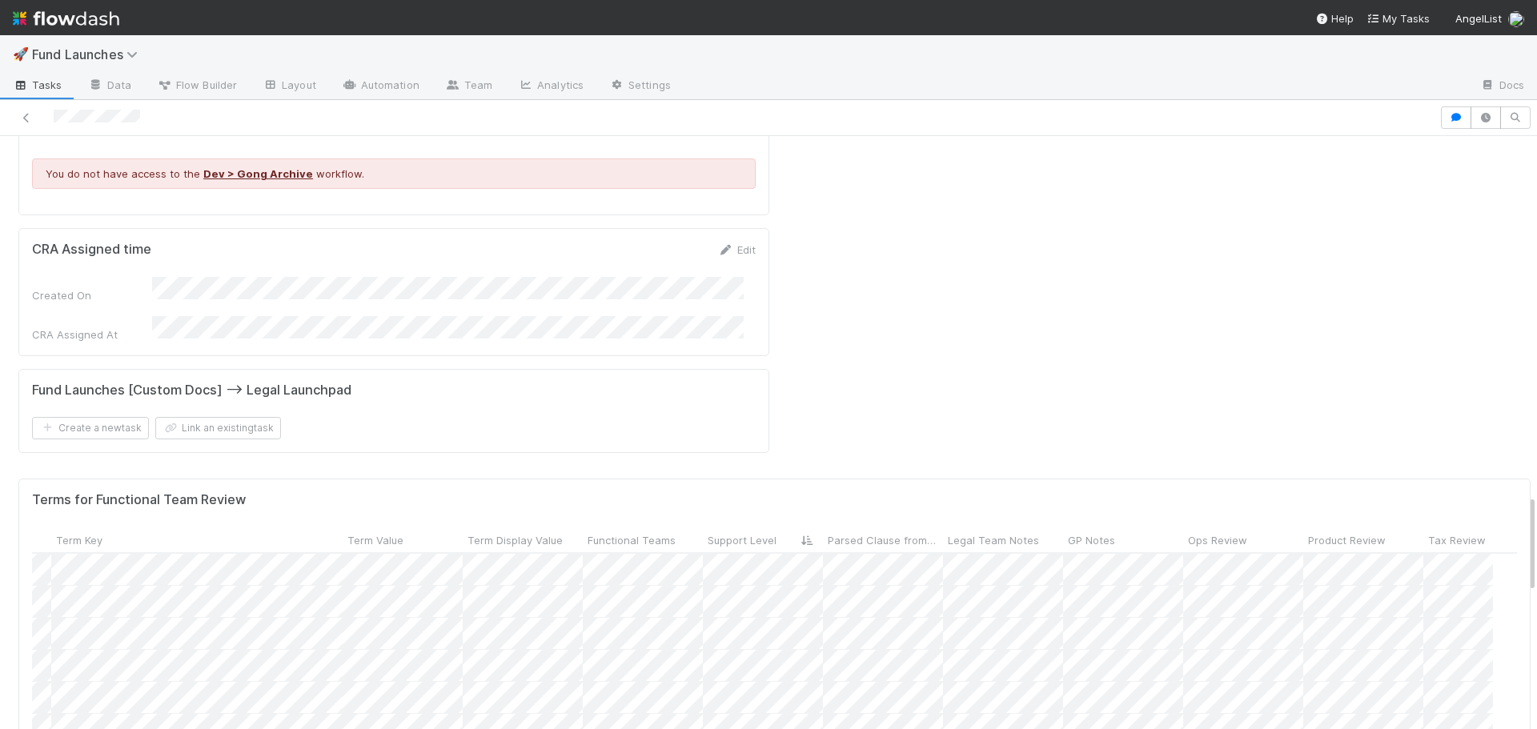
scroll to position [240, 432]
click at [1009, 472] on div at bounding box center [768, 364] width 1537 height 729
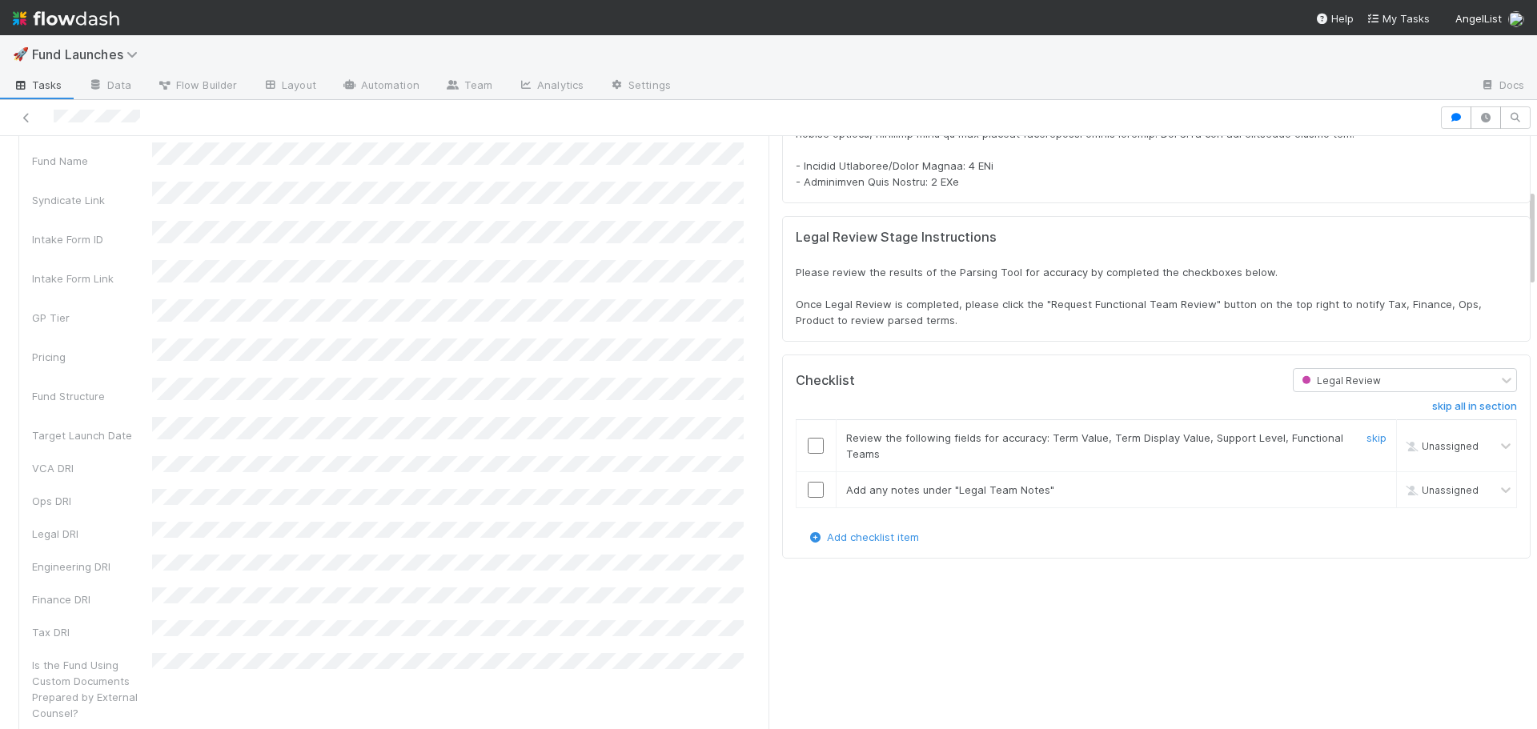
click at [808, 444] on input "checkbox" at bounding box center [816, 446] width 16 height 16
click at [808, 491] on input "checkbox" at bounding box center [816, 490] width 16 height 16
click at [808, 488] on input "checkbox" at bounding box center [816, 490] width 16 height 16
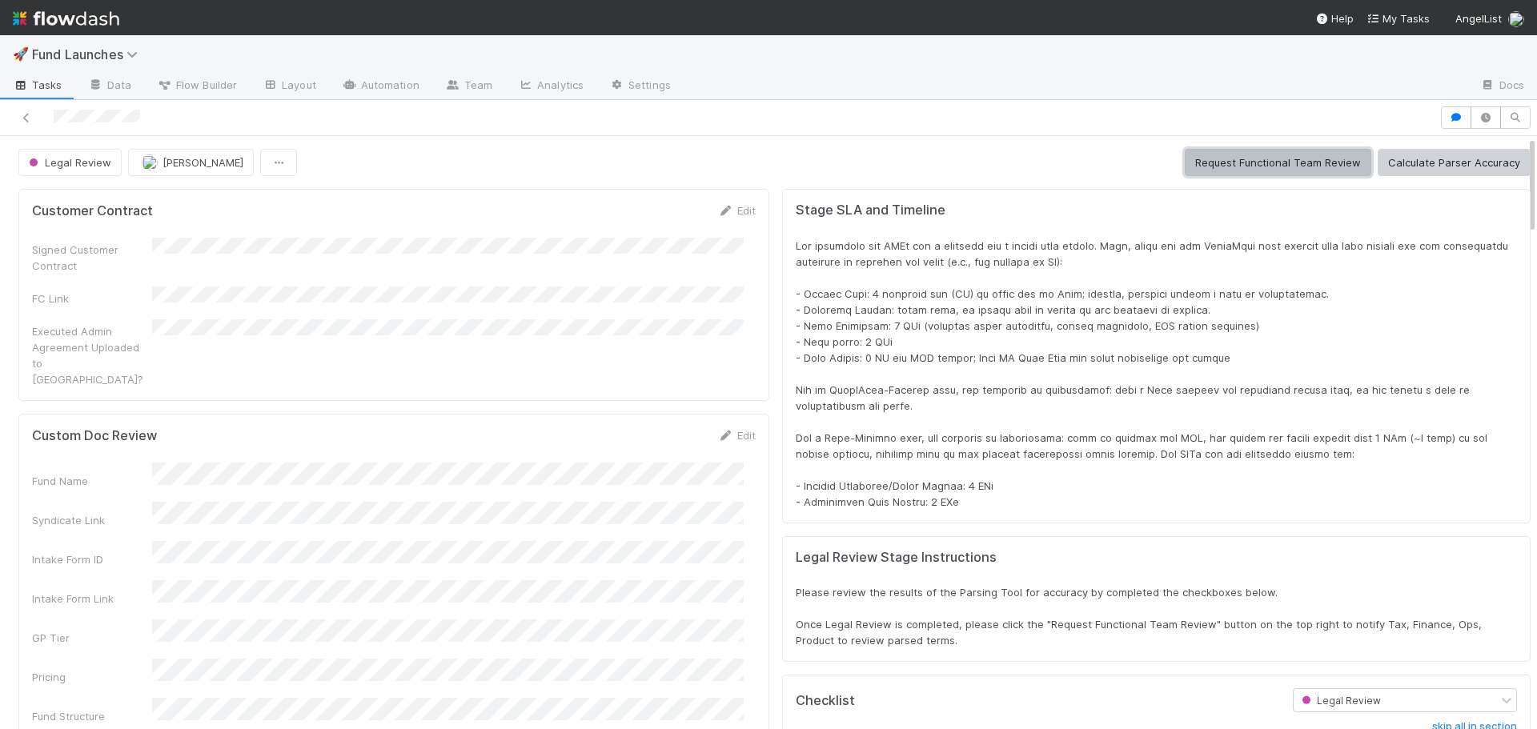
click at [1216, 163] on button "Request Functional Team Review" at bounding box center [1278, 162] width 187 height 27
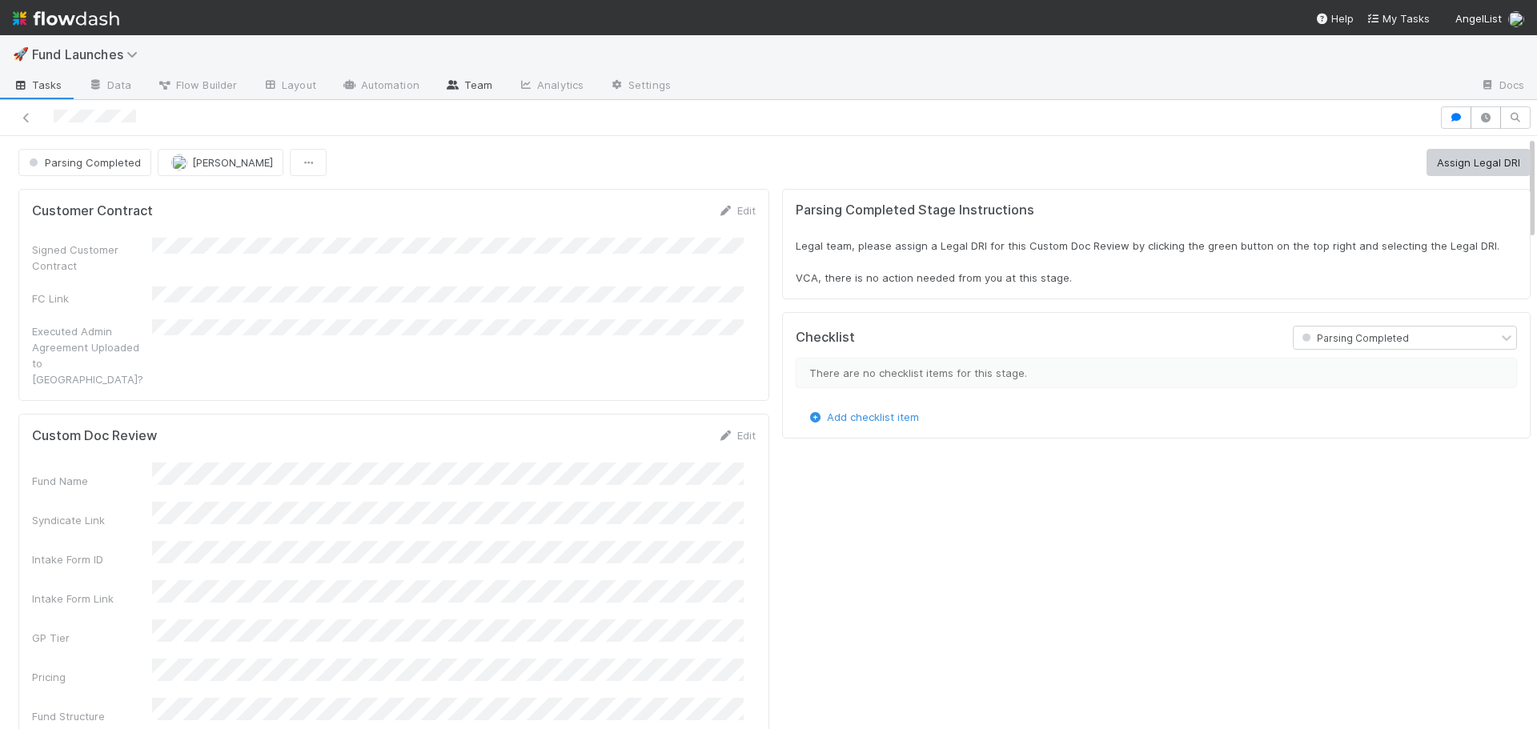
click at [465, 80] on link "Team" at bounding box center [468, 87] width 73 height 26
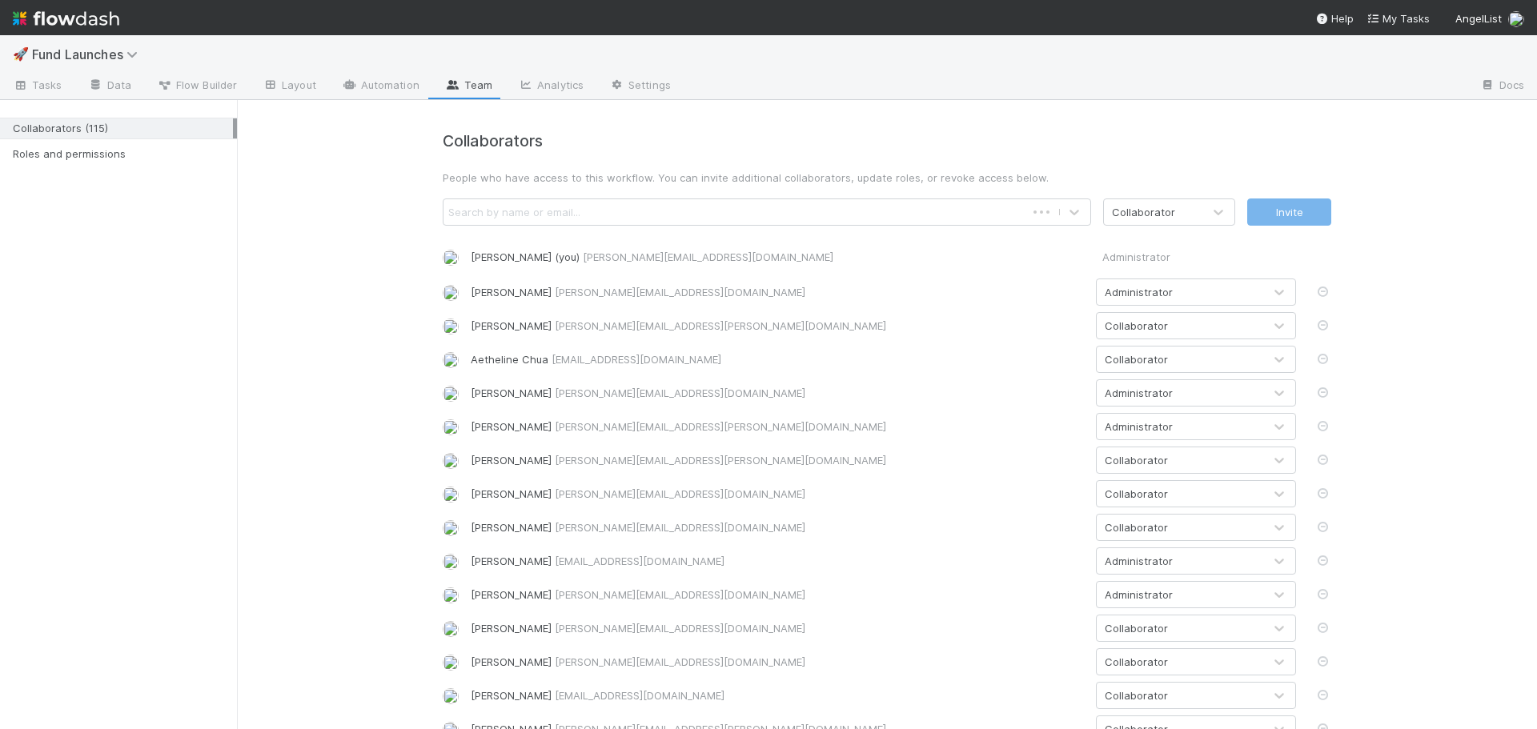
click at [683, 213] on div "Search by name or email..." at bounding box center [735, 212] width 582 height 26
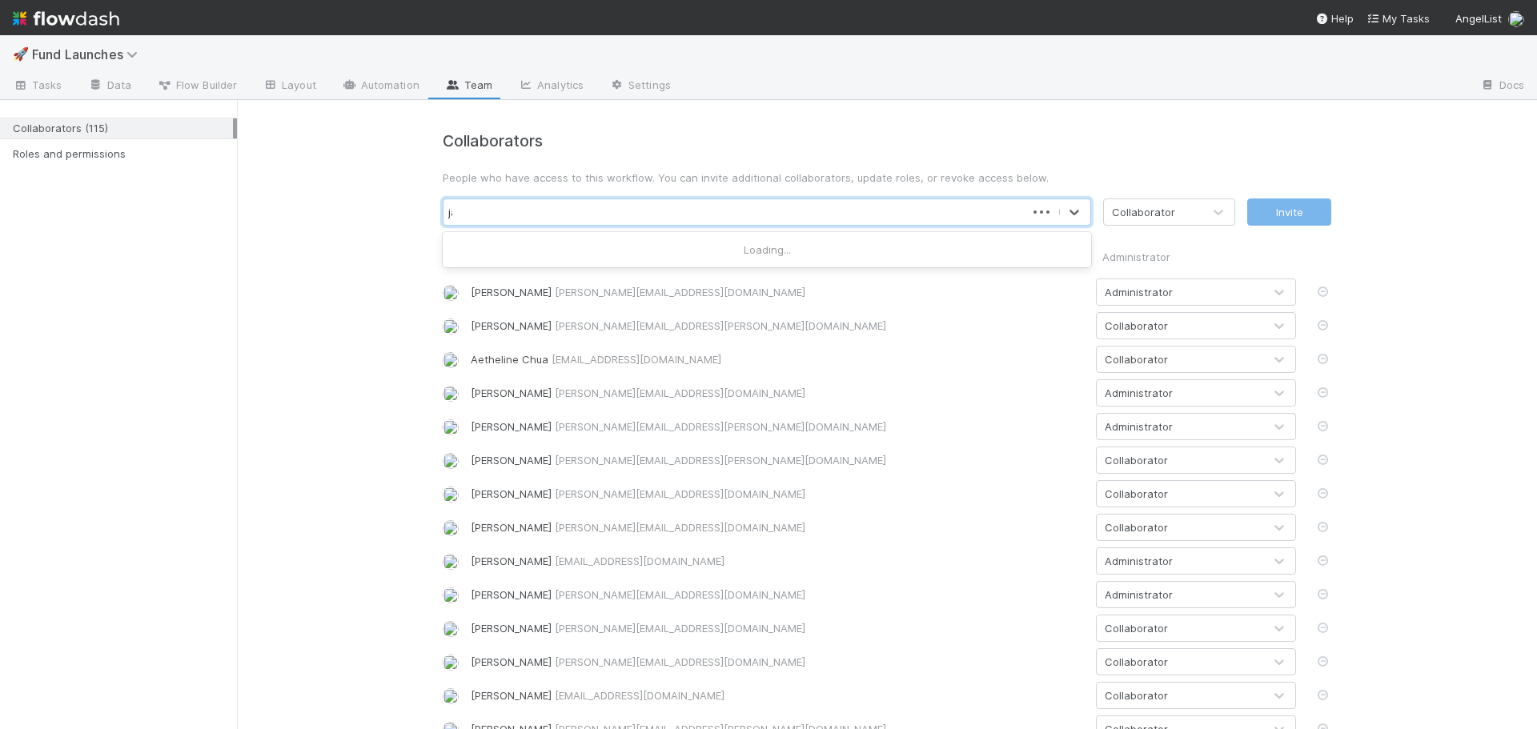
type input "[PERSON_NAME]"
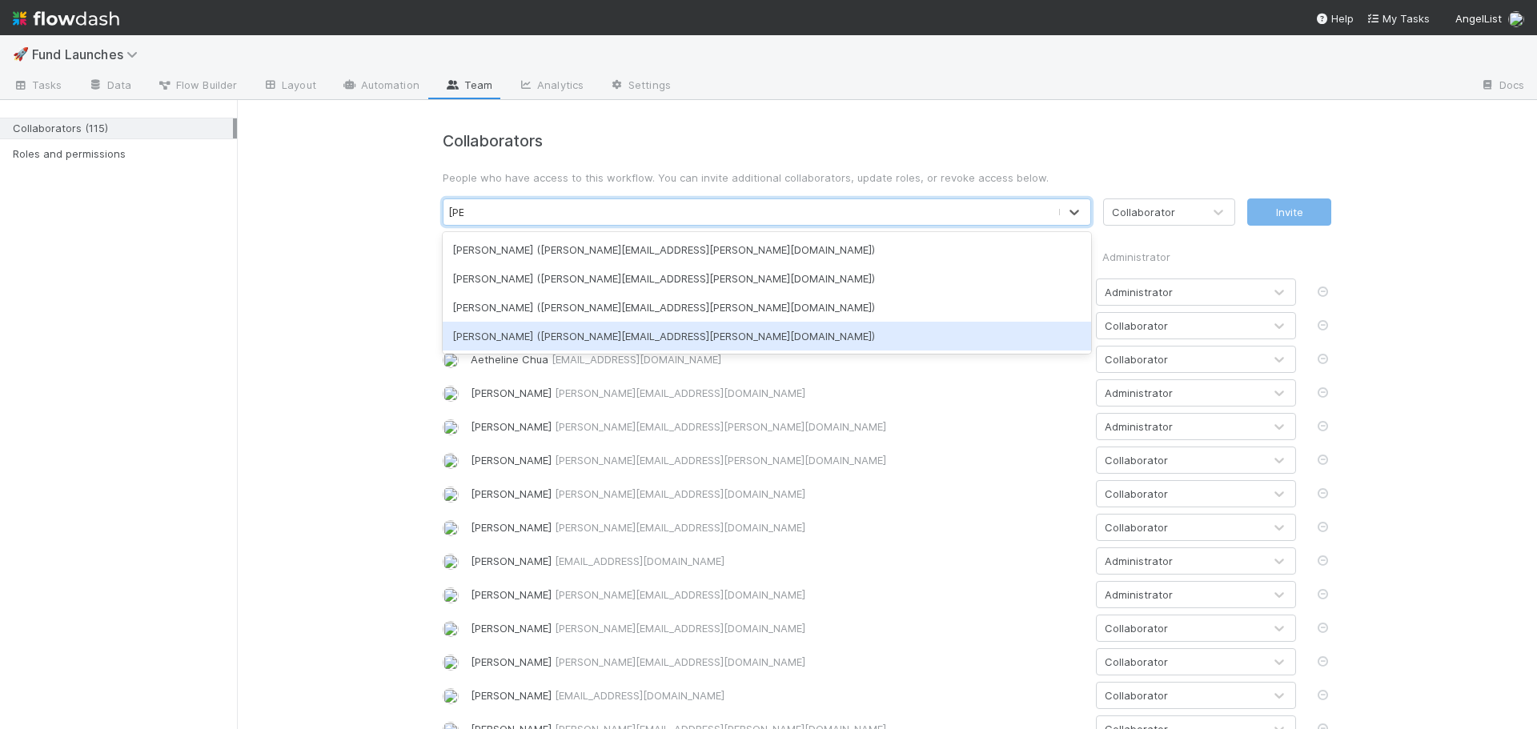
click at [634, 328] on div "[PERSON_NAME] ([PERSON_NAME][EMAIL_ADDRESS][PERSON_NAME][DOMAIN_NAME])" at bounding box center [767, 336] width 649 height 29
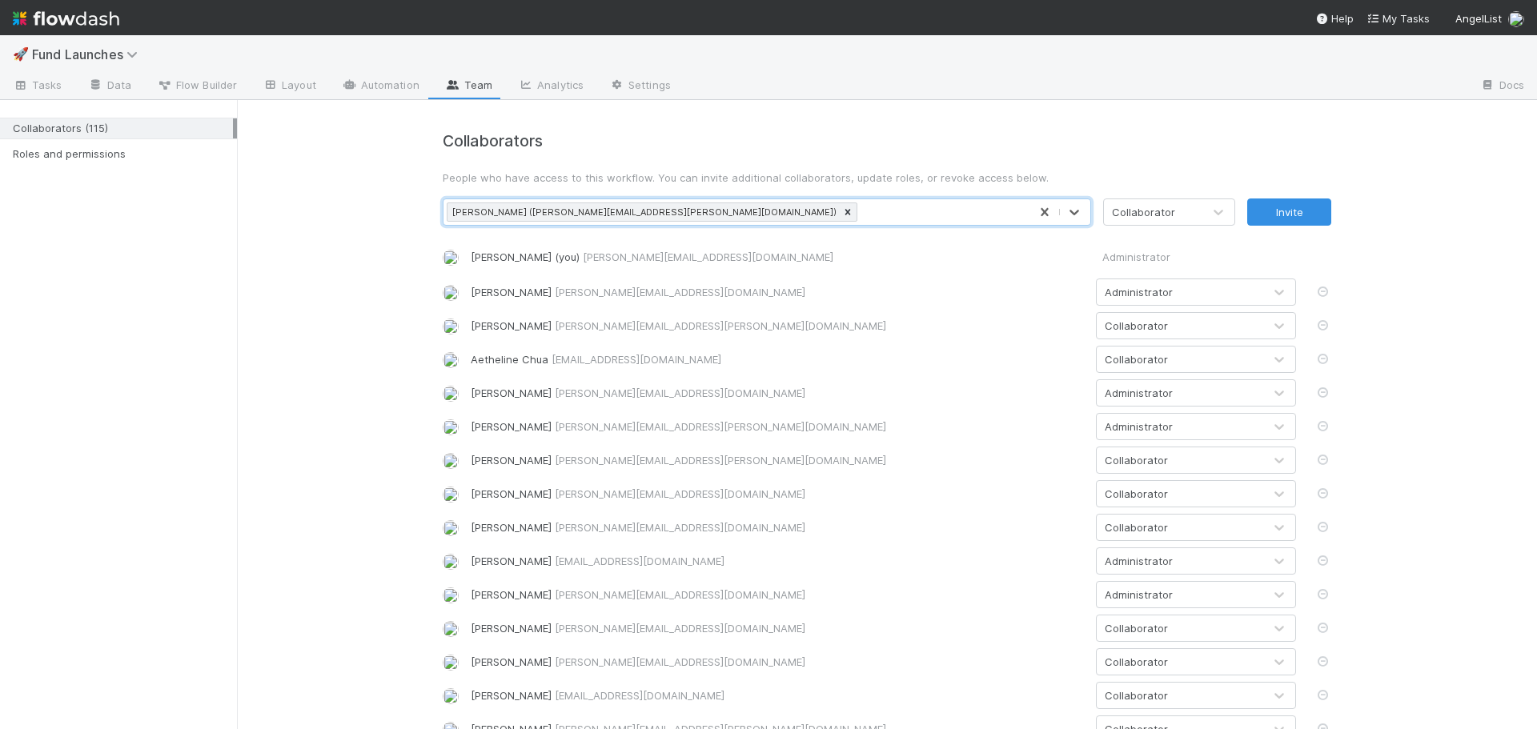
click at [1167, 149] on h4 "Collaborators" at bounding box center [887, 141] width 889 height 18
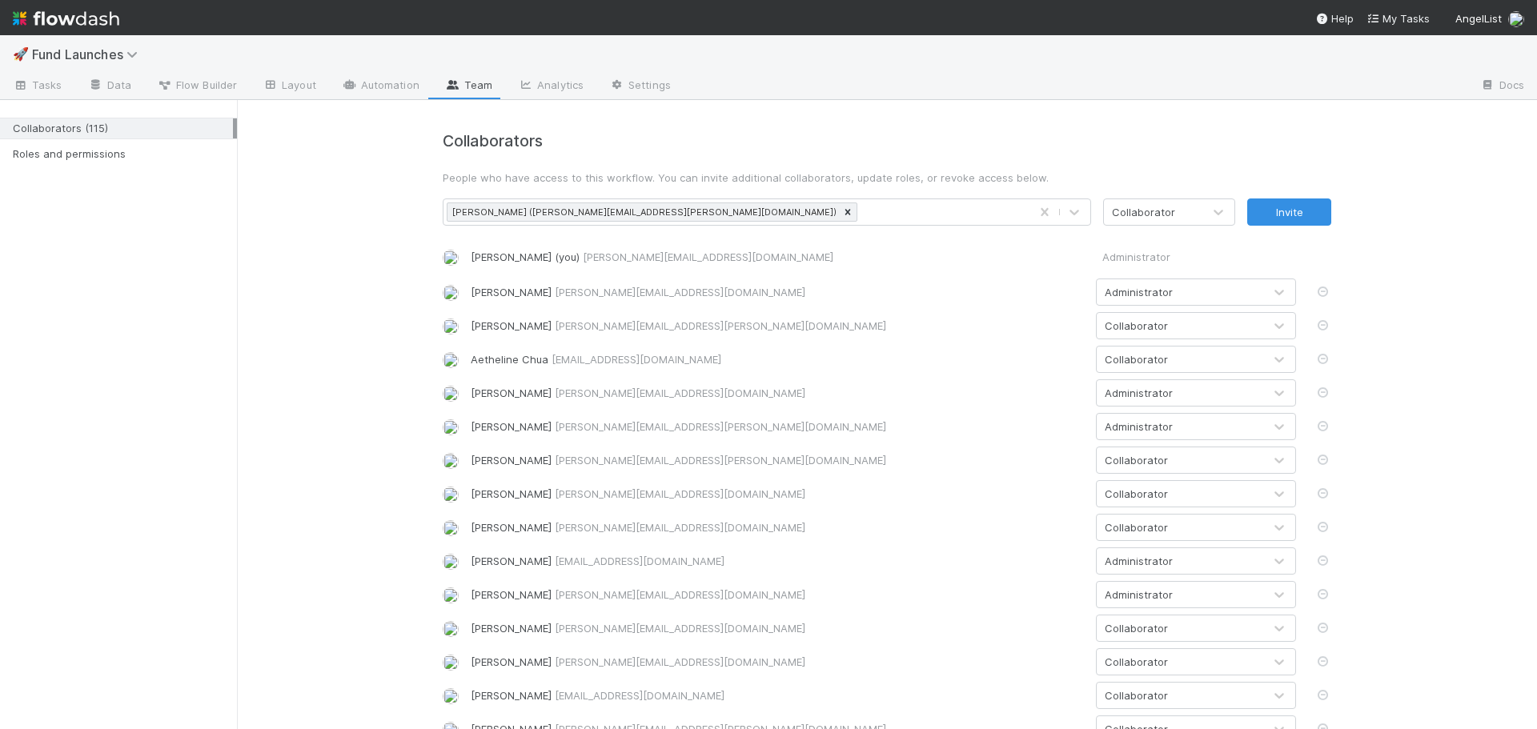
click at [741, 207] on div "[PERSON_NAME] ([PERSON_NAME][EMAIL_ADDRESS][PERSON_NAME][DOMAIN_NAME])" at bounding box center [736, 212] width 585 height 26
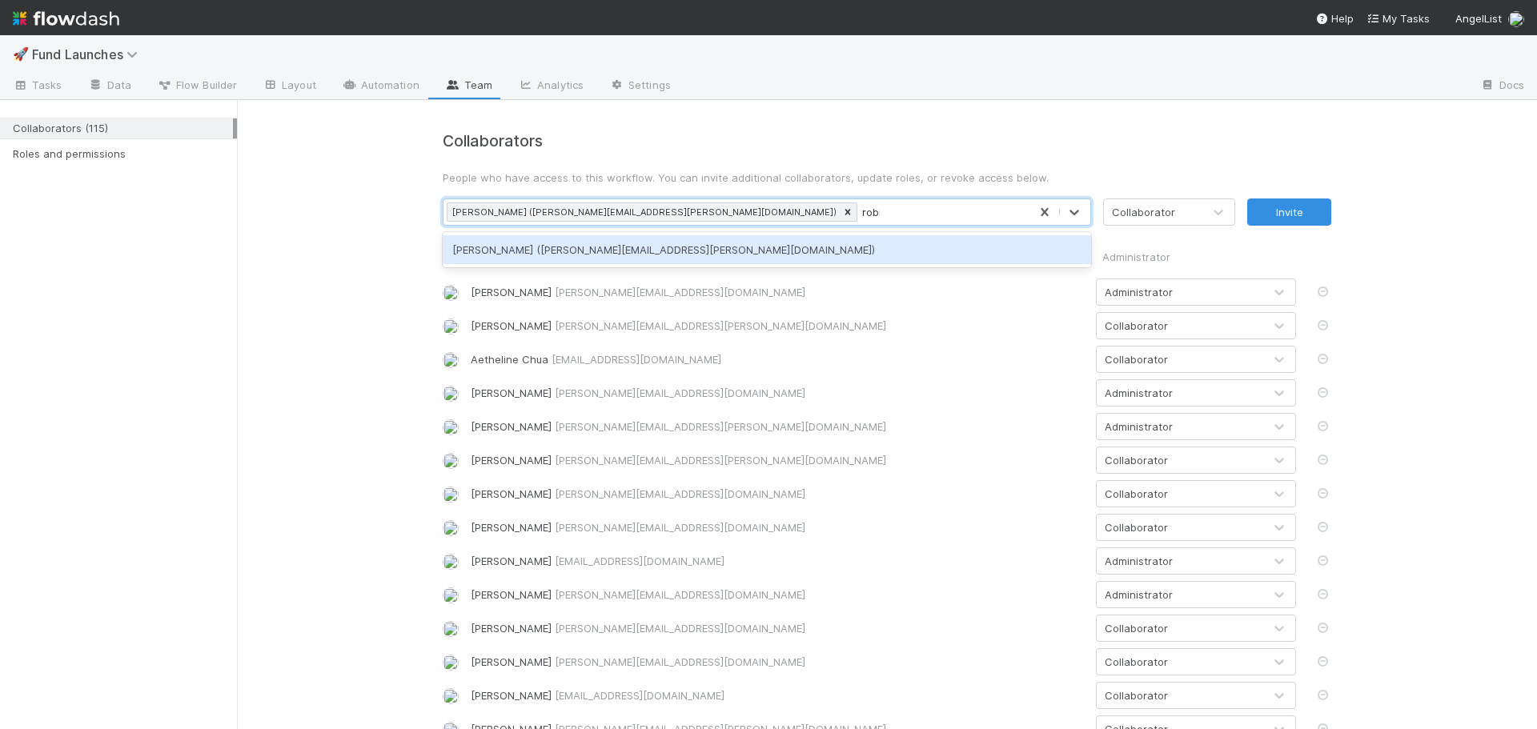
type input "[PERSON_NAME]"
click at [707, 248] on div "[PERSON_NAME] ([PERSON_NAME][EMAIL_ADDRESS][PERSON_NAME][DOMAIN_NAME])" at bounding box center [767, 249] width 649 height 29
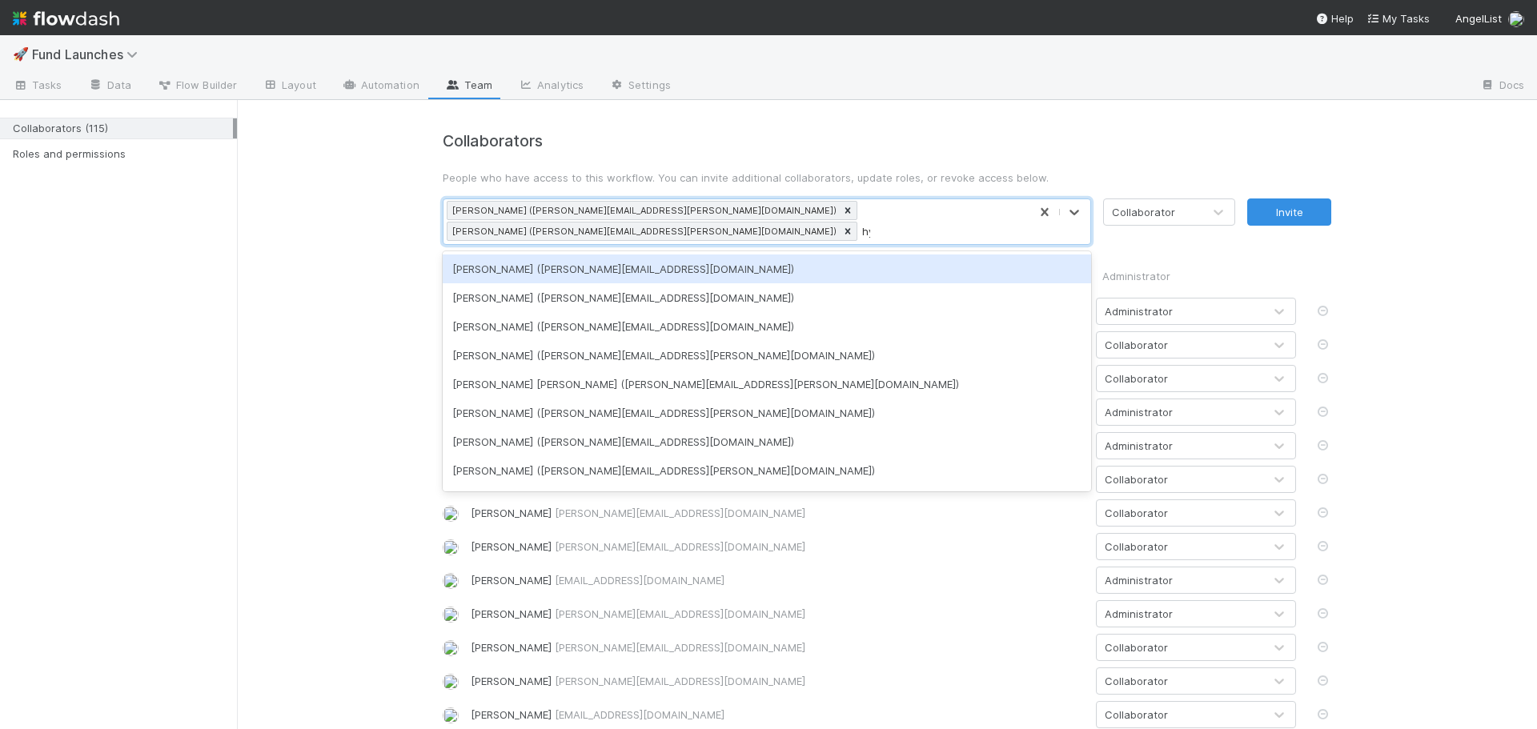
type input "hye"
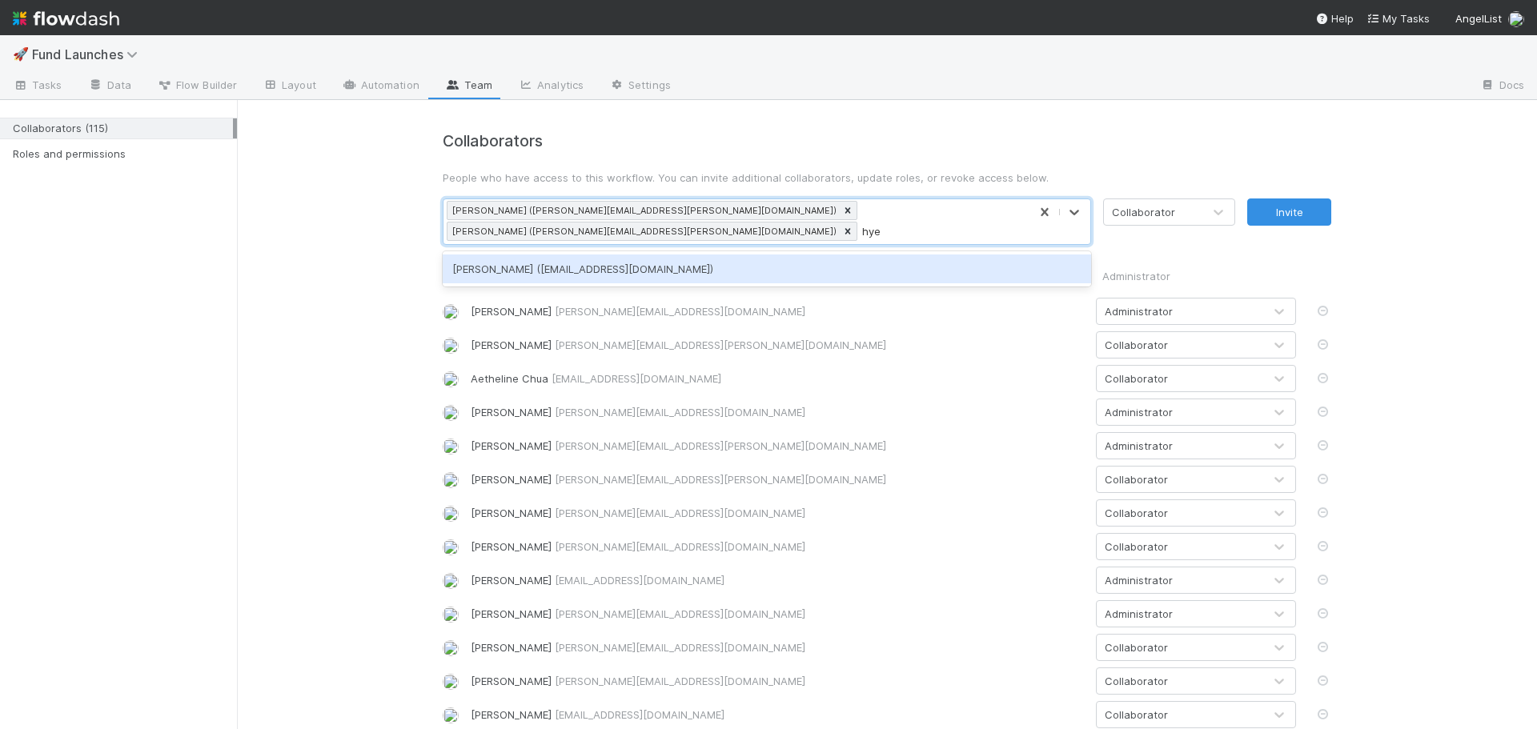
click at [746, 255] on div "[PERSON_NAME] ([EMAIL_ADDRESS][DOMAIN_NAME])" at bounding box center [767, 269] width 649 height 29
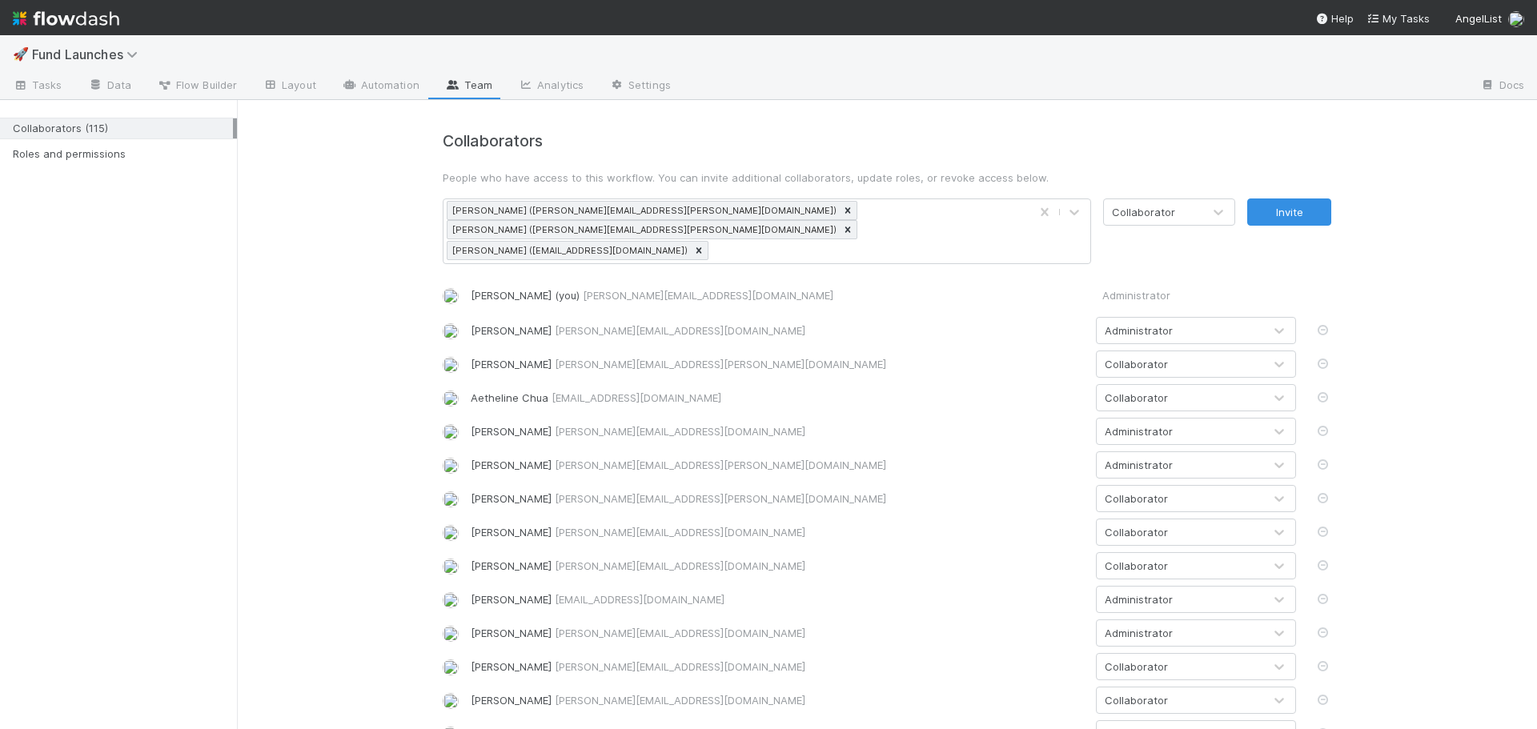
click at [1302, 219] on button "Invite" at bounding box center [1290, 212] width 84 height 27
